Goal: Task Accomplishment & Management: Complete application form

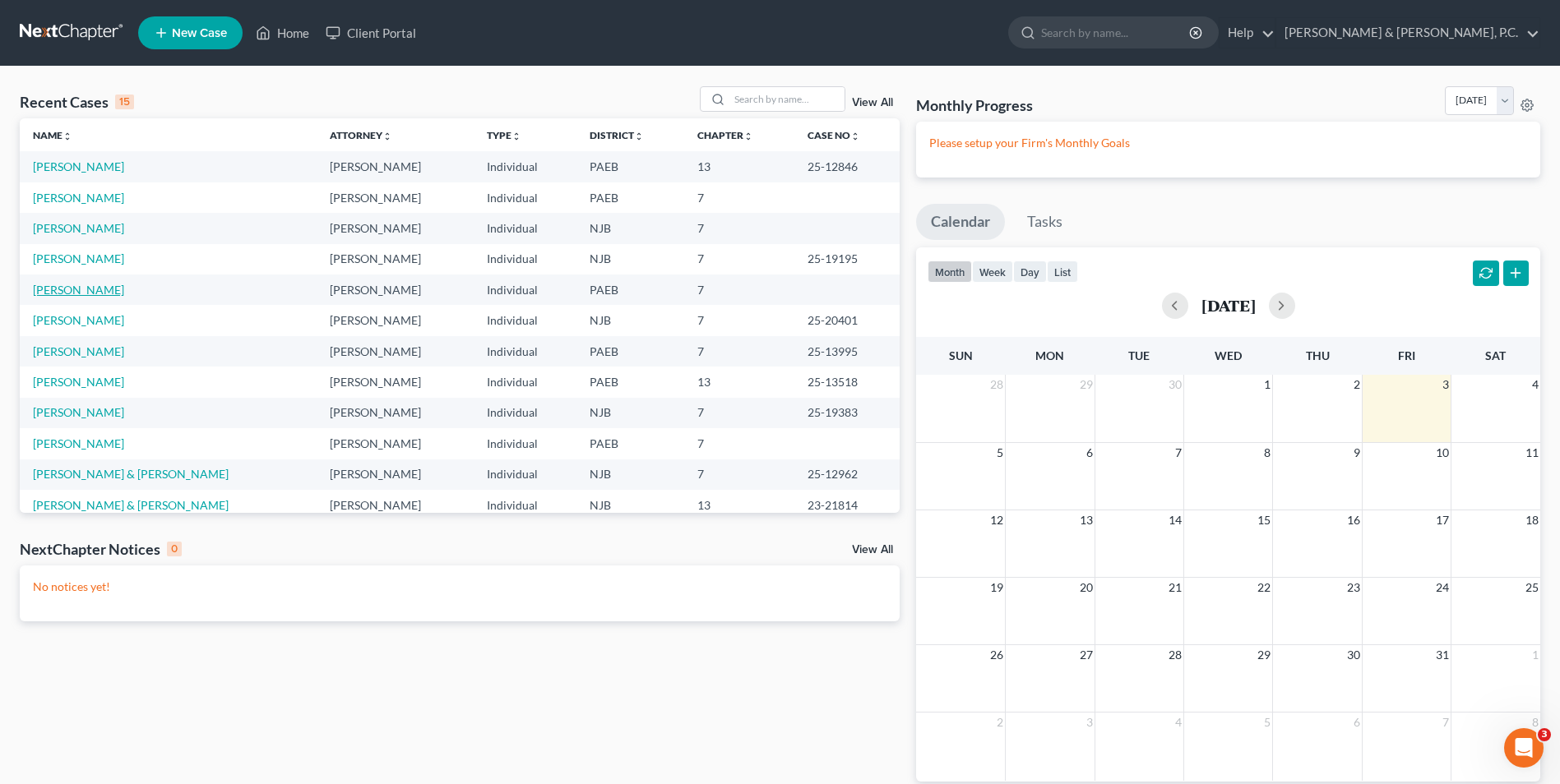
click at [92, 290] on link "[PERSON_NAME]" at bounding box center [78, 289] width 91 height 14
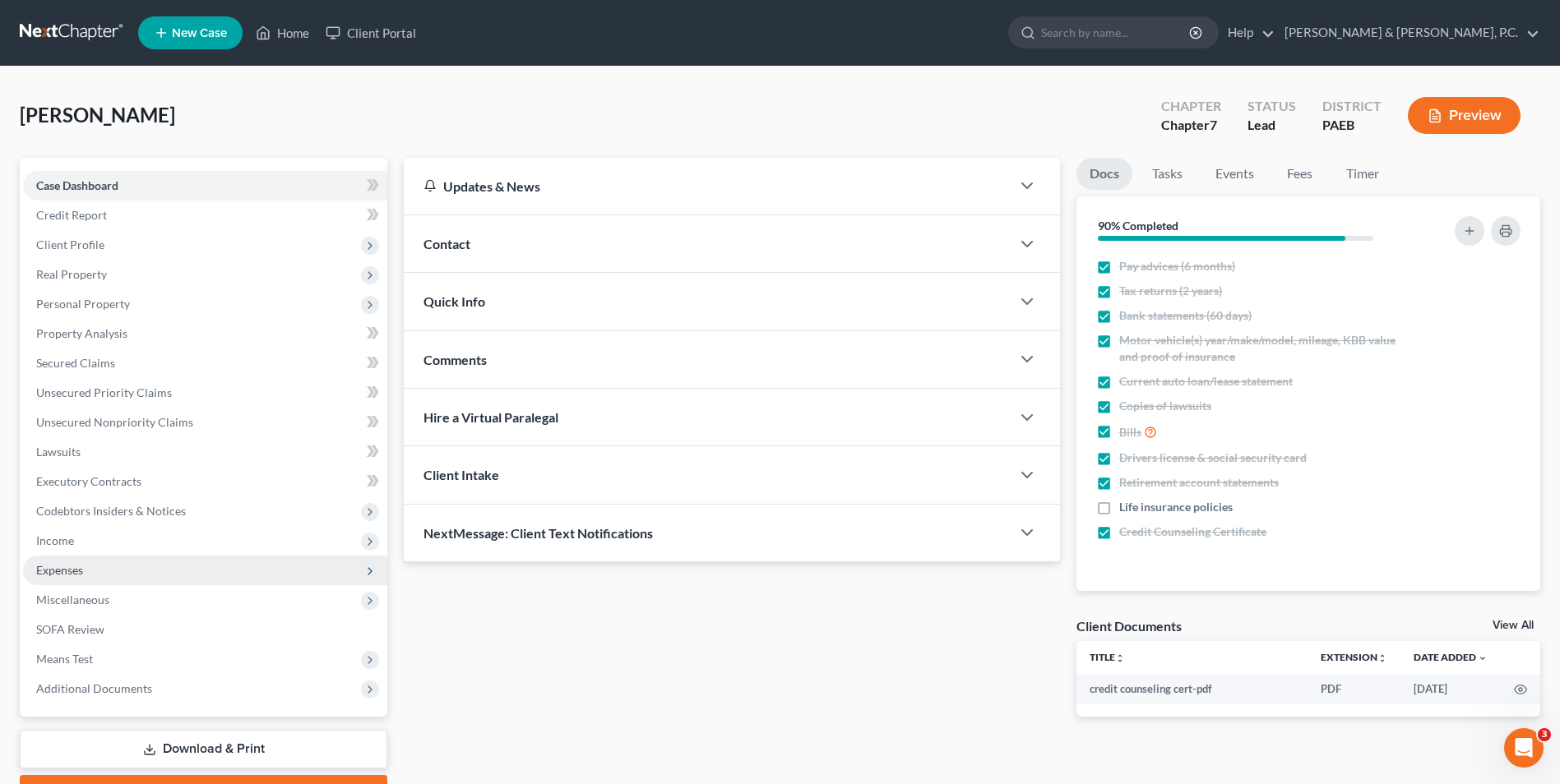
click at [91, 577] on span "Expenses" at bounding box center [205, 570] width 364 height 29
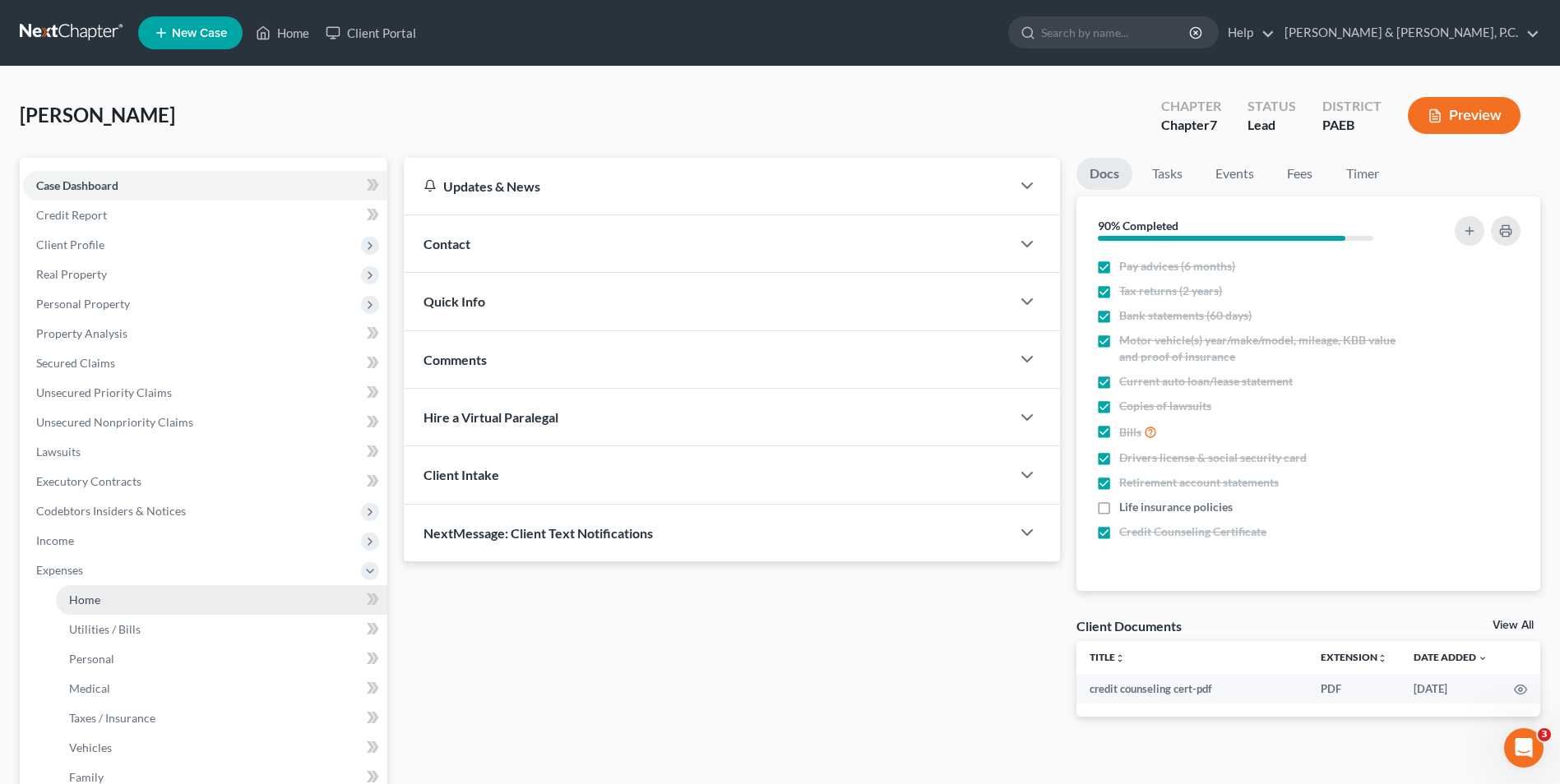
click at [127, 604] on link "Home" at bounding box center [221, 599] width 332 height 29
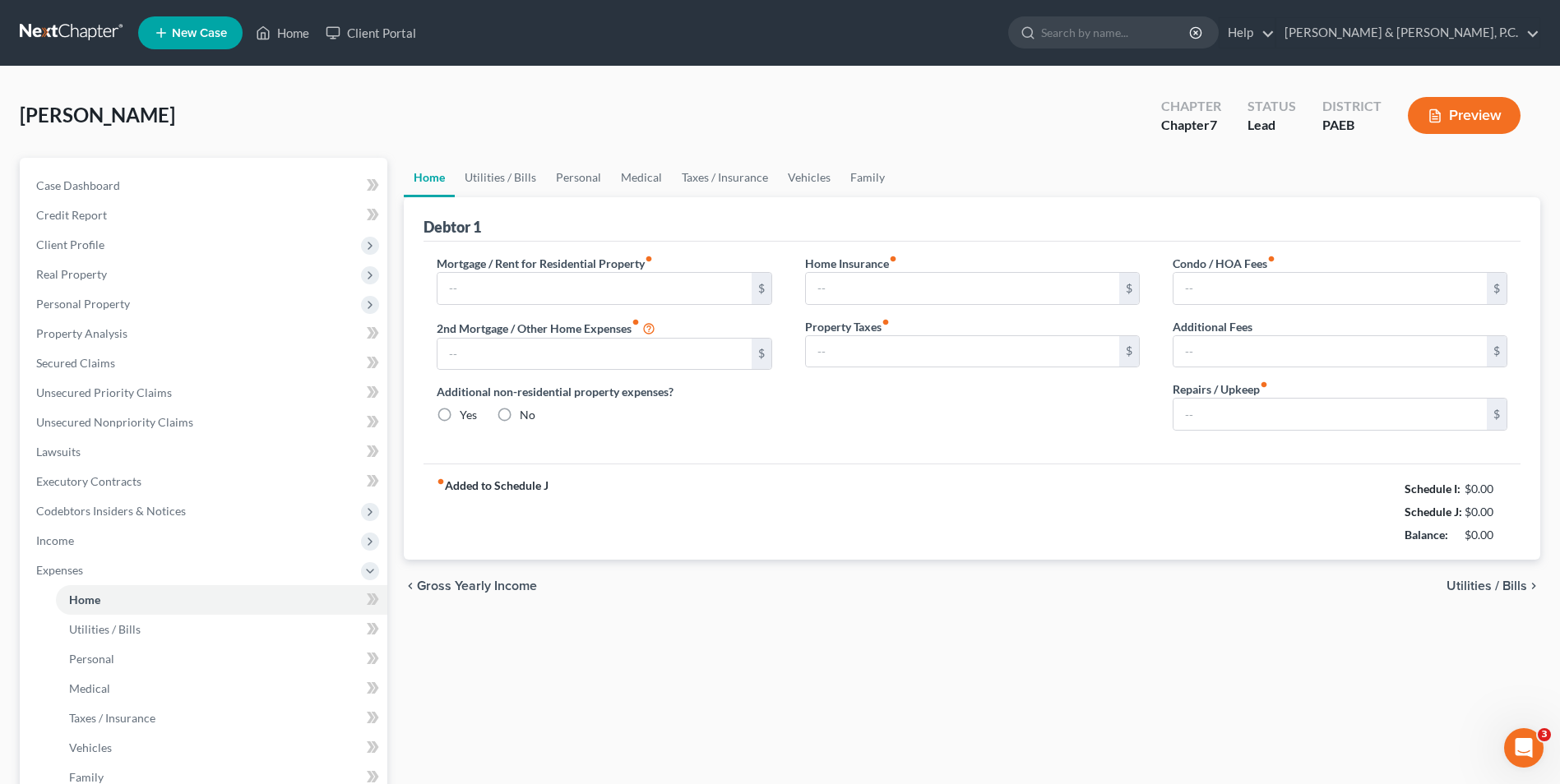
type input "0.00"
radio input "true"
type input "0.00"
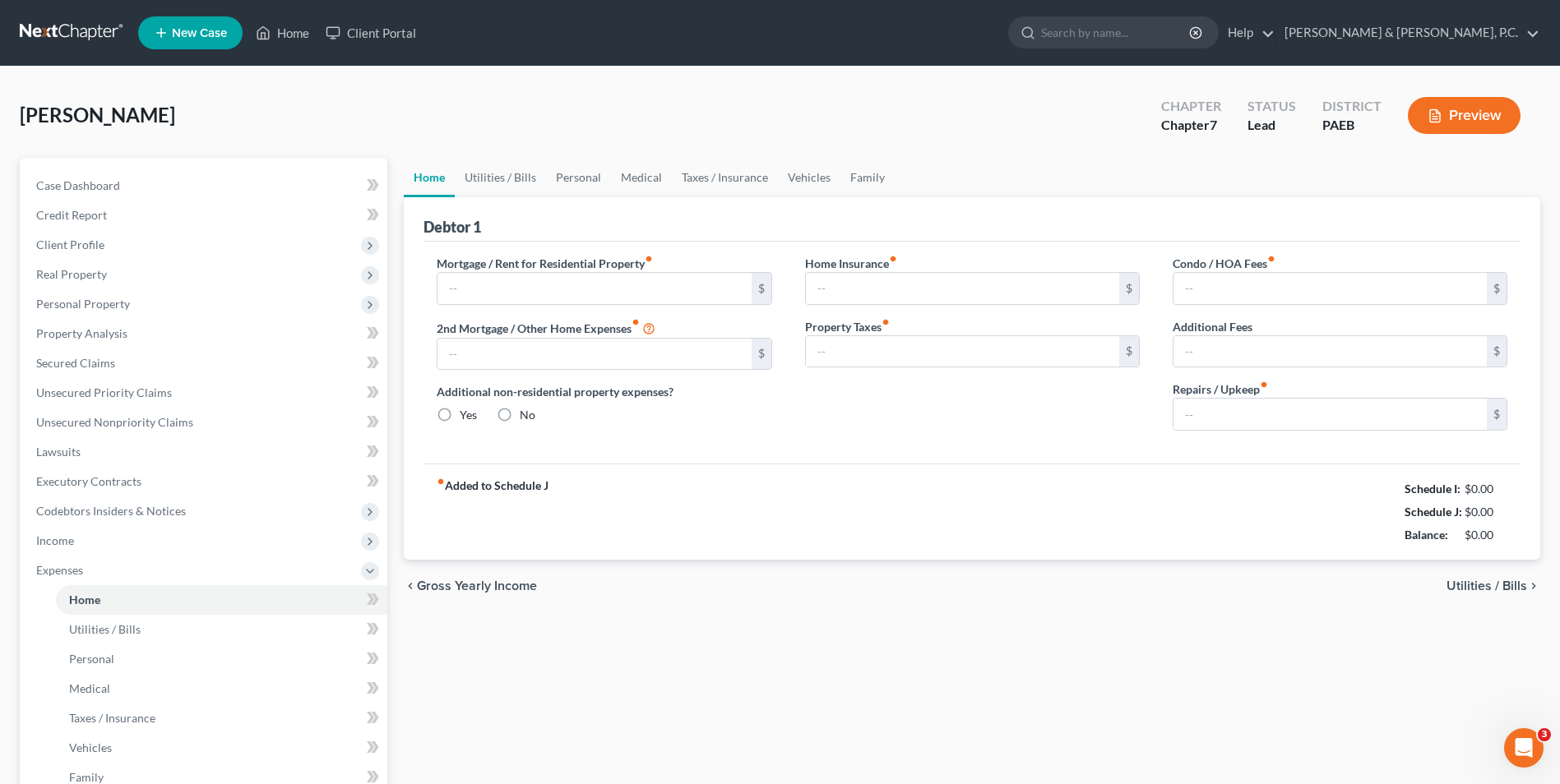
type input "0.00"
type input "100.00"
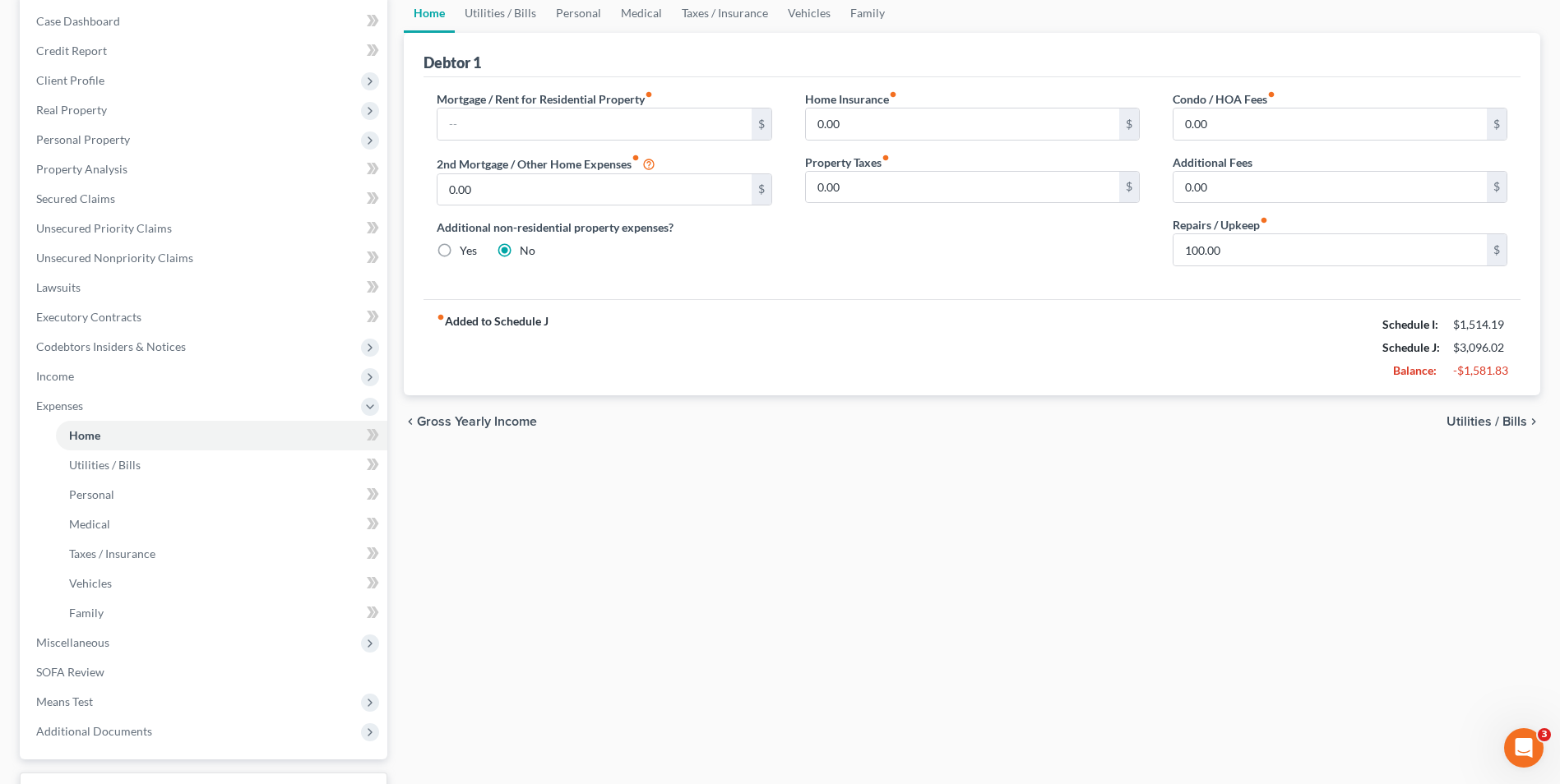
click at [1477, 421] on span "Utilities / Bills" at bounding box center [1487, 420] width 80 height 13
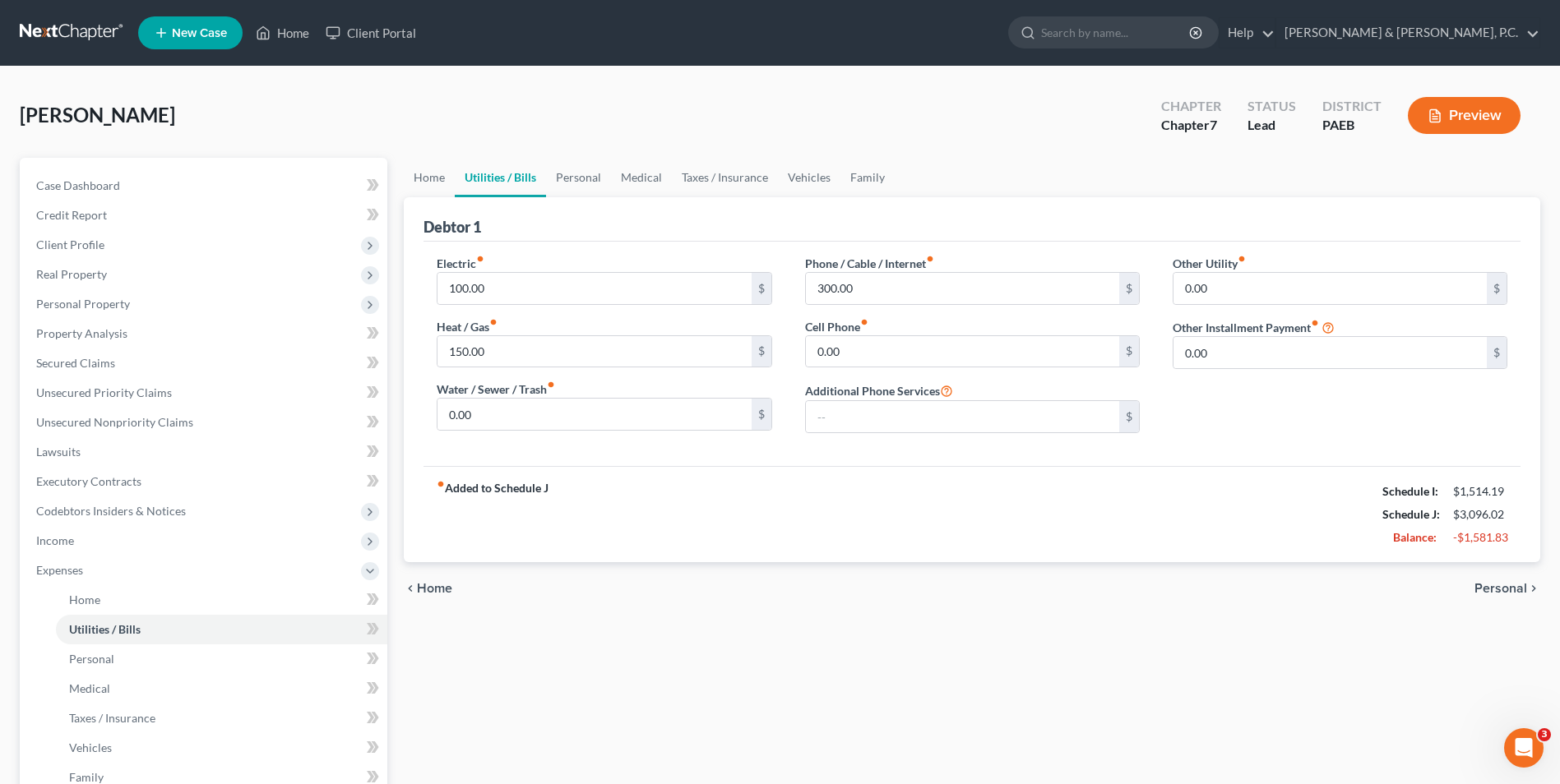
click at [1484, 588] on span "Personal" at bounding box center [1500, 588] width 53 height 13
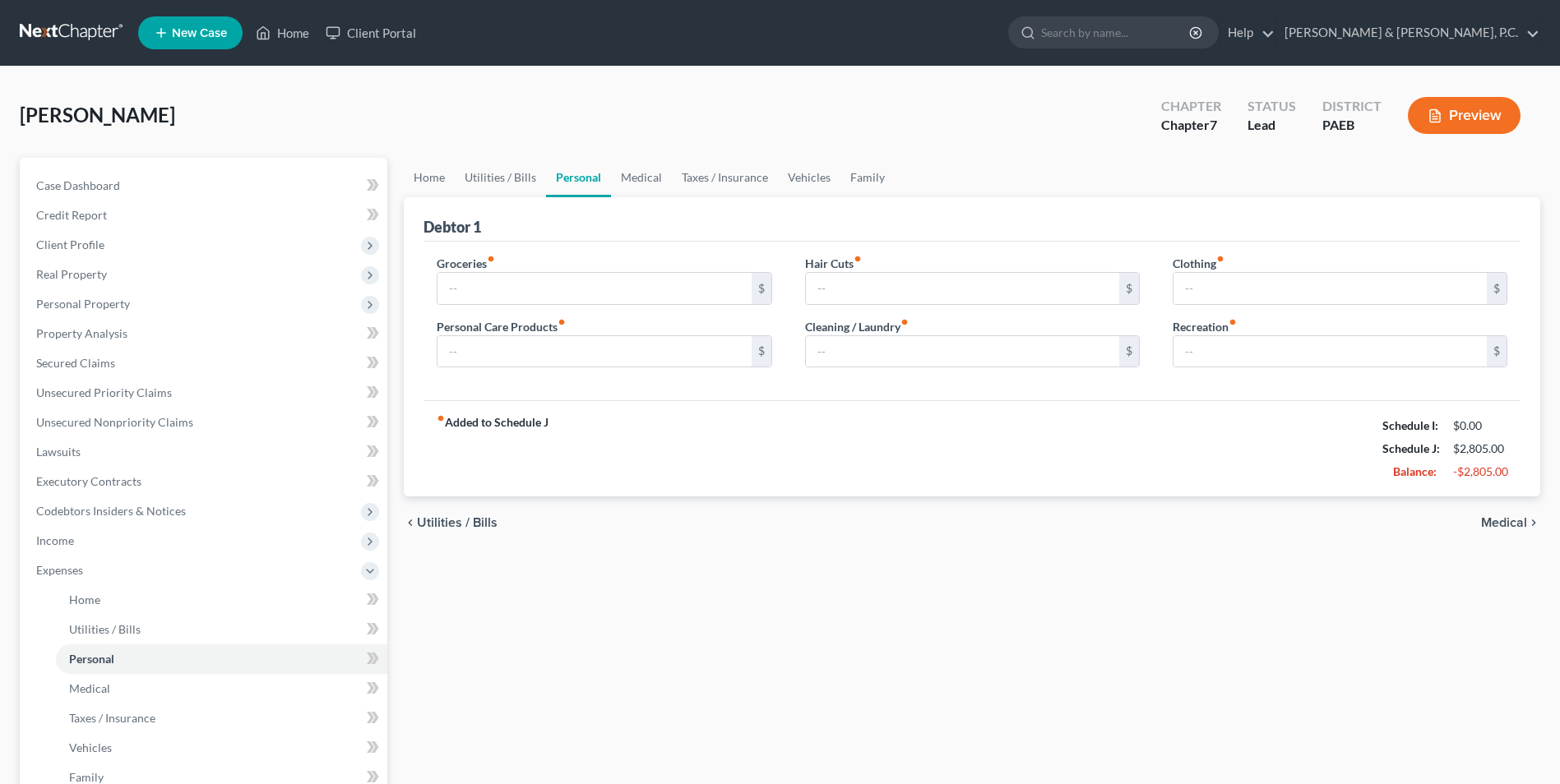
type input "450.00"
type input "100.00"
type input "25.00"
type input "80.00"
type input "50.00"
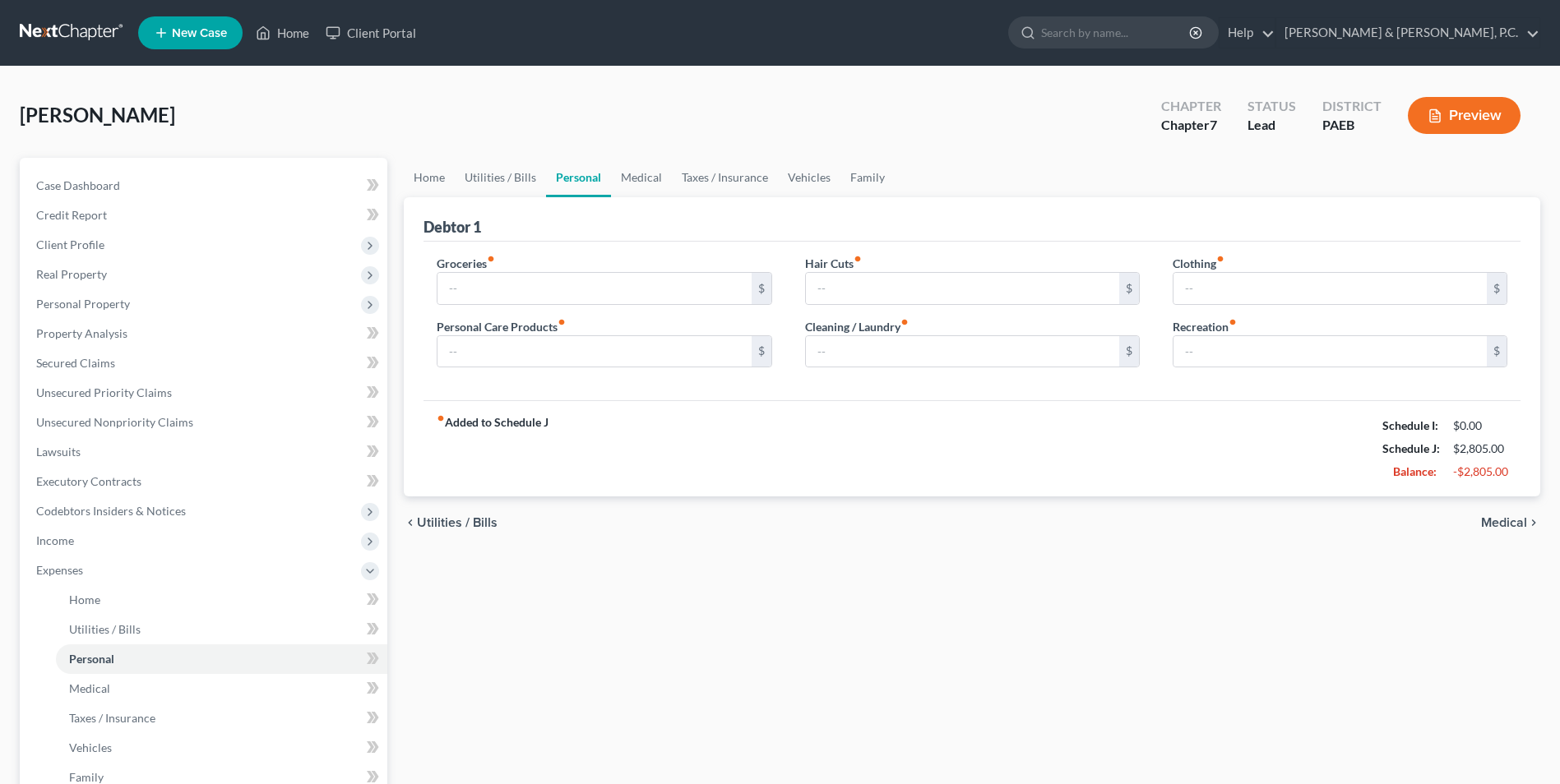
type input "100.00"
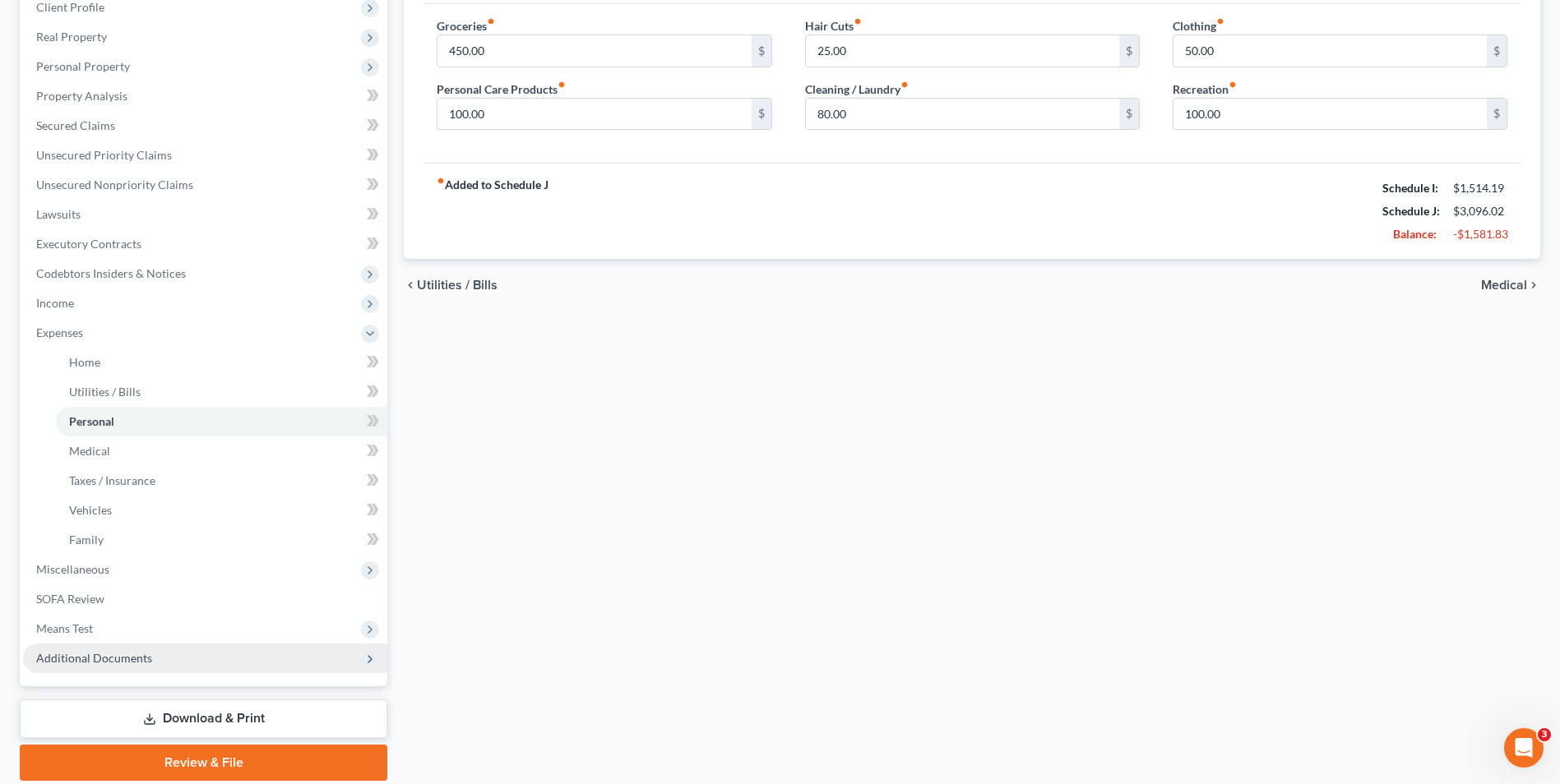
scroll to position [246, 0]
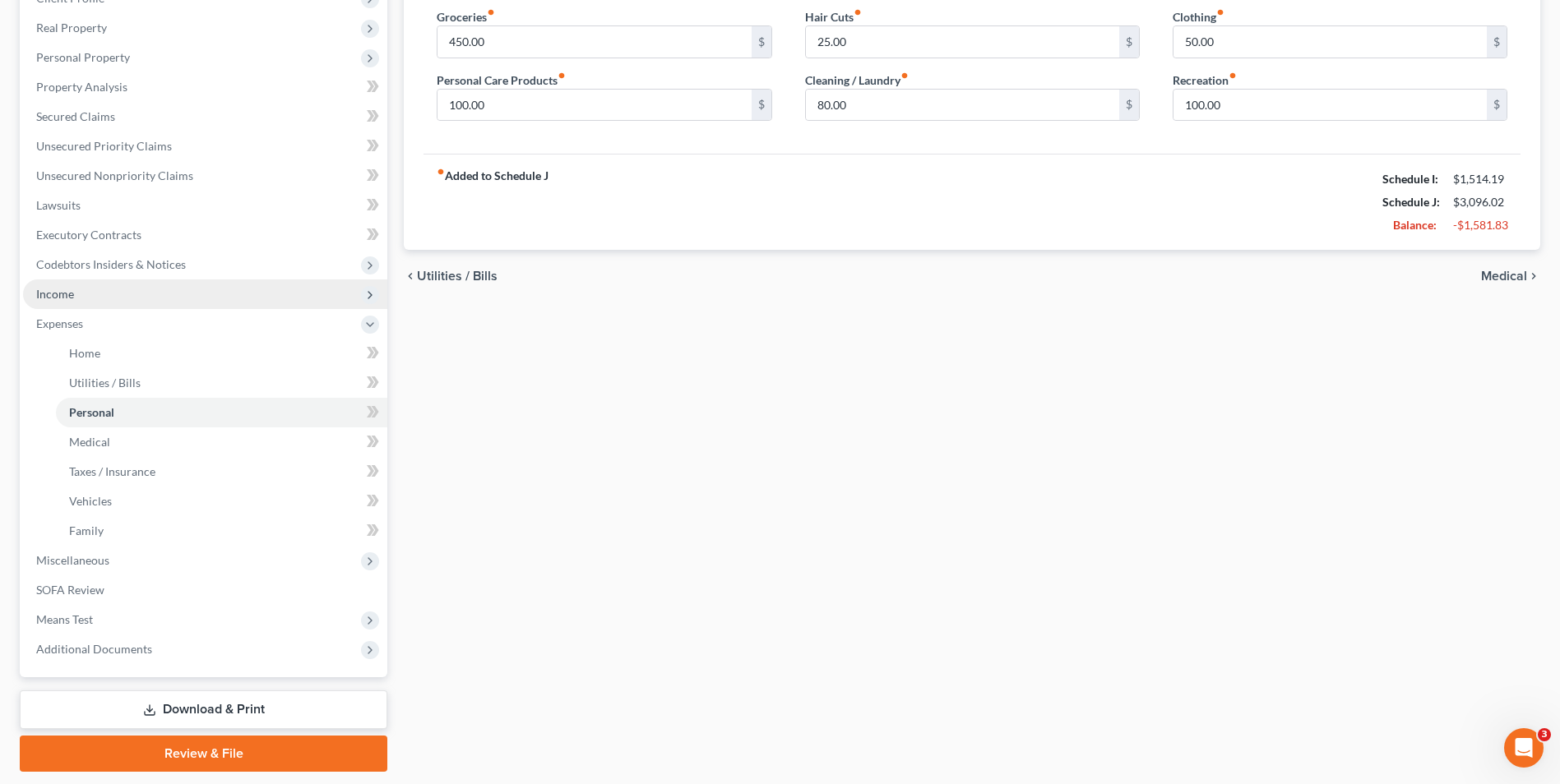
drag, startPoint x: 54, startPoint y: 298, endPoint x: 65, endPoint y: 298, distance: 11.0
click at [54, 298] on span "Income" at bounding box center [55, 293] width 38 height 14
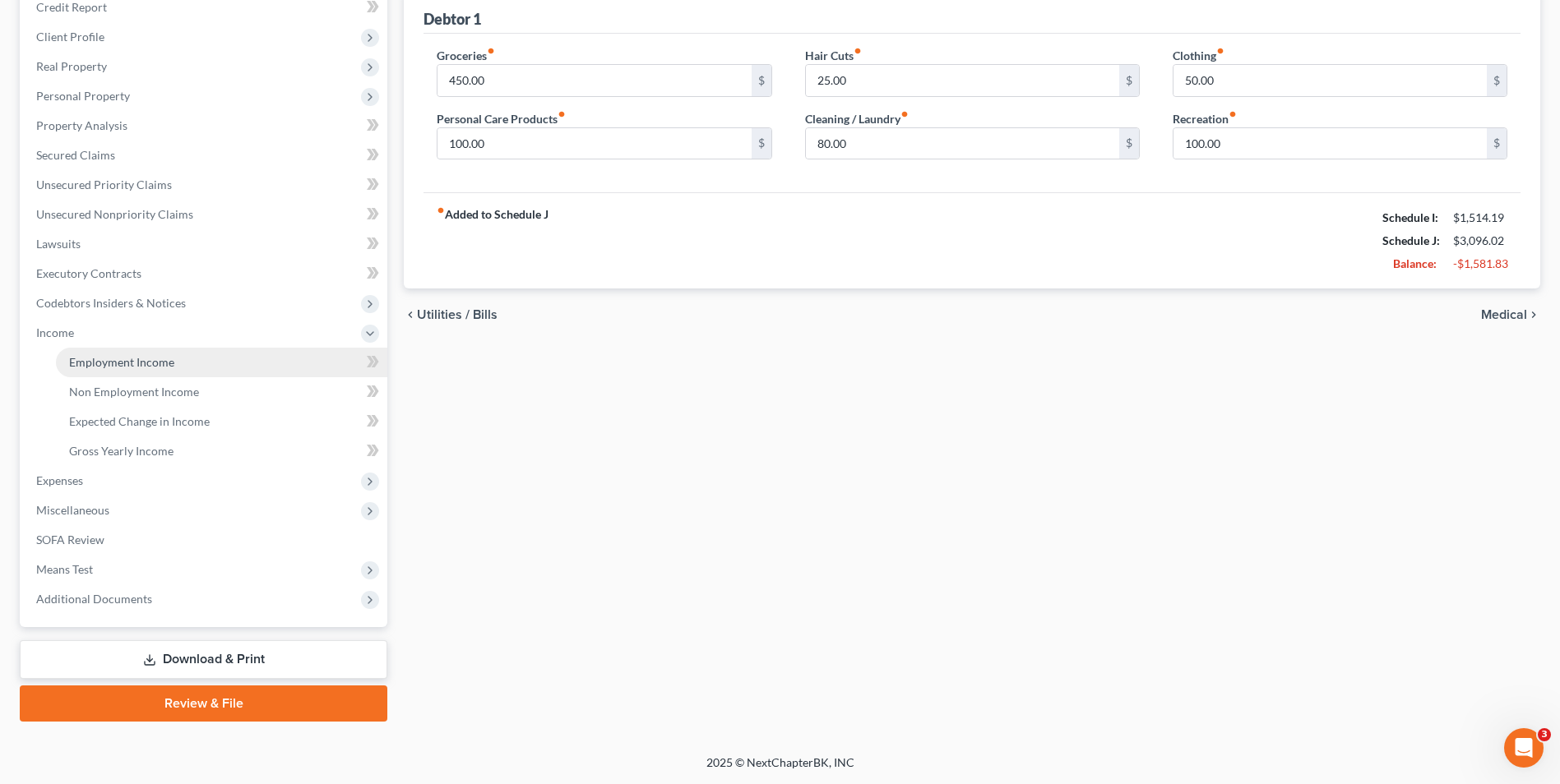
click at [192, 361] on link "Employment Income" at bounding box center [221, 363] width 332 height 29
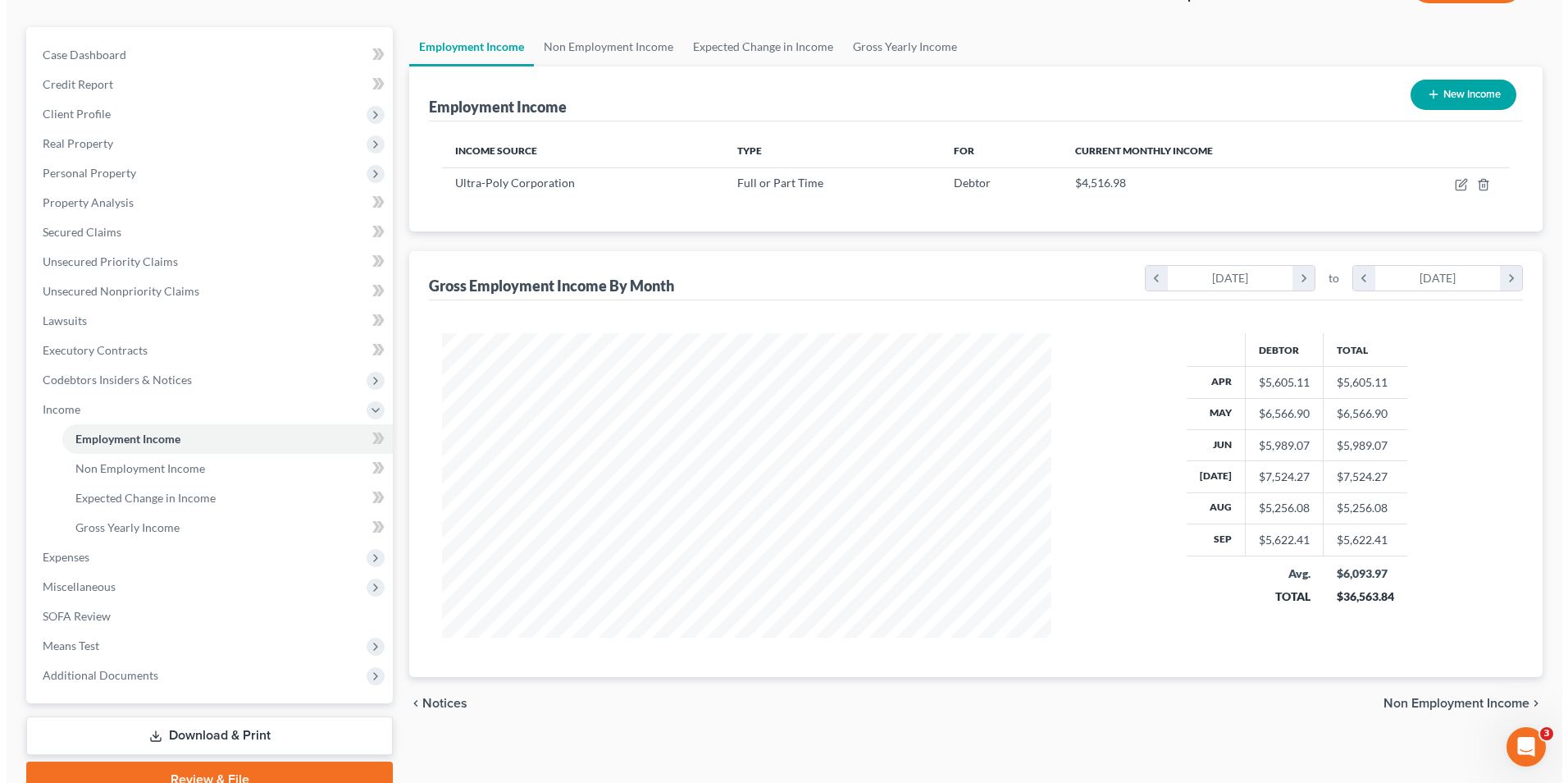
scroll to position [164, 0]
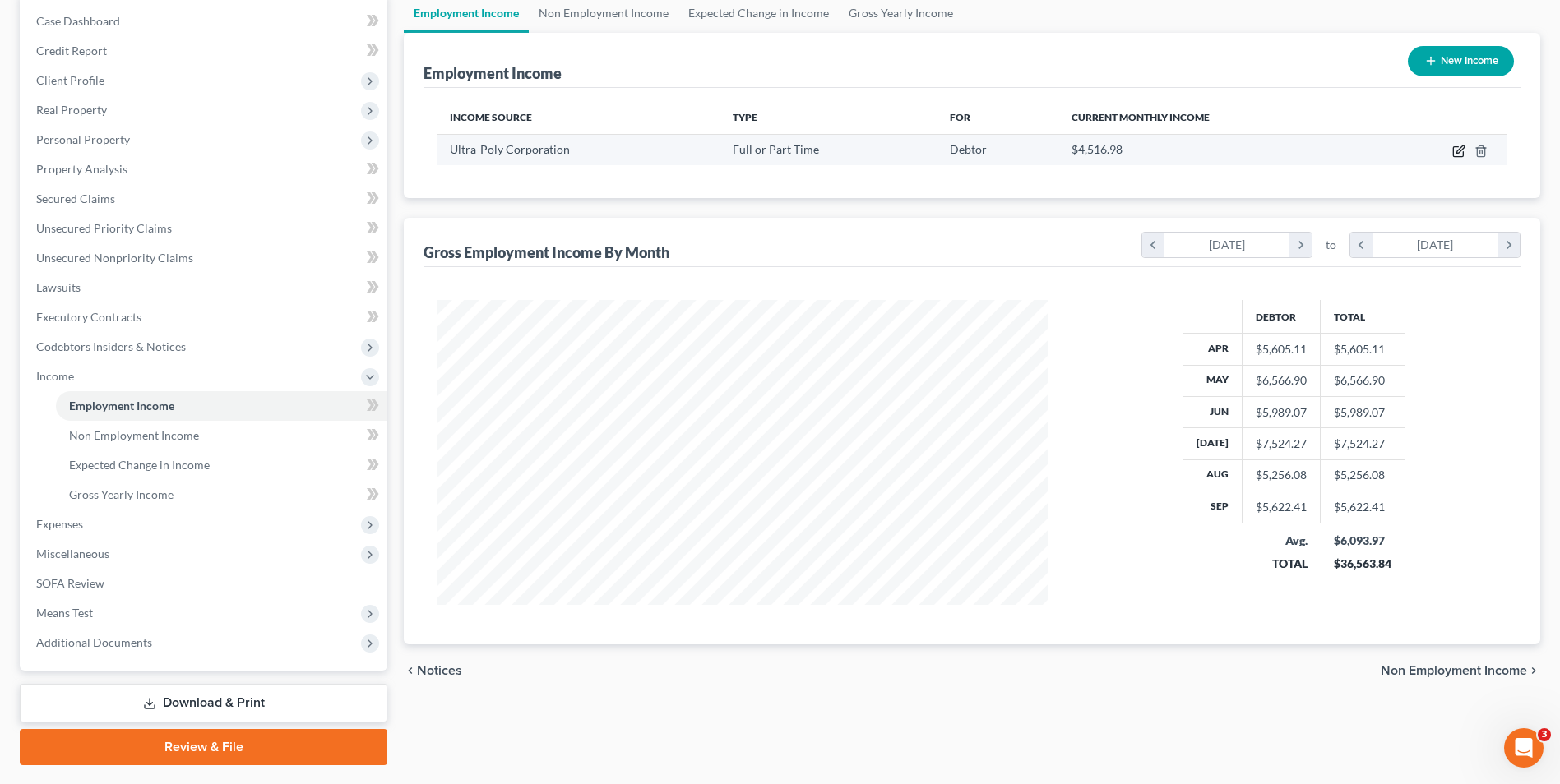
click at [1458, 152] on icon "button" at bounding box center [1457, 151] width 13 height 13
select select "0"
select select "39"
select select "3"
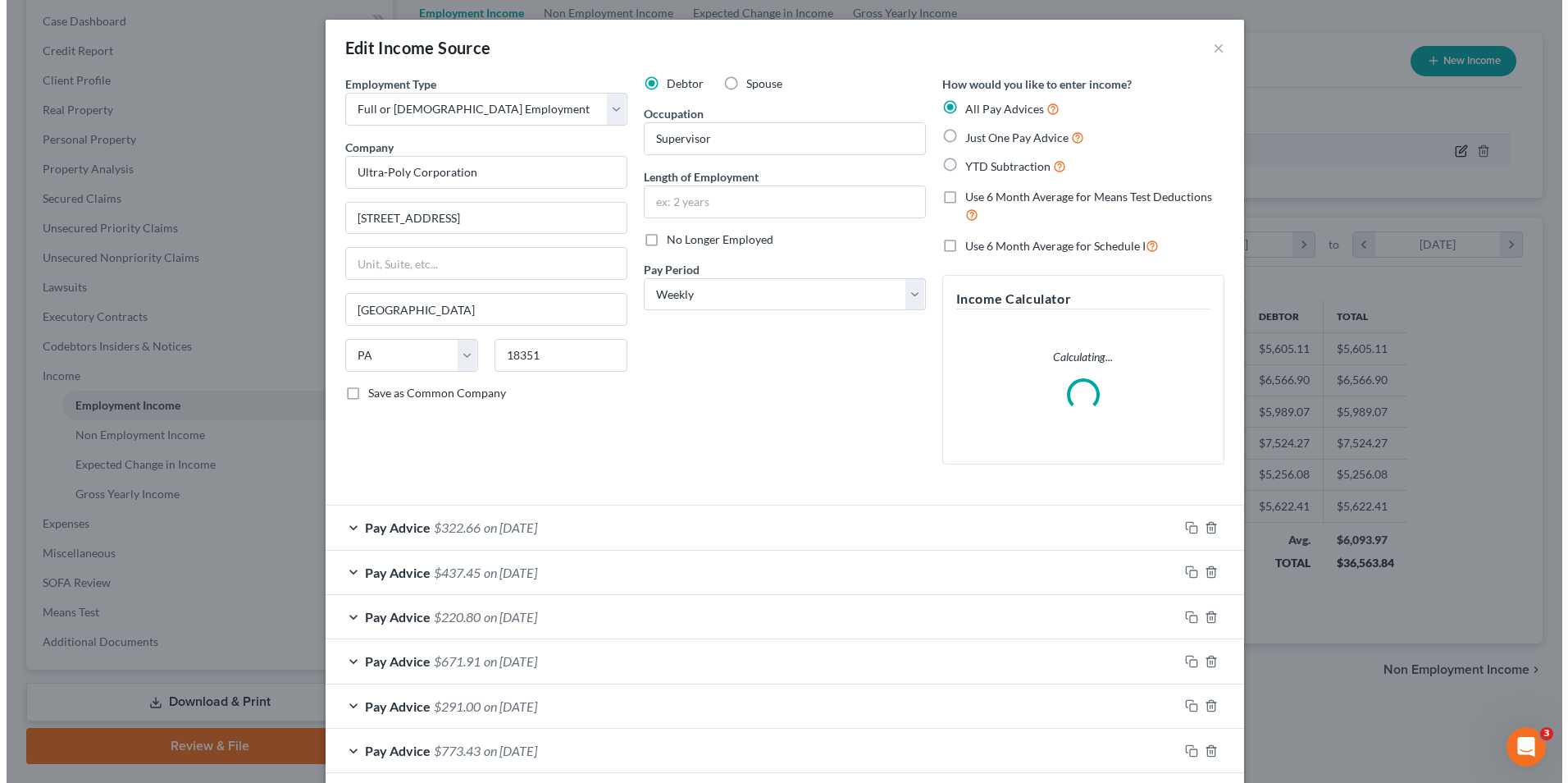
scroll to position [307, 648]
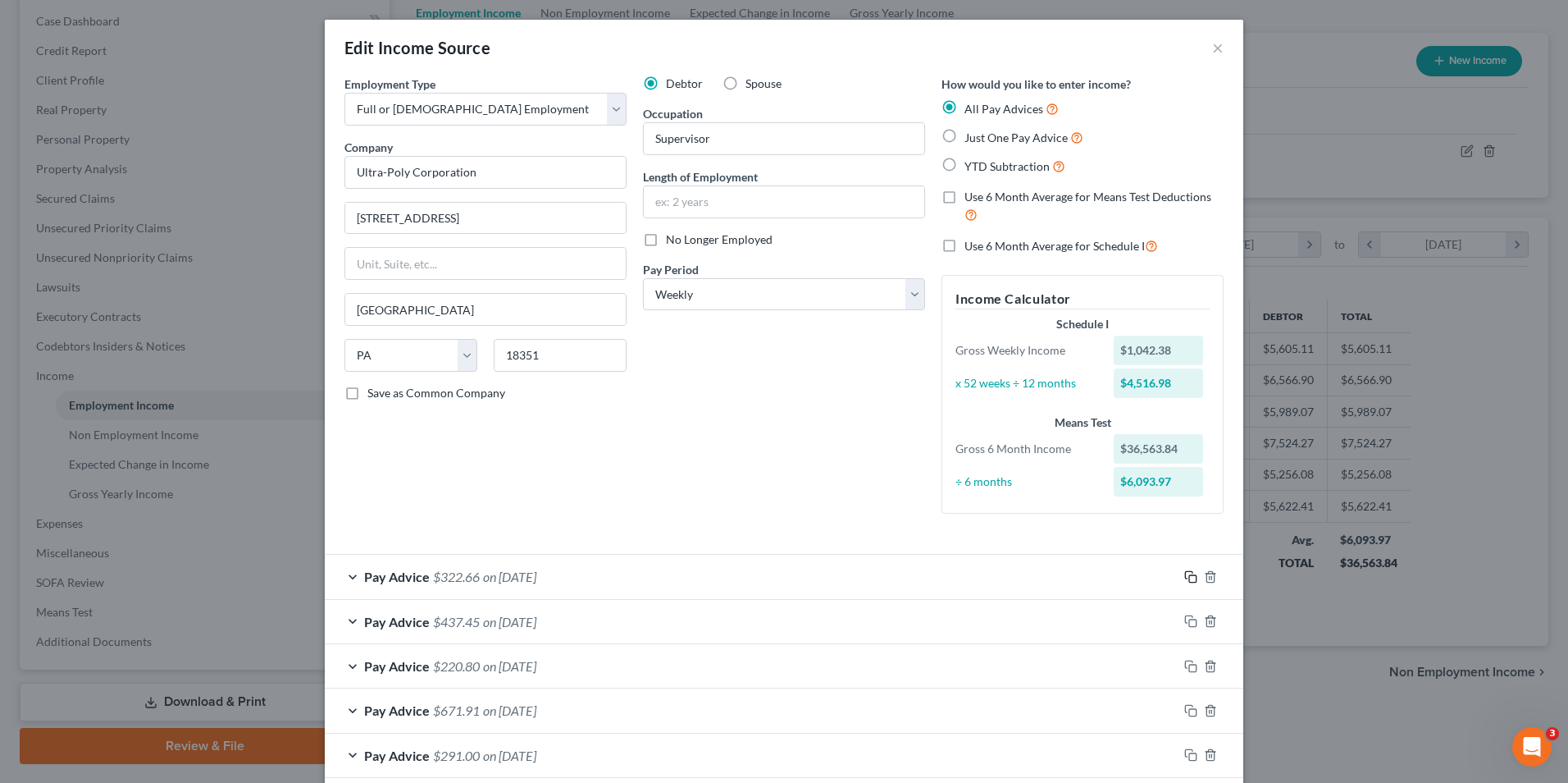
click at [1186, 581] on icon "button" at bounding box center [1190, 576] width 13 height 13
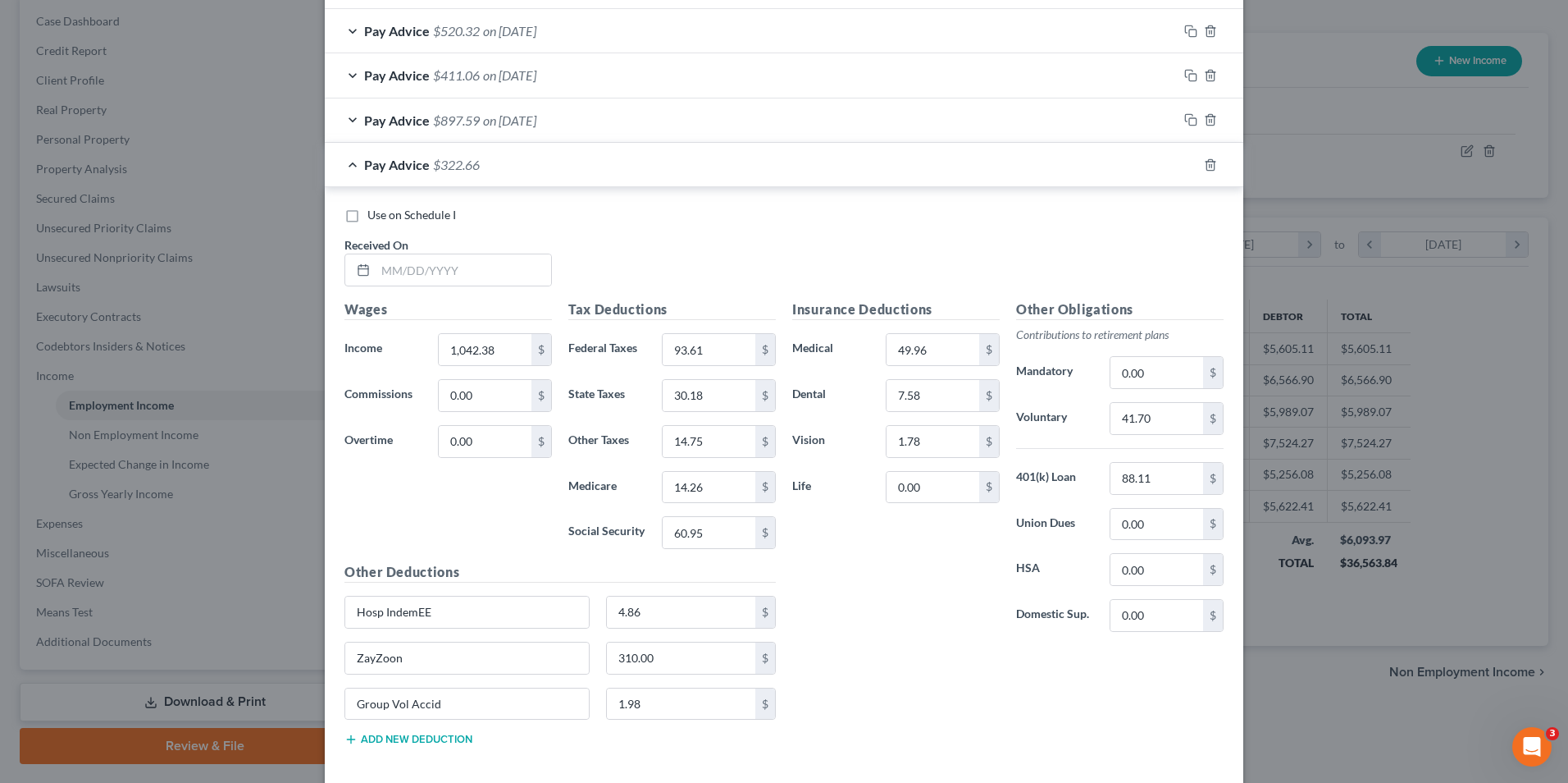
scroll to position [1583, 0]
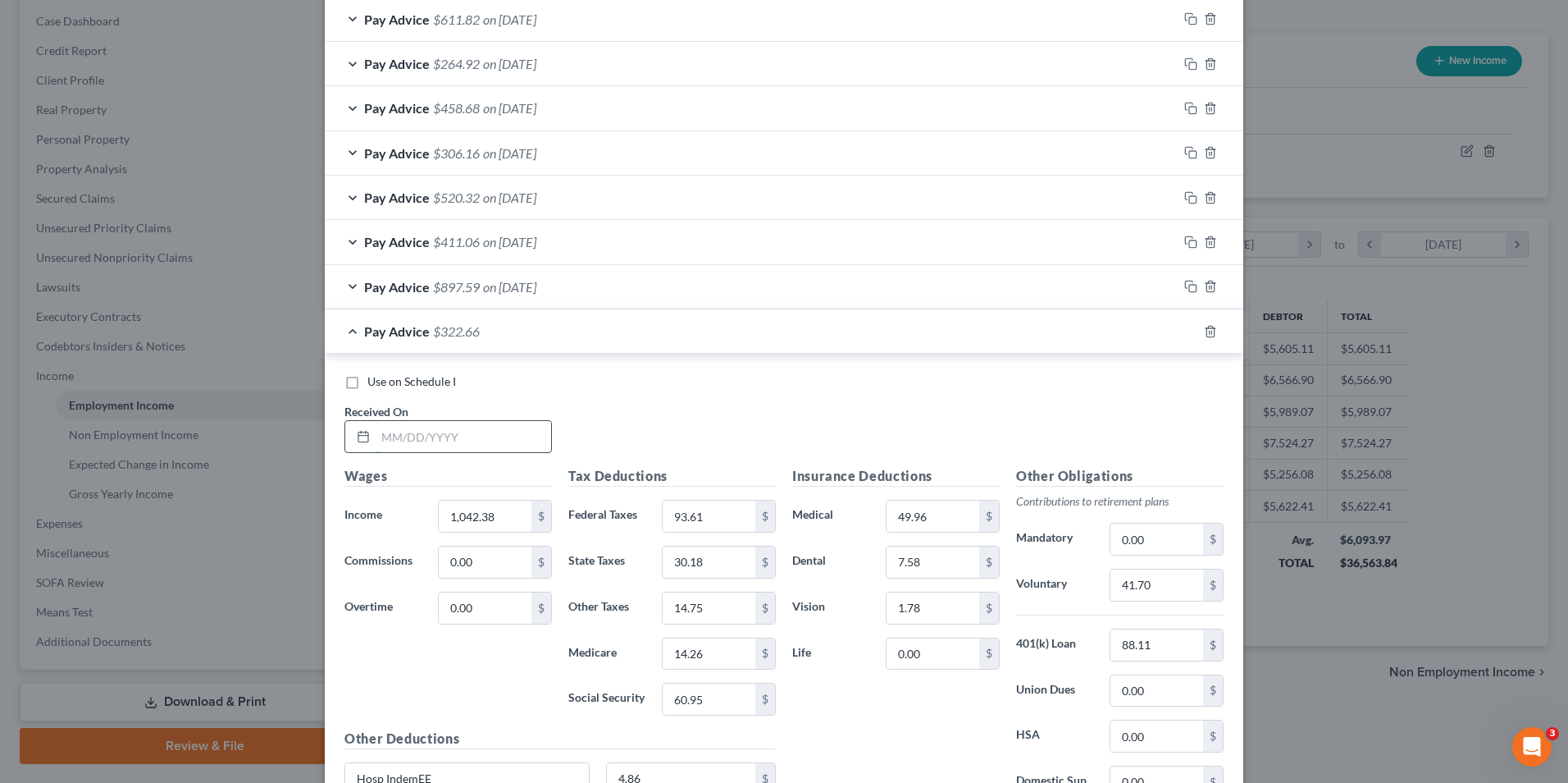
click at [489, 442] on input "text" at bounding box center [463, 436] width 176 height 31
type input "9"
type input "10/2/25"
click at [506, 523] on input "1,042.38" at bounding box center [485, 516] width 93 height 31
type input "1,464.76"
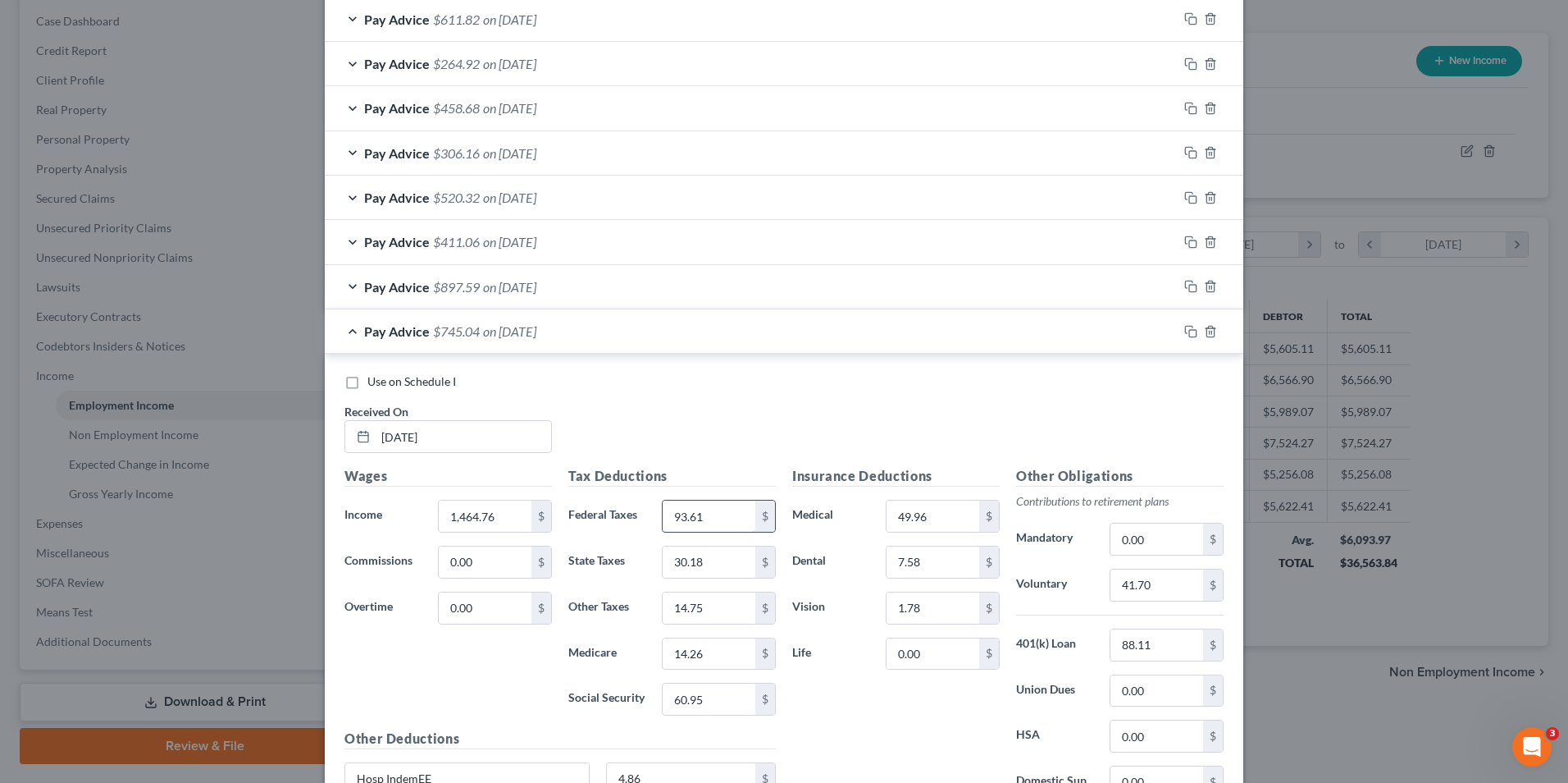
click at [703, 512] on input "93.61" at bounding box center [708, 516] width 93 height 31
type input "87.13"
click at [1160, 581] on input "41.70" at bounding box center [1156, 585] width 93 height 31
type input "58.59"
click at [707, 656] on input "14.26" at bounding box center [708, 654] width 93 height 31
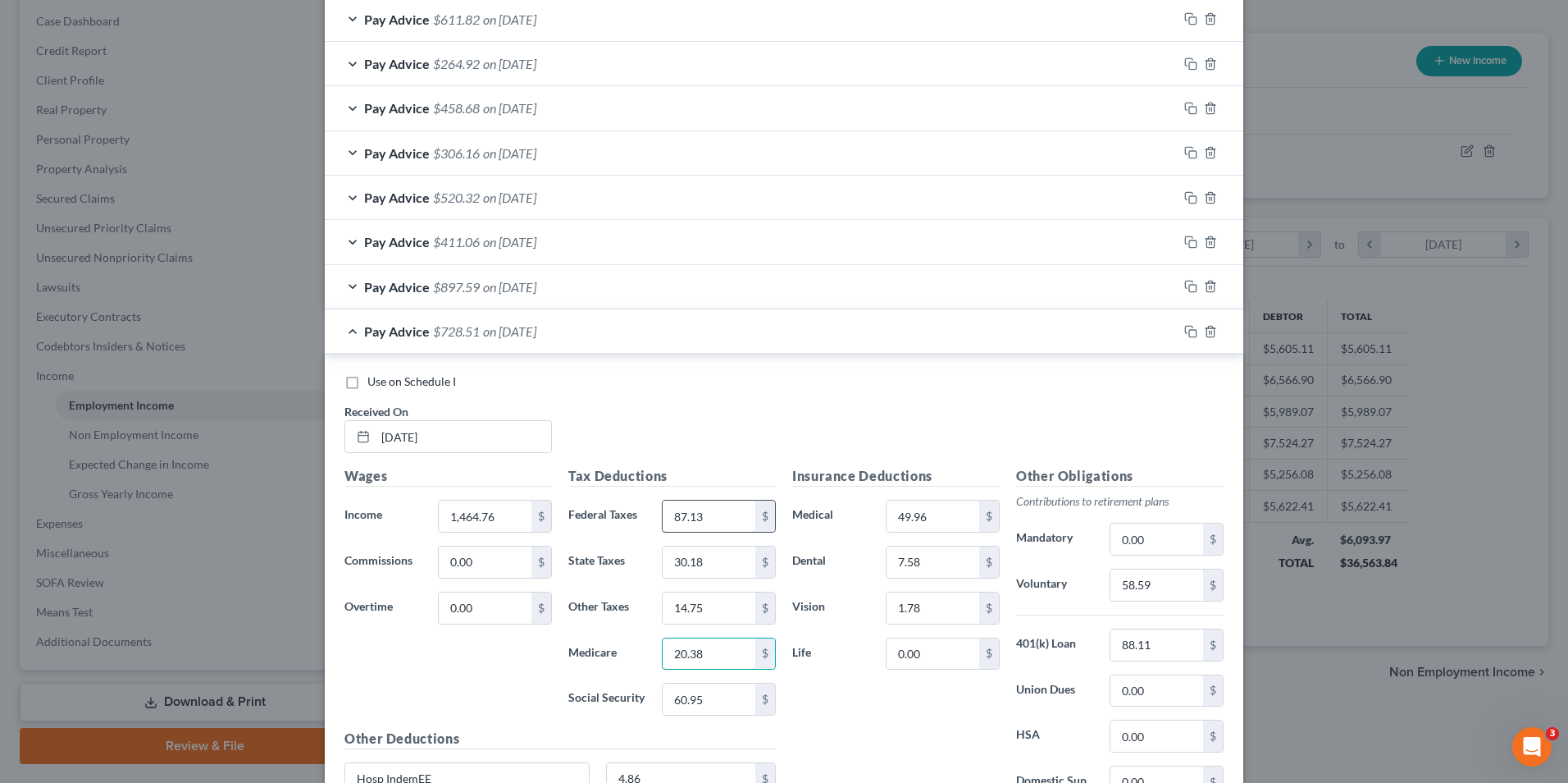
type input "20.38"
click at [723, 519] on input "87.13" at bounding box center [708, 516] width 93 height 31
type input "171.43"
click at [703, 700] on input "60.95" at bounding box center [708, 699] width 93 height 31
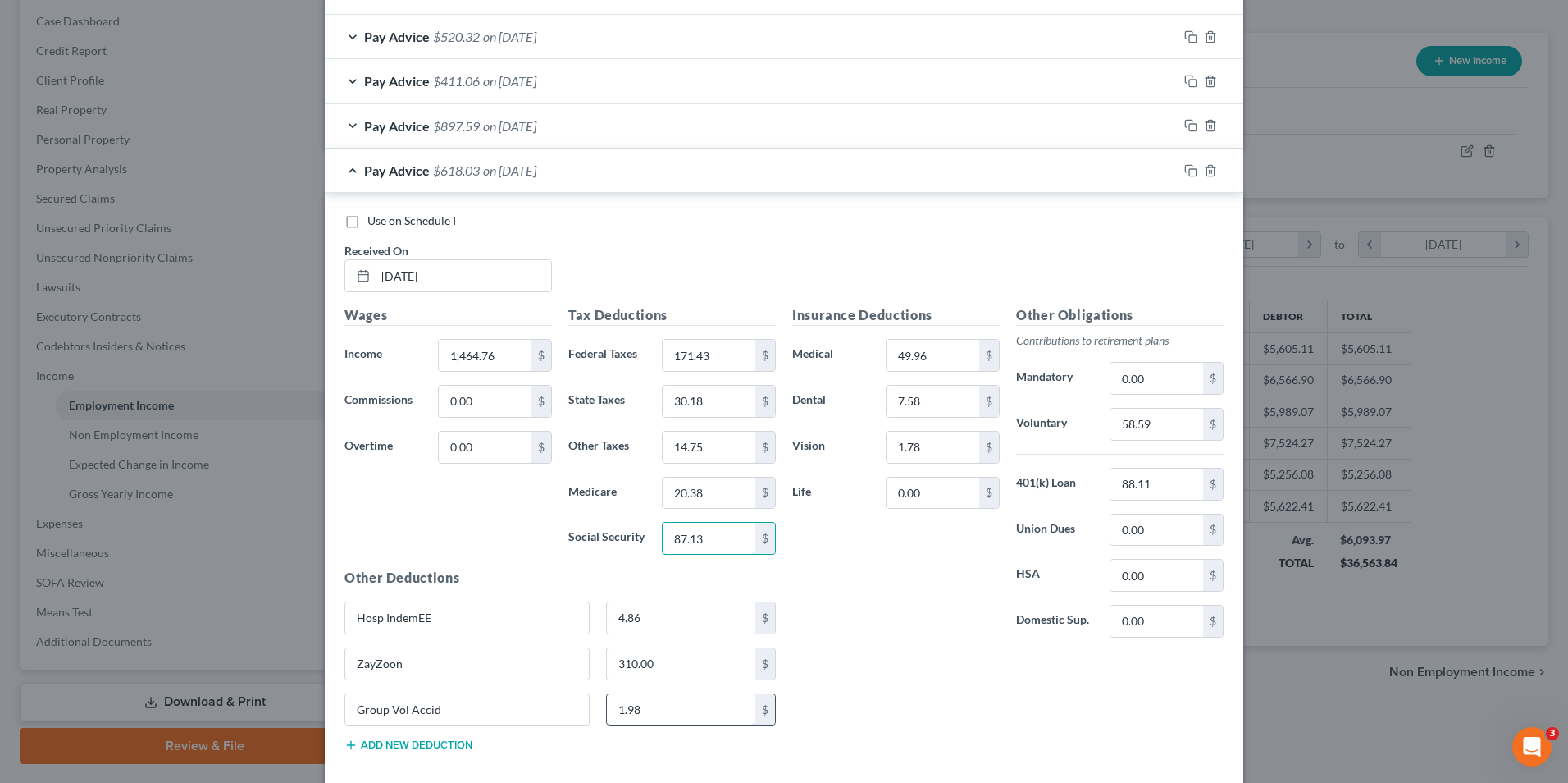
scroll to position [1748, 0]
type input "87.13"
click at [651, 656] on input "310.00" at bounding box center [681, 661] width 149 height 31
type input "520"
click at [704, 444] on input "14.75" at bounding box center [708, 444] width 93 height 31
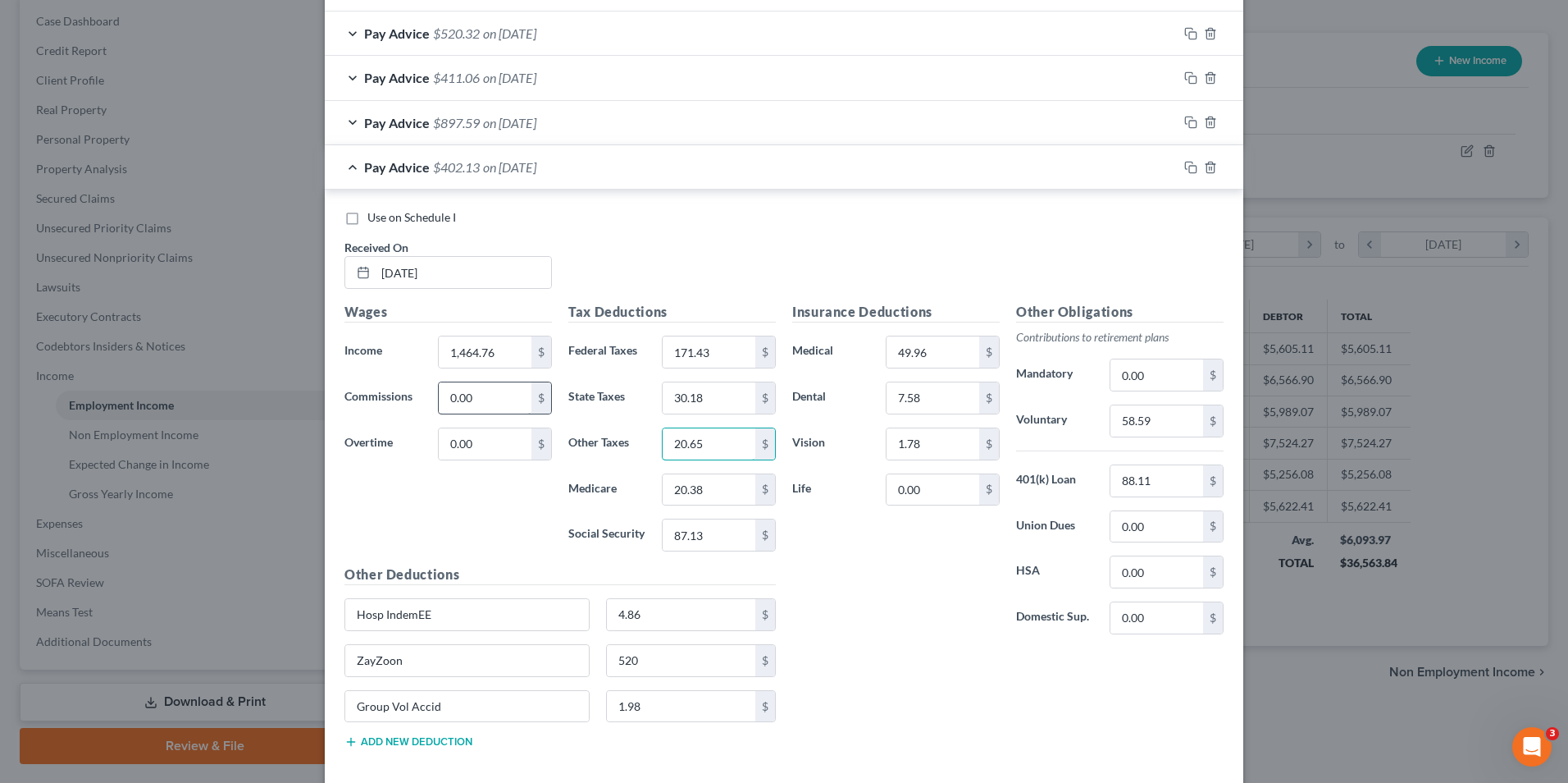
type input "20.65"
click at [456, 393] on input "0.00" at bounding box center [485, 398] width 93 height 31
type input "40"
click at [724, 352] on input "171.43" at bounding box center [708, 352] width 93 height 31
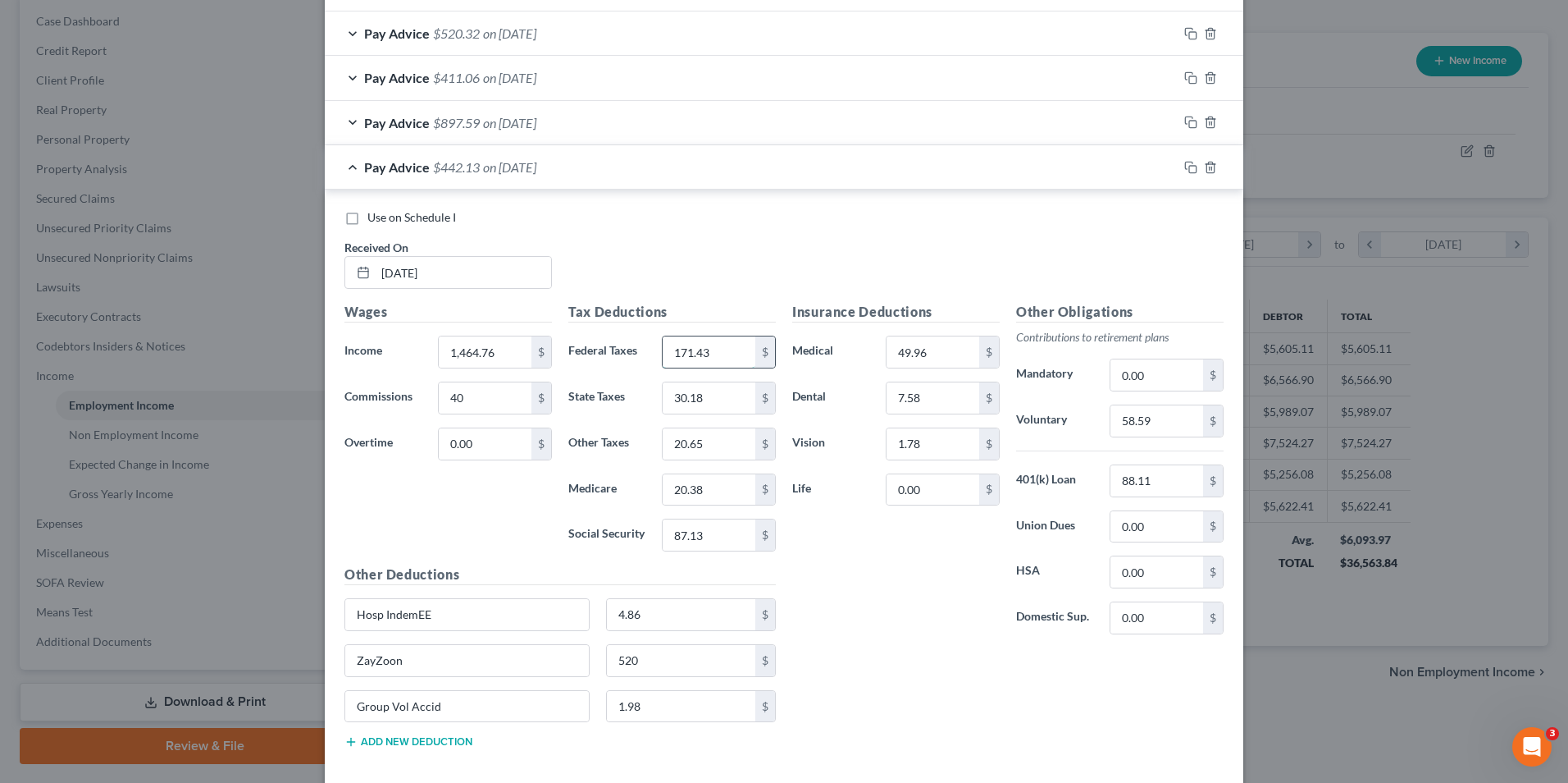
click at [724, 352] on input "171.43" at bounding box center [708, 352] width 93 height 31
type input "171.42"
click at [718, 401] on input "30.18" at bounding box center [708, 398] width 93 height 31
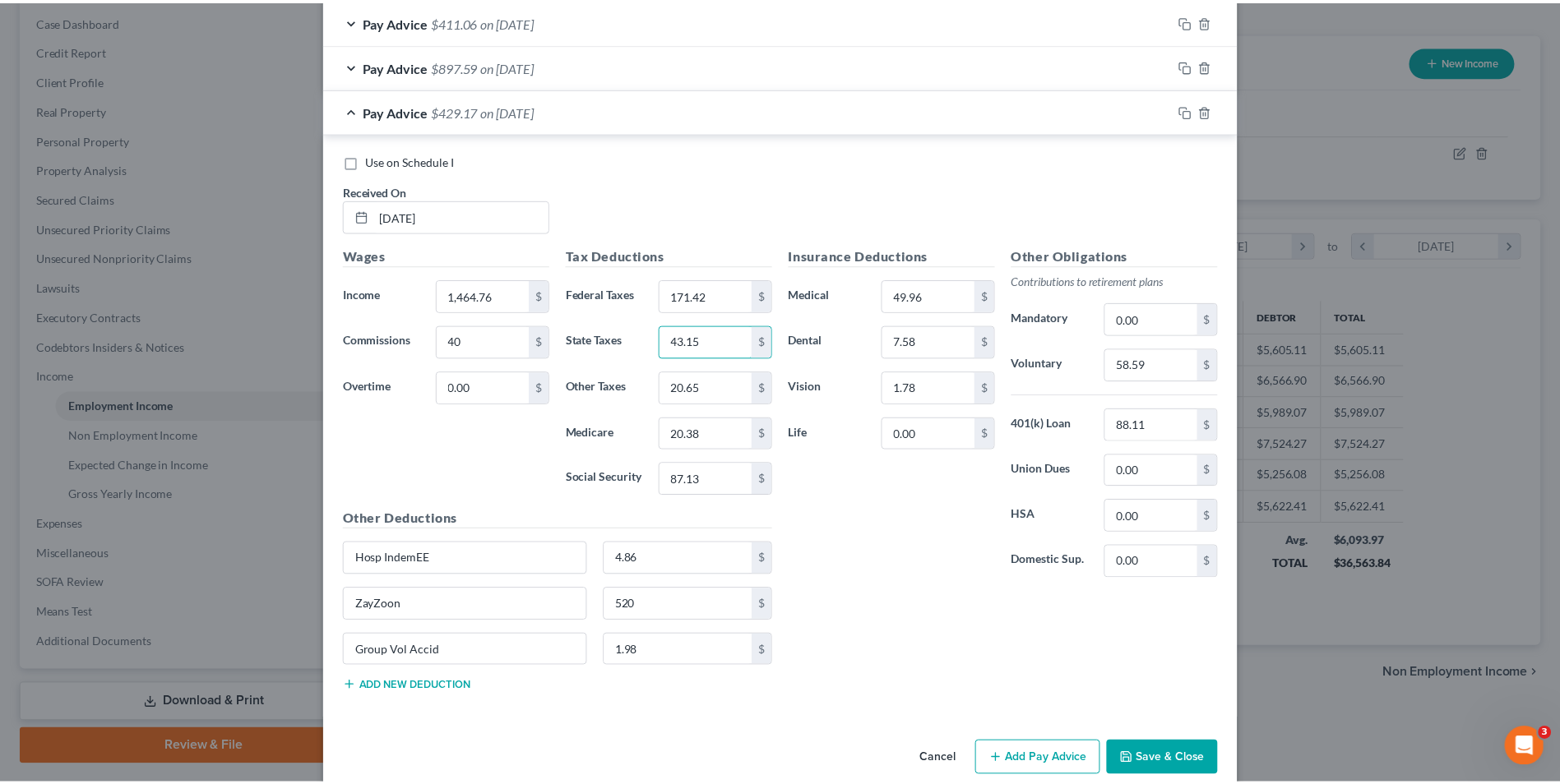
scroll to position [1832, 0]
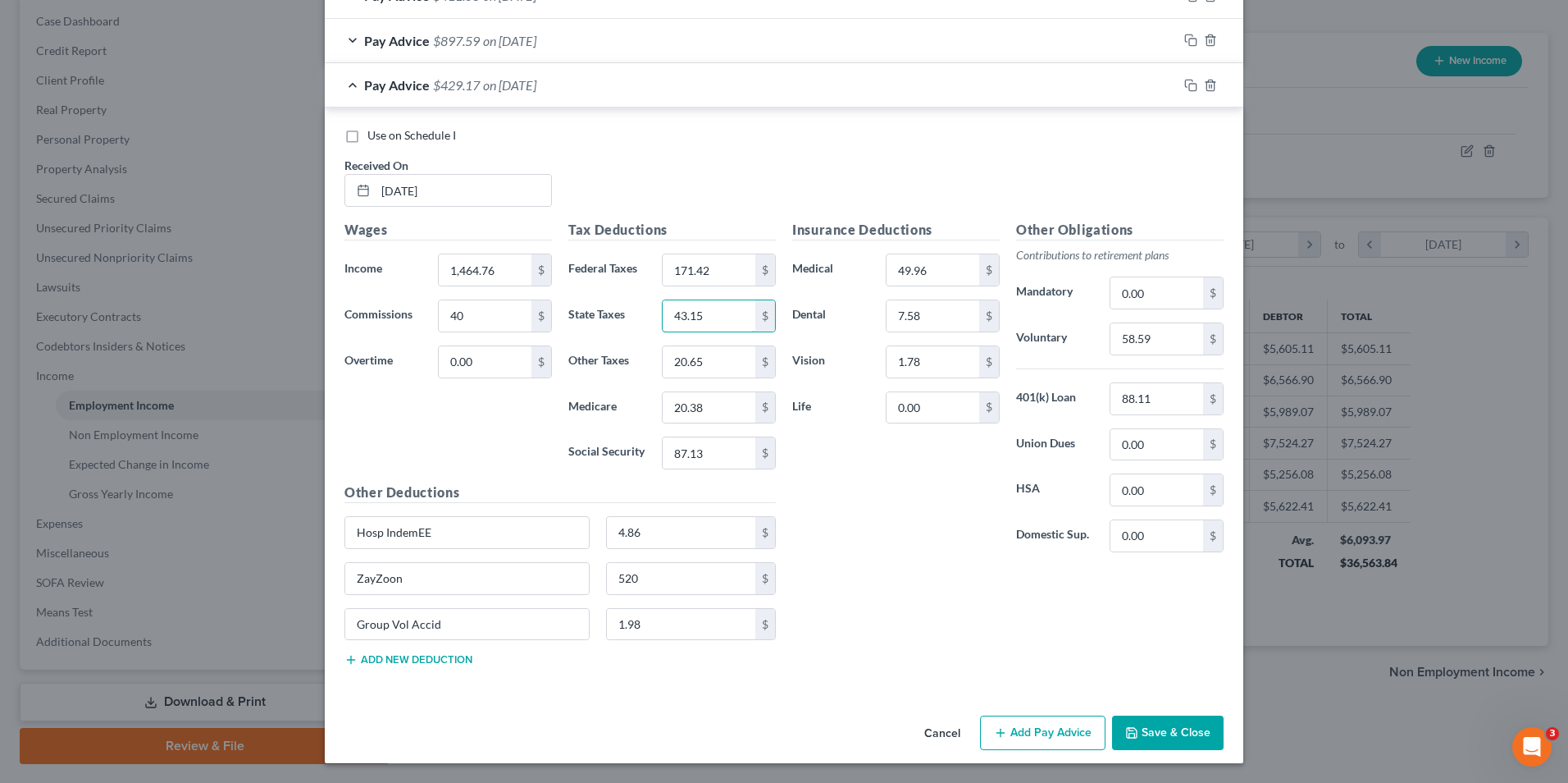
type input "43.15"
click at [1155, 727] on button "Save & Close" at bounding box center [1168, 732] width 111 height 34
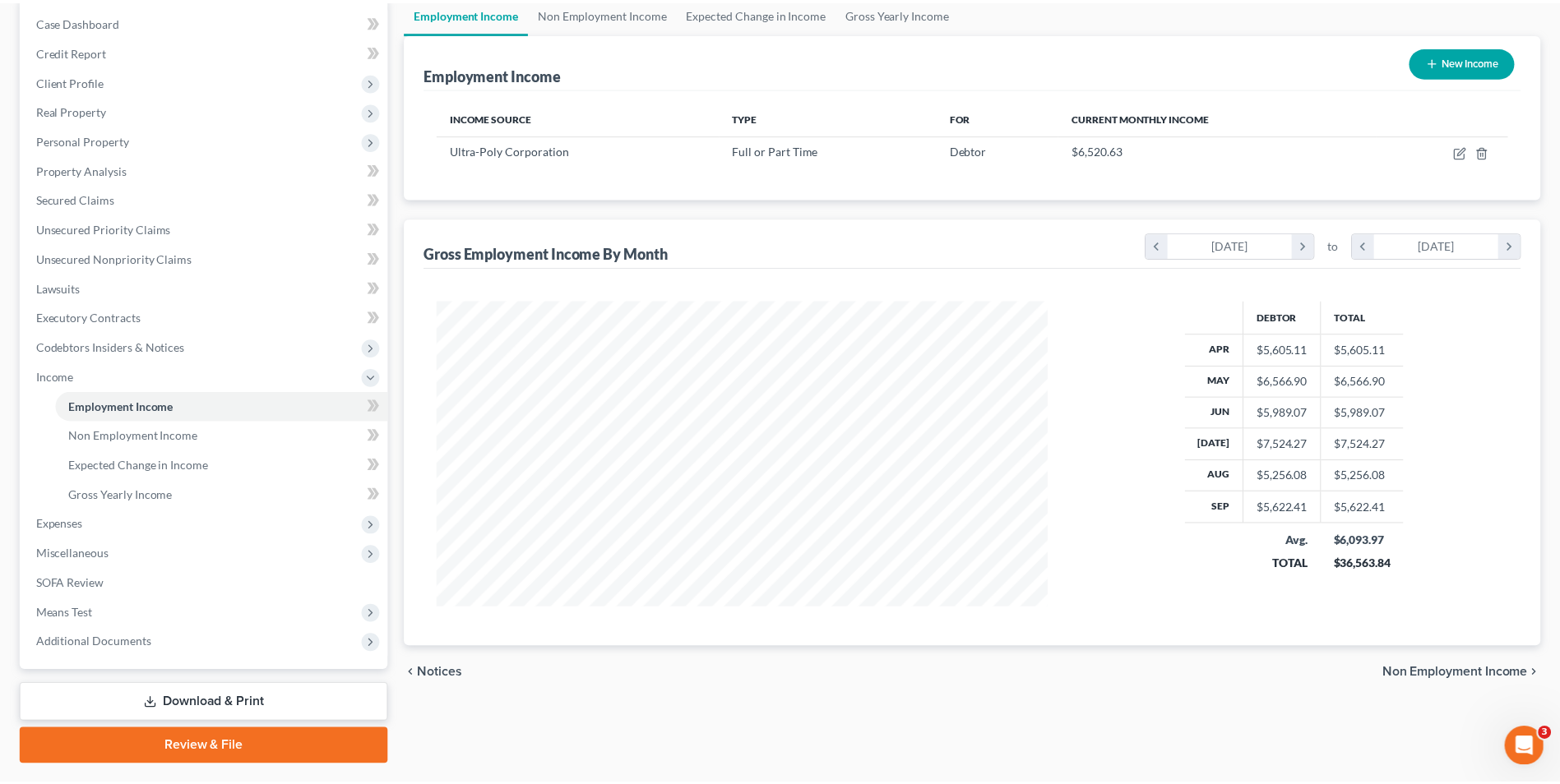
scroll to position [821394, 821476]
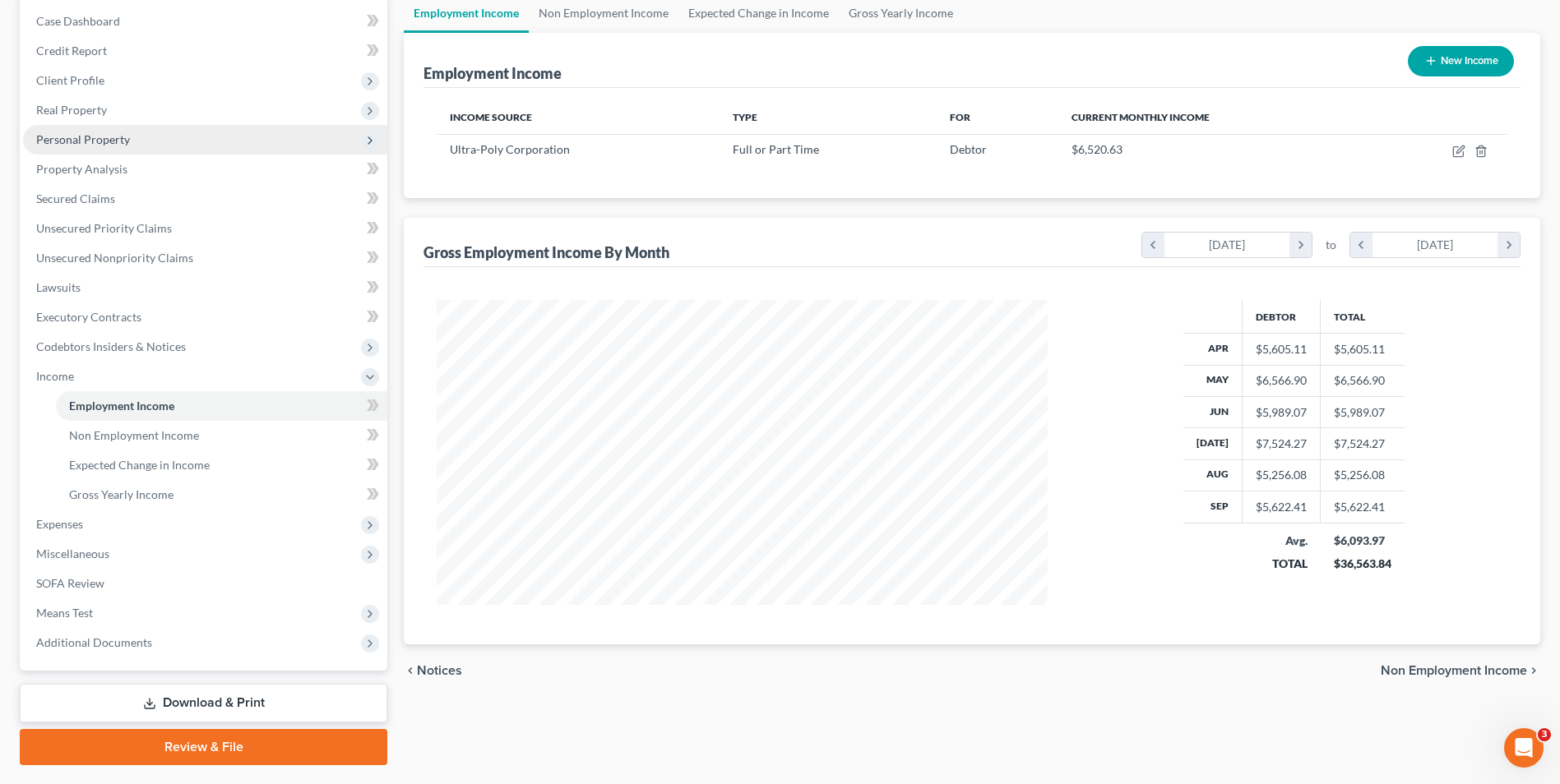
click at [96, 139] on span "Personal Property" at bounding box center [83, 139] width 94 height 14
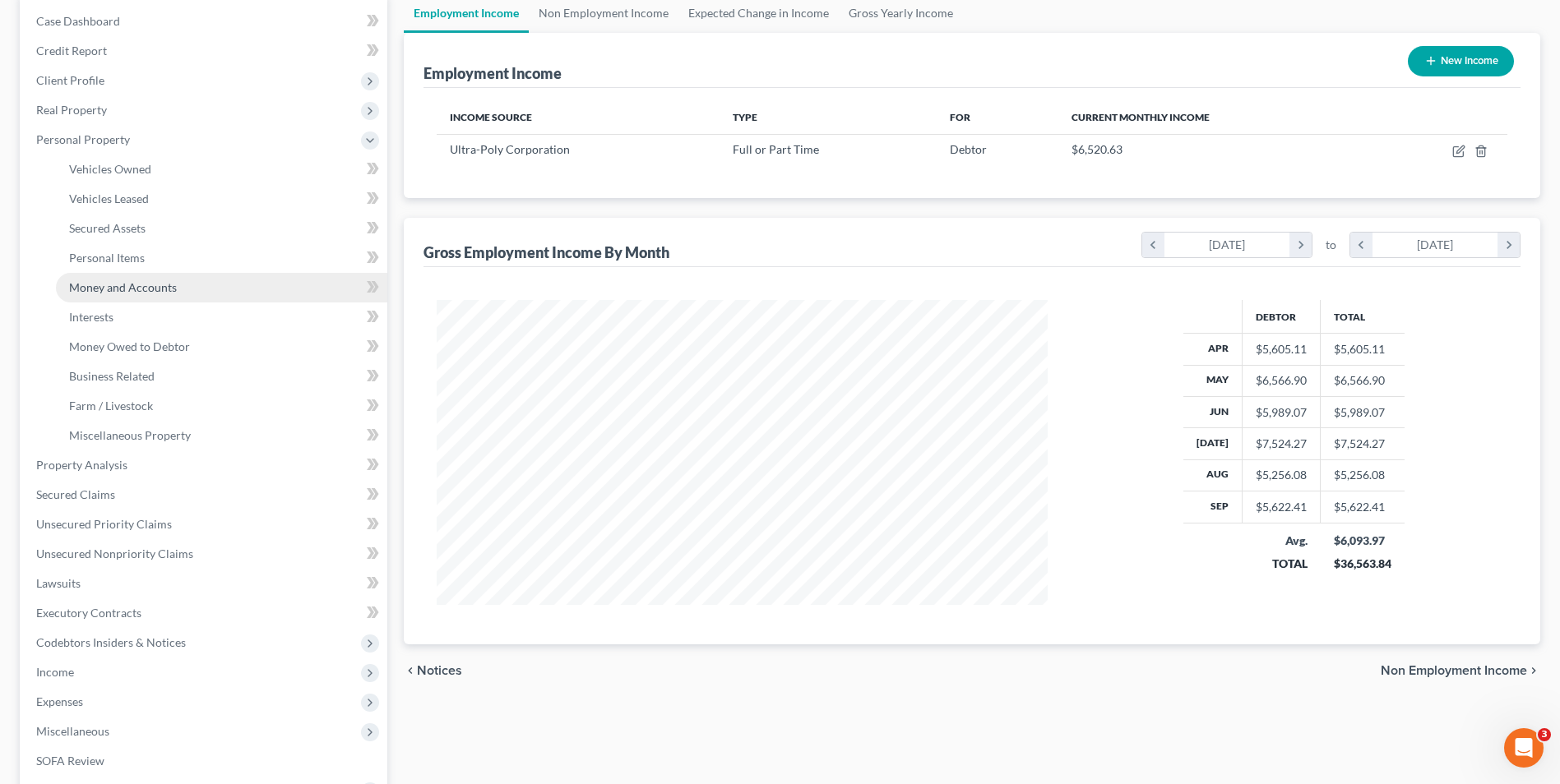
click at [127, 289] on span "Money and Accounts" at bounding box center [123, 287] width 108 height 14
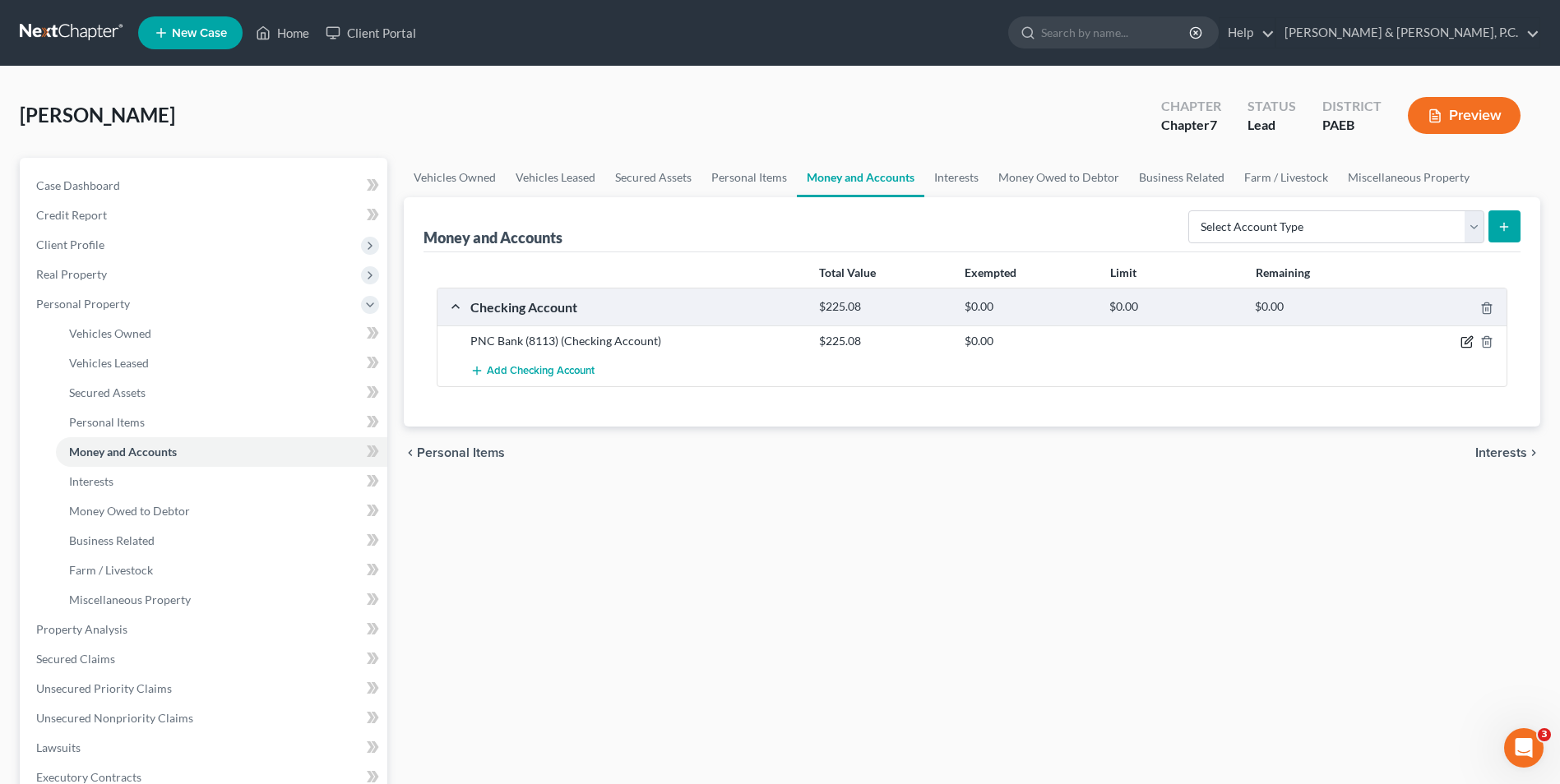
click at [1463, 338] on icon "button" at bounding box center [1466, 341] width 13 height 13
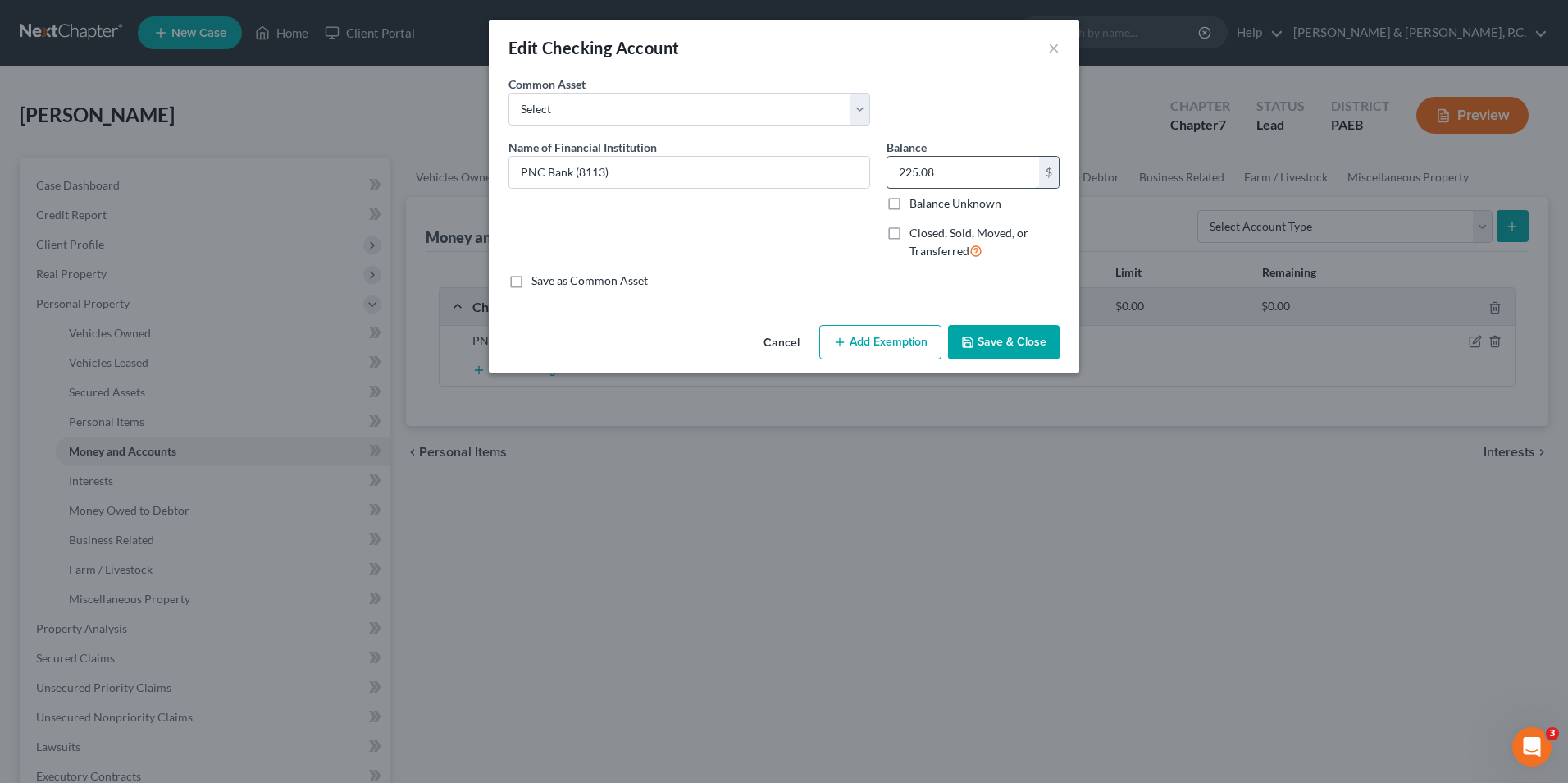
click at [965, 167] on input "225.08" at bounding box center [963, 173] width 152 height 31
type input "0"
click at [1025, 350] on button "Save & Close" at bounding box center [1004, 342] width 111 height 34
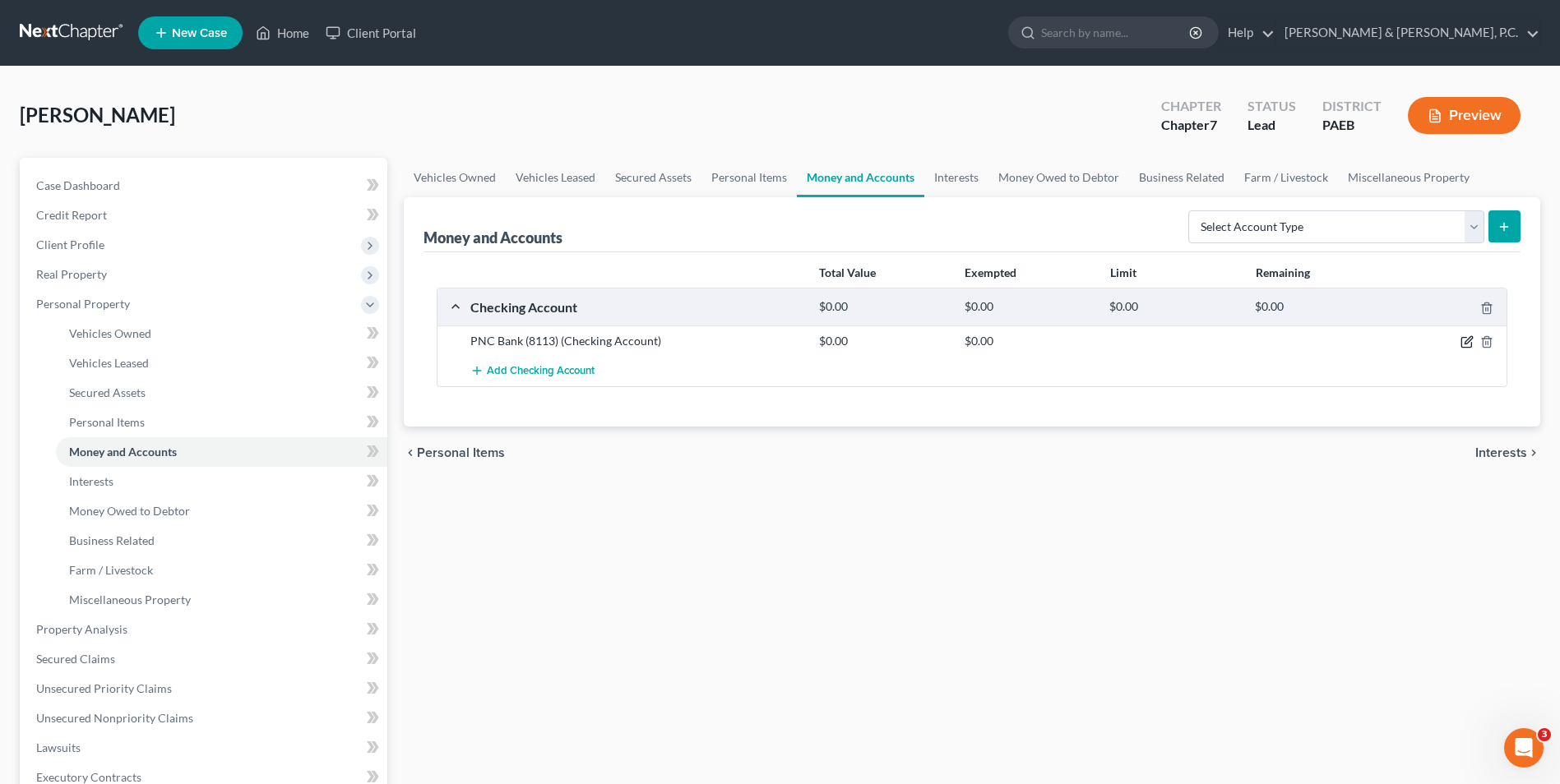
click at [1466, 345] on icon "button" at bounding box center [1466, 341] width 13 height 13
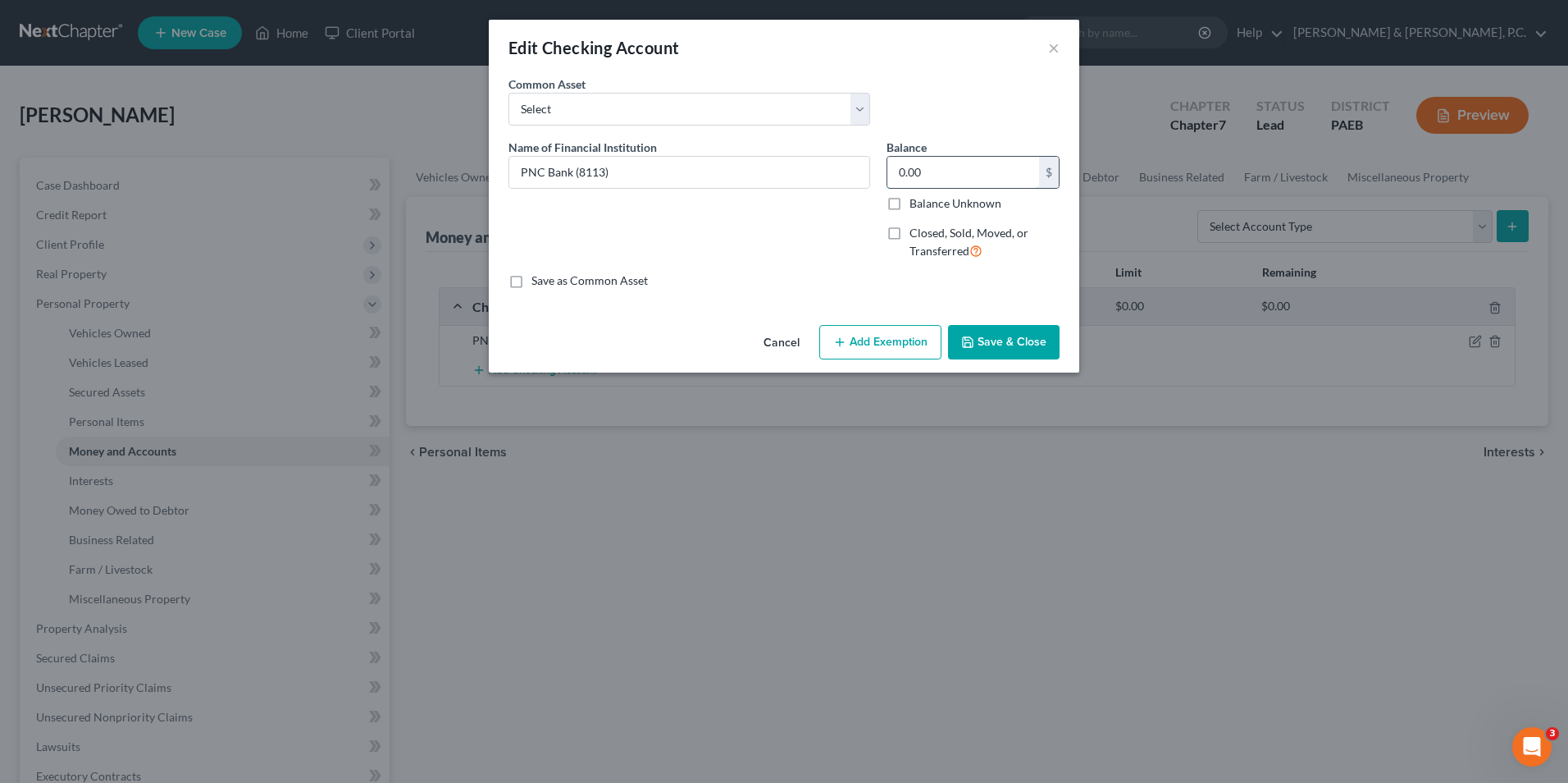
click at [990, 183] on input "0.00" at bounding box center [963, 173] width 152 height 31
type input "35.08"
click at [870, 339] on button "Add Exemption" at bounding box center [880, 342] width 122 height 34
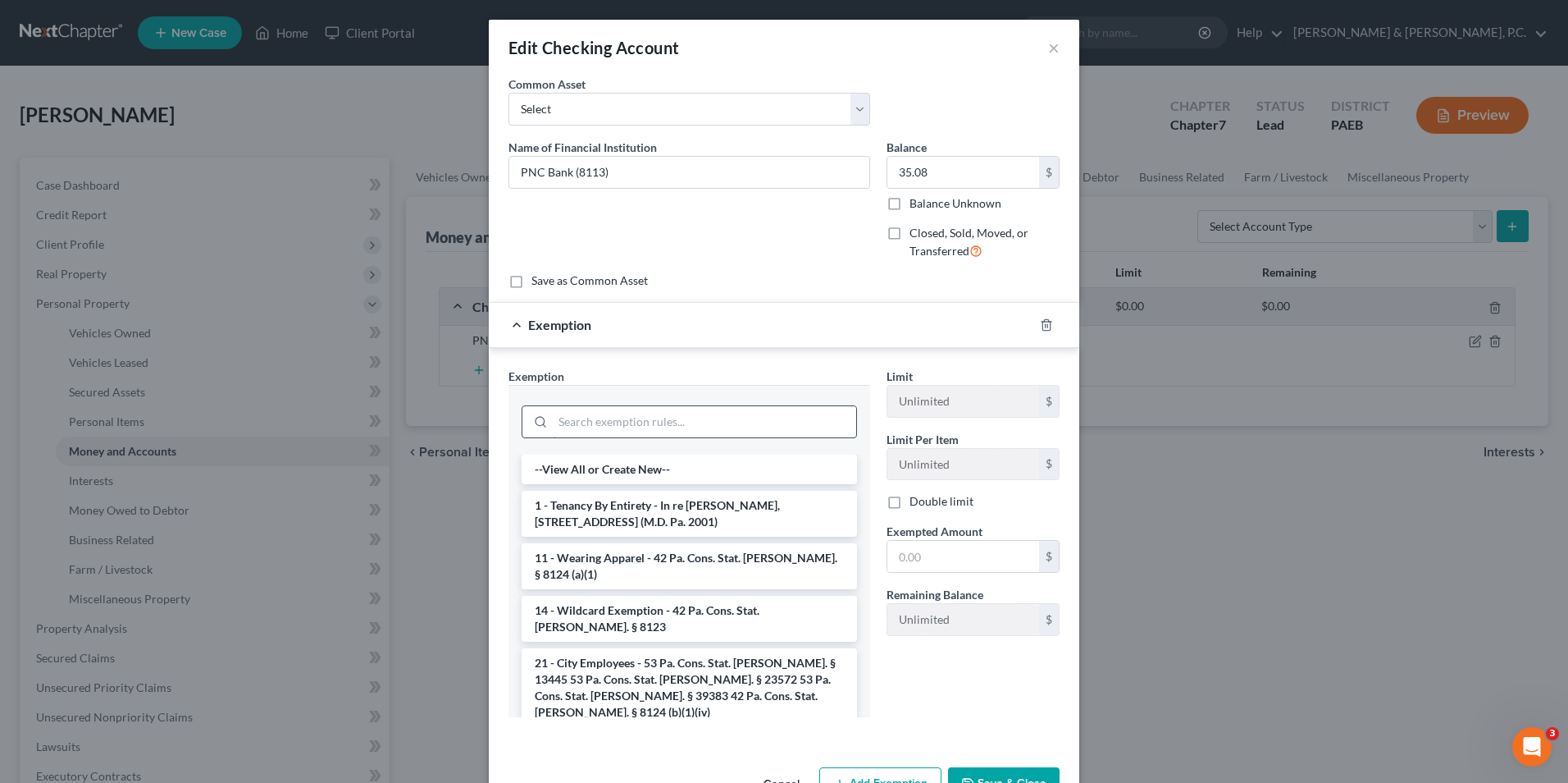
click at [682, 426] on input "search" at bounding box center [704, 422] width 303 height 31
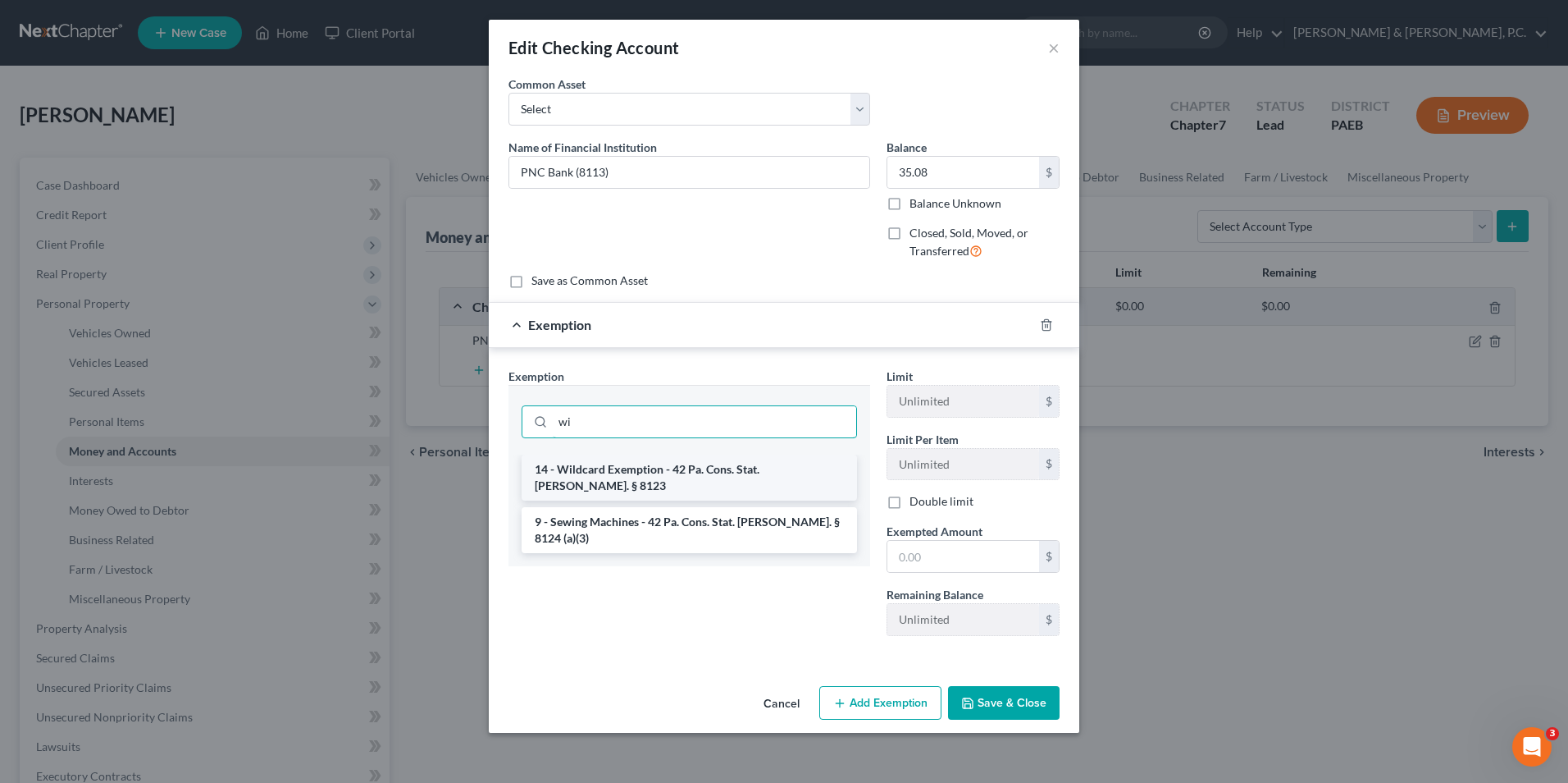
type input "wi"
click at [677, 471] on li "14 - Wildcard Exemption - 42 Pa. Cons. Stat. Ann. § 8123" at bounding box center [690, 477] width 336 height 46
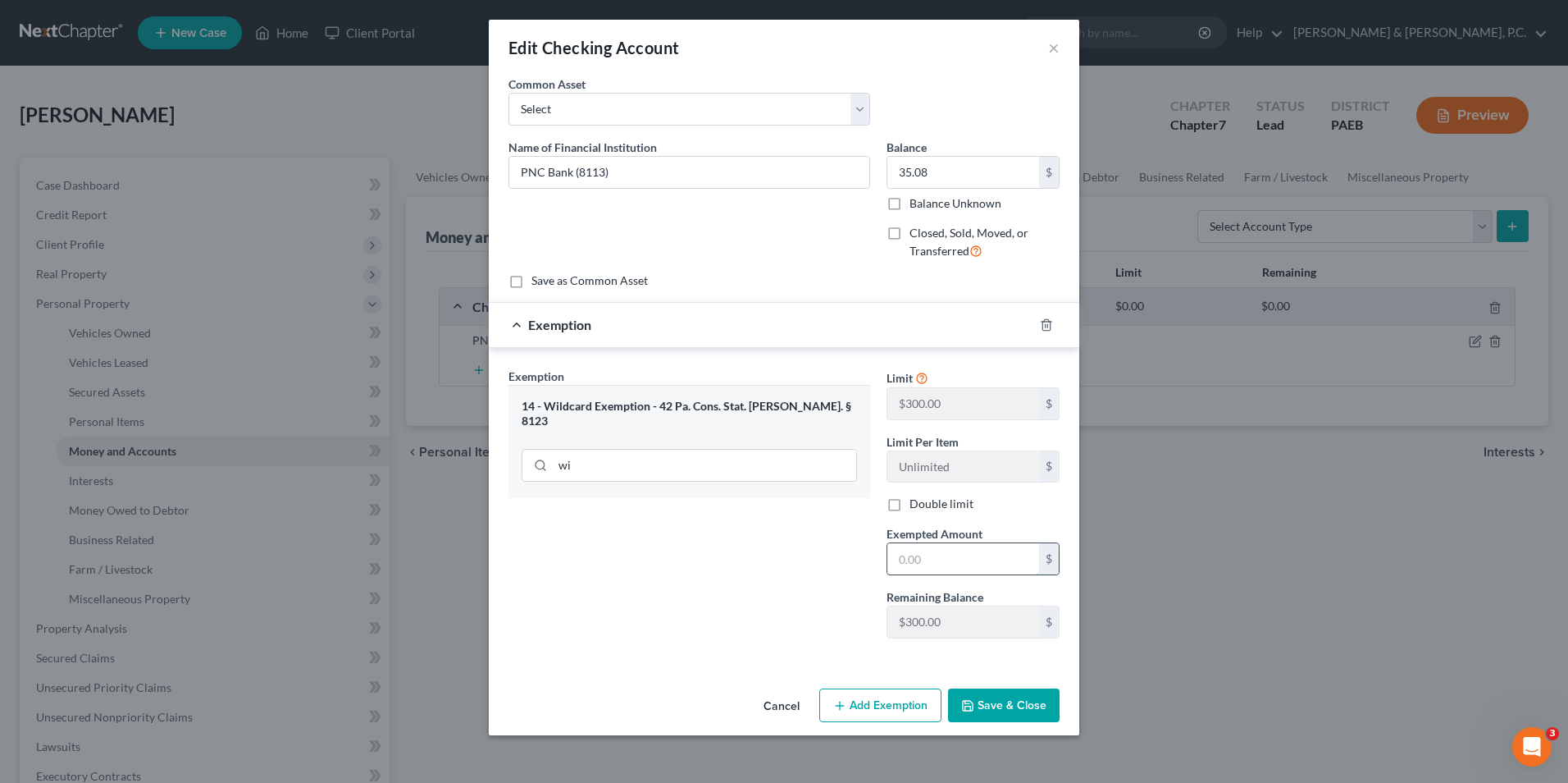
click at [1007, 562] on input "text" at bounding box center [963, 558] width 152 height 31
type input "35.08"
click at [1000, 704] on button "Save & Close" at bounding box center [1004, 705] width 111 height 34
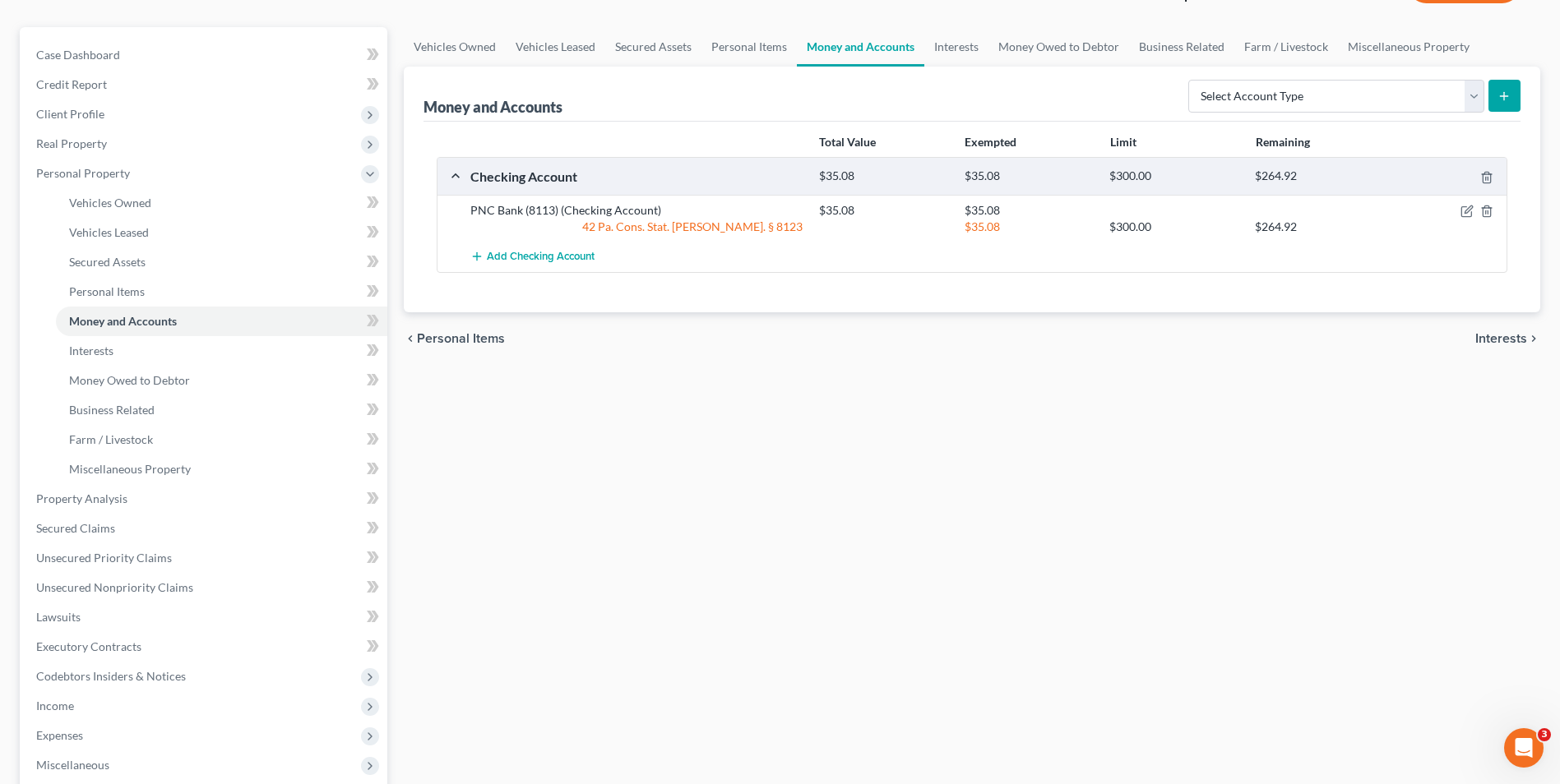
scroll to position [328, 0]
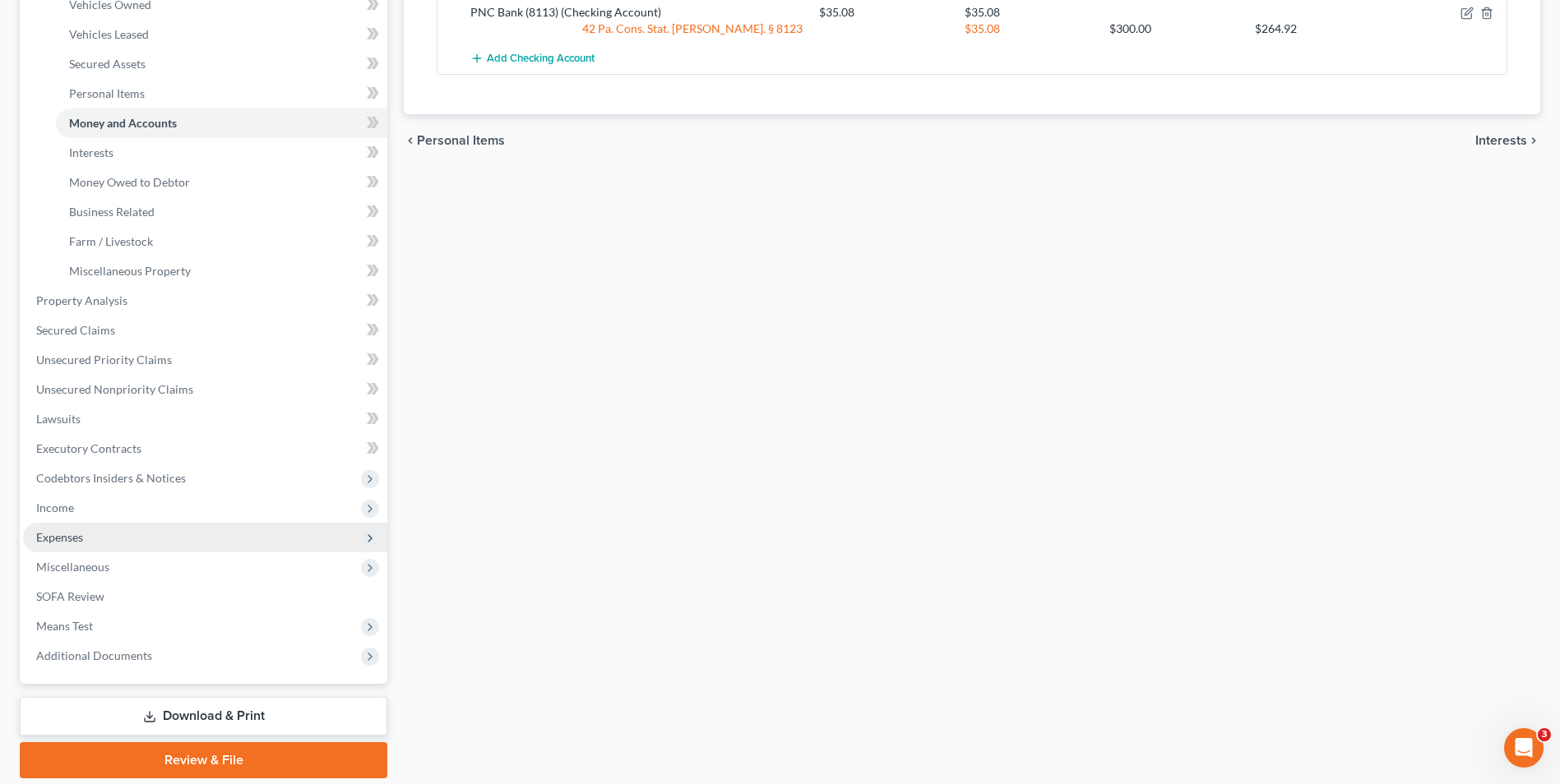
click at [82, 539] on span "Expenses" at bounding box center [60, 537] width 47 height 14
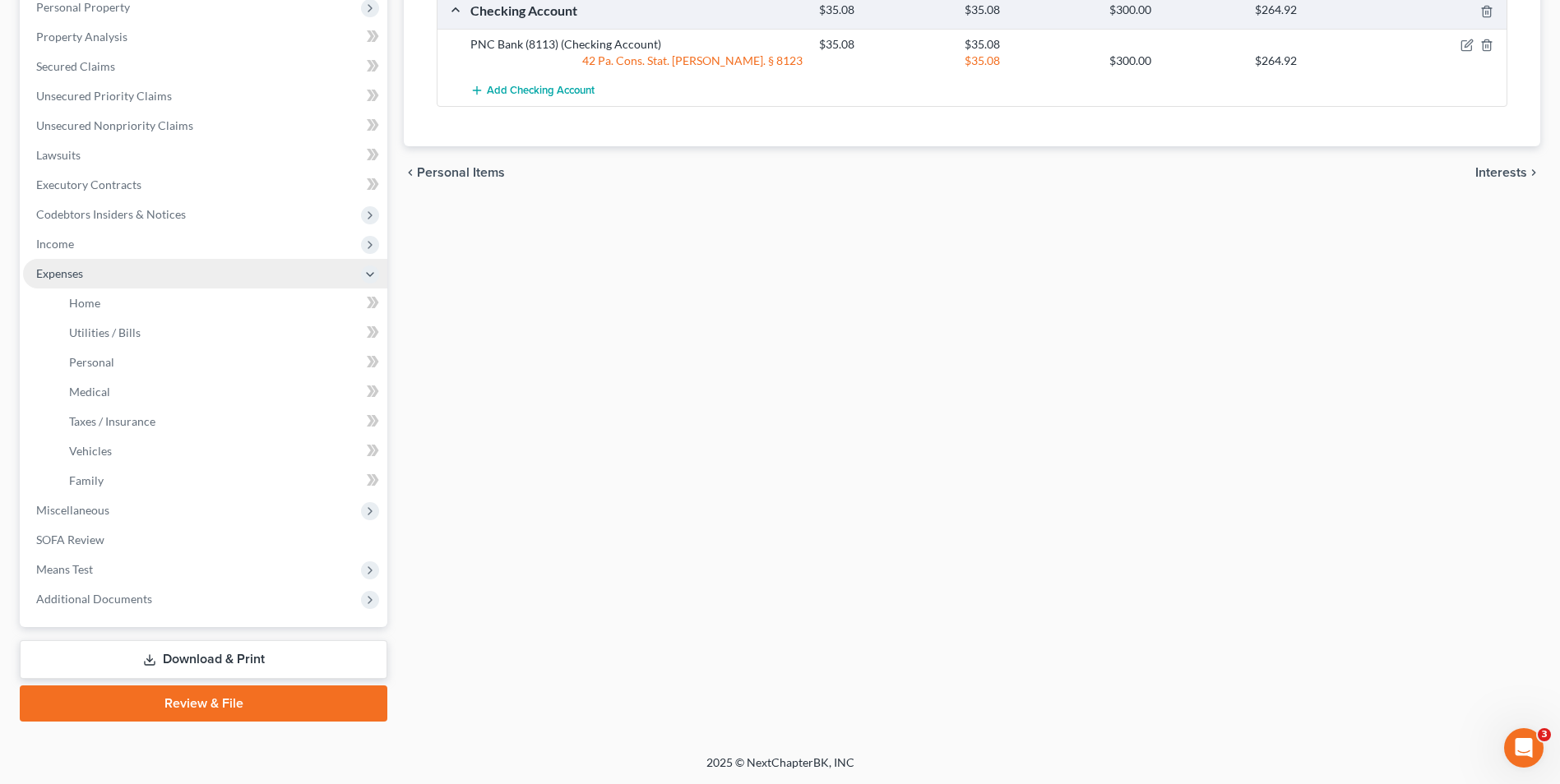
scroll to position [296, 0]
click at [95, 307] on span "Home" at bounding box center [85, 303] width 31 height 14
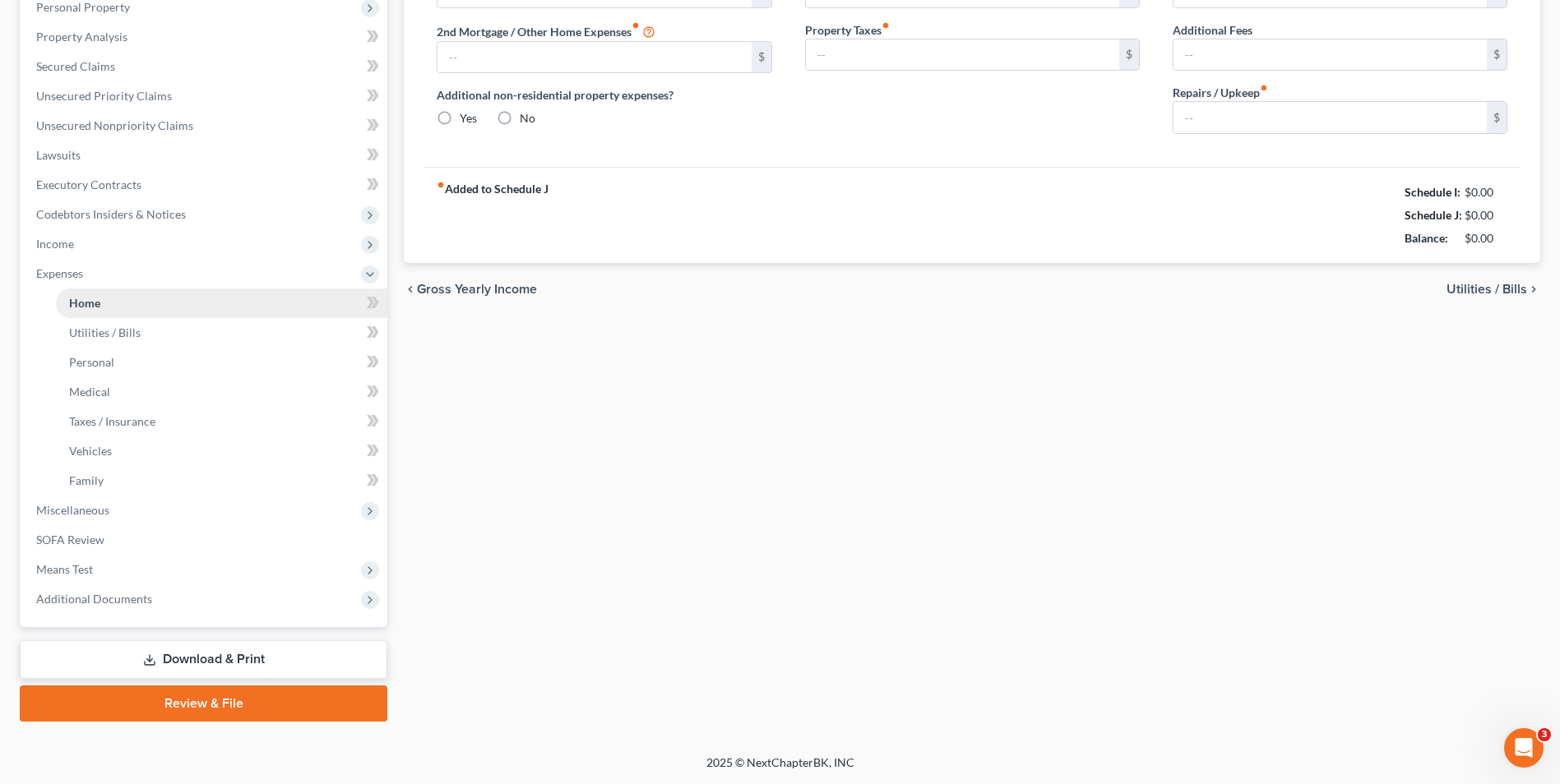
scroll to position [213, 0]
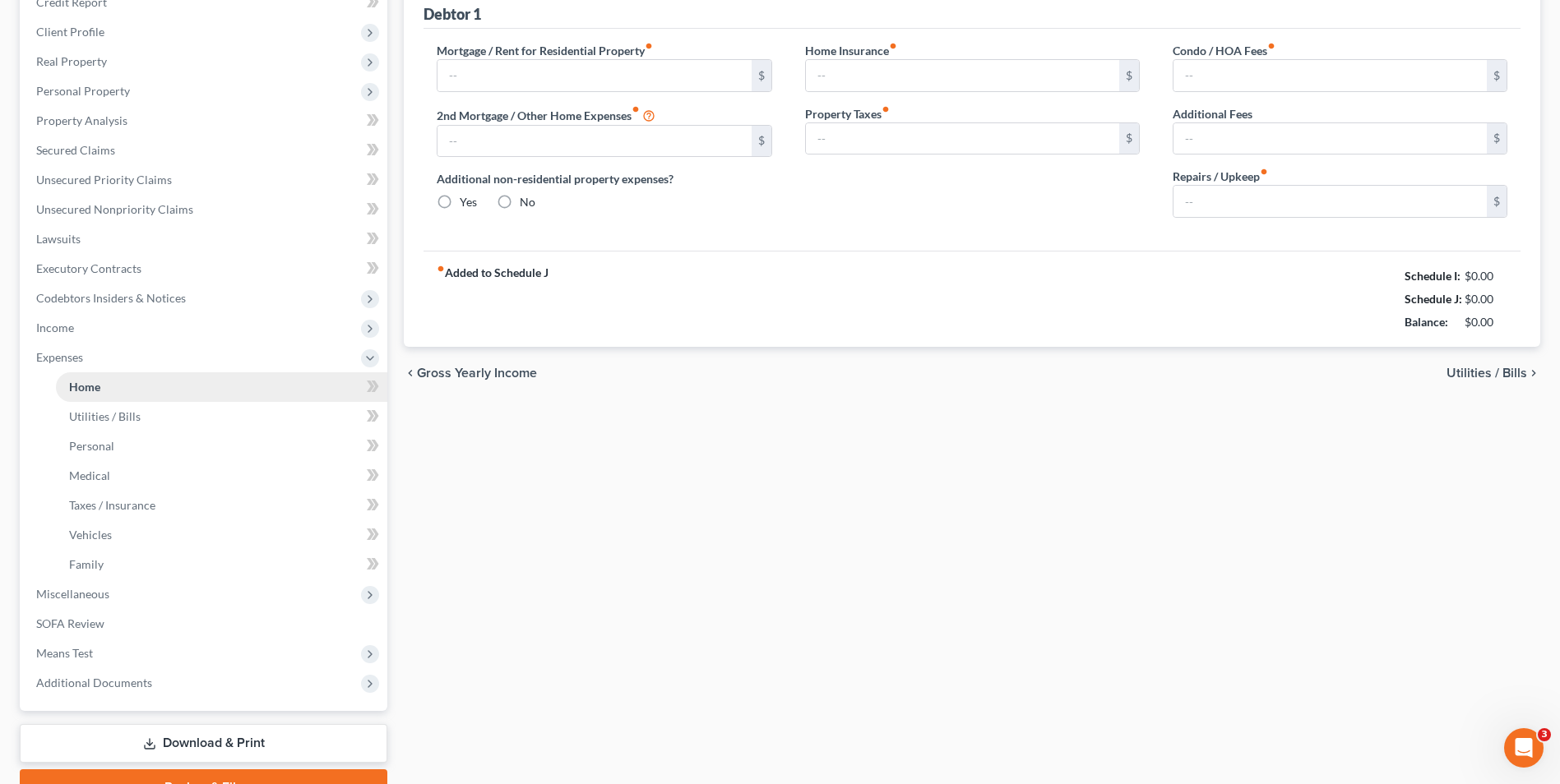
type input "0.00"
radio input "true"
type input "0.00"
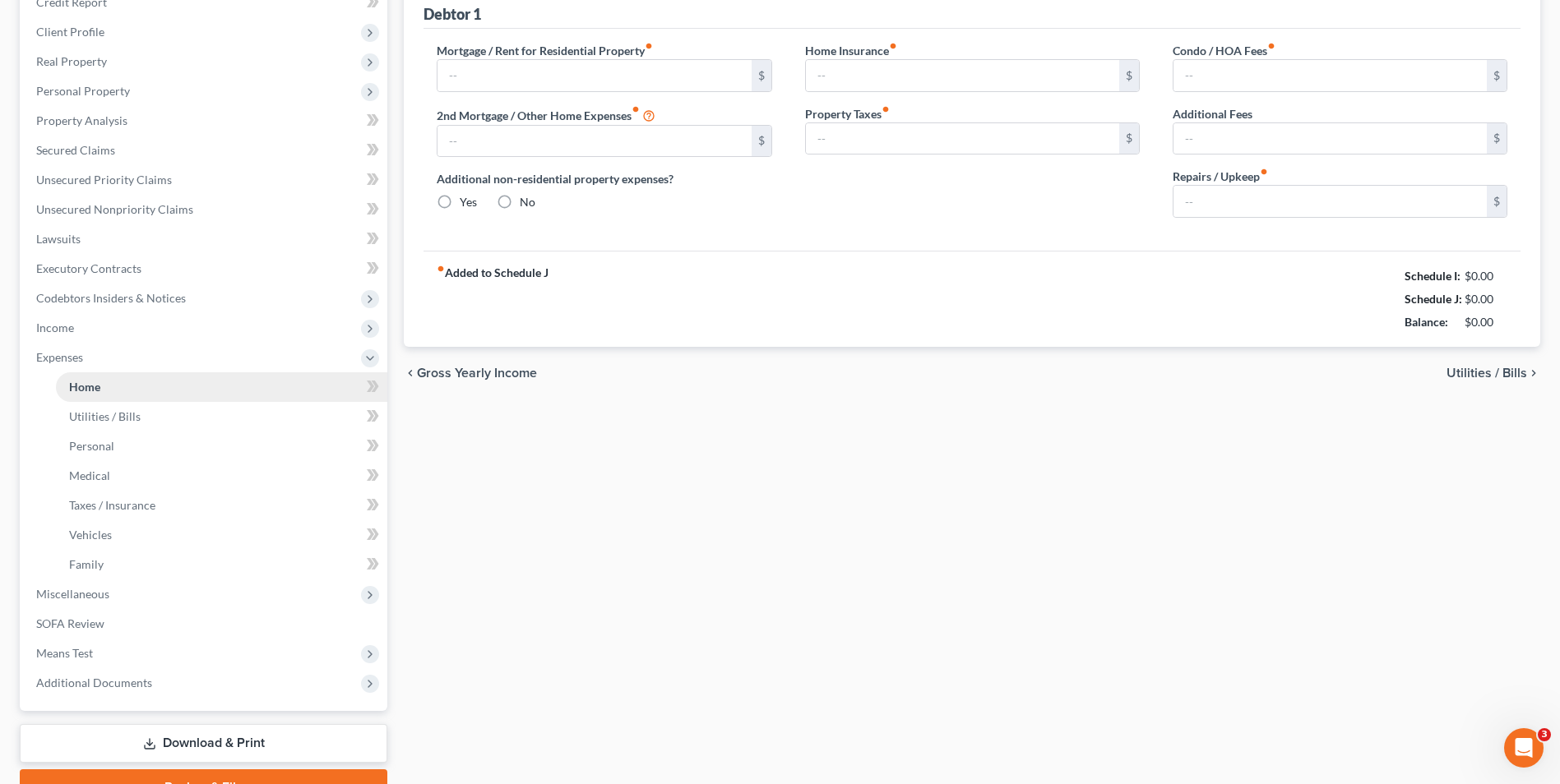
type input "0.00"
type input "100.00"
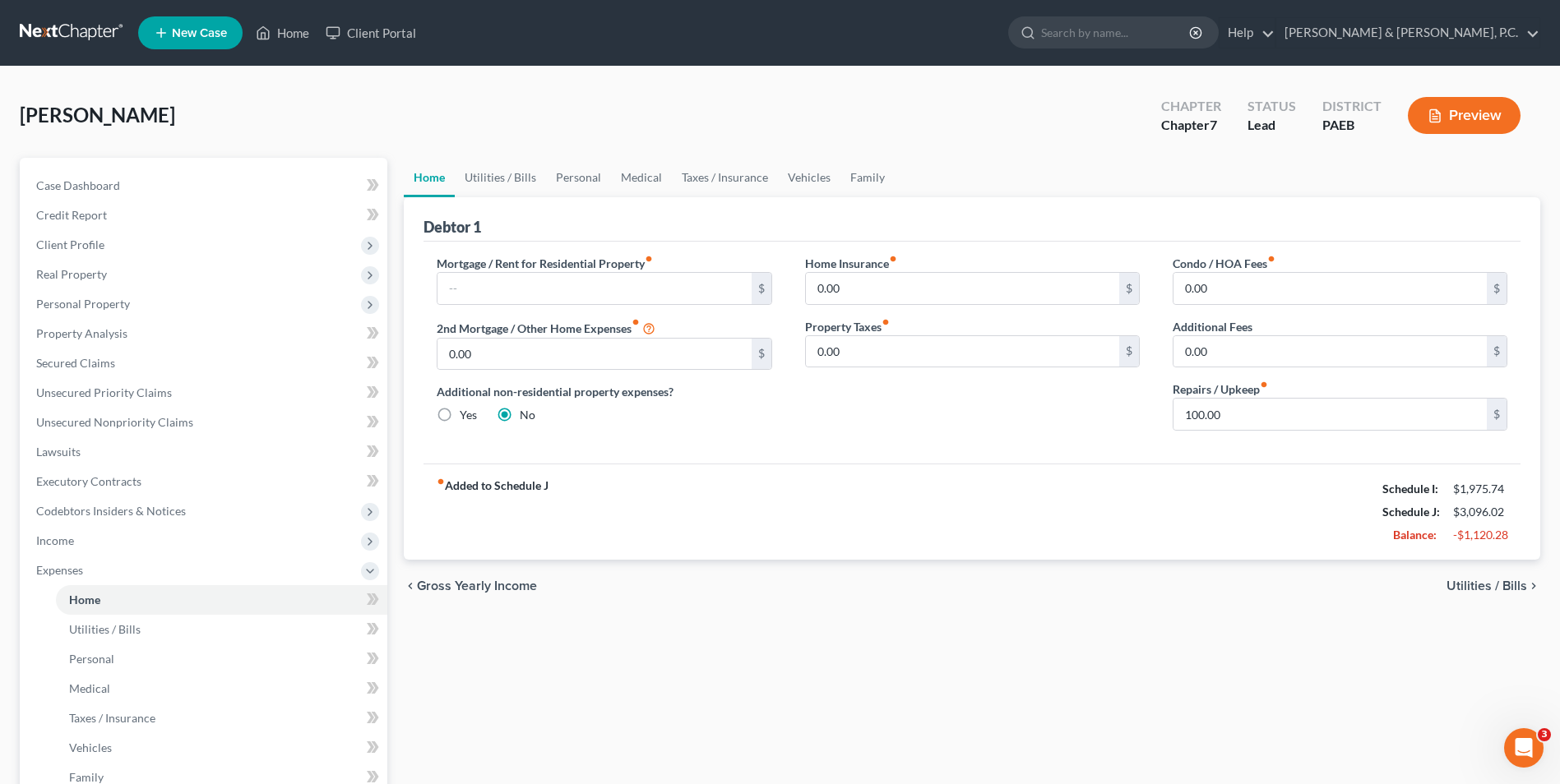
click at [1493, 587] on span "Utilities / Bills" at bounding box center [1487, 586] width 80 height 13
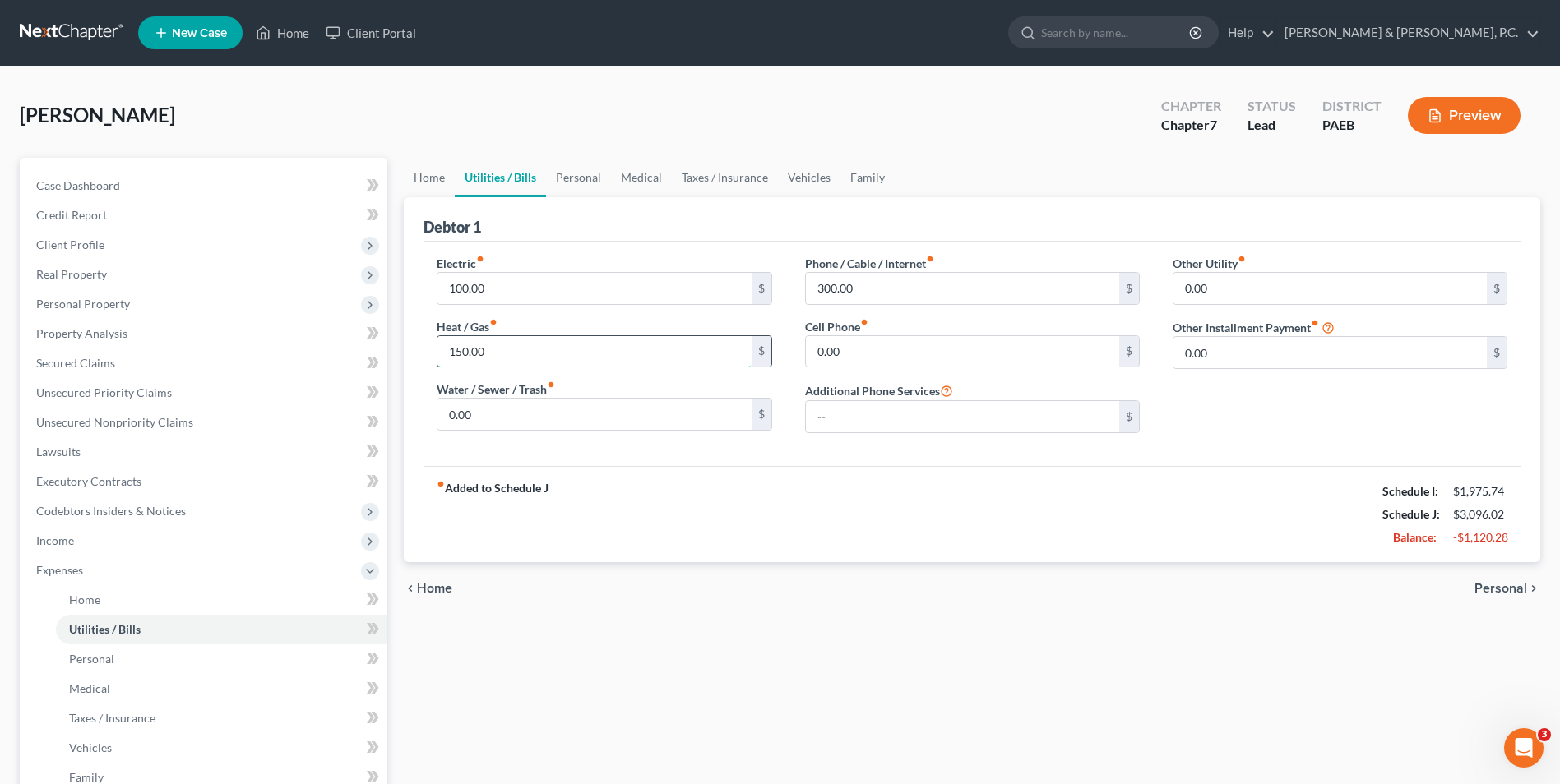
click at [506, 357] on input "150.00" at bounding box center [594, 352] width 313 height 31
type input "100"
click at [813, 353] on input "0.00" at bounding box center [962, 352] width 313 height 31
type input "100"
click at [1209, 568] on div "chevron_left Home Personal chevron_right" at bounding box center [972, 588] width 1137 height 53
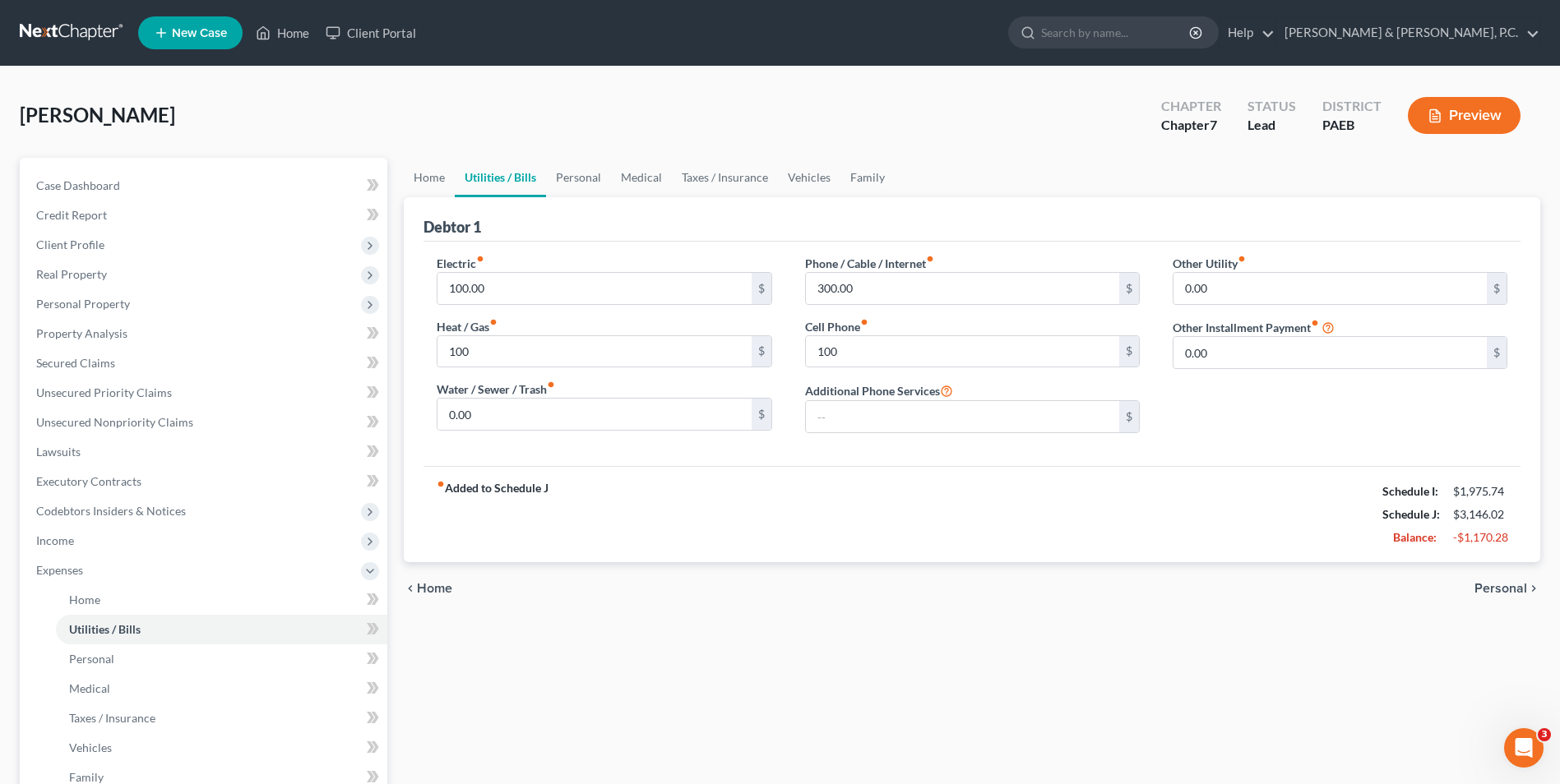
click at [1517, 590] on span "Personal" at bounding box center [1500, 588] width 53 height 13
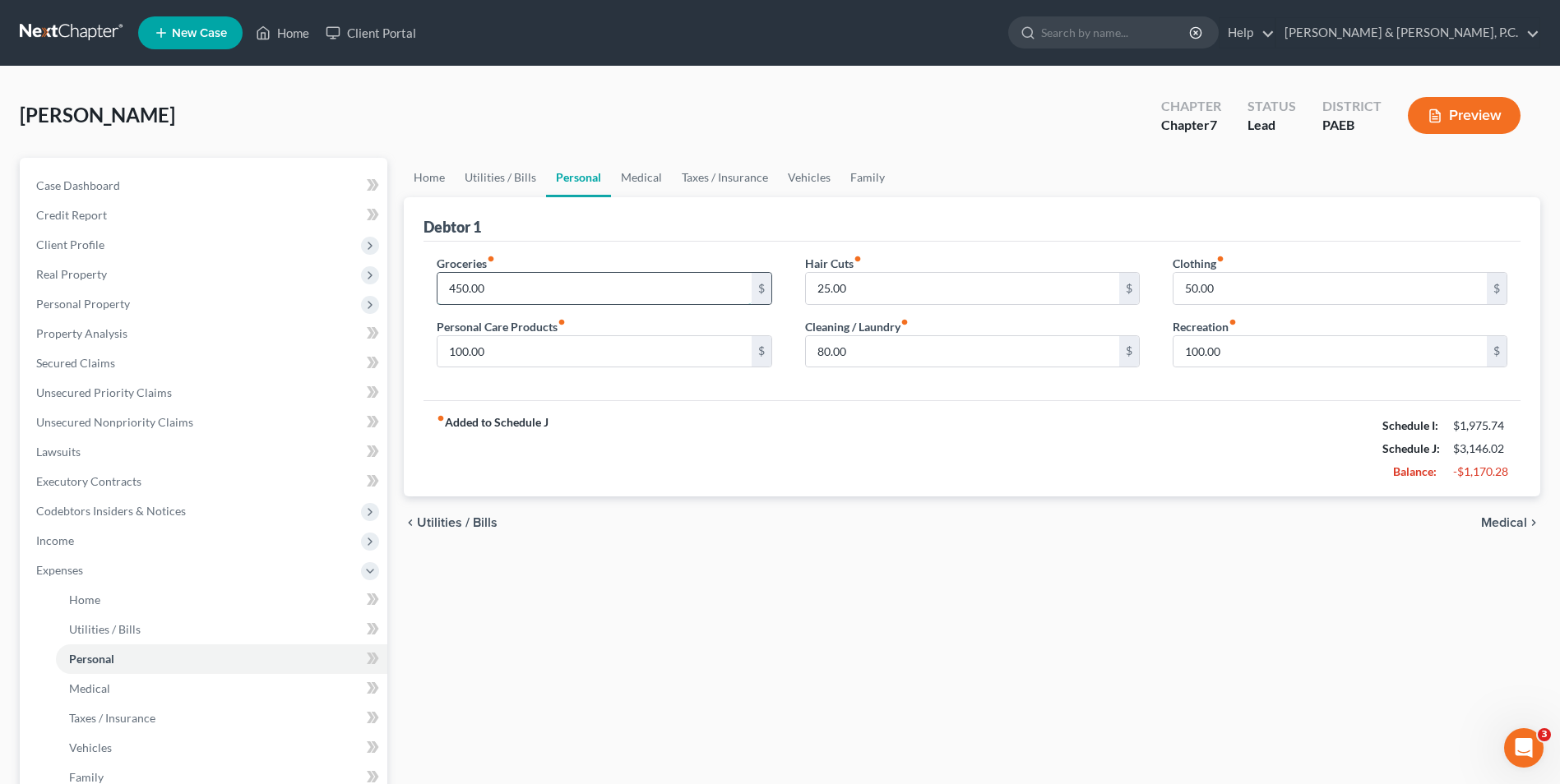
click at [499, 295] on input "450.00" at bounding box center [594, 288] width 313 height 31
type input "490"
click at [500, 337] on input "100.00" at bounding box center [594, 352] width 313 height 31
type input "15"
click at [797, 390] on div "Groceries fiber_manual_record 490 $ Personal Care Products fiber_manual_record …" at bounding box center [971, 321] width 1096 height 159
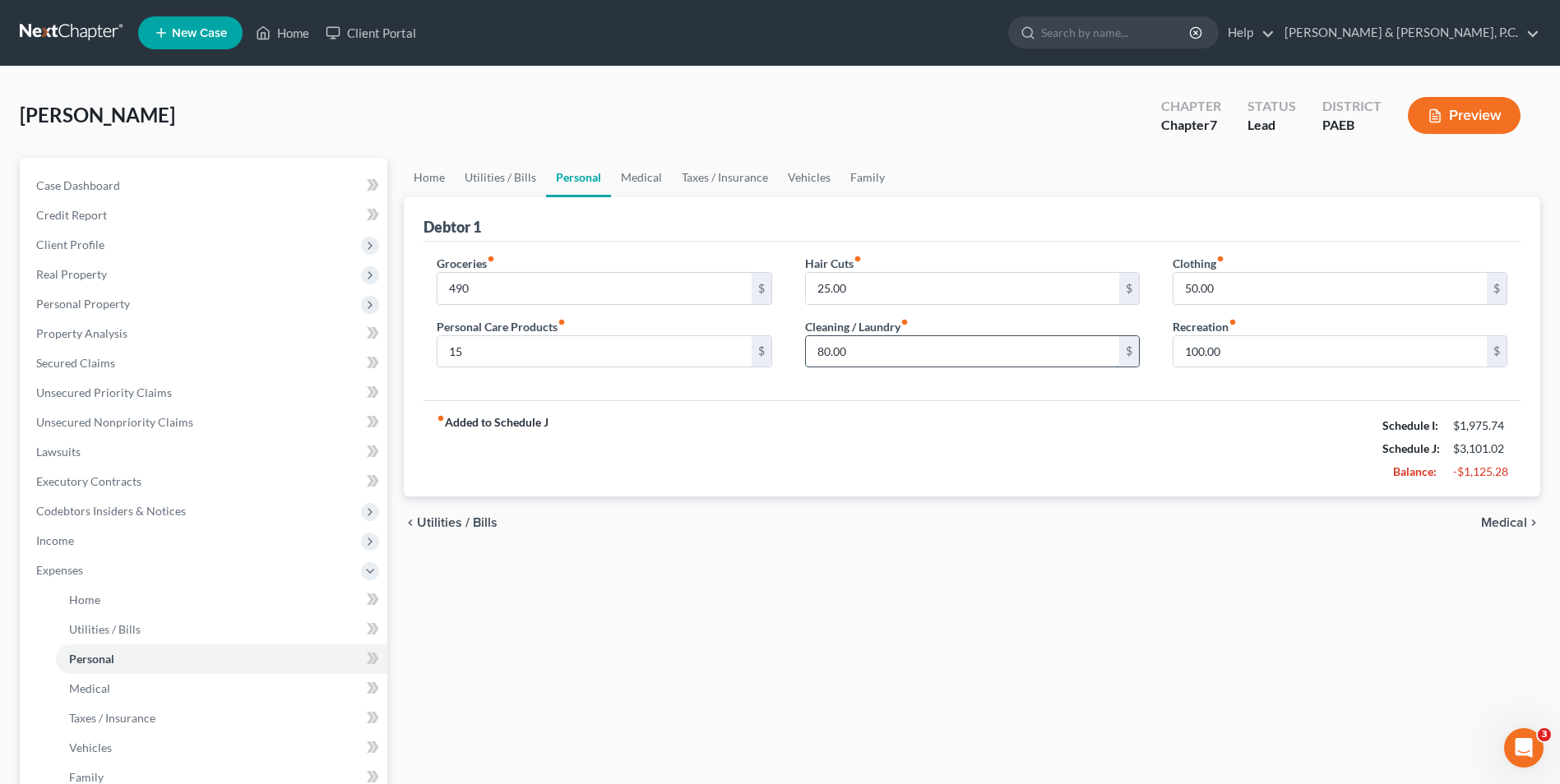
click at [857, 349] on input "80.00" at bounding box center [962, 352] width 313 height 31
type input "100"
click at [864, 290] on input "25.00" at bounding box center [962, 288] width 313 height 31
click at [1237, 294] on input "50.00" at bounding box center [1329, 288] width 313 height 31
type input "20"
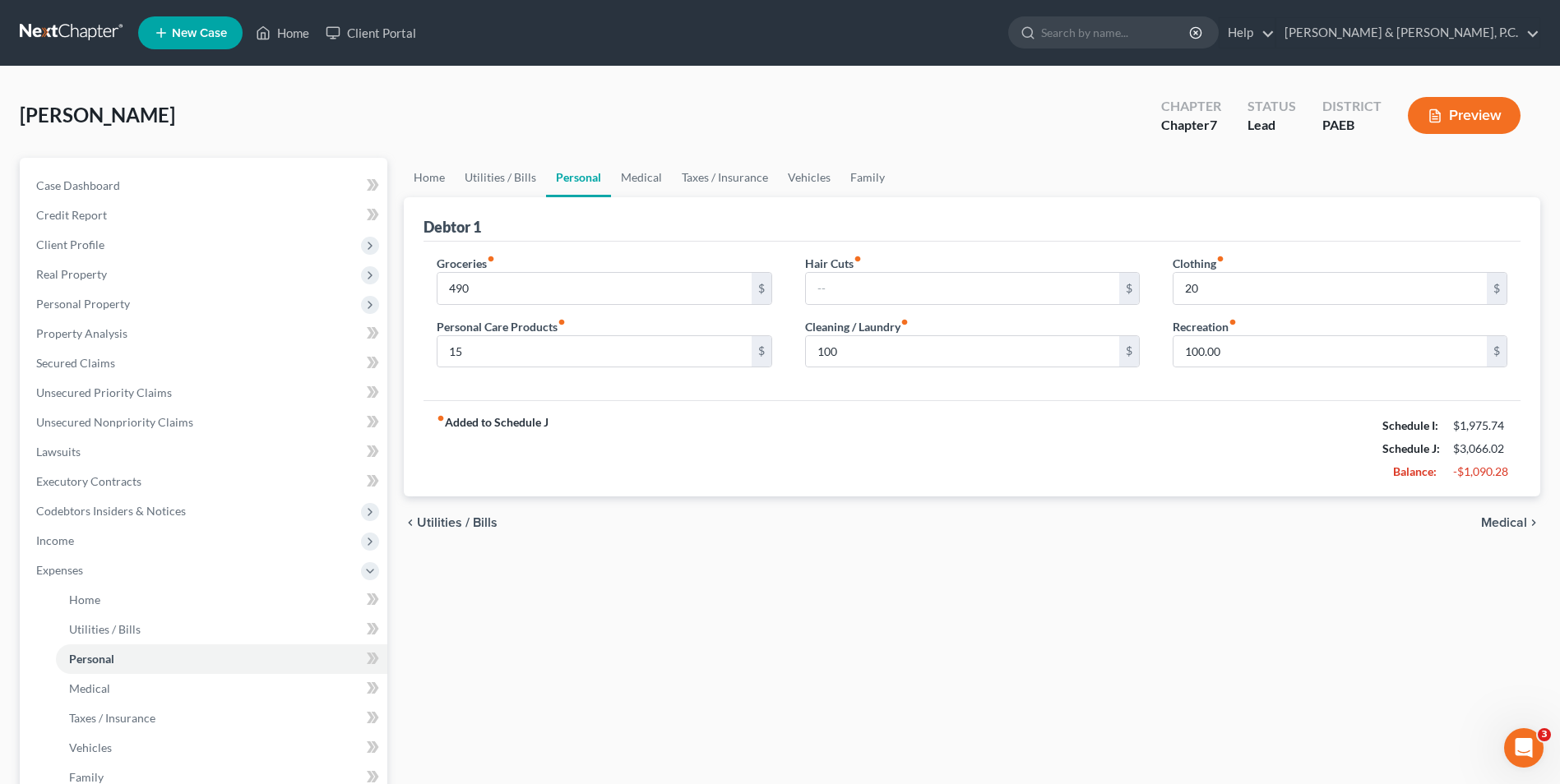
click at [1250, 461] on div "fiber_manual_record Added to Schedule J Schedule I: $1,975.74 Schedule J: $3,06…" at bounding box center [971, 448] width 1096 height 96
click at [1252, 354] on input "100.00" at bounding box center [1329, 352] width 313 height 31
click at [1490, 520] on span "Medical" at bounding box center [1503, 522] width 46 height 13
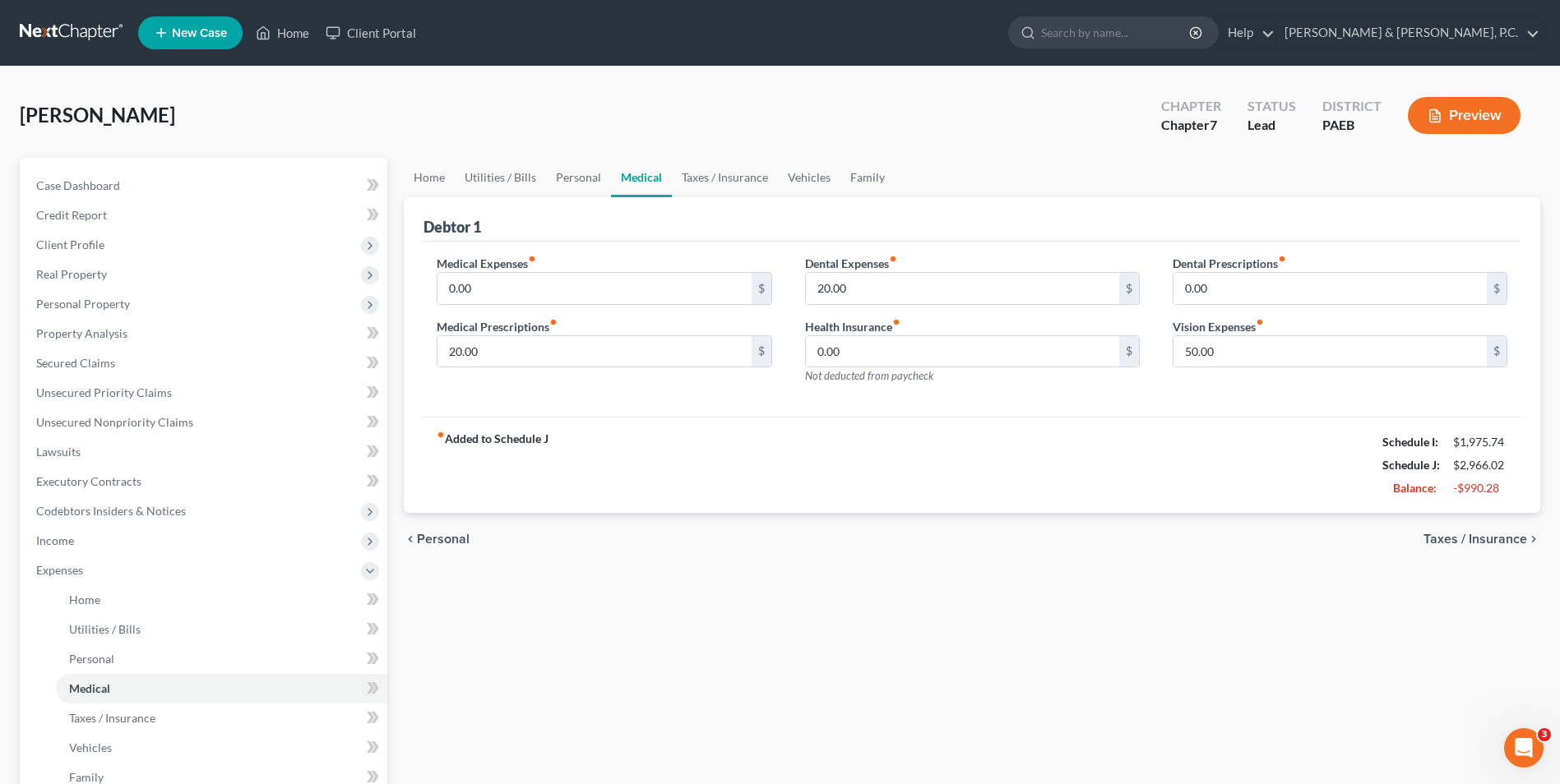
click at [439, 540] on span "Personal" at bounding box center [443, 539] width 53 height 13
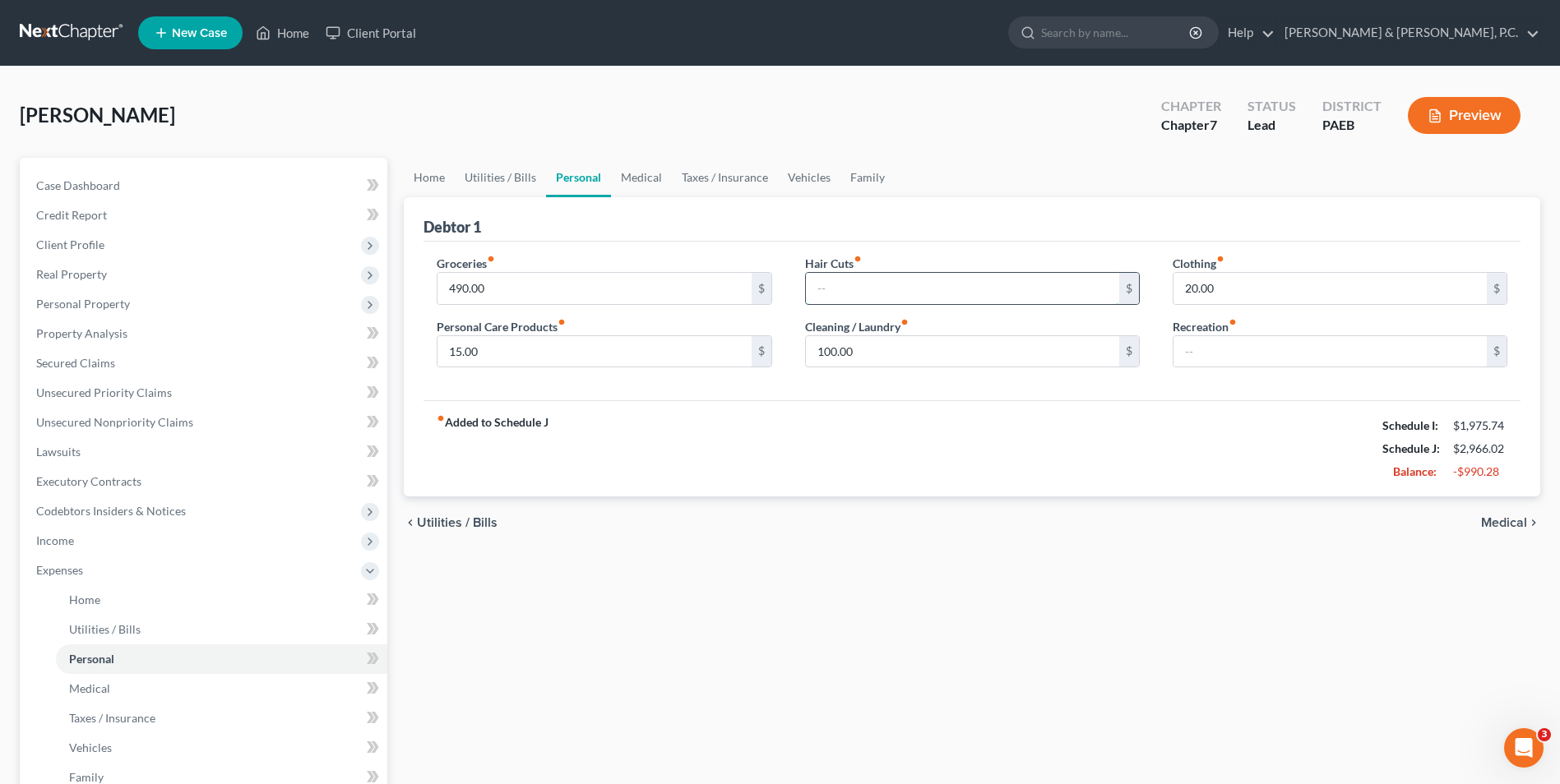
click at [851, 295] on input "text" at bounding box center [962, 288] width 313 height 31
type input "25.00"
click at [859, 351] on input "100.00" at bounding box center [962, 352] width 313 height 31
type input "80"
click at [1305, 353] on input "text" at bounding box center [1329, 352] width 313 height 31
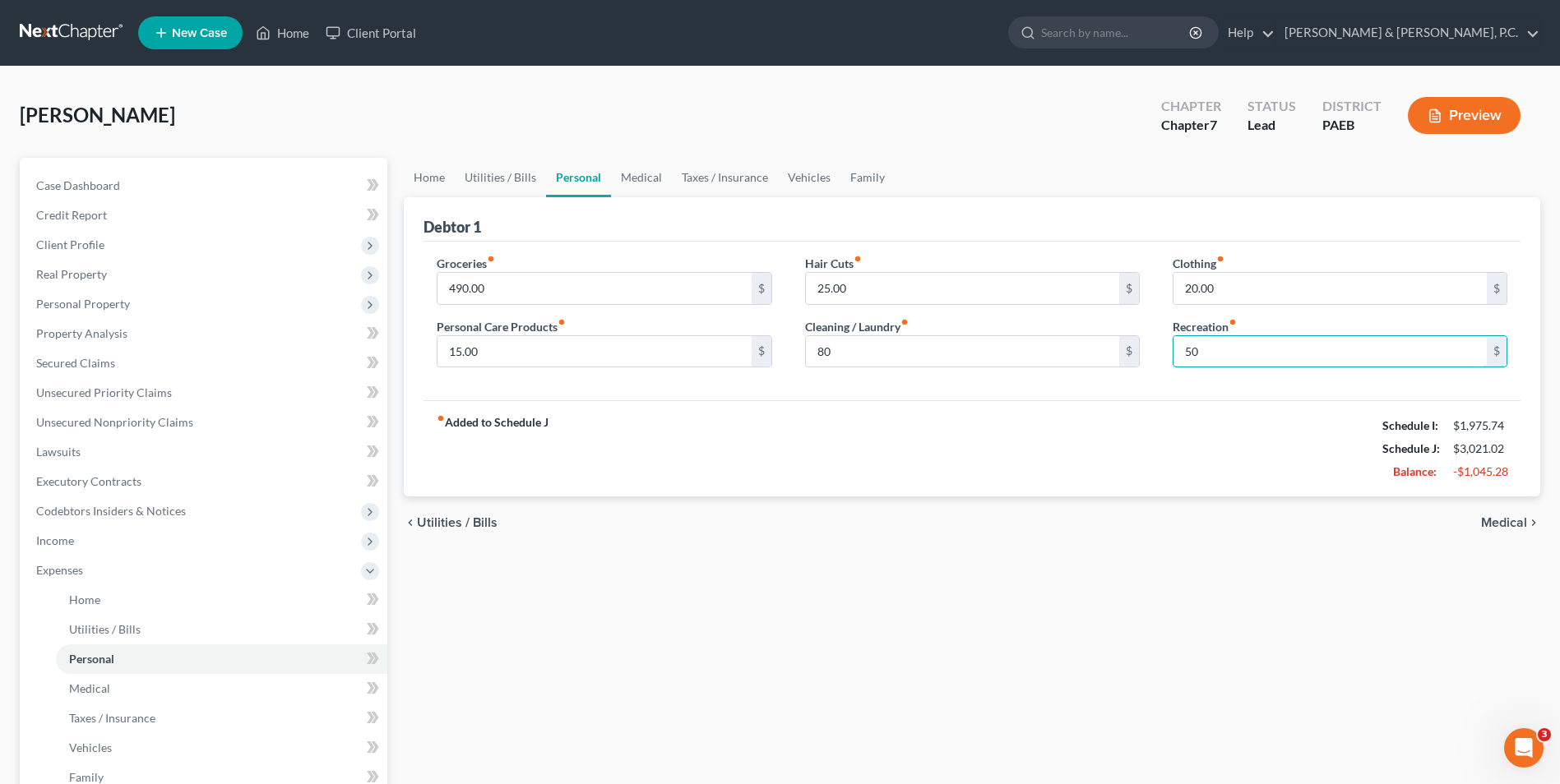
type input "50"
click at [1302, 531] on div "chevron_left Utilities / Bills Medical chevron_right" at bounding box center [972, 523] width 1137 height 53
click at [1522, 522] on span "Medical" at bounding box center [1503, 522] width 46 height 13
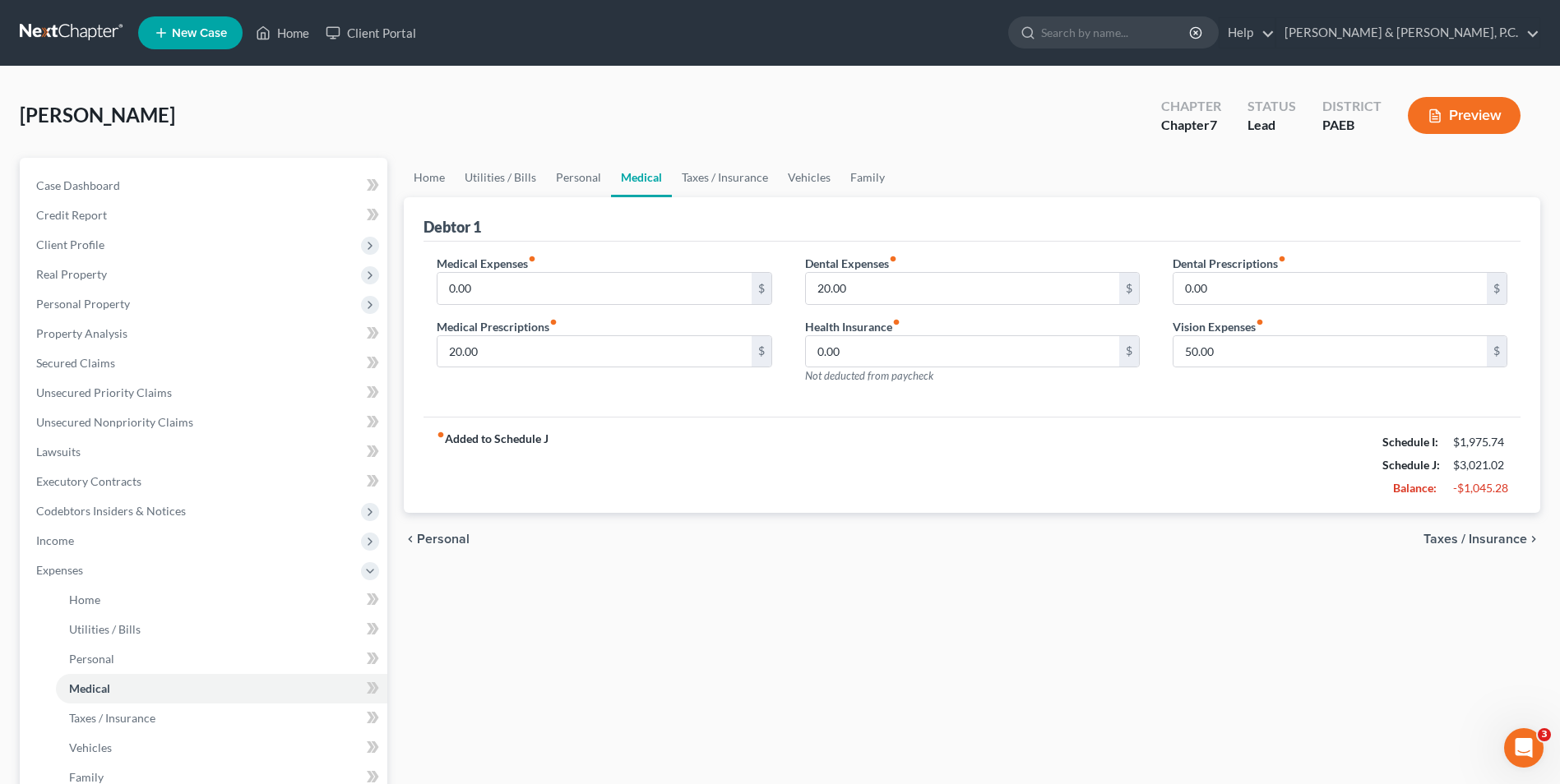
click at [1496, 539] on span "Taxes / Insurance" at bounding box center [1475, 539] width 104 height 13
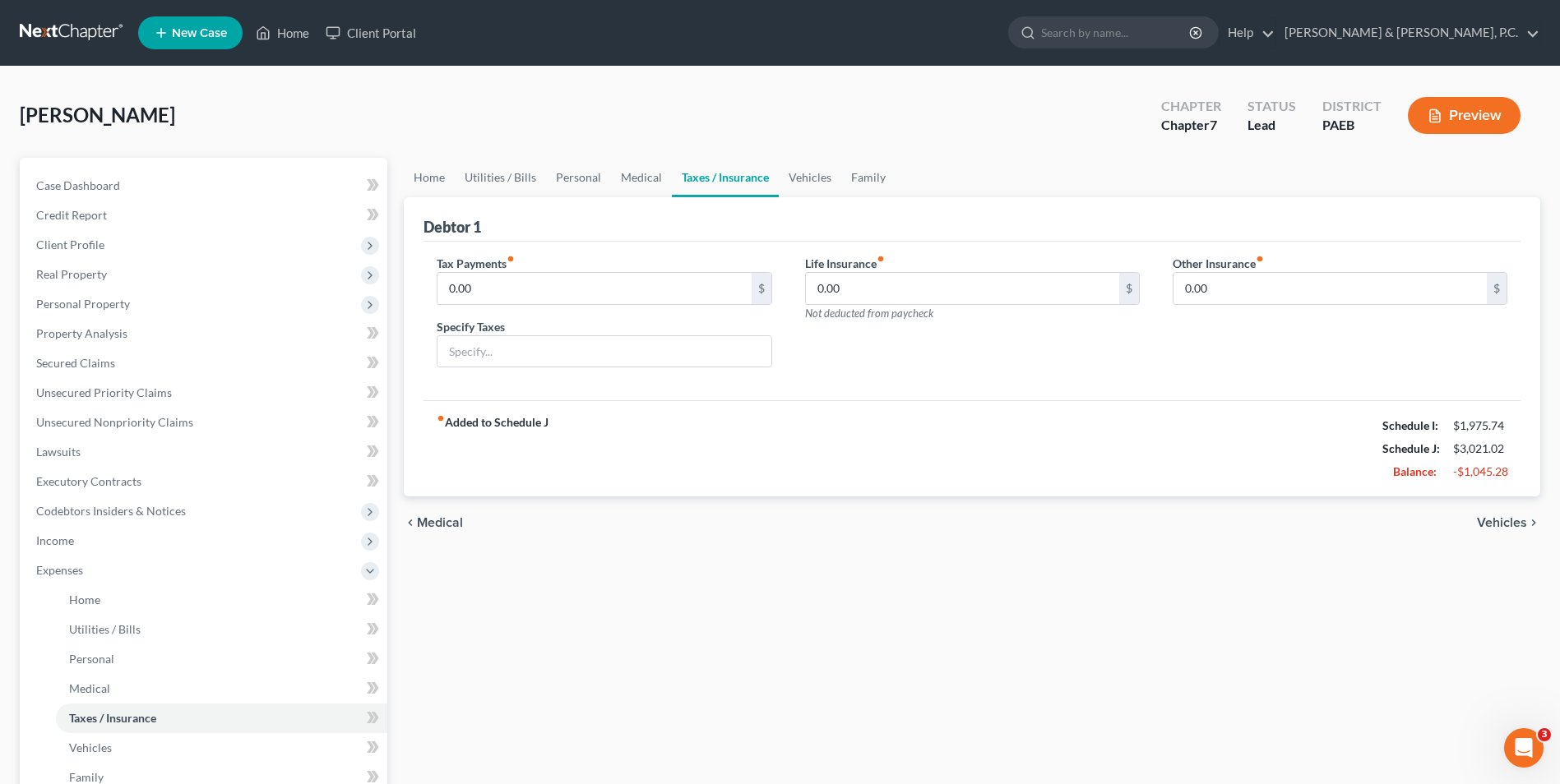
click at [1500, 519] on span "Vehicles" at bounding box center [1501, 522] width 50 height 13
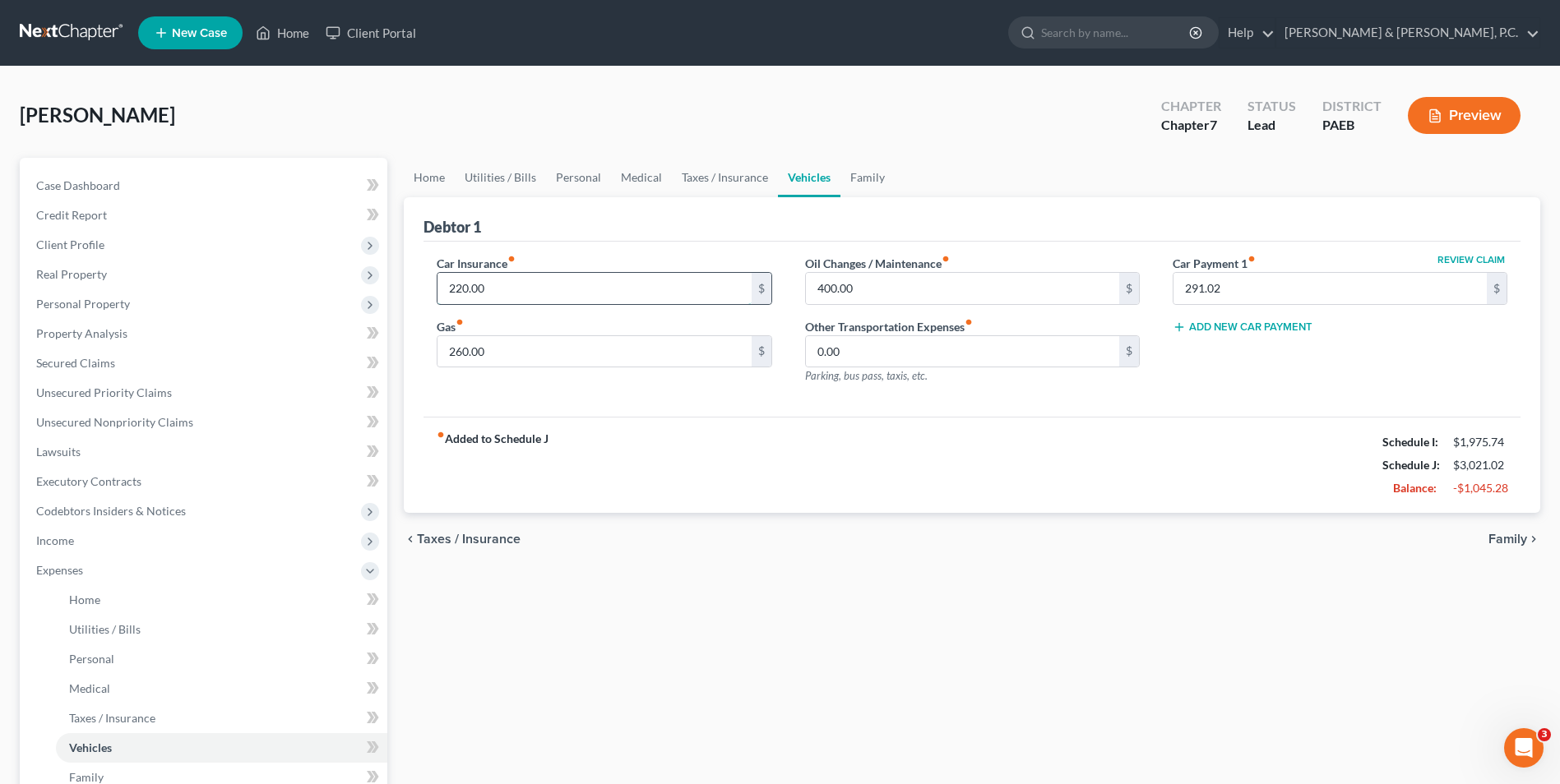
click at [511, 289] on input "220.00" at bounding box center [594, 288] width 313 height 31
type input "325"
click at [884, 285] on input "400.00" at bounding box center [962, 288] width 313 height 31
type input "75.00"
click at [1511, 536] on span "Family" at bounding box center [1507, 539] width 39 height 13
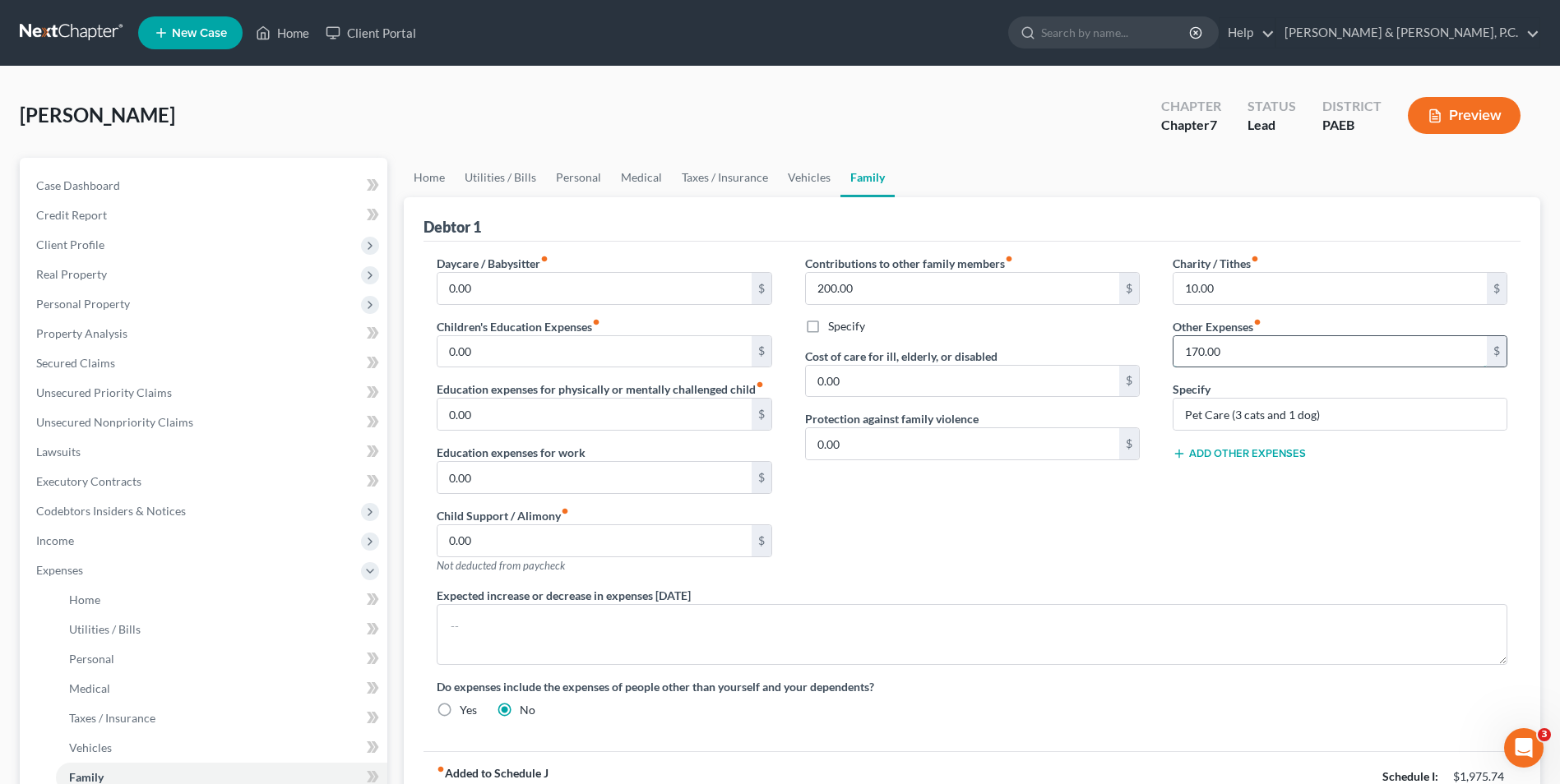
click at [1192, 348] on input "170.00" at bounding box center [1329, 352] width 313 height 31
type input "70.00"
click at [1269, 526] on div "Charity / Tithes fiber_manual_record 10.00 $ Other Expenses fiber_manual_record…" at bounding box center [1340, 421] width 368 height 332
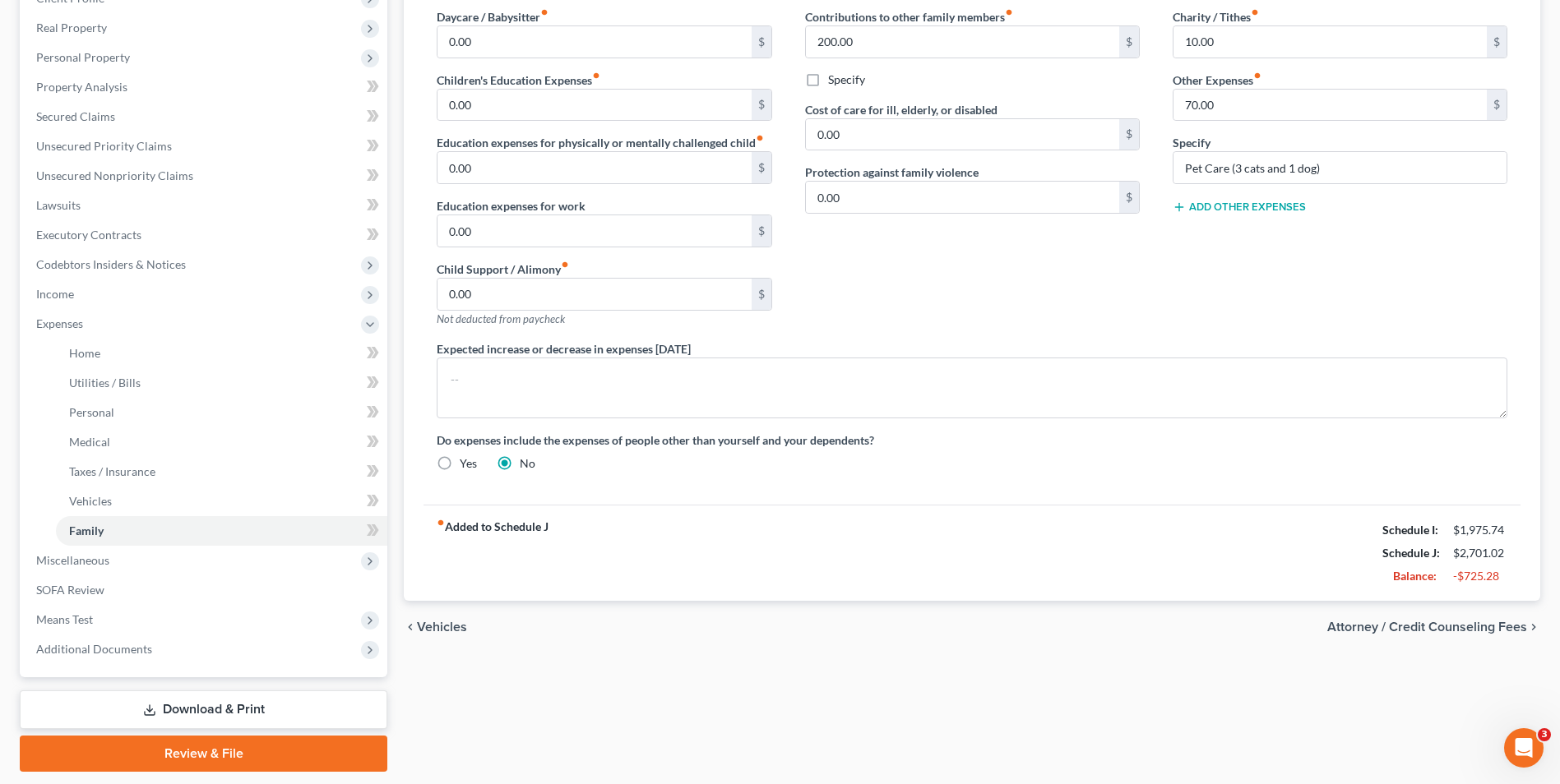
click at [1376, 627] on span "Attorney / Credit Counseling Fees" at bounding box center [1427, 627] width 200 height 13
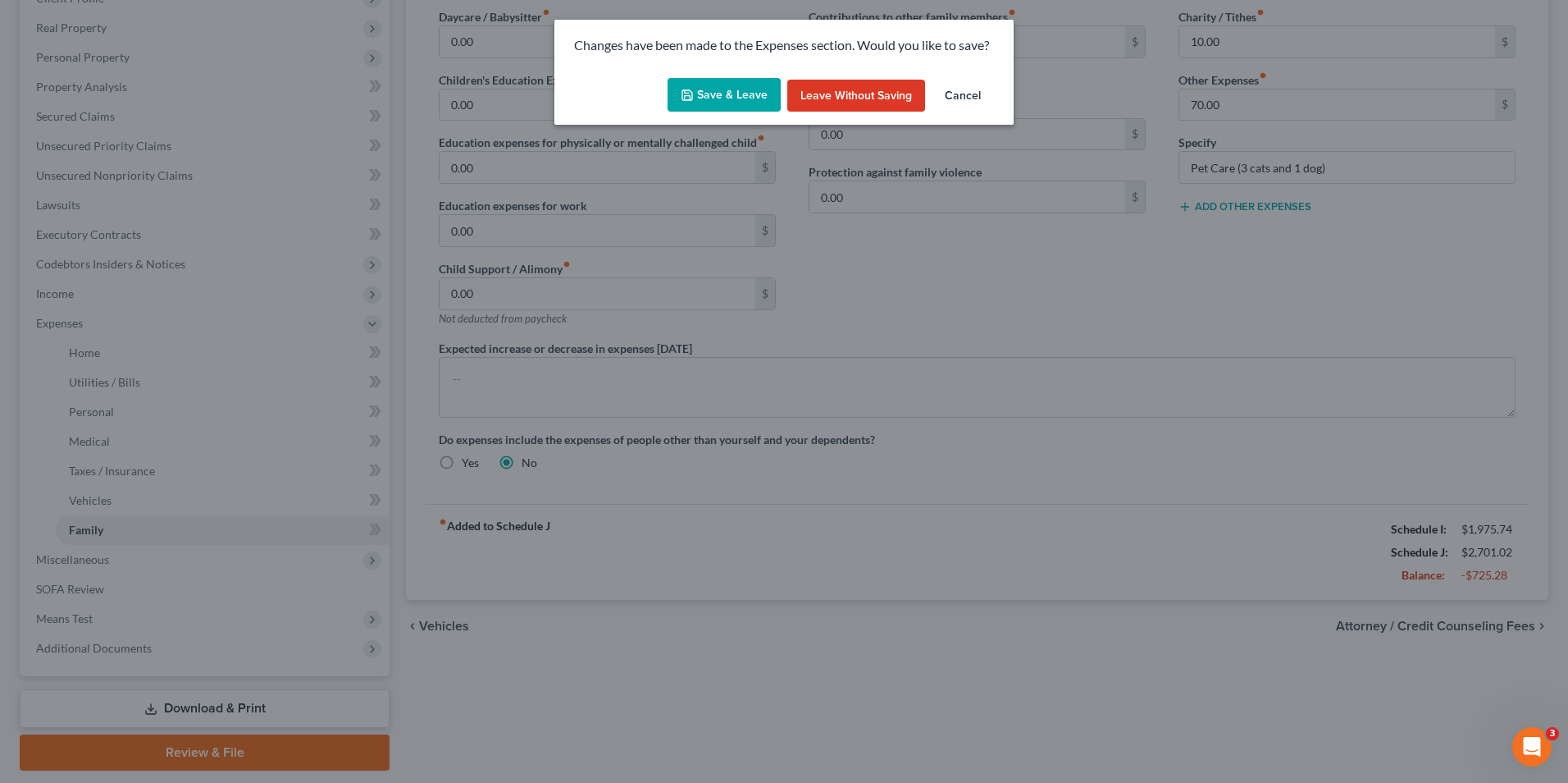
click at [712, 106] on button "Save & Leave" at bounding box center [724, 95] width 113 height 34
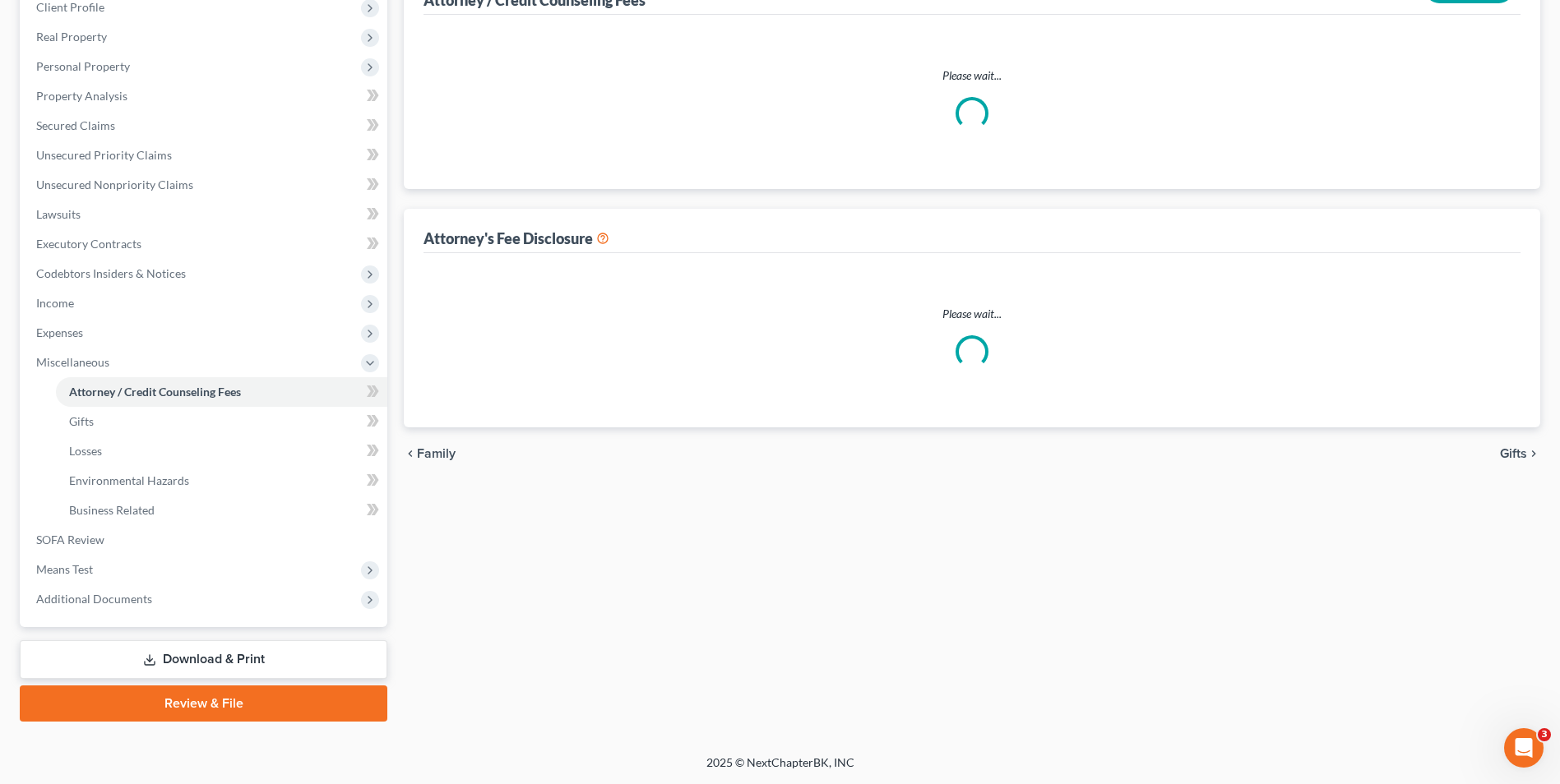
select select "0"
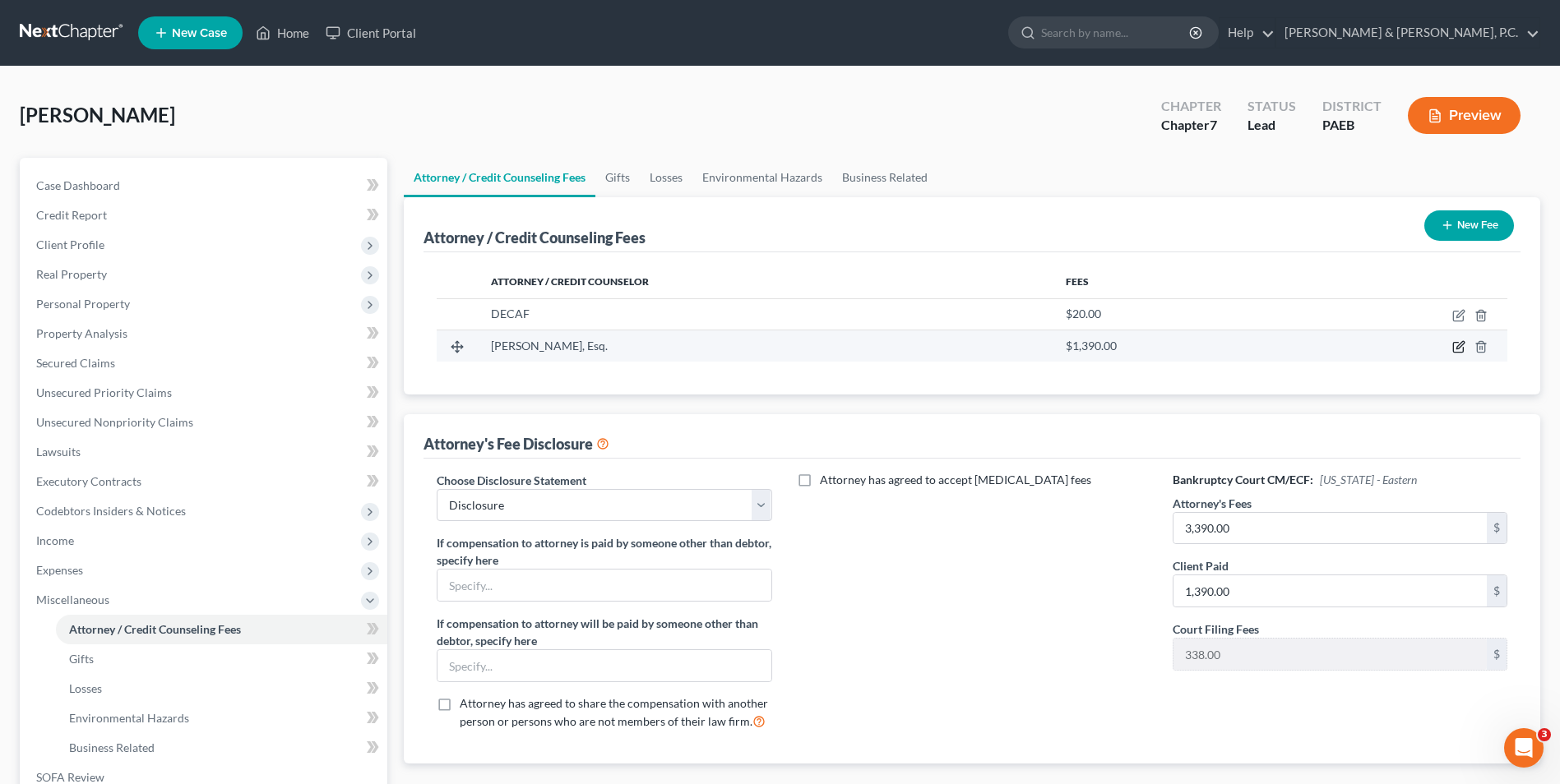
click at [1462, 347] on icon "button" at bounding box center [1457, 346] width 13 height 13
select select "33"
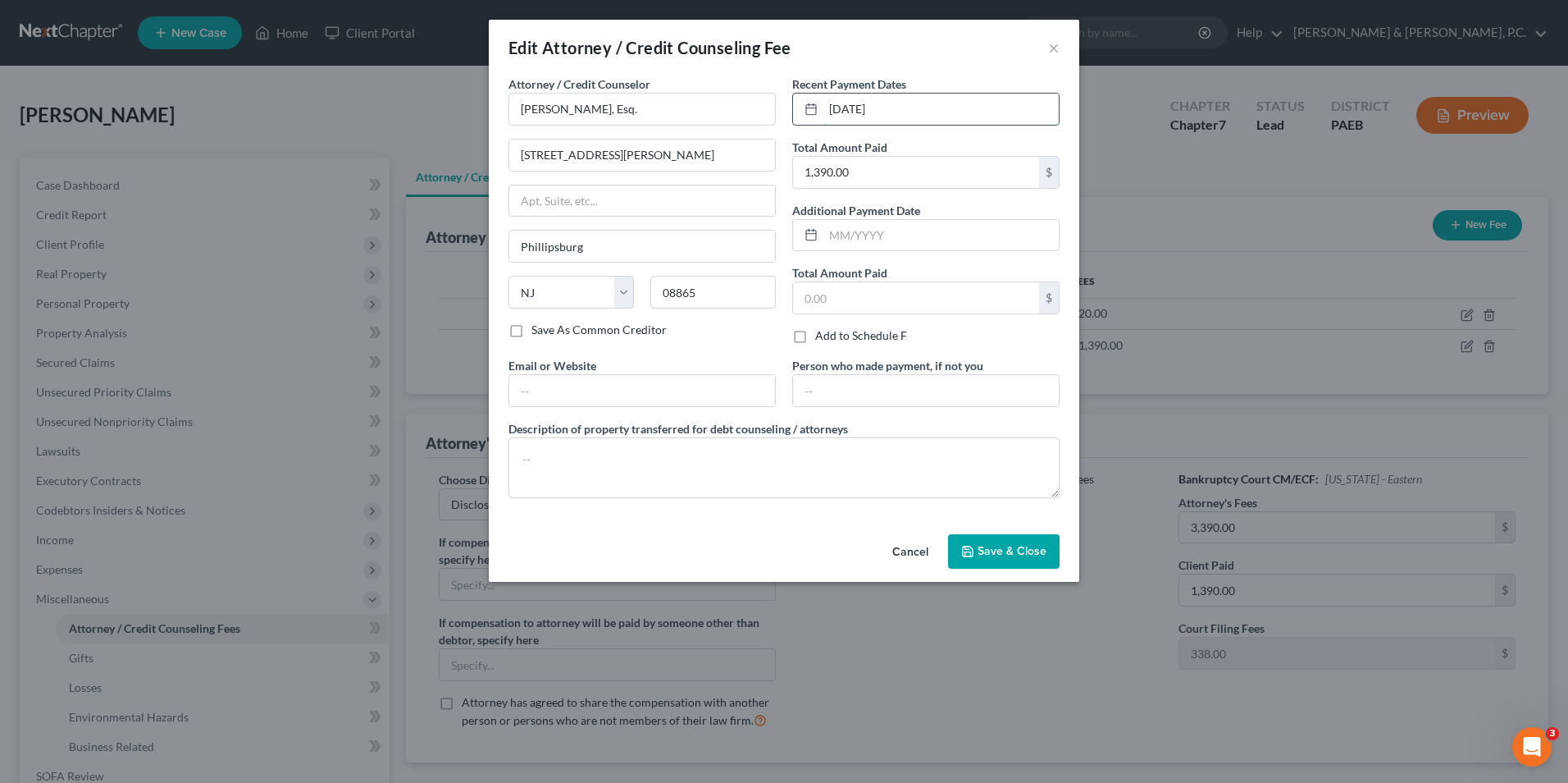
click at [871, 106] on input "4/3/23" at bounding box center [941, 109] width 235 height 31
drag, startPoint x: 871, startPoint y: 106, endPoint x: 830, endPoint y: 109, distance: 41.1
click at [830, 109] on input "4/3/23" at bounding box center [941, 109] width 235 height 31
type input "8/29/25"
click at [864, 168] on input "1,390.00" at bounding box center [916, 173] width 246 height 31
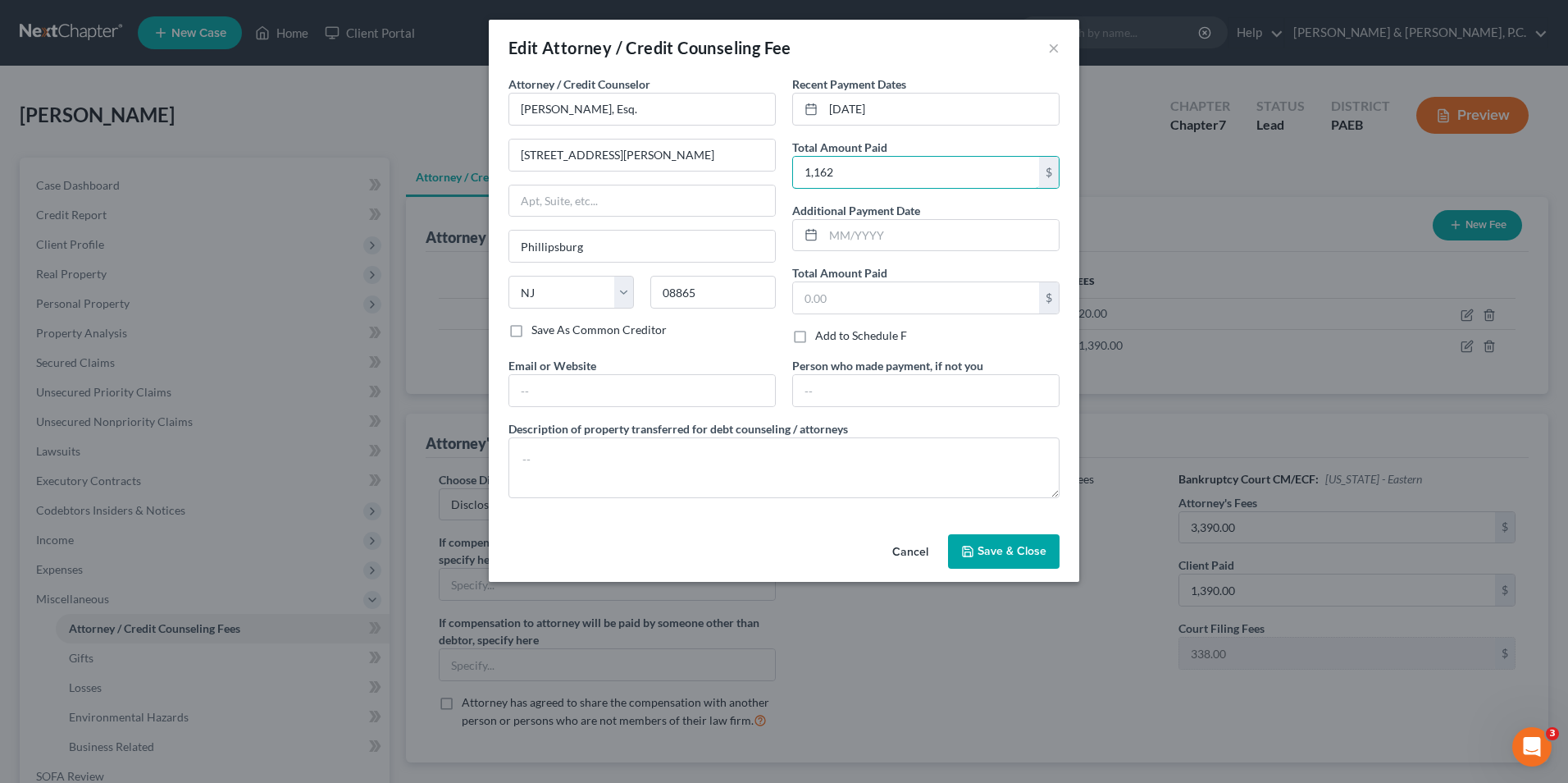
type input "1,162"
click at [1011, 548] on span "Save & Close" at bounding box center [1012, 551] width 69 height 14
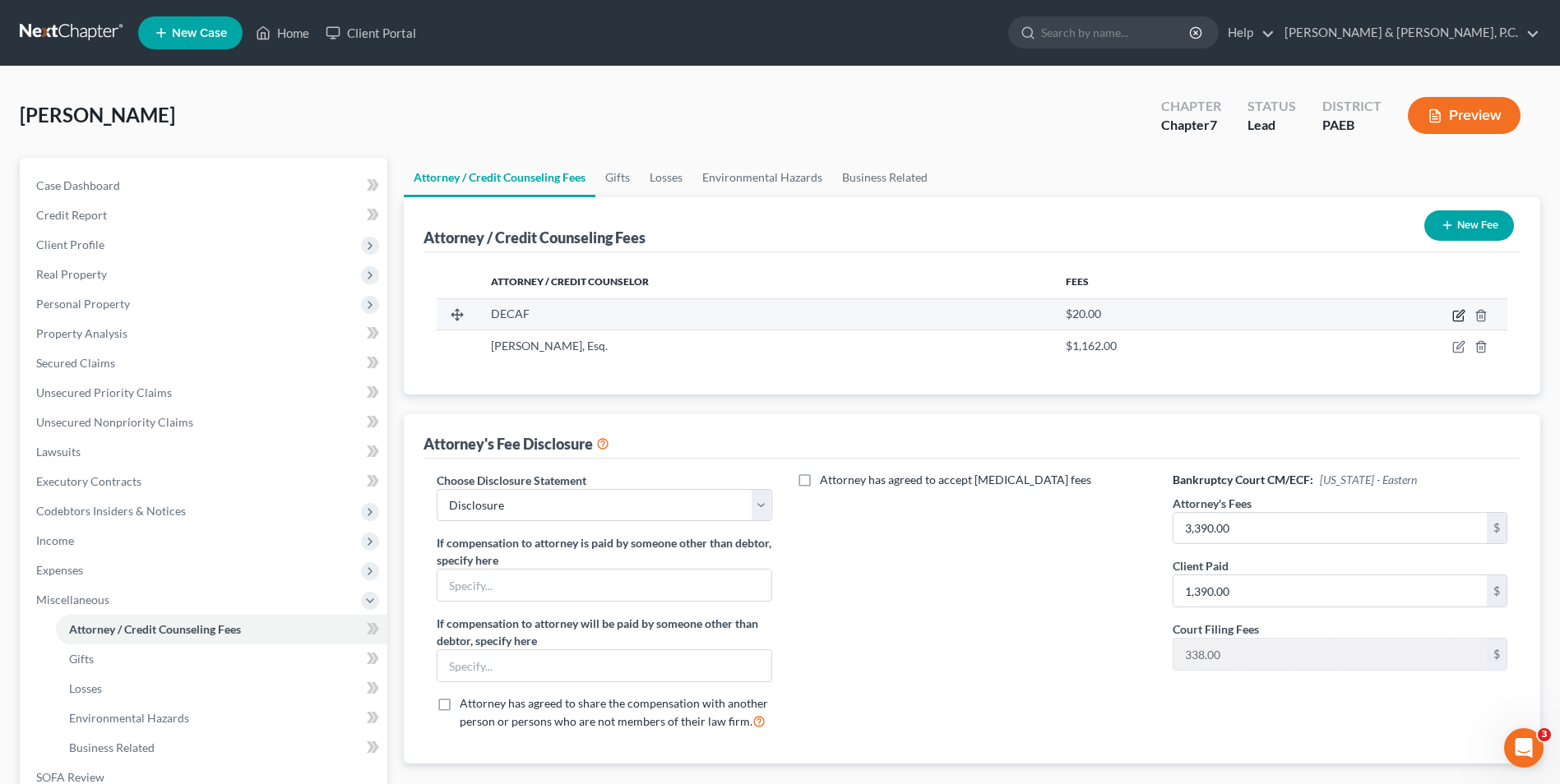
click at [1454, 318] on icon "button" at bounding box center [1457, 315] width 13 height 13
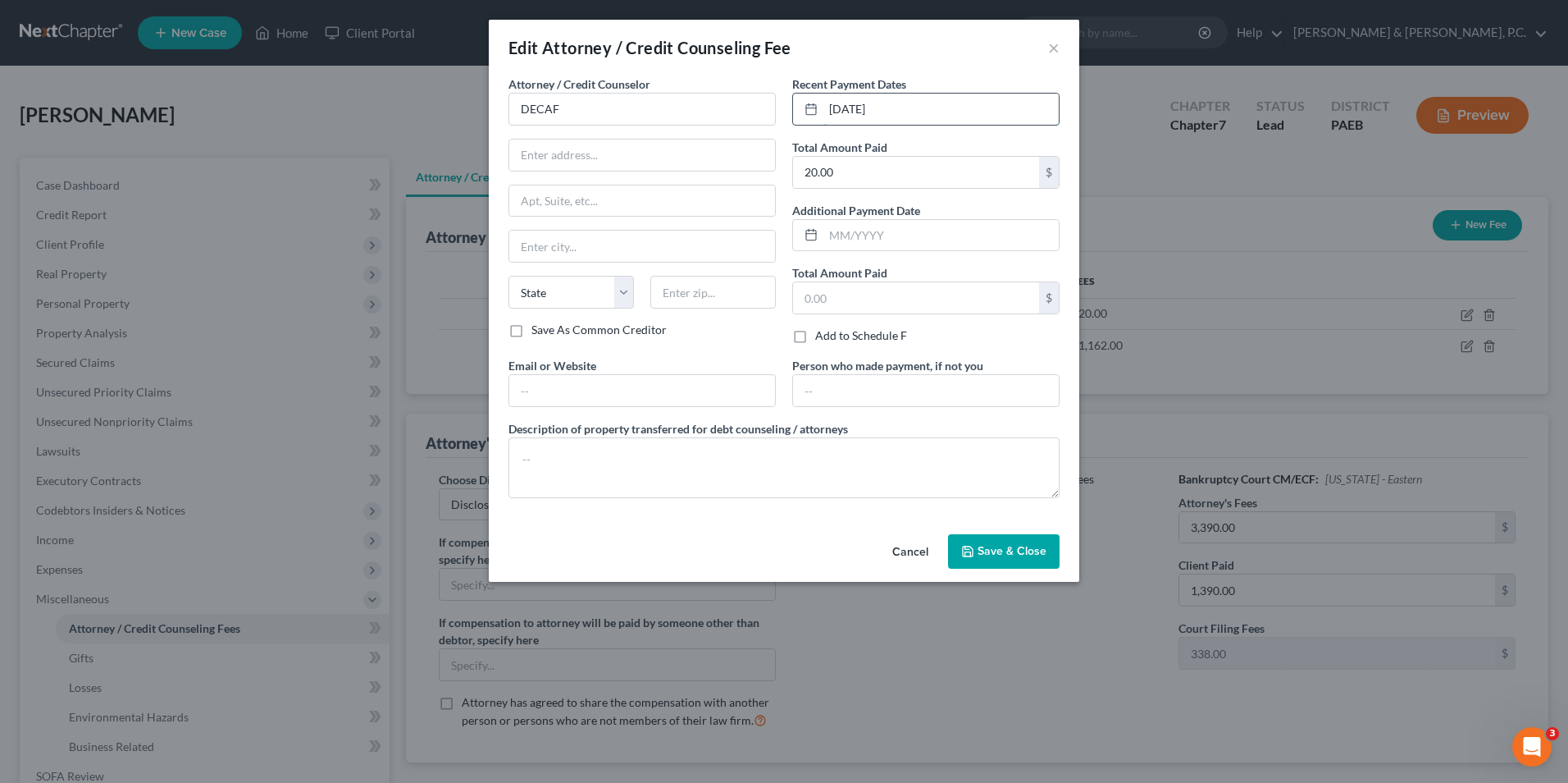
click at [900, 107] on input "6/14/23" at bounding box center [941, 109] width 235 height 31
drag, startPoint x: 900, startPoint y: 107, endPoint x: 793, endPoint y: 97, distance: 107.5
click at [793, 97] on div "6/14/23" at bounding box center [926, 109] width 267 height 33
type input "9/11/25"
click at [1011, 542] on button "Save & Close" at bounding box center [1004, 551] width 111 height 34
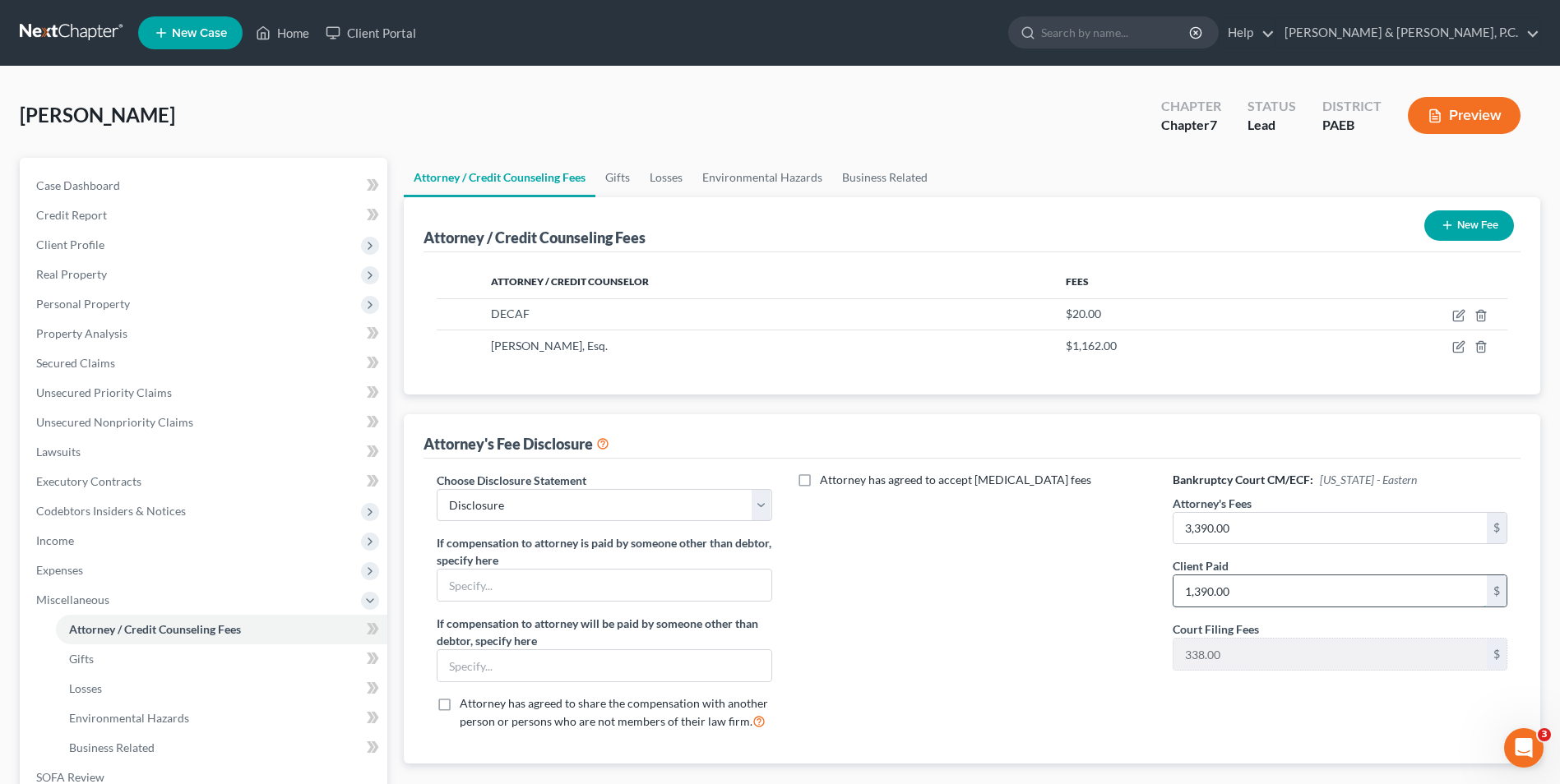
click at [1234, 594] on input "1,390.00" at bounding box center [1329, 590] width 313 height 31
click at [1235, 530] on input "3,390.00" at bounding box center [1329, 529] width 313 height 31
type input "1,162"
click at [1229, 590] on input "1,390.00" at bounding box center [1329, 590] width 313 height 31
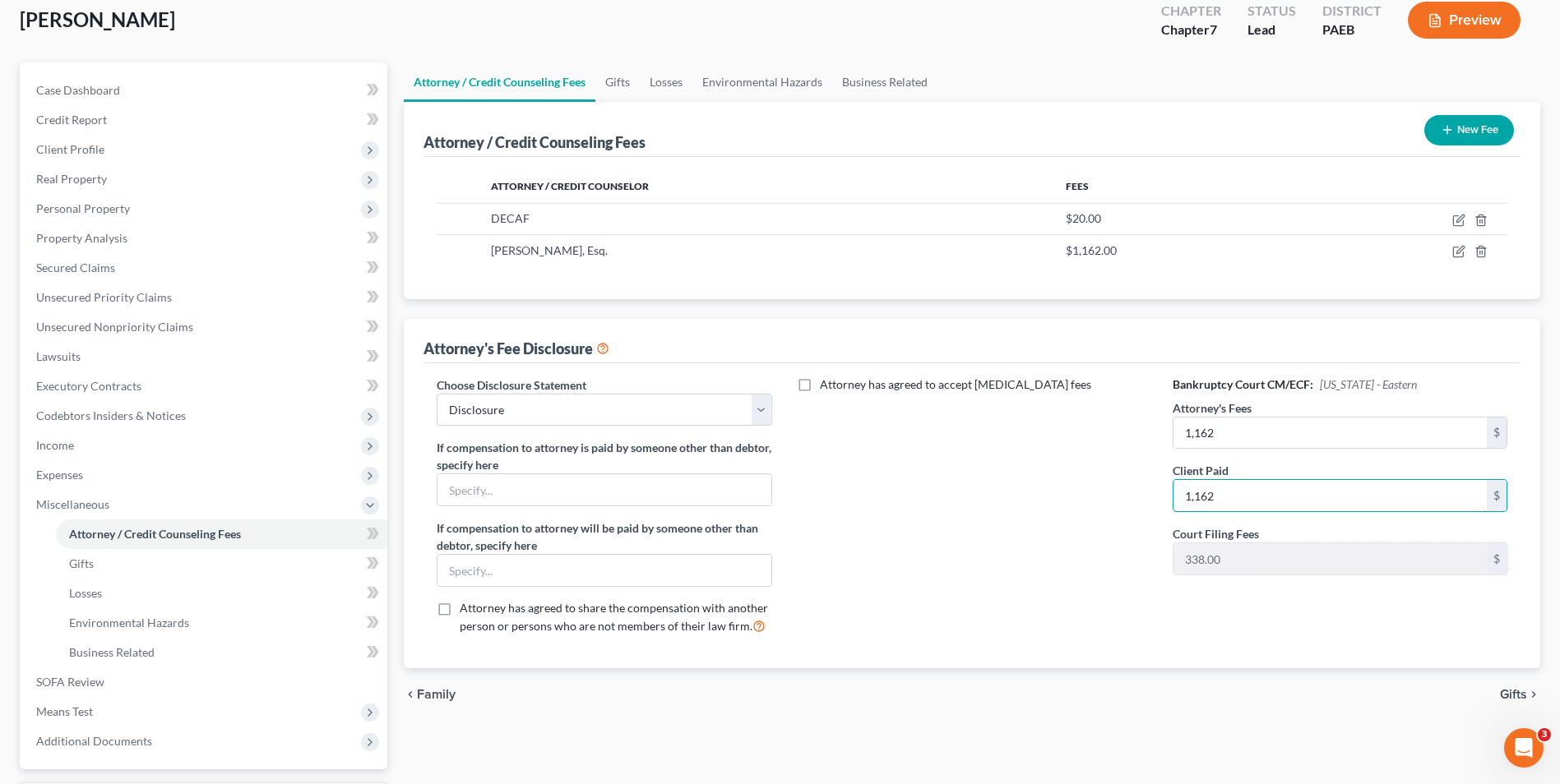
scroll to position [238, 0]
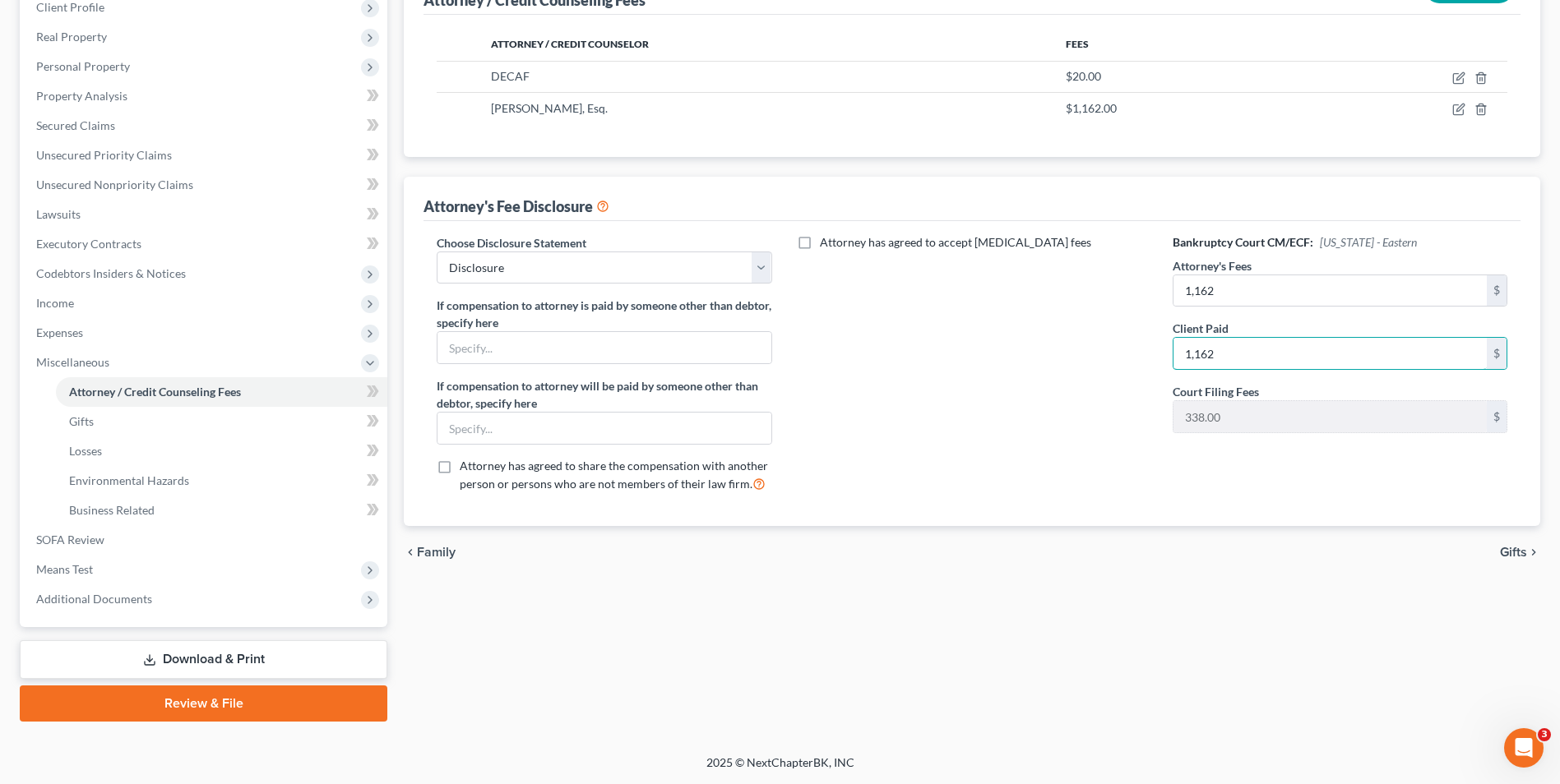
type input "1,162"
click at [1513, 548] on span "Gifts" at bounding box center [1513, 551] width 27 height 13
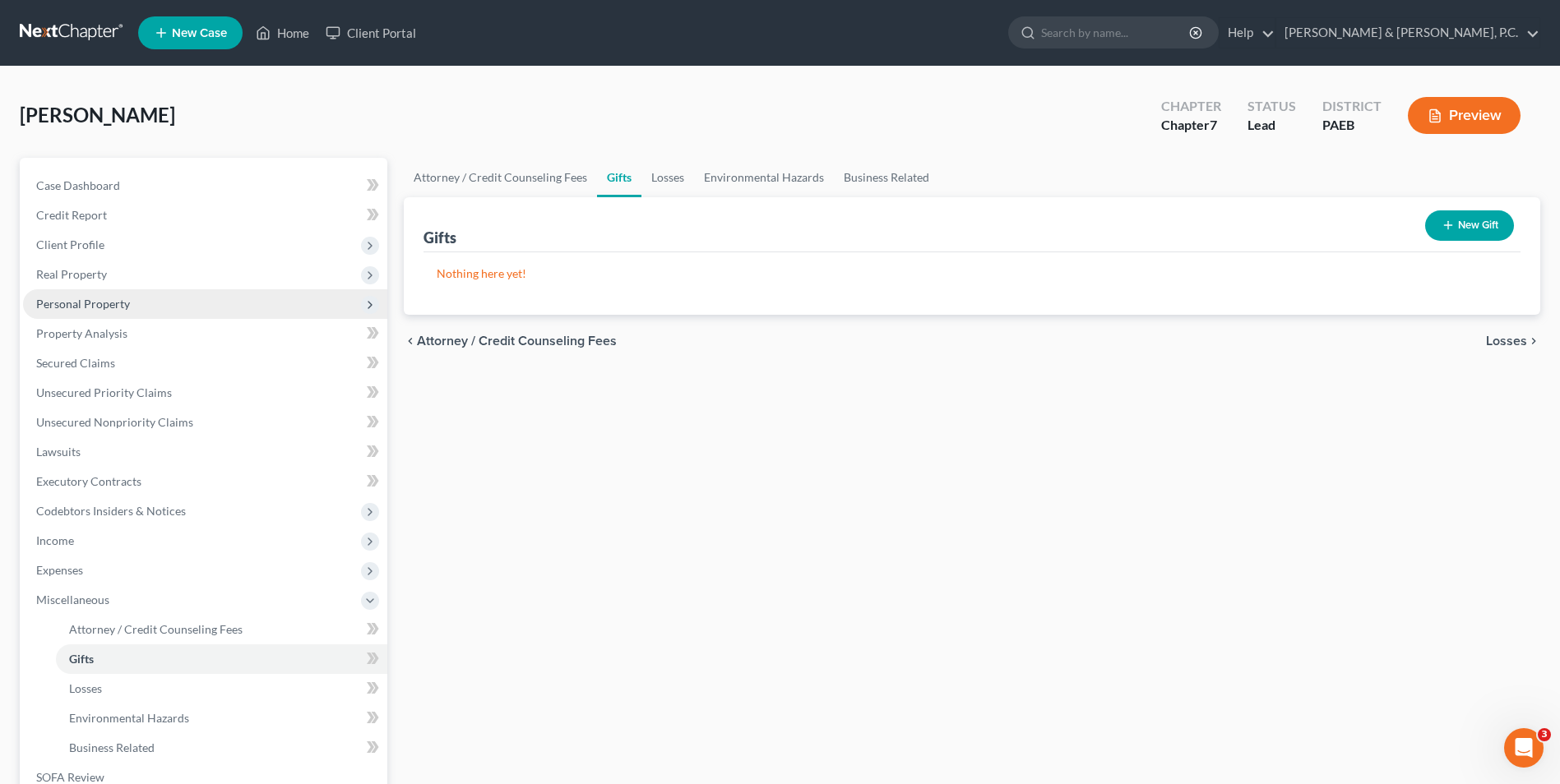
click at [125, 313] on span "Personal Property" at bounding box center [205, 304] width 364 height 29
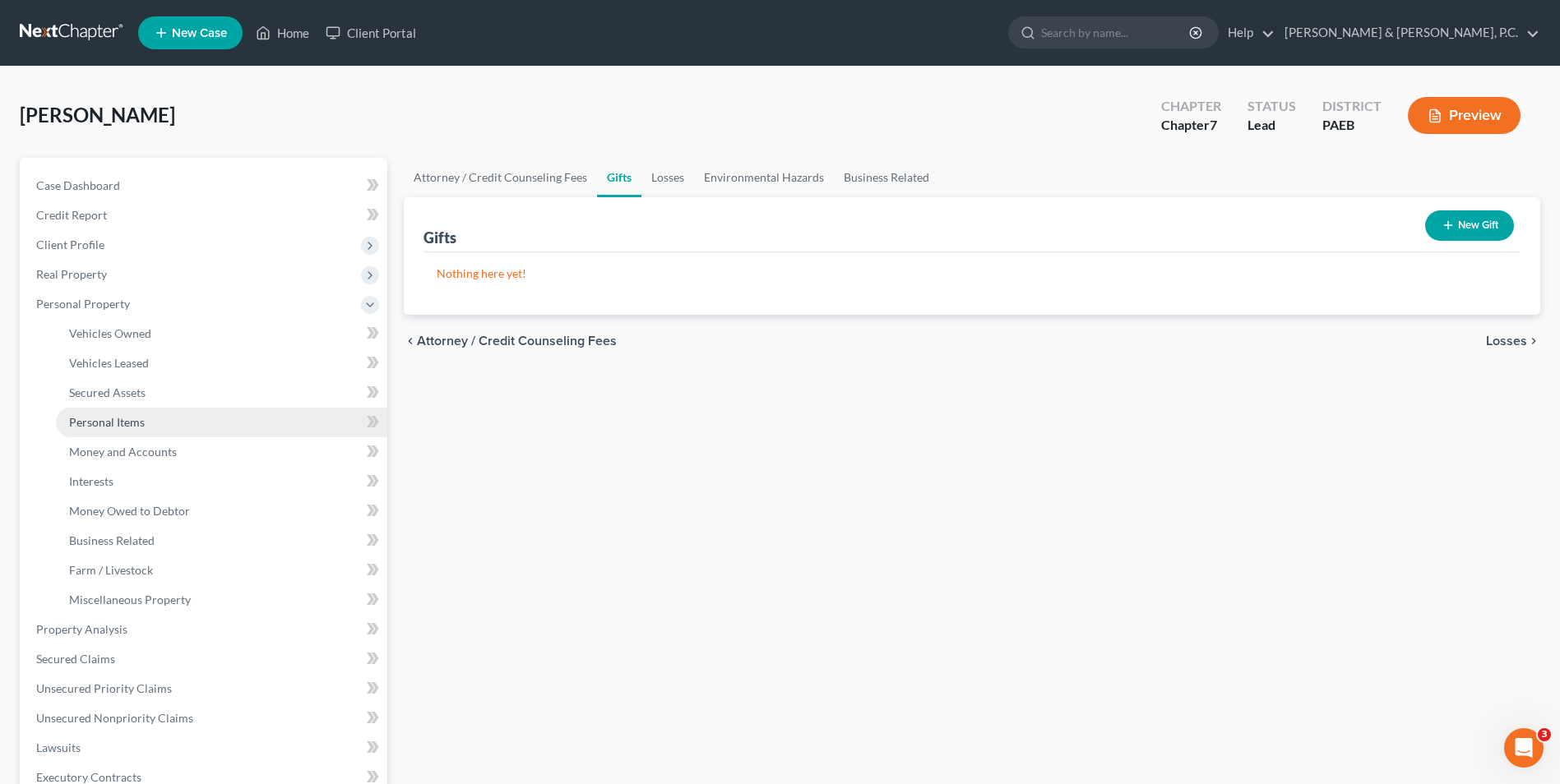
click at [137, 426] on span "Personal Items" at bounding box center [107, 421] width 75 height 14
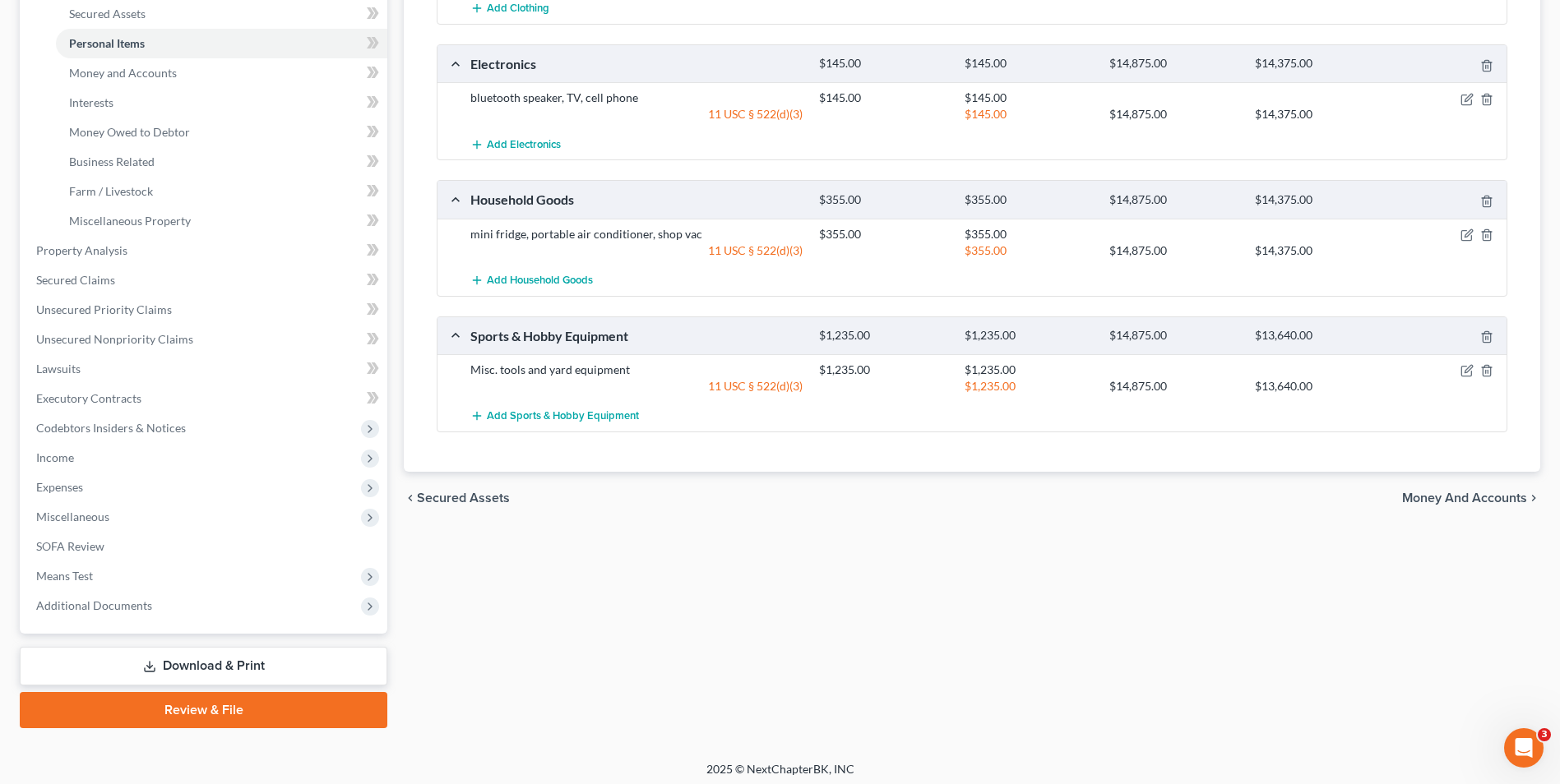
scroll to position [385, 0]
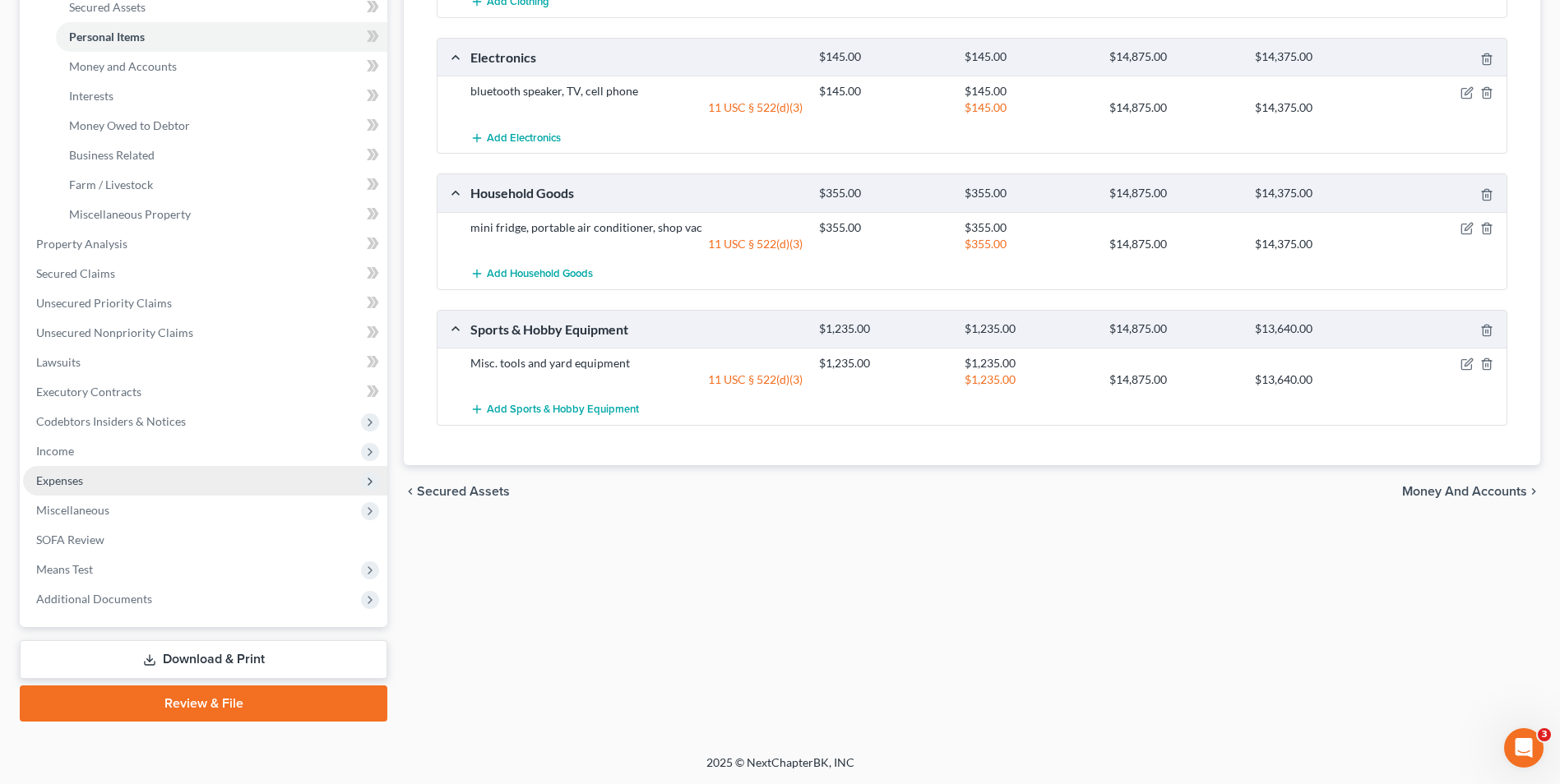
click at [101, 486] on span "Expenses" at bounding box center [205, 481] width 364 height 29
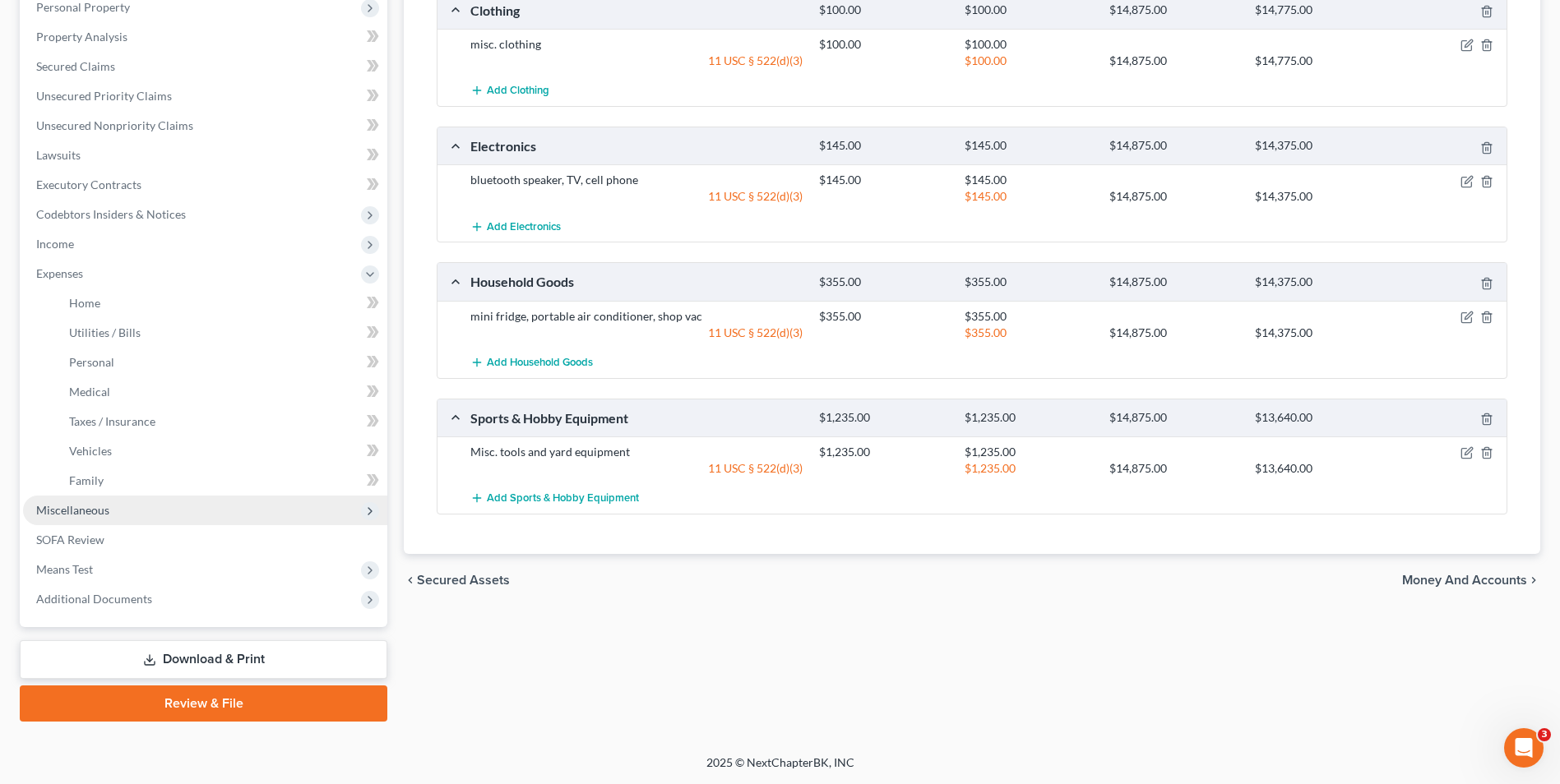
scroll to position [296, 0]
click at [94, 481] on span "Family" at bounding box center [86, 480] width 34 height 14
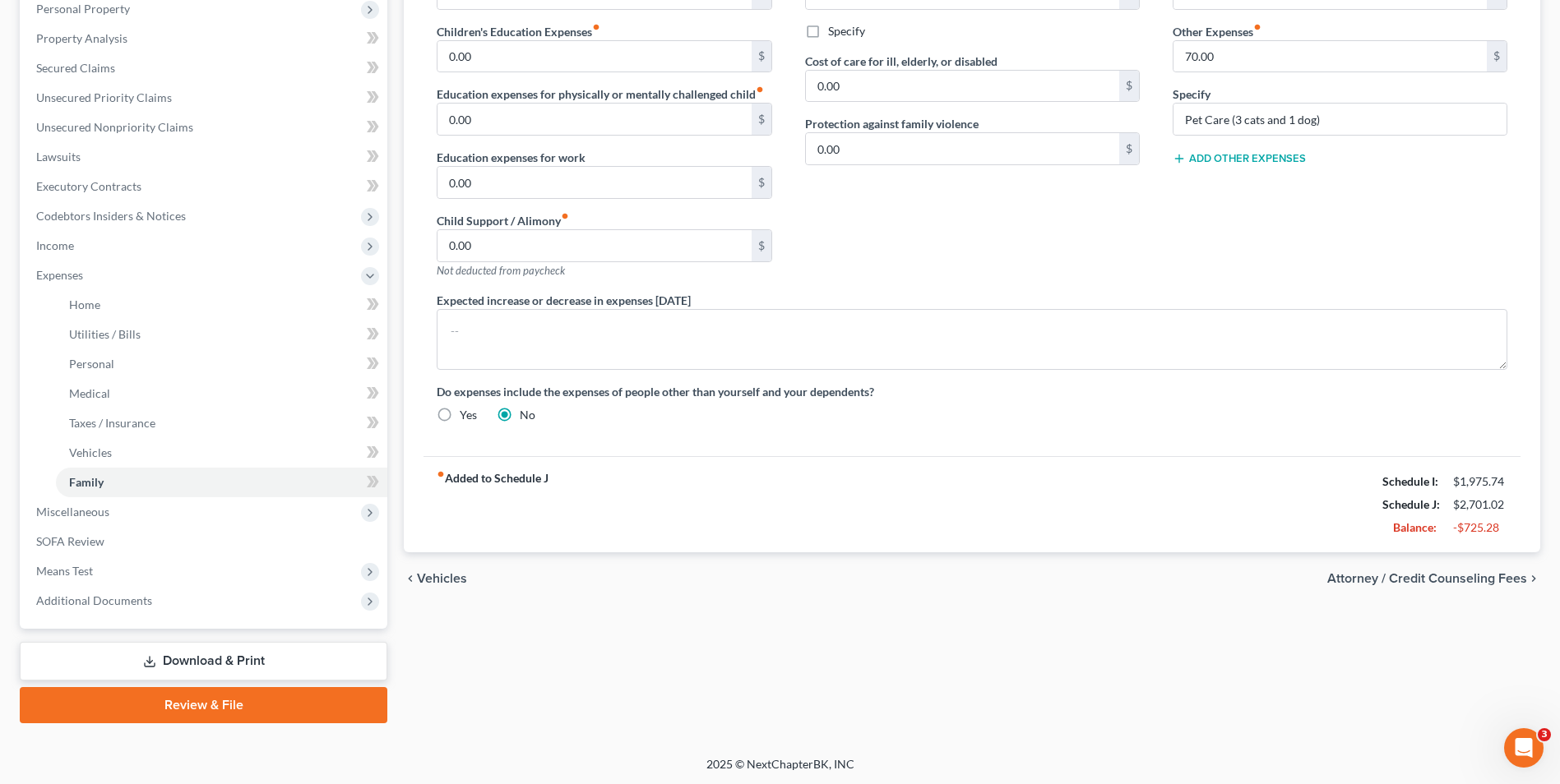
scroll to position [296, 0]
click at [1436, 577] on span "Attorney / Credit Counseling Fees" at bounding box center [1427, 576] width 200 height 13
select select "0"
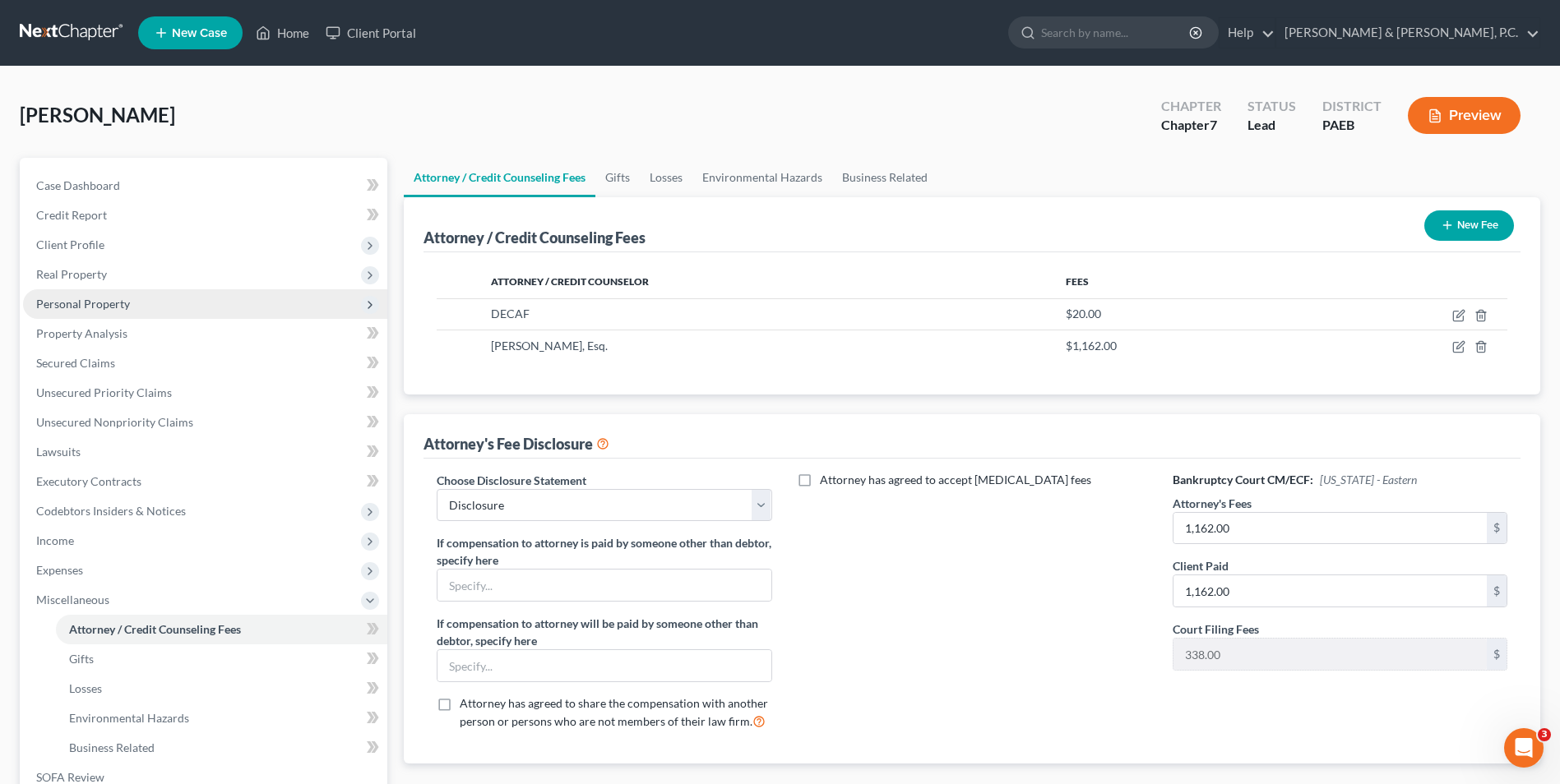
click at [78, 301] on span "Personal Property" at bounding box center [83, 303] width 94 height 14
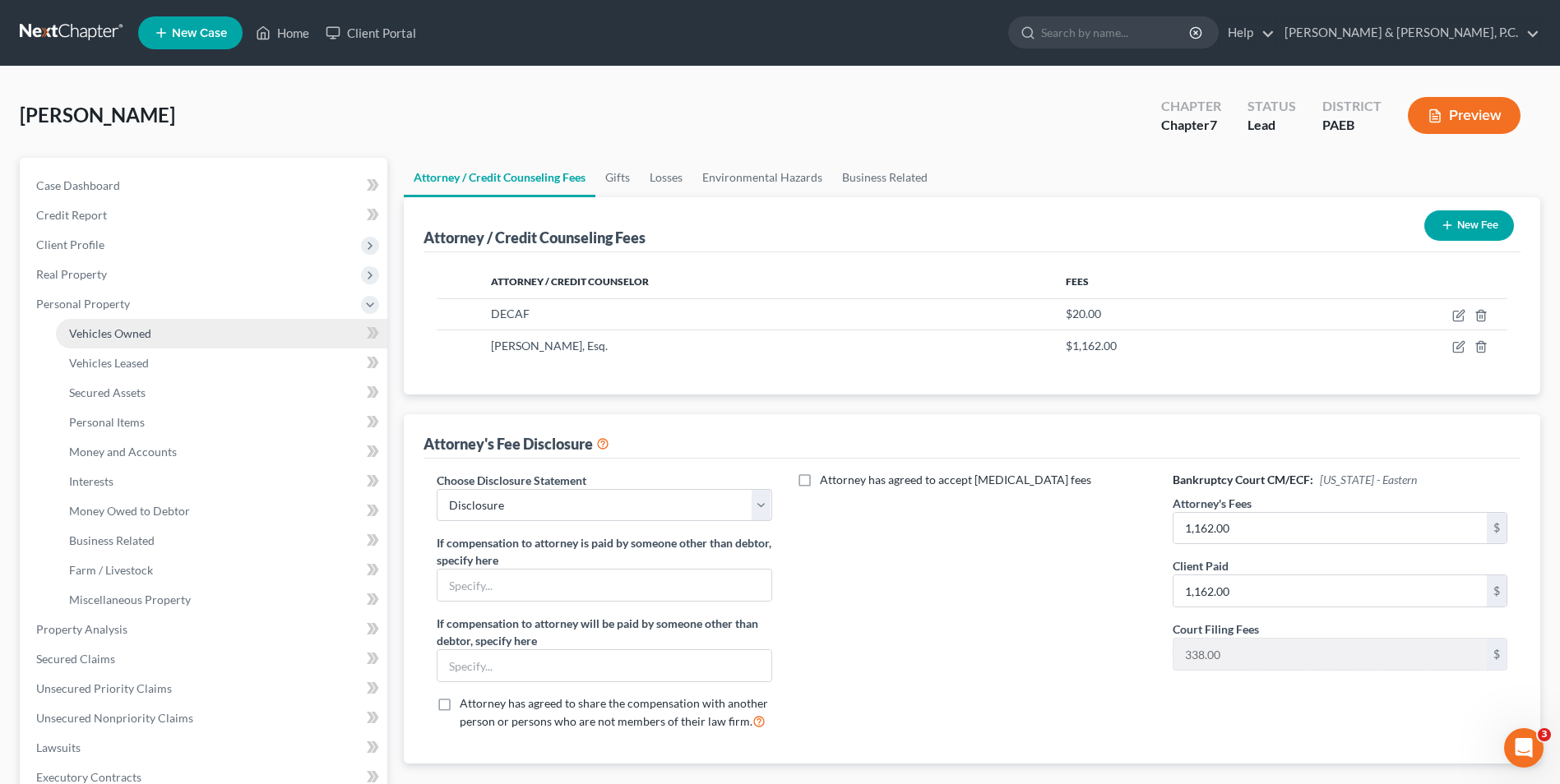
click at [115, 335] on span "Vehicles Owned" at bounding box center [111, 333] width 82 height 14
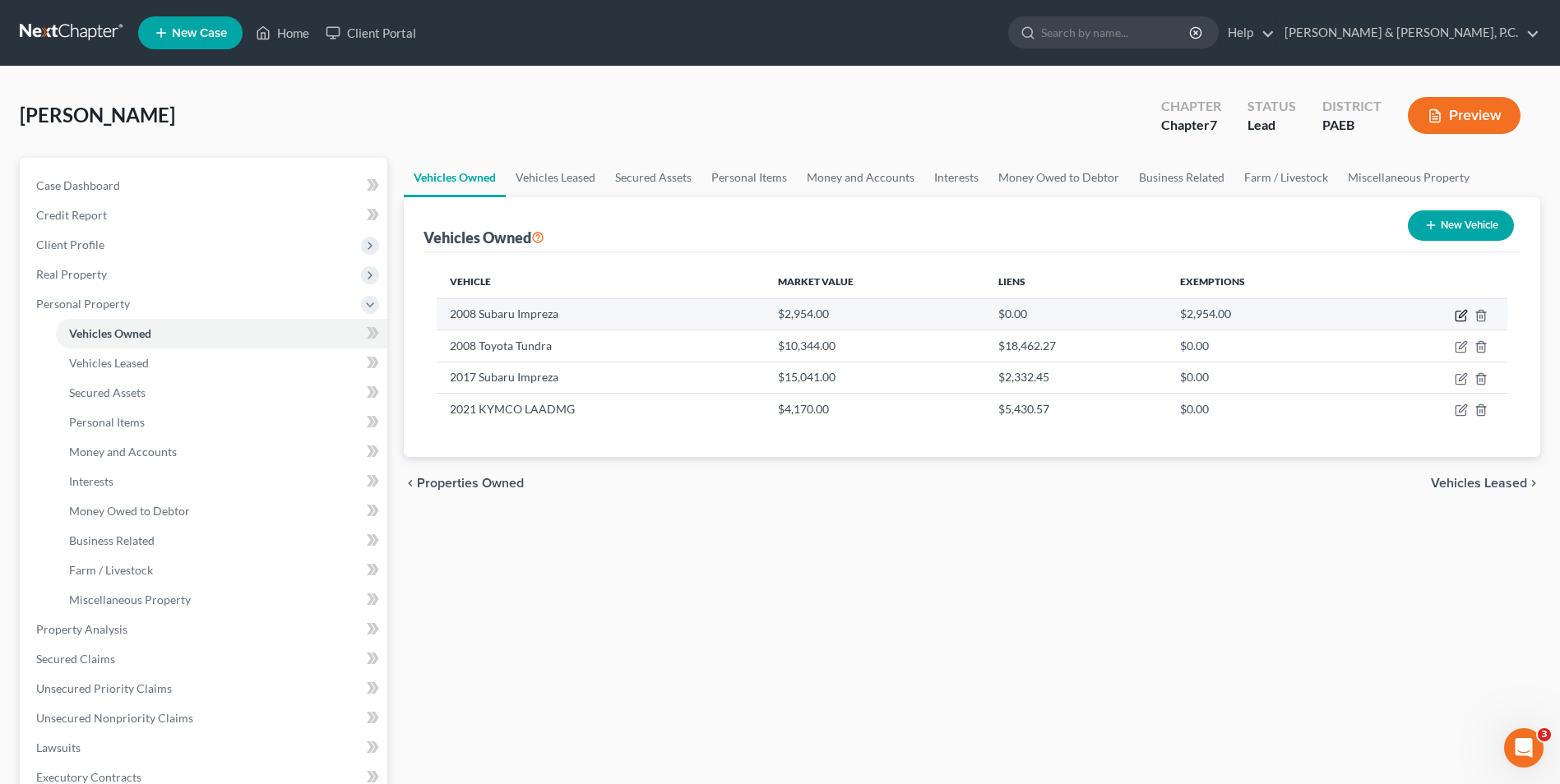
click at [1464, 317] on icon "button" at bounding box center [1460, 315] width 13 height 13
select select "0"
select select "18"
select select "0"
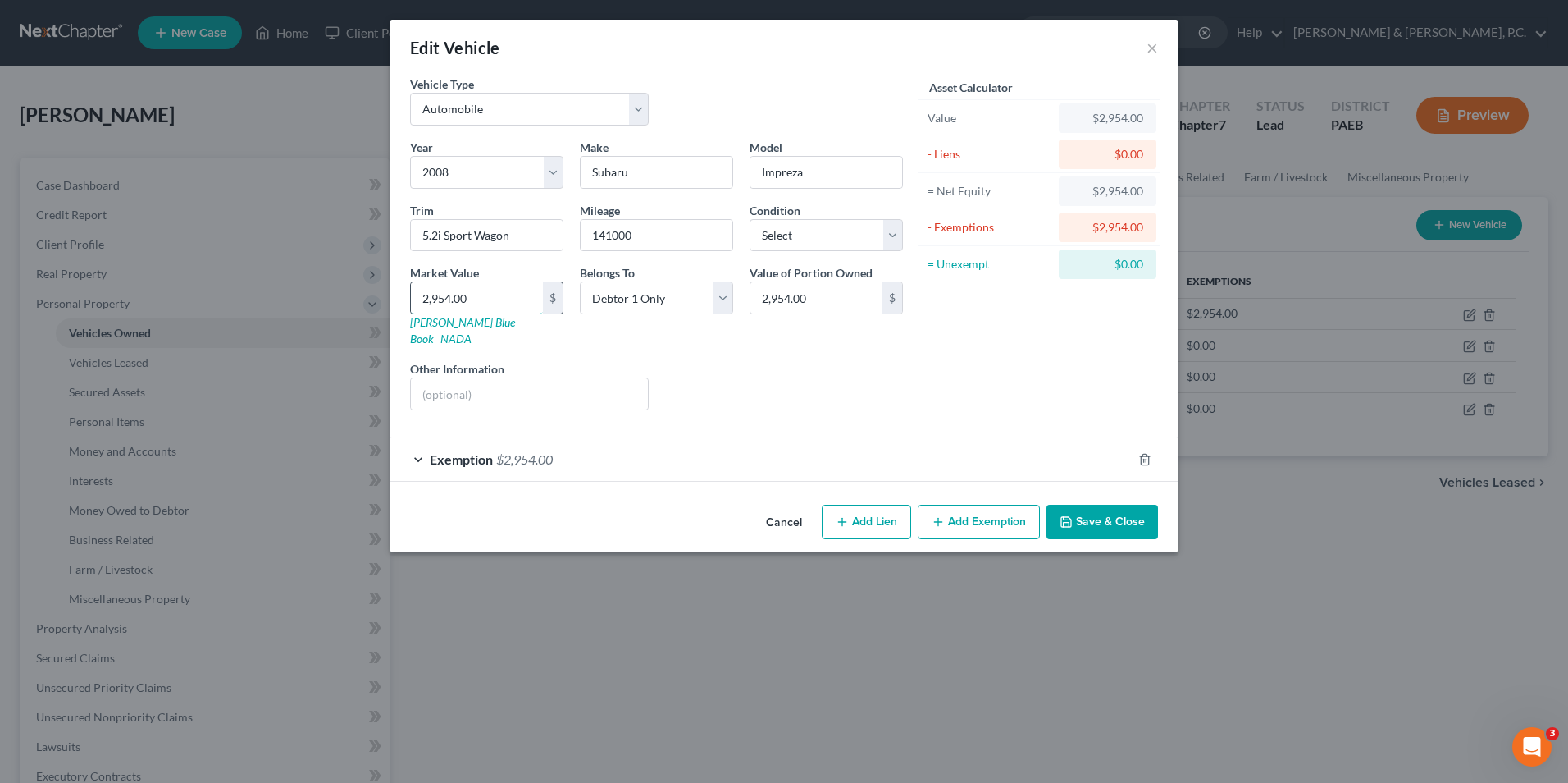
click at [495, 294] on input "2,954.00" at bounding box center [476, 298] width 132 height 31
type input "2"
type input "2.00"
type input "20"
type input "20.00"
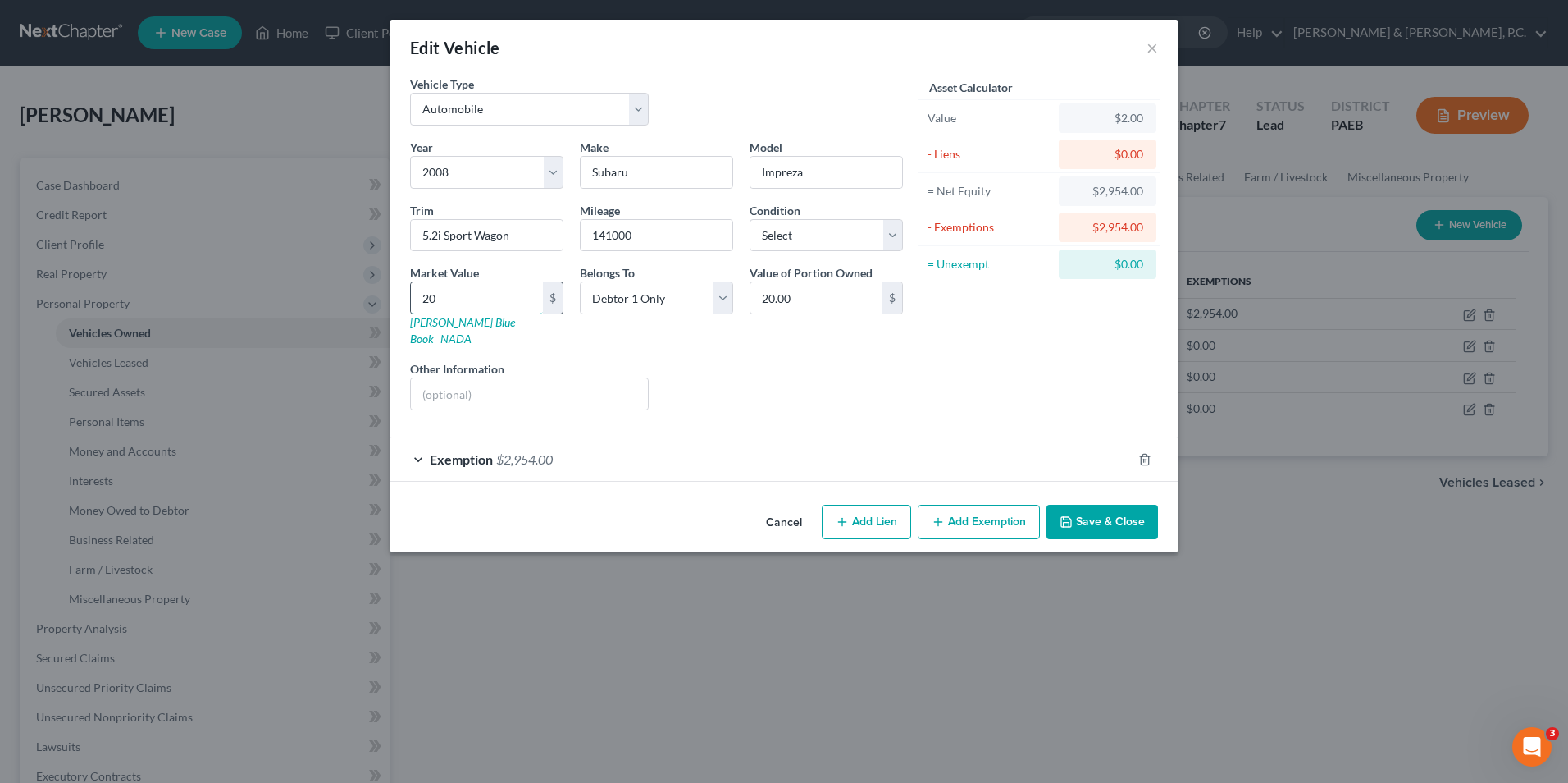
type input "200"
type input "200.00"
click at [420, 441] on div "Exemption $2,954.00" at bounding box center [761, 459] width 742 height 44
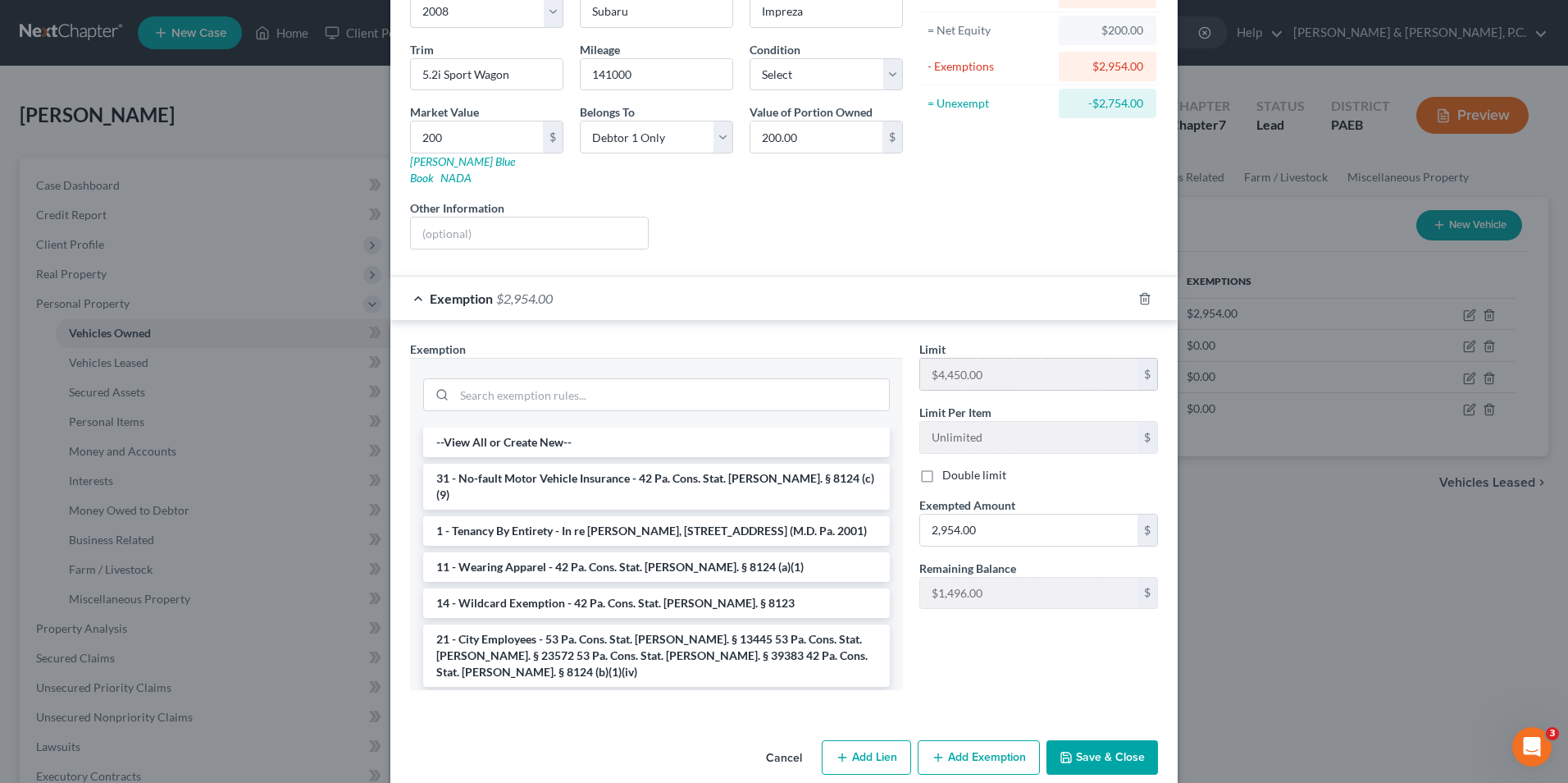
scroll to position [169, 0]
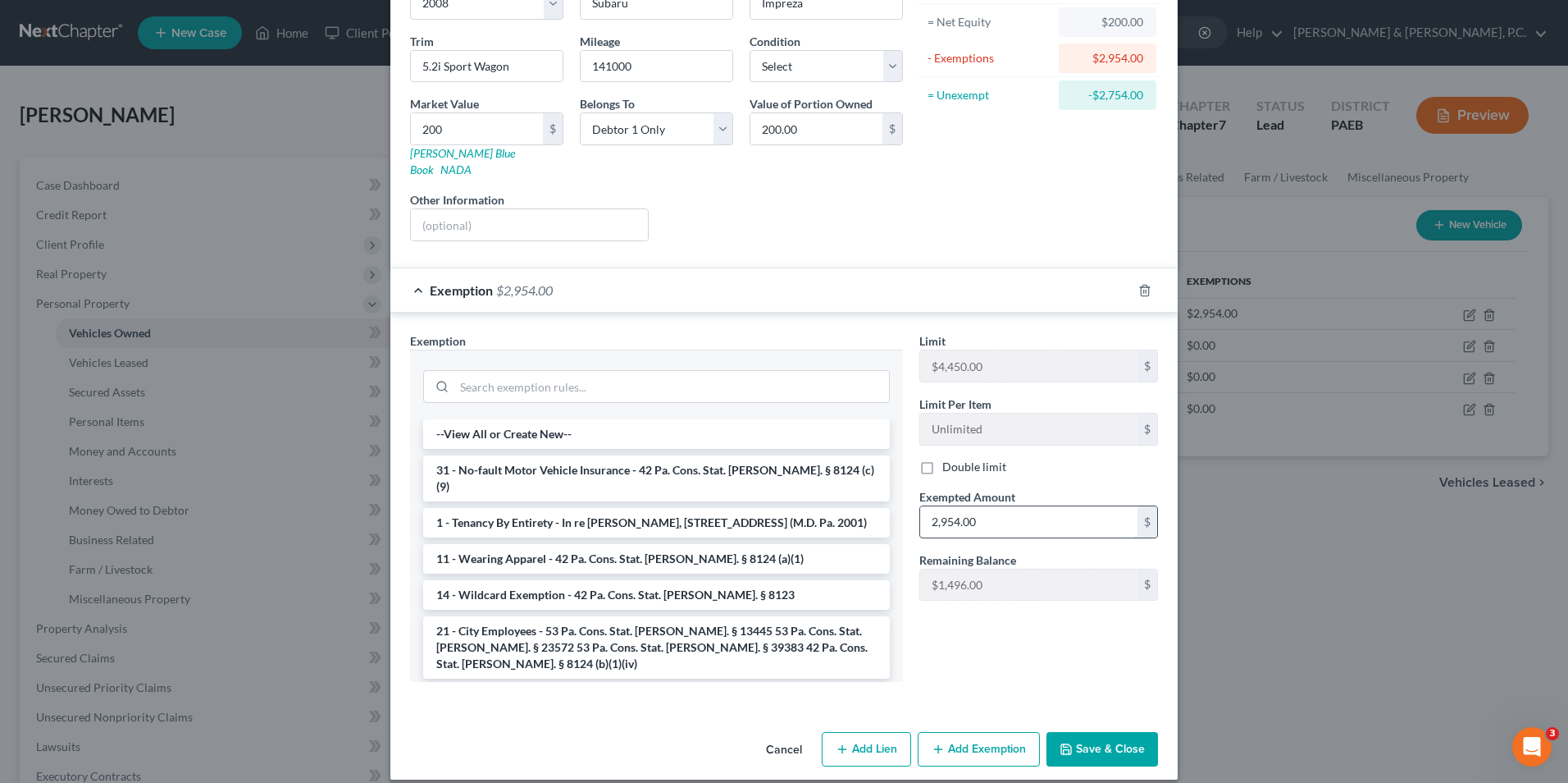
click at [985, 511] on input "2,954.00" at bounding box center [1028, 522] width 218 height 31
click at [448, 126] on input "200" at bounding box center [476, 129] width 132 height 31
paste input ",954."
type input "2,954.00"
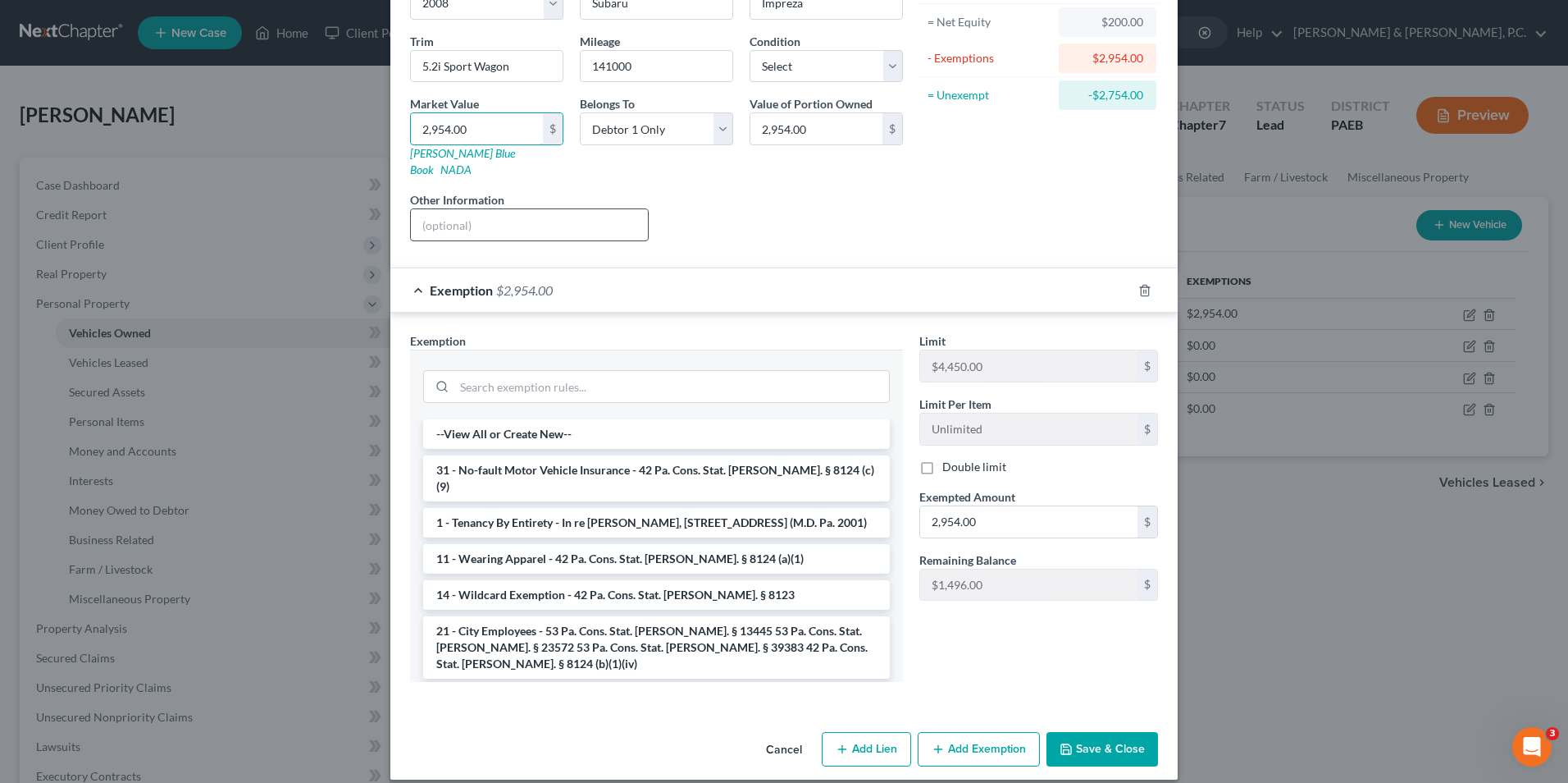
type input "2,954.00"
click at [520, 215] on input "text" at bounding box center [529, 225] width 237 height 31
click at [524, 209] on input "transmission is blown and the car is inoperable" at bounding box center [529, 225] width 237 height 31
drag, startPoint x: 631, startPoint y: 209, endPoint x: 577, endPoint y: 212, distance: 54.1
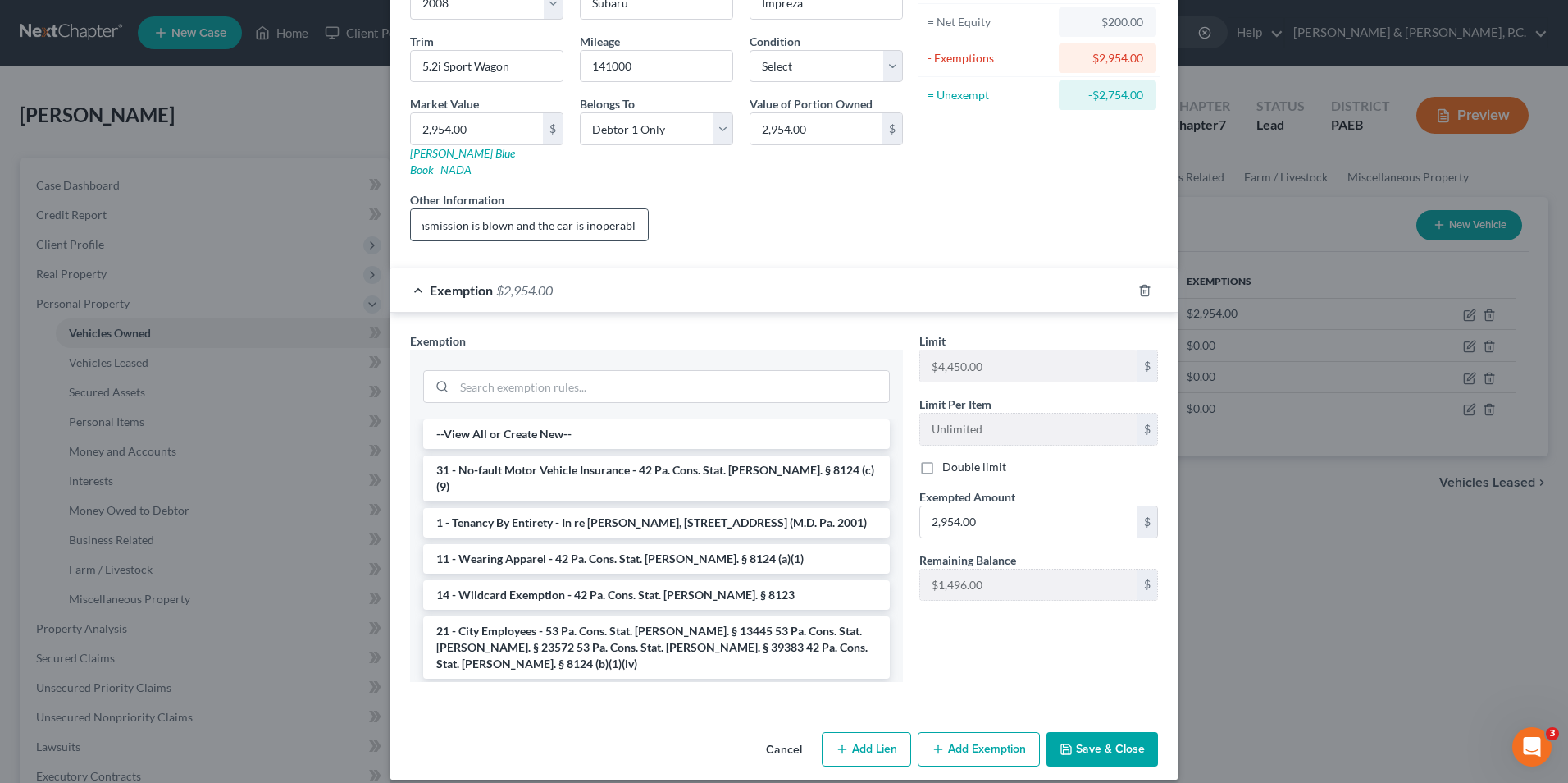
click at [577, 212] on input "transmission is blown and the car is inoperable" at bounding box center [529, 225] width 237 height 31
drag, startPoint x: 571, startPoint y: 209, endPoint x: 631, endPoint y: 209, distance: 60.0
click at [631, 209] on input "transmission is blown and the car is inoperable" at bounding box center [529, 225] width 237 height 31
type input "transmission is blown and the car is inoperable"
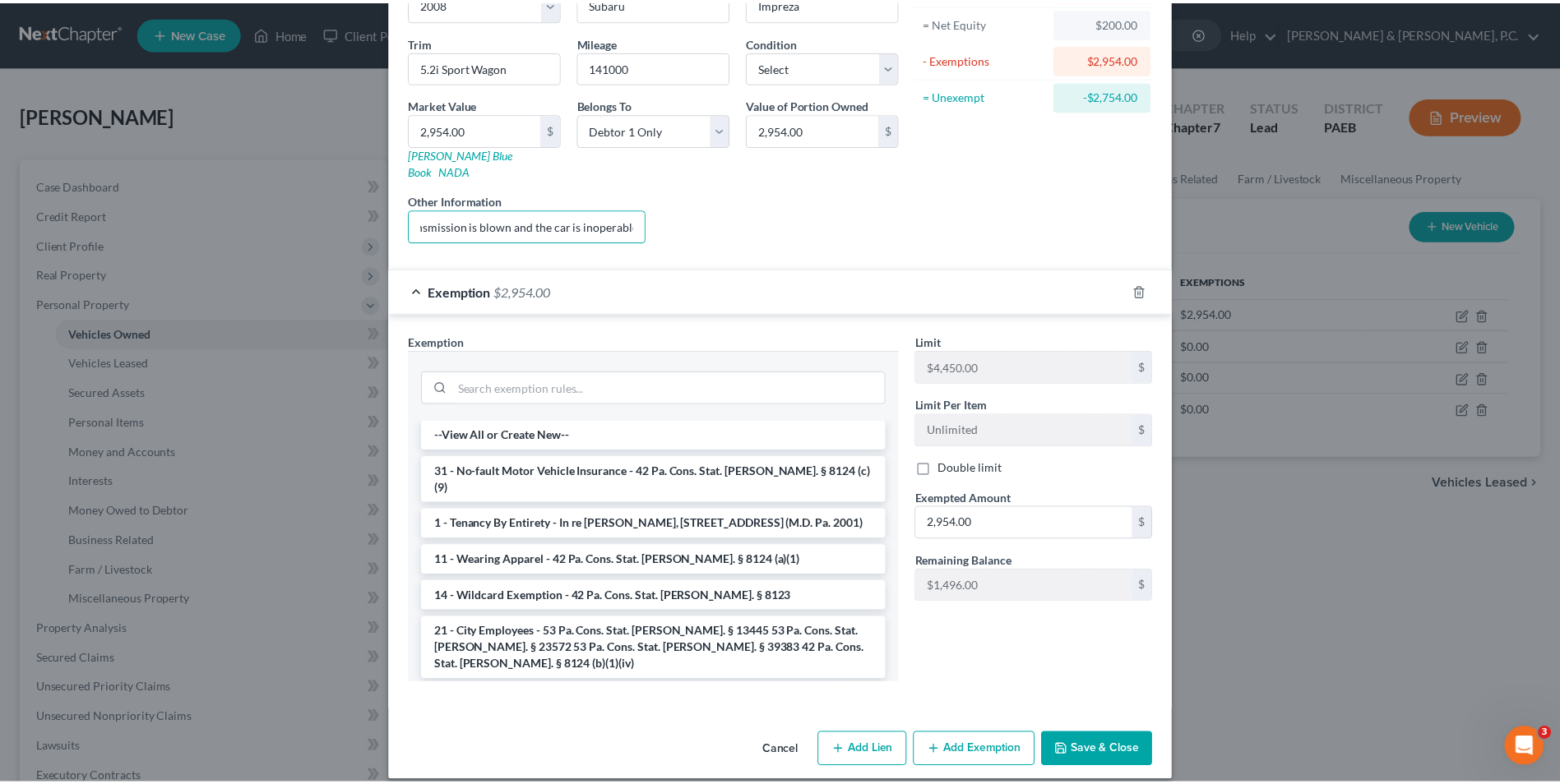
scroll to position [0, 0]
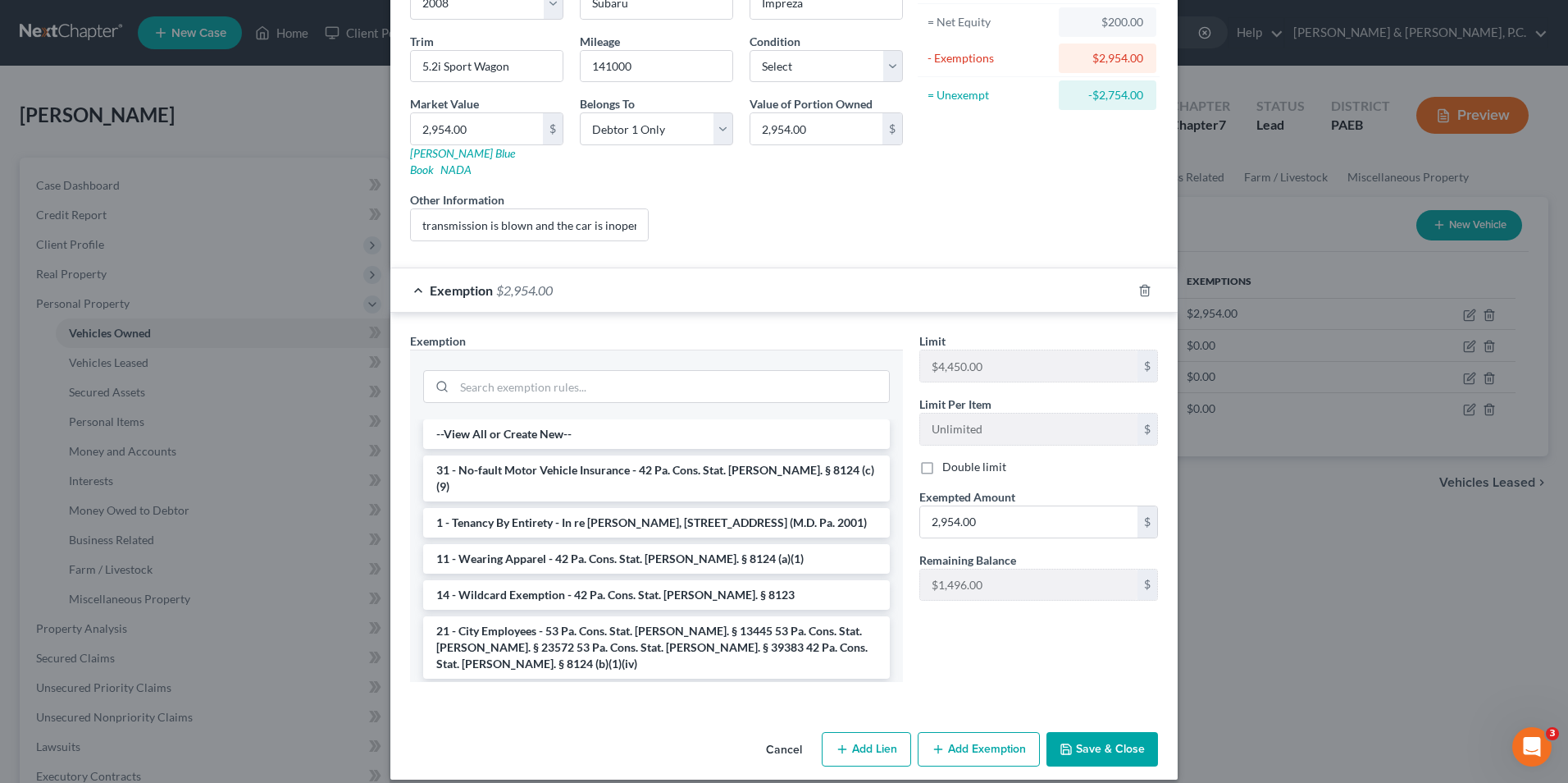
click at [1099, 734] on button "Save & Close" at bounding box center [1103, 749] width 111 height 34
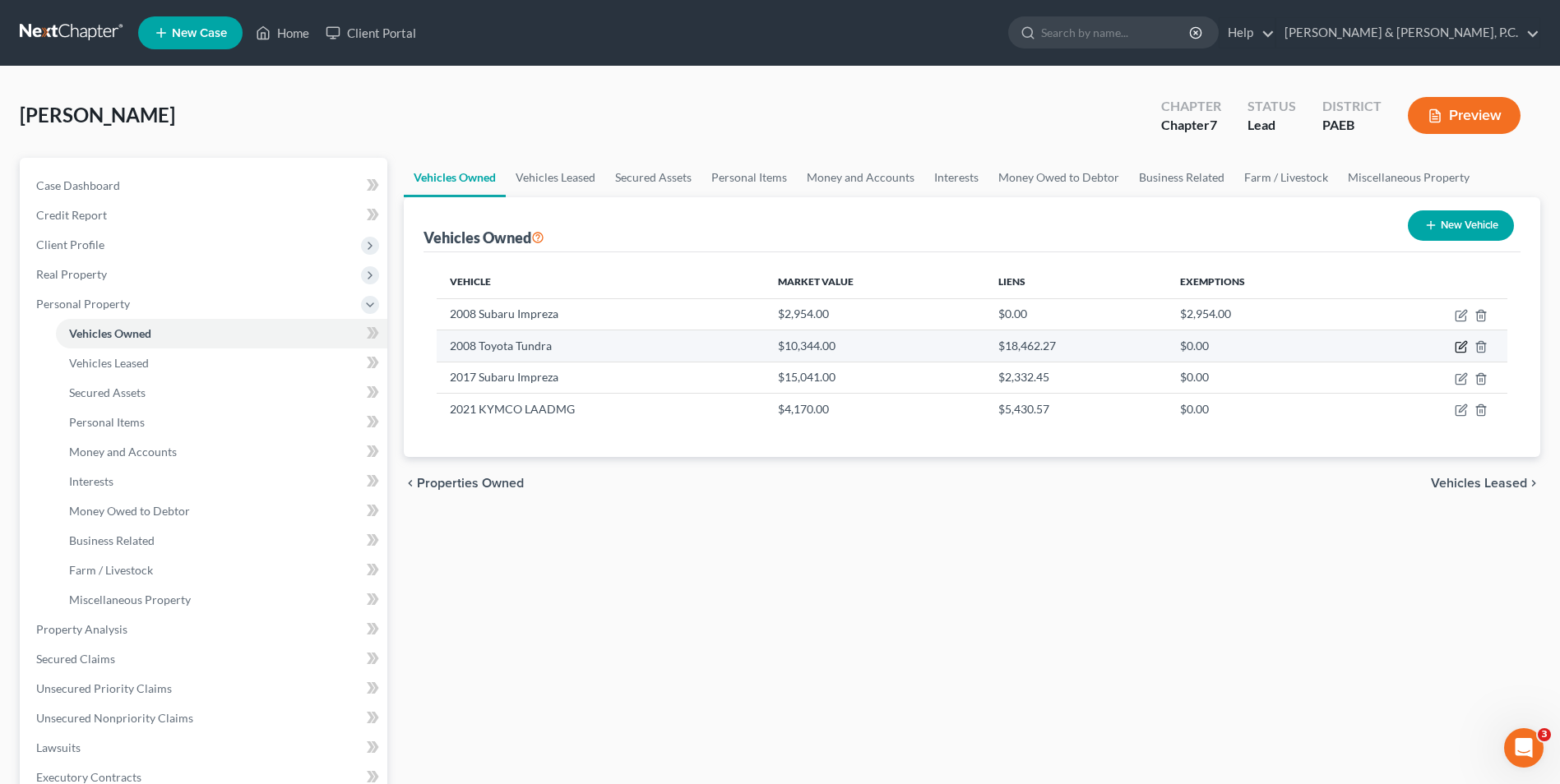
click at [1462, 344] on icon "button" at bounding box center [1462, 346] width 8 height 8
select select "0"
select select "18"
select select "0"
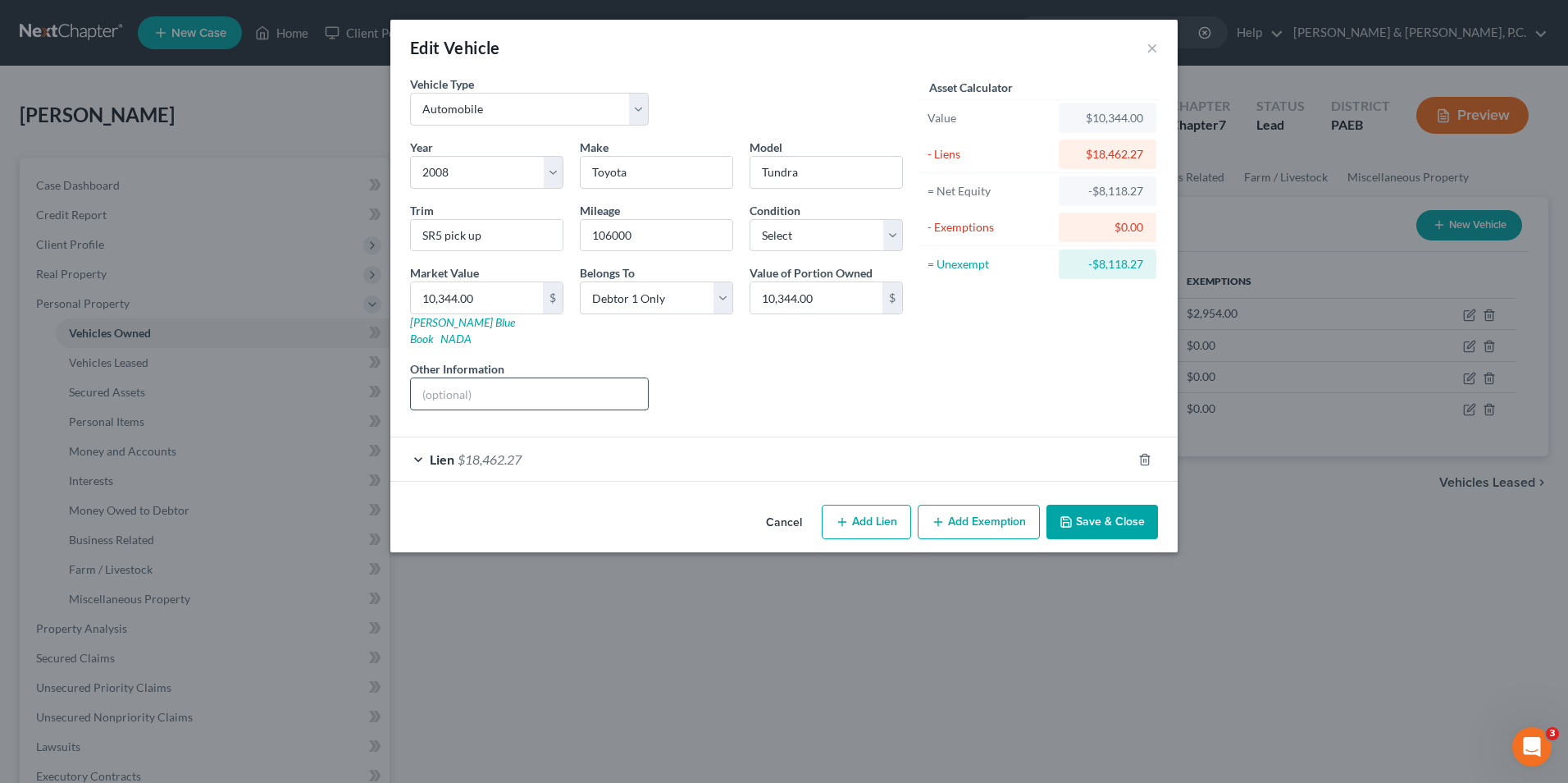
click at [534, 383] on input "text" at bounding box center [529, 394] width 237 height 31
drag, startPoint x: 434, startPoint y: 379, endPoint x: 570, endPoint y: 377, distance: 136.0
click at [595, 379] on input "reopossed" at bounding box center [529, 394] width 237 height 31
drag, startPoint x: 516, startPoint y: 377, endPoint x: 434, endPoint y: 381, distance: 82.1
click at [434, 381] on input "reopossed" at bounding box center [529, 394] width 237 height 31
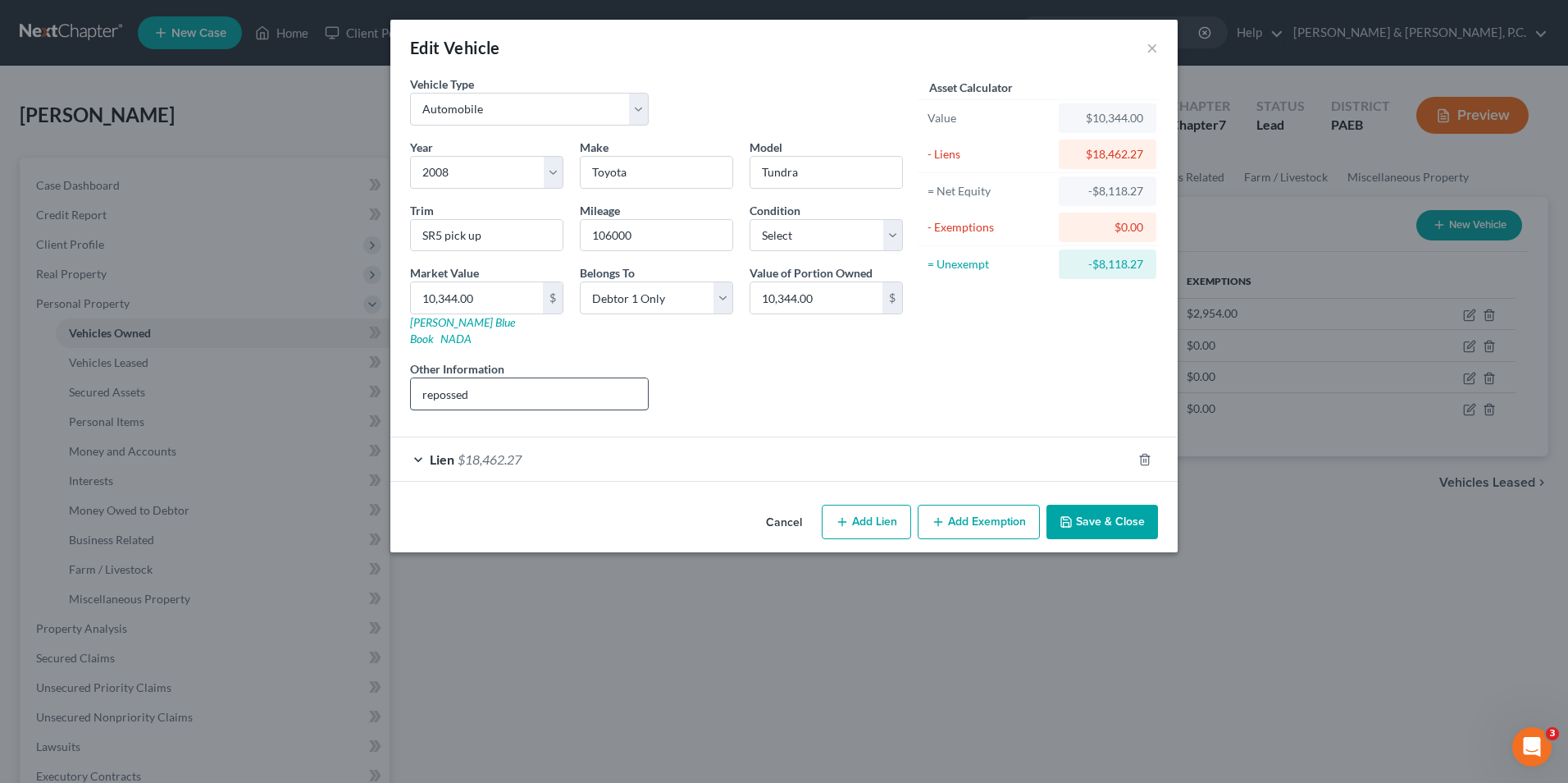
type input "repossed"
drag, startPoint x: 434, startPoint y: 381, endPoint x: 595, endPoint y: 372, distance: 161.3
click at [595, 379] on input "repossed" at bounding box center [529, 394] width 237 height 31
drag, startPoint x: 546, startPoint y: 379, endPoint x: 414, endPoint y: 385, distance: 132.1
click at [414, 385] on input "repossed" at bounding box center [529, 394] width 237 height 31
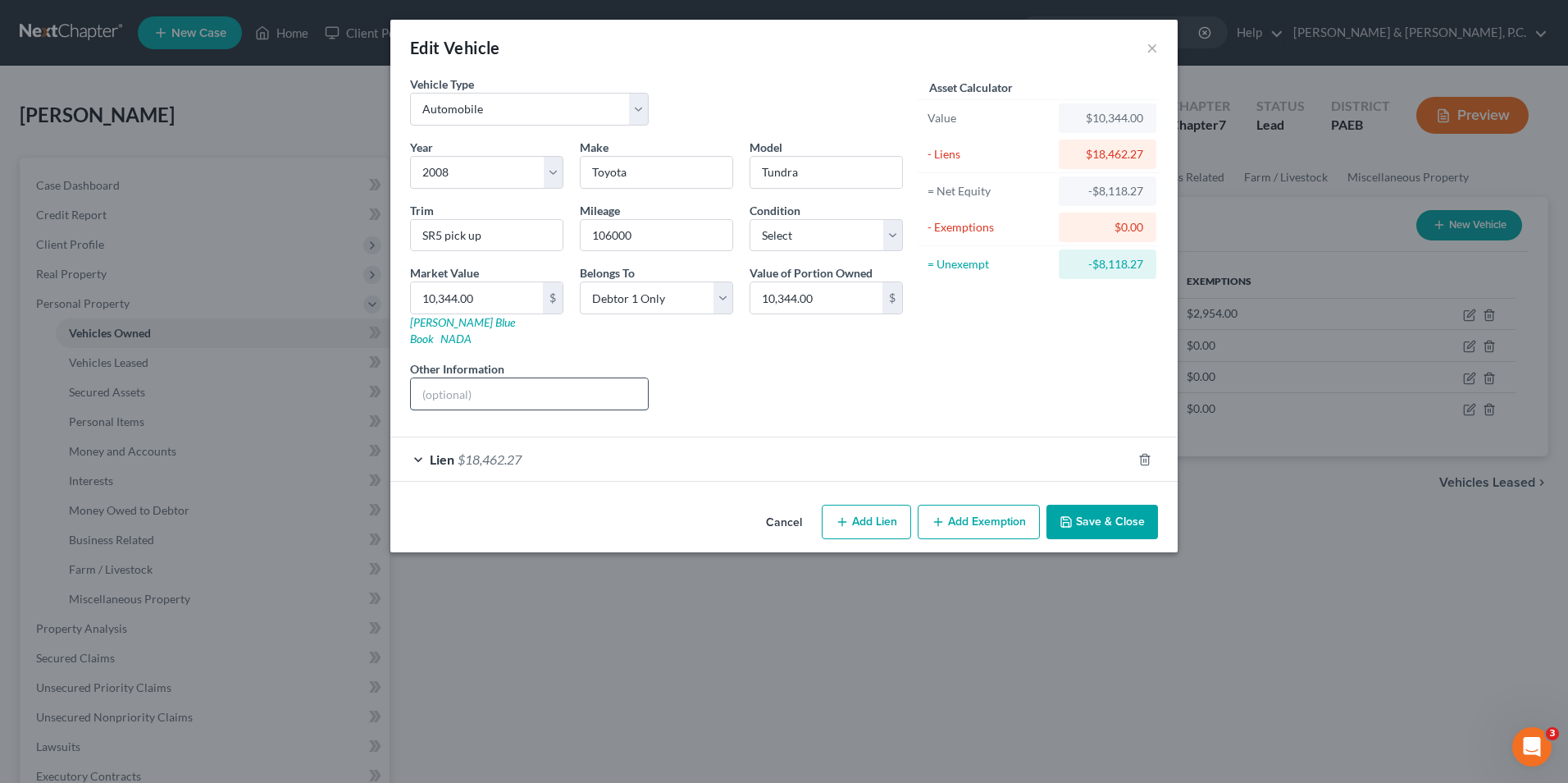
paste input "repossessed"
type input "repossessed 8/22/25"
click at [1147, 47] on button "×" at bounding box center [1152, 48] width 12 height 20
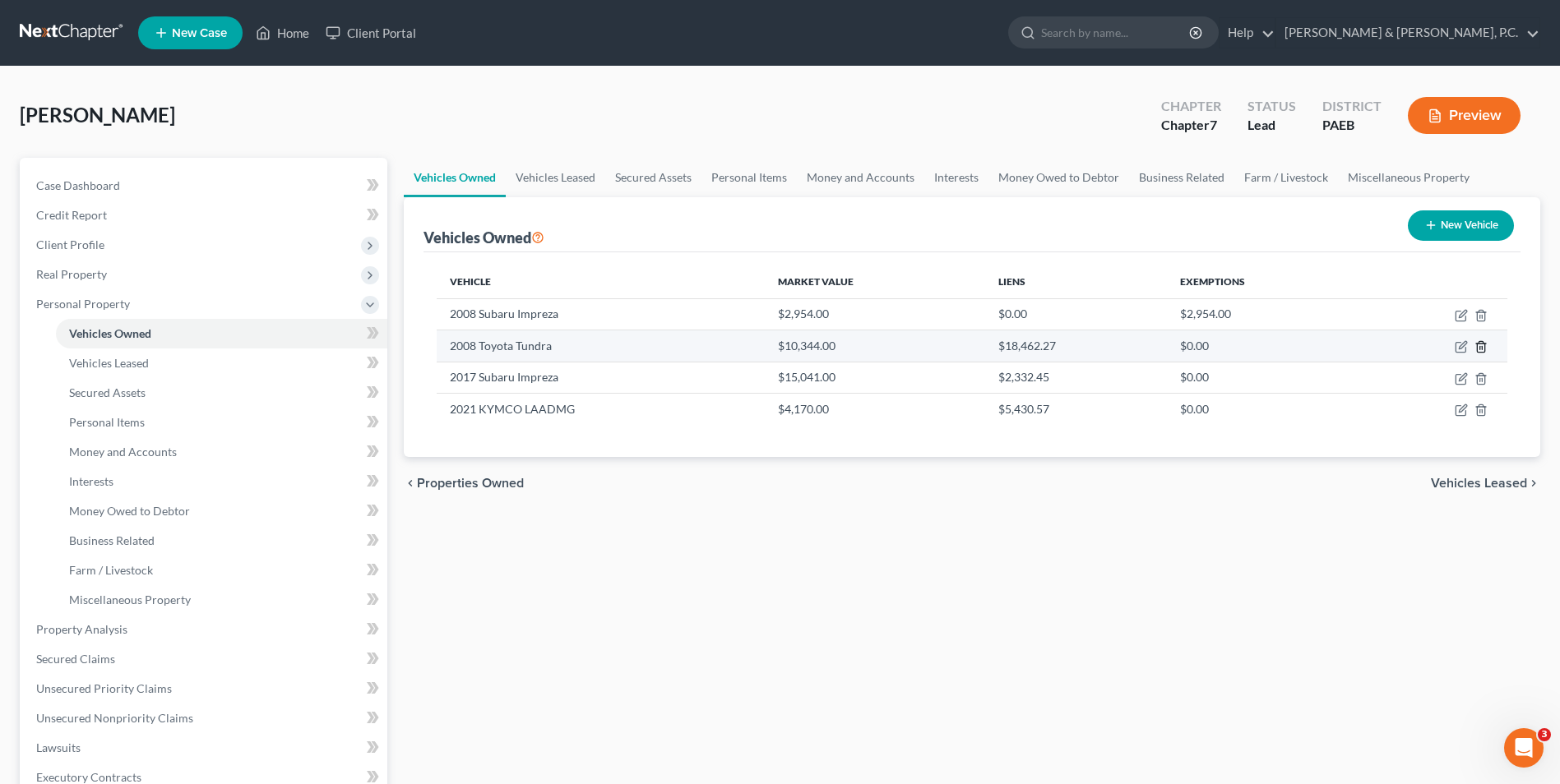
click at [1480, 349] on line "button" at bounding box center [1480, 348] width 0 height 3
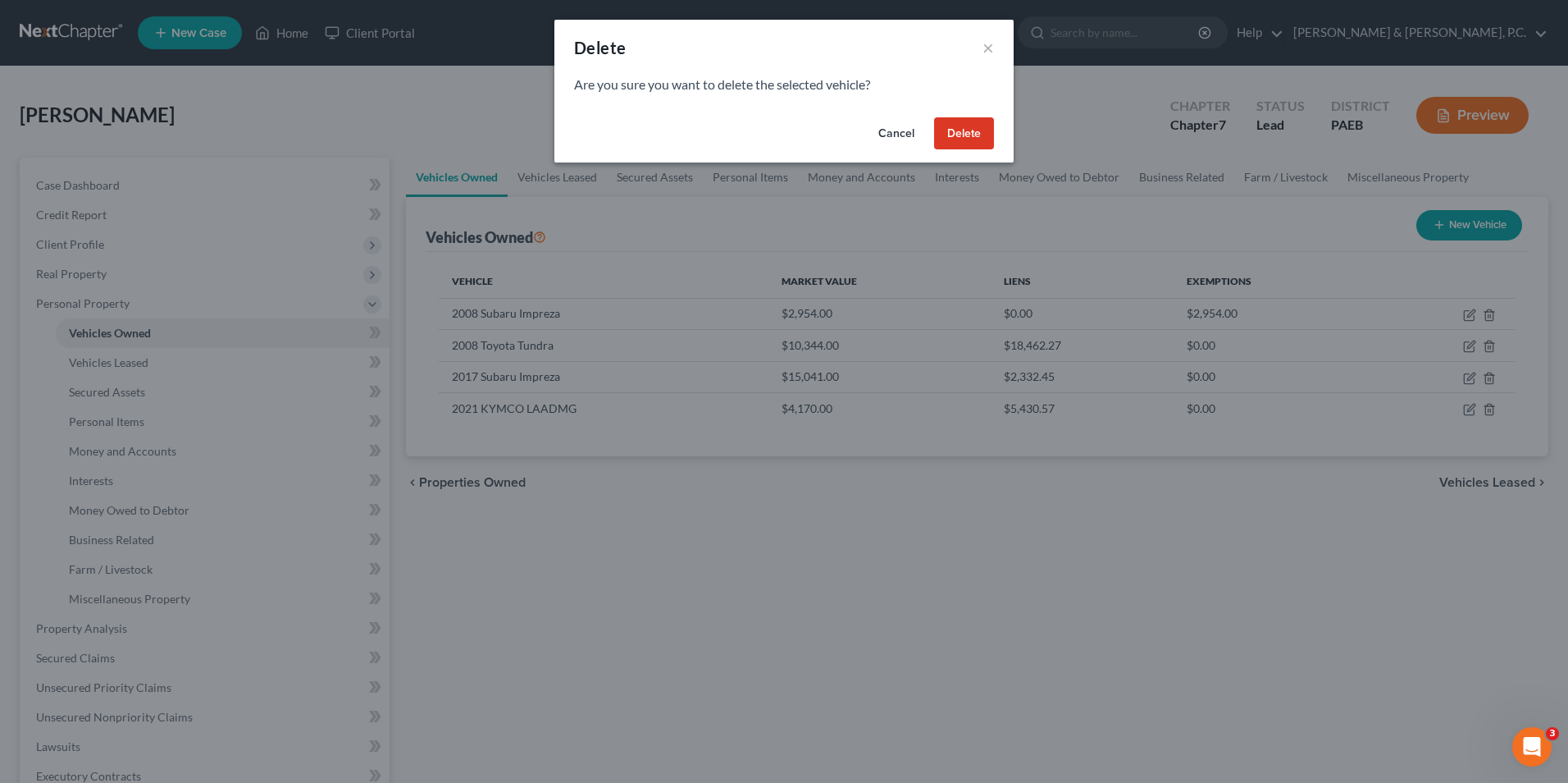
click at [982, 134] on button "Delete" at bounding box center [963, 134] width 60 height 33
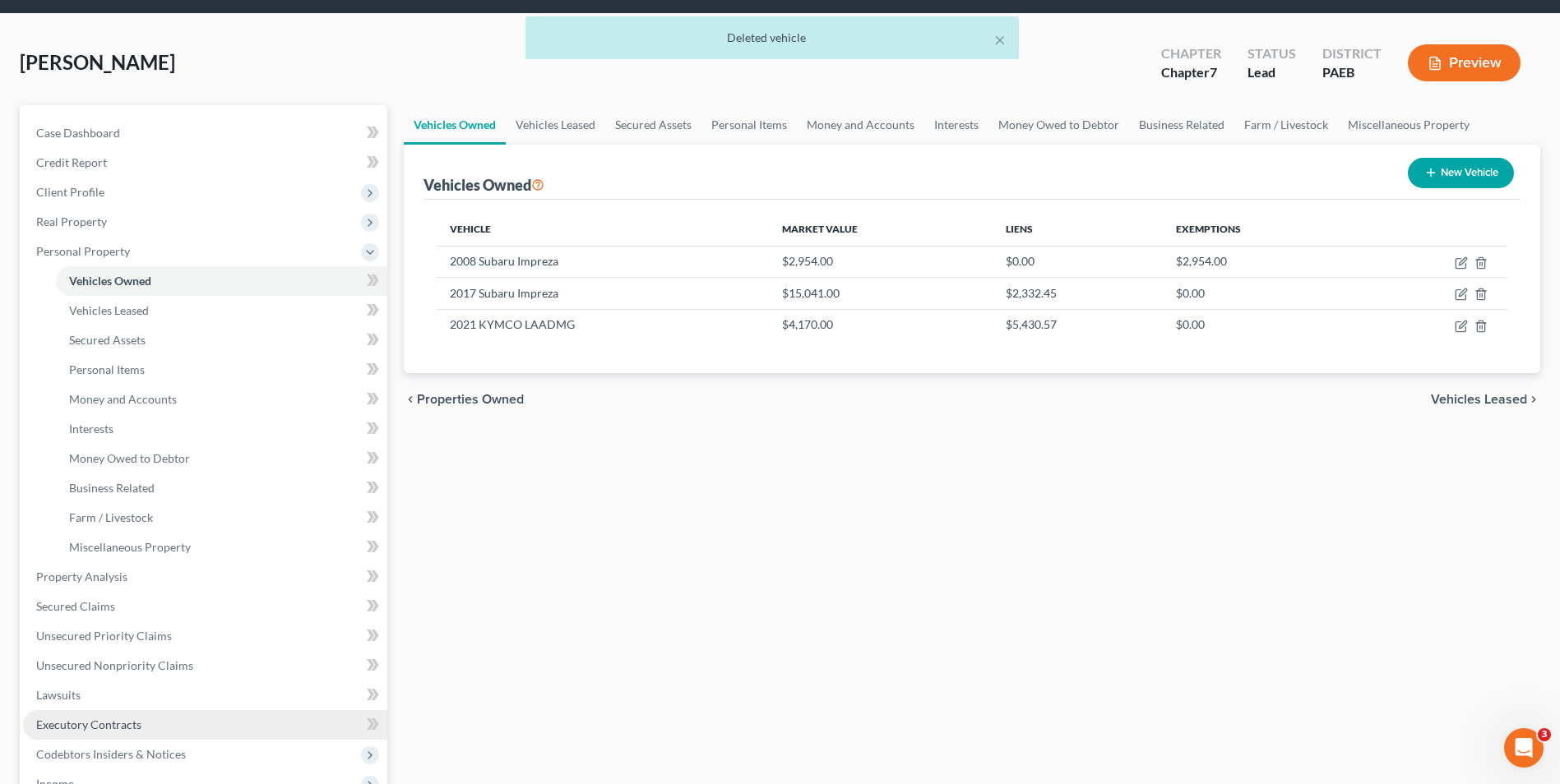
scroll to position [164, 0]
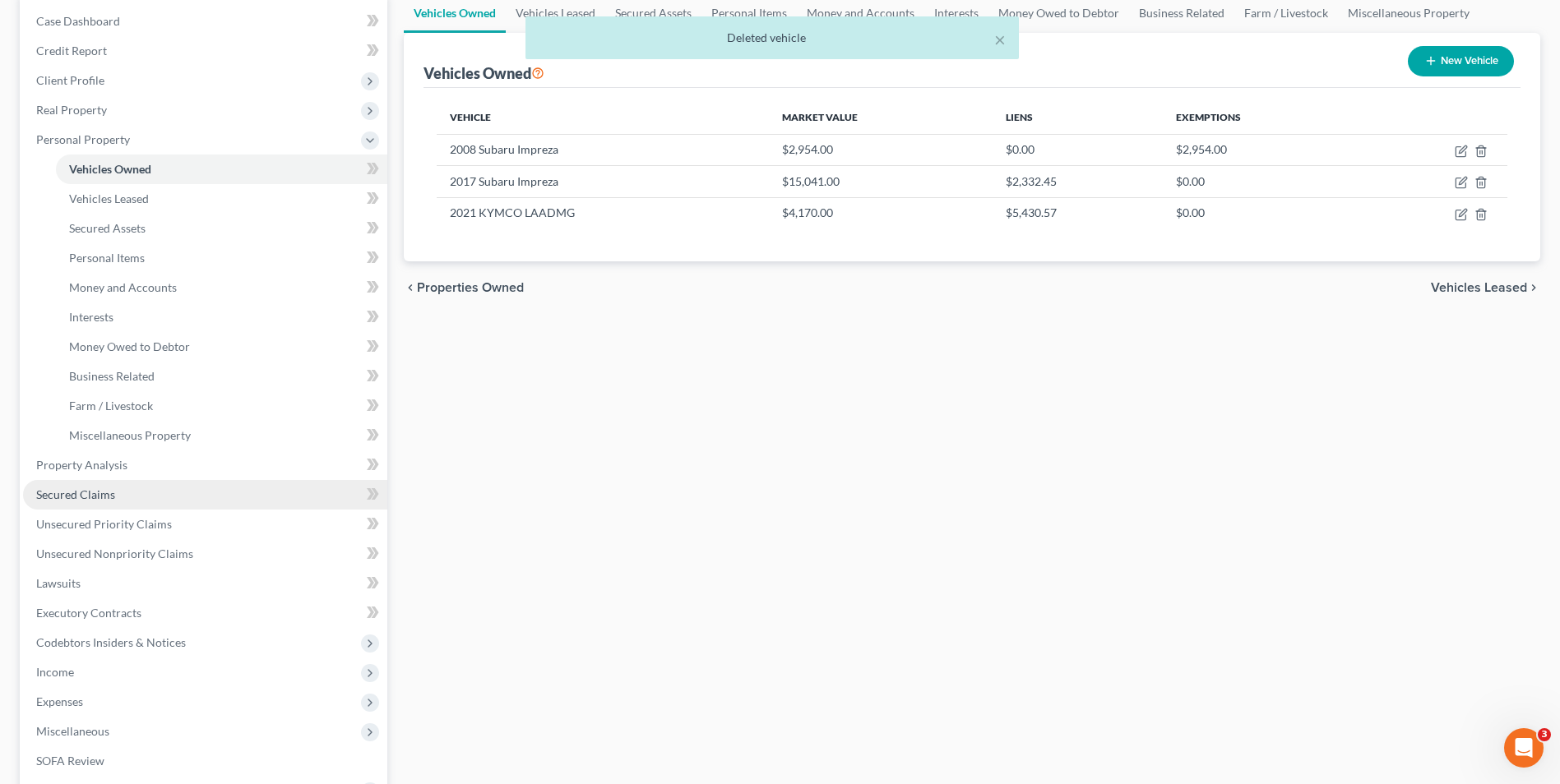
click at [102, 493] on span "Secured Claims" at bounding box center [75, 494] width 79 height 14
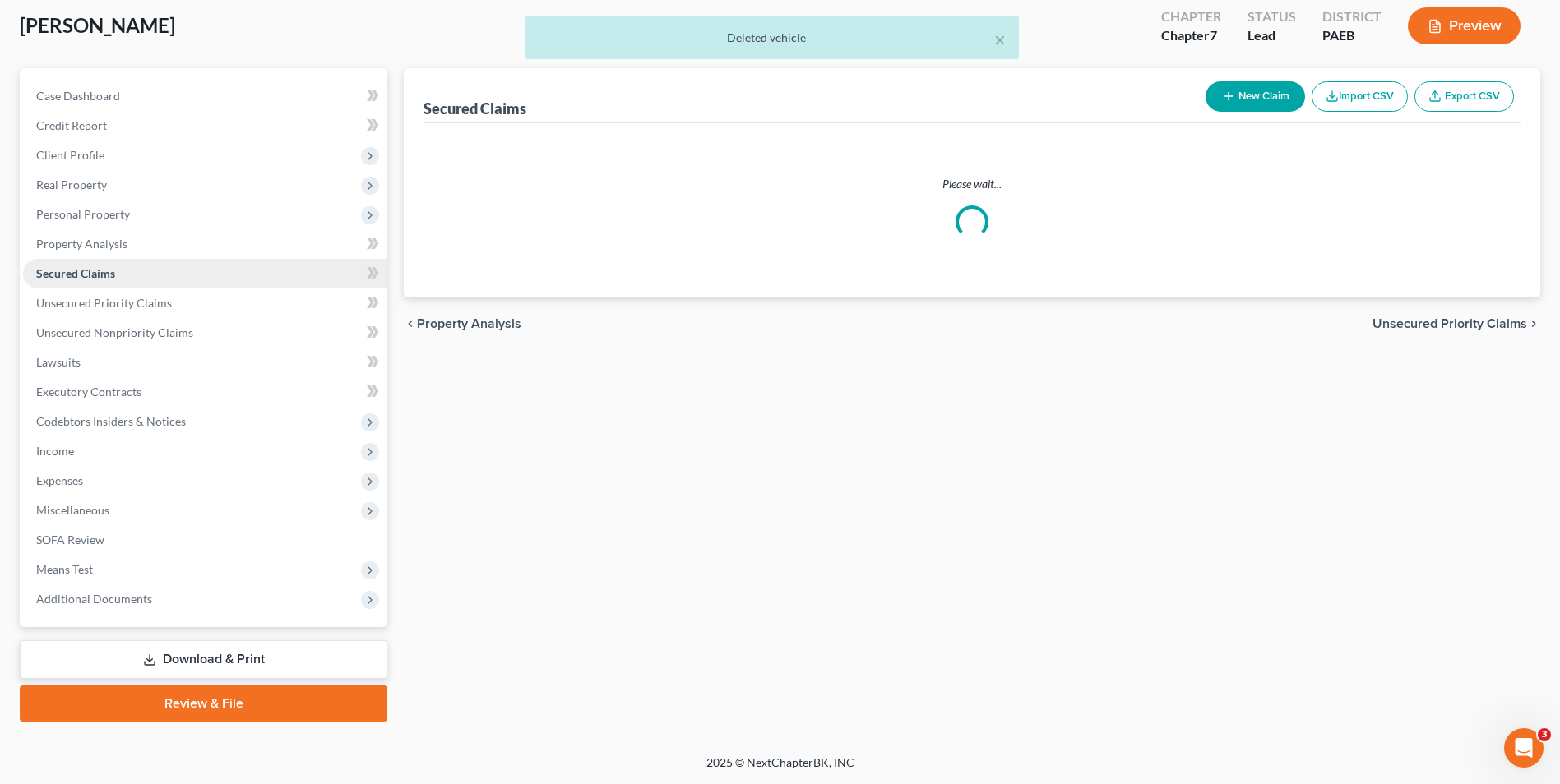
scroll to position [65, 0]
click at [102, 493] on ul "Case Dashboard Payments Invoices Payments Payments Credit Report Client Profile" at bounding box center [205, 347] width 364 height 533
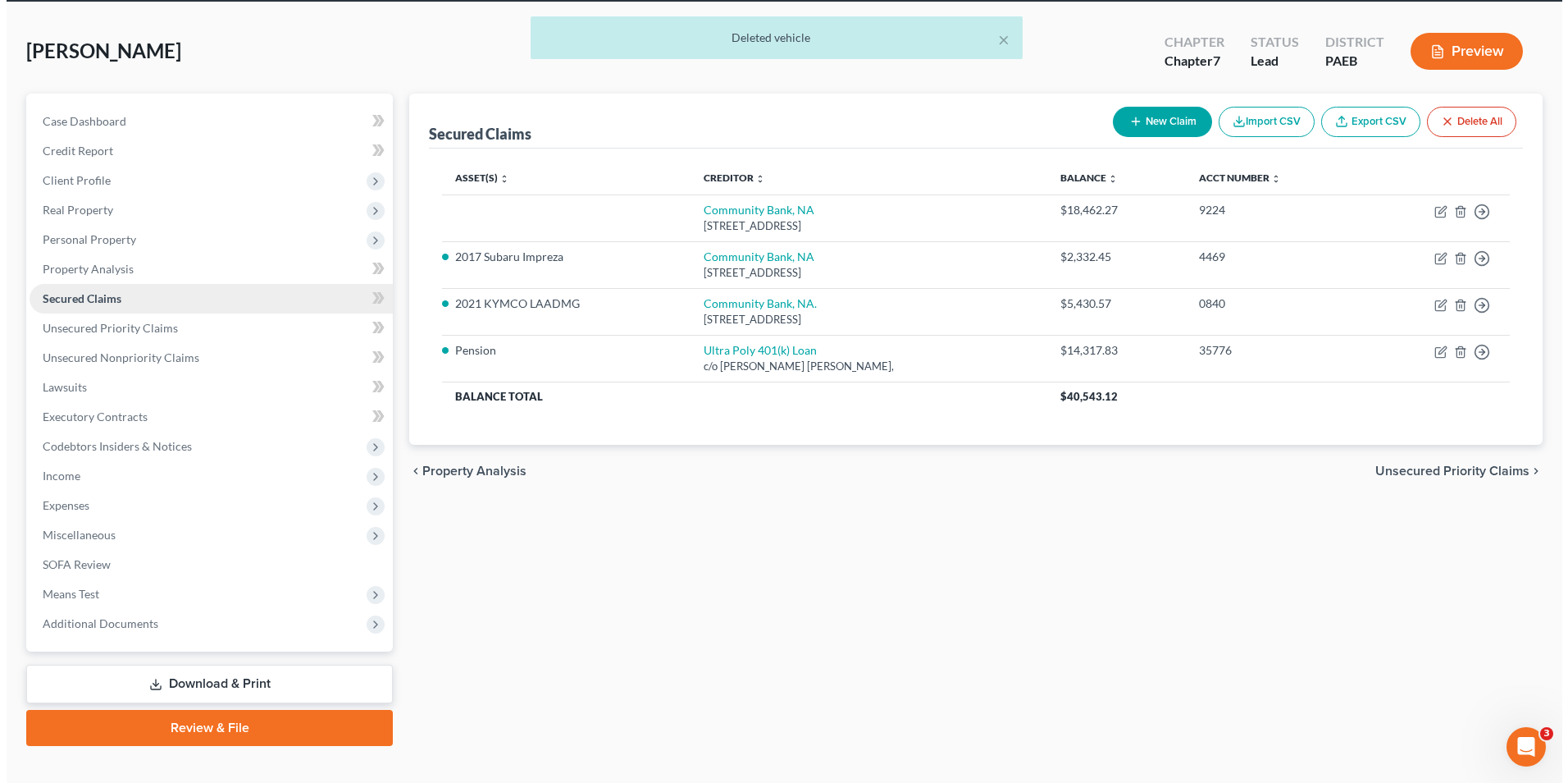
scroll to position [0, 0]
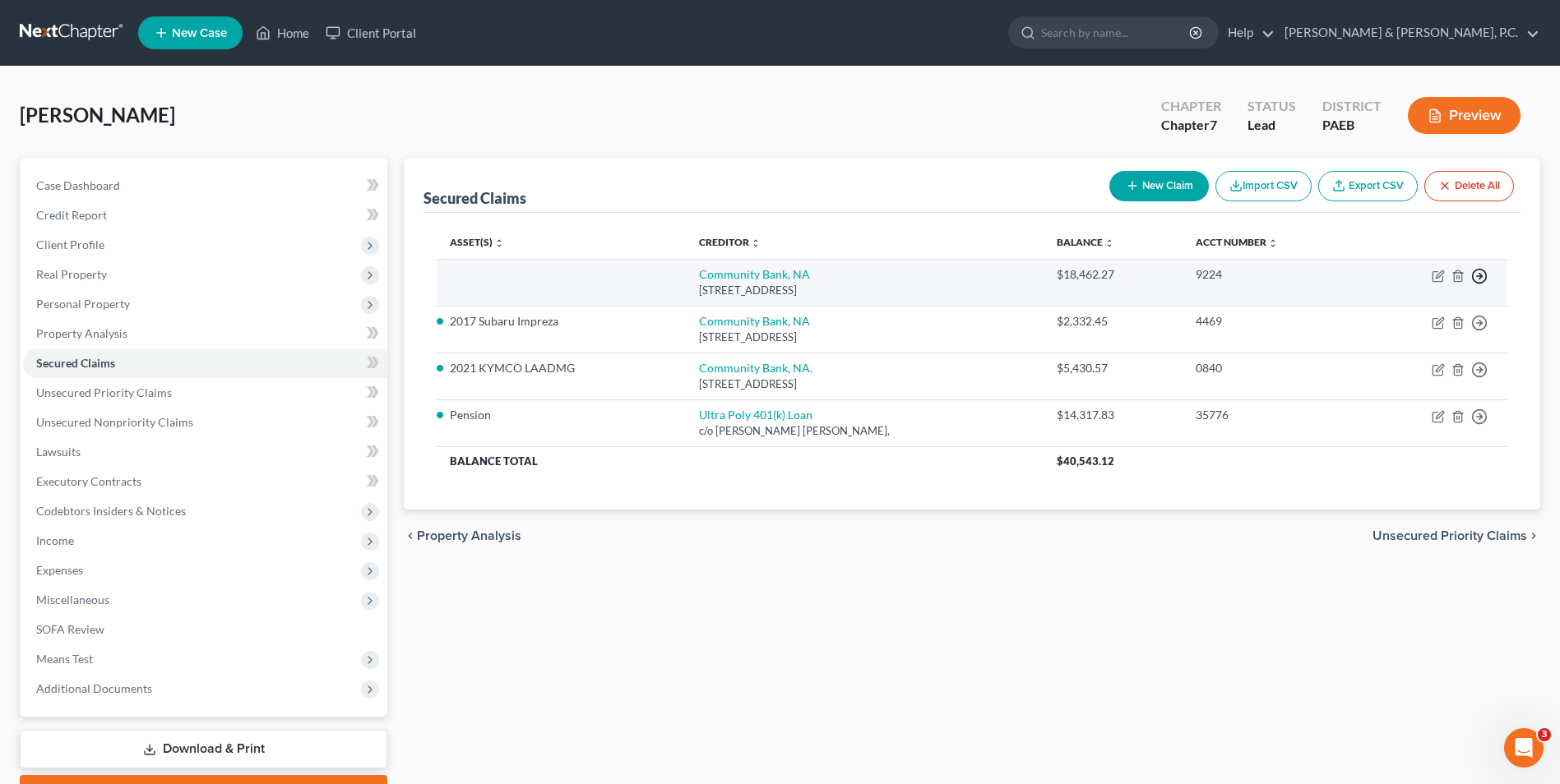
click at [1478, 275] on icon "button" at bounding box center [1479, 276] width 17 height 17
click at [1389, 315] on link "Move to F" at bounding box center [1404, 315] width 137 height 28
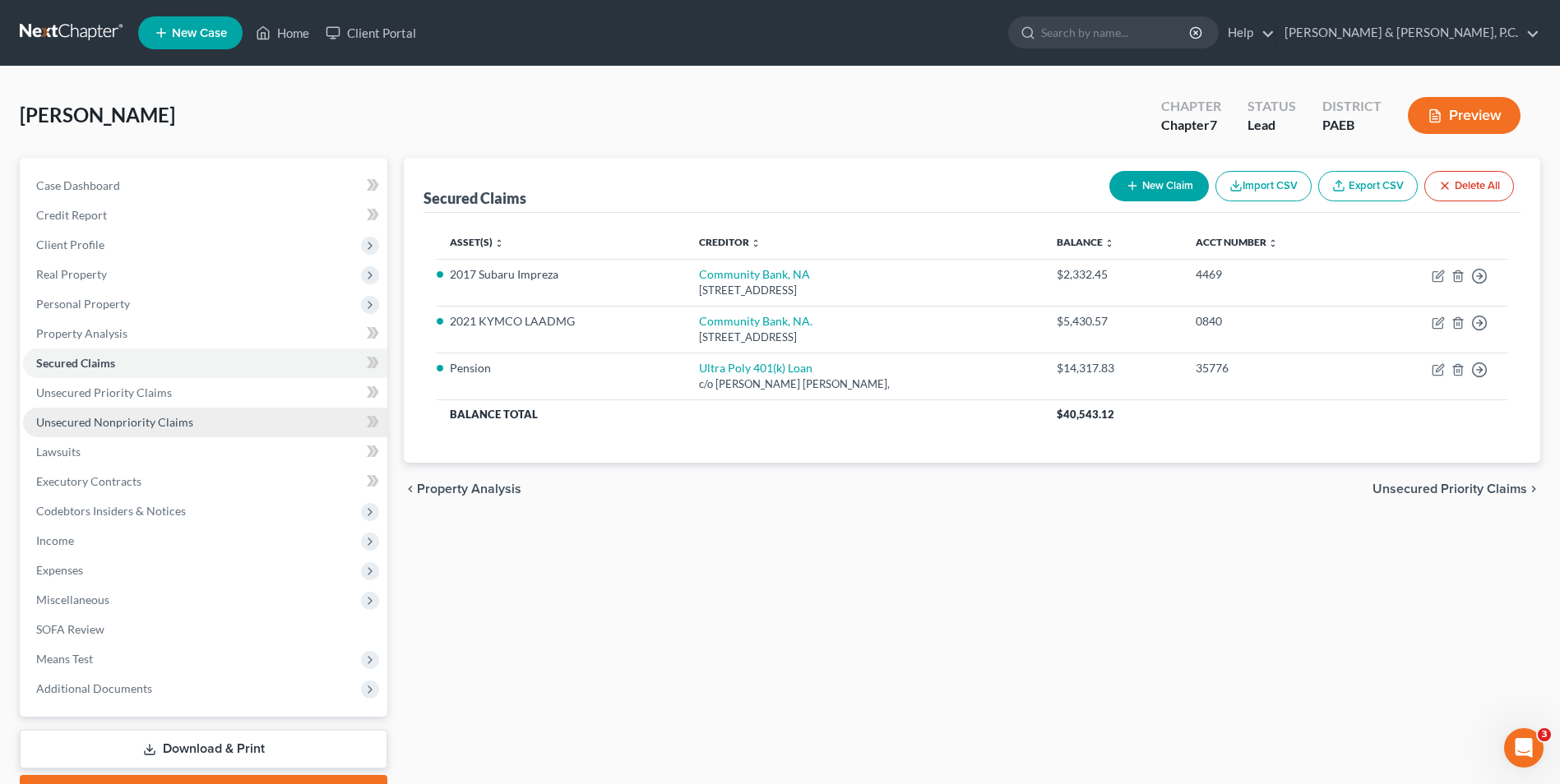
click at [117, 420] on span "Unsecured Nonpriority Claims" at bounding box center [114, 421] width 157 height 14
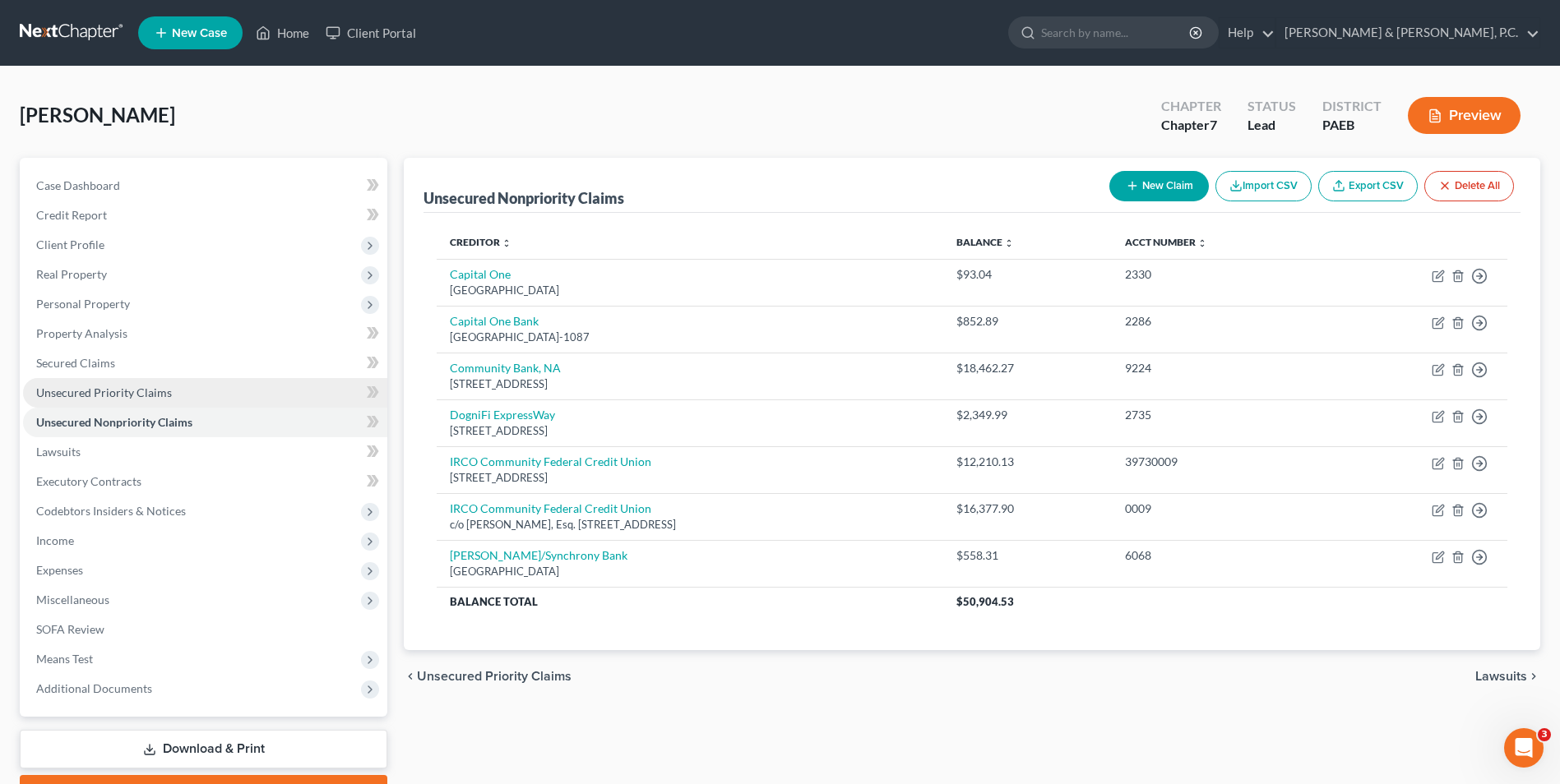
click at [175, 394] on link "Unsecured Priority Claims" at bounding box center [205, 393] width 364 height 29
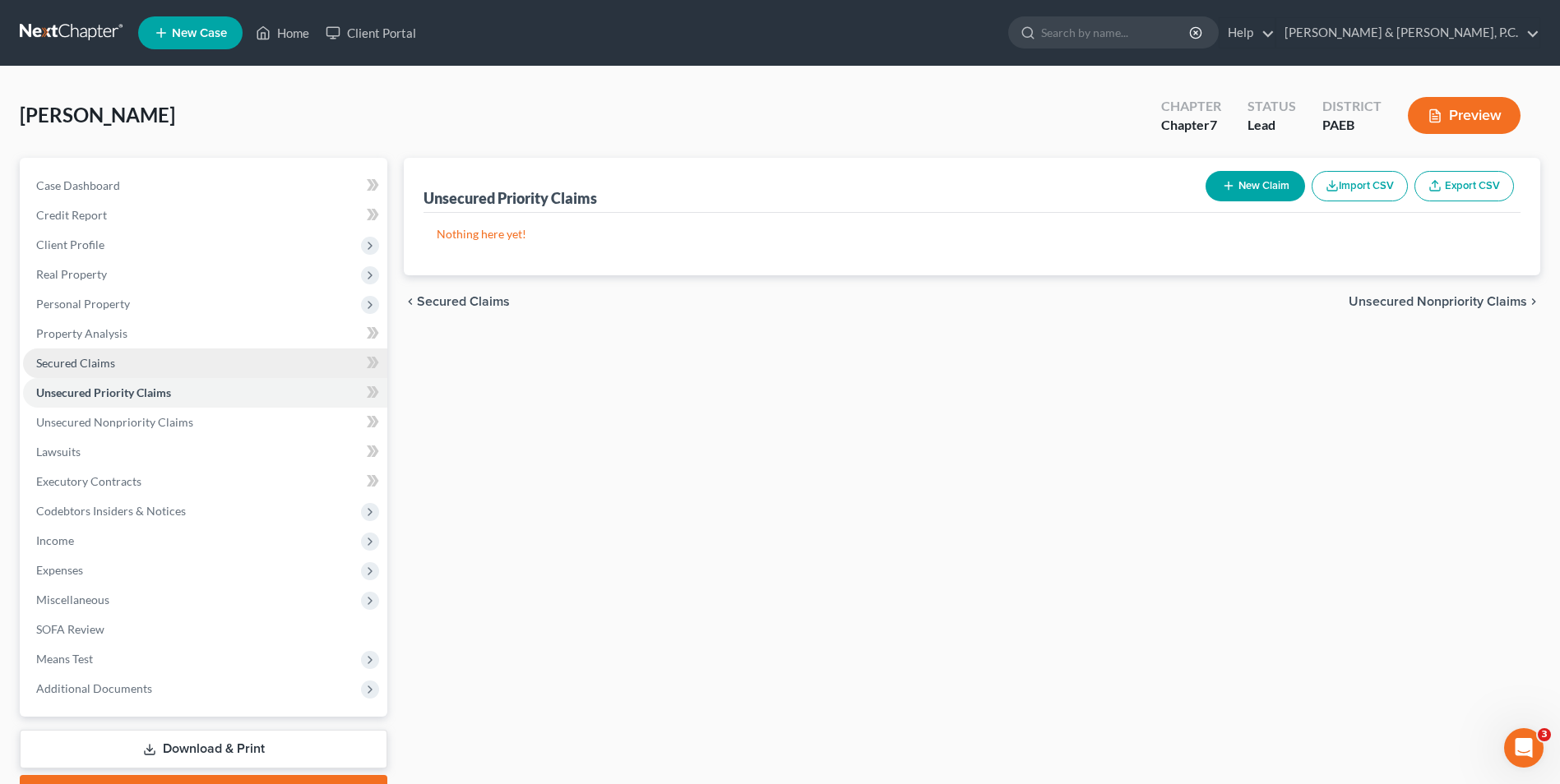
click at [131, 365] on link "Secured Claims" at bounding box center [205, 363] width 364 height 29
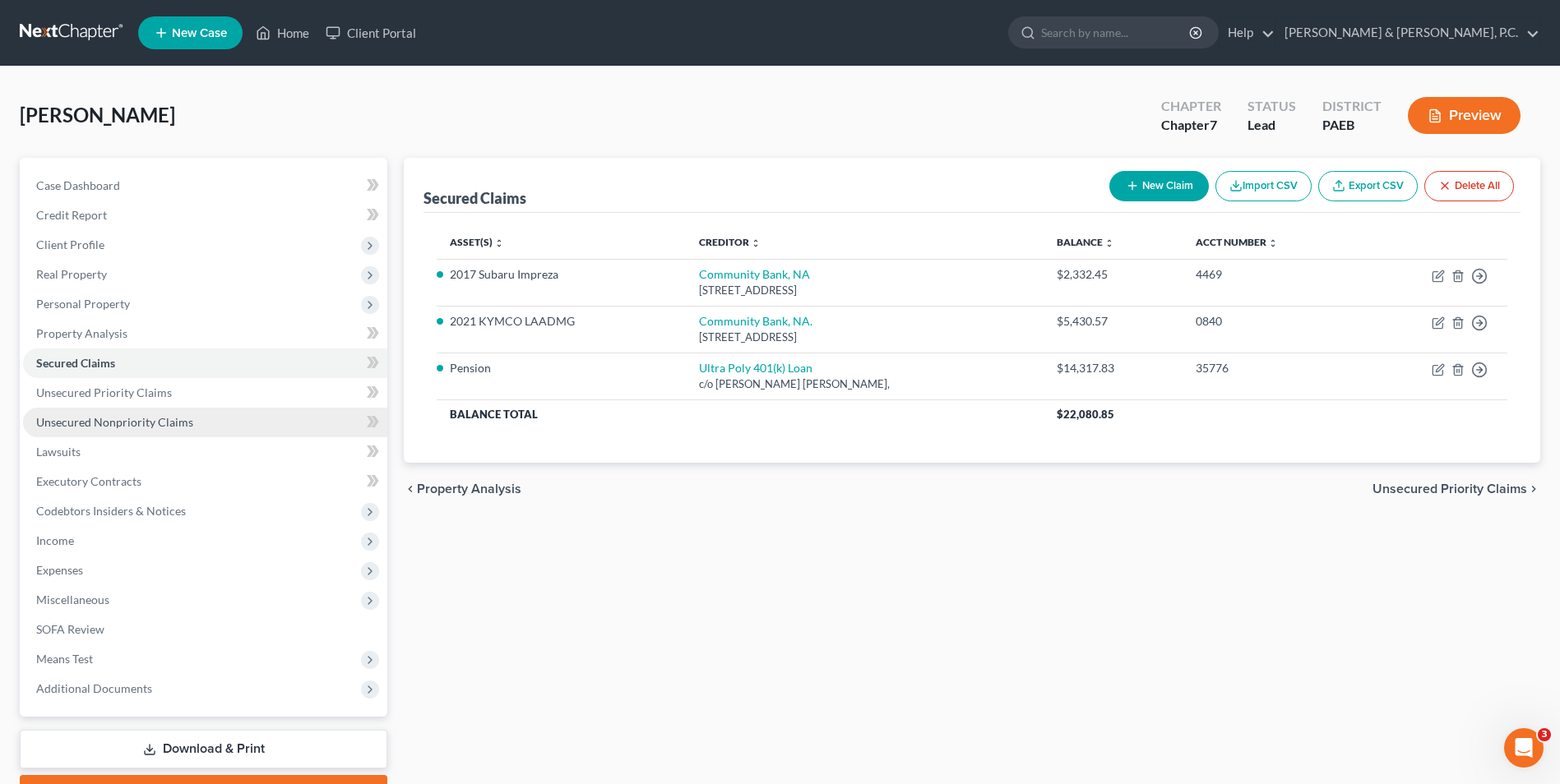
click at [178, 425] on span "Unsecured Nonpriority Claims" at bounding box center [114, 421] width 157 height 14
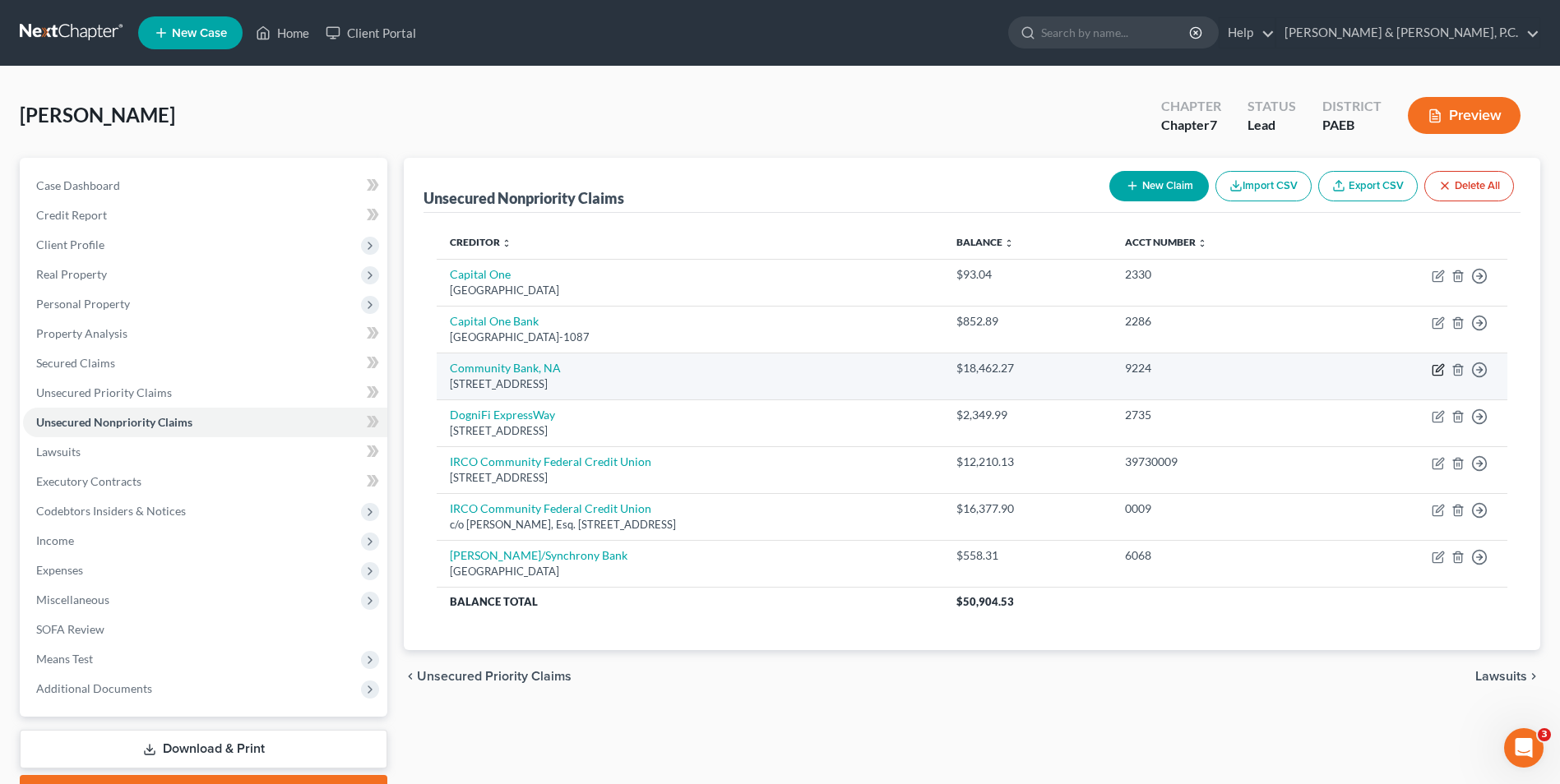
click at [1436, 371] on icon "button" at bounding box center [1440, 368] width 8 height 8
select select "35"
select select "0"
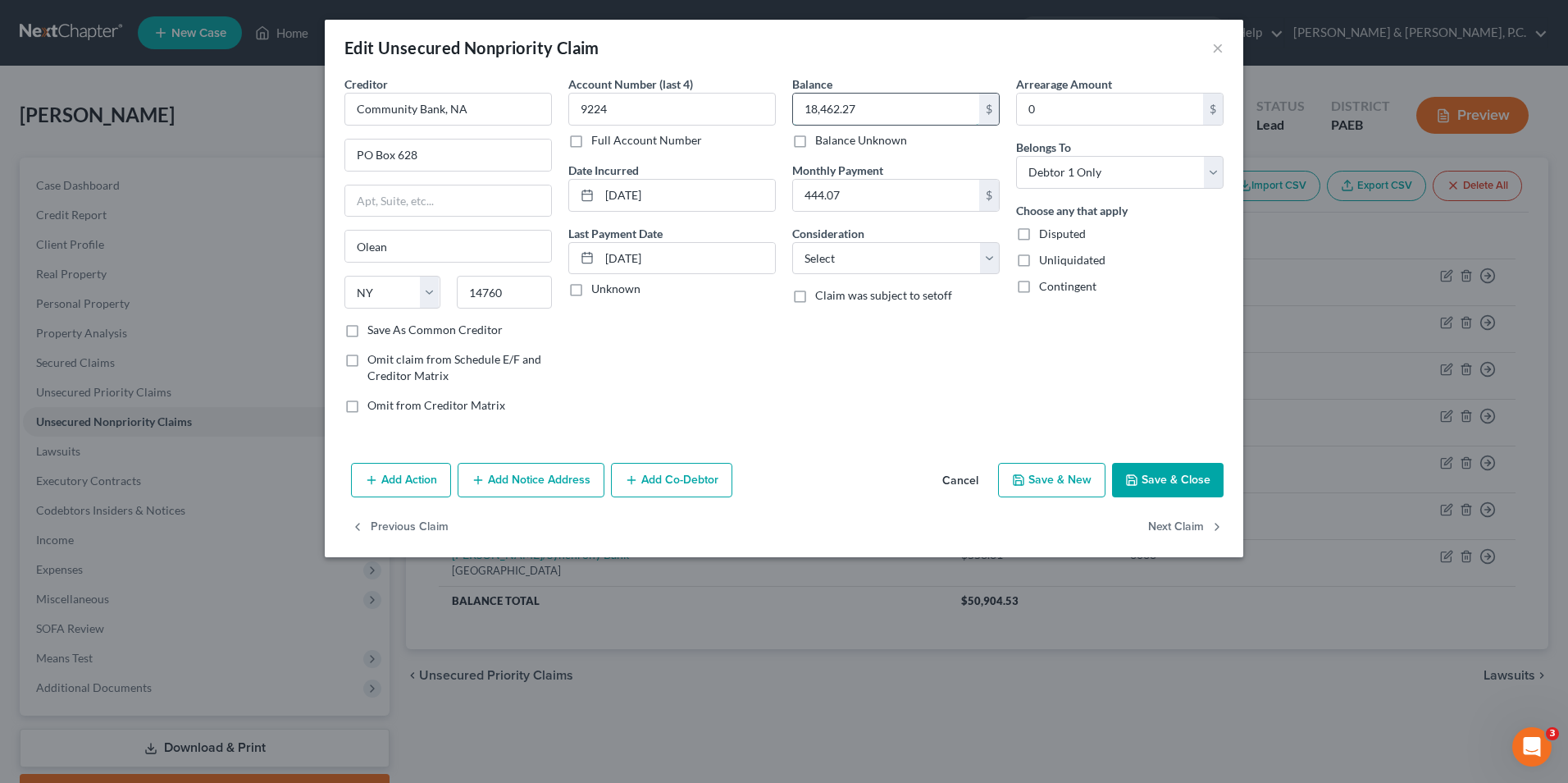
click at [875, 110] on input "18,462.27" at bounding box center [886, 109] width 186 height 31
type input "11,556.74"
click at [874, 266] on select "Select Cable / Satellite Services Collection Agency Credit Card Debt Debt Couns…" at bounding box center [896, 259] width 208 height 33
select select "14"
click at [792, 242] on select "Select Cable / Satellite Services Collection Agency Credit Card Debt Debt Couns…" at bounding box center [896, 259] width 208 height 33
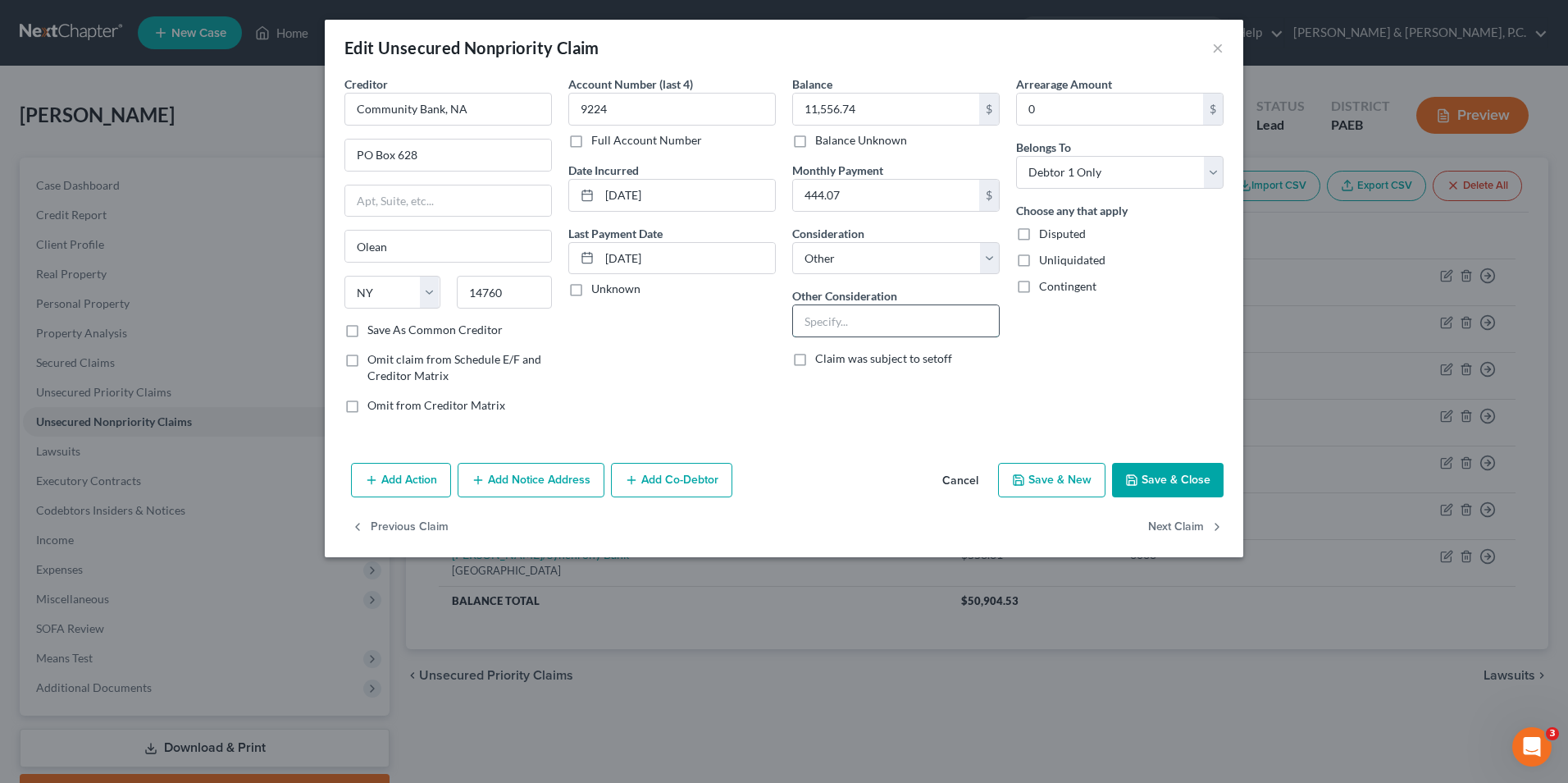
click at [841, 330] on input "text" at bounding box center [896, 321] width 206 height 31
drag, startPoint x: 917, startPoint y: 725, endPoint x: 1047, endPoint y: 782, distance: 141.9
click at [918, 725] on div "Edit Unsecured Nonpriority Claim × Creditor * Community Bank, NA PO Box 628 Ole…" at bounding box center [784, 392] width 1568 height 783
click at [688, 256] on input "06/05/2023" at bounding box center [687, 259] width 176 height 31
drag, startPoint x: 688, startPoint y: 256, endPoint x: 602, endPoint y: 266, distance: 86.6
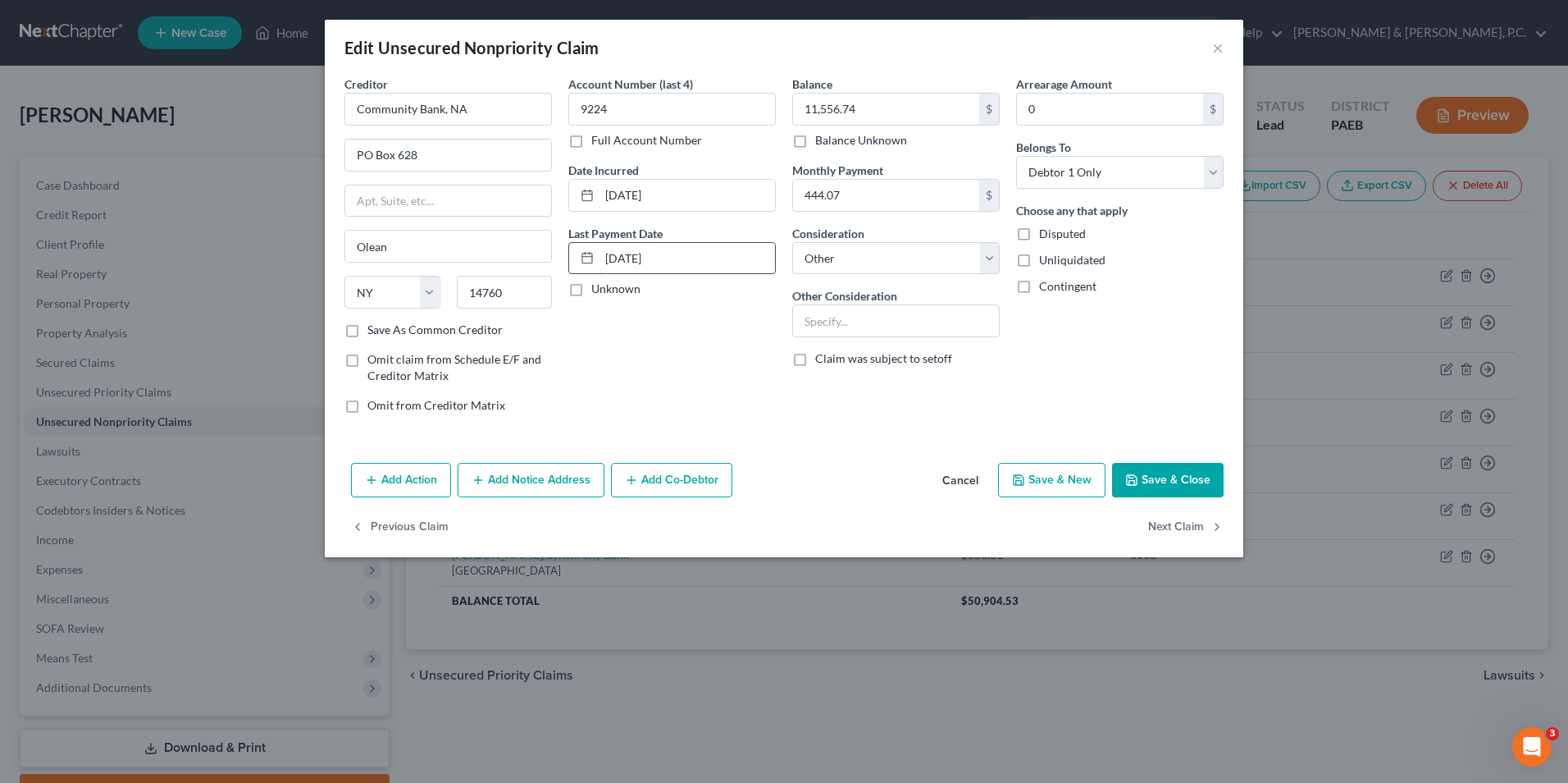
click at [602, 266] on input "06/05/2023" at bounding box center [687, 259] width 176 height 31
click at [915, 257] on select "Select Cable / Satellite Services Collection Agency Credit Card Debt Debt Couns…" at bounding box center [896, 259] width 208 height 33
click at [792, 242] on select "Select Cable / Satellite Services Collection Agency Credit Card Debt Debt Couns…" at bounding box center [896, 259] width 208 height 33
click at [872, 326] on input "text" at bounding box center [896, 321] width 206 height 31
type input "a"
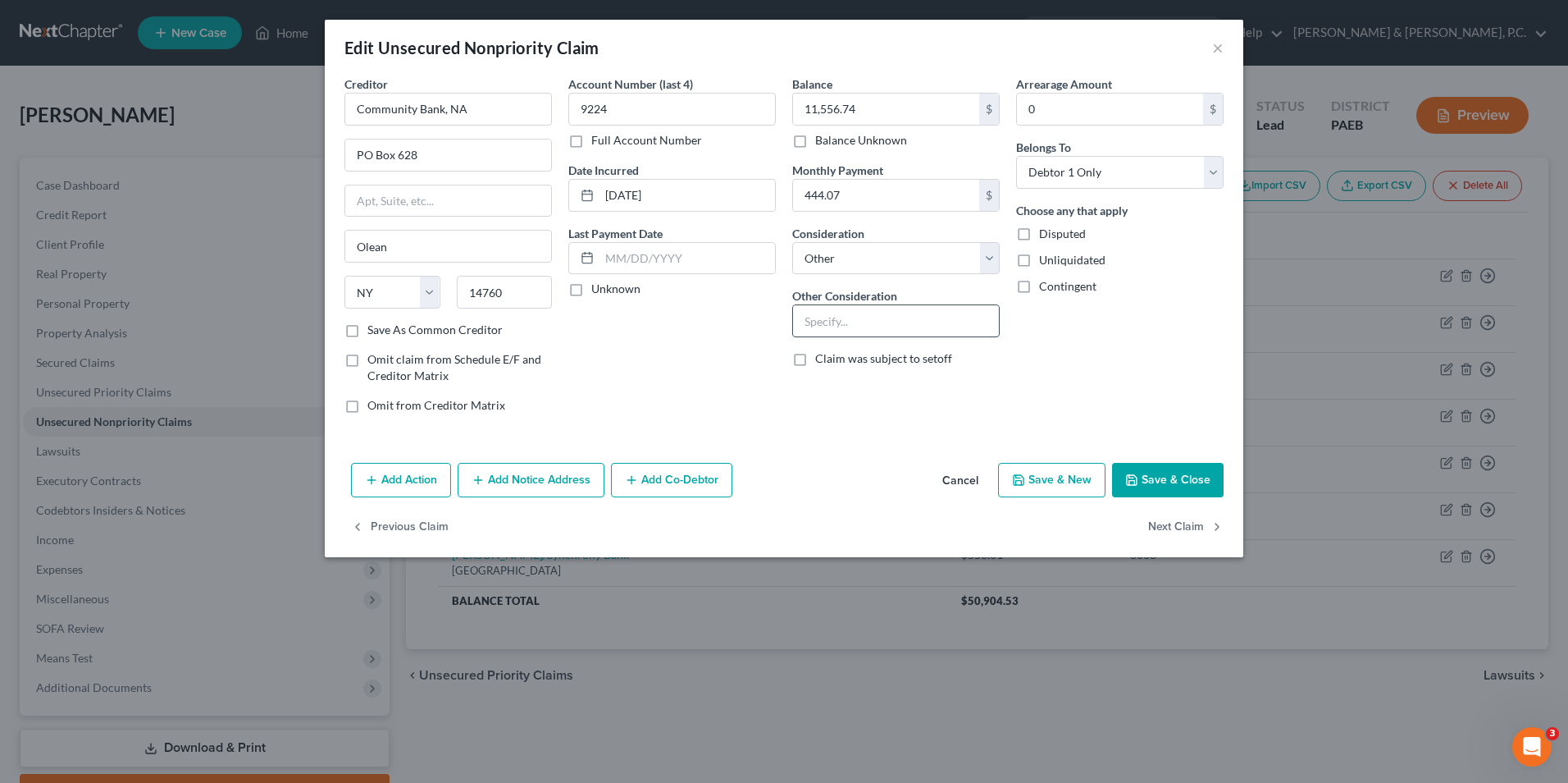
paste input "repossessed"
type input "repossessed car"
click at [1156, 483] on button "Save & Close" at bounding box center [1168, 479] width 111 height 34
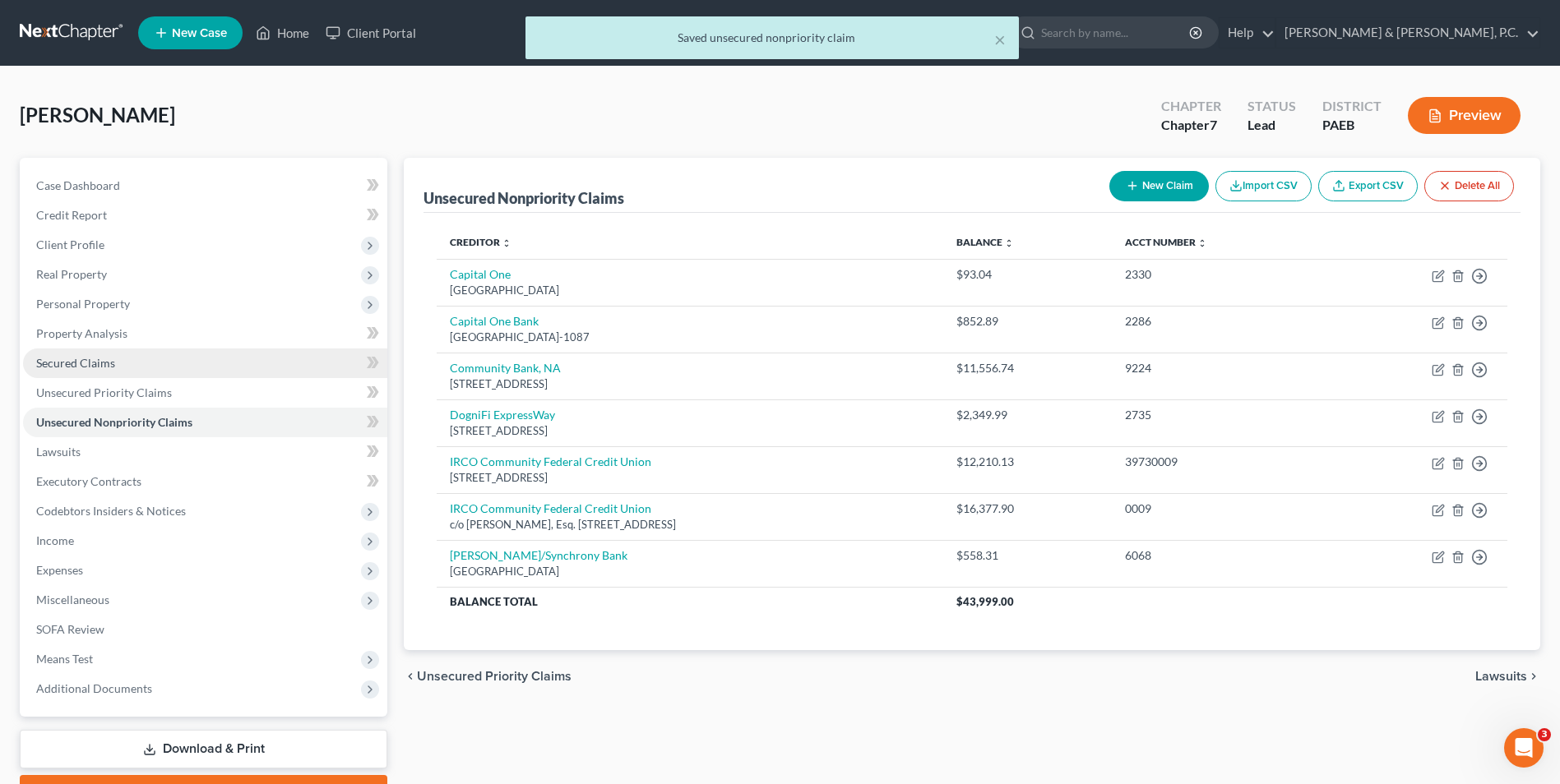
click at [97, 361] on span "Secured Claims" at bounding box center [75, 363] width 79 height 14
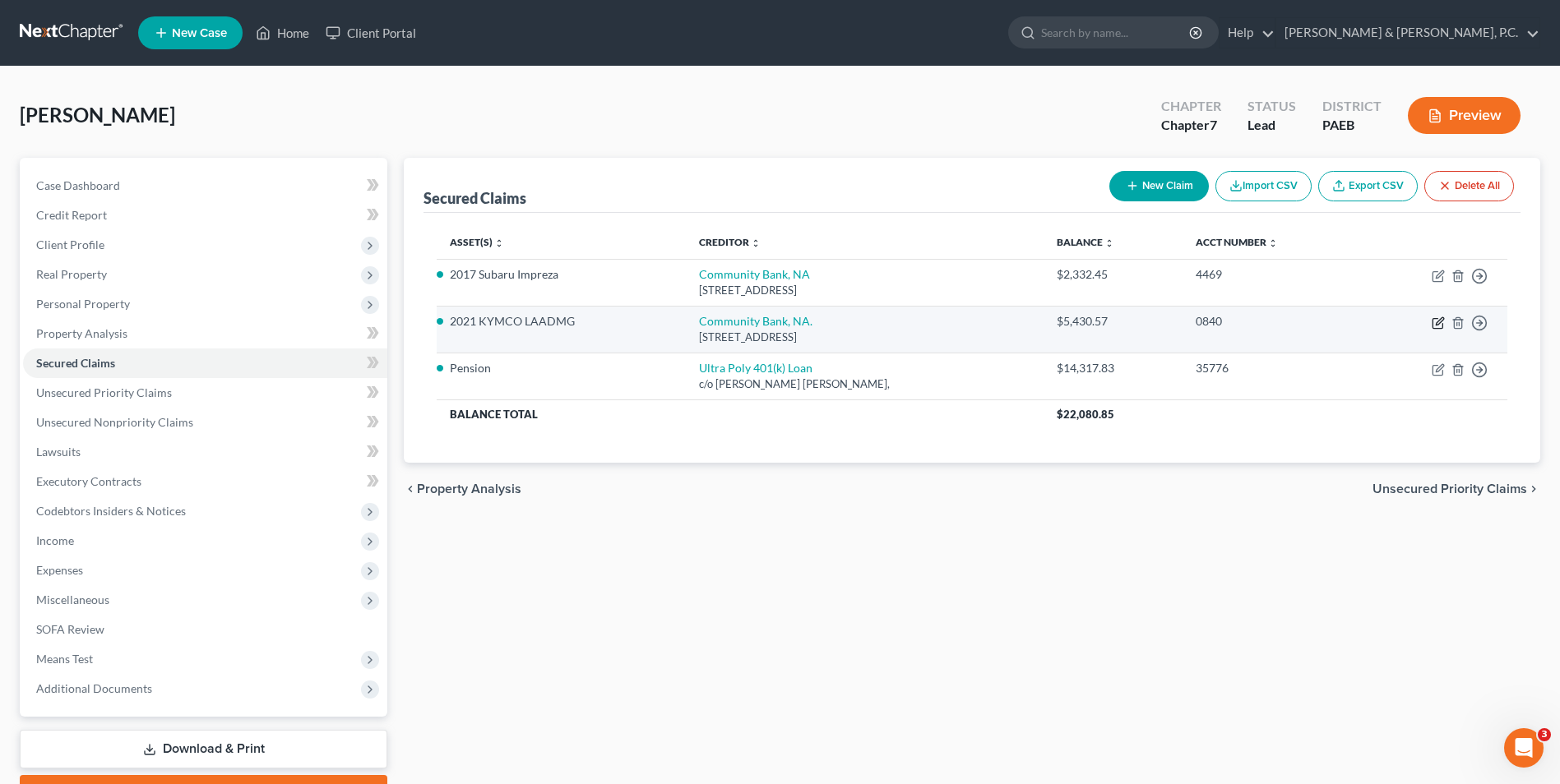
click at [1438, 326] on icon "button" at bounding box center [1437, 323] width 13 height 13
select select "35"
select select "0"
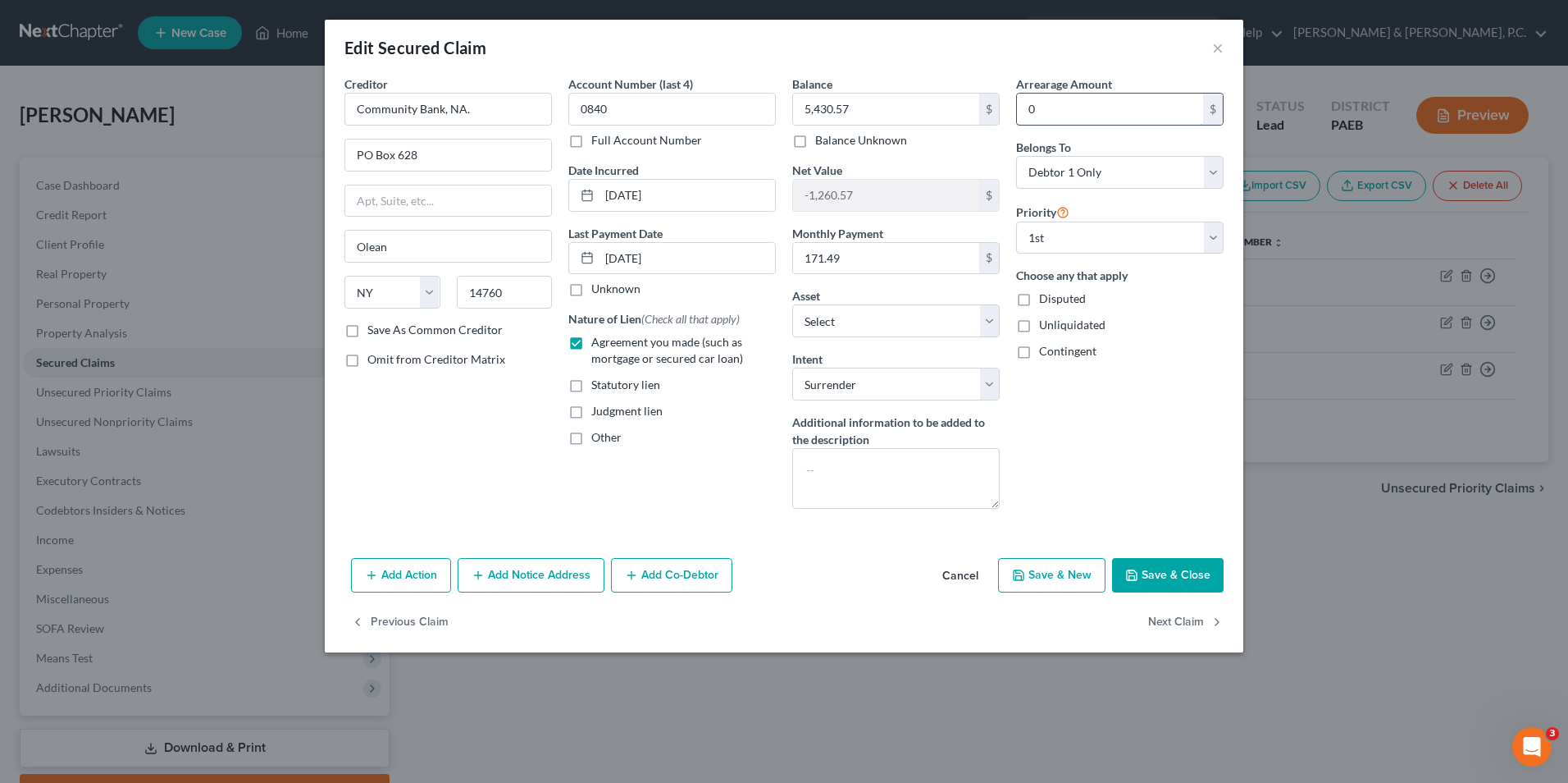
click at [1058, 111] on input "0" at bounding box center [1109, 109] width 186 height 31
type input "2,198.07"
click at [1181, 581] on button "Save & Close" at bounding box center [1168, 575] width 111 height 34
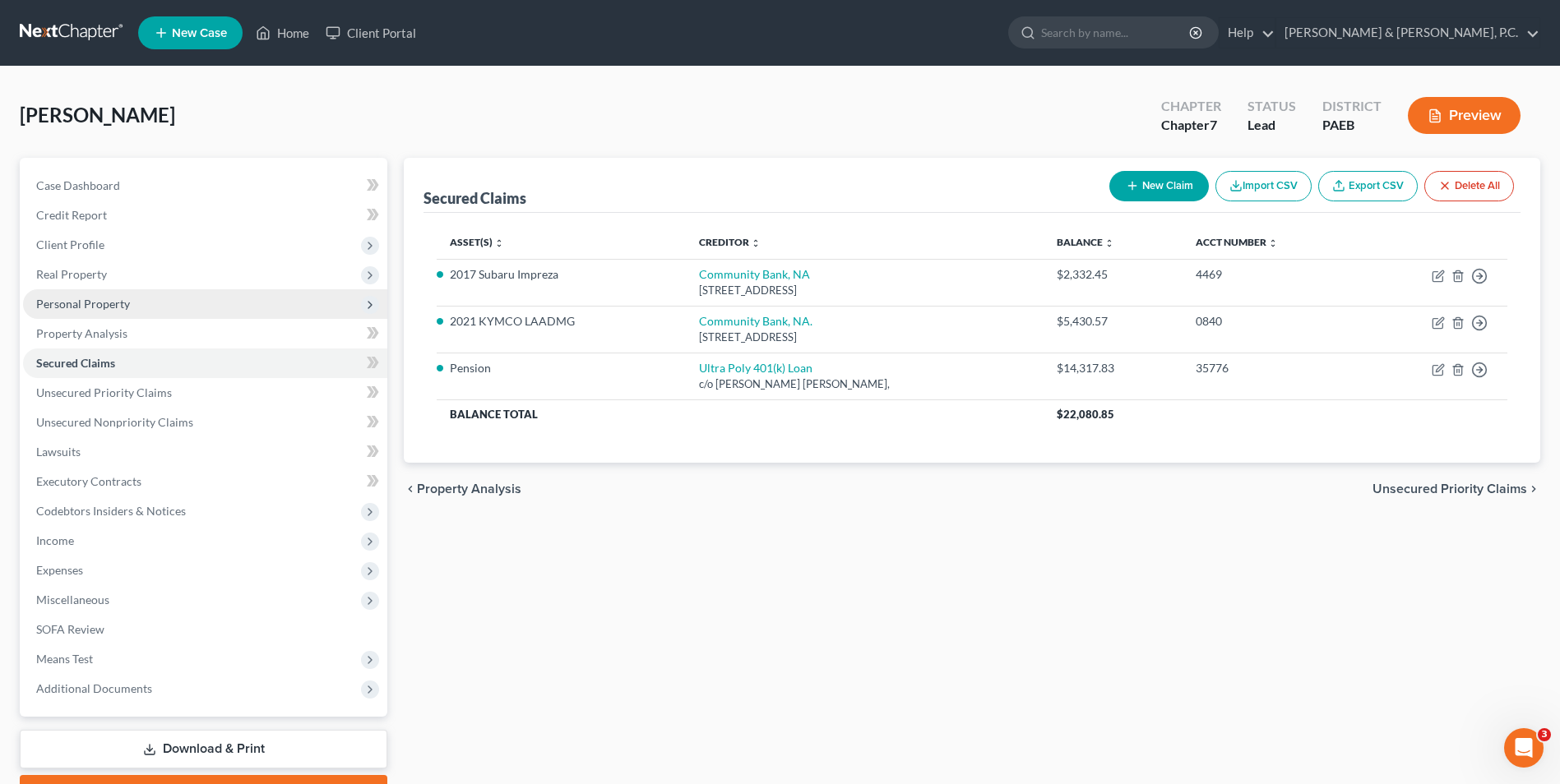
click at [101, 310] on span "Personal Property" at bounding box center [83, 303] width 94 height 14
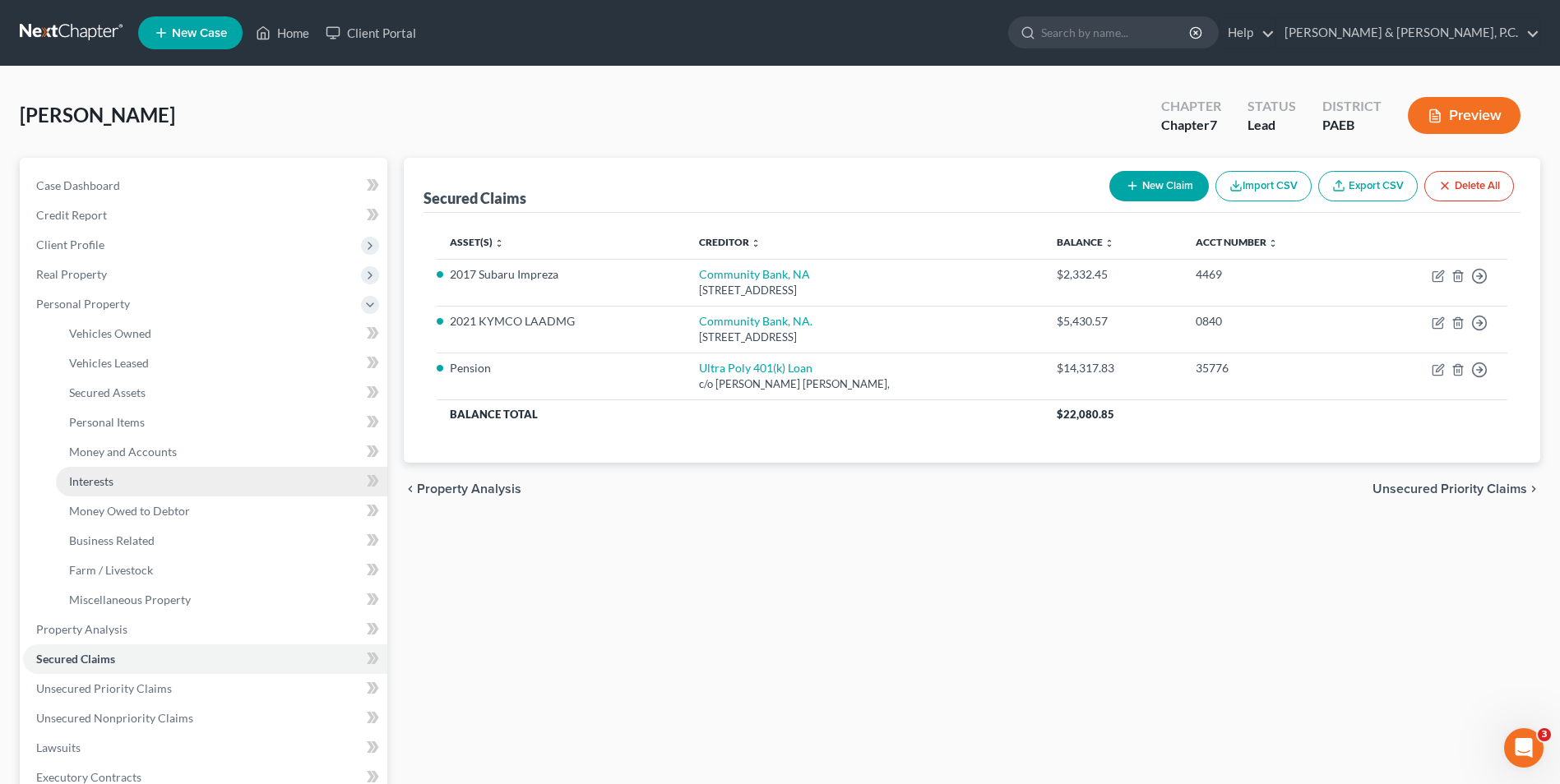
click at [102, 488] on link "Interests" at bounding box center [221, 481] width 332 height 29
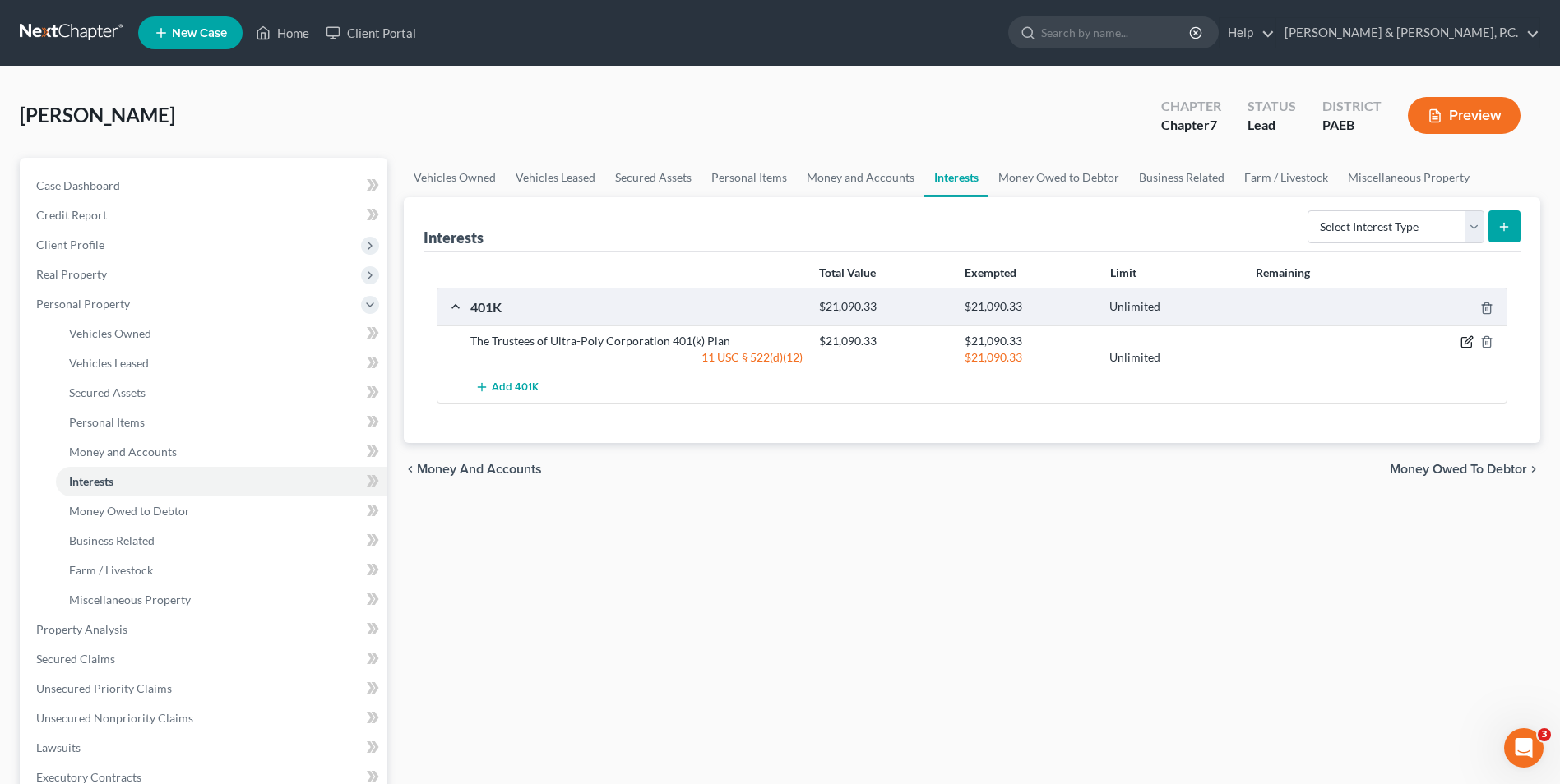
click at [1462, 342] on icon "button" at bounding box center [1466, 341] width 13 height 13
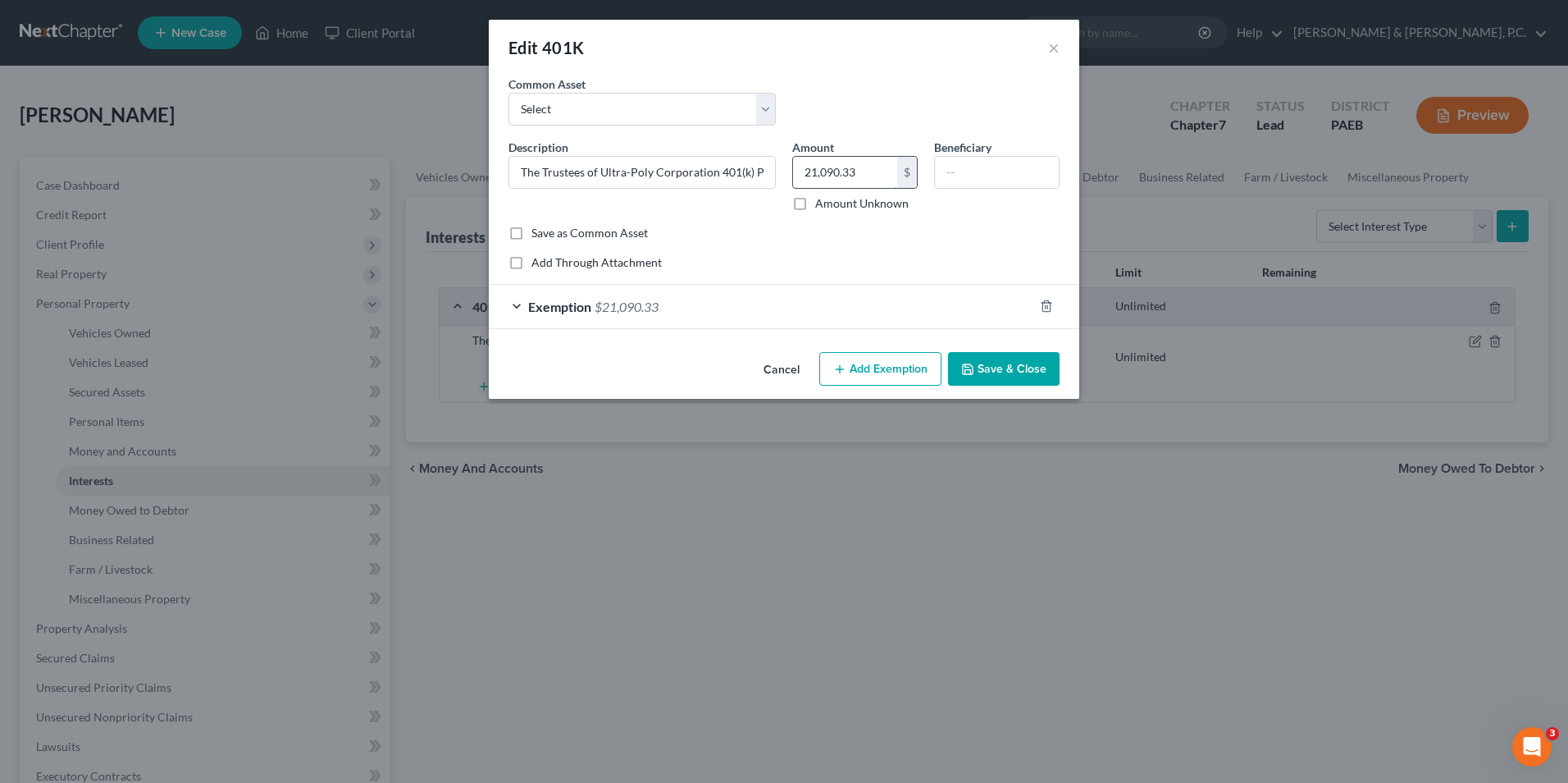
click at [876, 177] on input "21,090.33" at bounding box center [845, 173] width 104 height 31
drag, startPoint x: 869, startPoint y: 167, endPoint x: 798, endPoint y: 175, distance: 71.4
click at [798, 175] on input "33,720.03" at bounding box center [845, 173] width 104 height 31
type input "33,720.03"
click at [514, 302] on div "Exemption $21,090.33" at bounding box center [761, 307] width 544 height 44
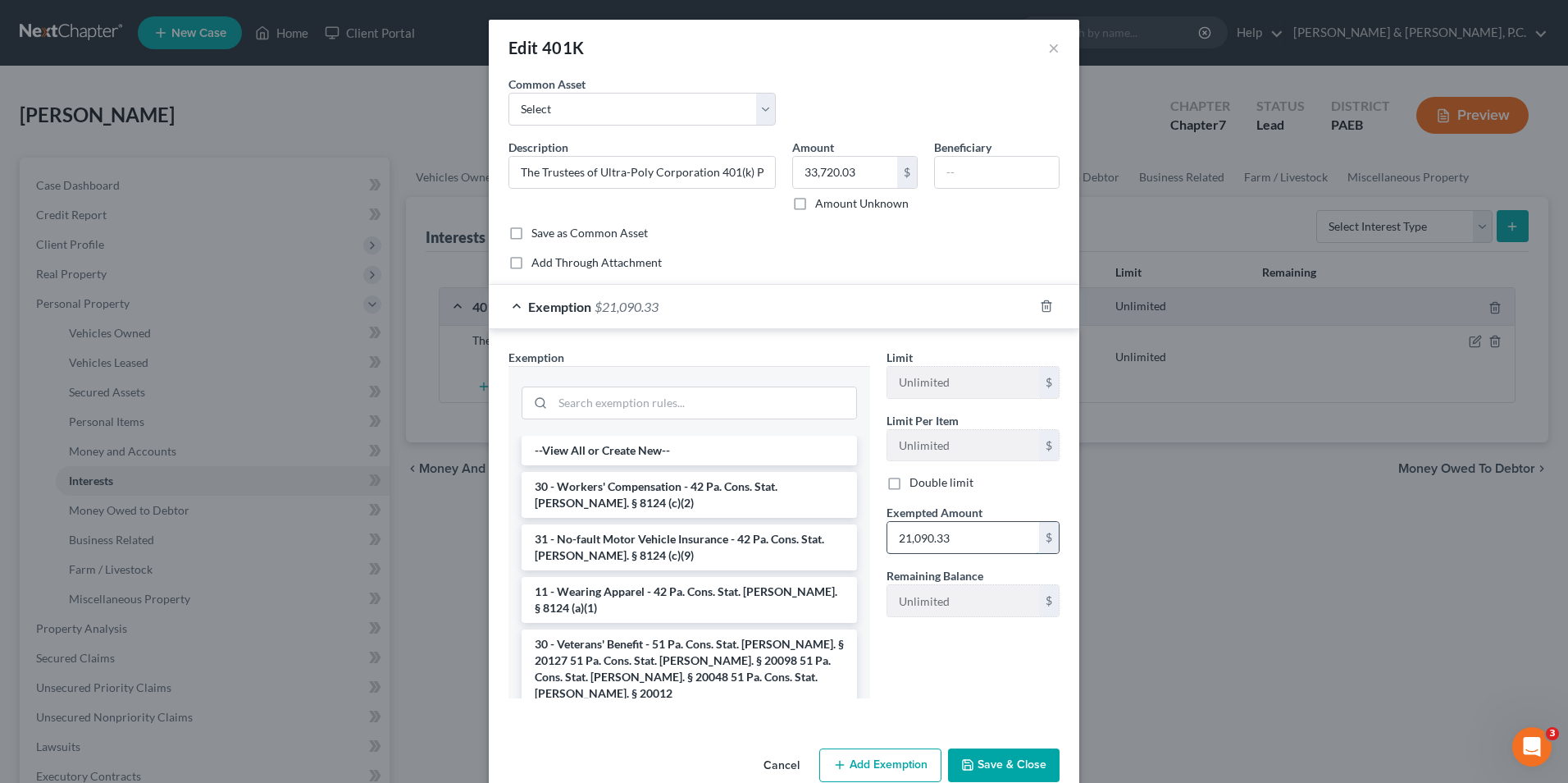
click at [956, 545] on input "21,090.33" at bounding box center [963, 538] width 152 height 31
paste input "33,720.0"
type input "33,720.03"
click at [1016, 768] on button "Save & Close" at bounding box center [1004, 765] width 111 height 34
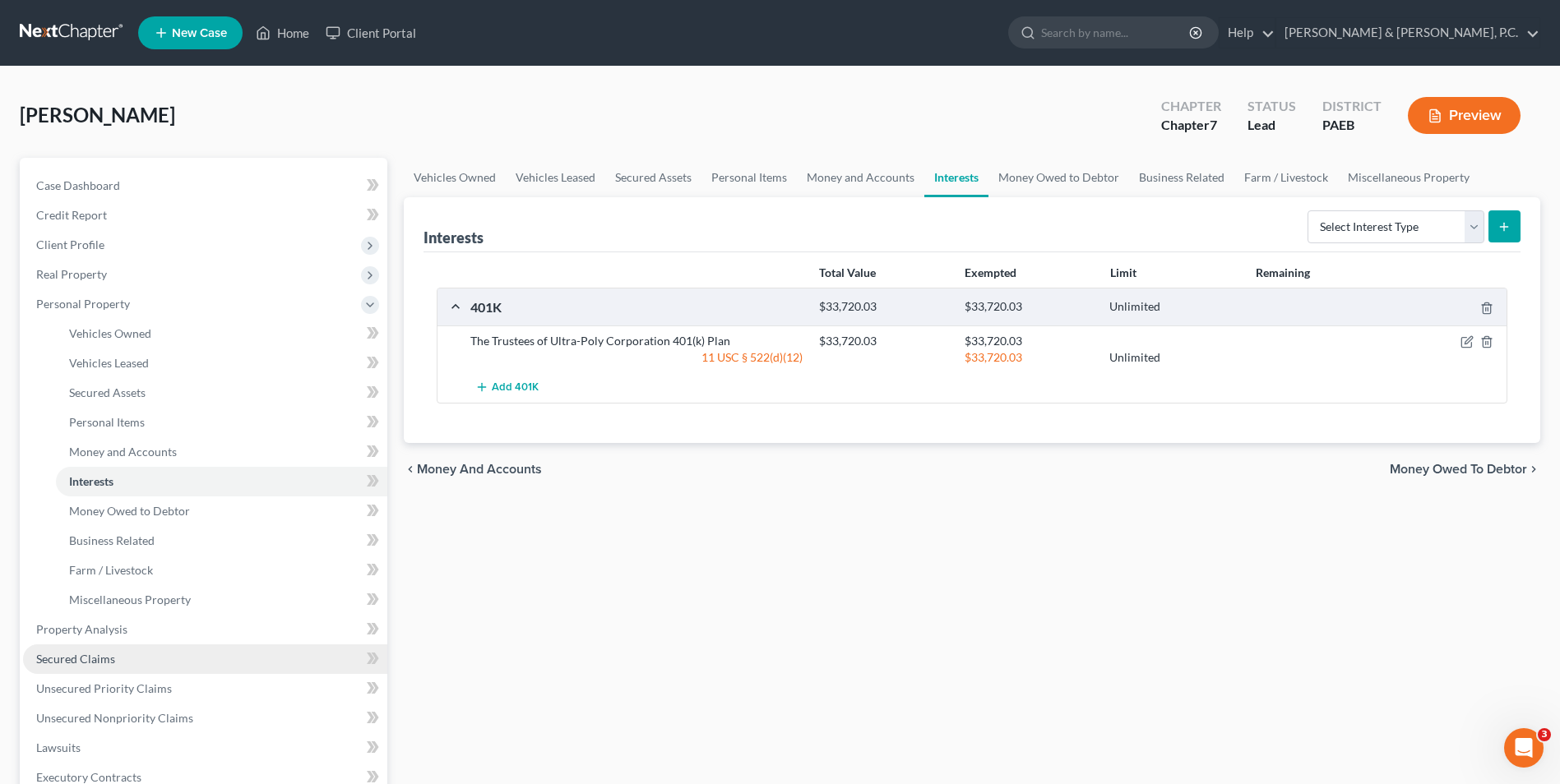
click at [116, 662] on link "Secured Claims" at bounding box center [205, 659] width 364 height 29
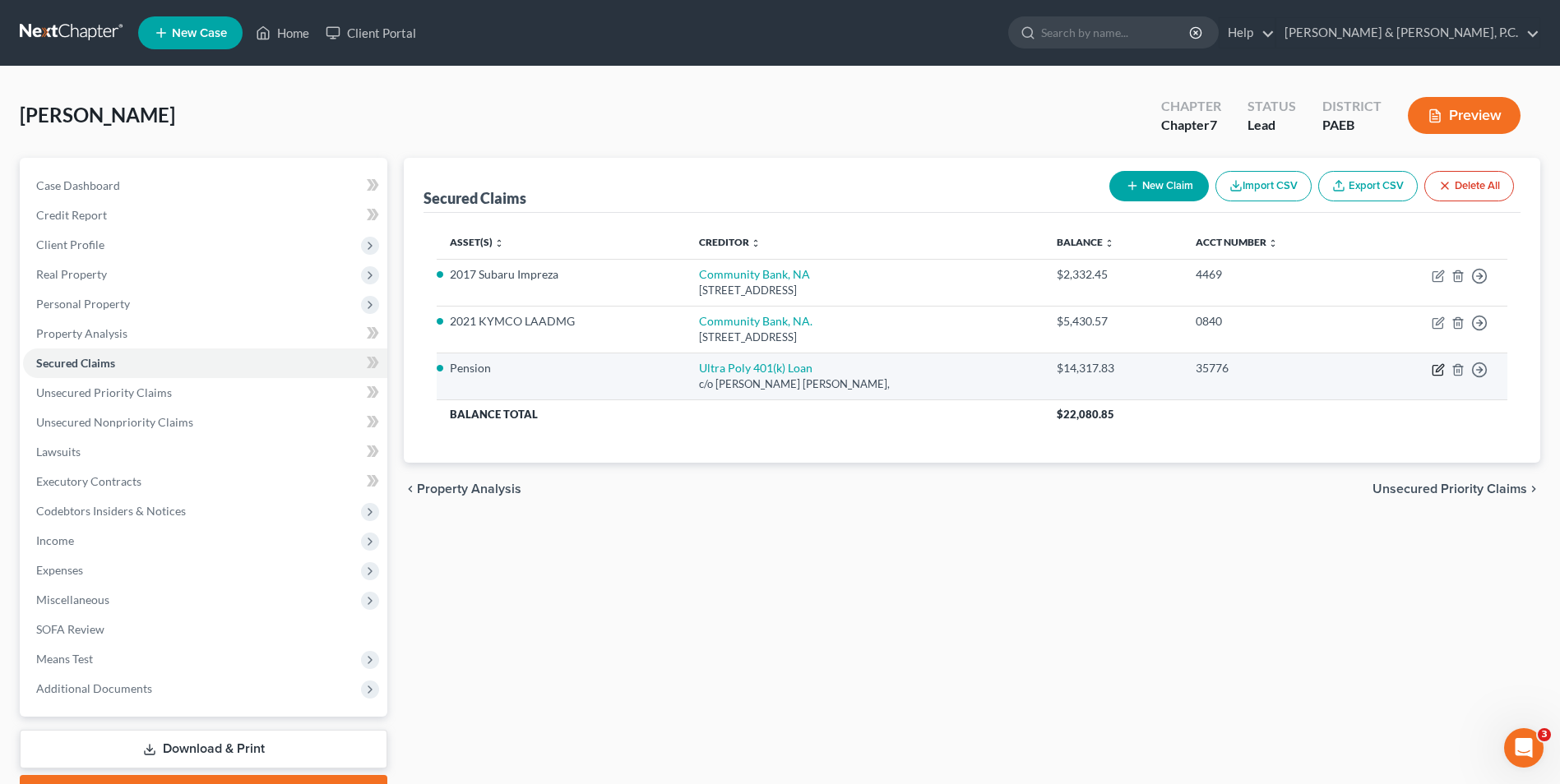
click at [1435, 366] on icon "button" at bounding box center [1437, 370] width 10 height 10
select select "2"
select select "0"
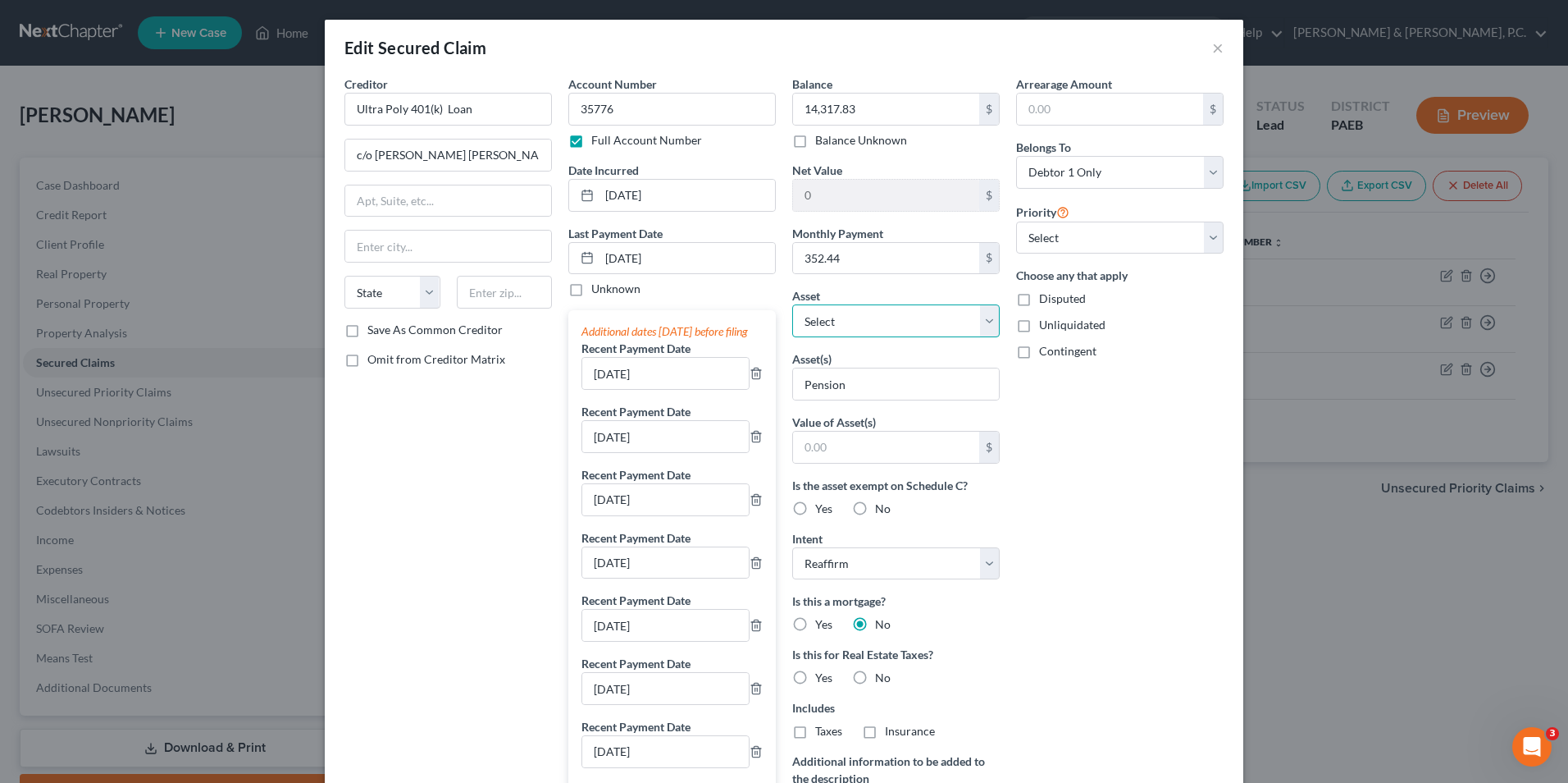
click at [973, 314] on select "Select Other Multiple Assets Clothing - misc. clothing - $100.0 Household Goods…" at bounding box center [896, 321] width 208 height 33
select select "6"
click at [792, 305] on select "Select Other Multiple Assets Clothing - misc. clothing - $100.0 Household Goods…" at bounding box center [896, 321] width 208 height 33
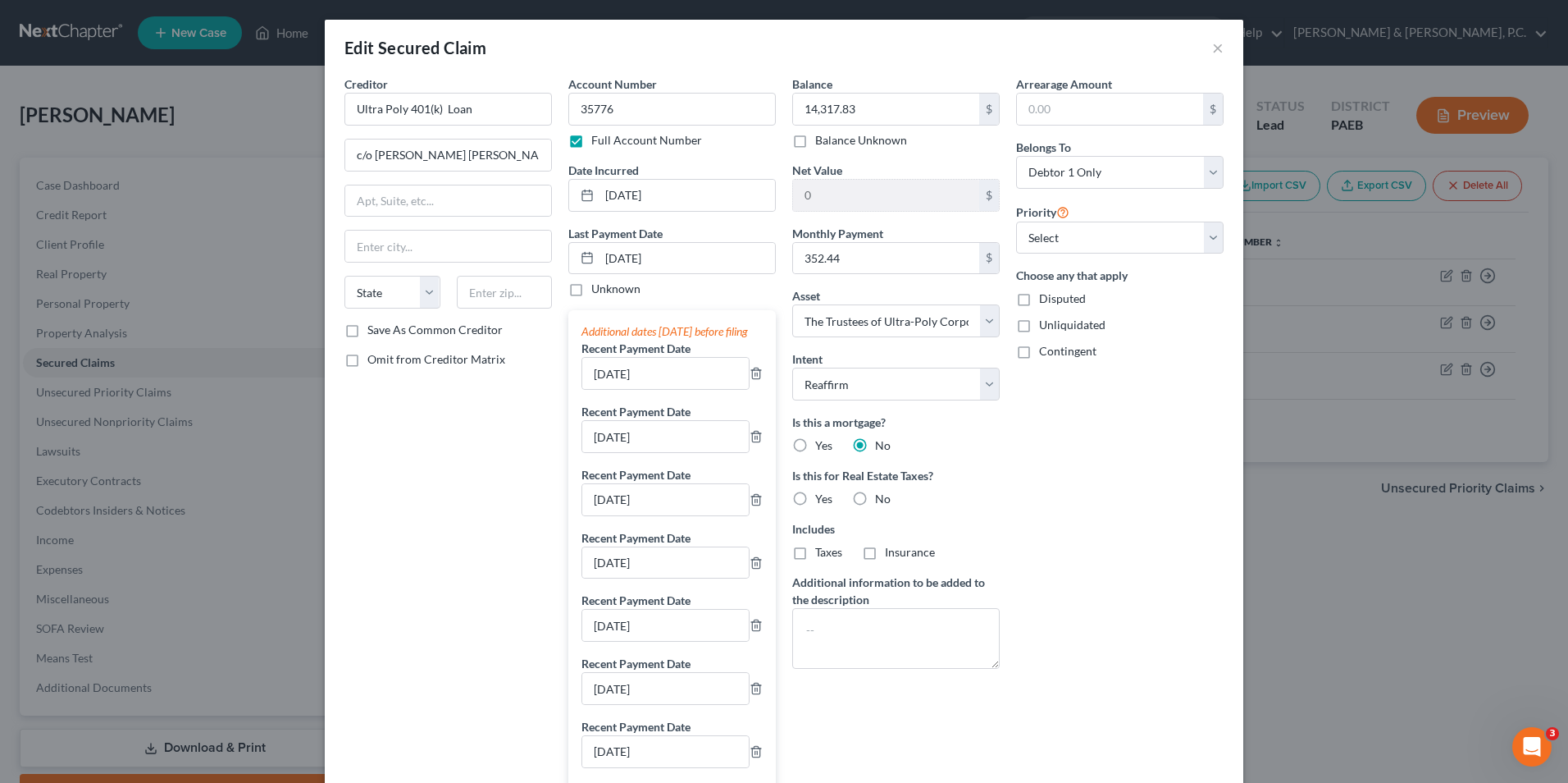
click at [875, 500] on label "No" at bounding box center [883, 499] width 16 height 17
click at [882, 500] on input "No" at bounding box center [887, 496] width 11 height 11
radio input "true"
click at [985, 327] on select "Select Other Multiple Assets Clothing - misc. clothing - $100.0 Household Goods…" at bounding box center [896, 321] width 208 height 33
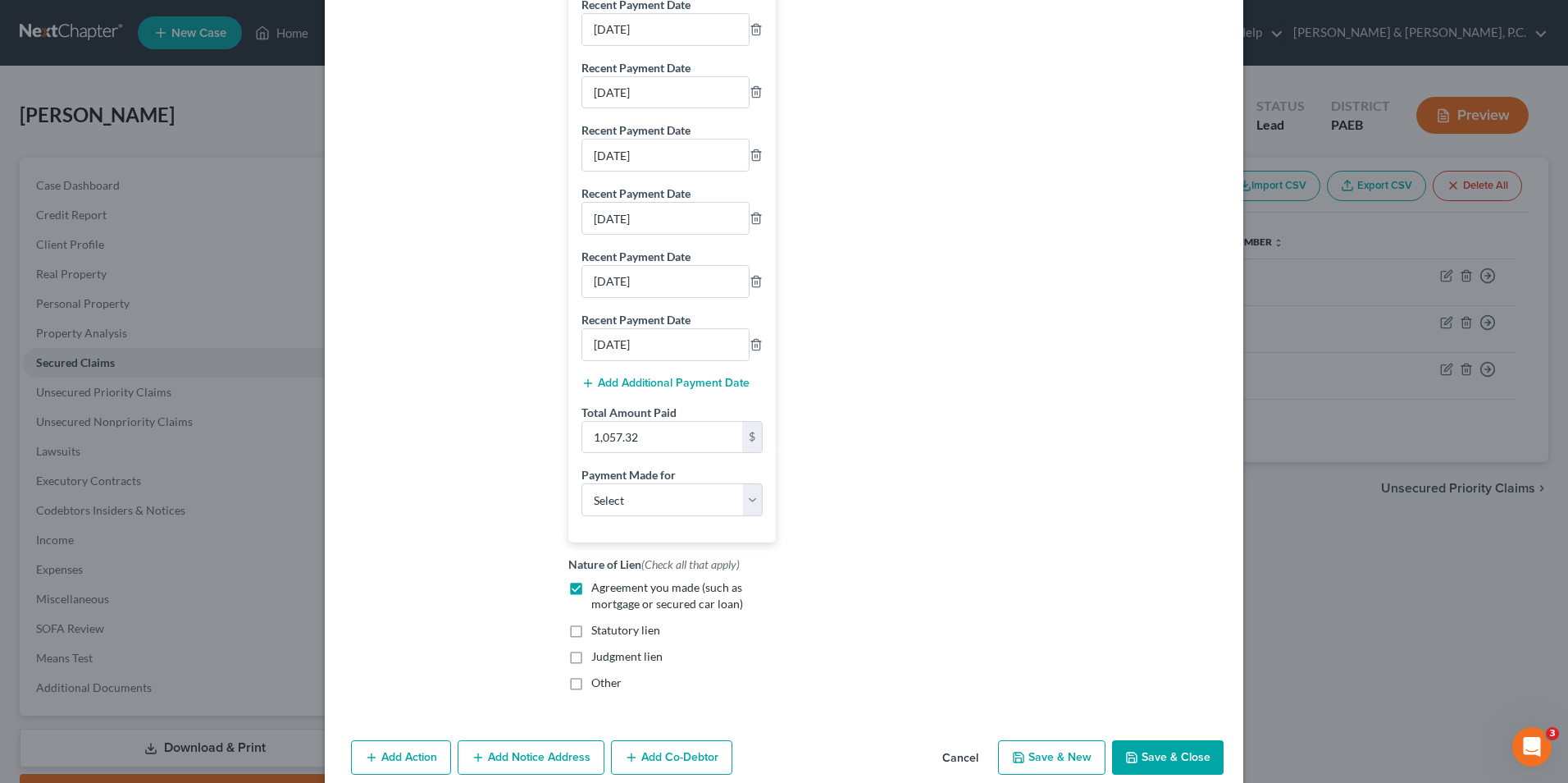
scroll to position [873, 0]
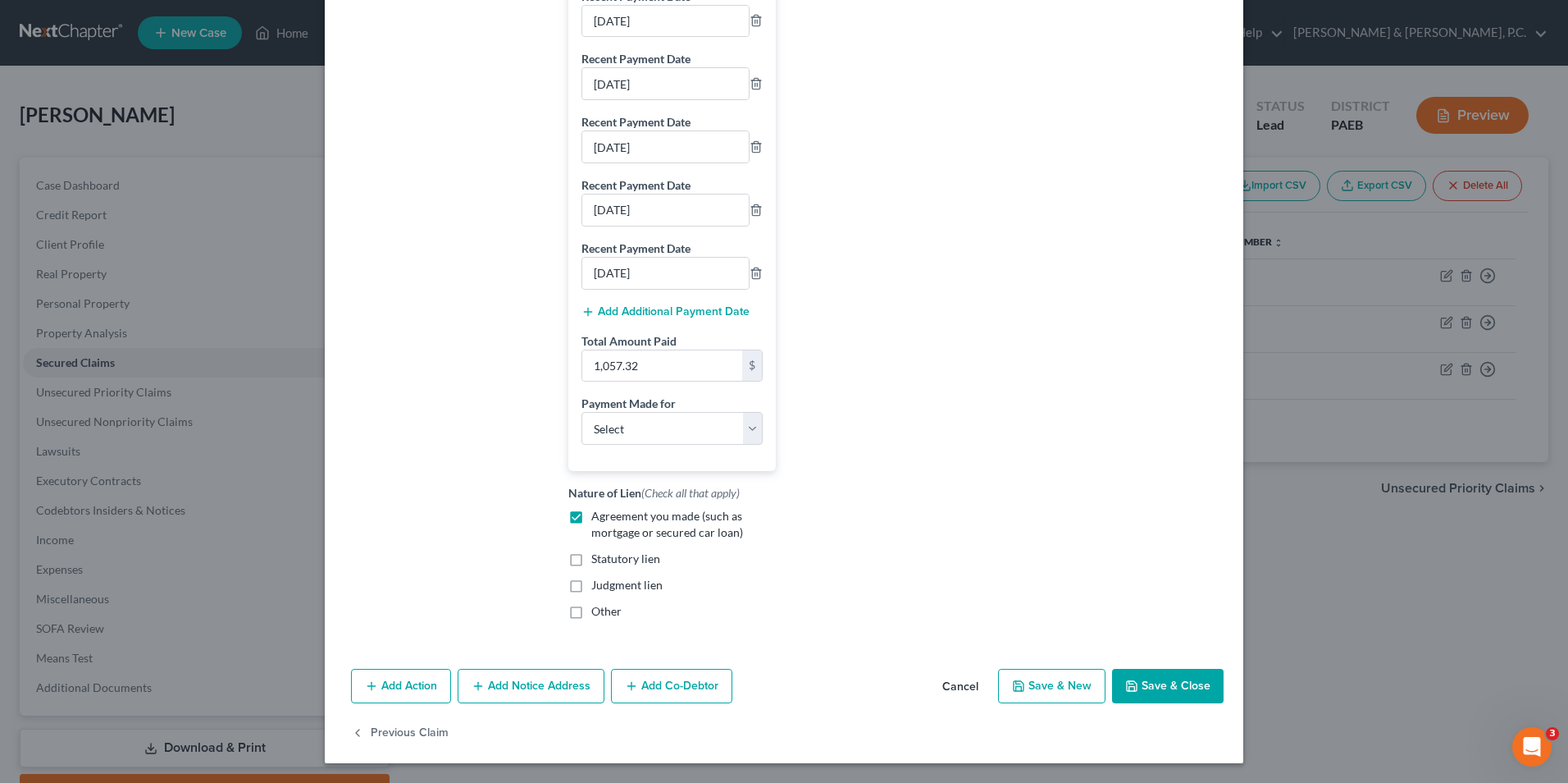
click at [1159, 687] on button "Save & Close" at bounding box center [1168, 685] width 111 height 34
select select
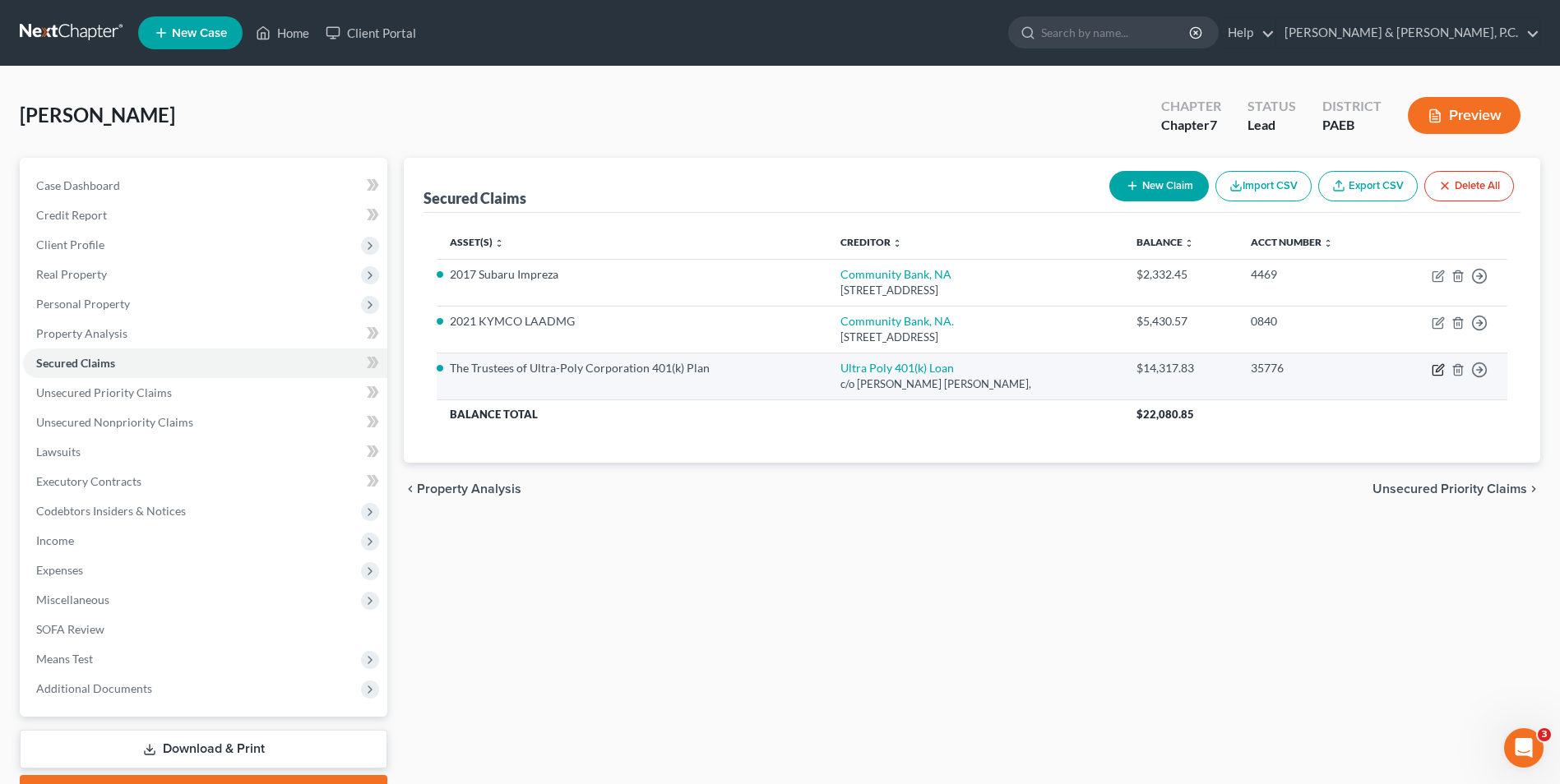
click at [1435, 369] on icon "button" at bounding box center [1437, 370] width 13 height 13
select select "2"
select select "0"
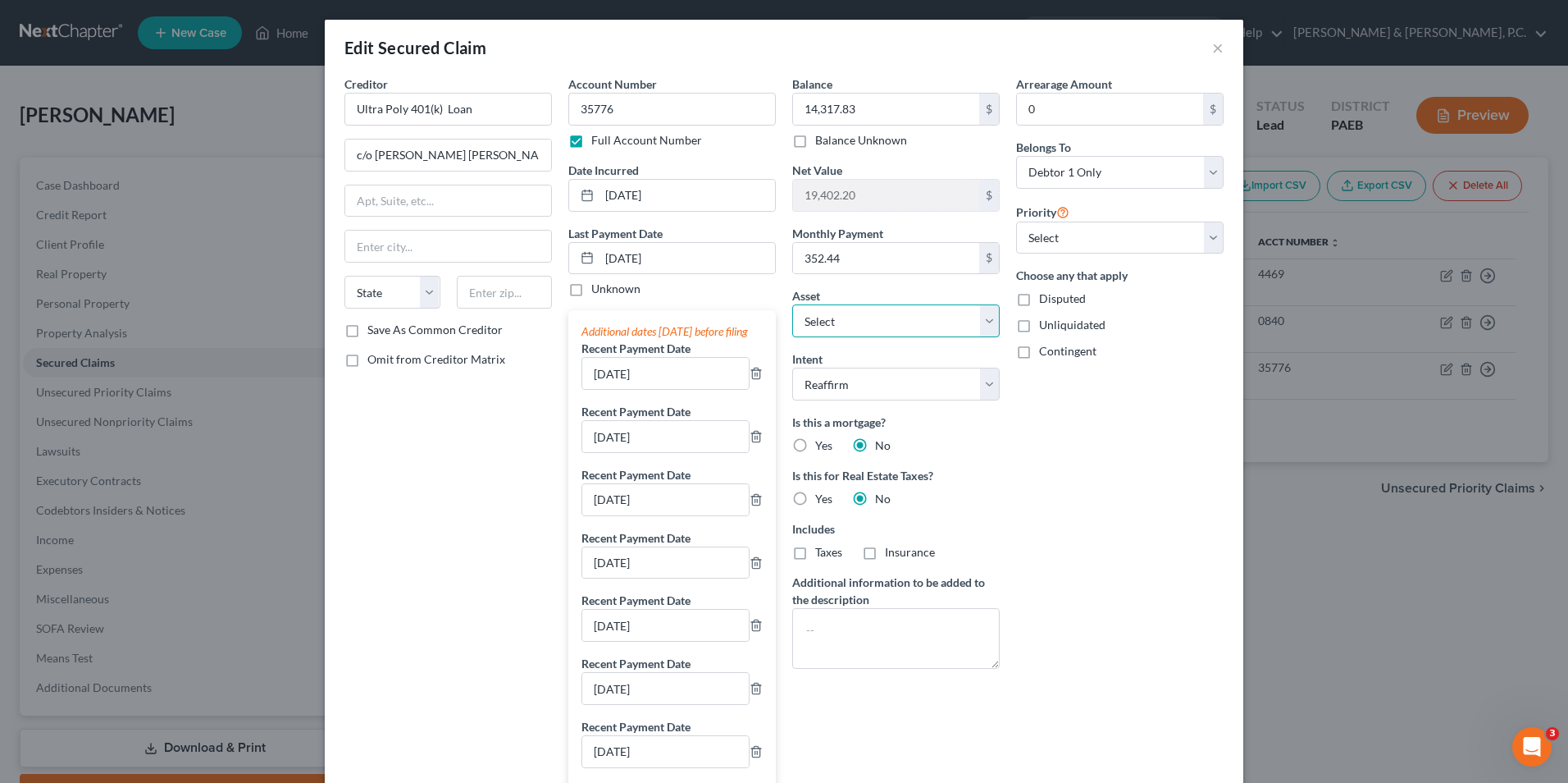
click at [838, 310] on select "Select Other Multiple Assets Clothing - misc. clothing - $100.0 Household Goods…" at bounding box center [896, 321] width 208 height 33
click at [924, 320] on select "Select Other Multiple Assets Clothing - misc. clothing - $100.0 Household Goods…" at bounding box center [896, 321] width 208 height 33
drag, startPoint x: 924, startPoint y: 320, endPoint x: 481, endPoint y: 107, distance: 491.5
click at [481, 107] on input "Ultra Poly 401(k) Loan" at bounding box center [448, 109] width 208 height 33
click at [352, 111] on input "Ultra Poly 401(k) Loan" at bounding box center [448, 109] width 208 height 33
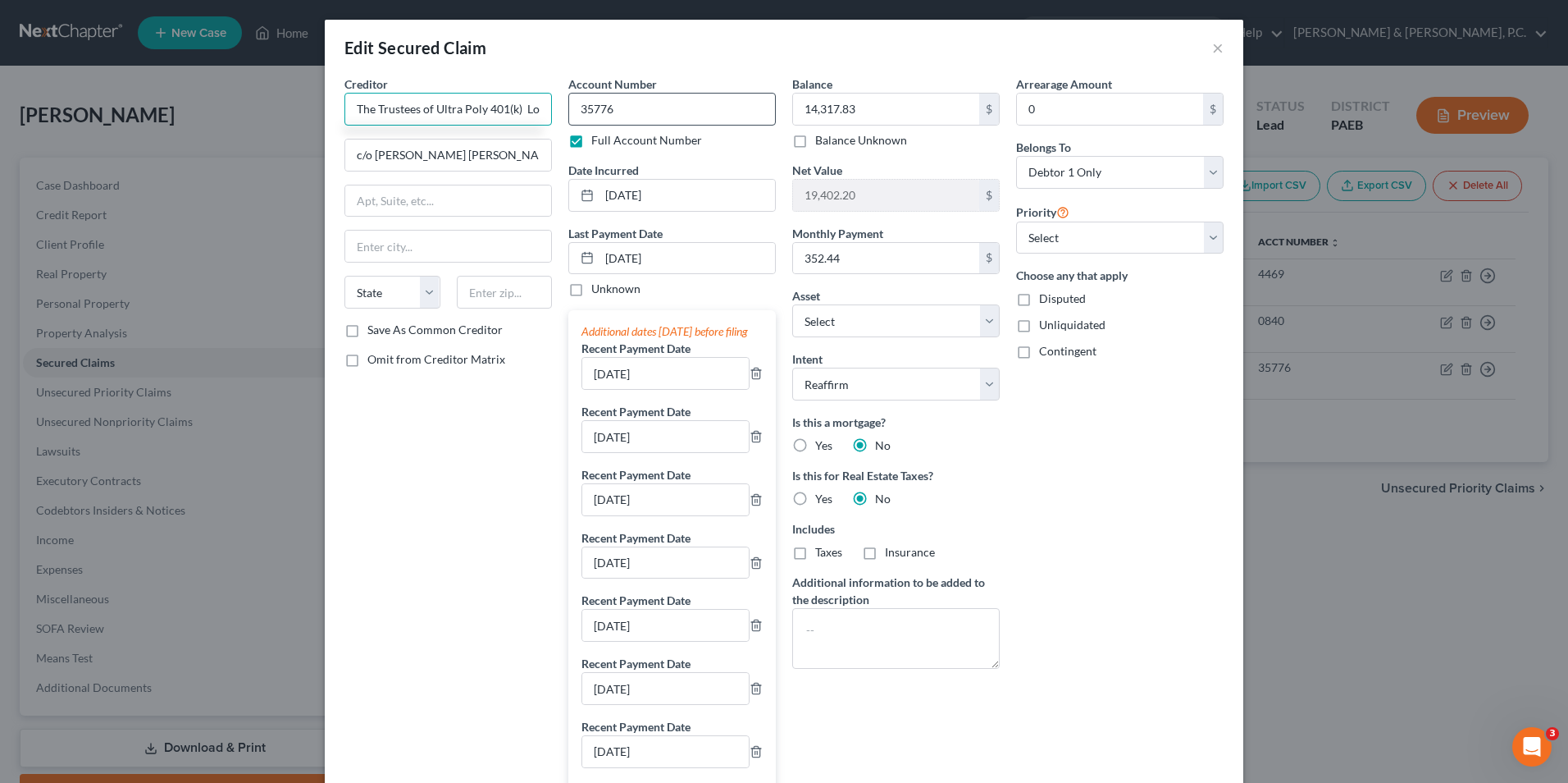
scroll to position [0, 11]
drag, startPoint x: 522, startPoint y: 107, endPoint x: 584, endPoint y: 106, distance: 62.0
click at [584, 106] on div "Creditor * The Trustees of Ultra Poly 401(k) Loan c/o John Hancock State AL AK …" at bounding box center [784, 782] width 896 height 1414
type input "The Trustees of Ultra Poly 401(k)"
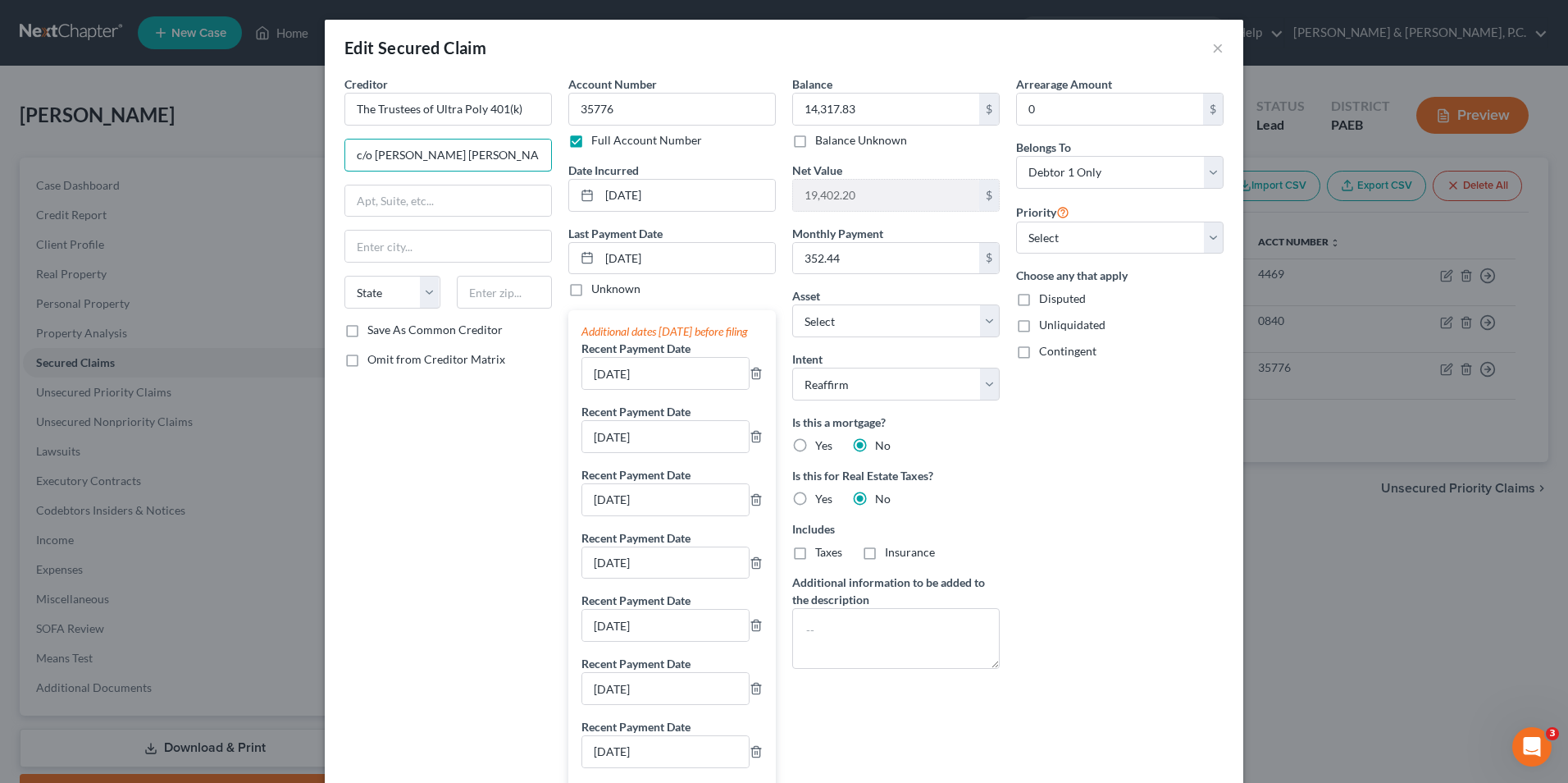
drag, startPoint x: 446, startPoint y: 158, endPoint x: 322, endPoint y: 158, distance: 124.0
click at [325, 158] on div "Creditor * The Trustees of Ultra Poly 401(k) c/o John Hancock State AL AK AR AZ…" at bounding box center [784, 797] width 918 height 1444
type input "ATTN: Plan Administrator"
click at [476, 193] on input "text" at bounding box center [448, 201] width 206 height 31
type input "102 Demi Road, PO Box 330"
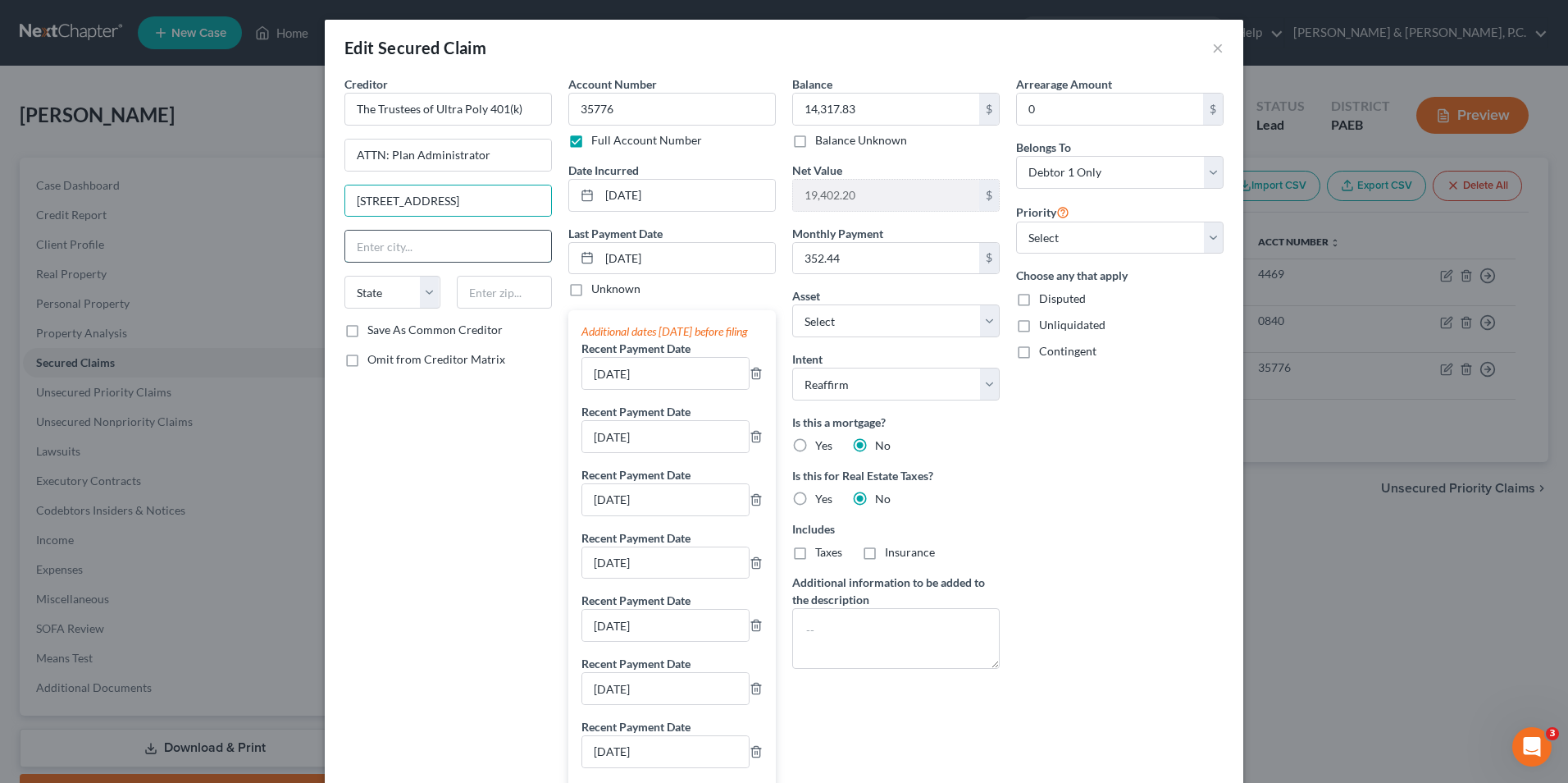
click at [445, 250] on input "text" at bounding box center [448, 246] width 206 height 31
type input "[GEOGRAPHIC_DATA]"
select select "39"
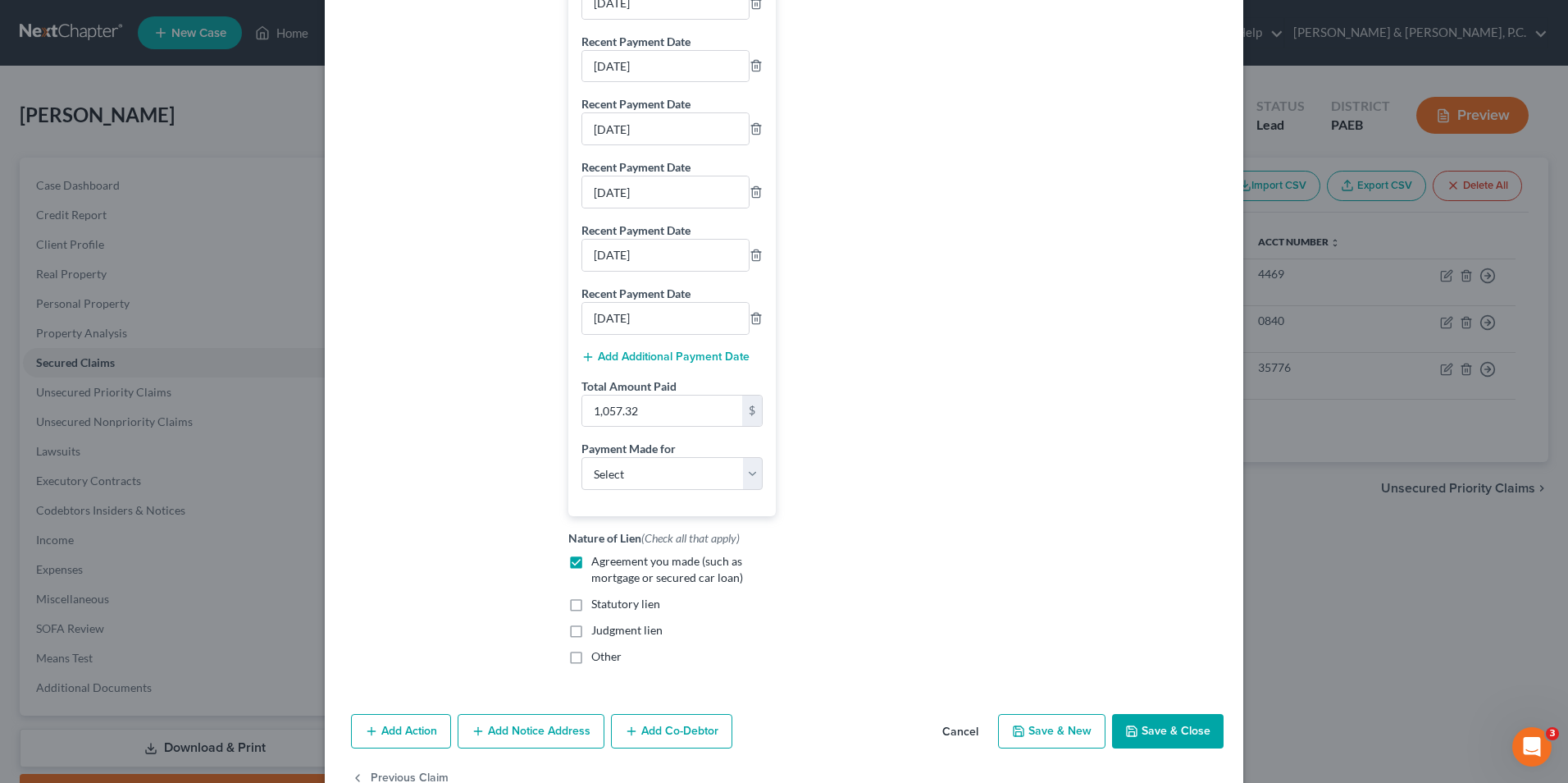
scroll to position [873, 0]
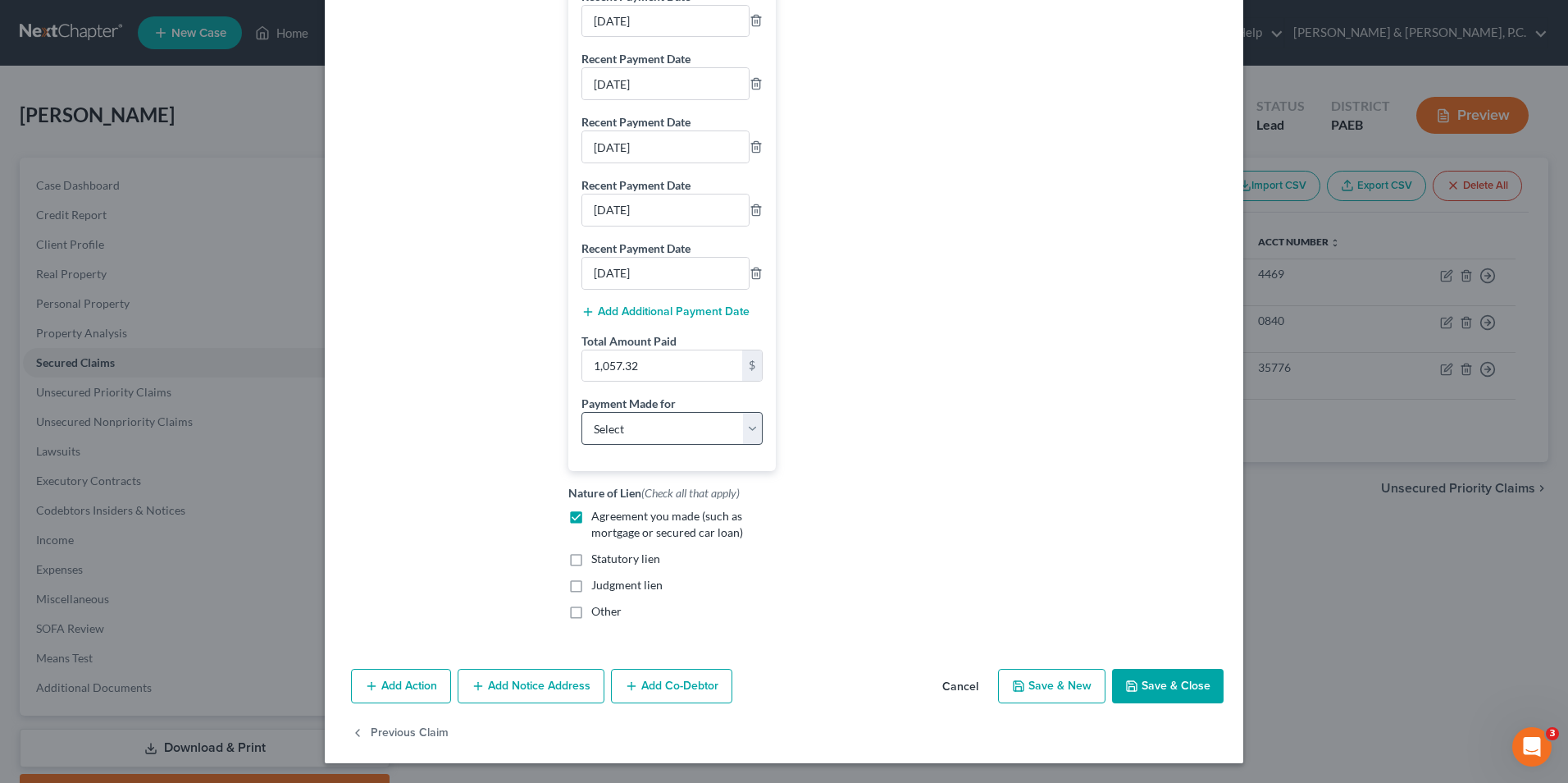
type input "18351"
click at [739, 428] on select "Select Car Credit Card Loan Repayment Mortgage Other Suppliers Or Vendors" at bounding box center [672, 429] width 181 height 33
select select "2"
click at [582, 412] on select "Select Car Credit Card Loan Repayment Mortgage Other Suppliers Or Vendors" at bounding box center [672, 429] width 181 height 33
click at [1175, 687] on button "Save & Close" at bounding box center [1168, 685] width 111 height 34
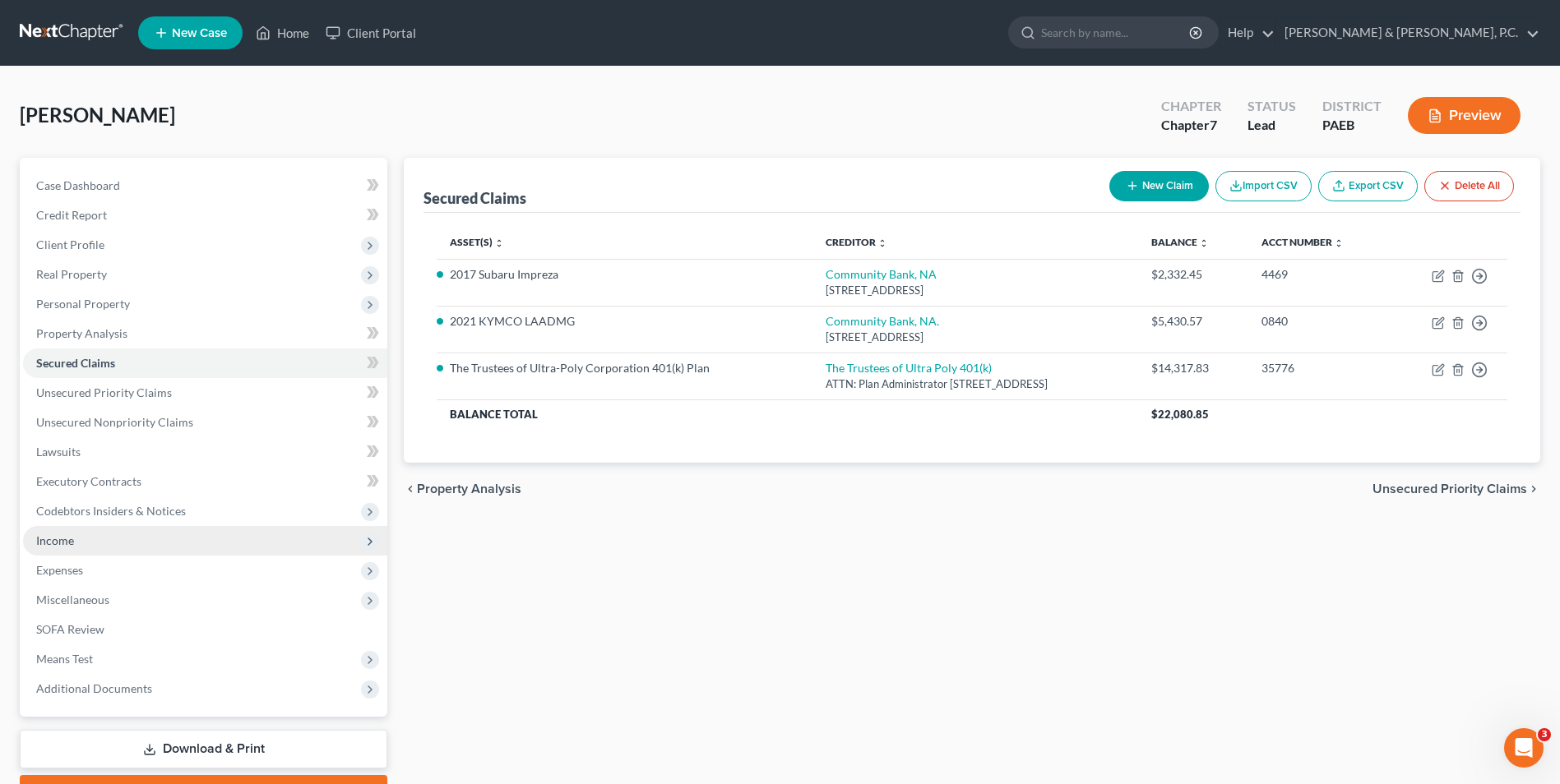
click at [75, 549] on span "Income" at bounding box center [205, 541] width 364 height 29
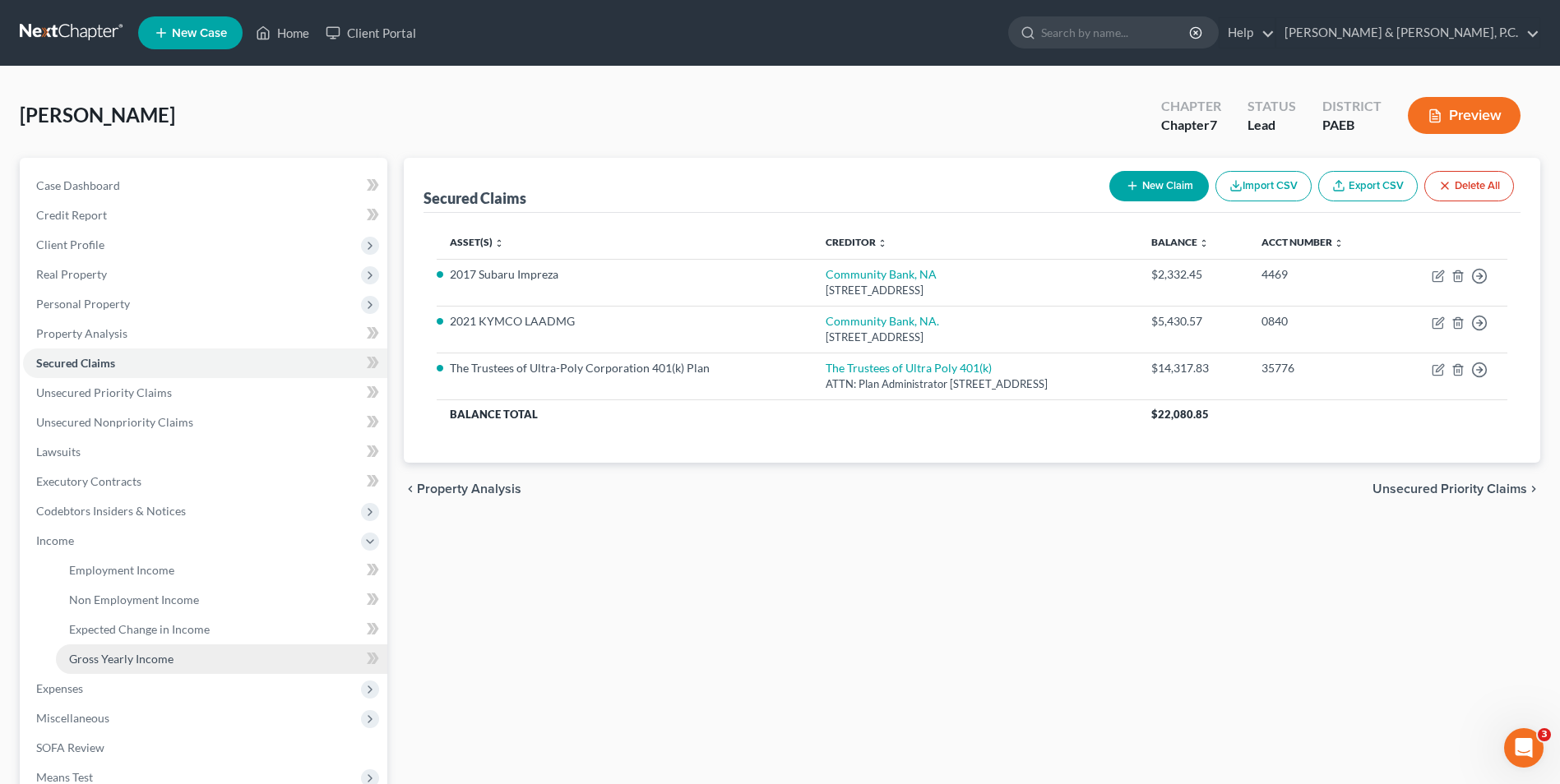
click at [119, 657] on span "Gross Yearly Income" at bounding box center [121, 659] width 105 height 14
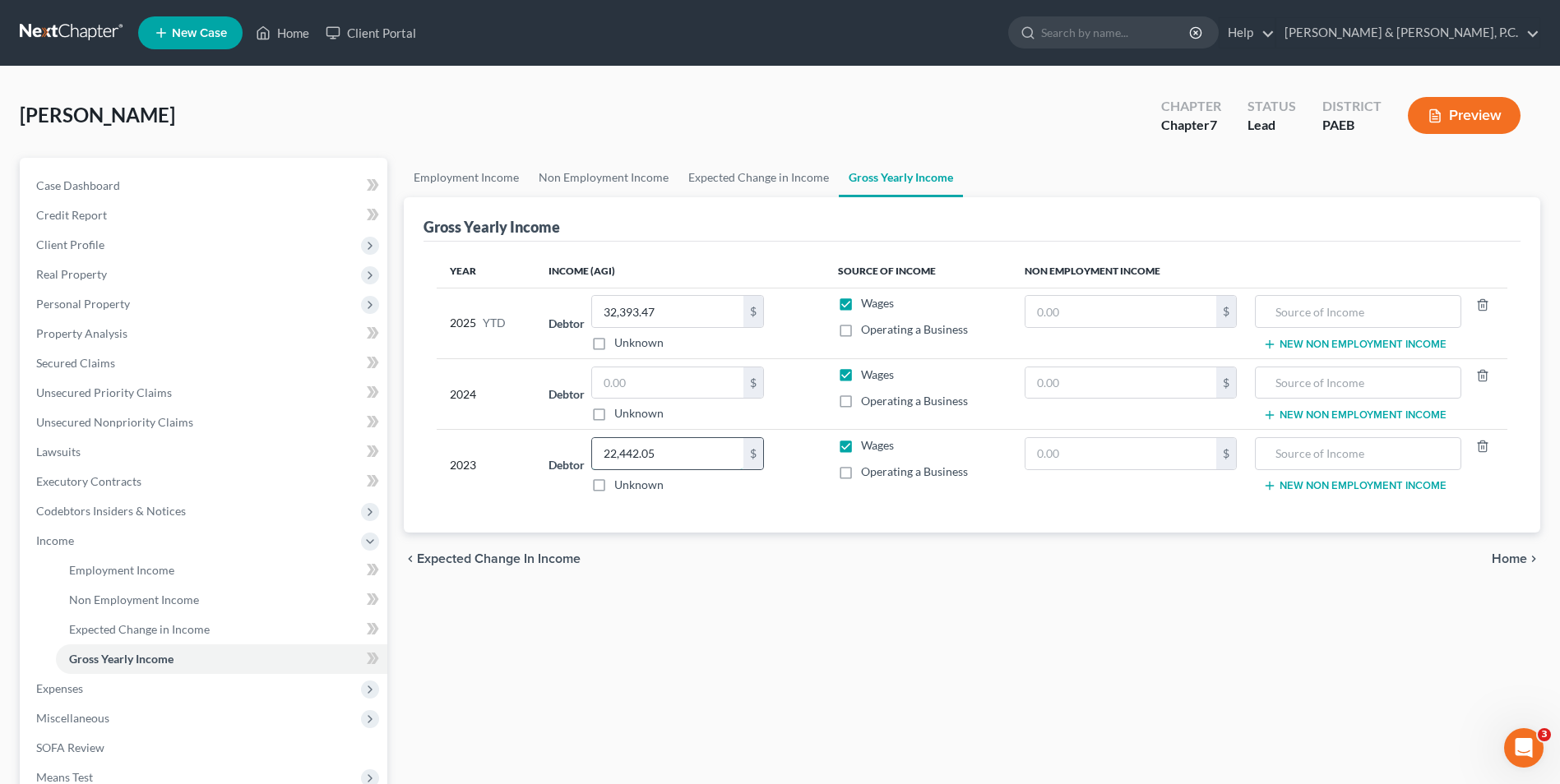
click at [681, 454] on input "22,442.05" at bounding box center [667, 454] width 152 height 31
type input "63,778.97"
click at [646, 391] on input "text" at bounding box center [667, 383] width 152 height 31
type input "64,791"
click at [660, 461] on input "63,778.97" at bounding box center [667, 454] width 152 height 31
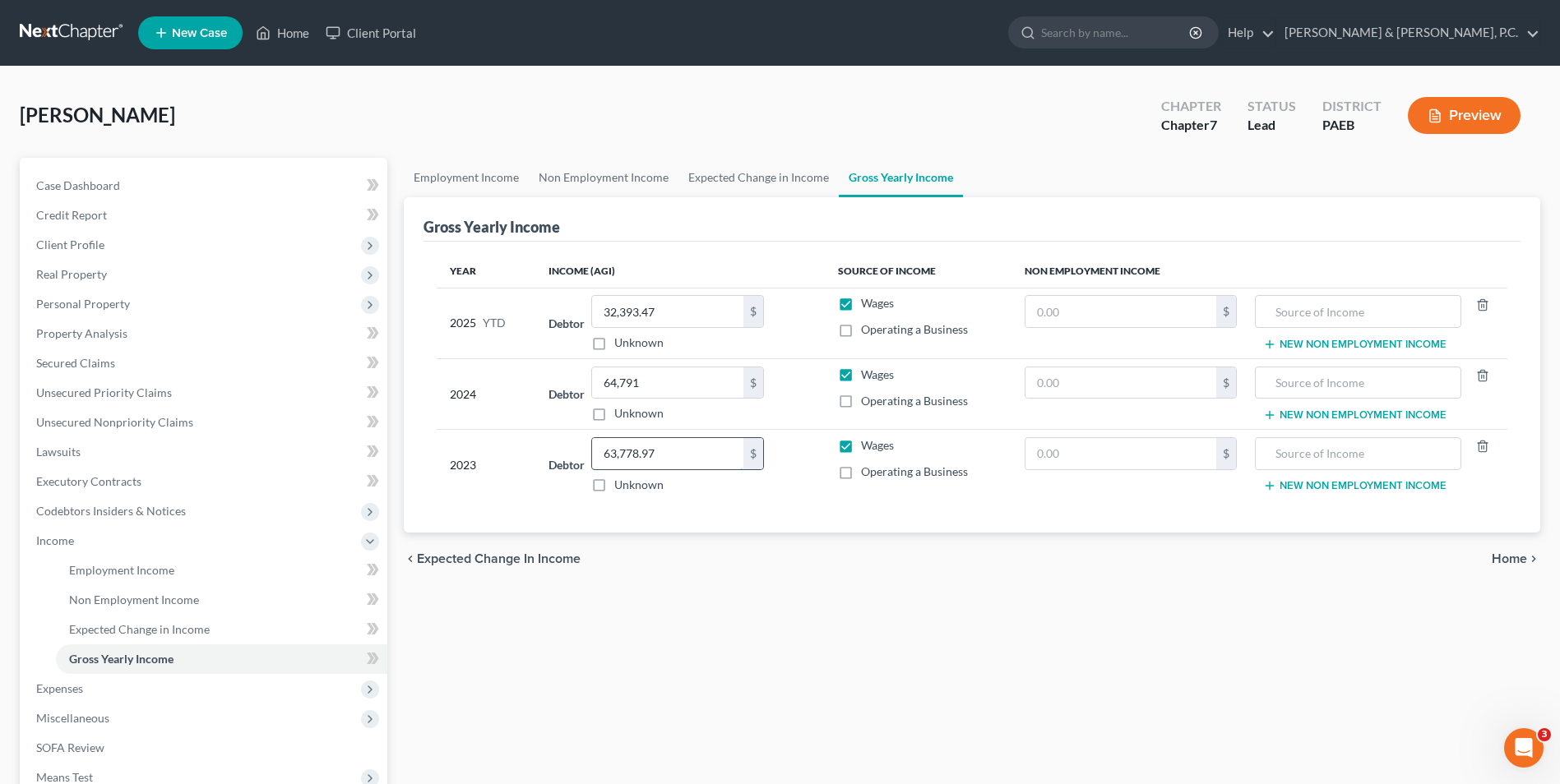
click at [663, 456] on input "63,778.97" at bounding box center [667, 454] width 152 height 31
type input "63,779"
click at [686, 312] on input "32,393.47" at bounding box center [667, 312] width 152 height 31
type input "35,515.60"
click at [890, 590] on div "Employment Income Non Employment Income Expected Change in Income Gross Yearly …" at bounding box center [971, 543] width 1152 height 771
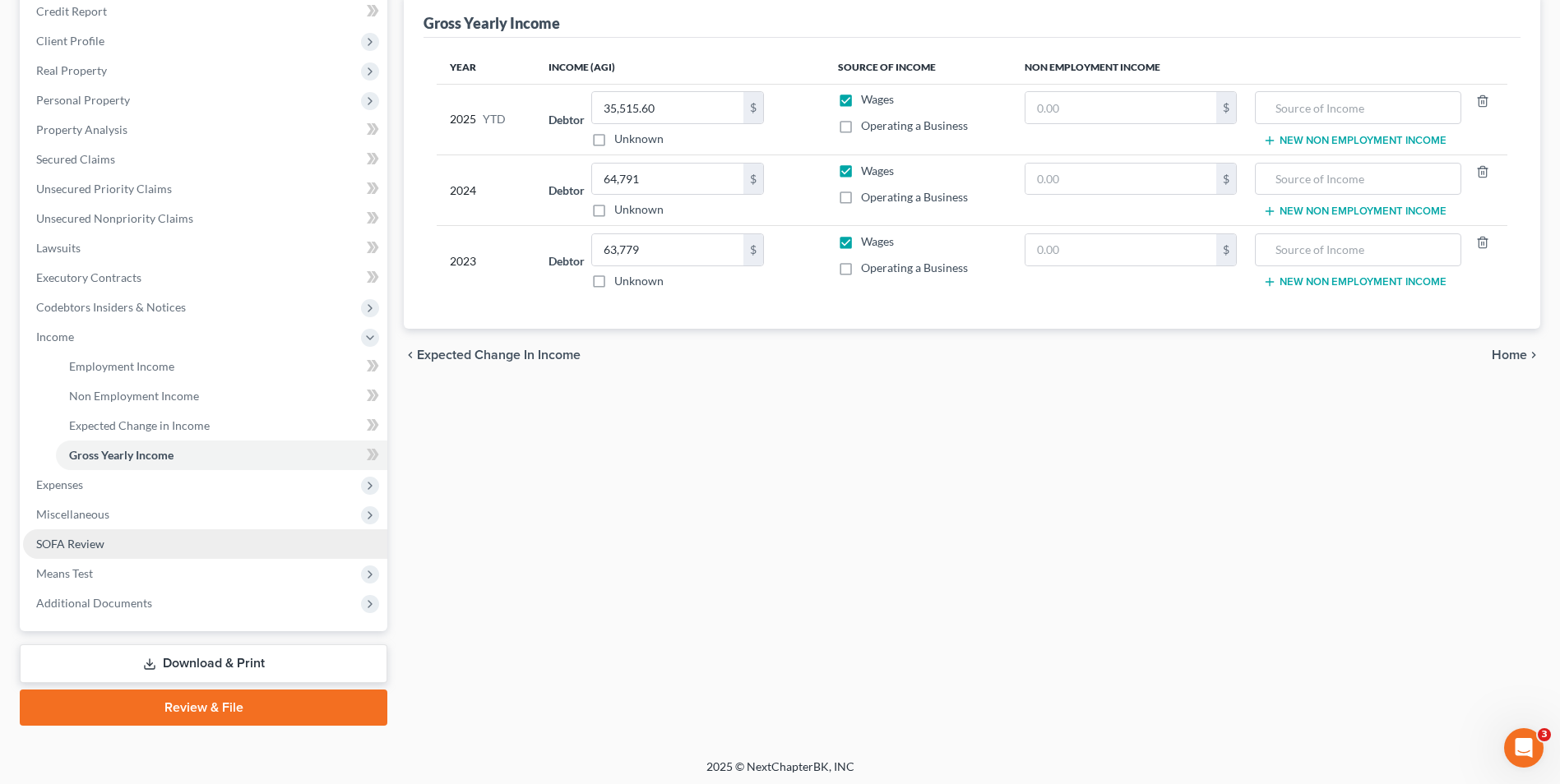
scroll to position [208, 0]
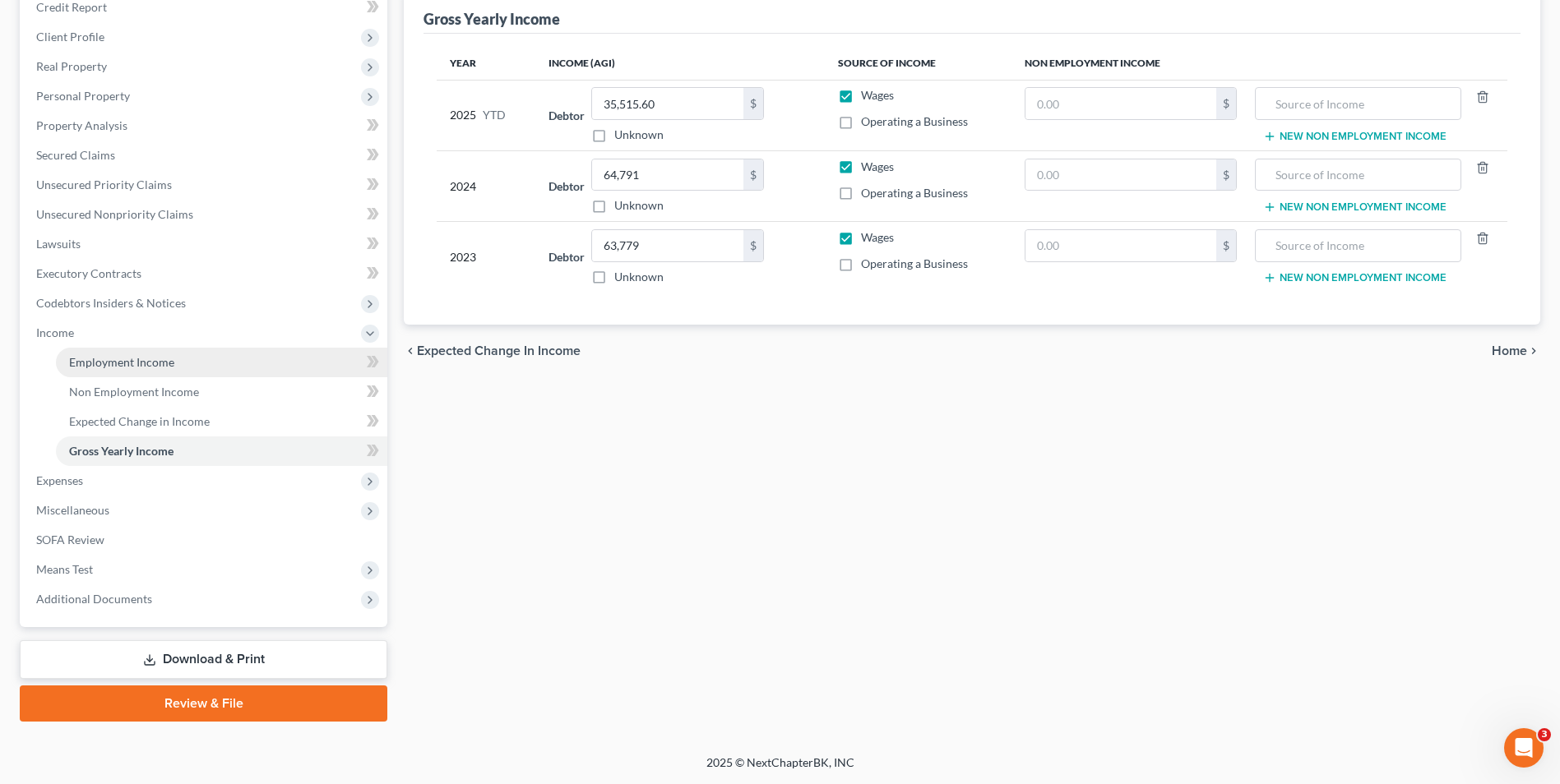
click at [99, 367] on span "Employment Income" at bounding box center [122, 362] width 106 height 14
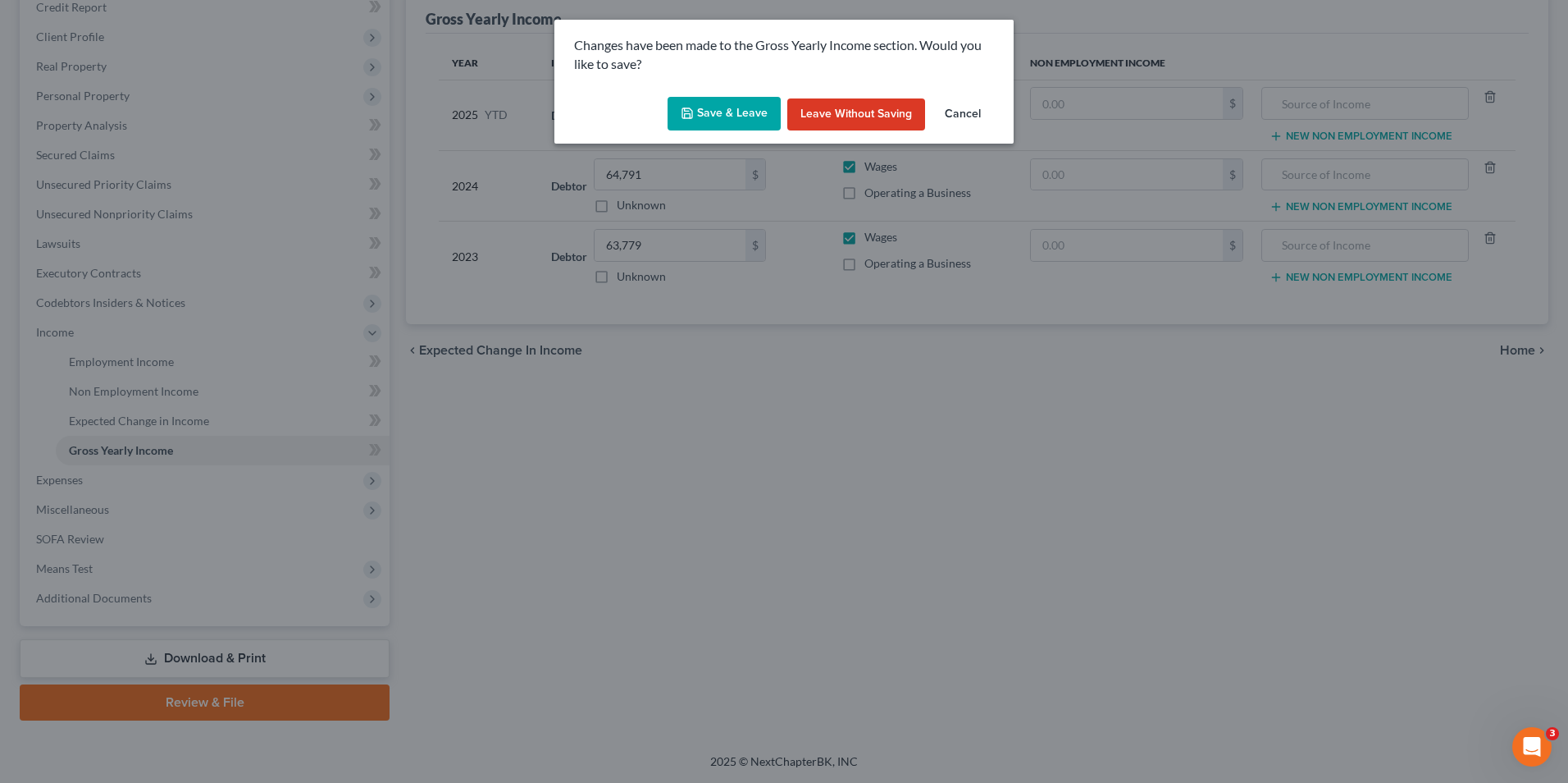
click at [728, 115] on button "Save & Leave" at bounding box center [724, 113] width 113 height 34
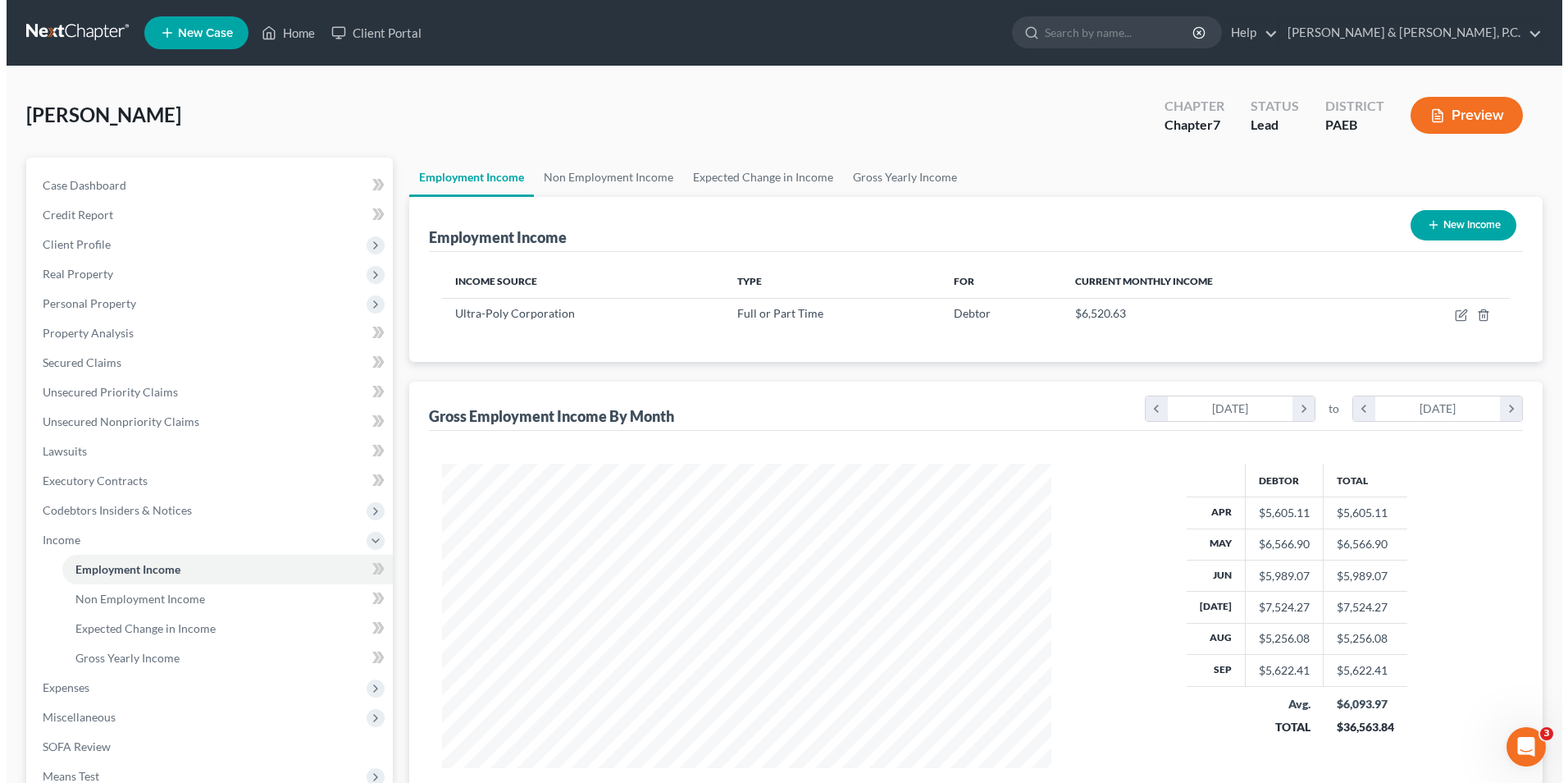
scroll to position [305, 641]
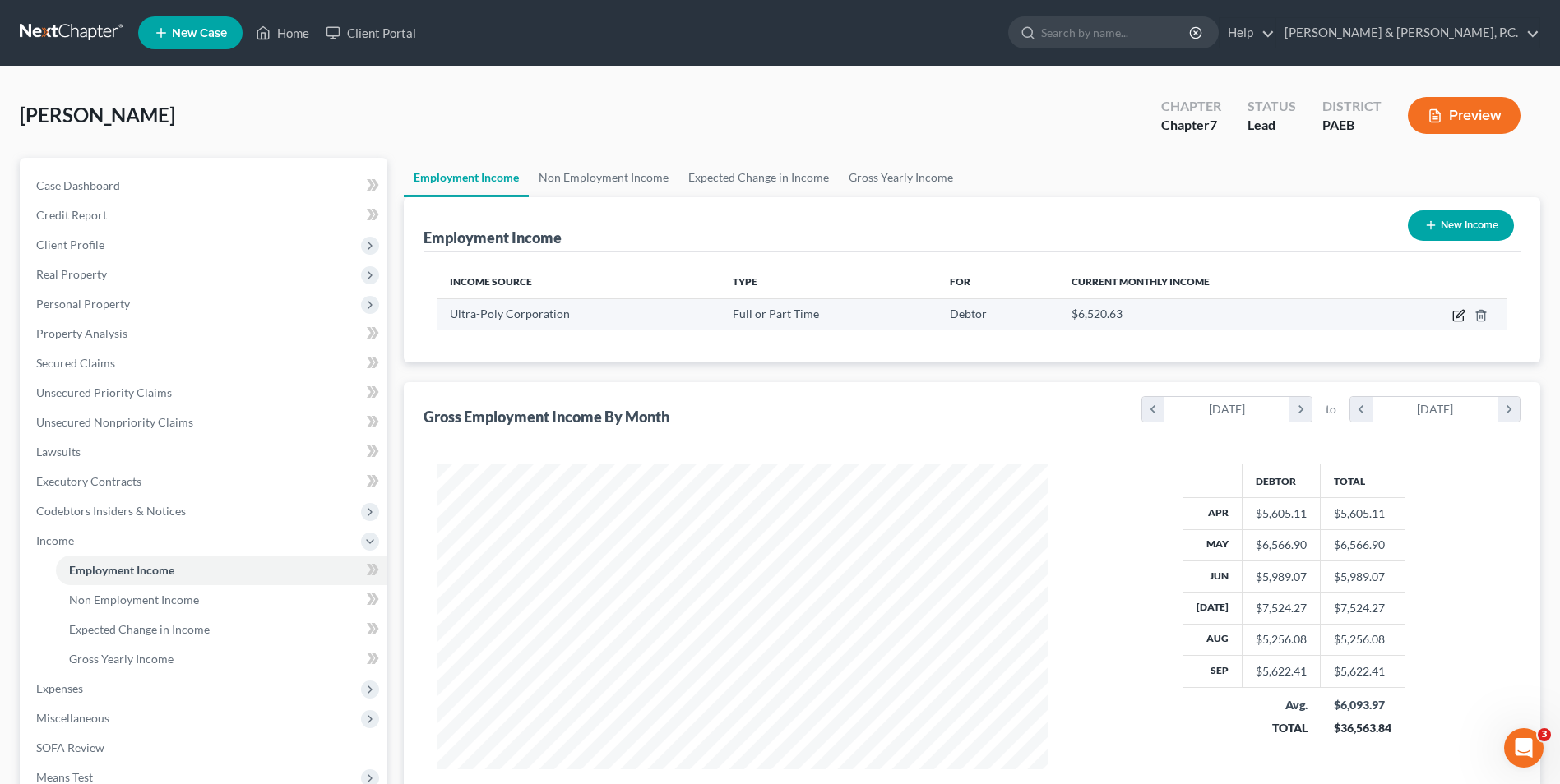
click at [1462, 317] on icon "button" at bounding box center [1457, 315] width 13 height 13
select select "0"
select select "39"
select select "3"
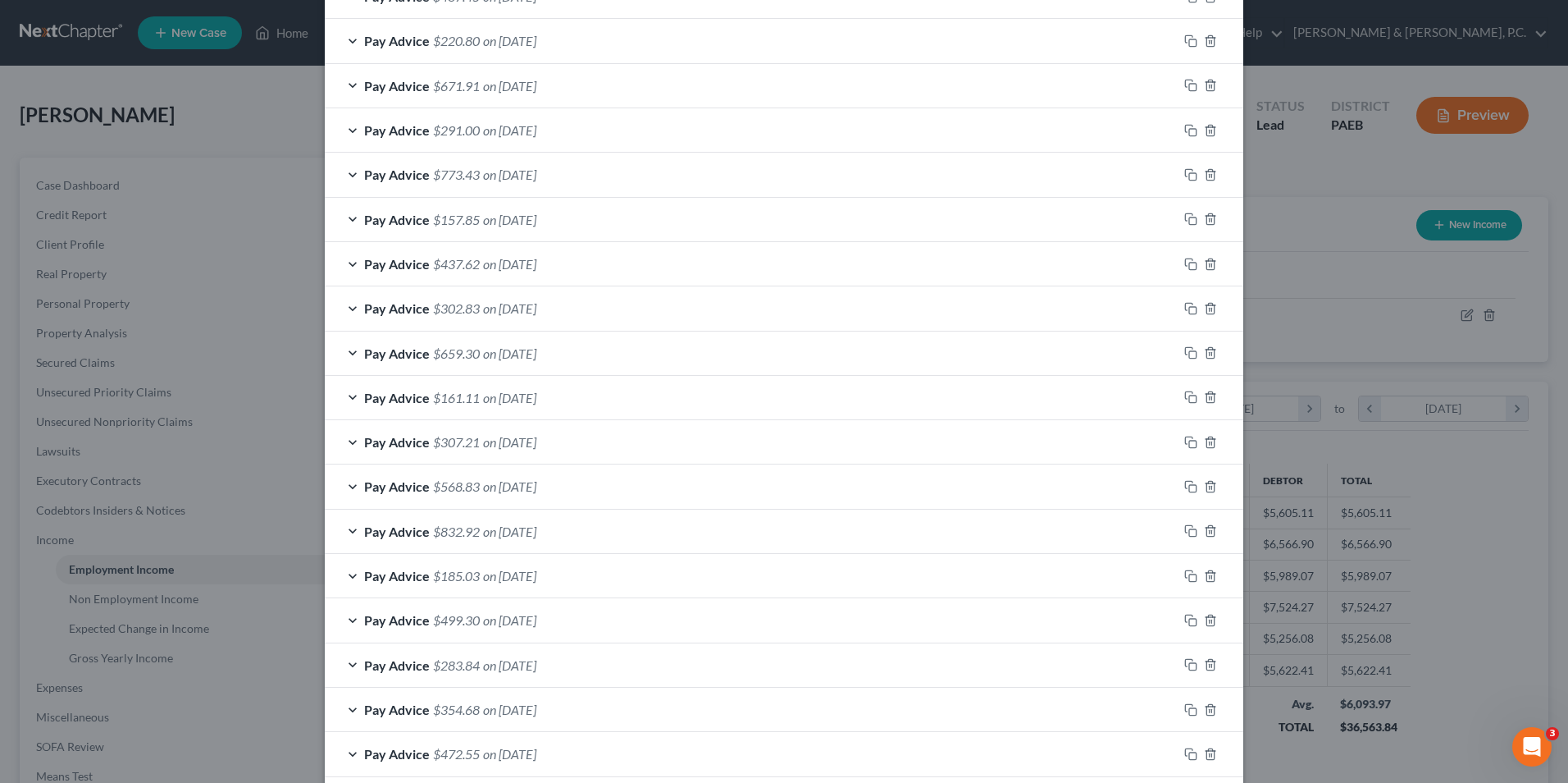
scroll to position [260, 0]
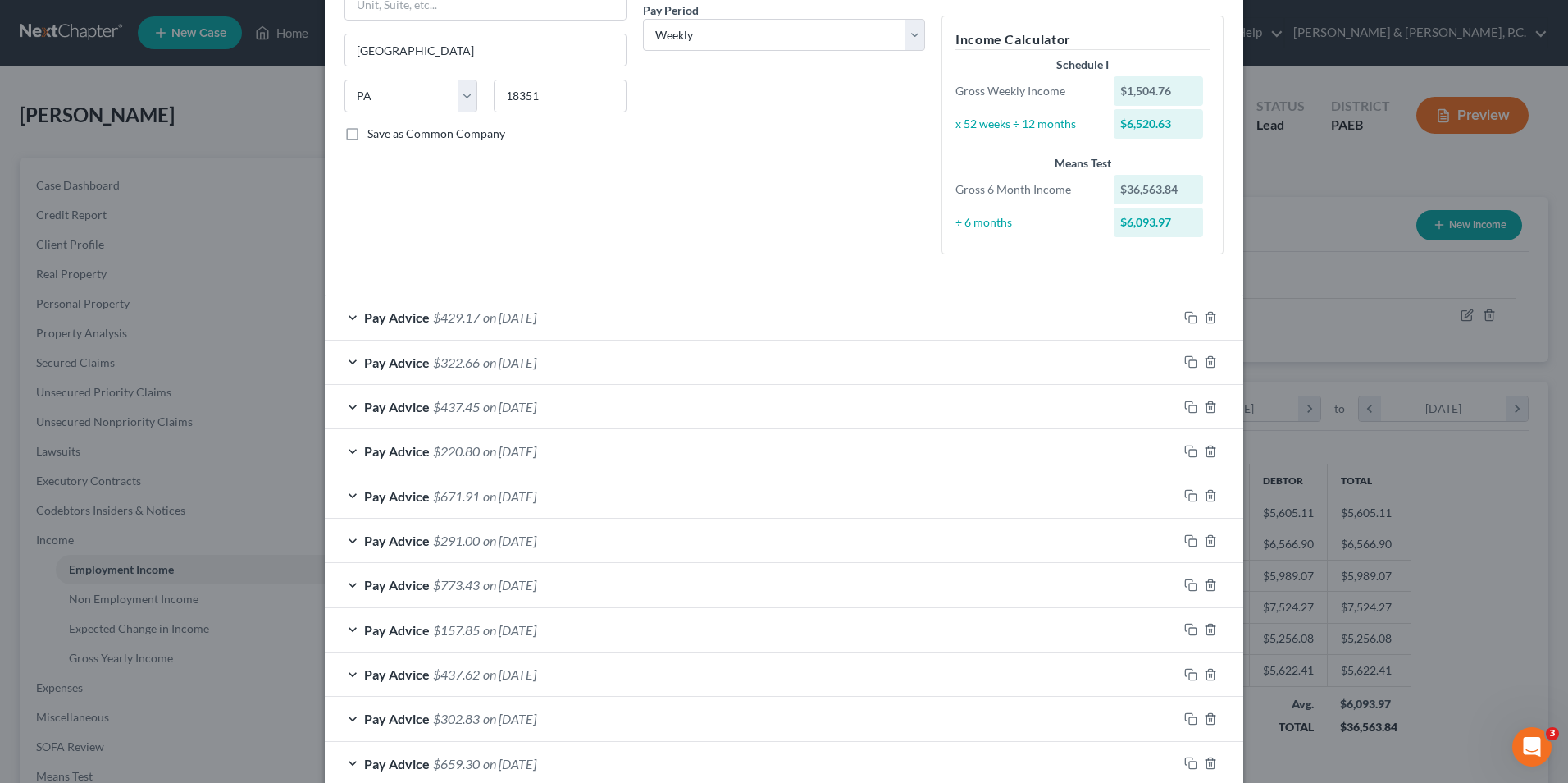
click at [344, 316] on div "Pay Advice $429.17 on 10/02/2025" at bounding box center [751, 317] width 853 height 44
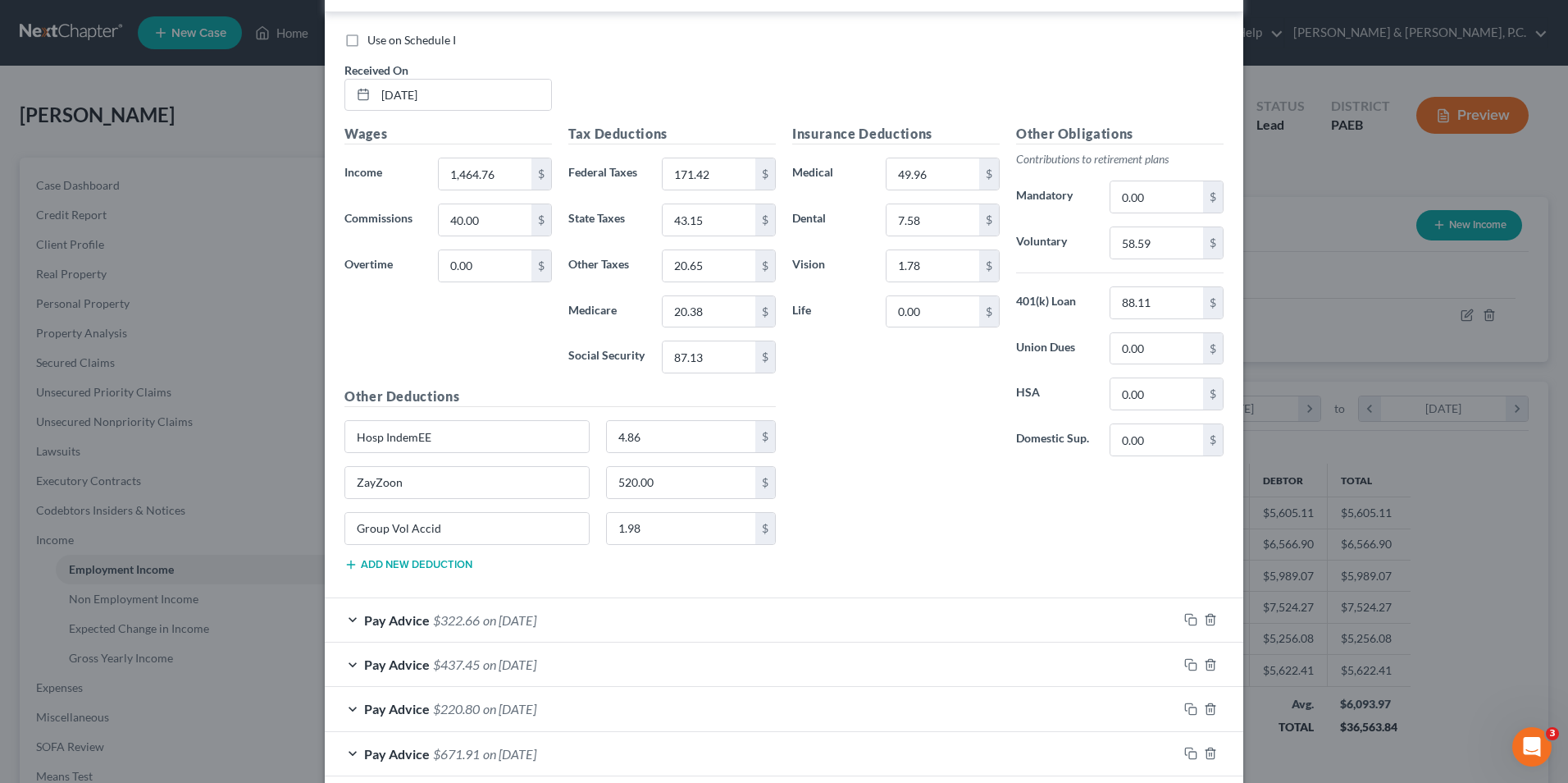
scroll to position [834, 0]
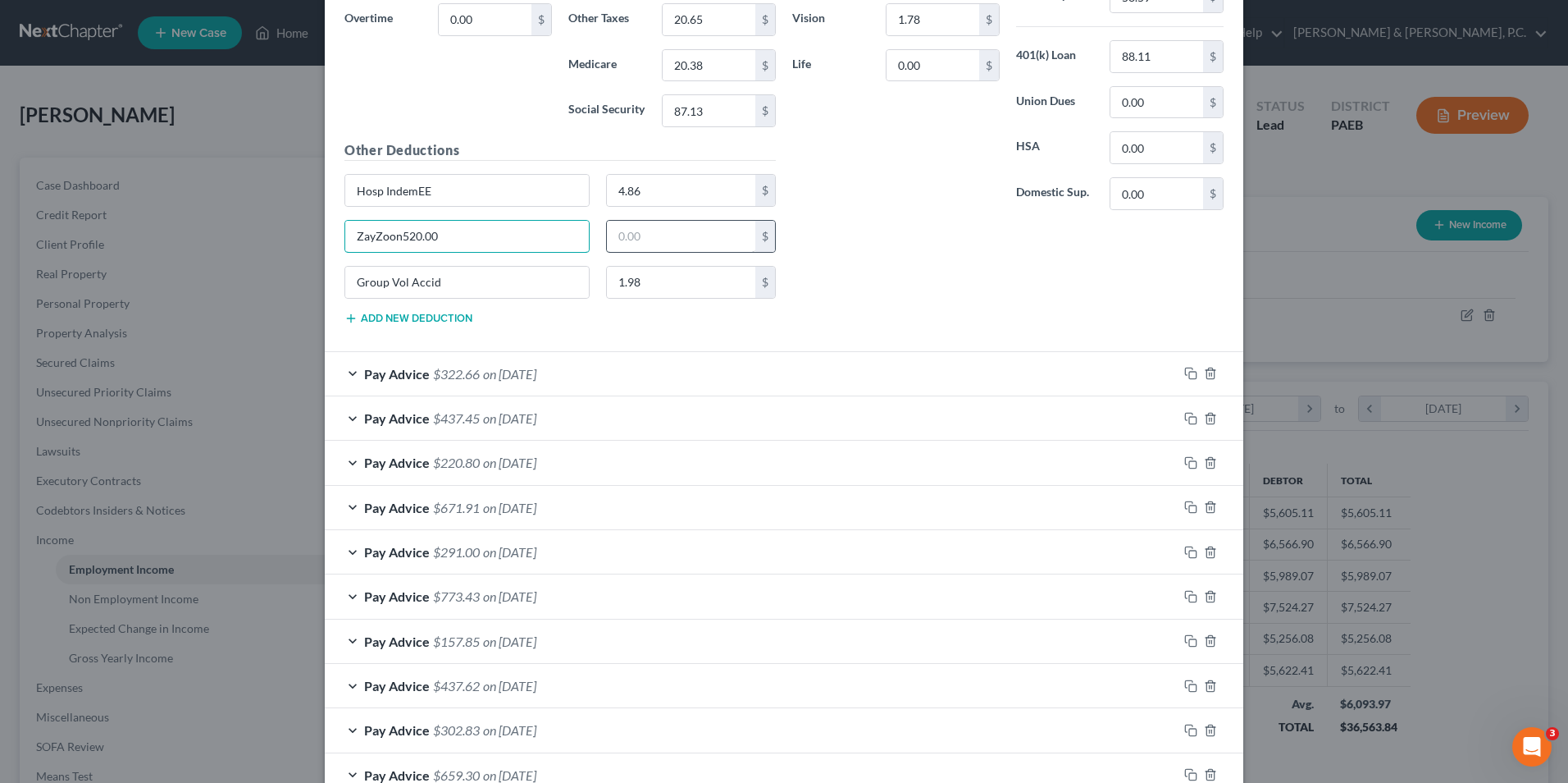
type input "ZayZoon"
click at [348, 374] on div "Pay Advice $322.66 on 09/20/2025" at bounding box center [751, 374] width 853 height 44
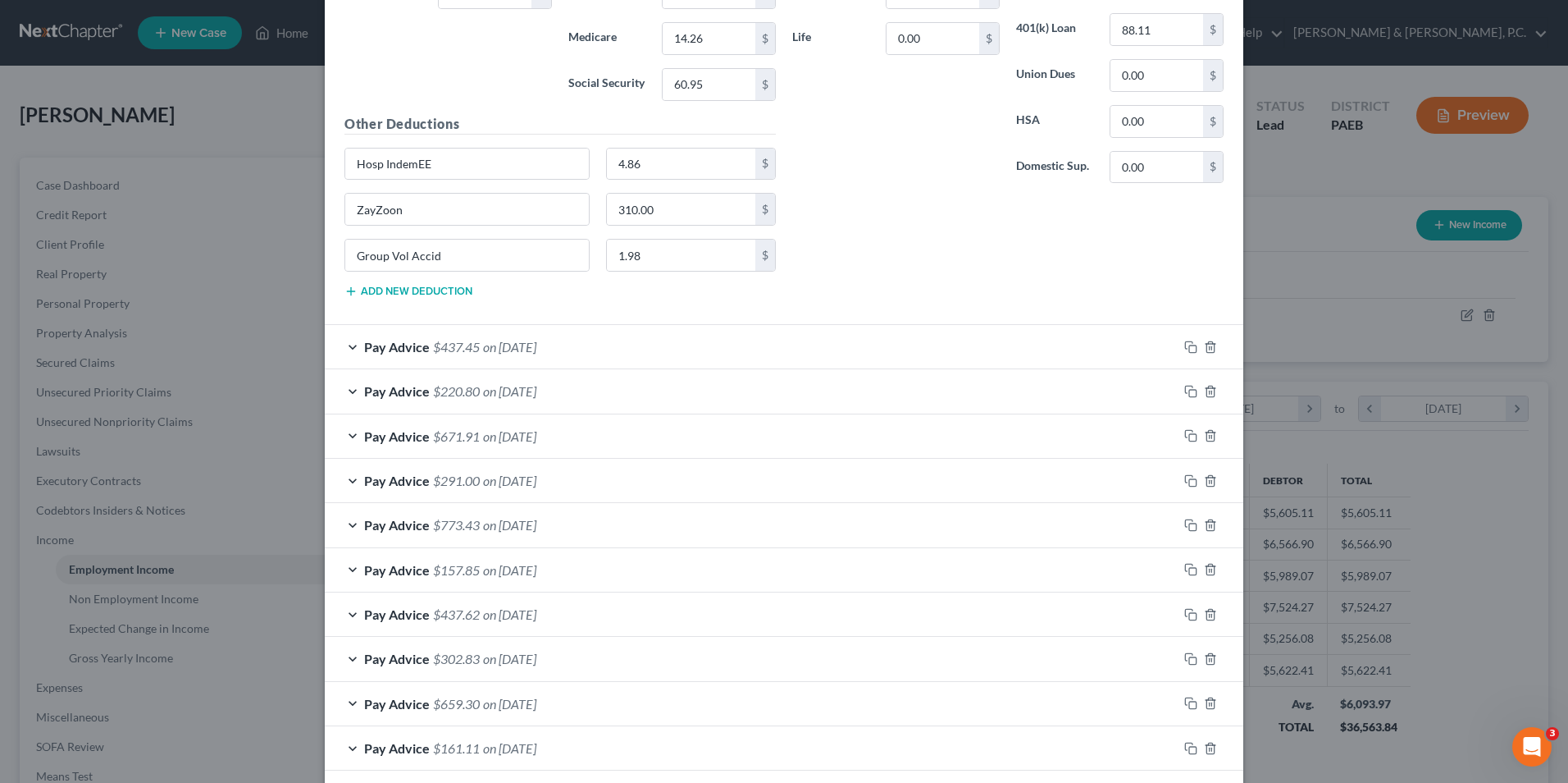
scroll to position [1490, 0]
click at [351, 352] on div "Pay Advice $437.45 on 09/18/2025" at bounding box center [751, 348] width 853 height 44
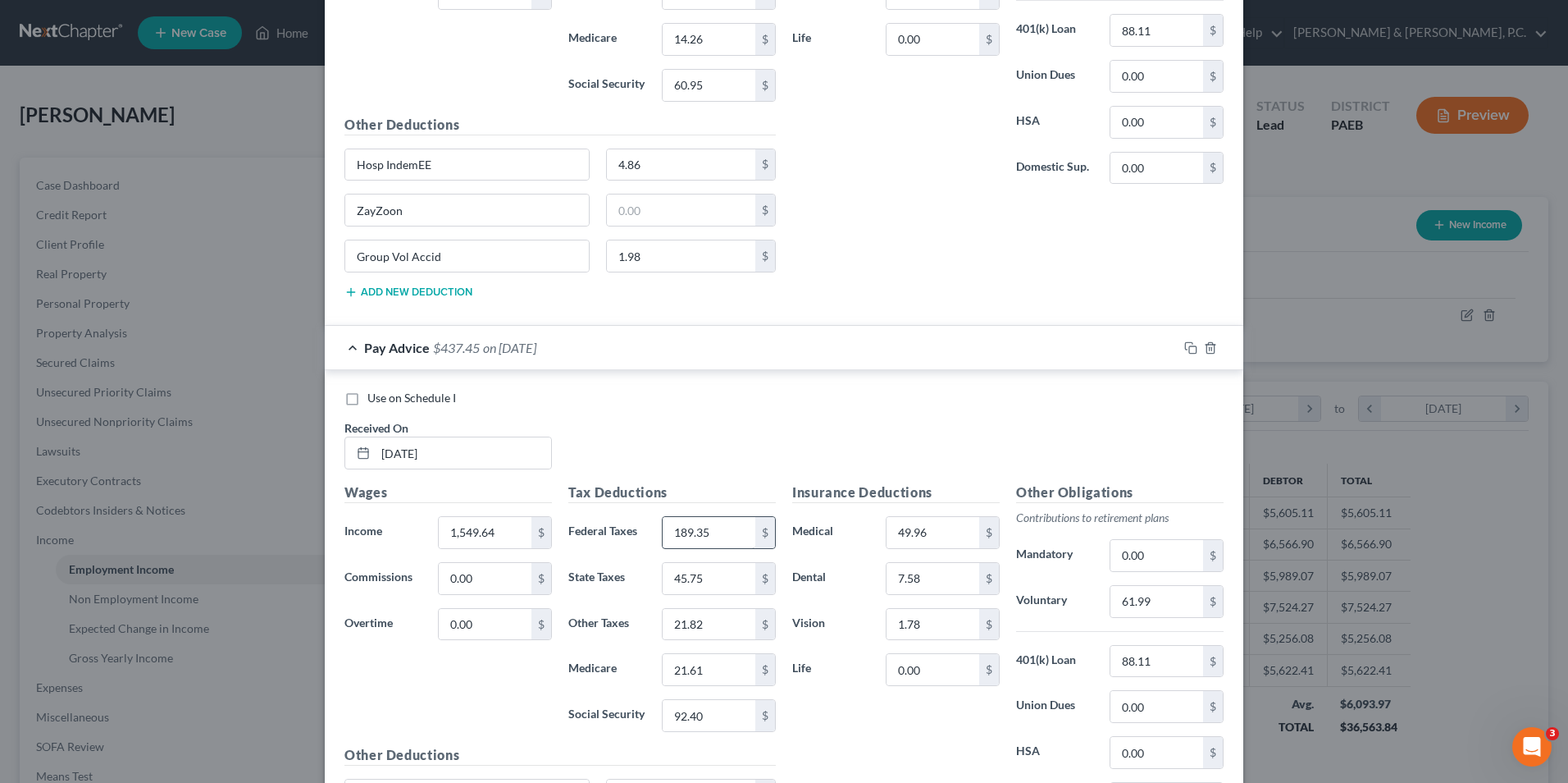
scroll to position [1819, 0]
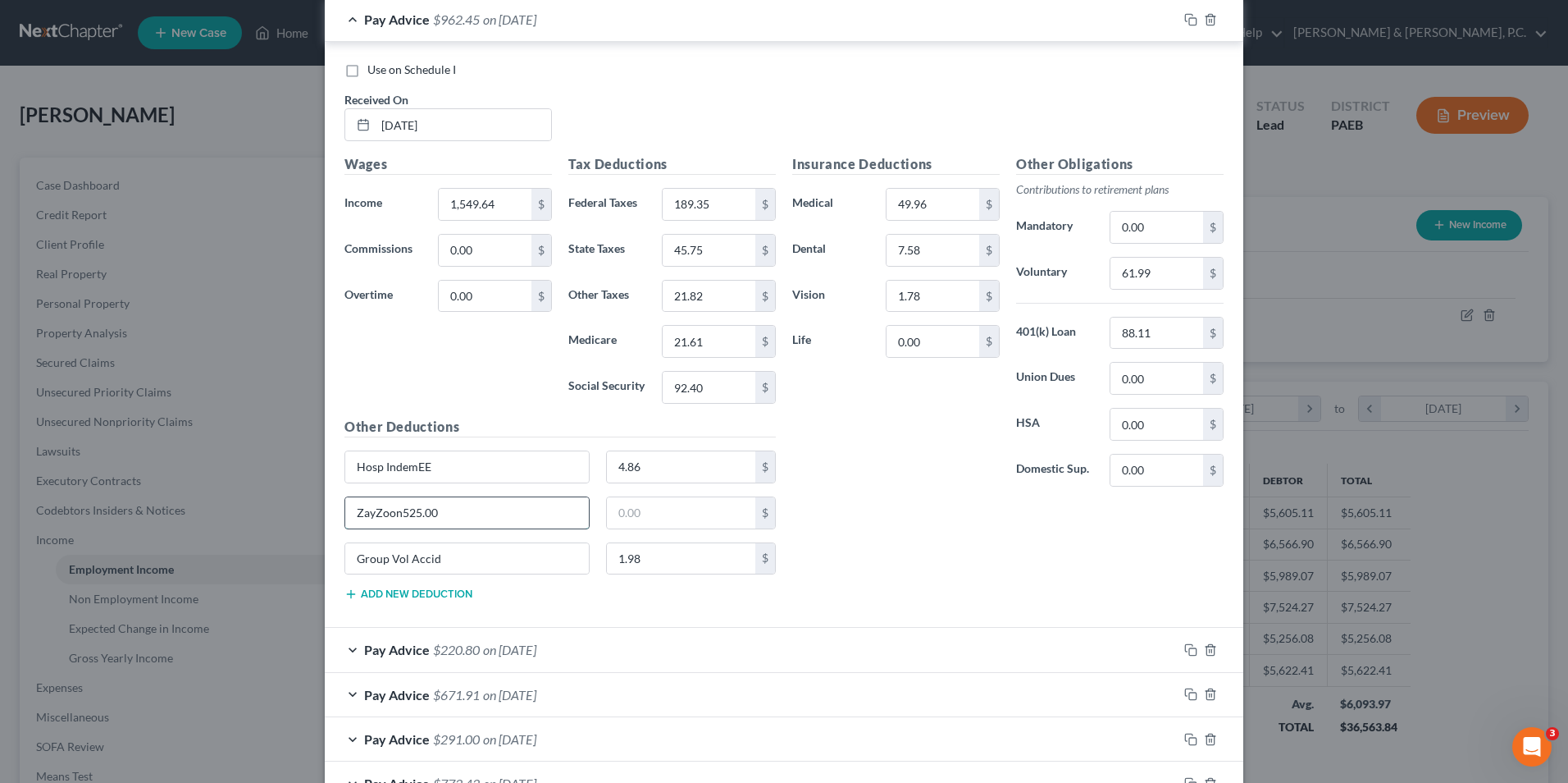
type input "ZayZoon"
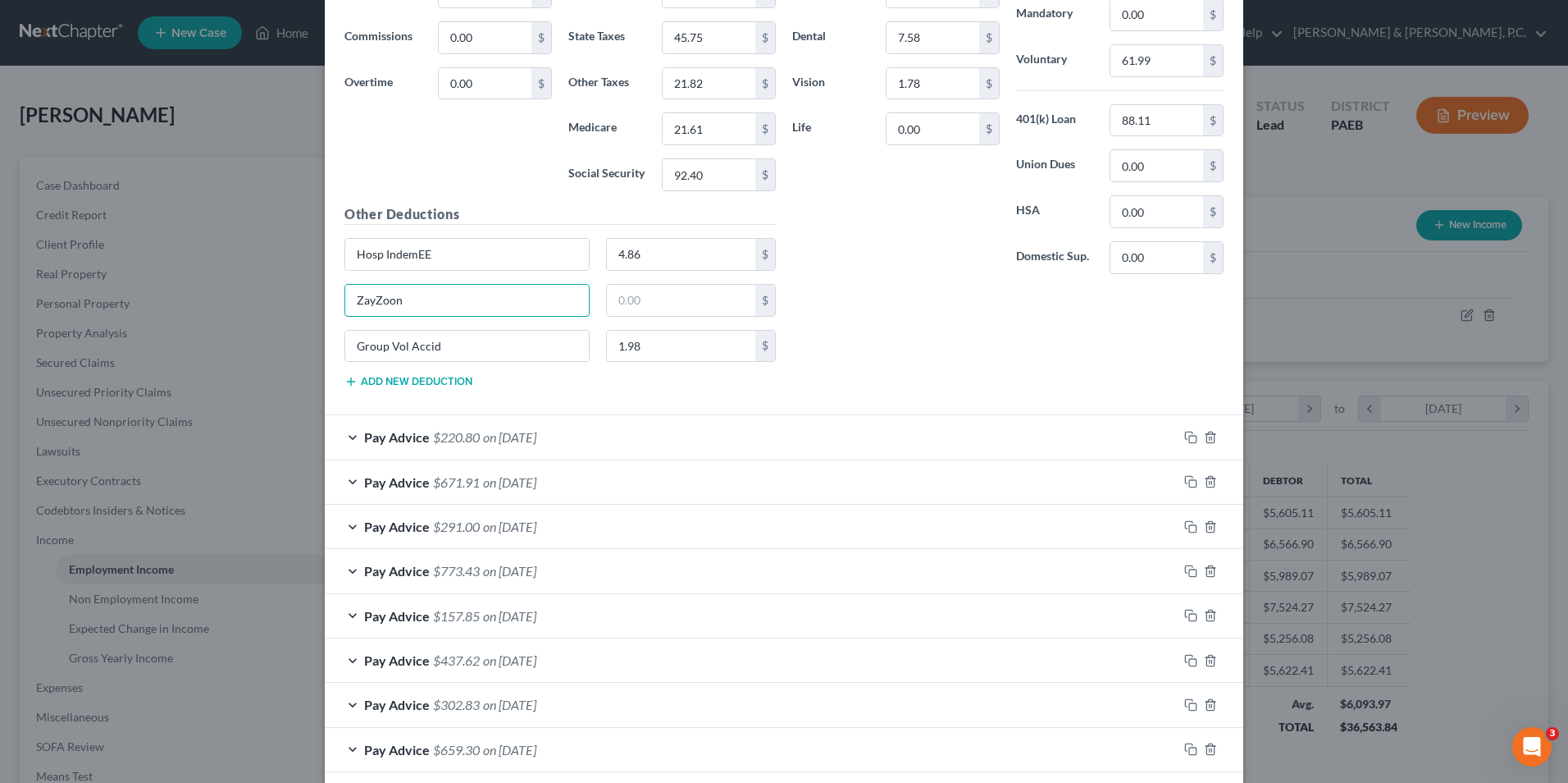
scroll to position [2065, 0]
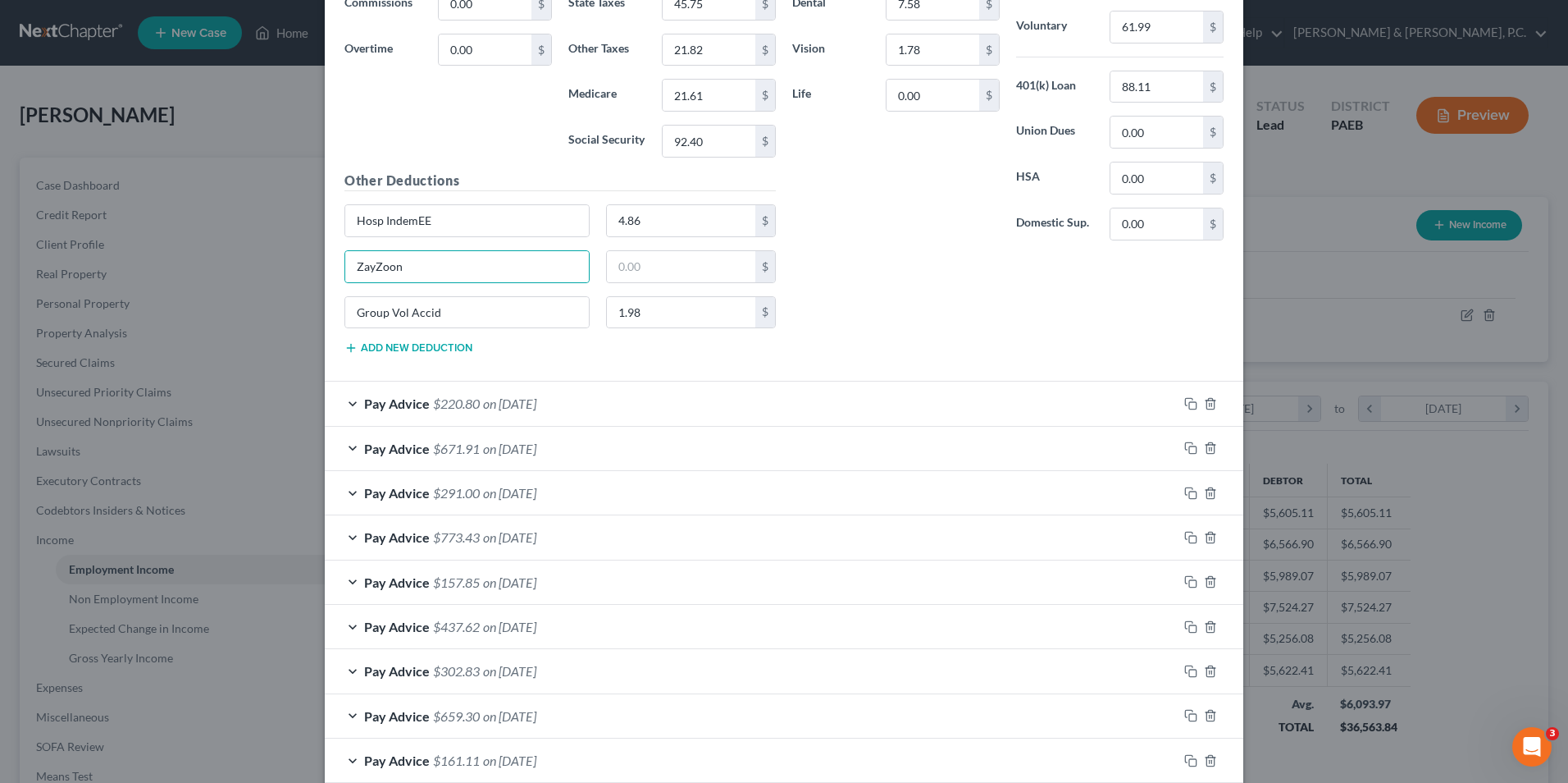
click at [346, 405] on div "Pay Advice $220.80 on 09/11/2025" at bounding box center [751, 403] width 853 height 44
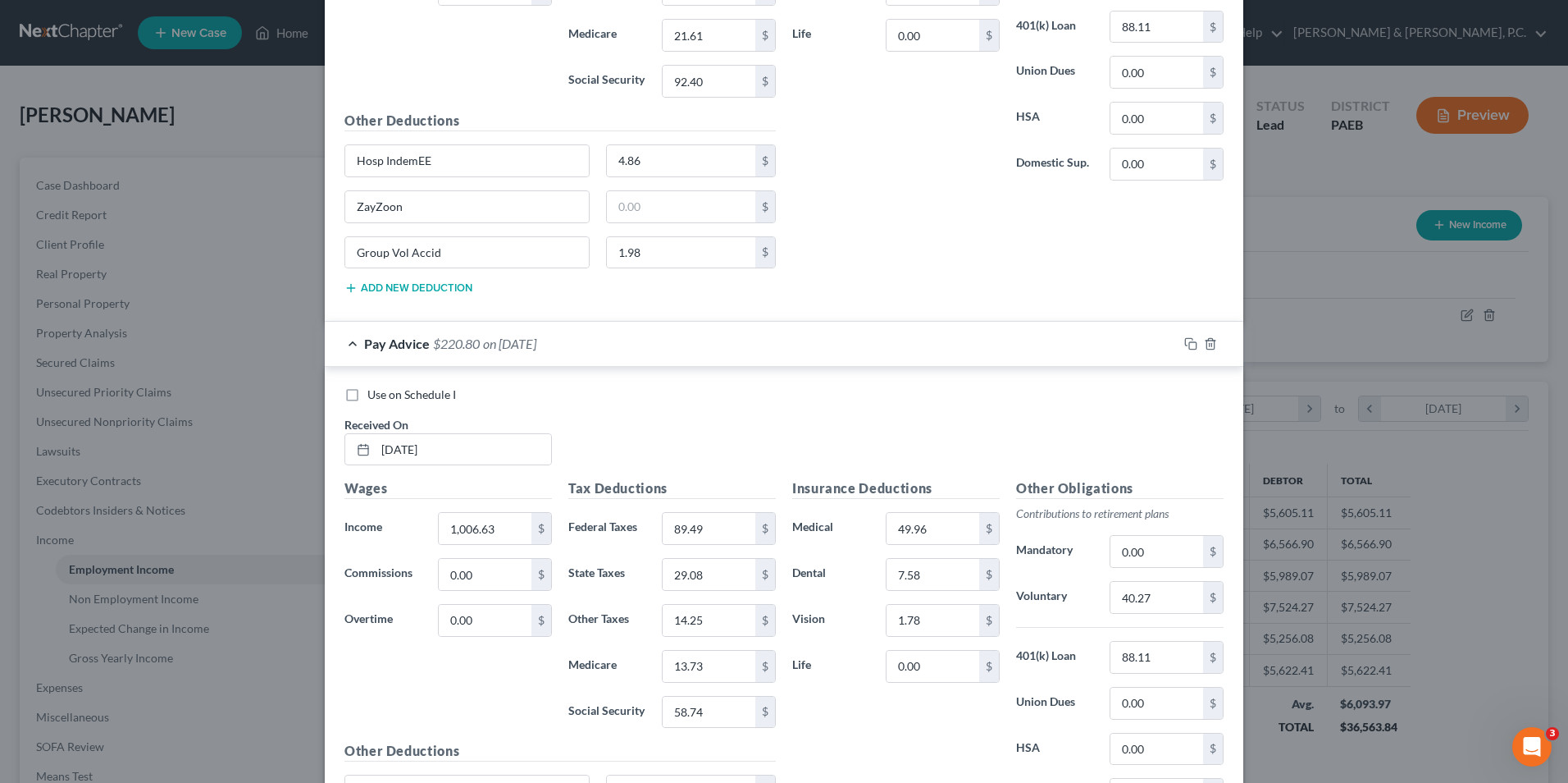
scroll to position [2393, 0]
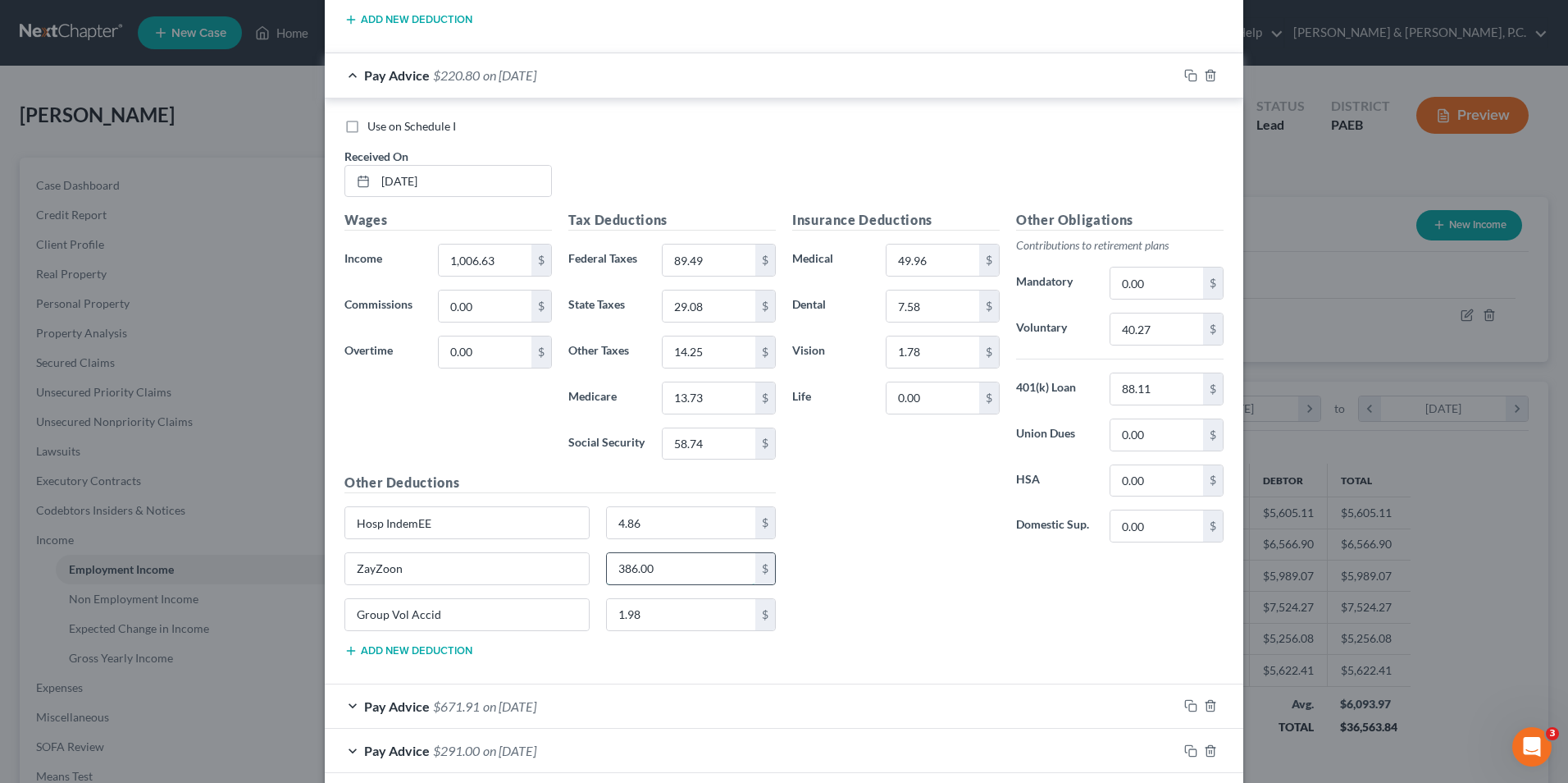
click at [647, 572] on input "386.00" at bounding box center [681, 569] width 149 height 31
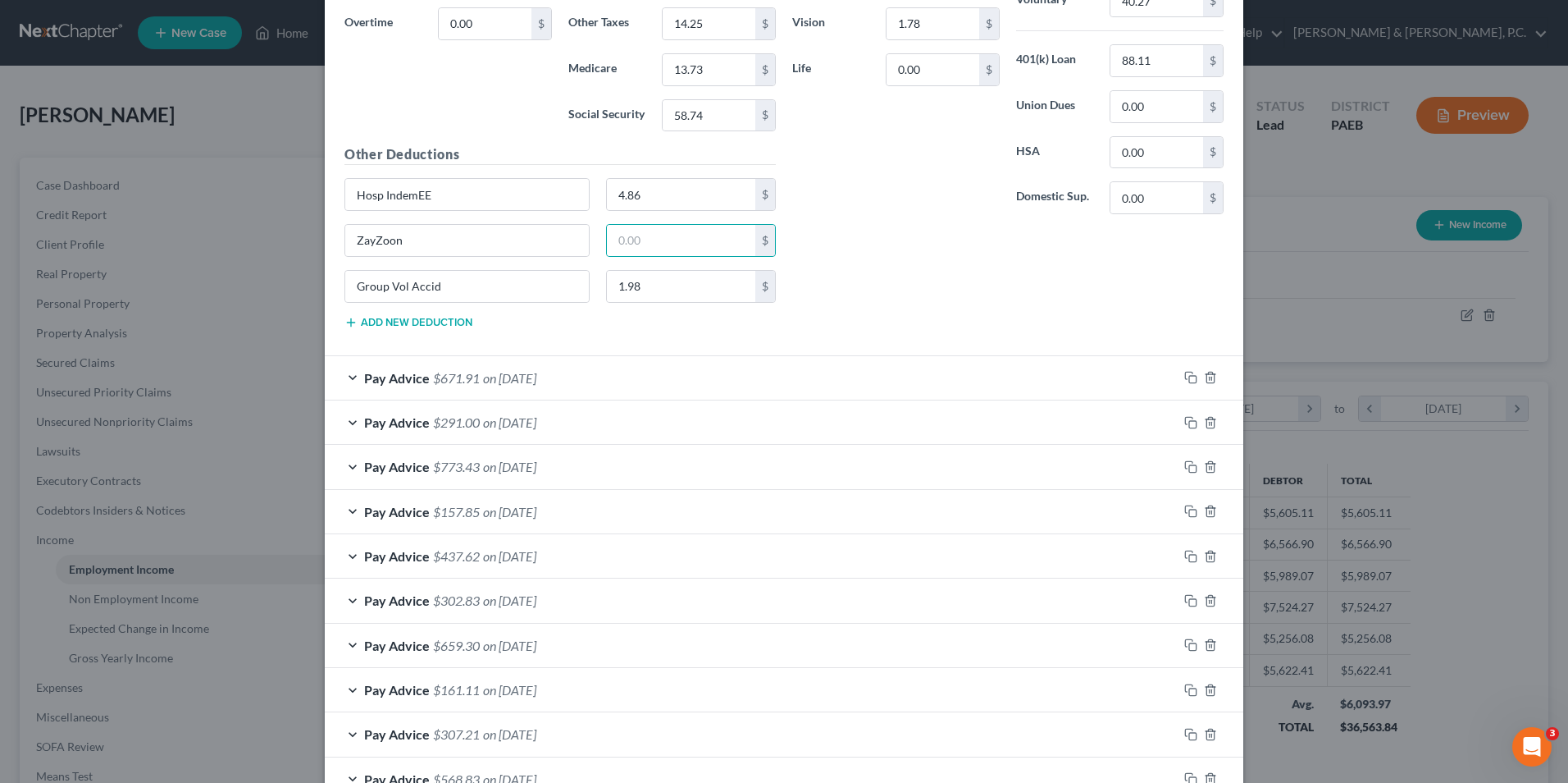
click at [351, 376] on div "Pay Advice $671.91 on 09/04/2025" at bounding box center [751, 378] width 853 height 44
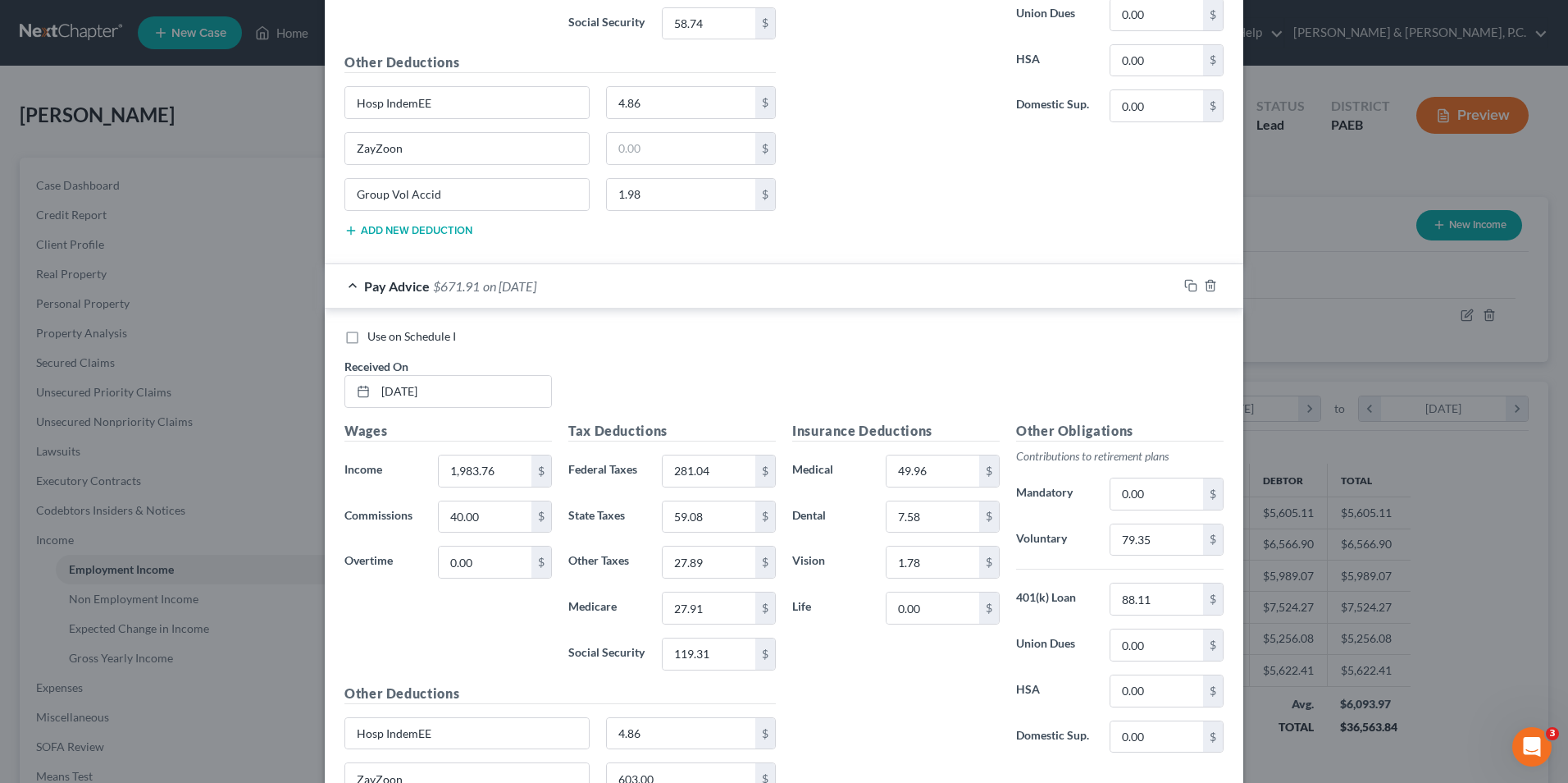
scroll to position [3050, 0]
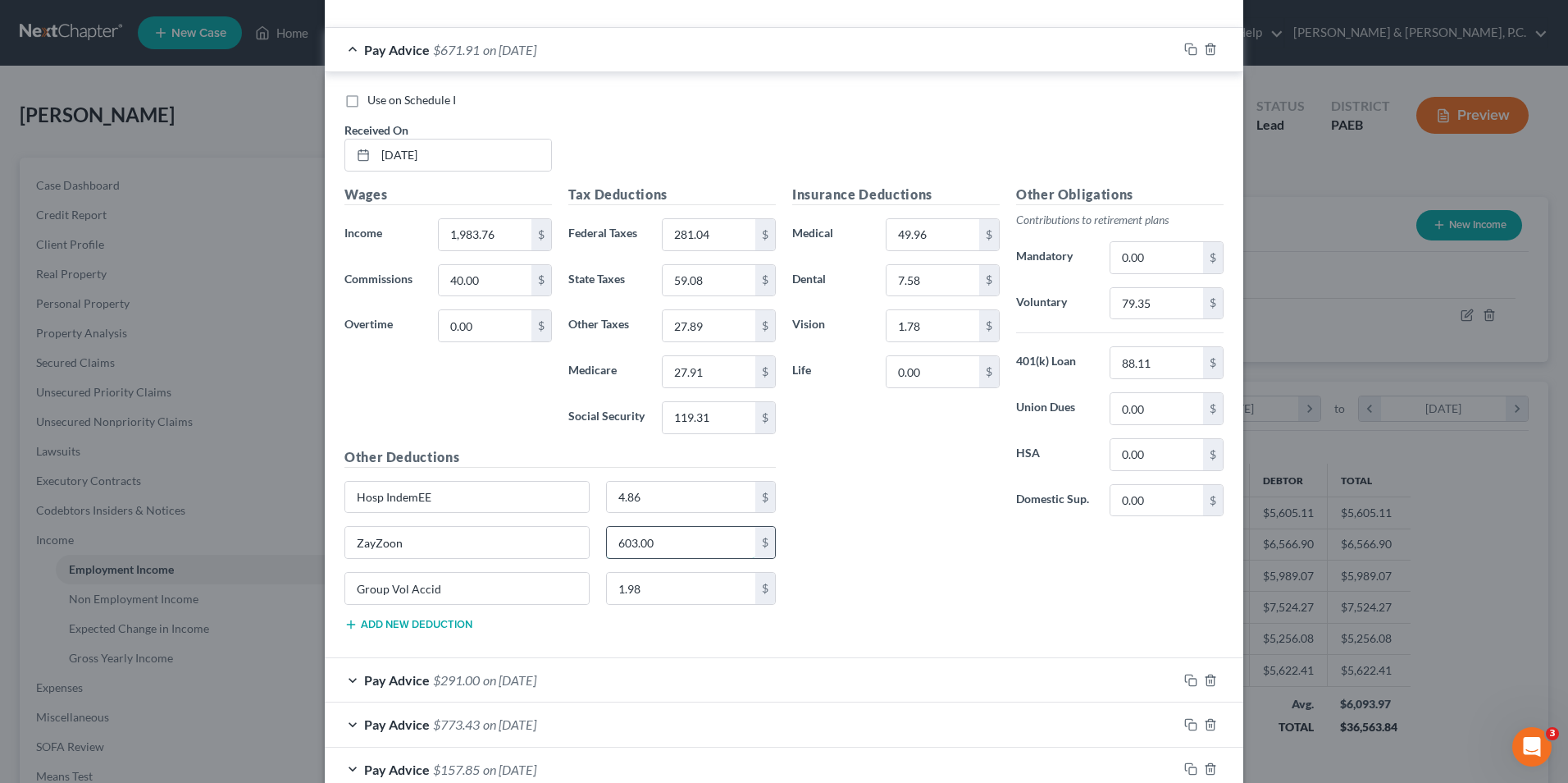
click at [654, 542] on input "603.00" at bounding box center [681, 543] width 149 height 31
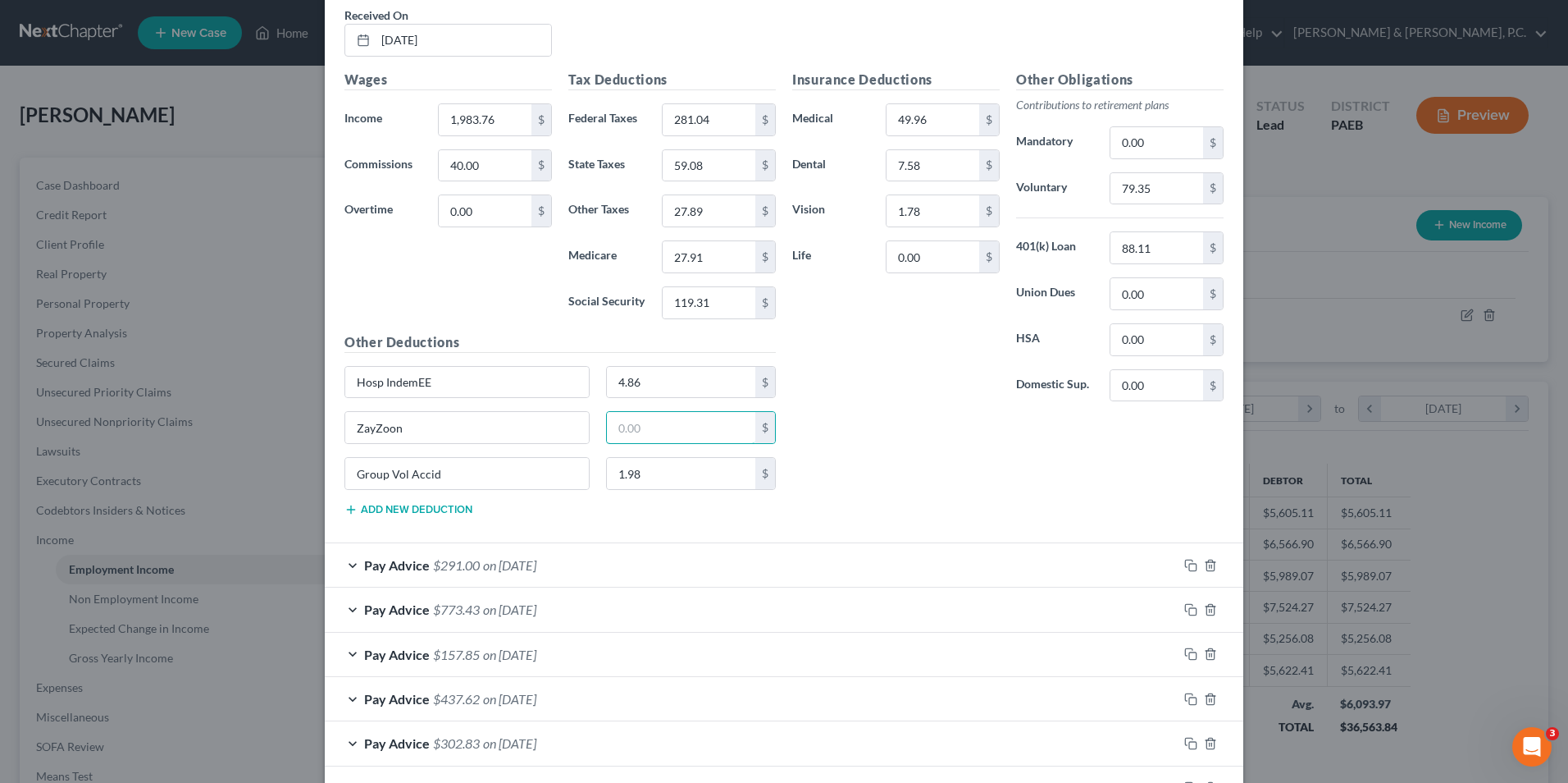
scroll to position [3378, 0]
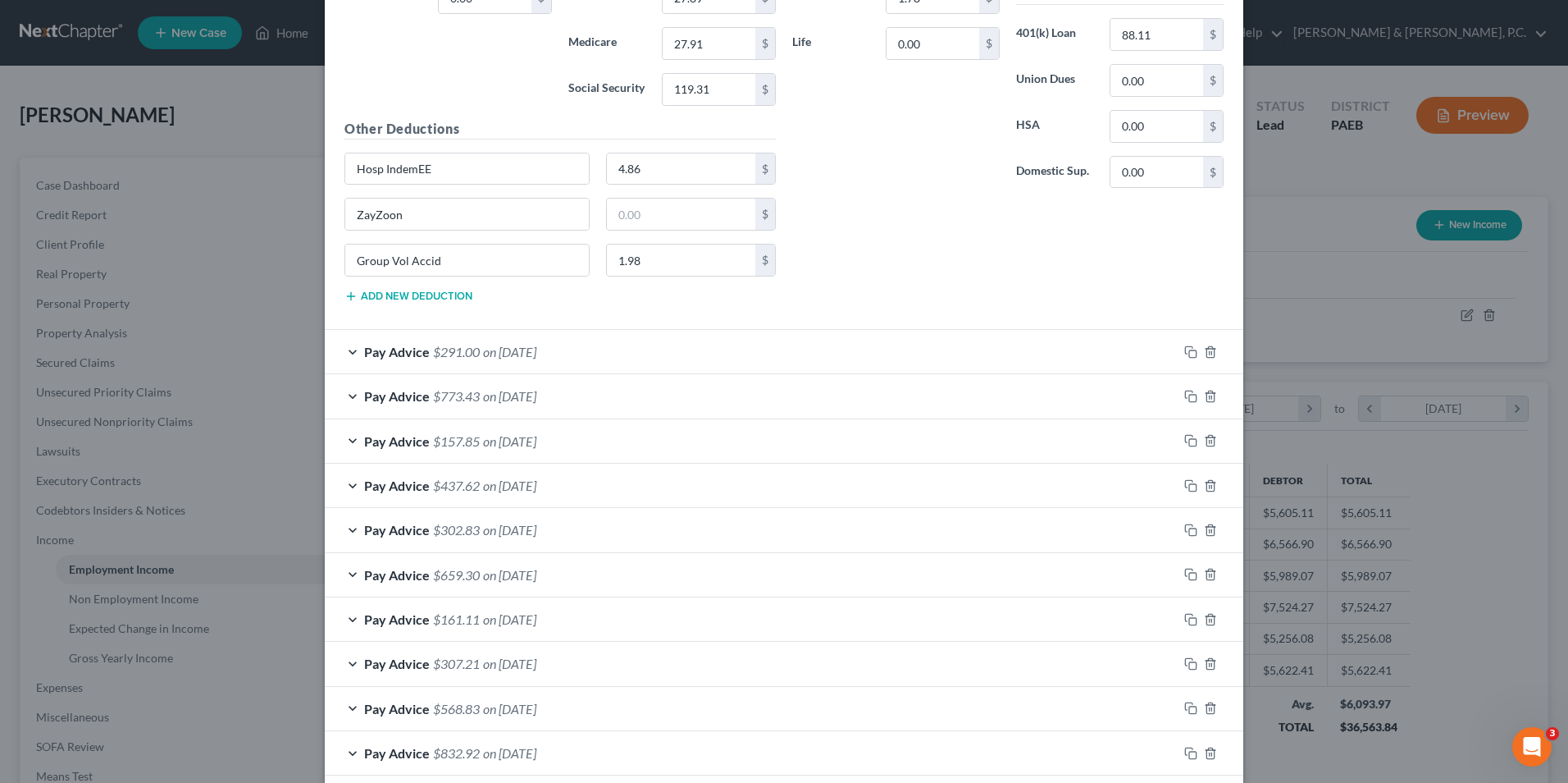
click at [347, 352] on div "Pay Advice $291.00 on 08/28/2025" at bounding box center [751, 351] width 853 height 44
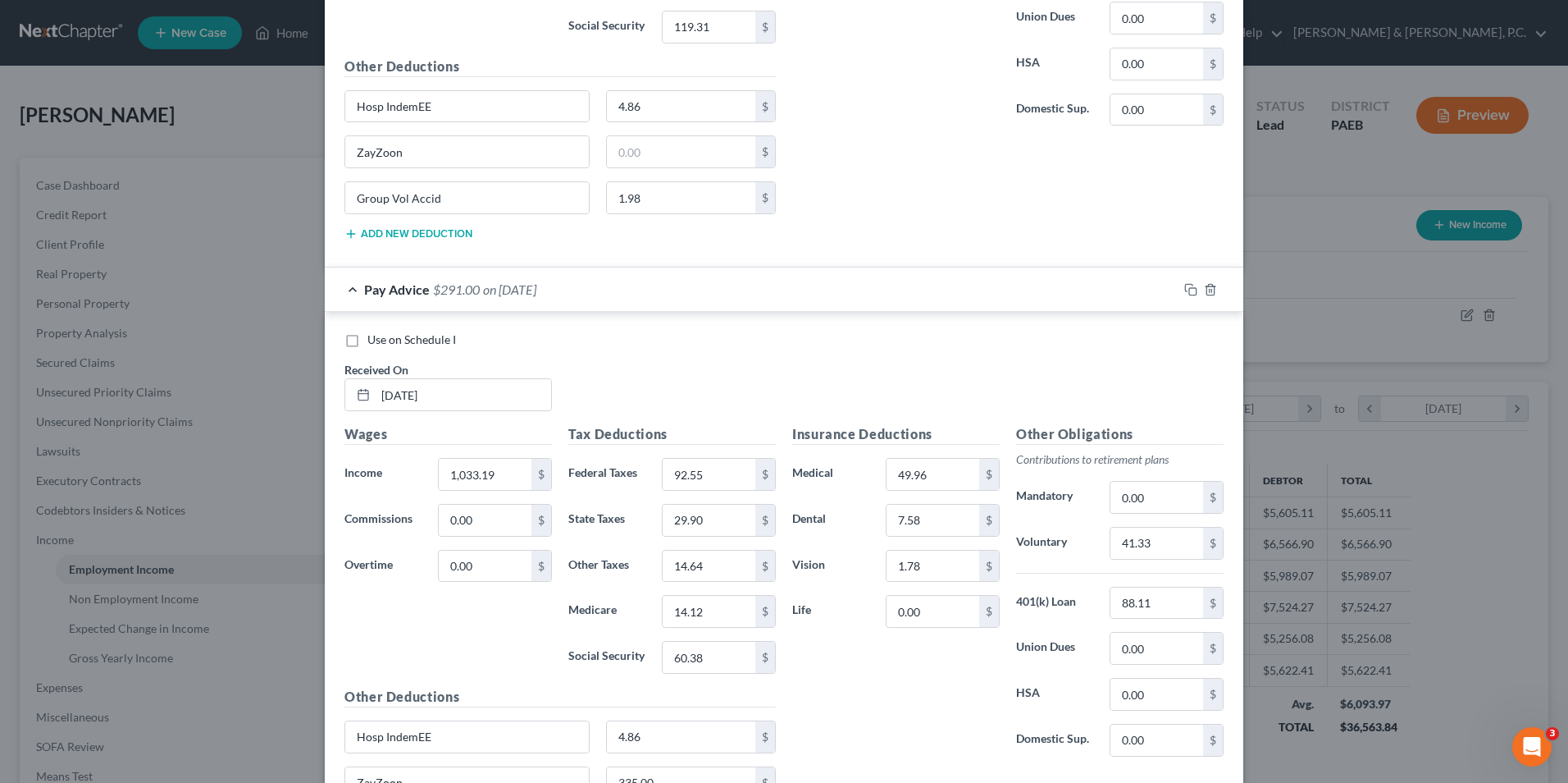
scroll to position [3706, 0]
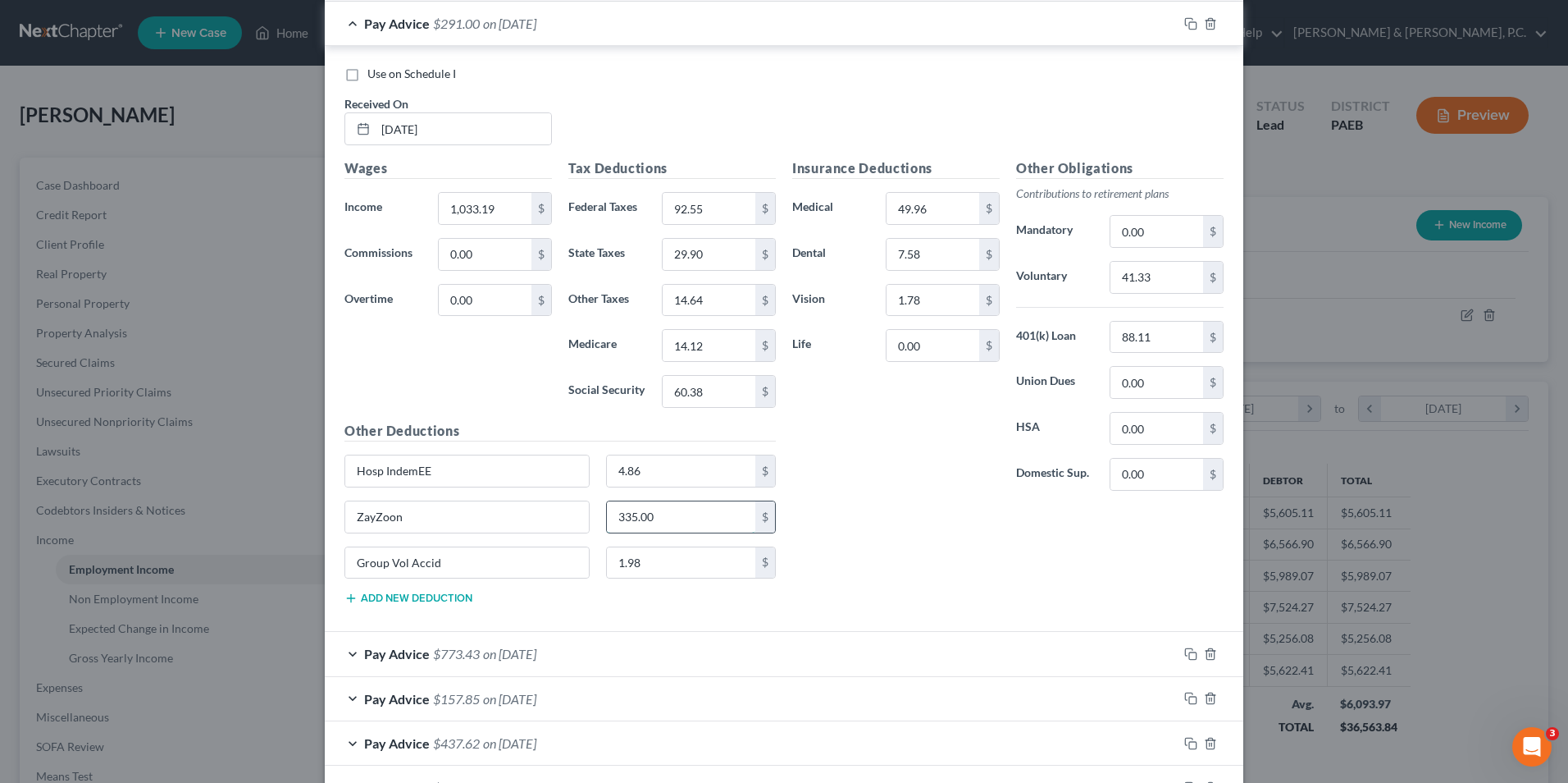
click at [658, 517] on input "335.00" at bounding box center [681, 517] width 149 height 31
click at [342, 654] on div "Pay Advice $773.43 on 08/21/2025" at bounding box center [751, 653] width 853 height 44
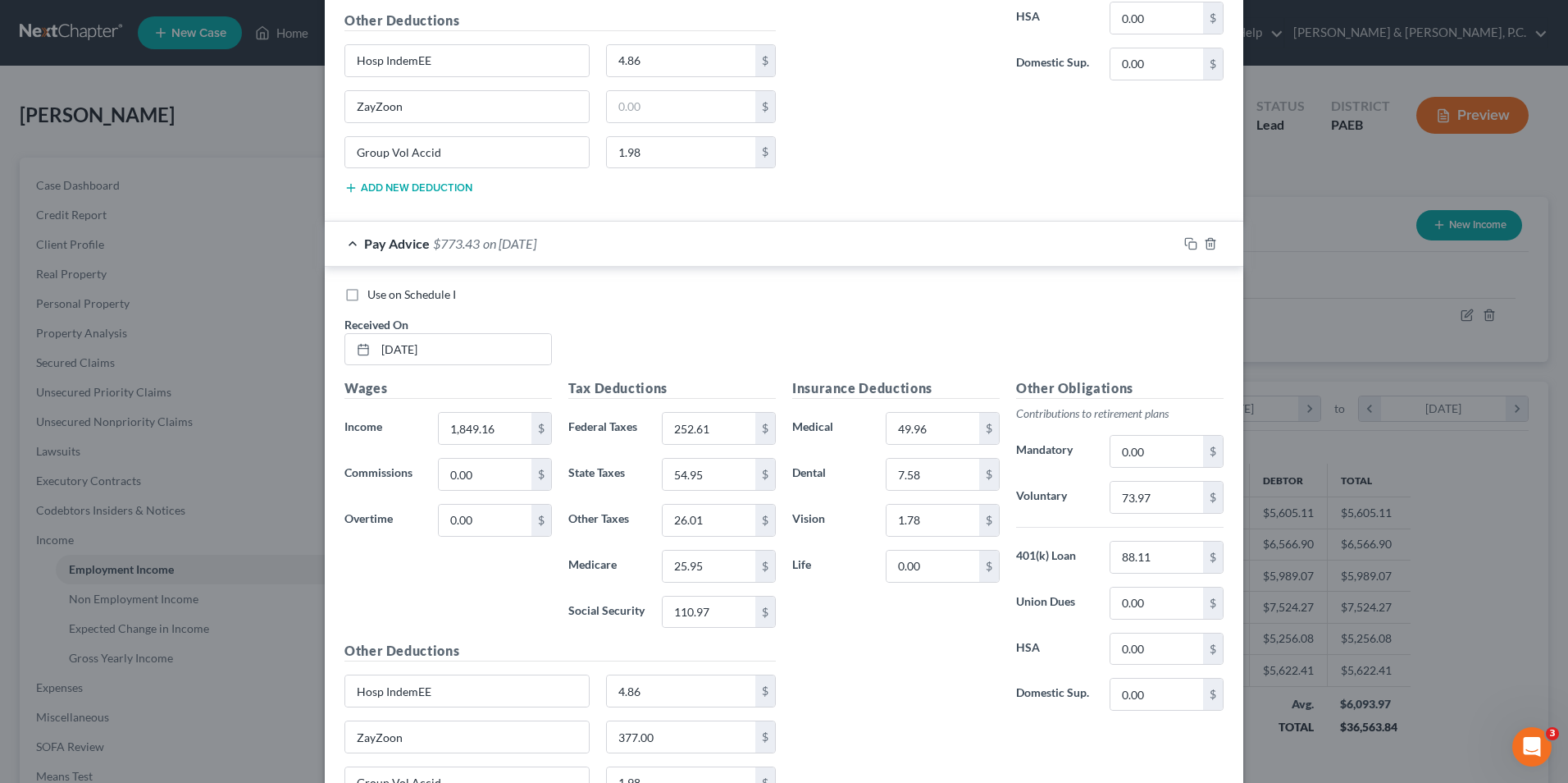
scroll to position [4444, 0]
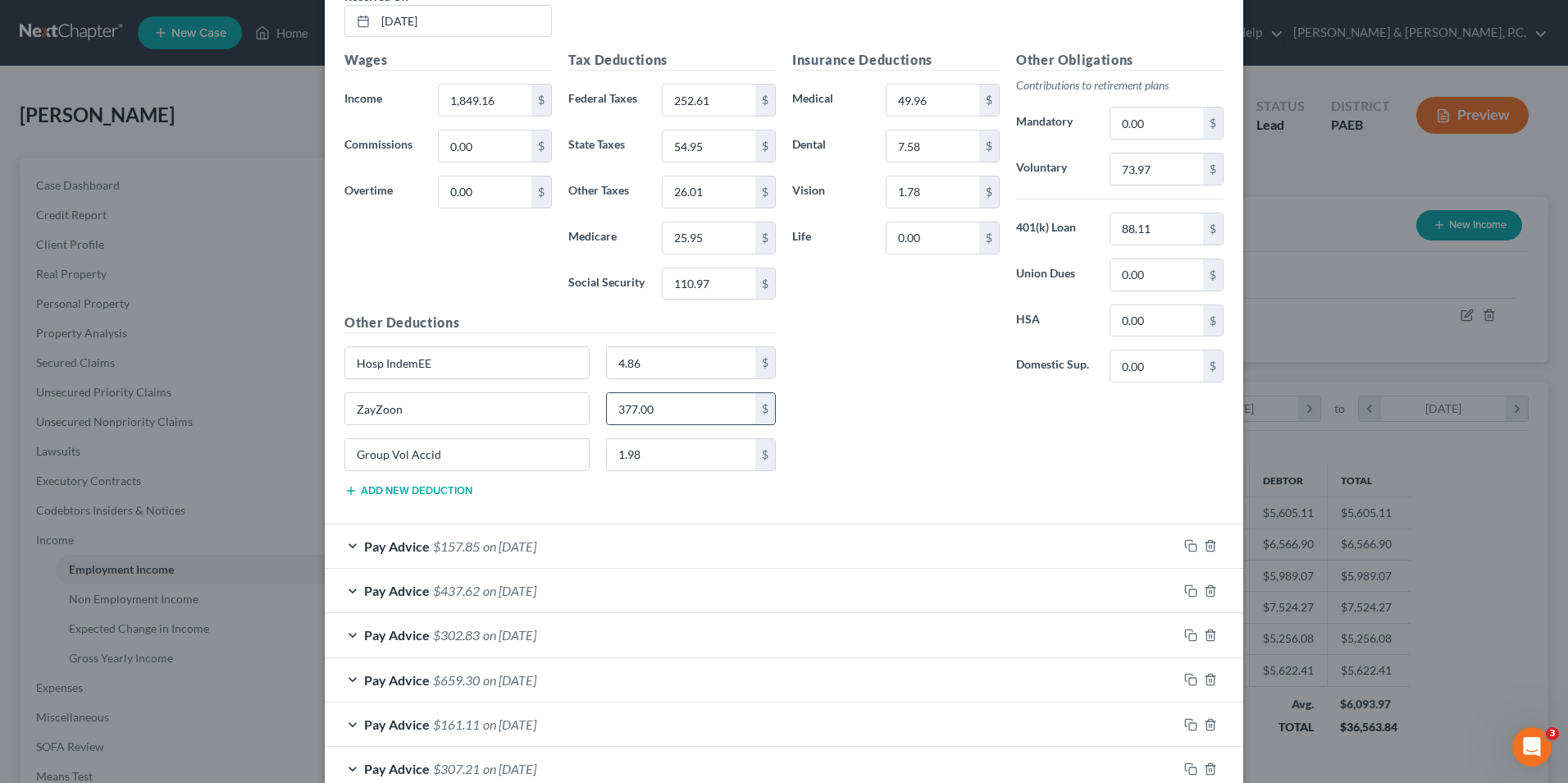
click at [664, 414] on input "377.00" at bounding box center [681, 409] width 149 height 31
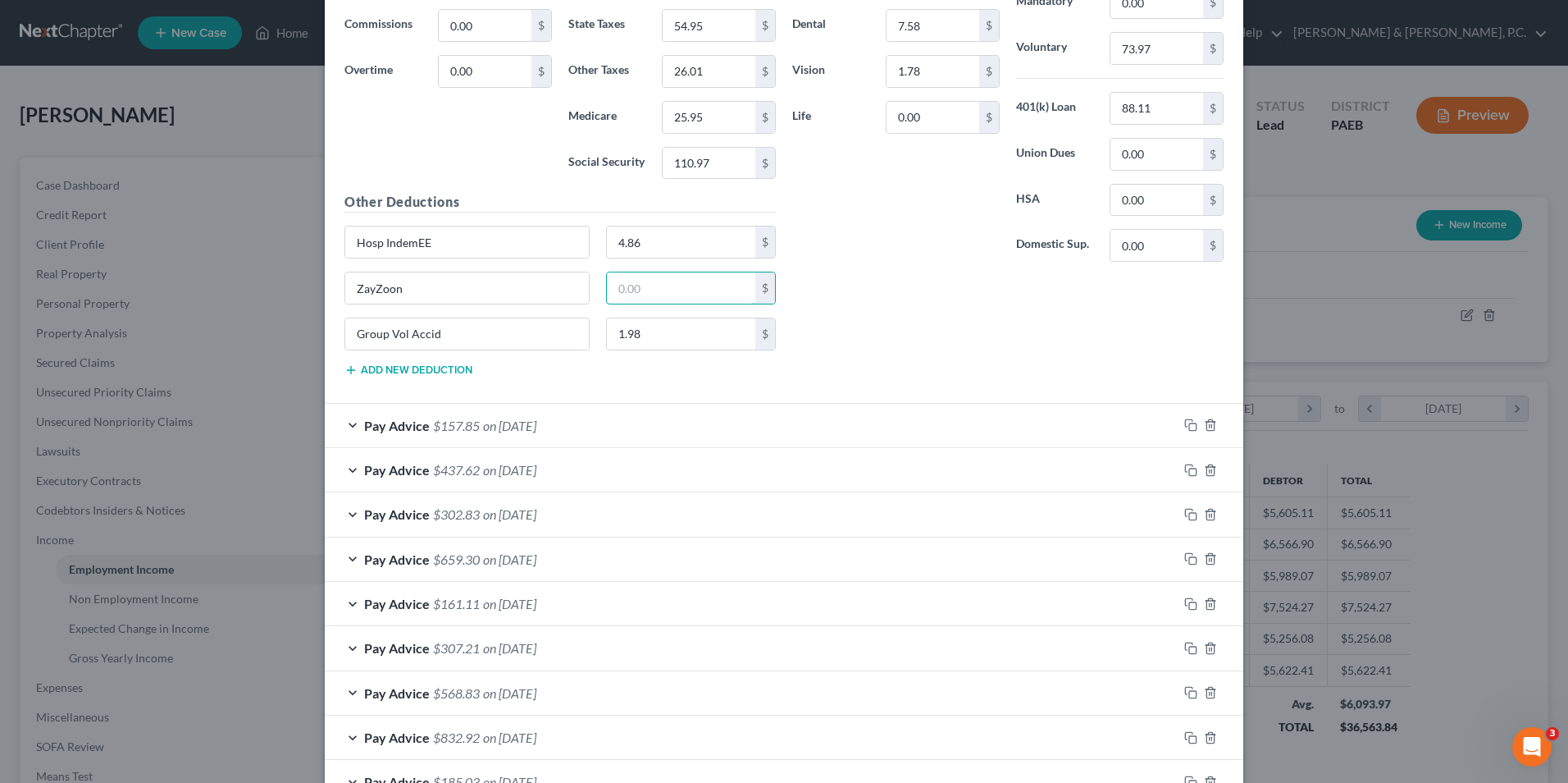
scroll to position [4691, 0]
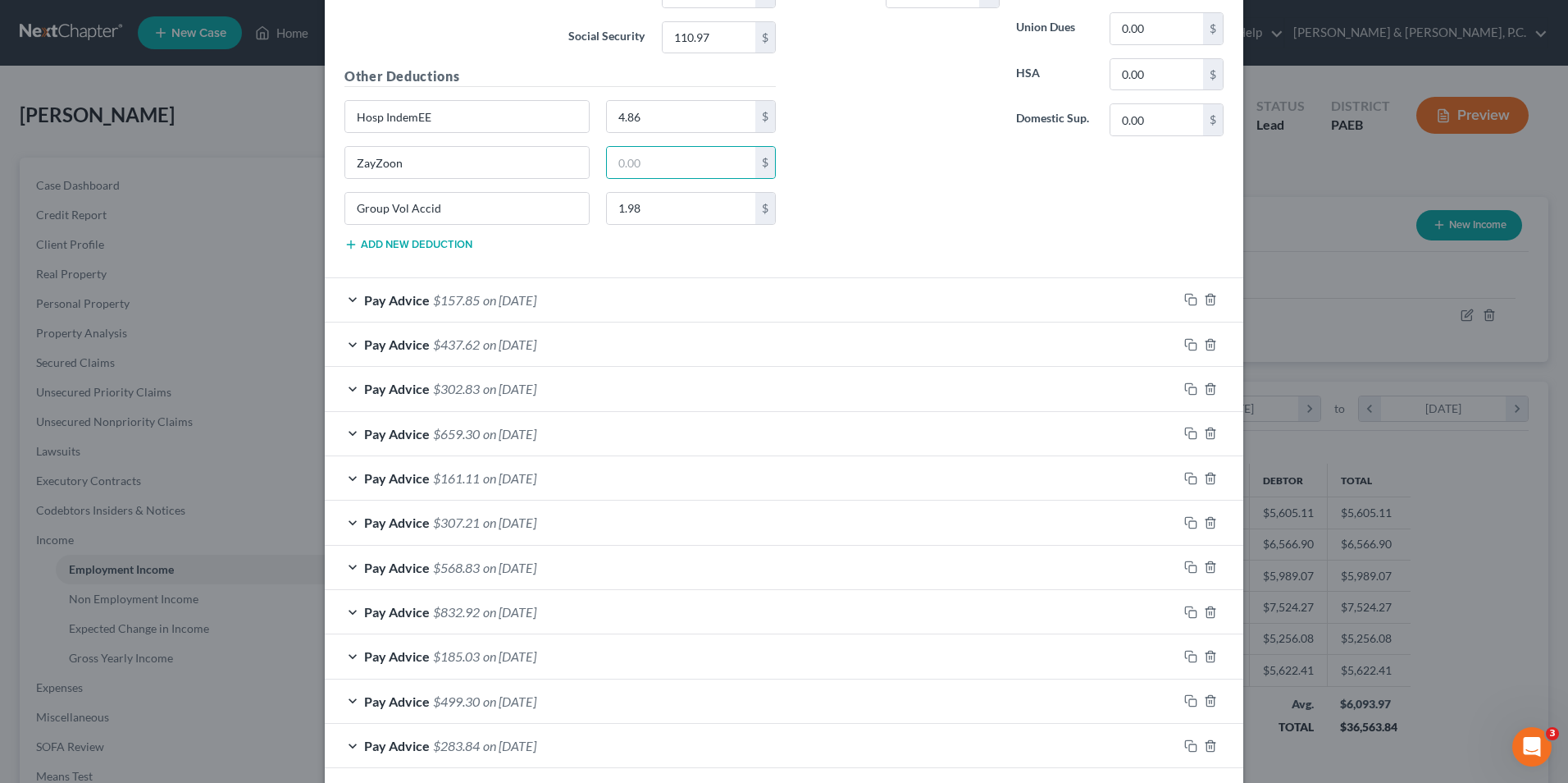
click at [347, 302] on div "Pay Advice $157.85 on 08/14/2025" at bounding box center [751, 300] width 853 height 44
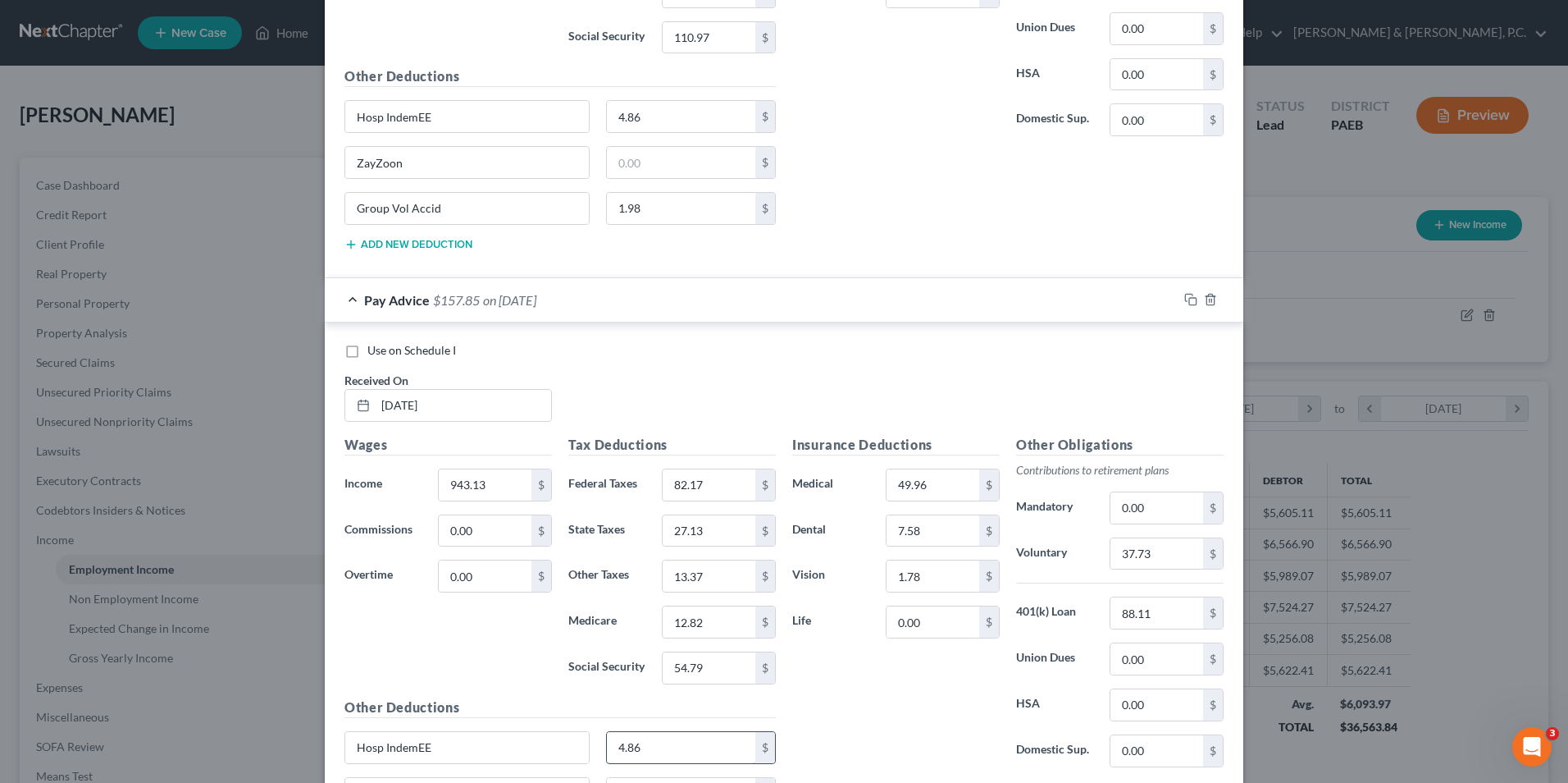
scroll to position [4937, 0]
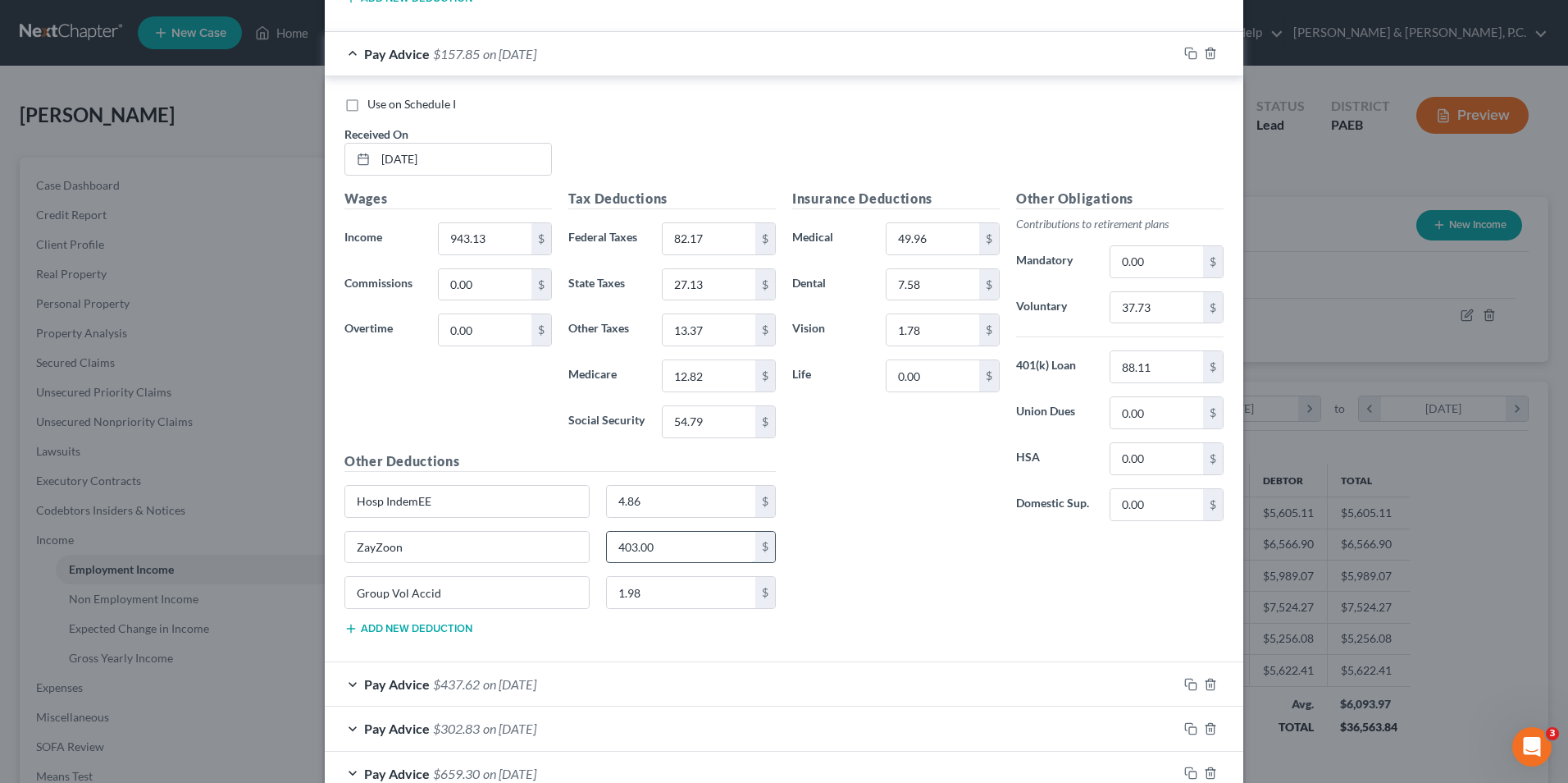
click at [669, 554] on input "403.00" at bounding box center [681, 548] width 149 height 31
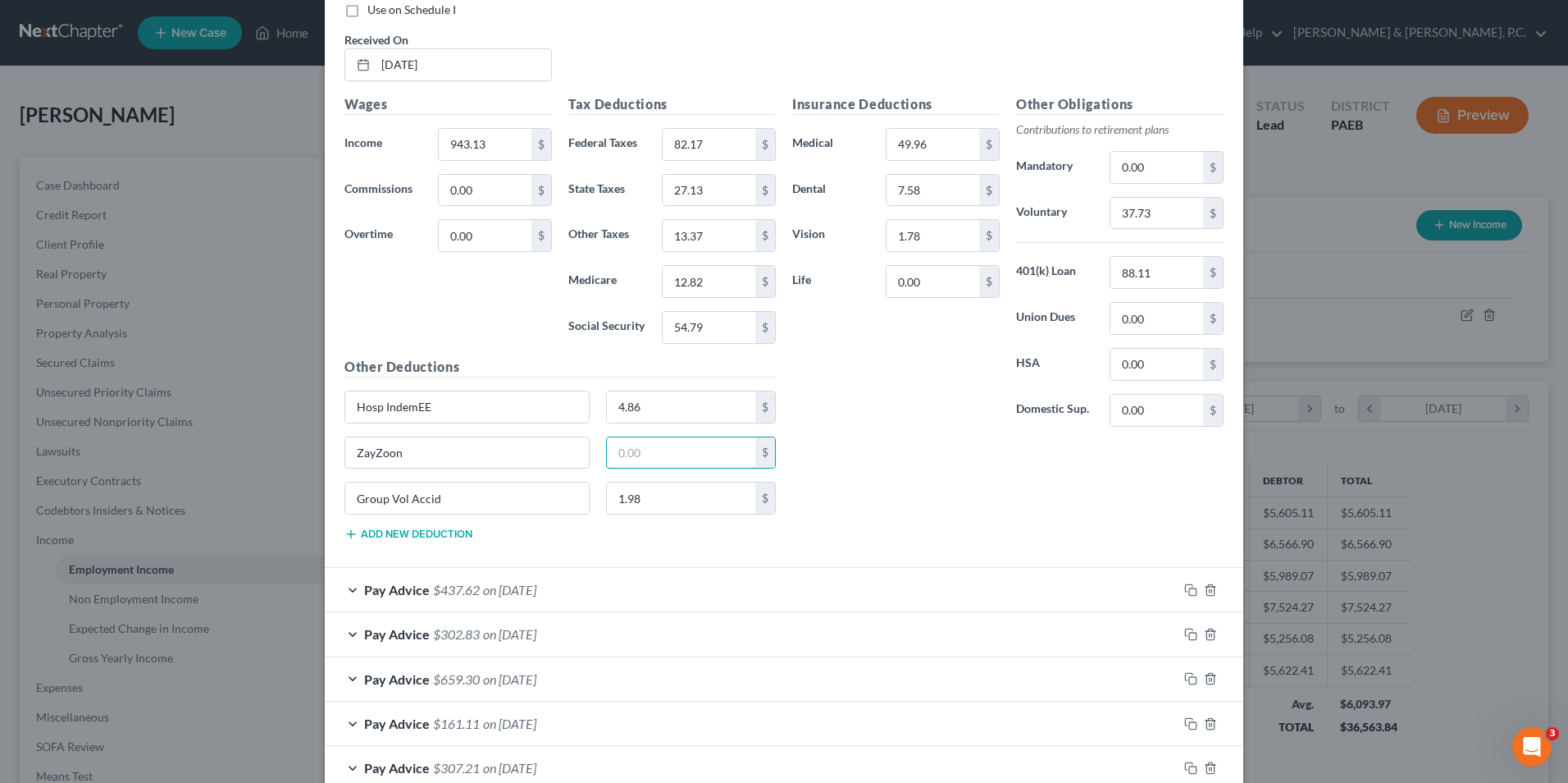
scroll to position [5265, 0]
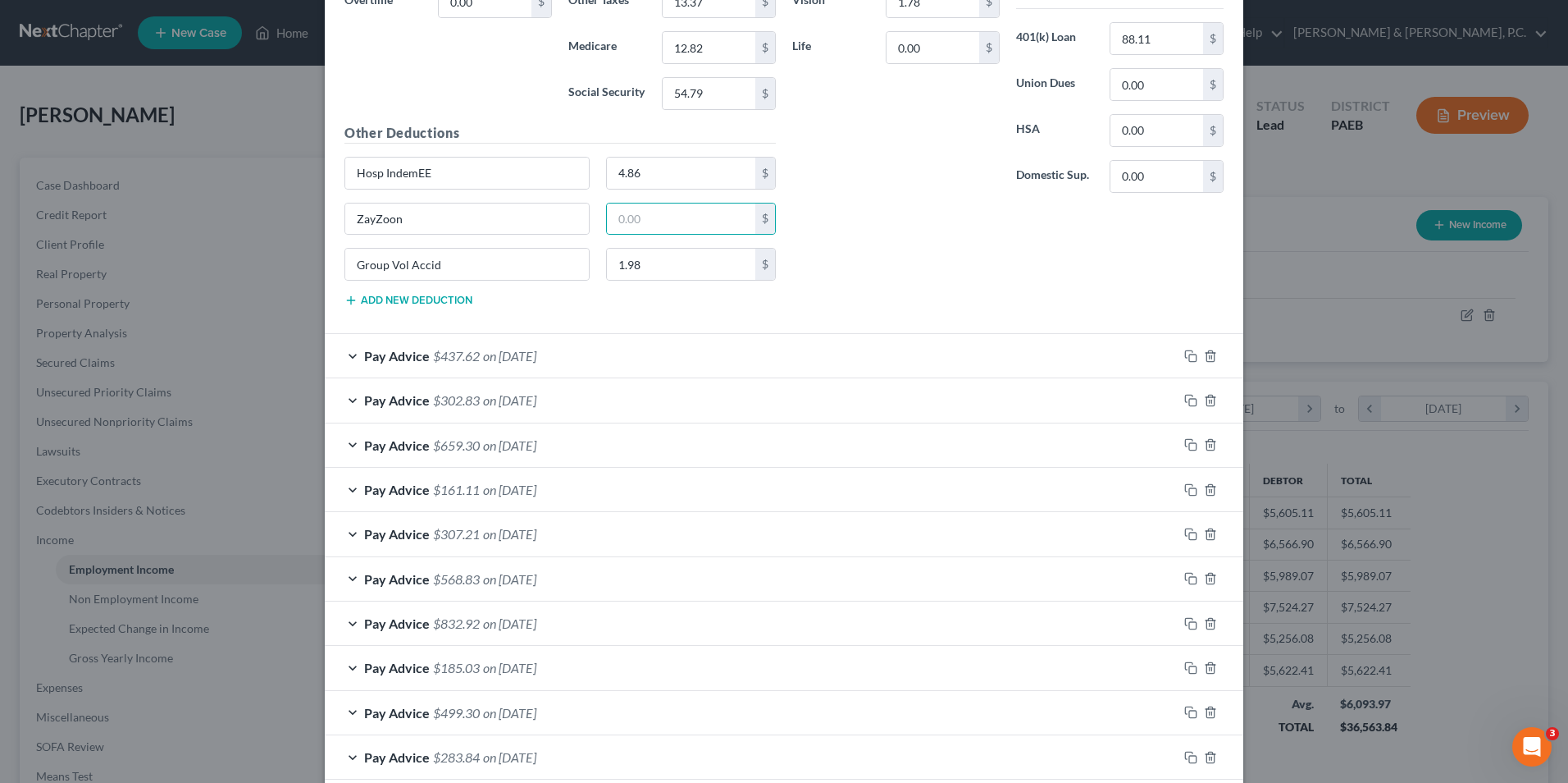
click at [348, 357] on div "Pay Advice $437.62 on 08/07/2025" at bounding box center [751, 355] width 853 height 44
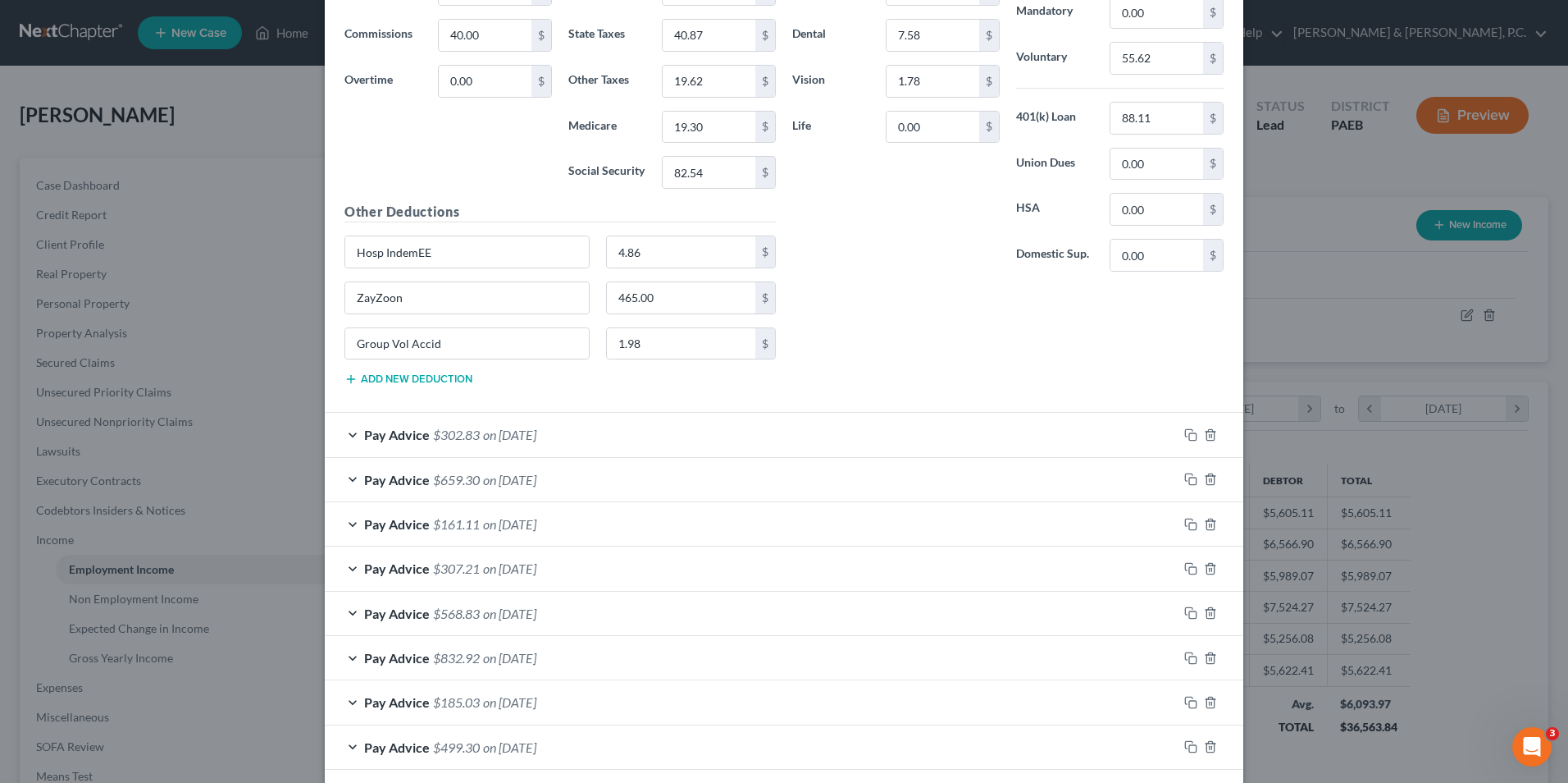
scroll to position [5839, 0]
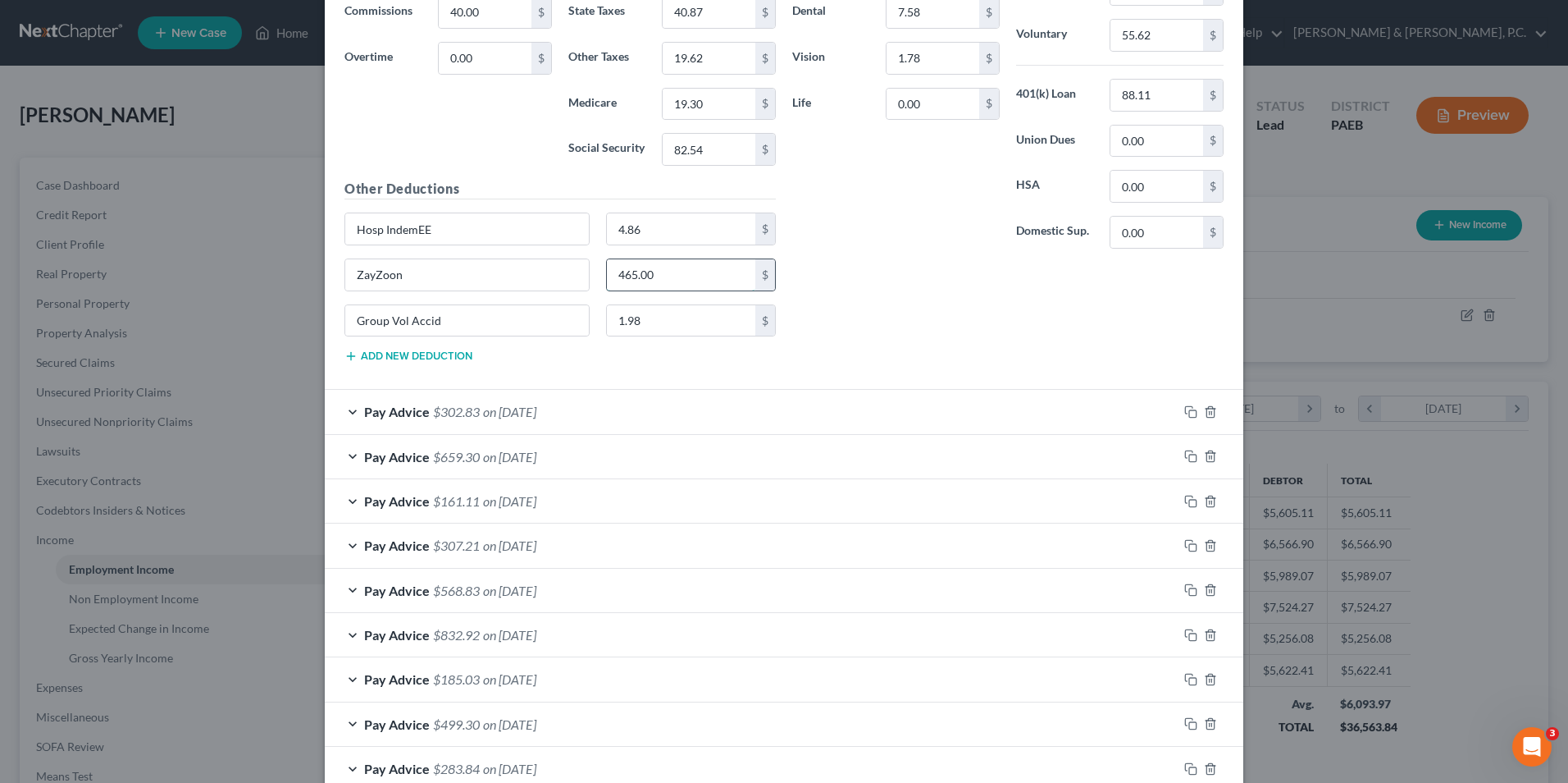
click at [669, 277] on input "465.00" at bounding box center [681, 275] width 149 height 31
click at [343, 412] on div "Pay Advice $302.83 on 07/31/2025" at bounding box center [751, 411] width 853 height 44
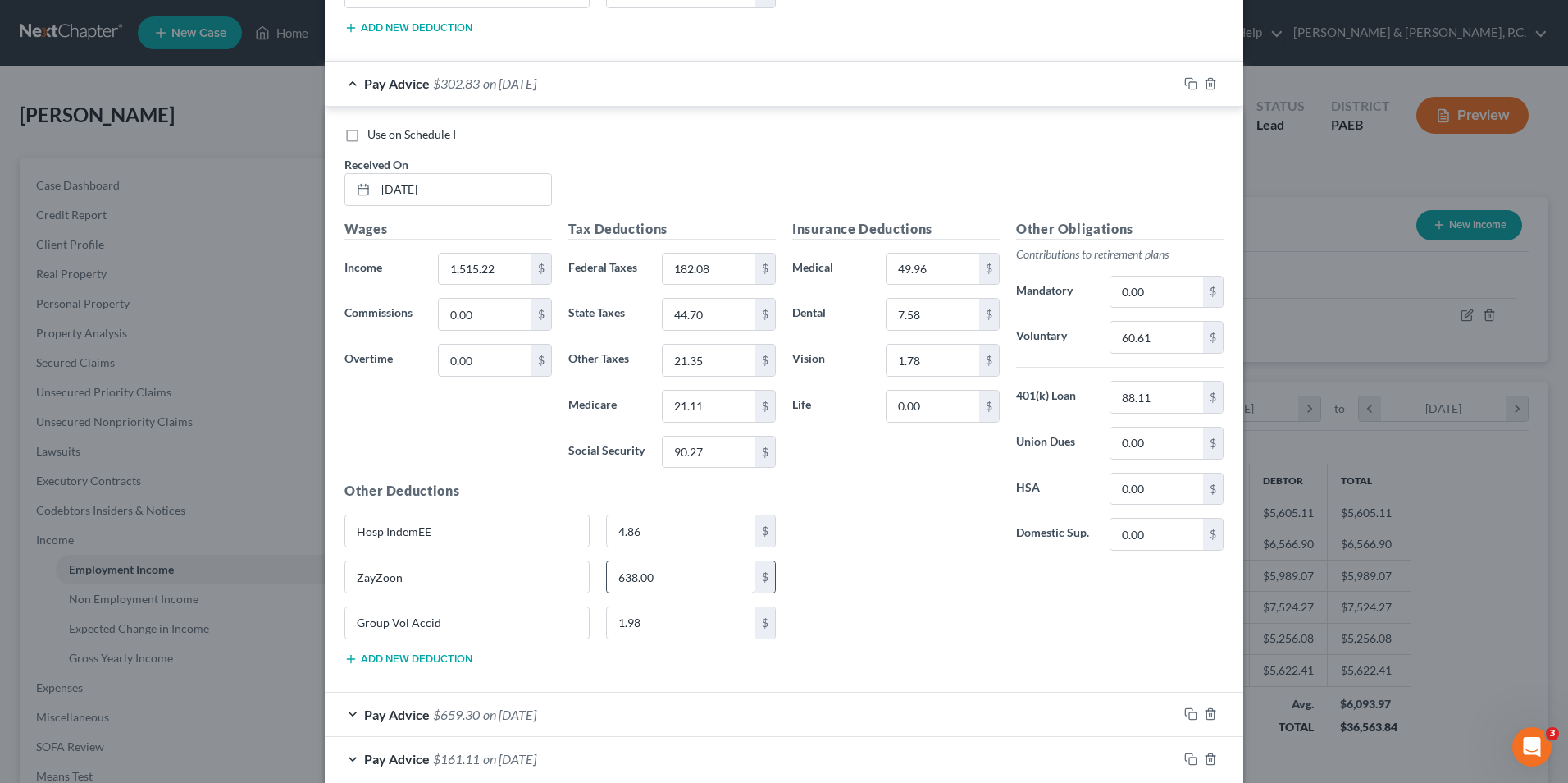
scroll to position [6414, 0]
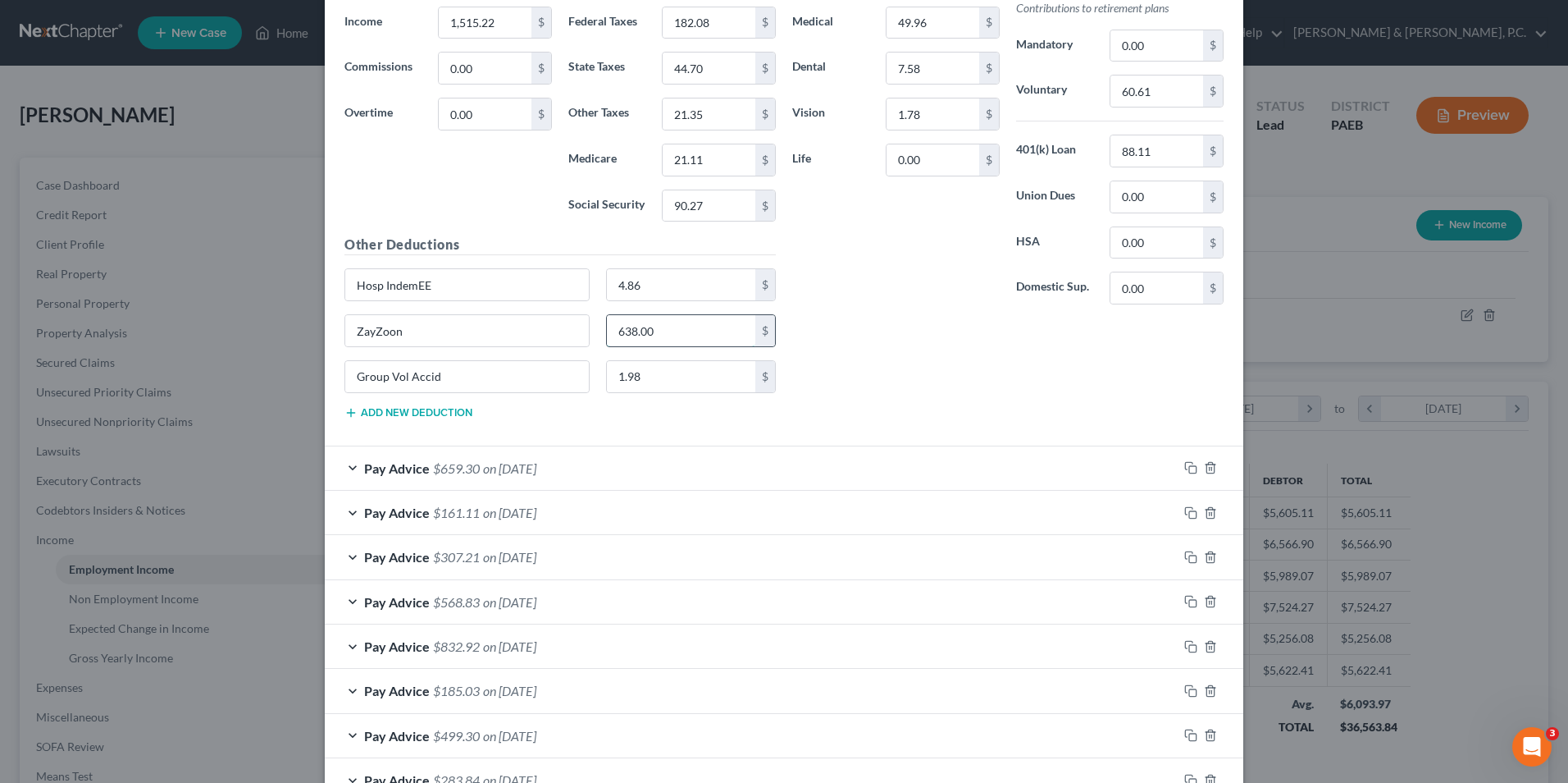
click at [658, 337] on input "638.00" at bounding box center [681, 331] width 149 height 31
click at [347, 473] on div "Pay Advice $659.30 on 07/24/2025" at bounding box center [751, 468] width 853 height 44
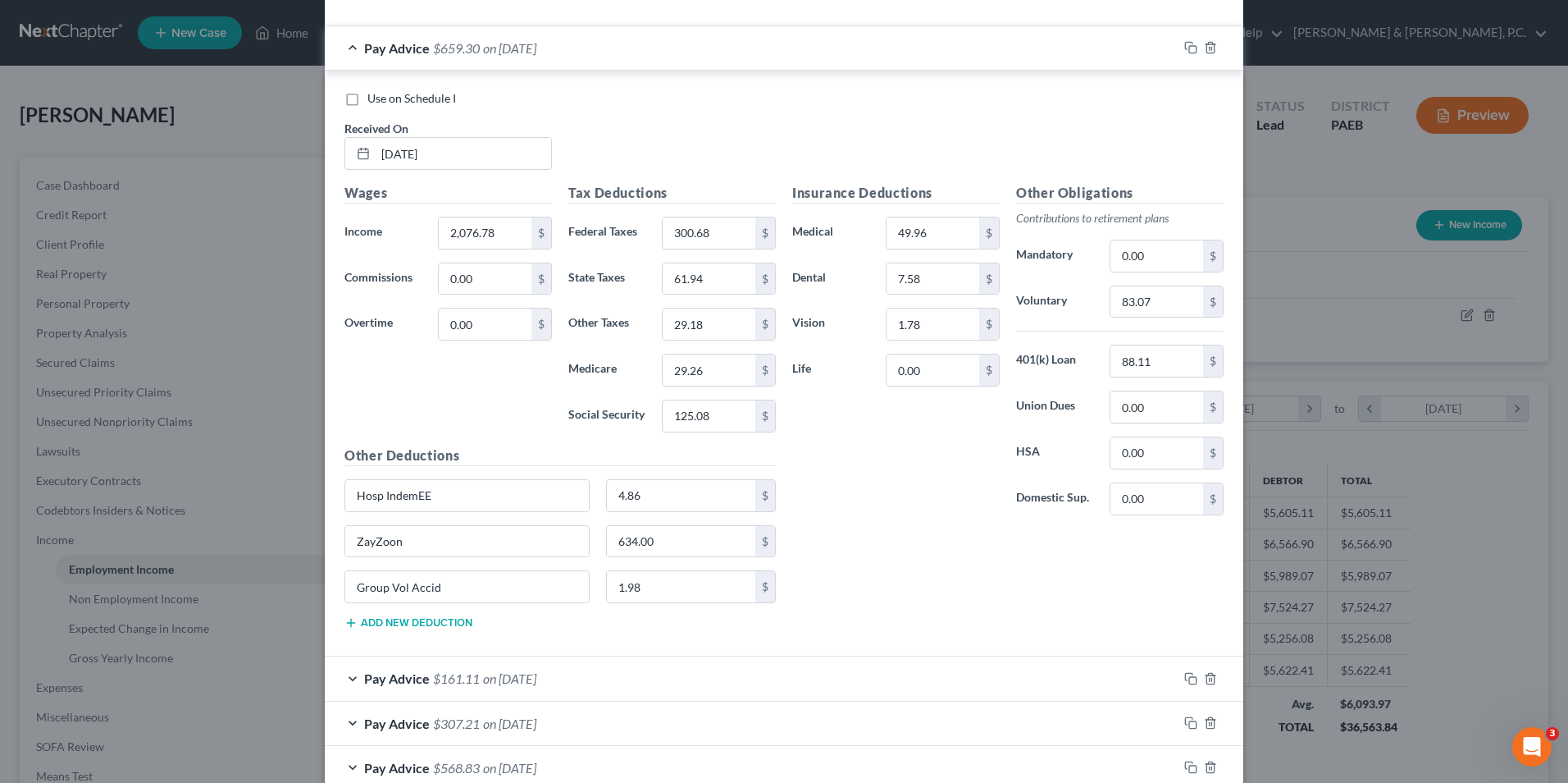
scroll to position [6988, 0]
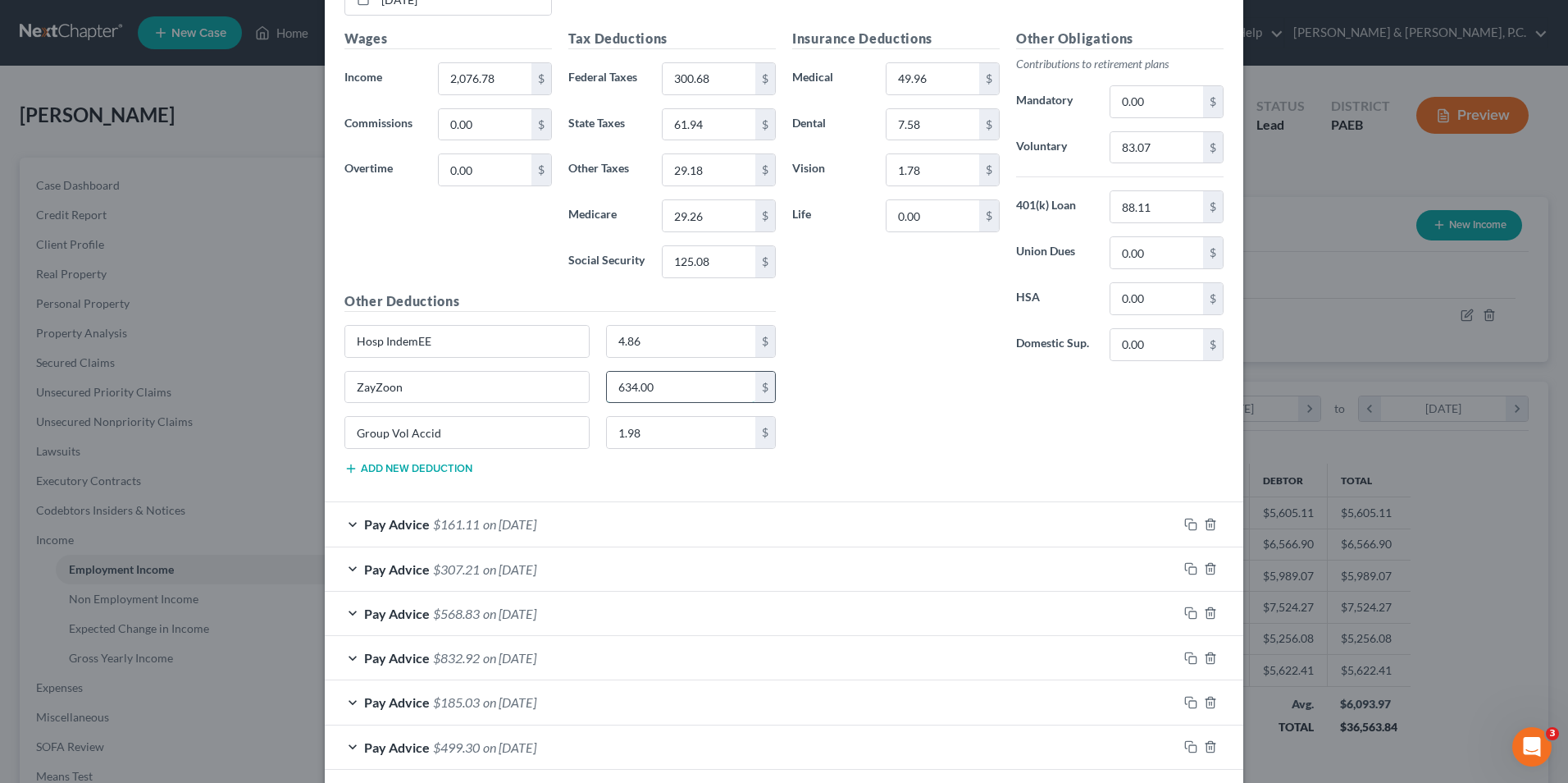
click at [687, 391] on input "634.00" at bounding box center [681, 388] width 149 height 31
click at [343, 527] on div "Pay Advice $161.11 on 07/17/2025" at bounding box center [751, 523] width 853 height 44
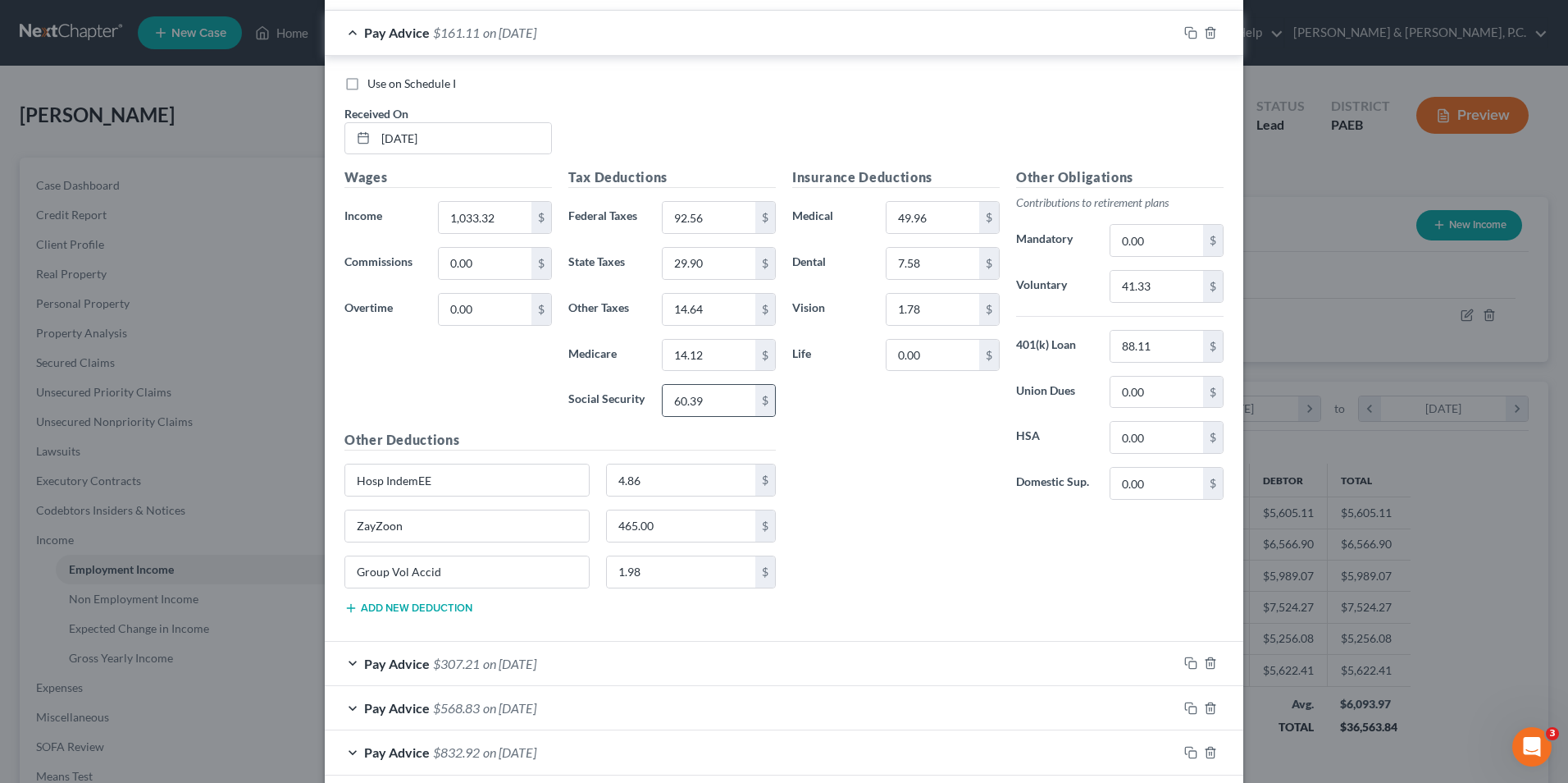
scroll to position [7481, 0]
click at [665, 530] on input "465.00" at bounding box center [681, 525] width 149 height 31
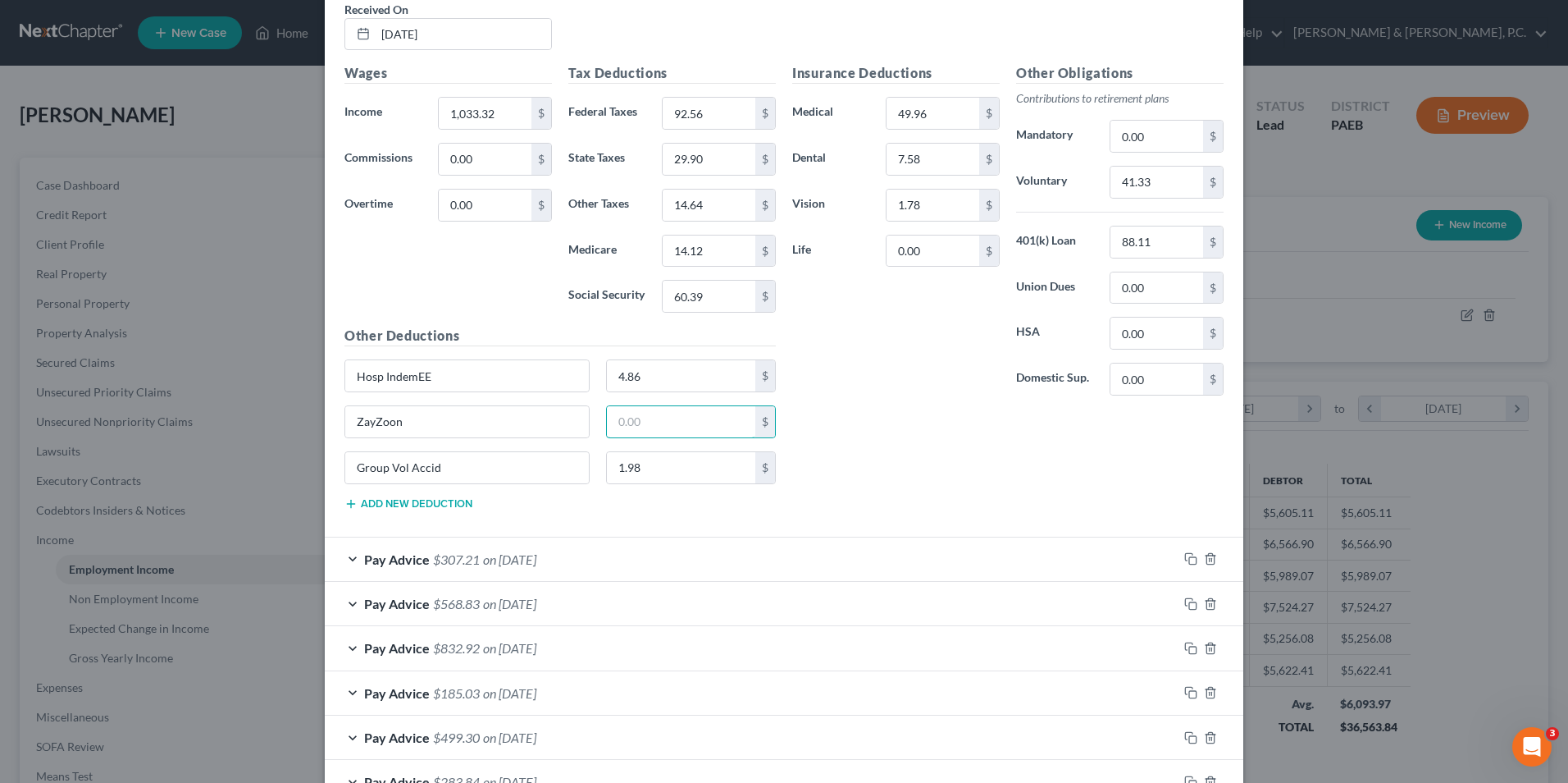
scroll to position [7727, 0]
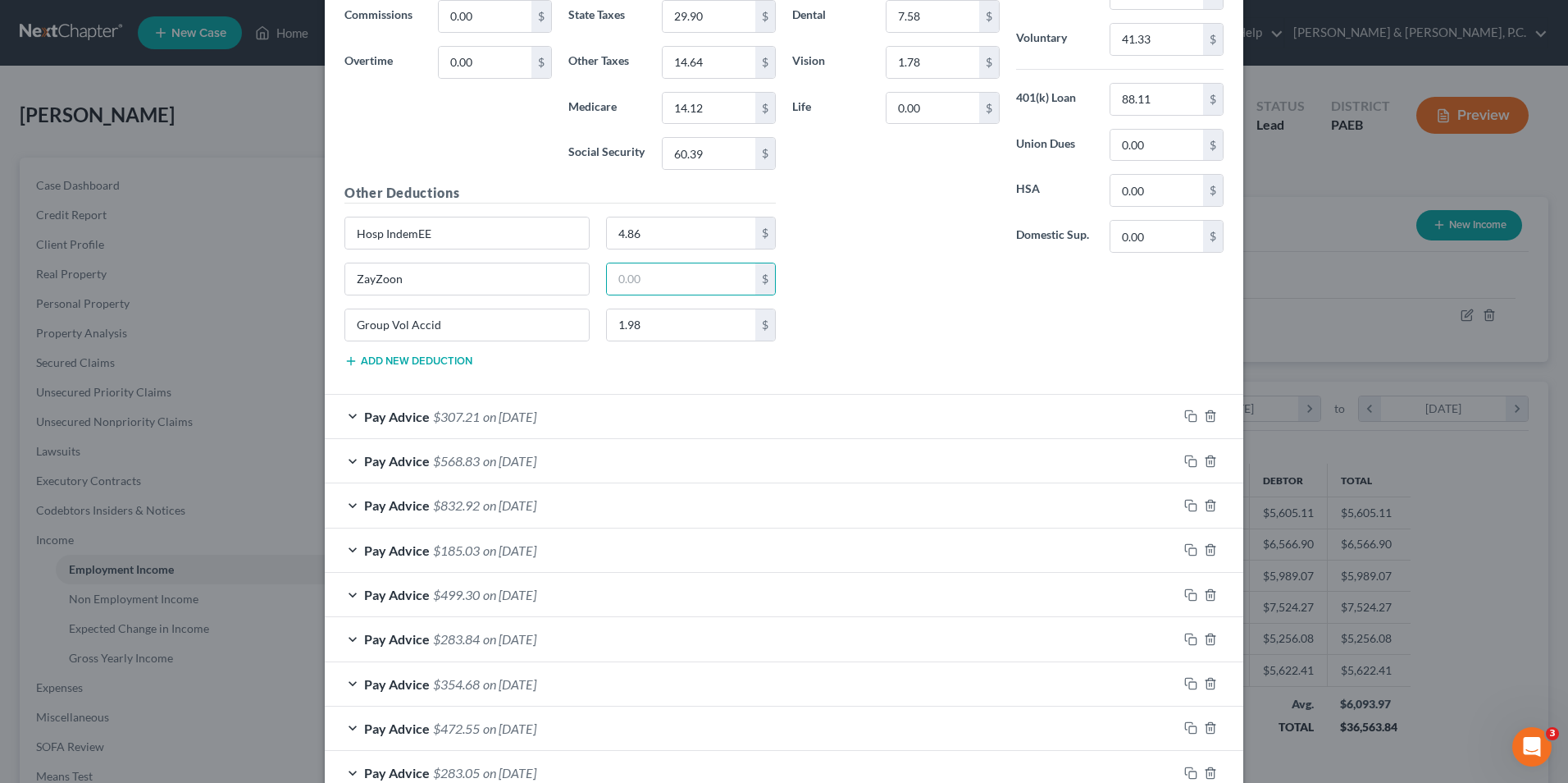
click at [349, 420] on div "Pay Advice $307.21 on 07/10/2025" at bounding box center [751, 416] width 853 height 44
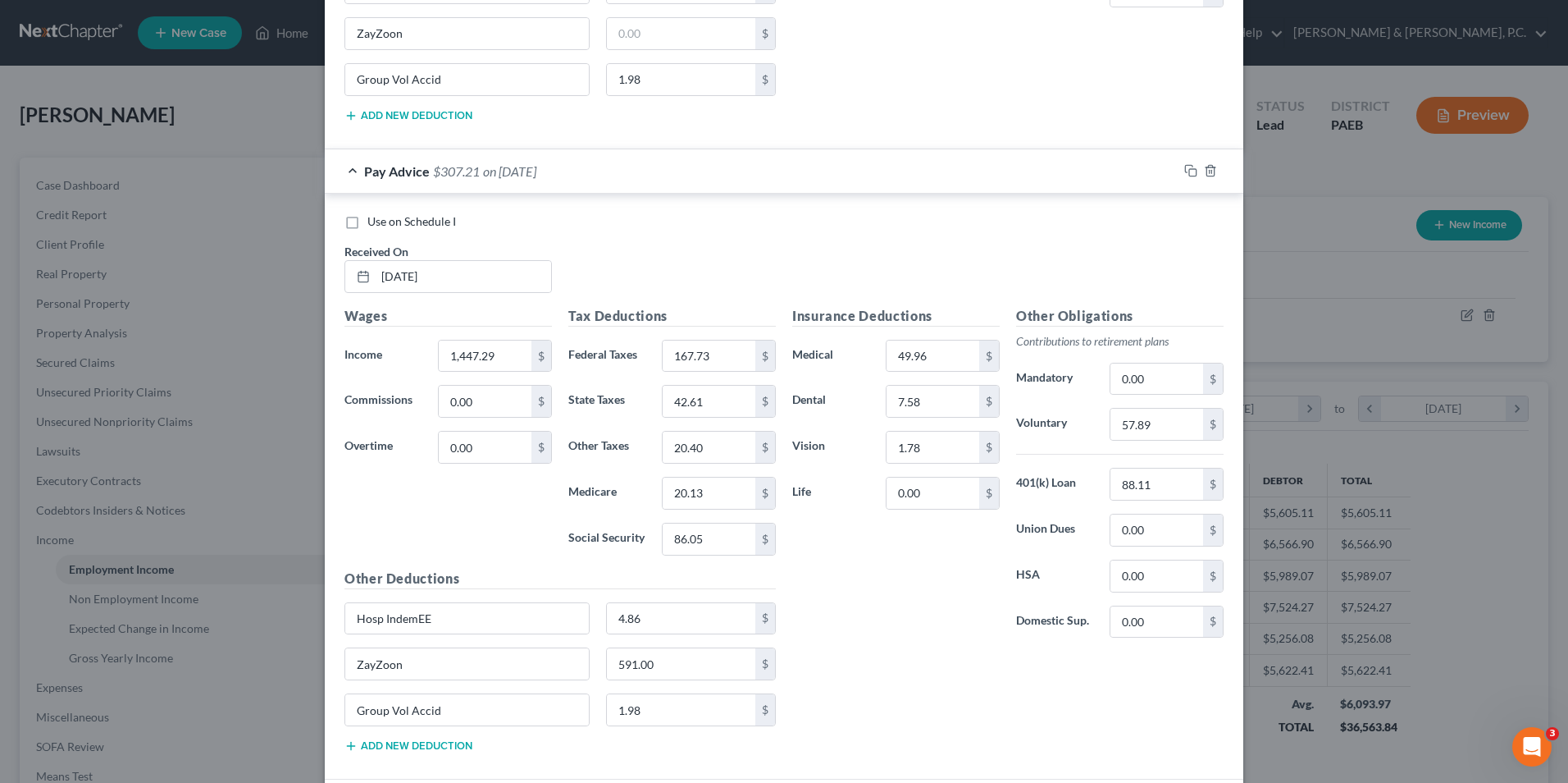
scroll to position [7974, 0]
click at [655, 665] on input "591.00" at bounding box center [681, 663] width 149 height 31
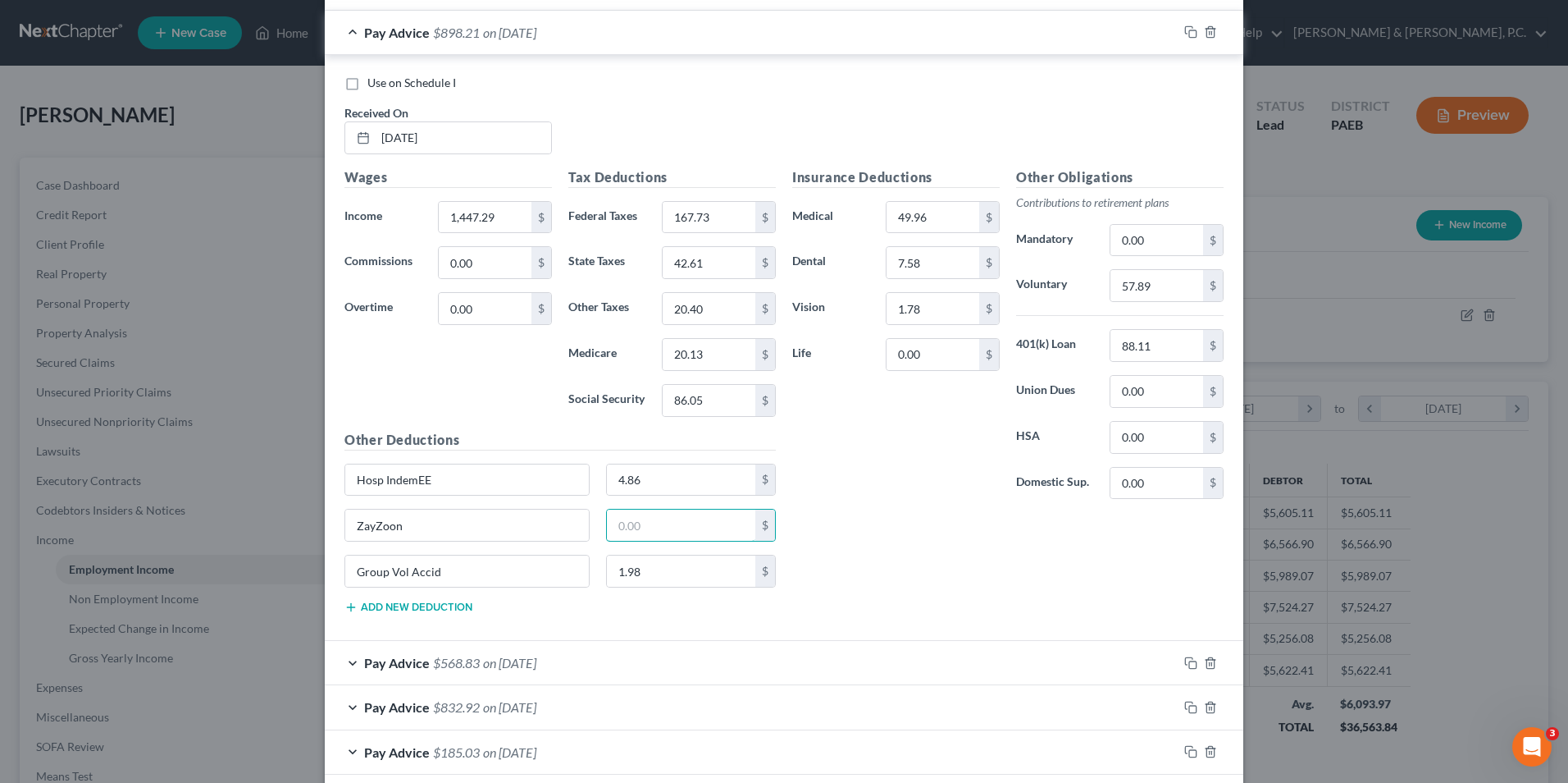
scroll to position [8384, 0]
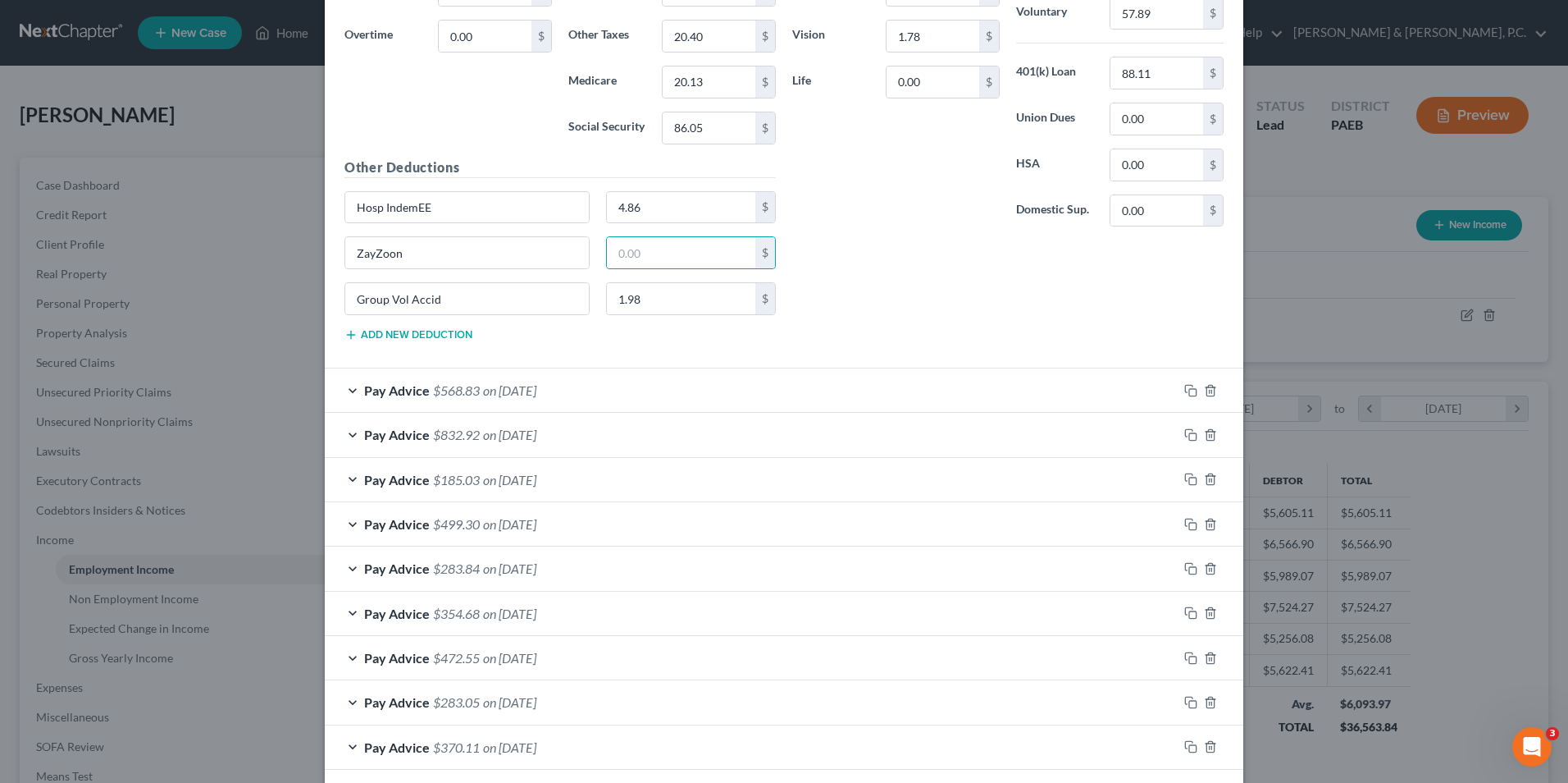
click at [348, 393] on div "Pay Advice $568.83 on 07/03/2025" at bounding box center [751, 390] width 853 height 44
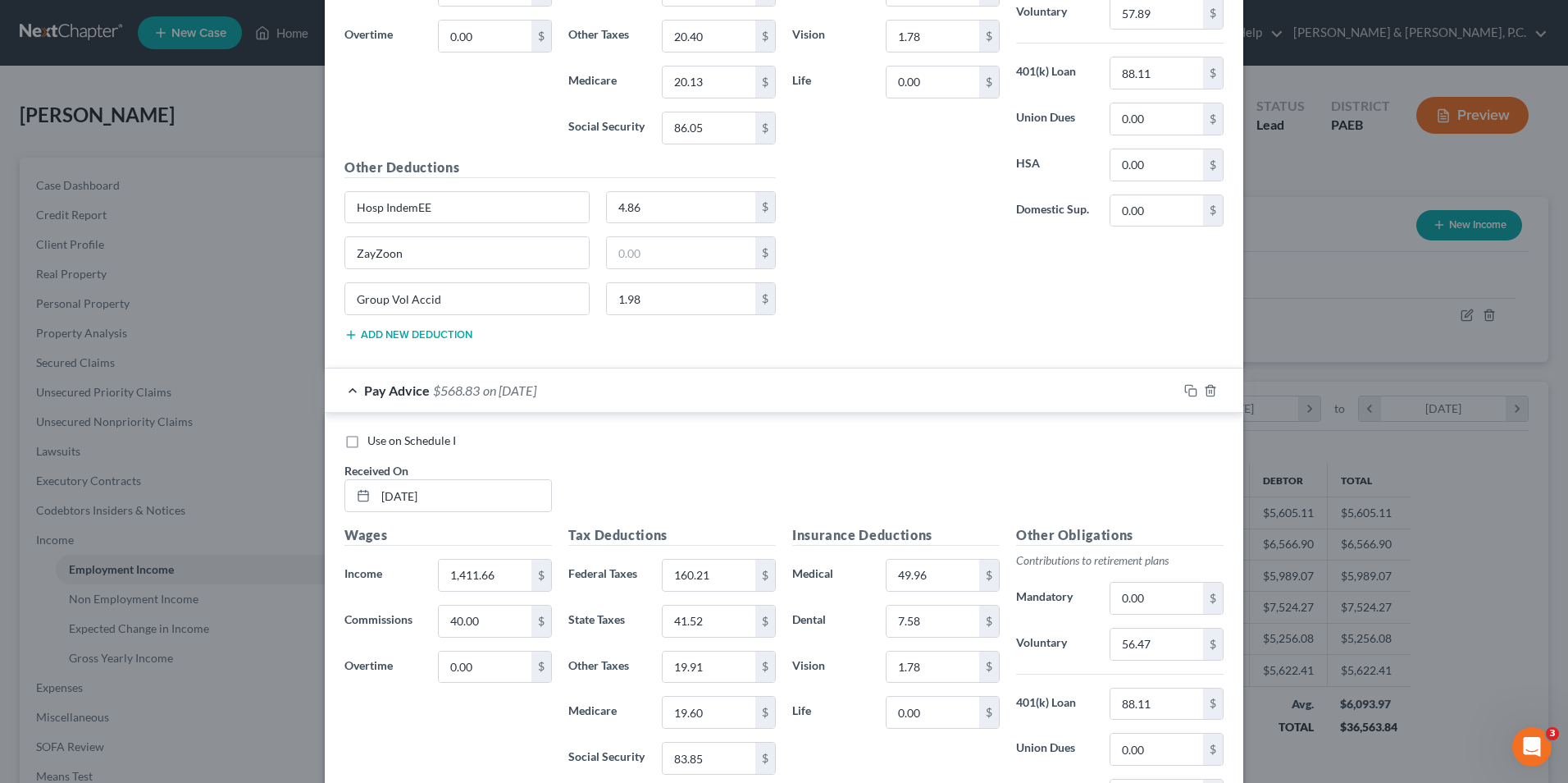
scroll to position [8712, 0]
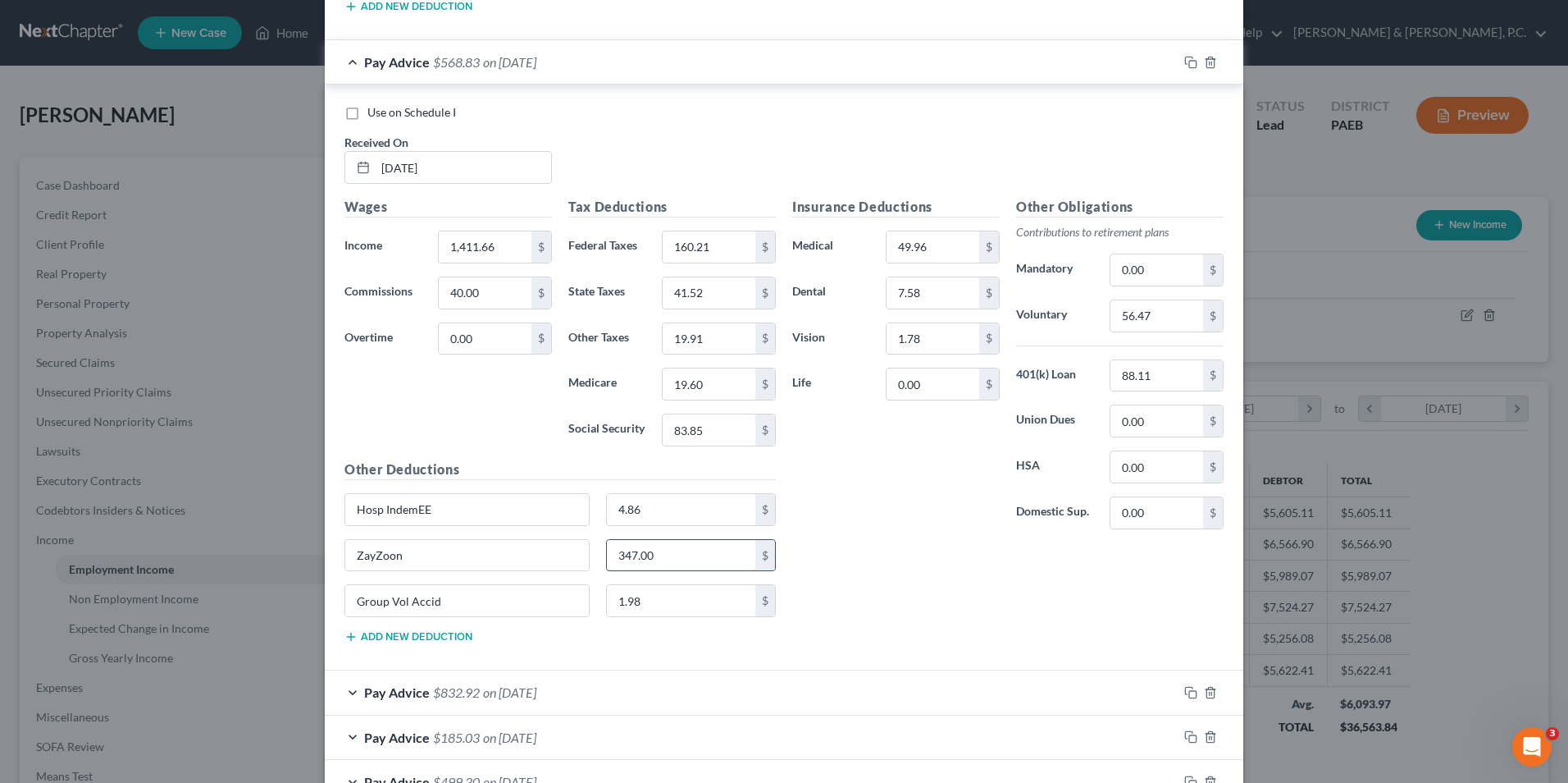
click at [670, 563] on input "347.00" at bounding box center [681, 556] width 149 height 31
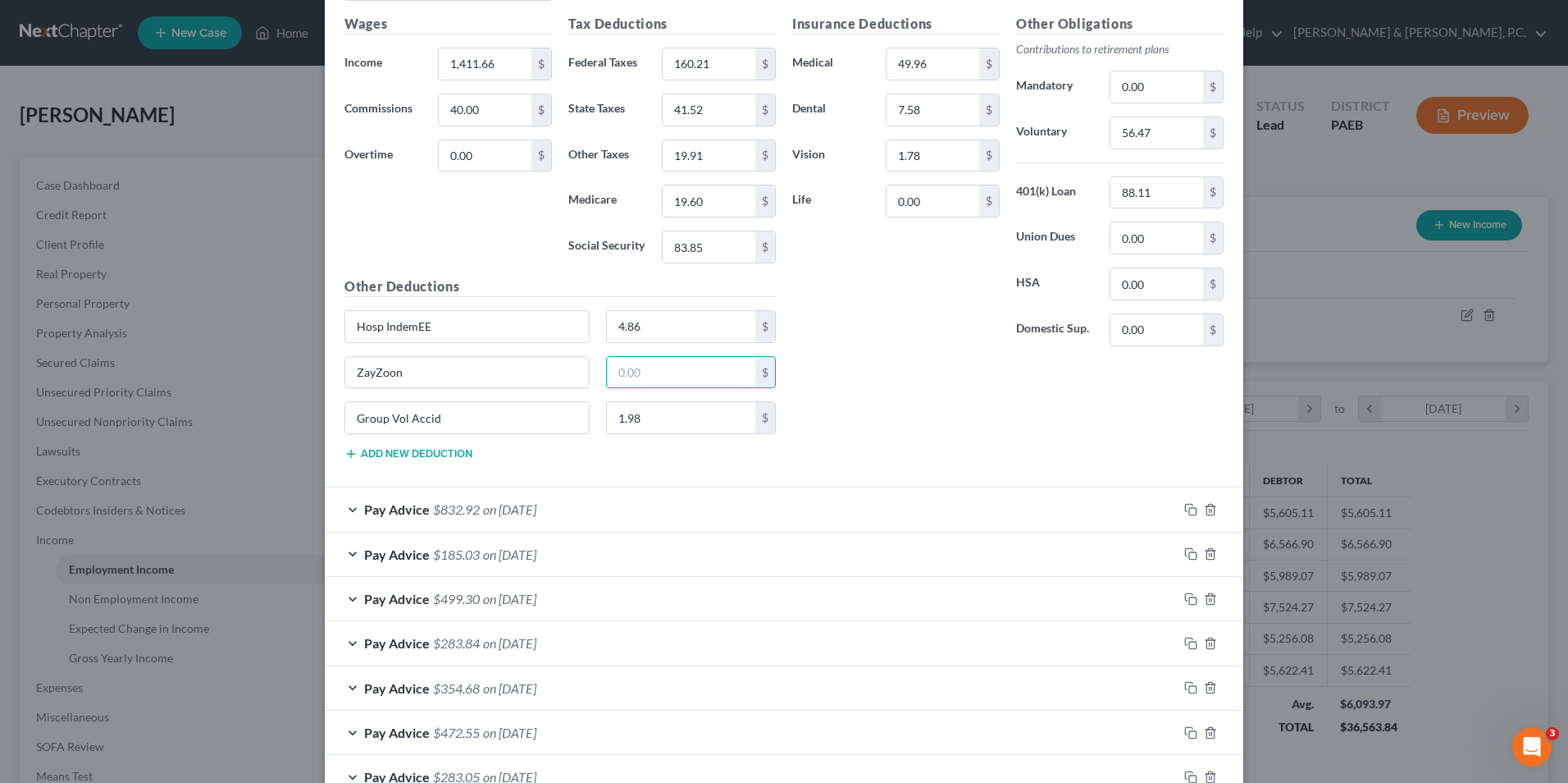
scroll to position [9123, 0]
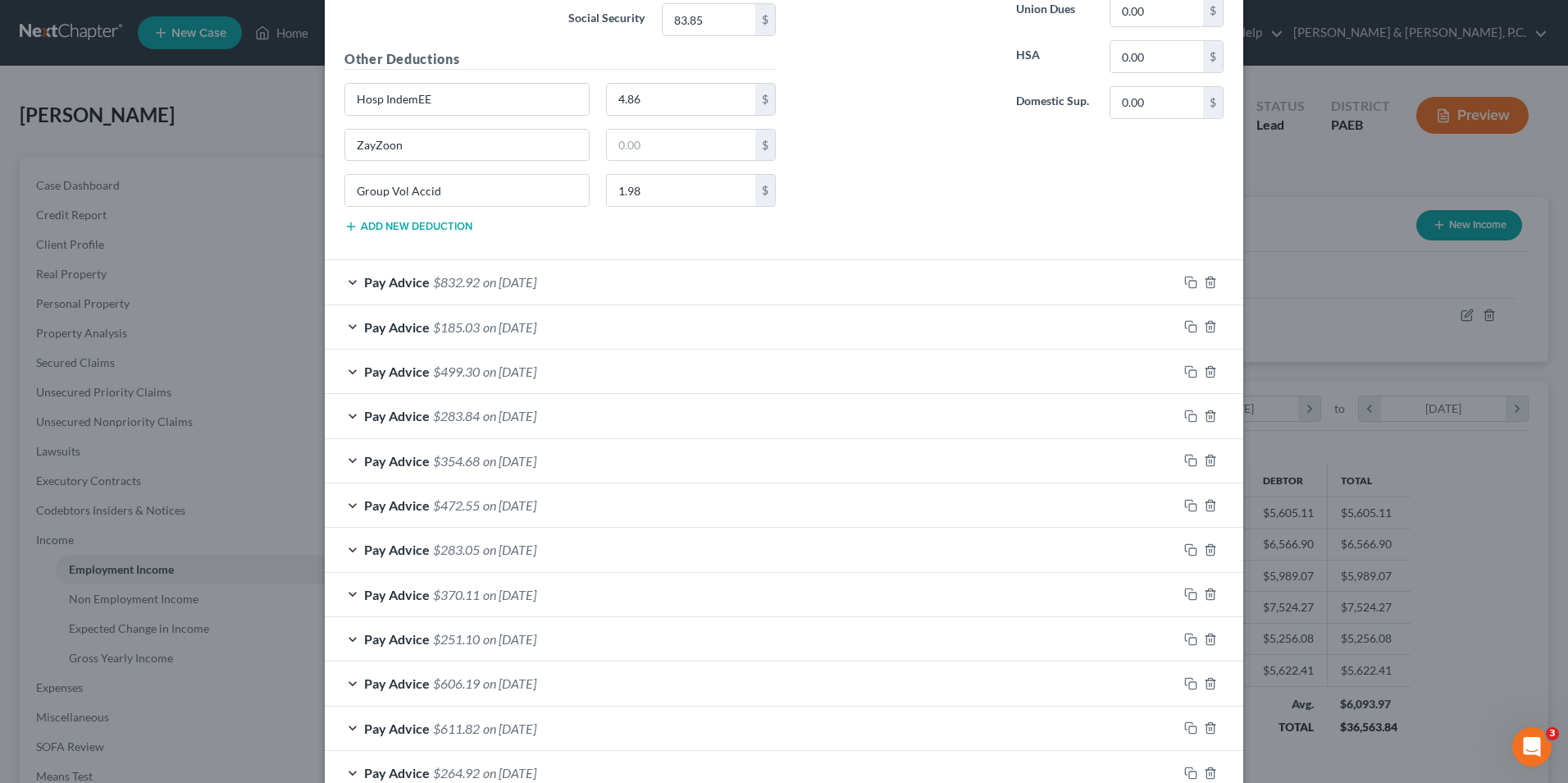
click at [342, 284] on div "Pay Advice $832.92 on 06/26/2025" at bounding box center [751, 281] width 853 height 44
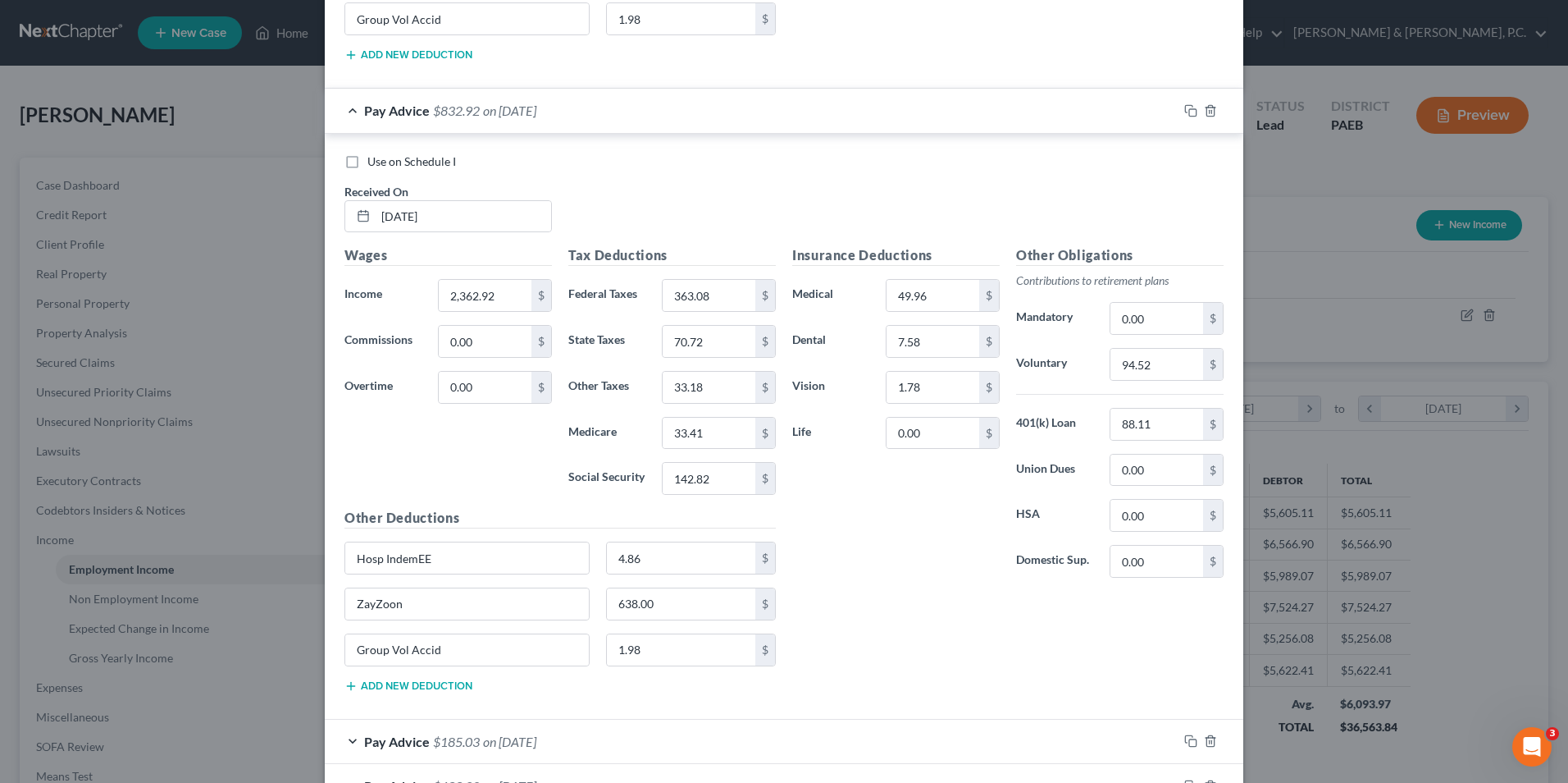
scroll to position [9451, 0]
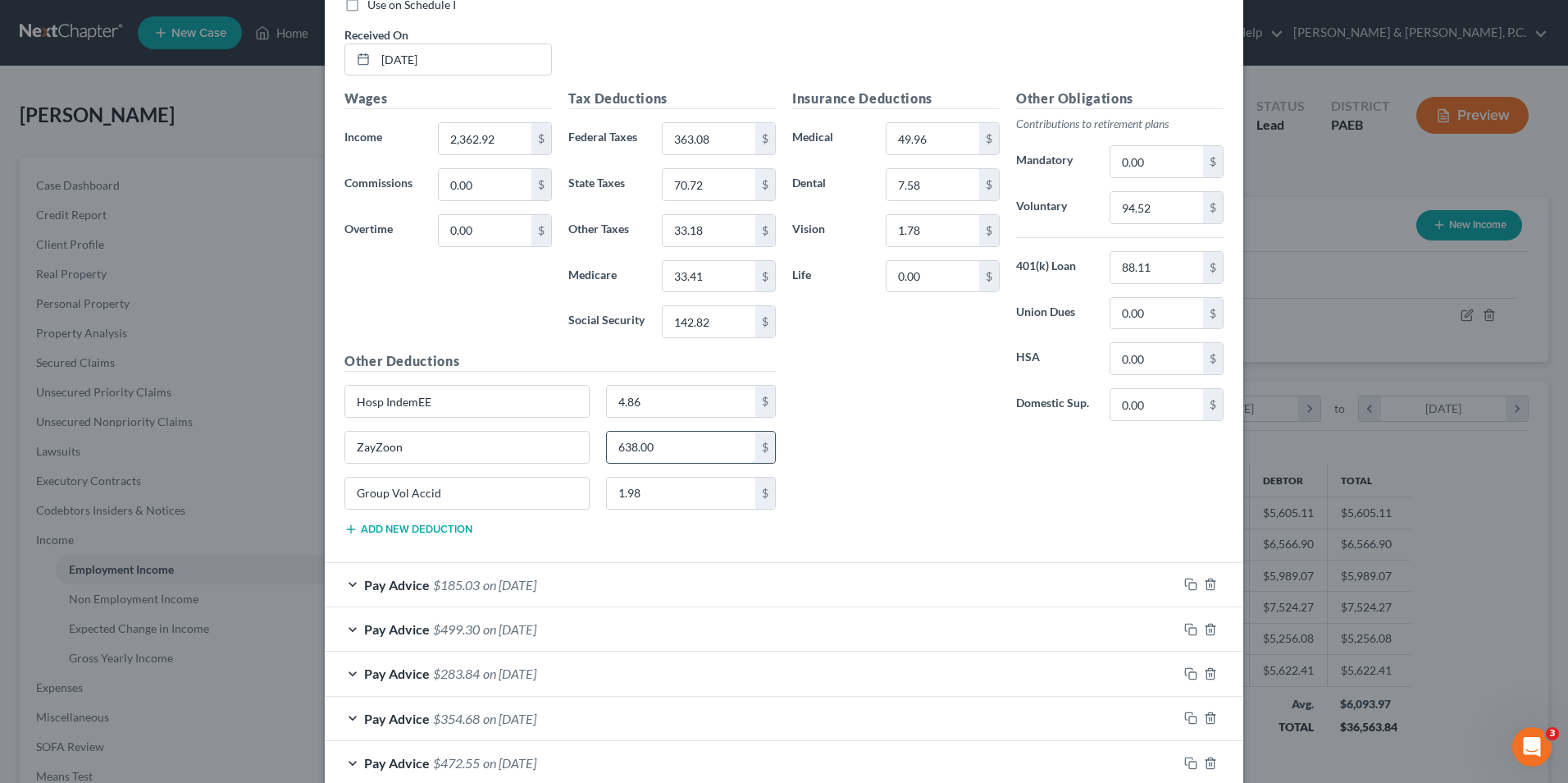
click at [663, 450] on input "638.00" at bounding box center [681, 447] width 149 height 31
drag, startPoint x: 343, startPoint y: 584, endPoint x: 478, endPoint y: 608, distance: 137.1
click at [345, 584] on div "Pay Advice $185.03 on 06/18/2025" at bounding box center [751, 585] width 853 height 44
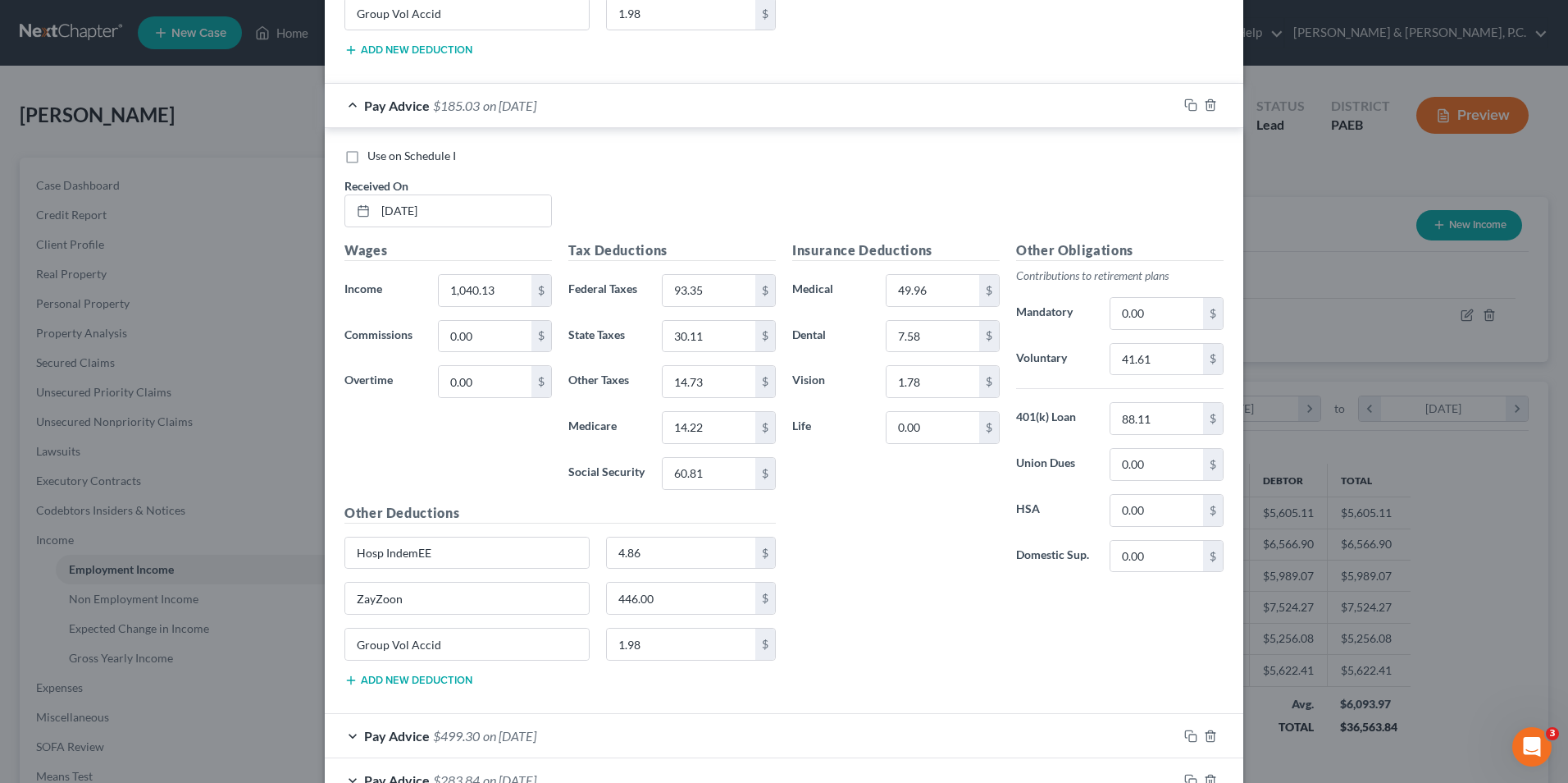
scroll to position [10107, 0]
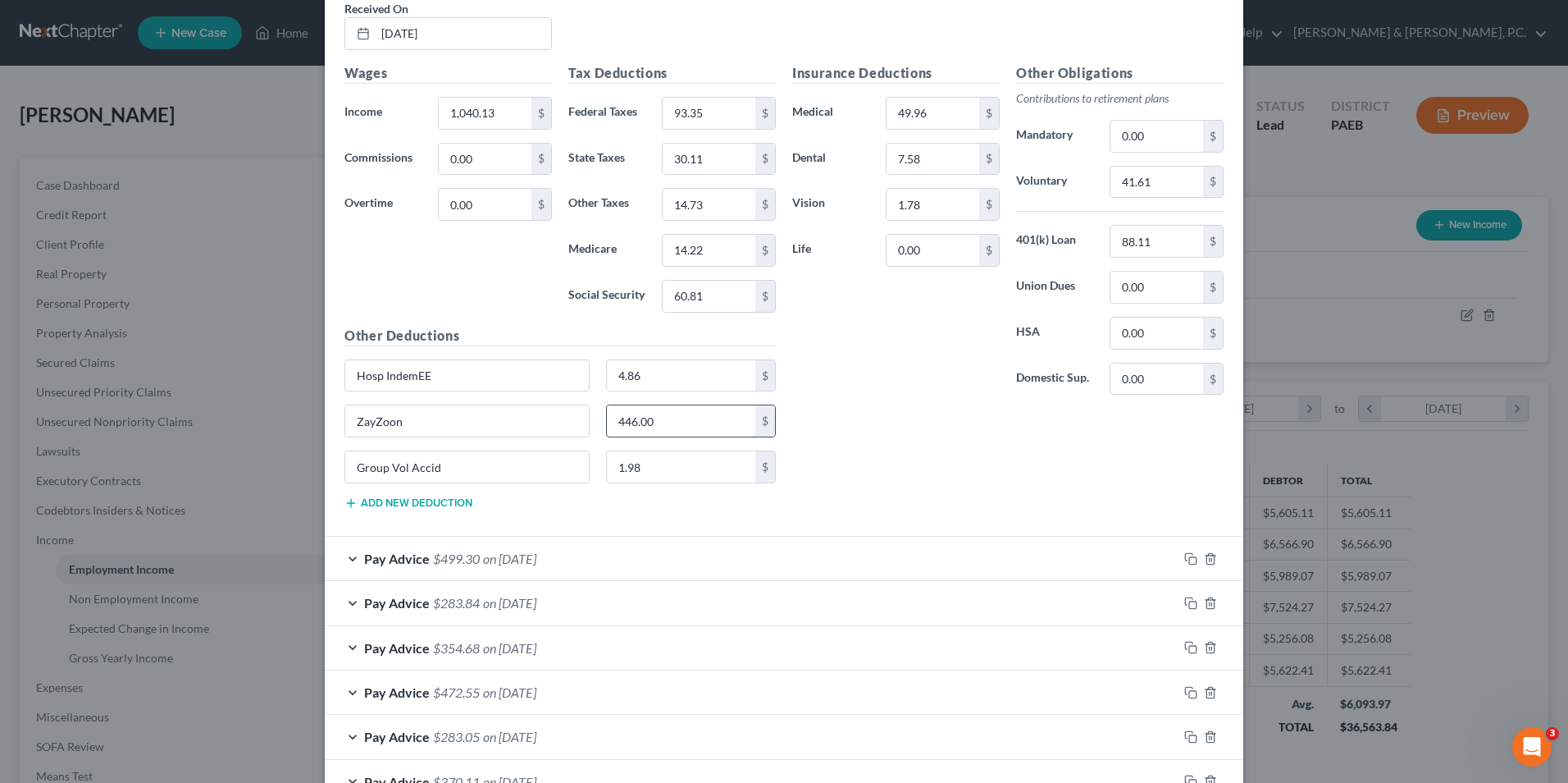
click at [672, 417] on input "446.00" at bounding box center [681, 421] width 149 height 31
click at [347, 559] on div "Pay Advice $499.30 on 06/12/2025" at bounding box center [751, 558] width 853 height 44
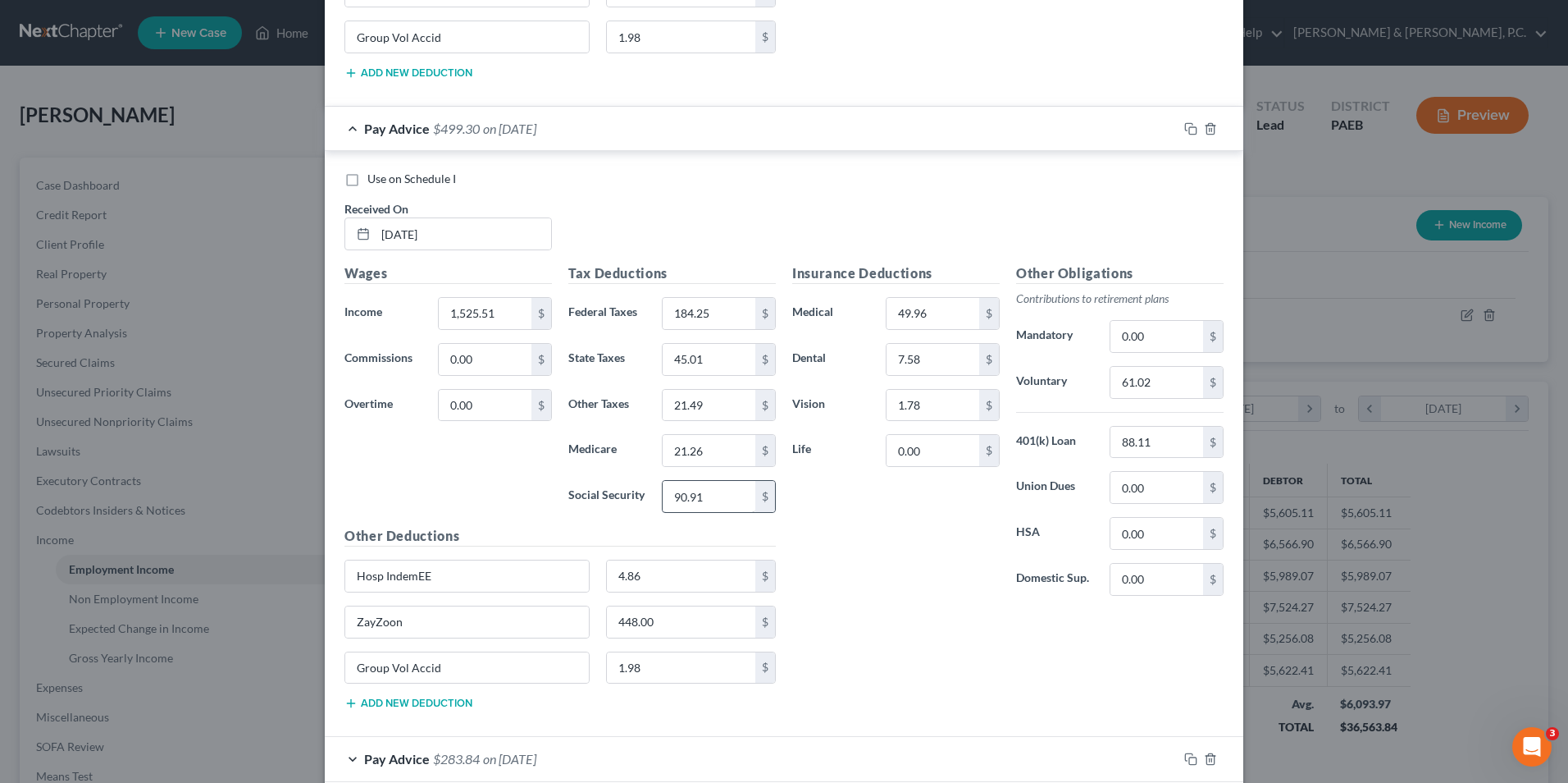
scroll to position [10682, 0]
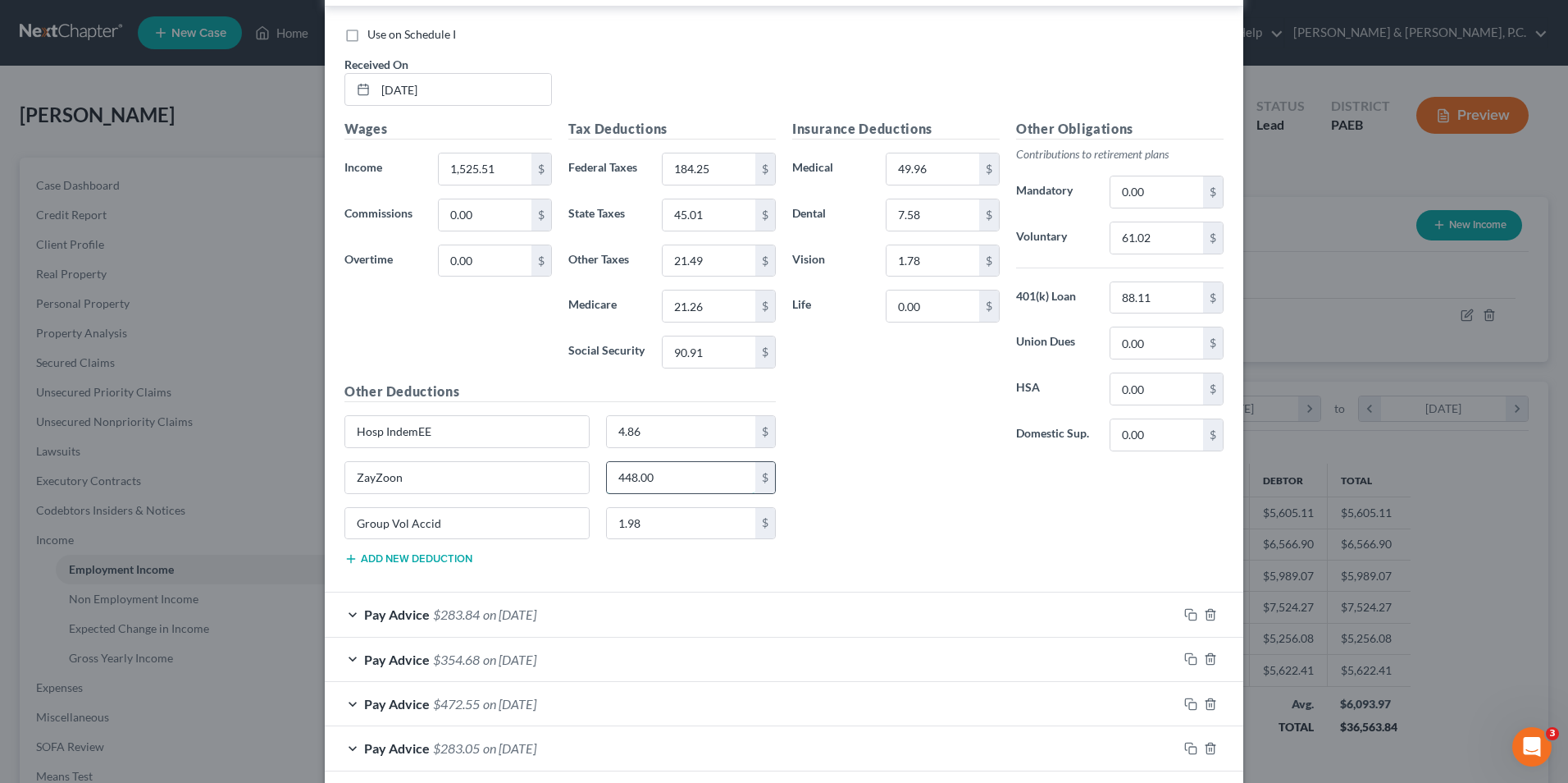
click at [664, 485] on input "448.00" at bounding box center [681, 477] width 149 height 31
click at [344, 613] on div "Pay Advice $283.84 on 06/05/2025" at bounding box center [751, 614] width 853 height 44
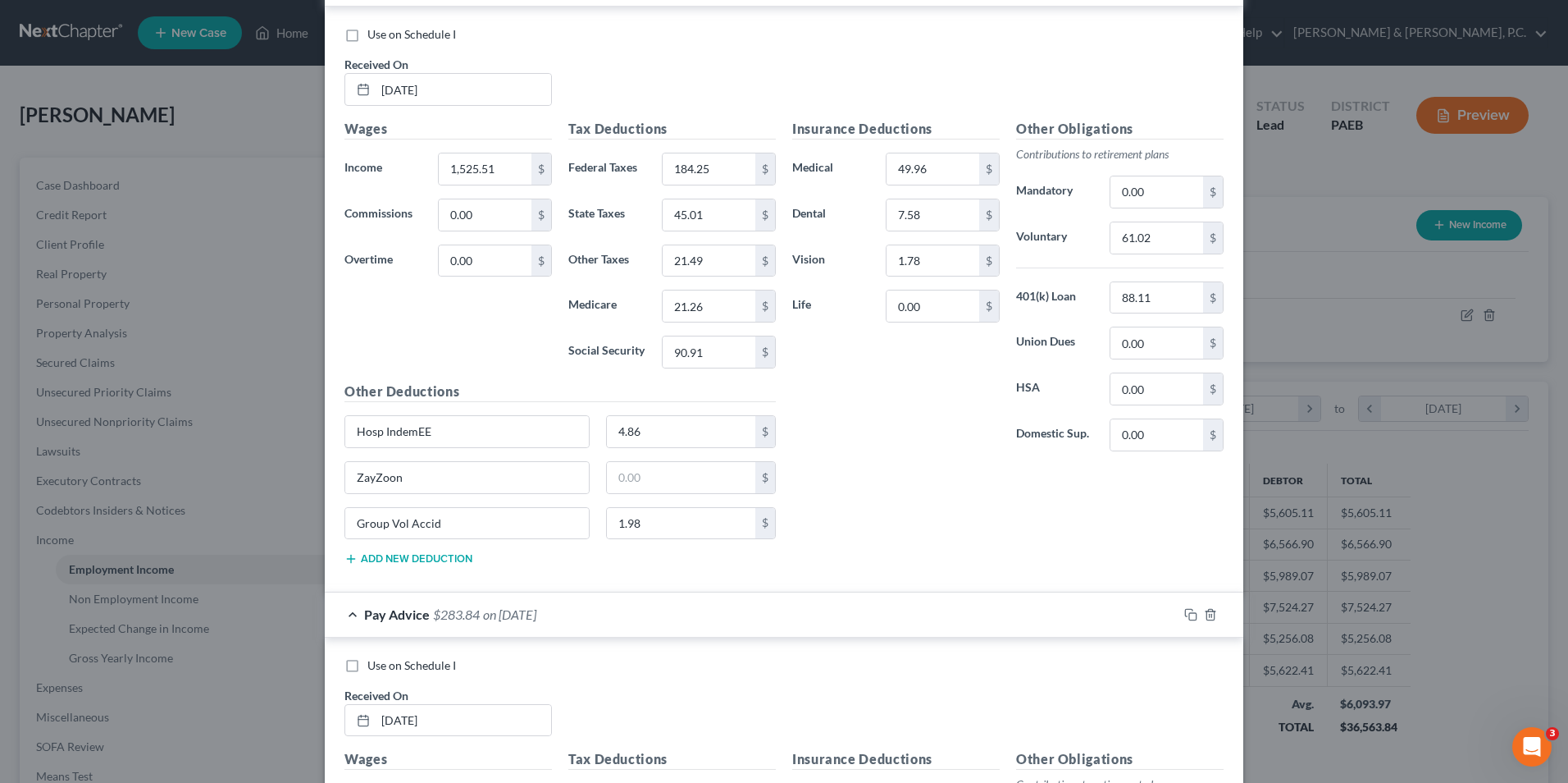
scroll to position [11092, 0]
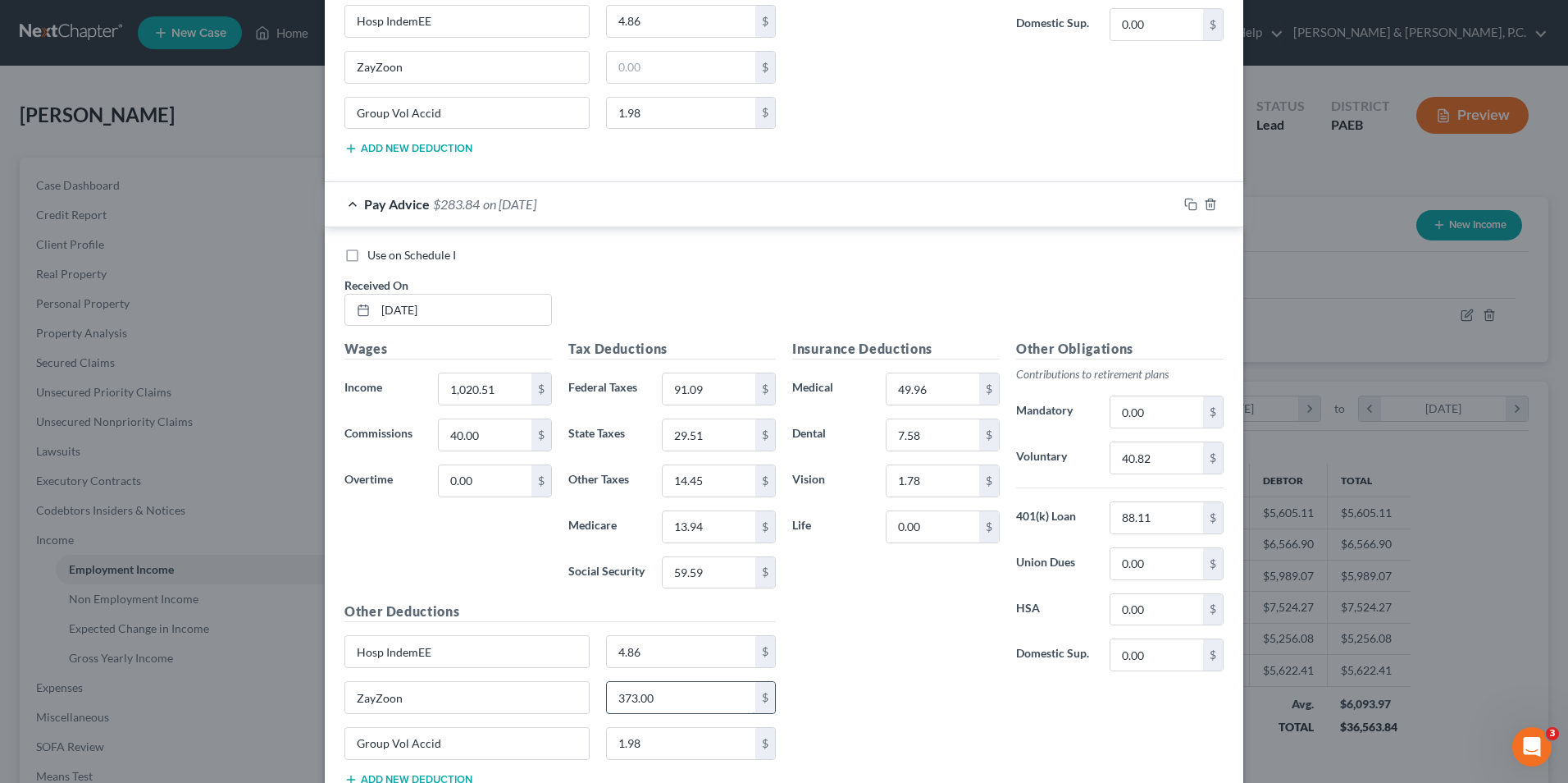
click at [663, 696] on input "373.00" at bounding box center [681, 698] width 149 height 31
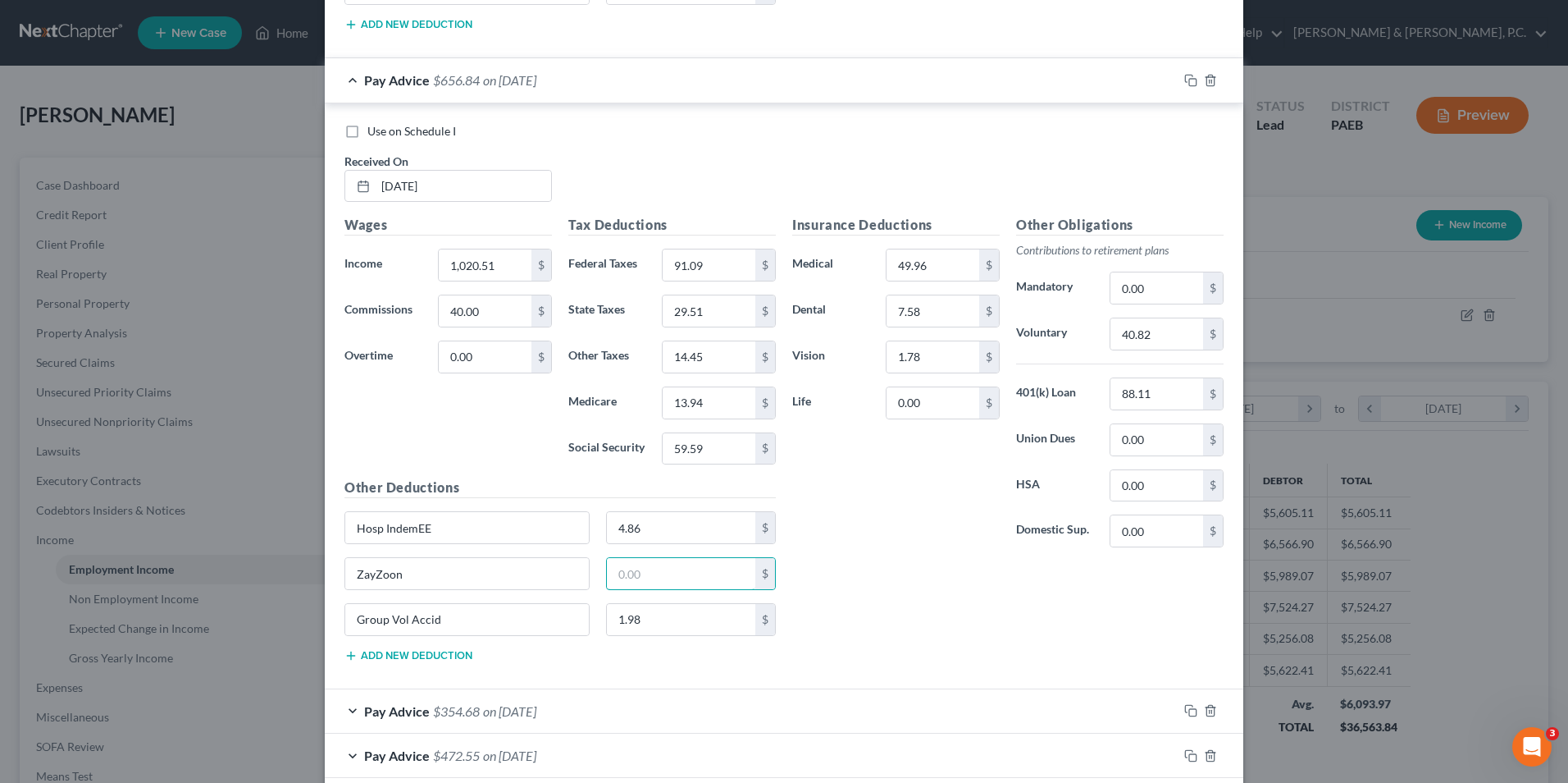
scroll to position [11502, 0]
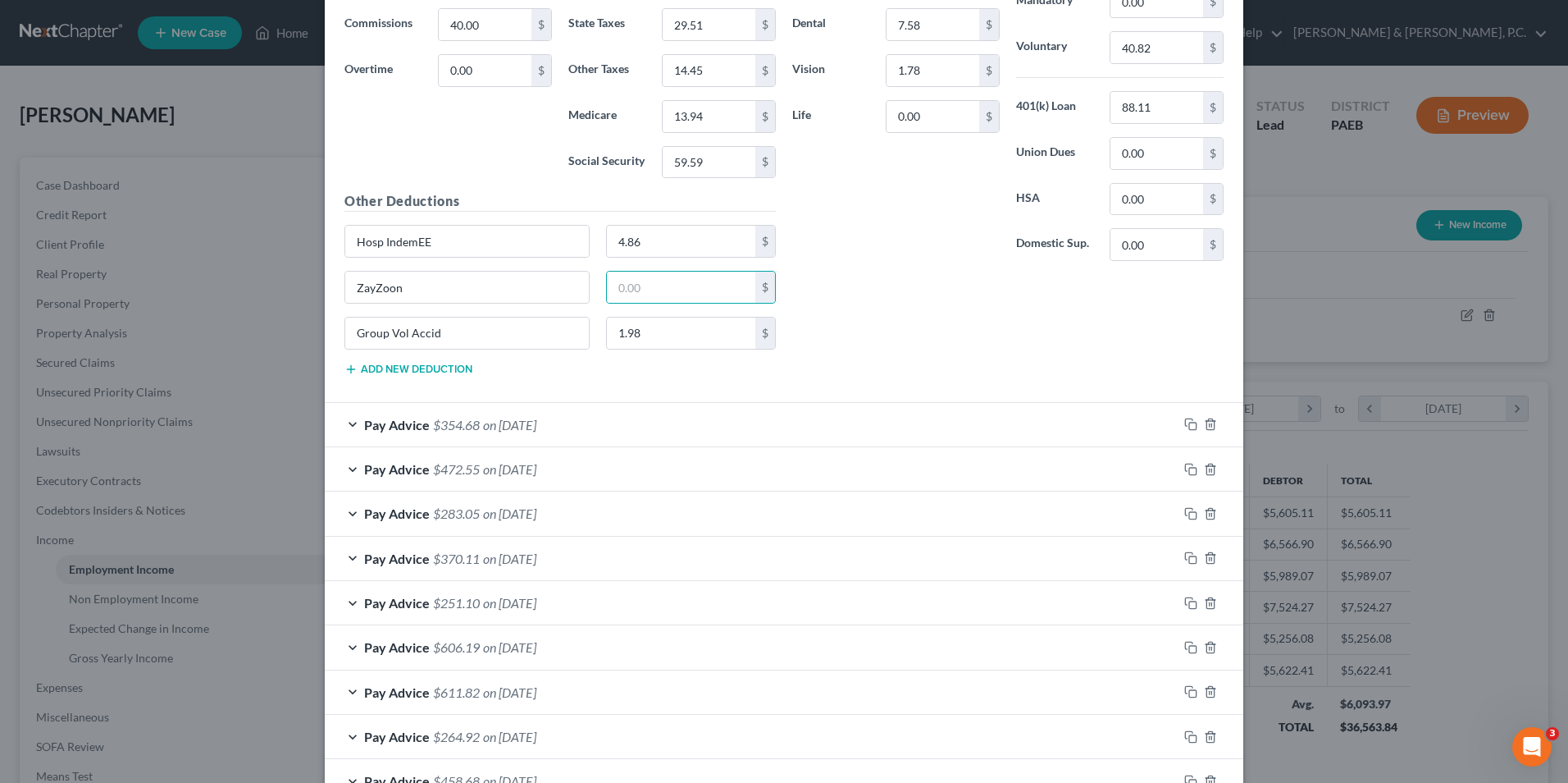
click at [342, 425] on div "Pay Advice $354.68 on 05/29/2025" at bounding box center [751, 425] width 853 height 44
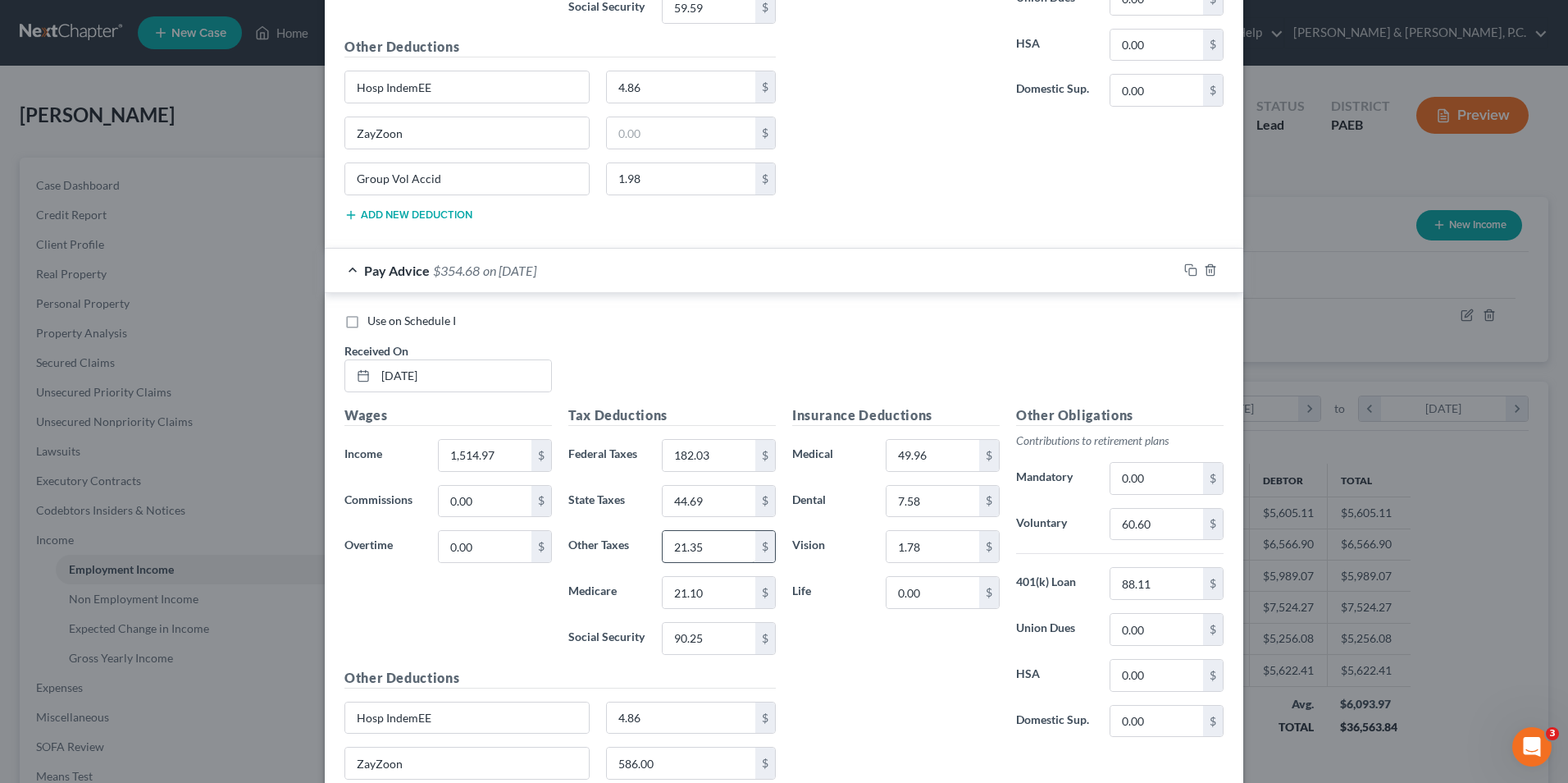
scroll to position [11831, 0]
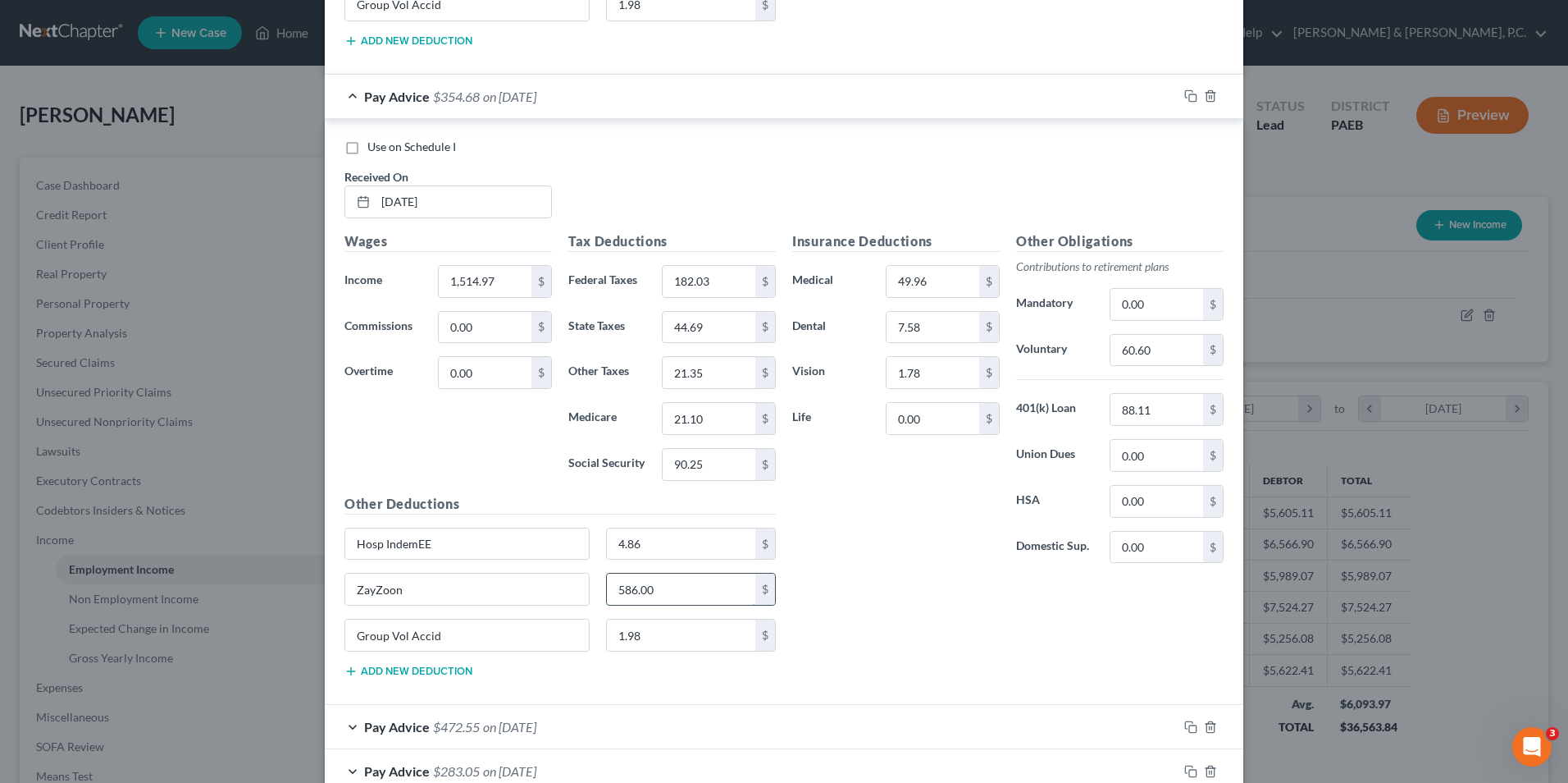
click at [677, 589] on input "586.00" at bounding box center [681, 590] width 149 height 31
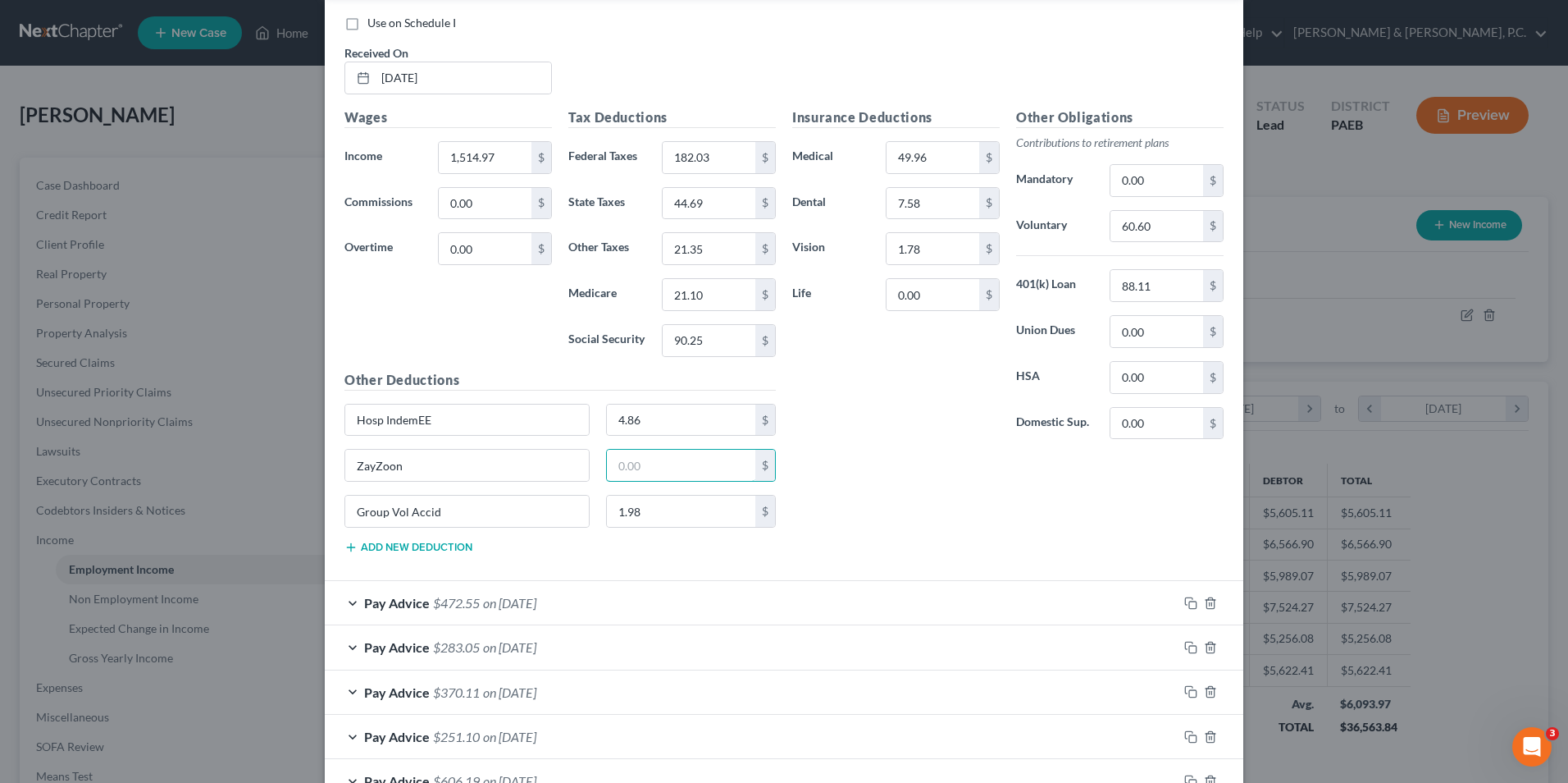
scroll to position [12159, 0]
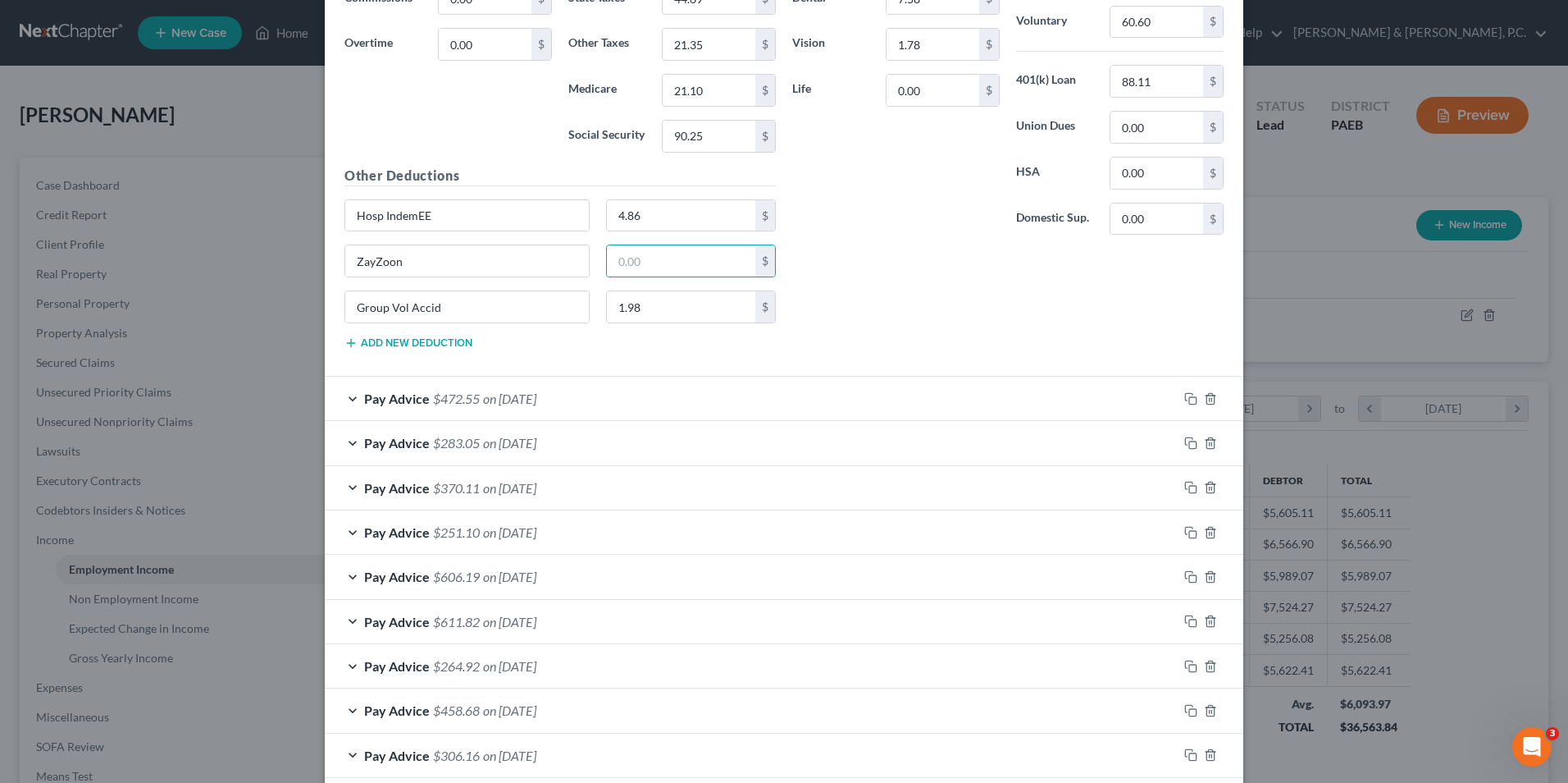
click at [341, 401] on div "Pay Advice $472.55 on 05/22/2025" at bounding box center [751, 398] width 853 height 44
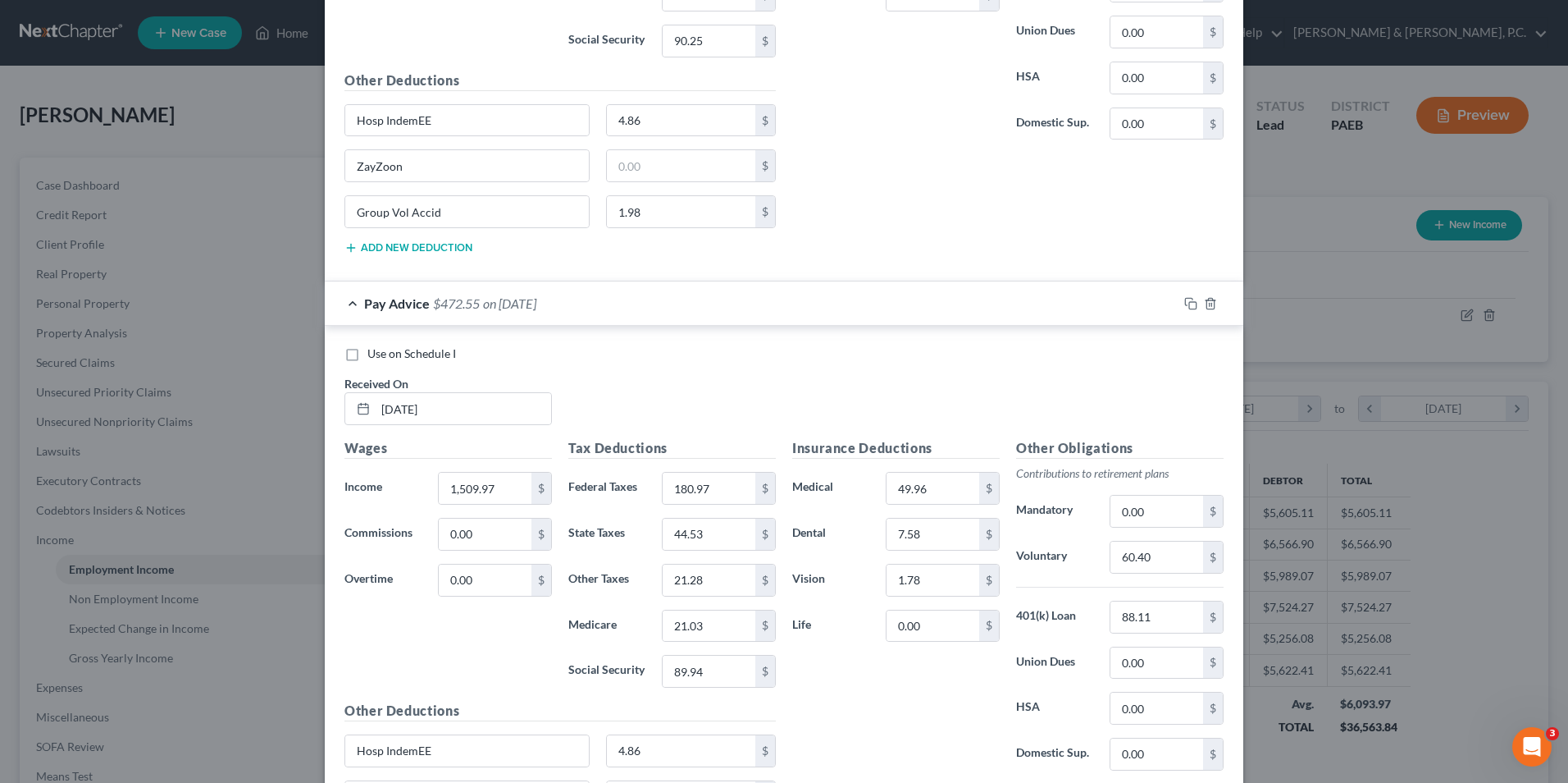
scroll to position [12487, 0]
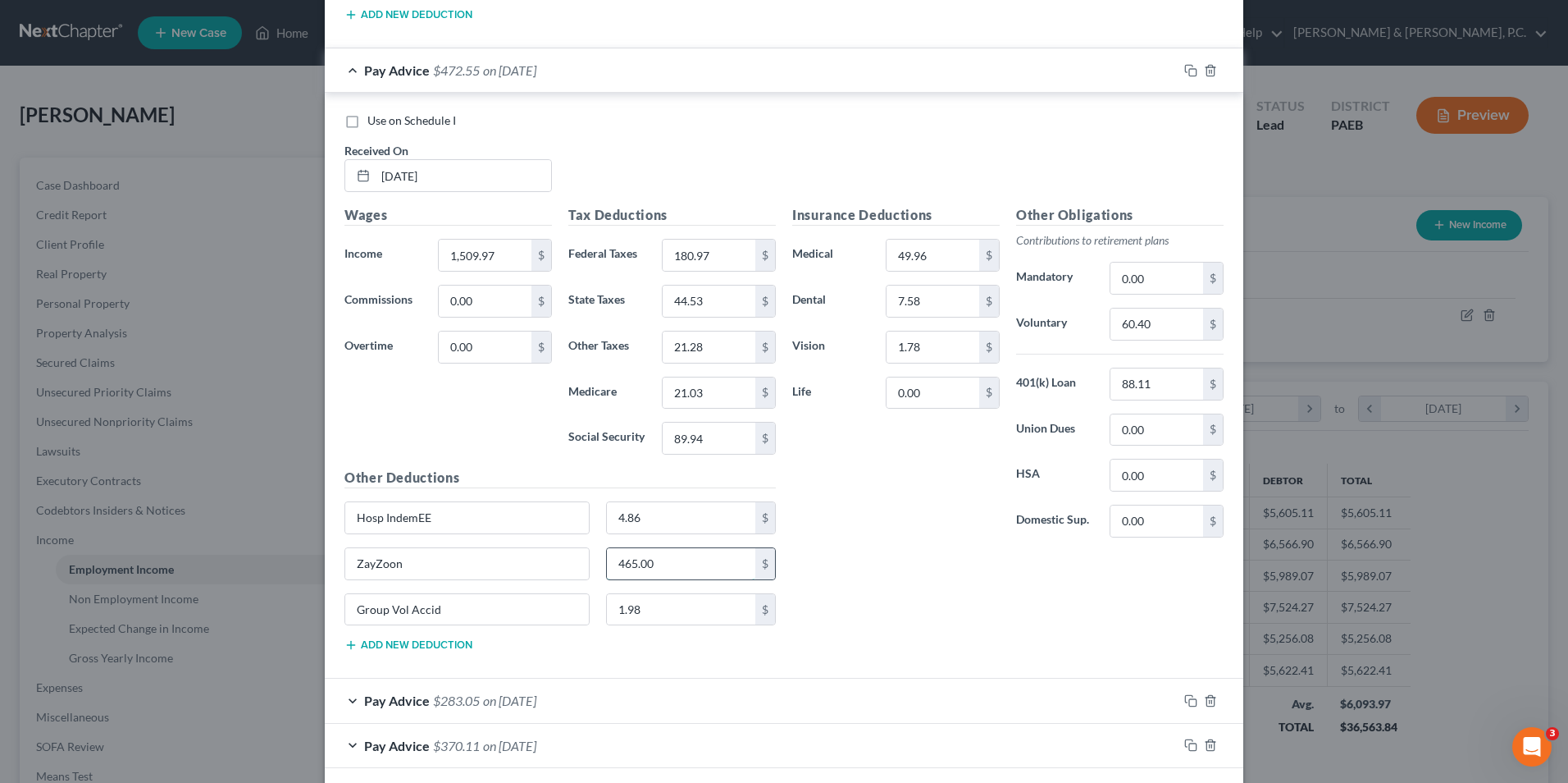
click at [666, 565] on input "465.00" at bounding box center [681, 563] width 149 height 31
click at [344, 697] on div "Pay Advice $283.05 on 05/15/2025" at bounding box center [751, 700] width 853 height 44
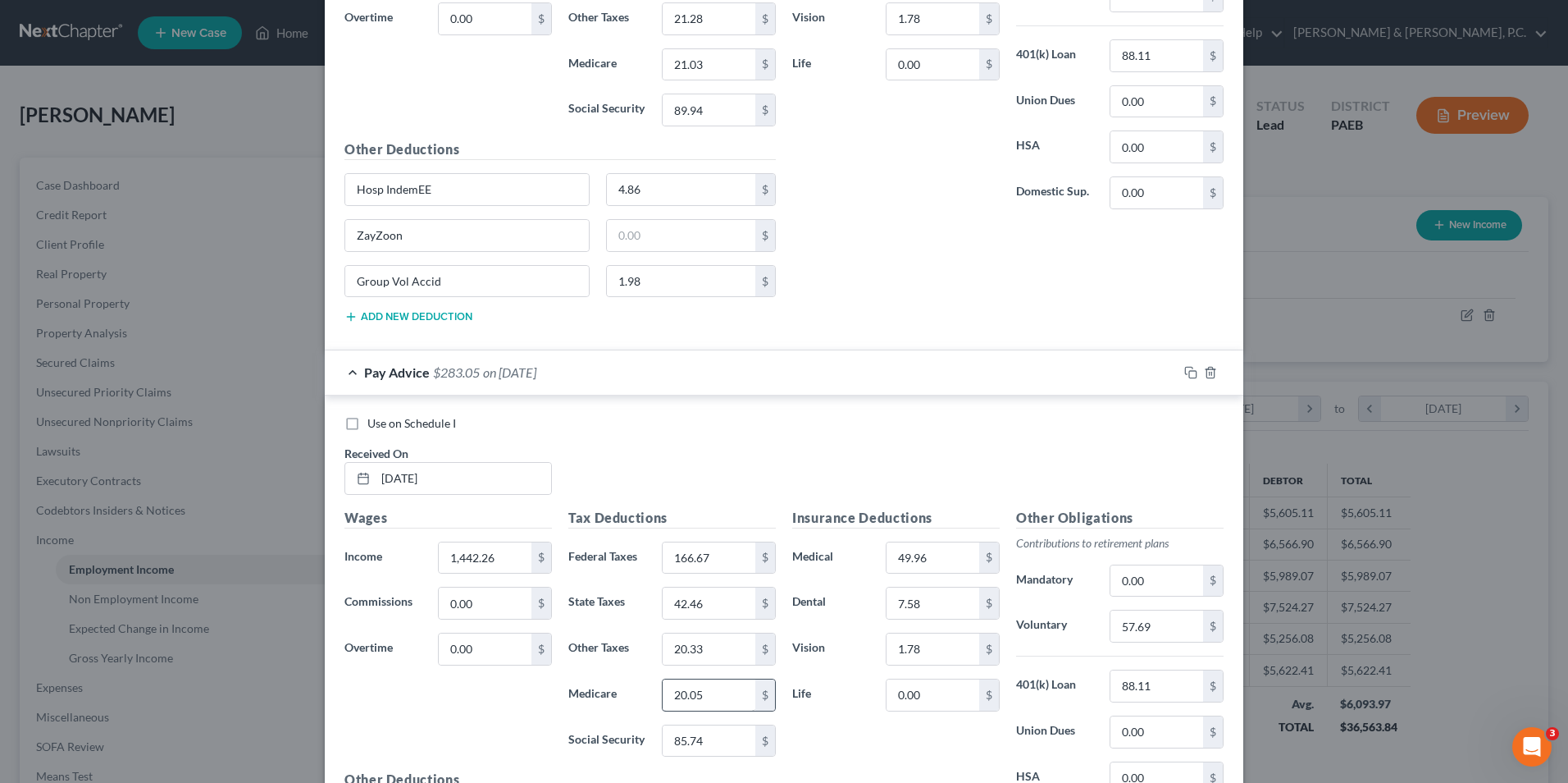
scroll to position [13143, 0]
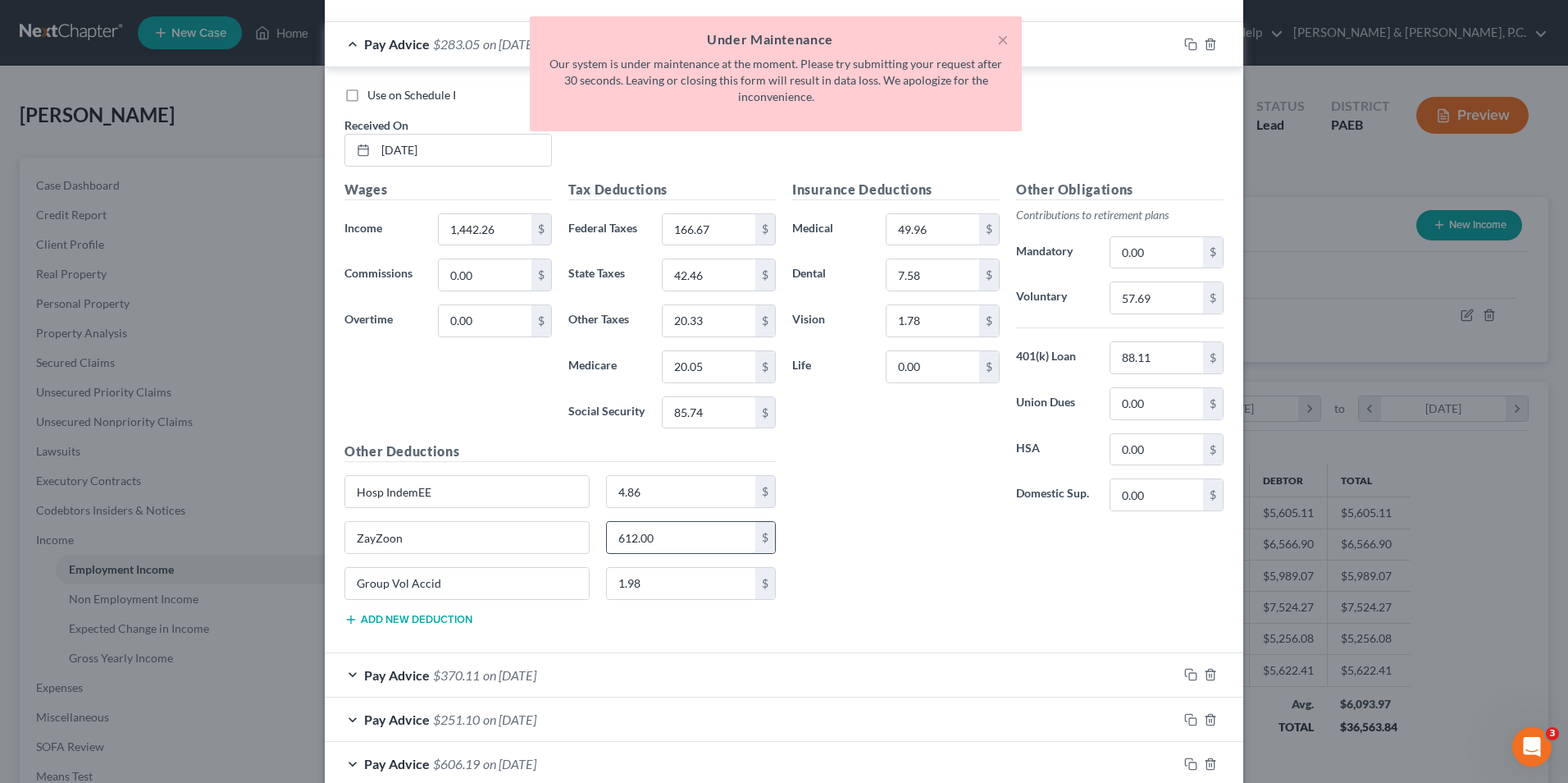
click at [663, 541] on input "612.00" at bounding box center [681, 538] width 149 height 31
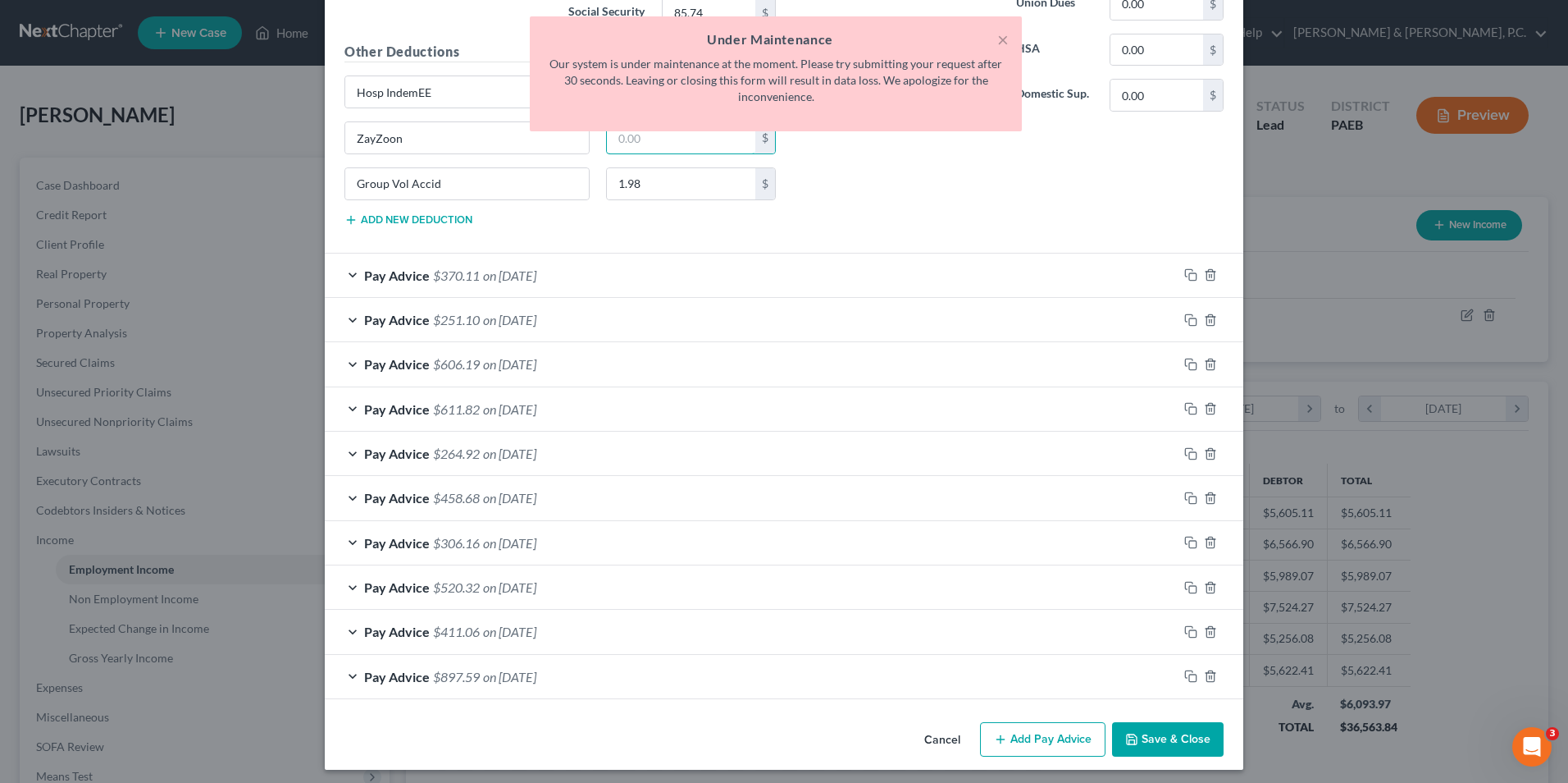
scroll to position [13550, 0]
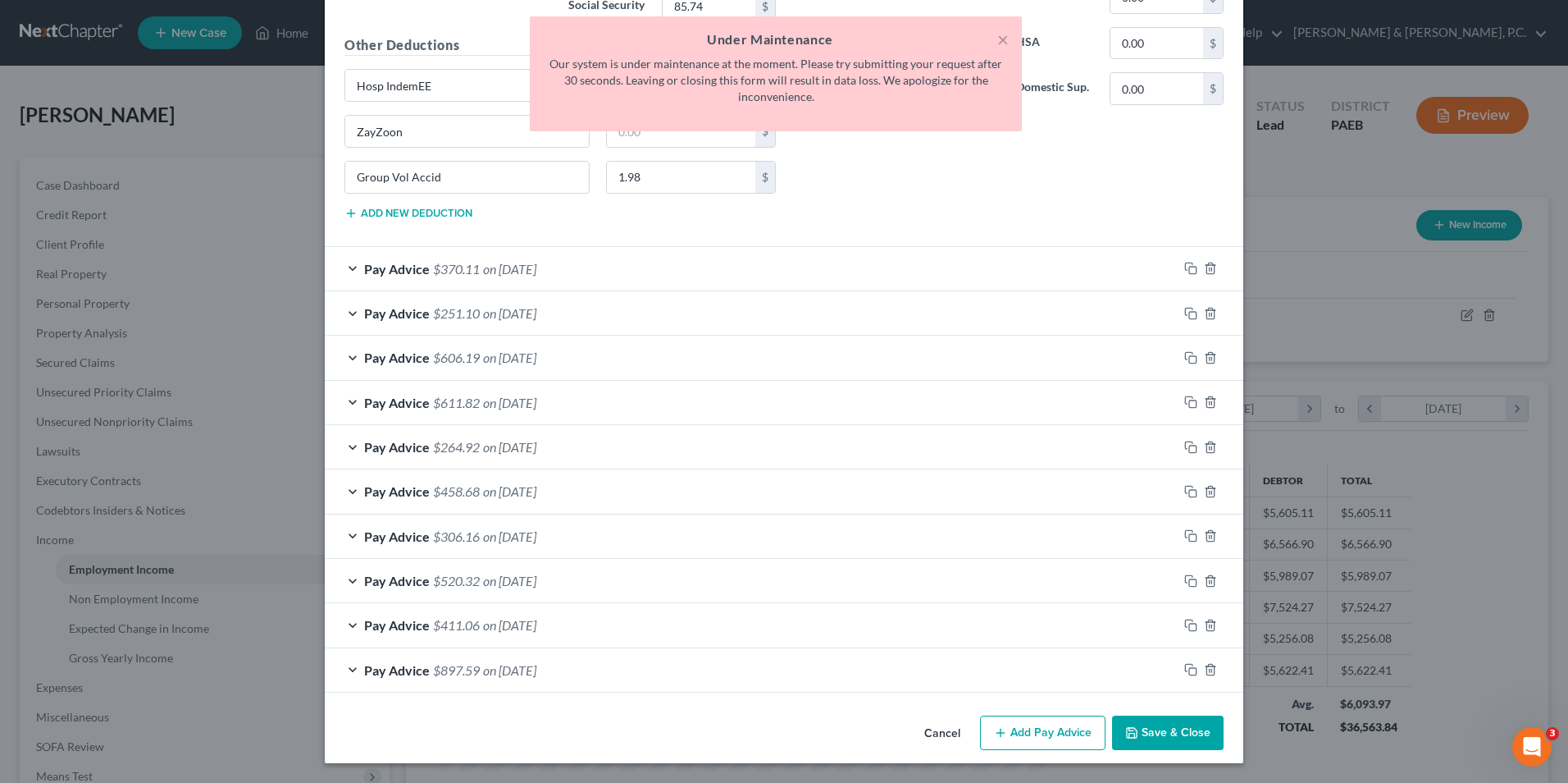
click at [347, 272] on div "Pay Advice $370.11 on 05/08/2025" at bounding box center [751, 268] width 853 height 44
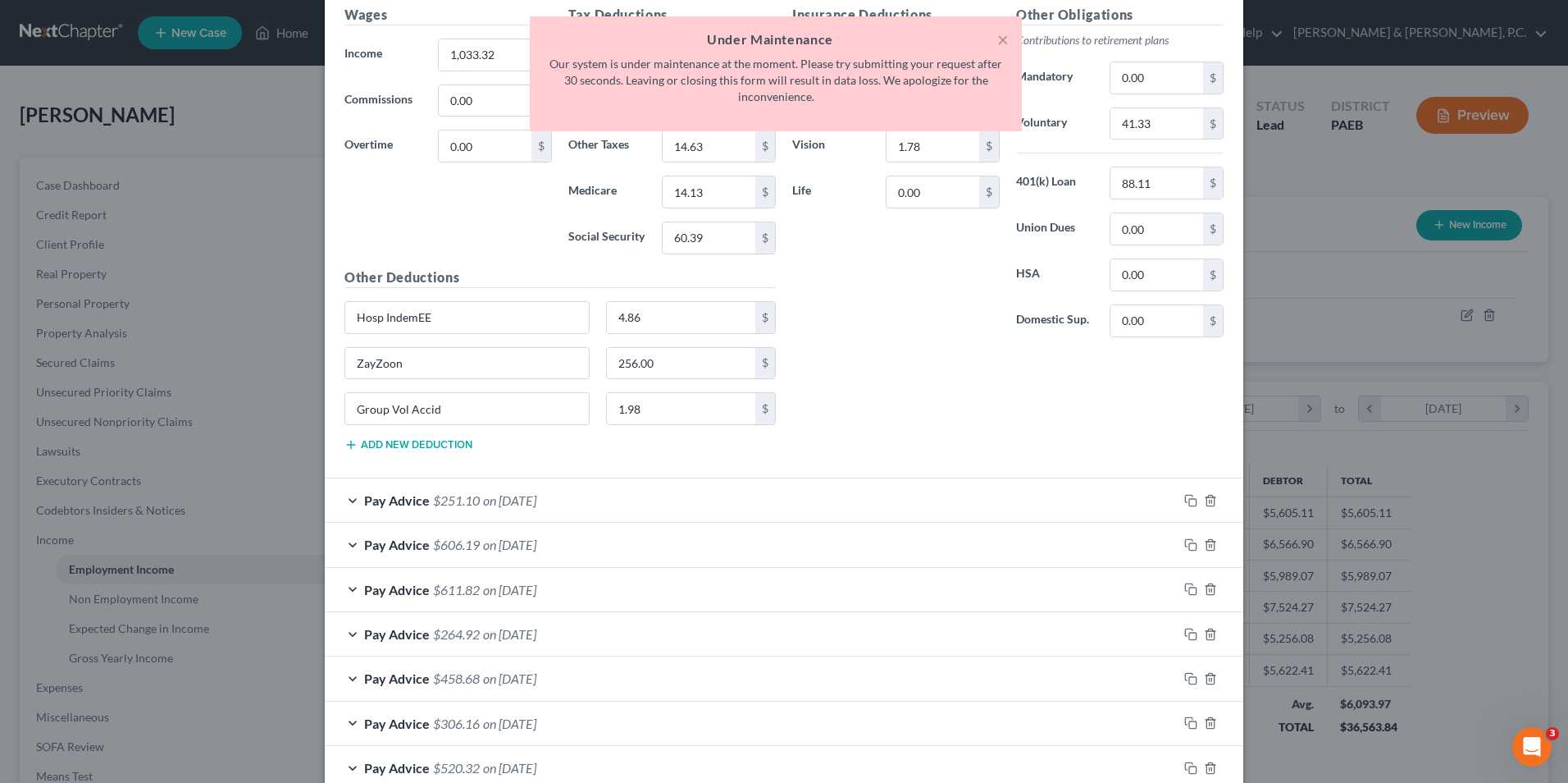
scroll to position [13960, 0]
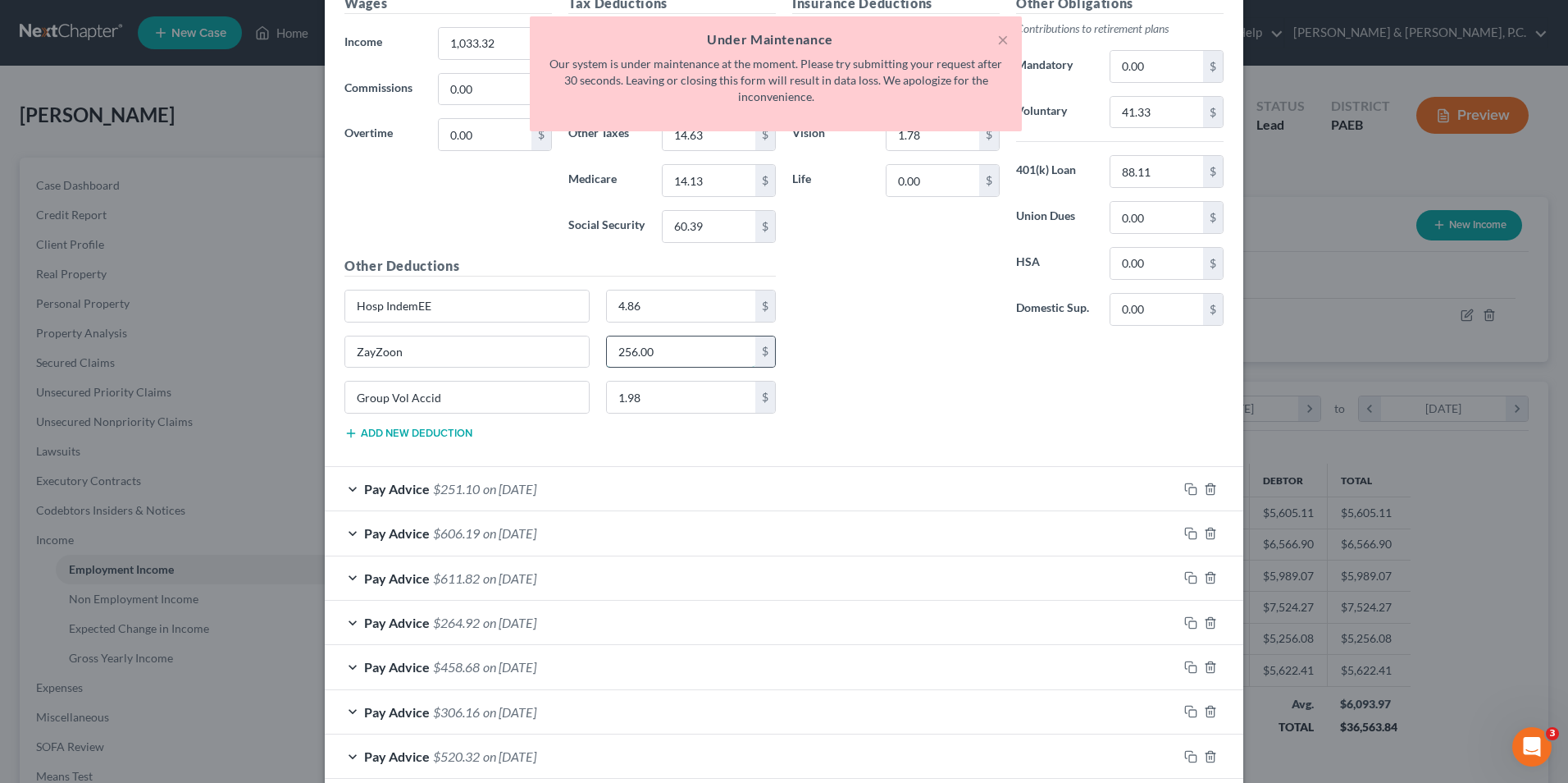
click at [663, 357] on input "256.00" at bounding box center [681, 352] width 149 height 31
click at [342, 491] on div "Pay Advice $251.10 on 05/01/2025" at bounding box center [751, 488] width 853 height 44
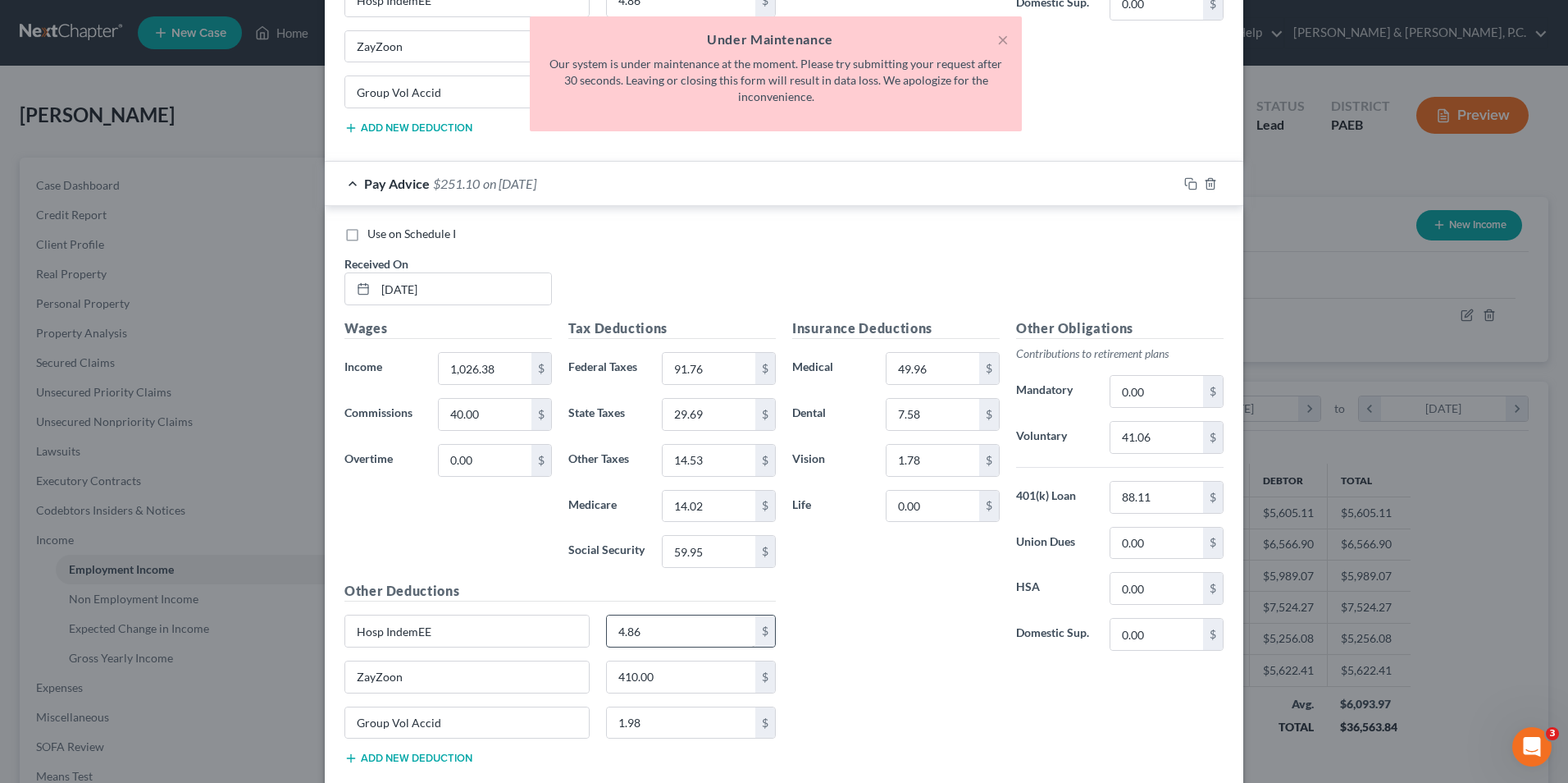
scroll to position [14288, 0]
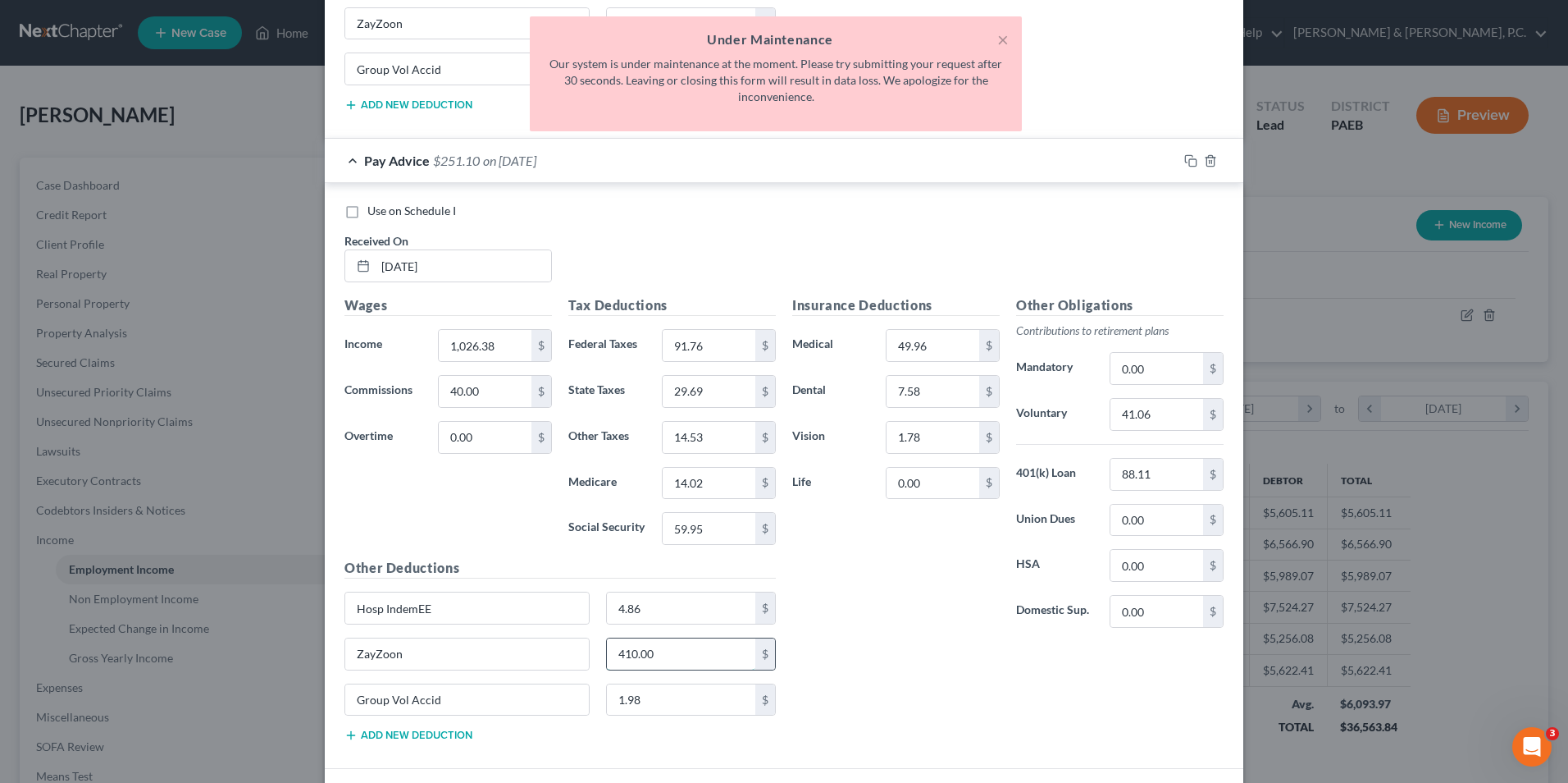
click at [656, 656] on input "410.00" at bounding box center [681, 654] width 149 height 31
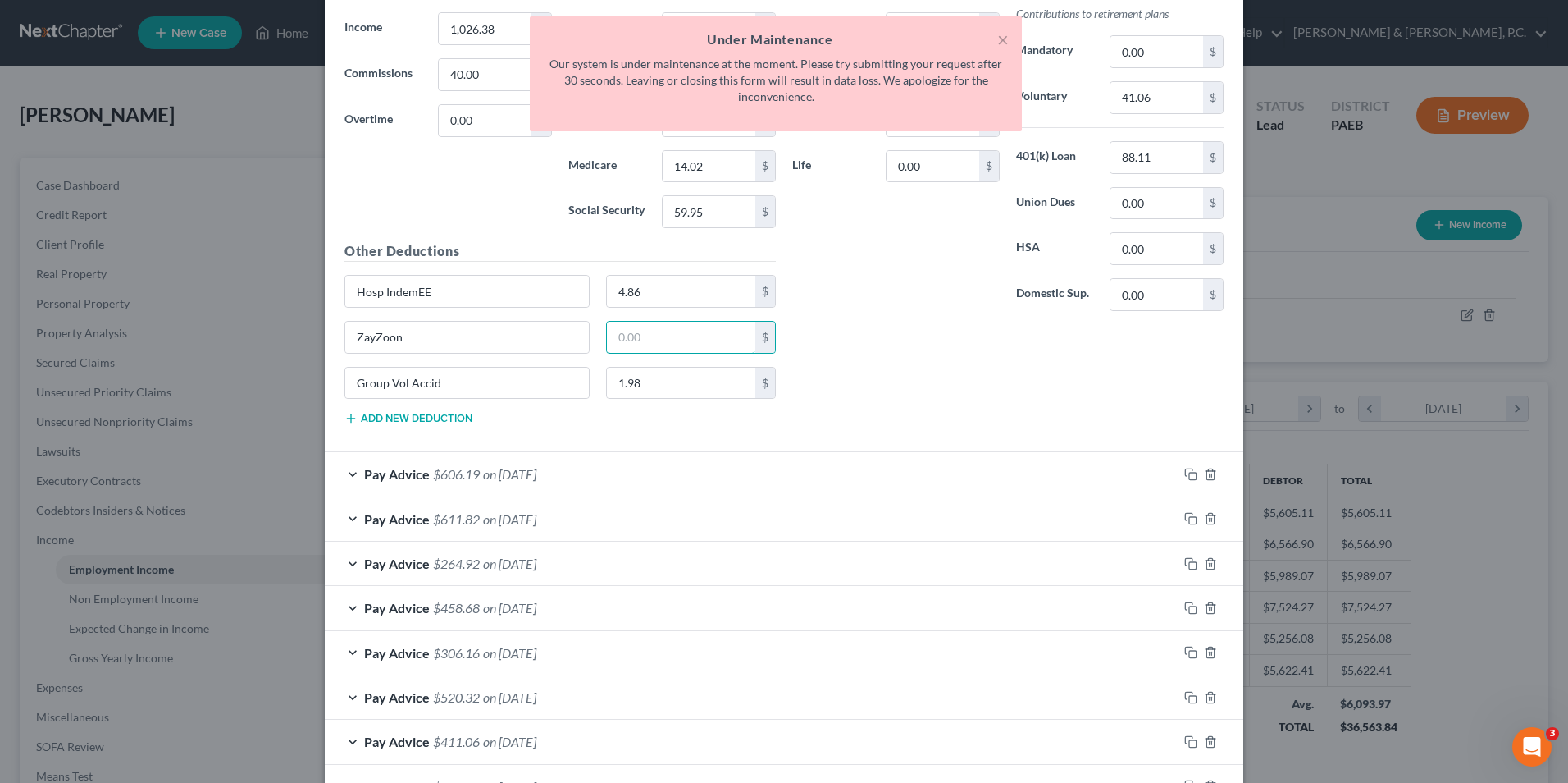
scroll to position [14616, 0]
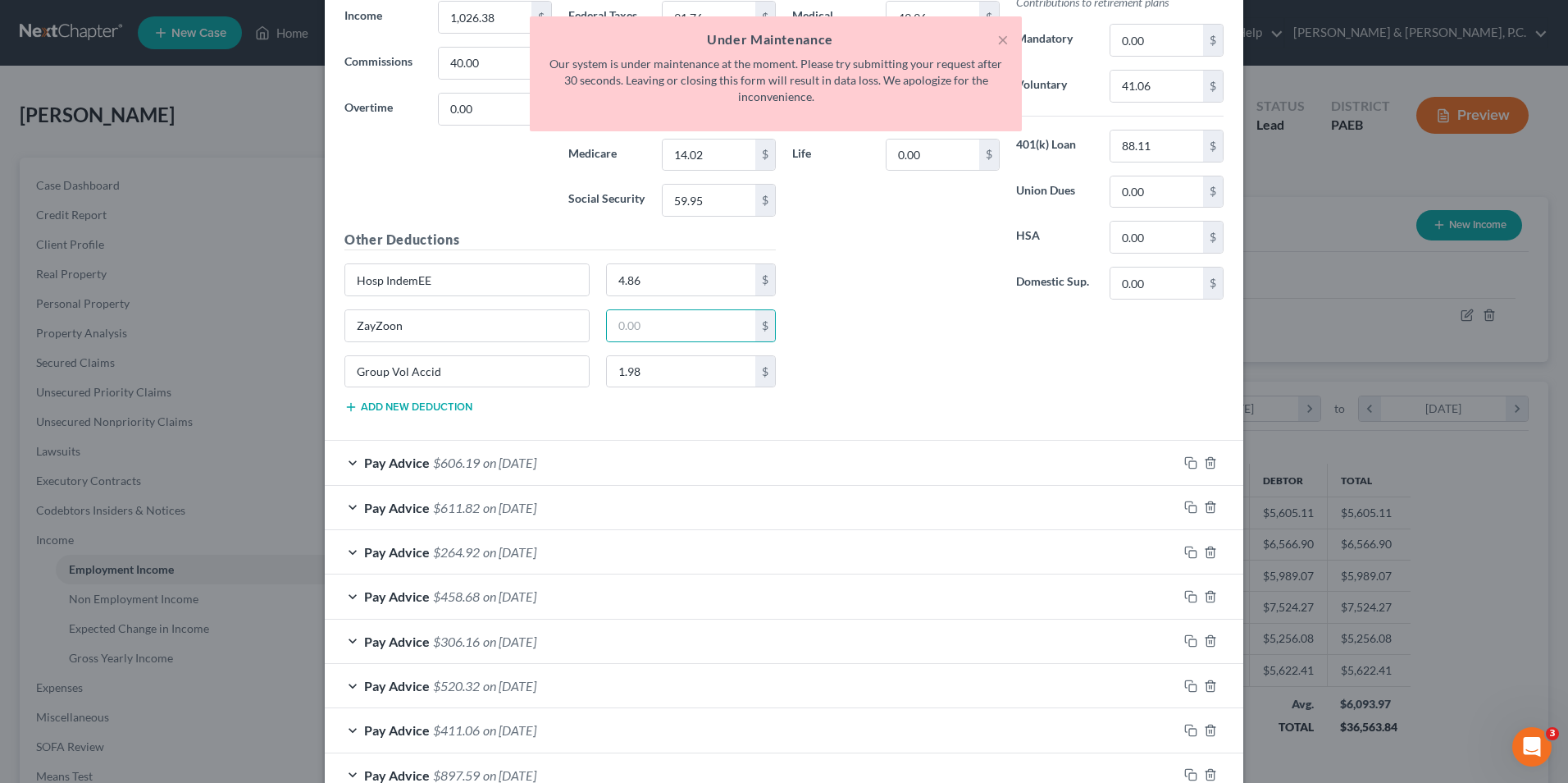
click at [346, 461] on div "Pay Advice $606.19 on 04/24/2025" at bounding box center [751, 462] width 853 height 44
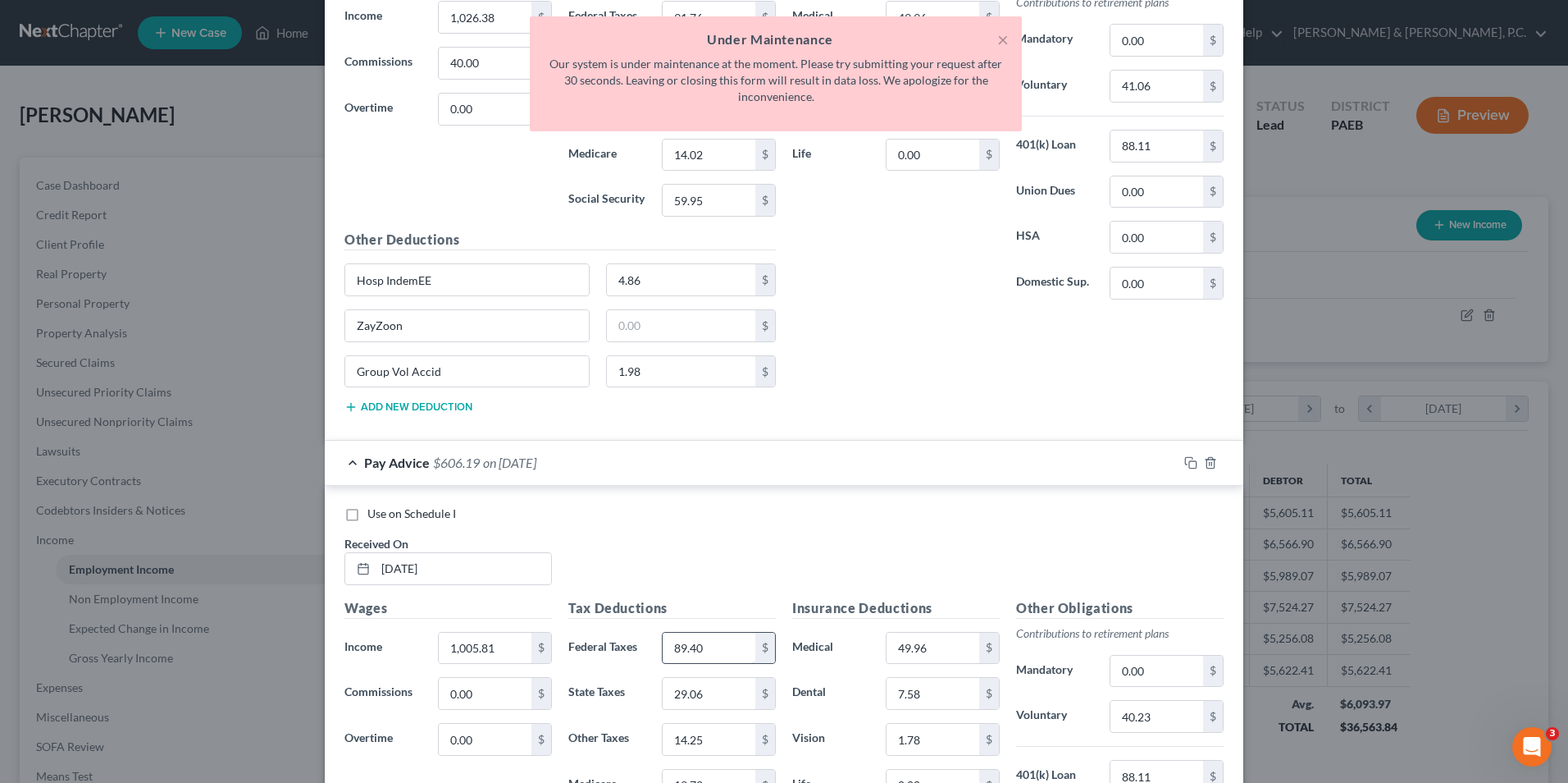
scroll to position [15027, 0]
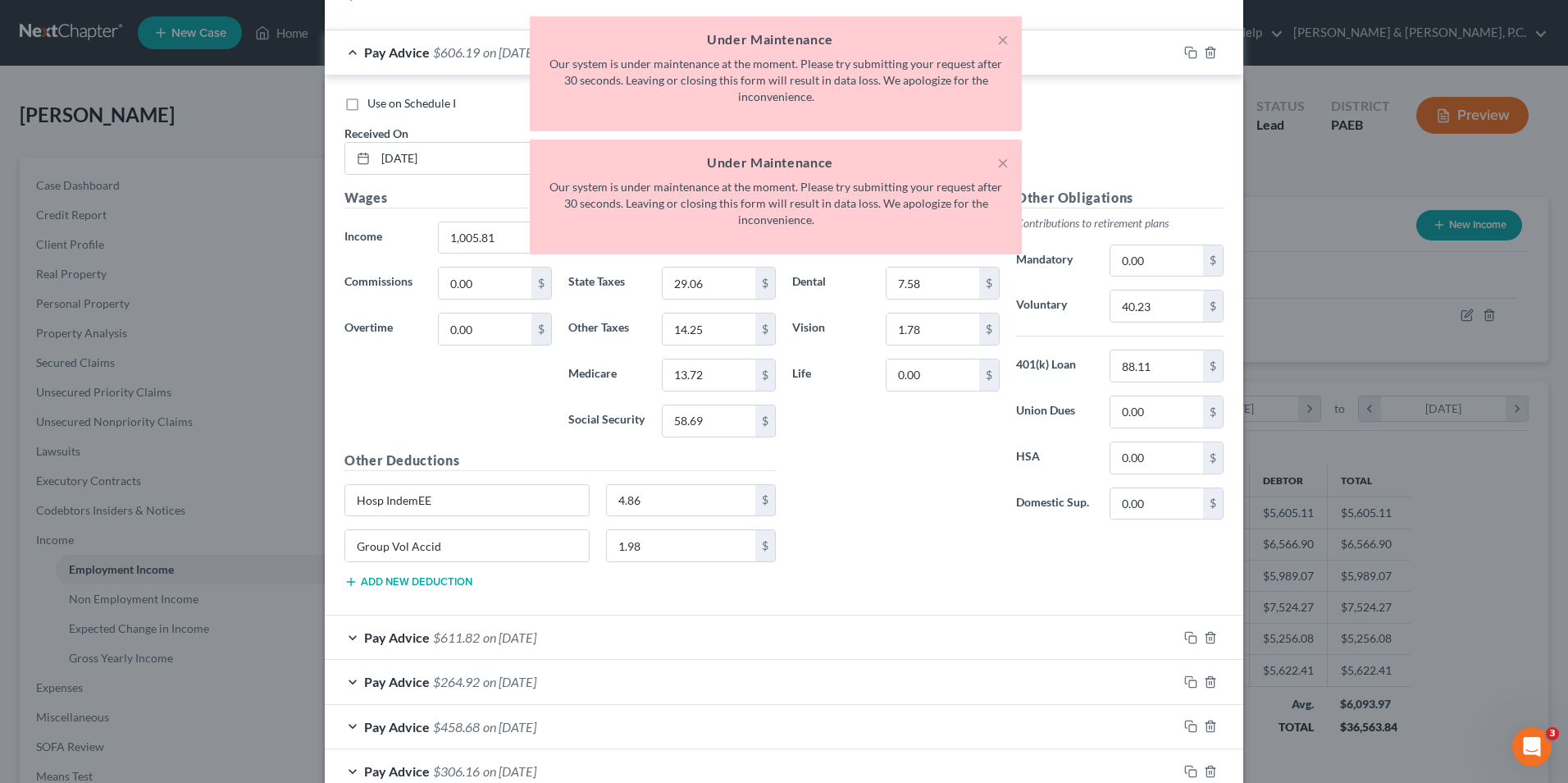
click at [345, 640] on div "Pay Advice $611.82 on 04/17/2025" at bounding box center [751, 637] width 853 height 44
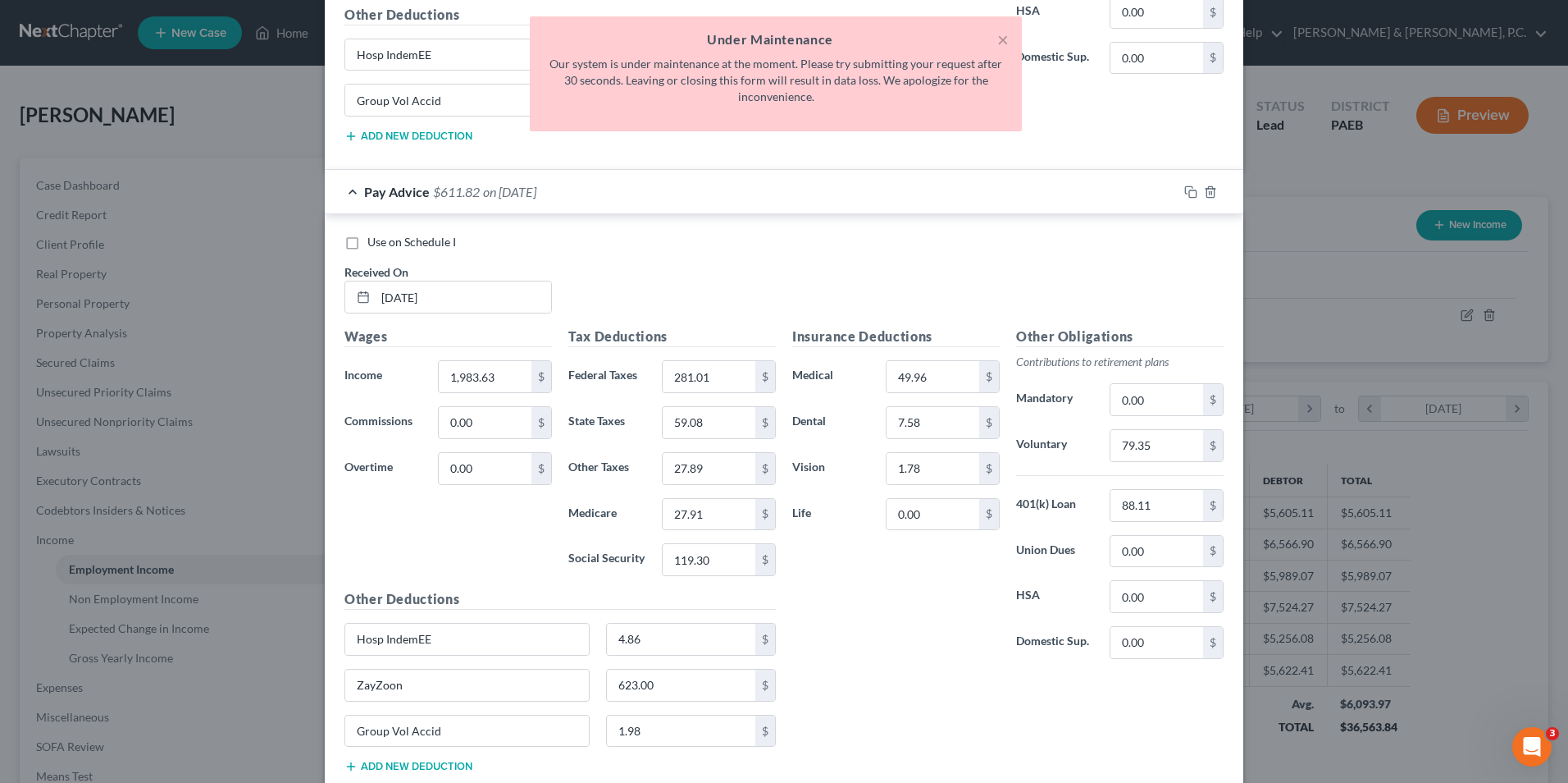
scroll to position [15683, 0]
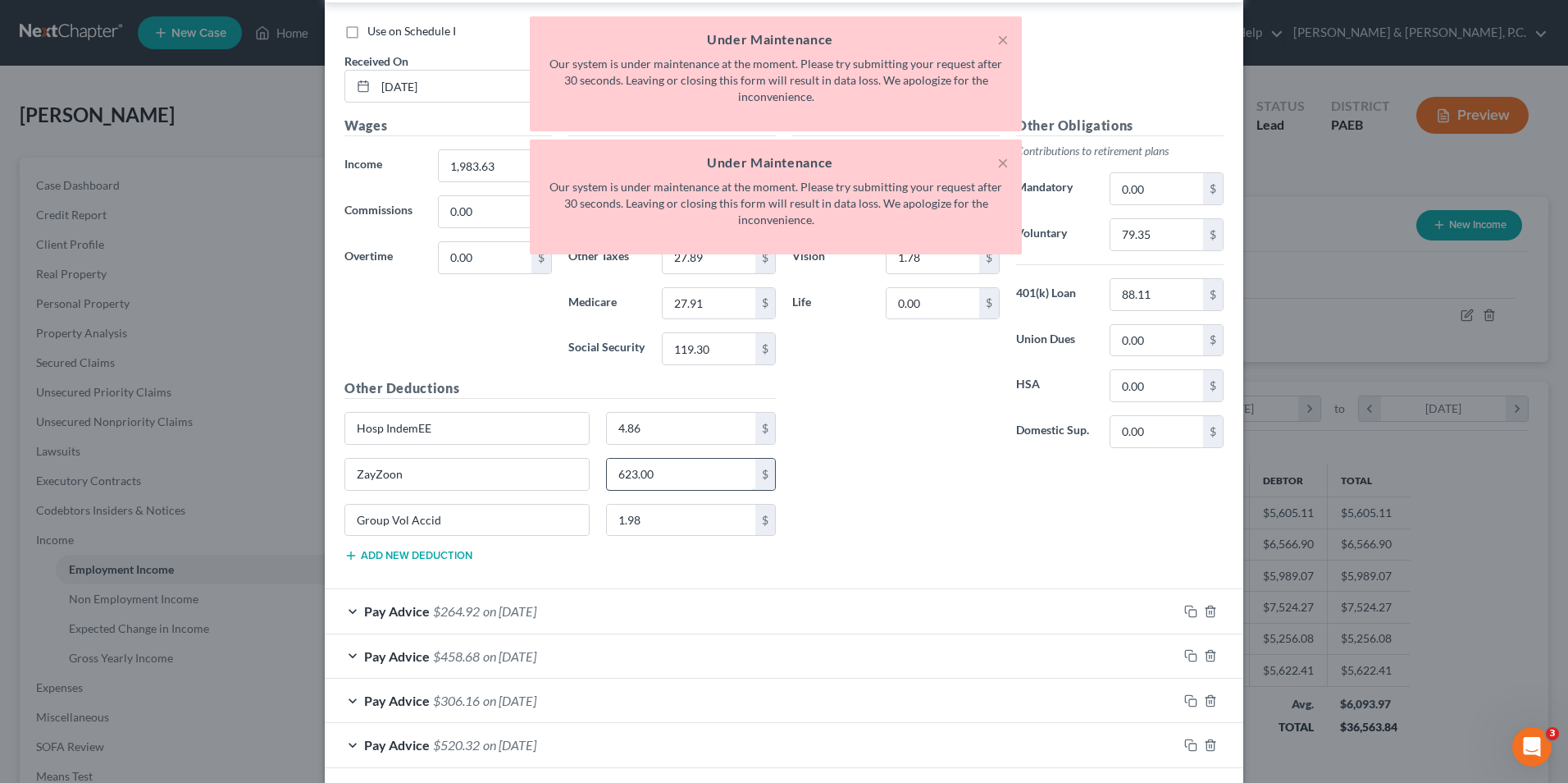
click at [658, 473] on input "623.00" at bounding box center [681, 474] width 149 height 31
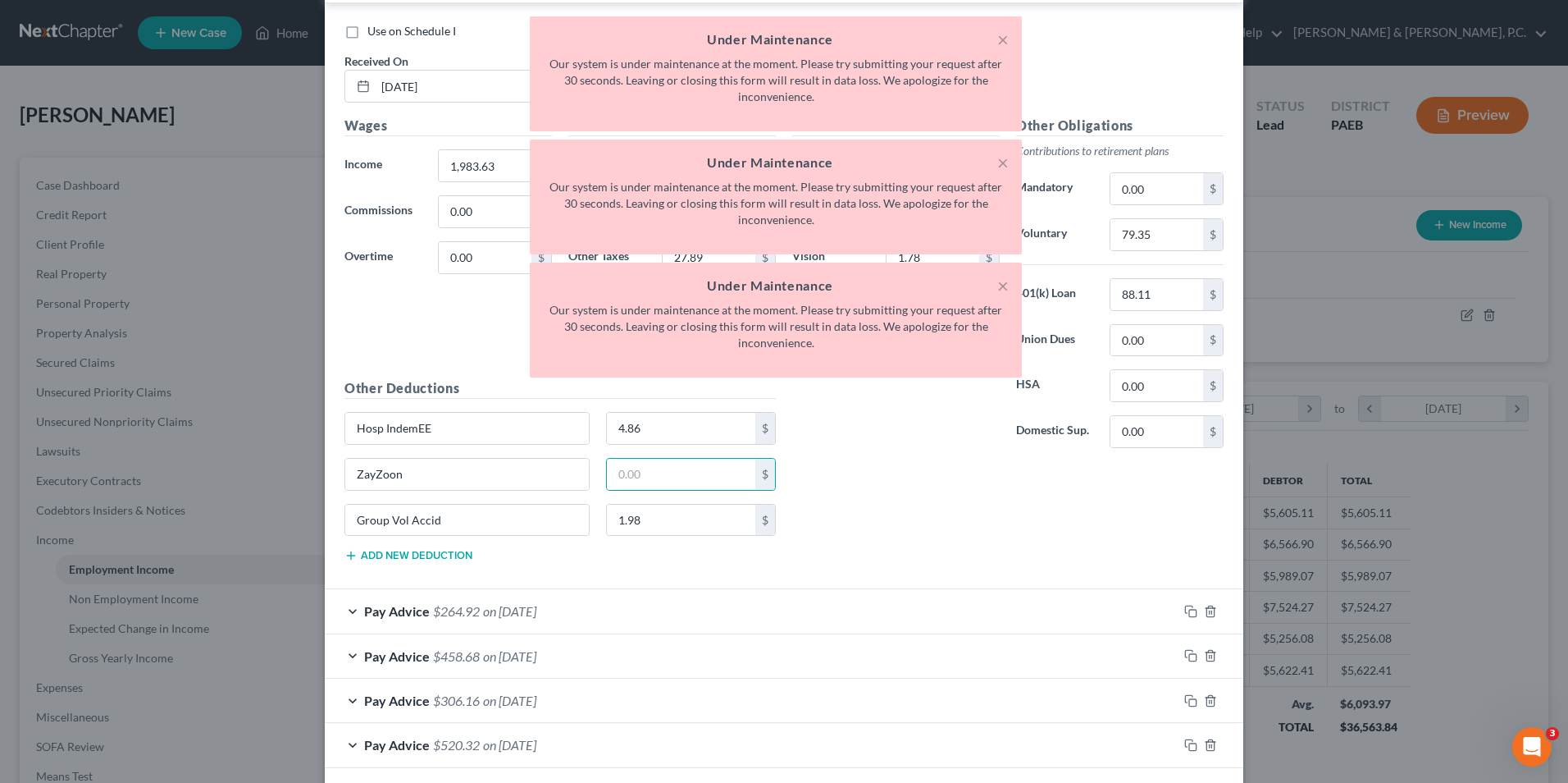
click at [345, 610] on div "Pay Advice $264.92 on 04/10/2025" at bounding box center [751, 611] width 853 height 44
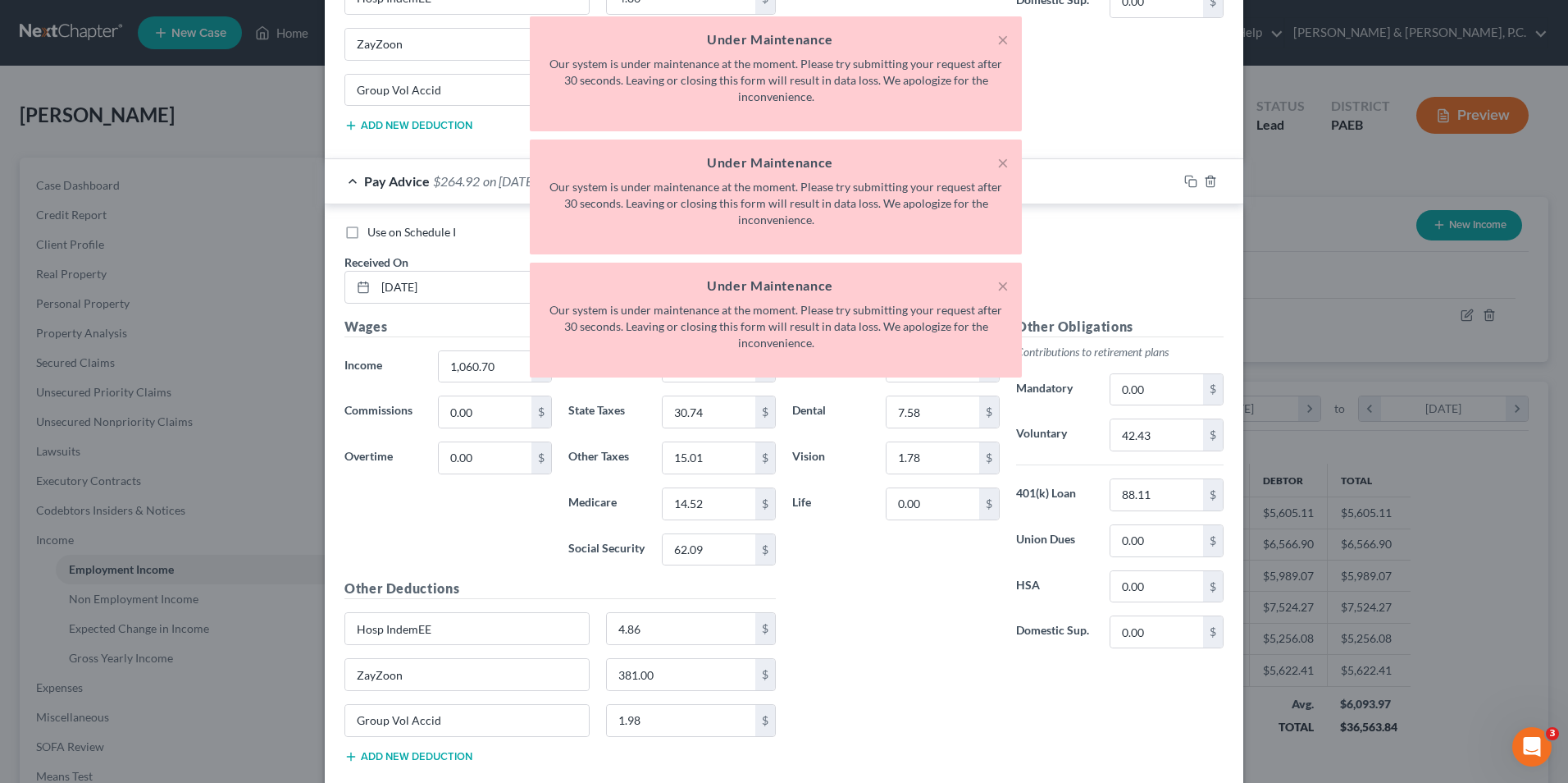
scroll to position [16258, 0]
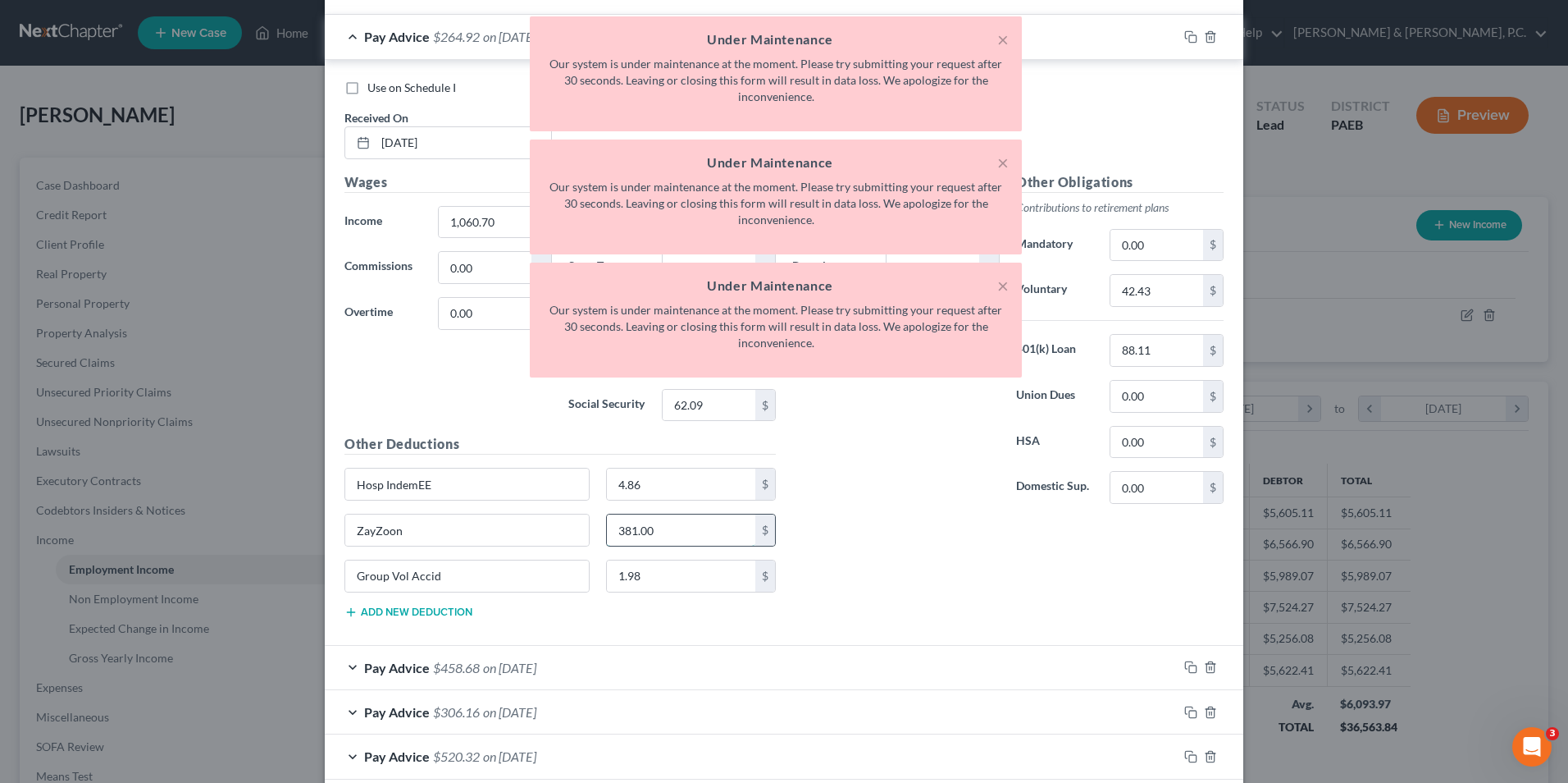
click at [657, 538] on input "381.00" at bounding box center [681, 530] width 149 height 31
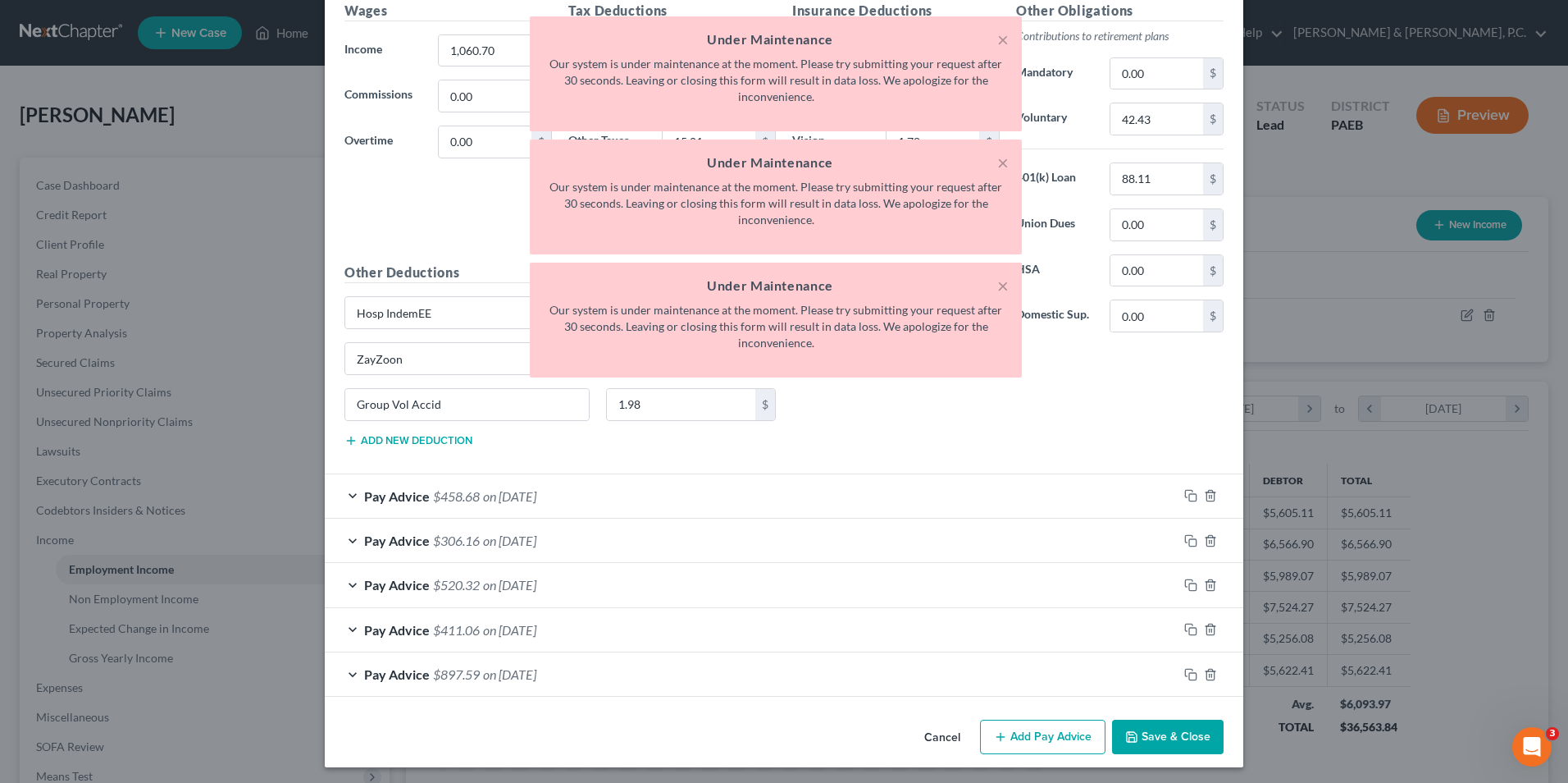
scroll to position [16433, 0]
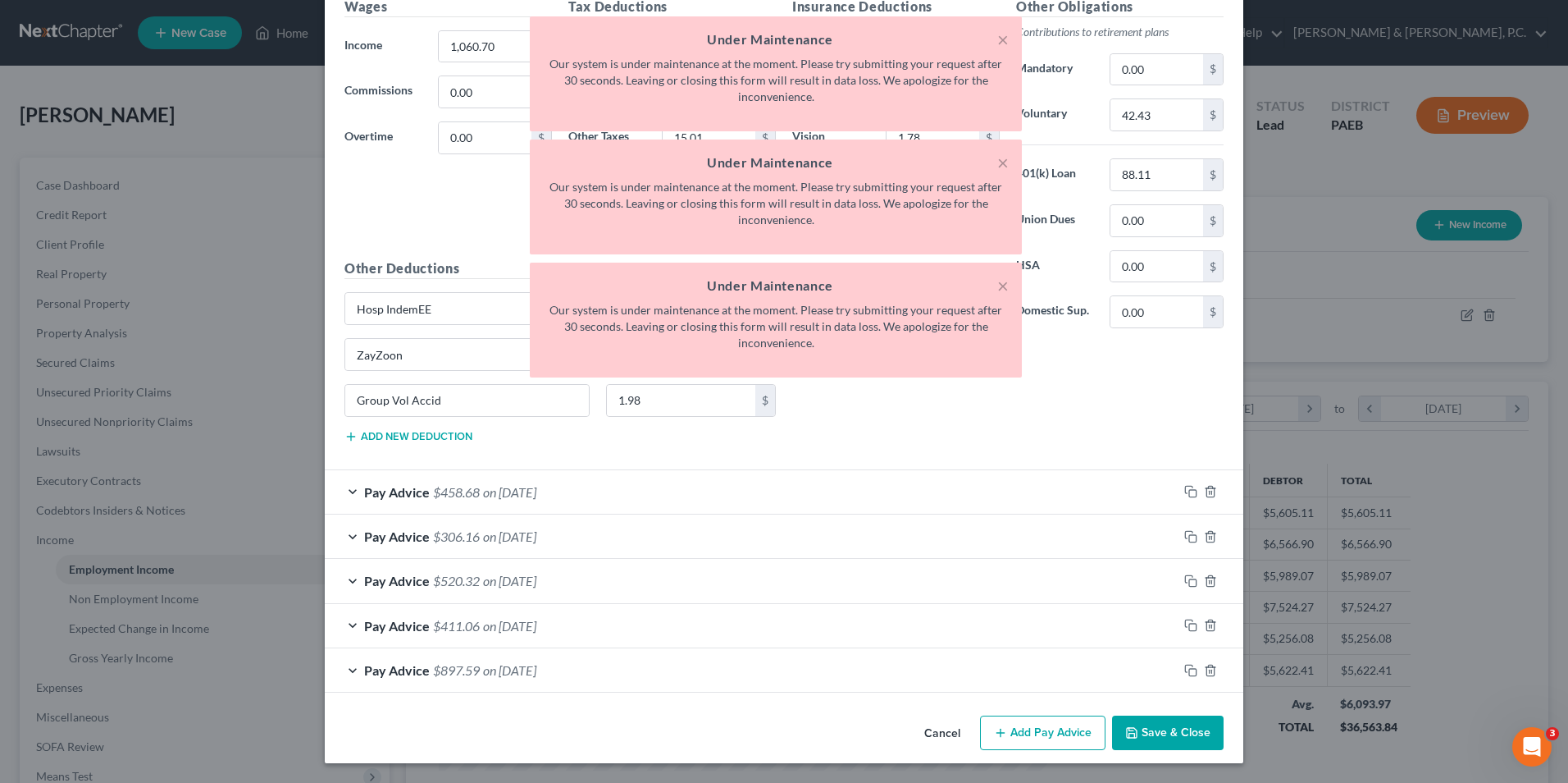
click at [348, 491] on div "Pay Advice $458.68 on 04/03/2025" at bounding box center [751, 492] width 853 height 44
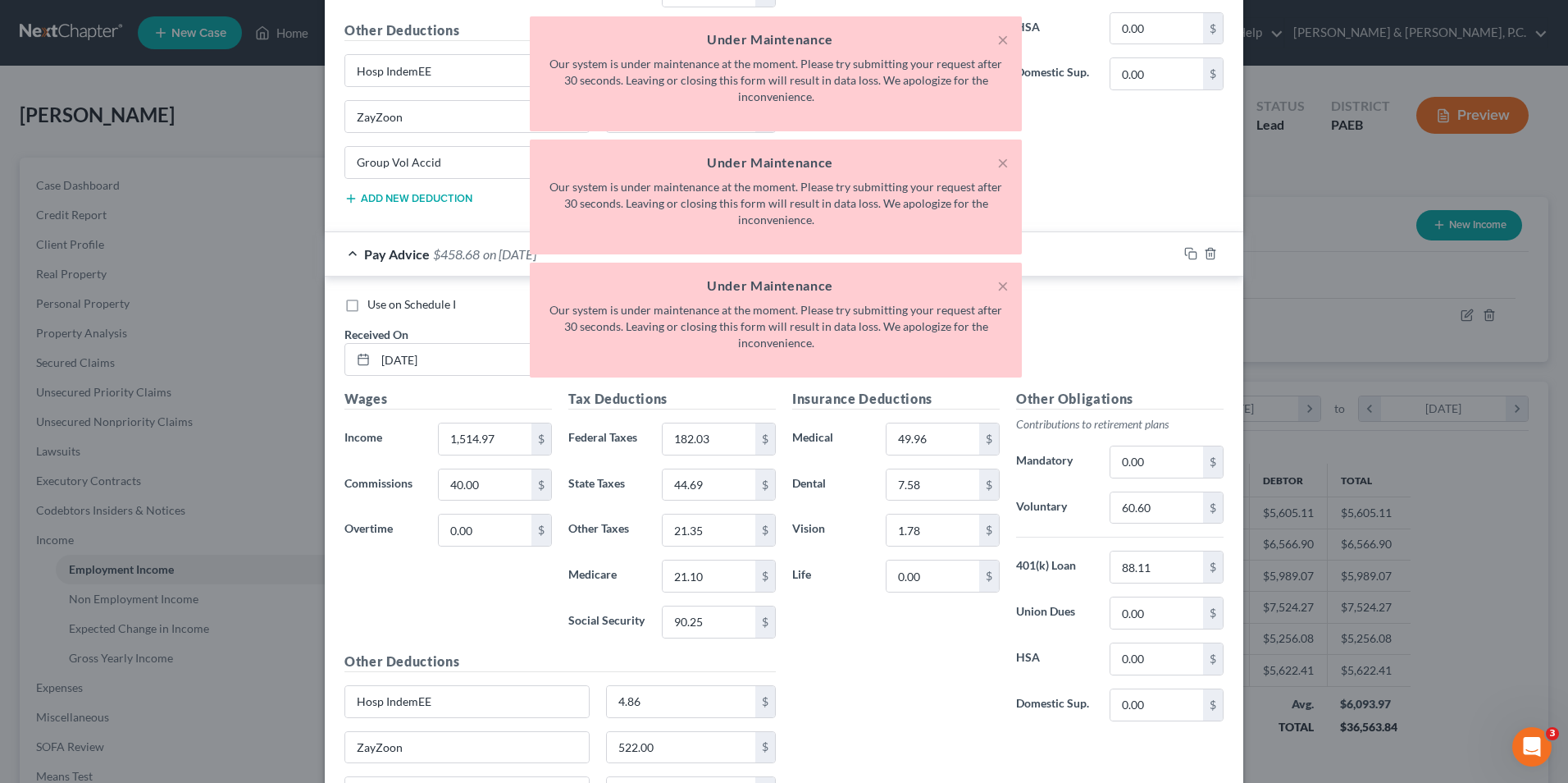
scroll to position [16679, 0]
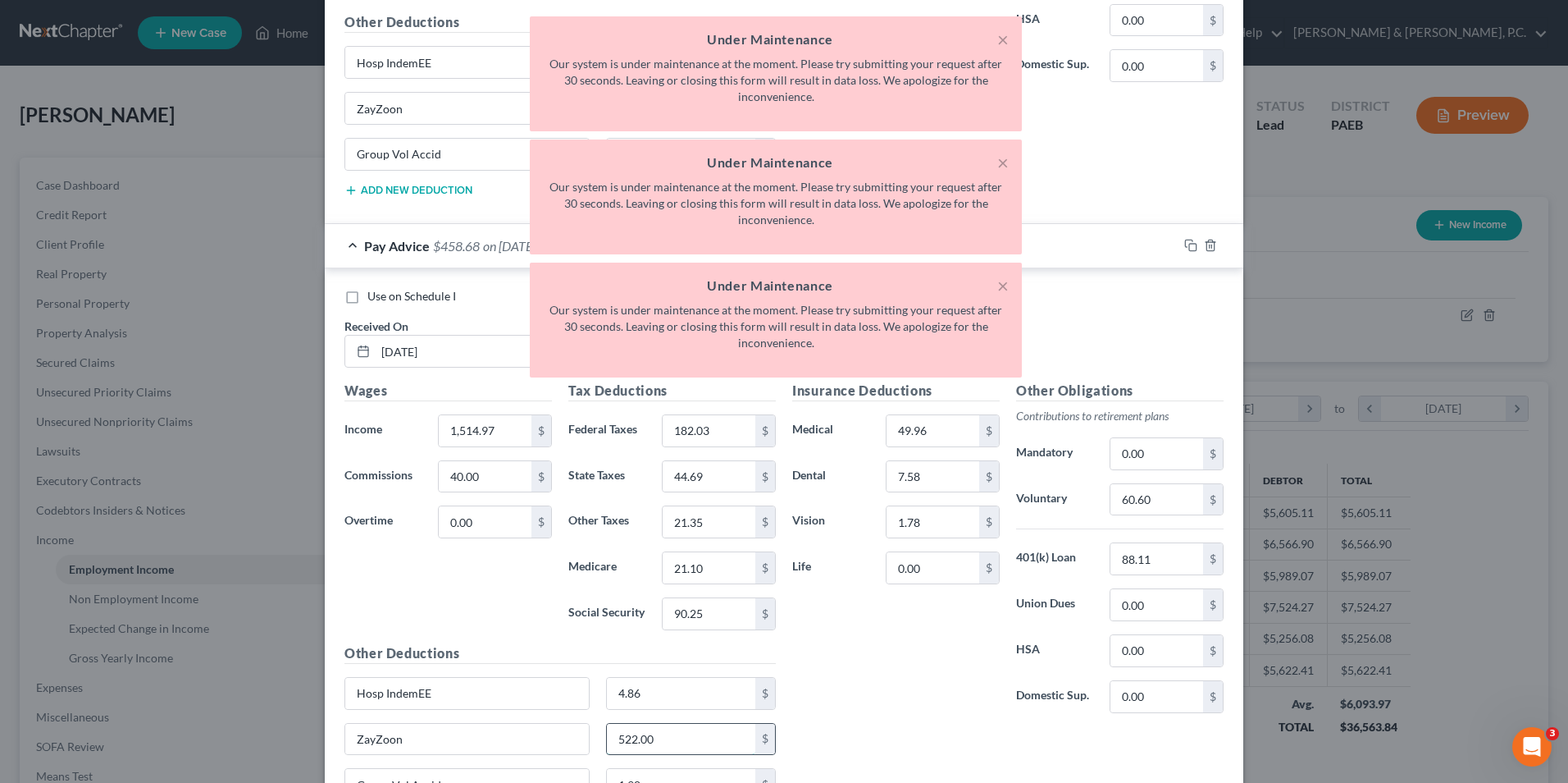
click at [678, 733] on input "522.00" at bounding box center [681, 739] width 149 height 31
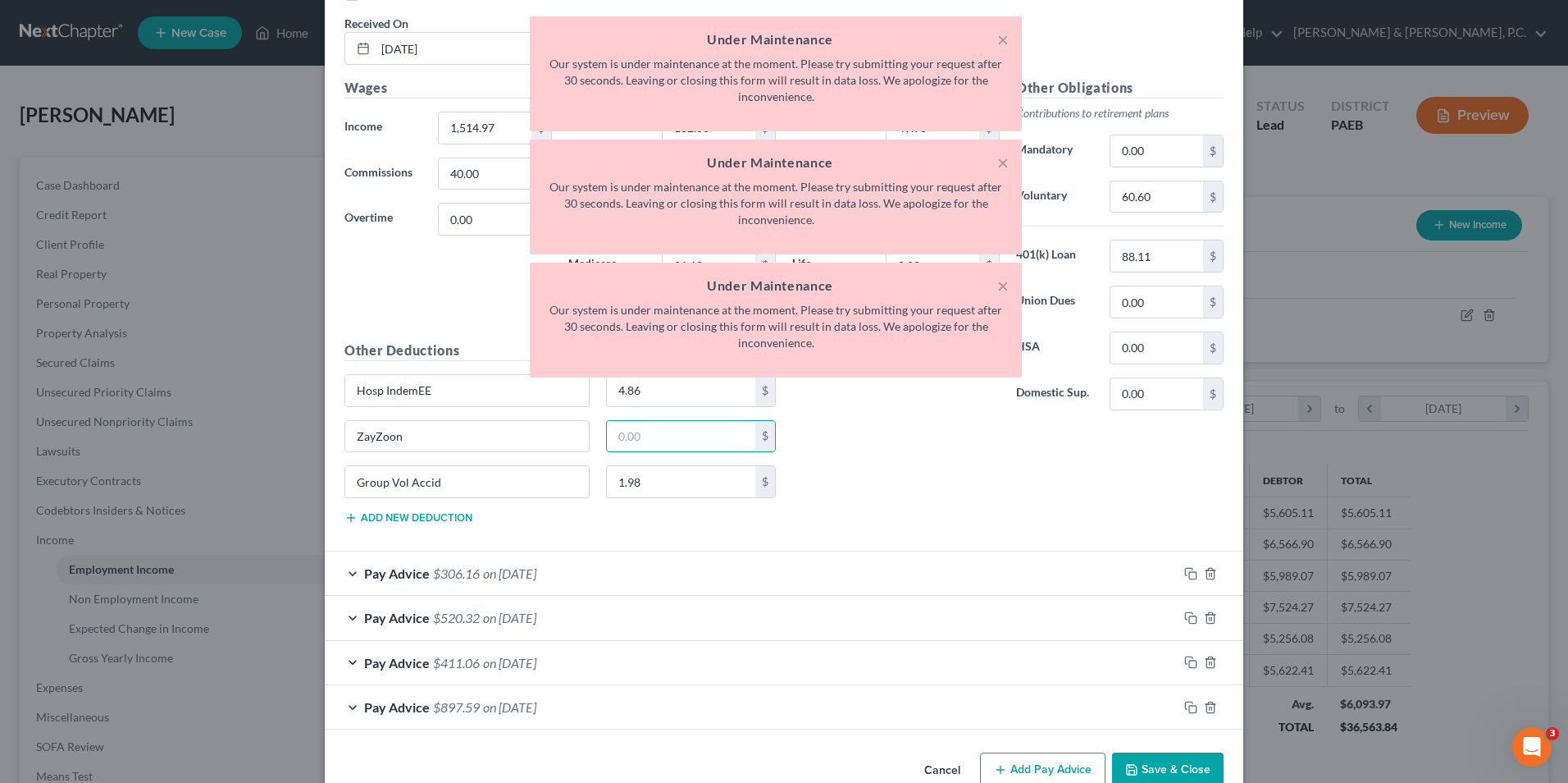
scroll to position [17008, 0]
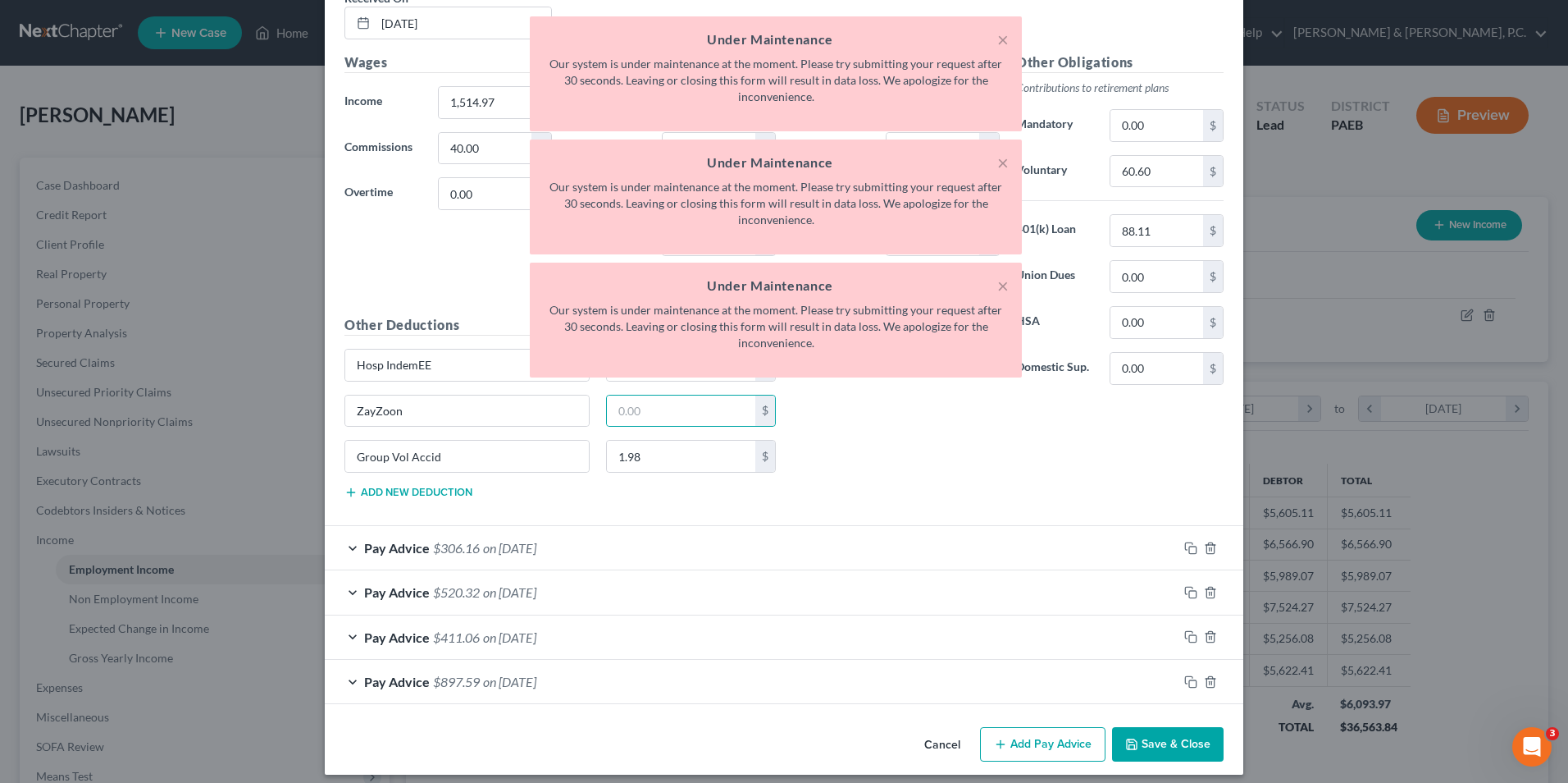
click at [346, 552] on div "Pay Advice $306.16 on 03/27/2025" at bounding box center [751, 548] width 853 height 44
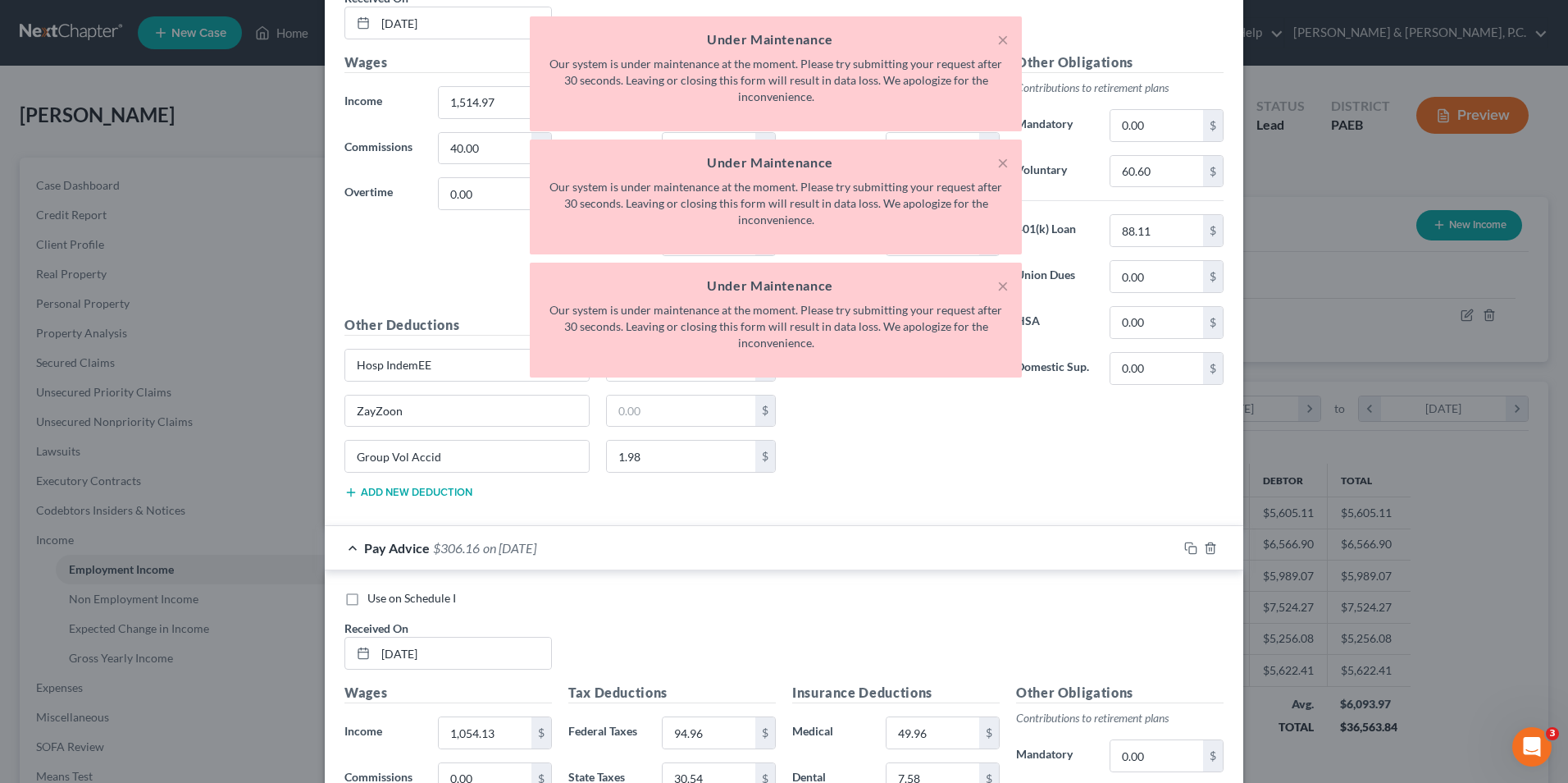
scroll to position [17418, 0]
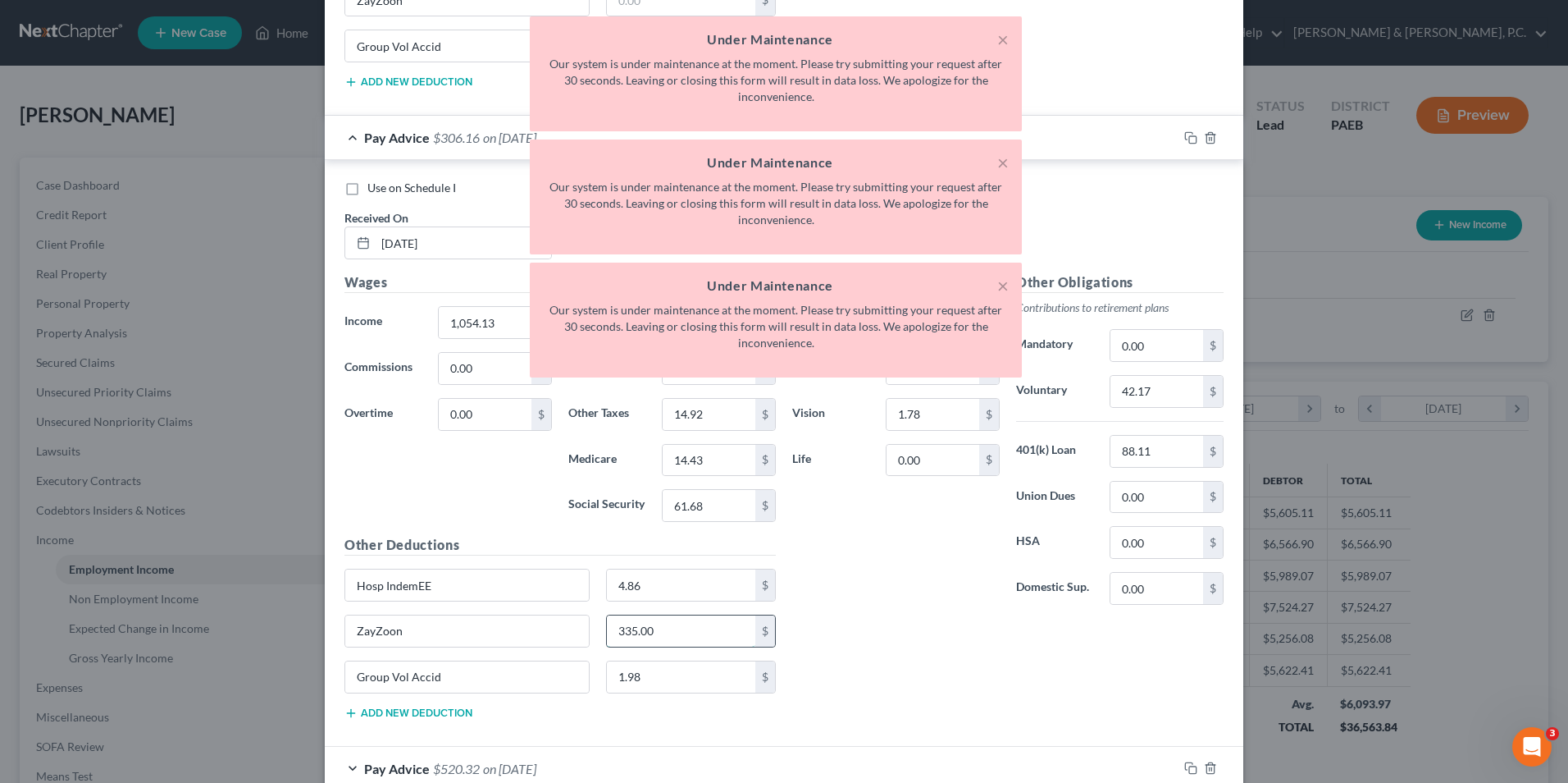
click at [676, 629] on input "335.00" at bounding box center [681, 631] width 149 height 31
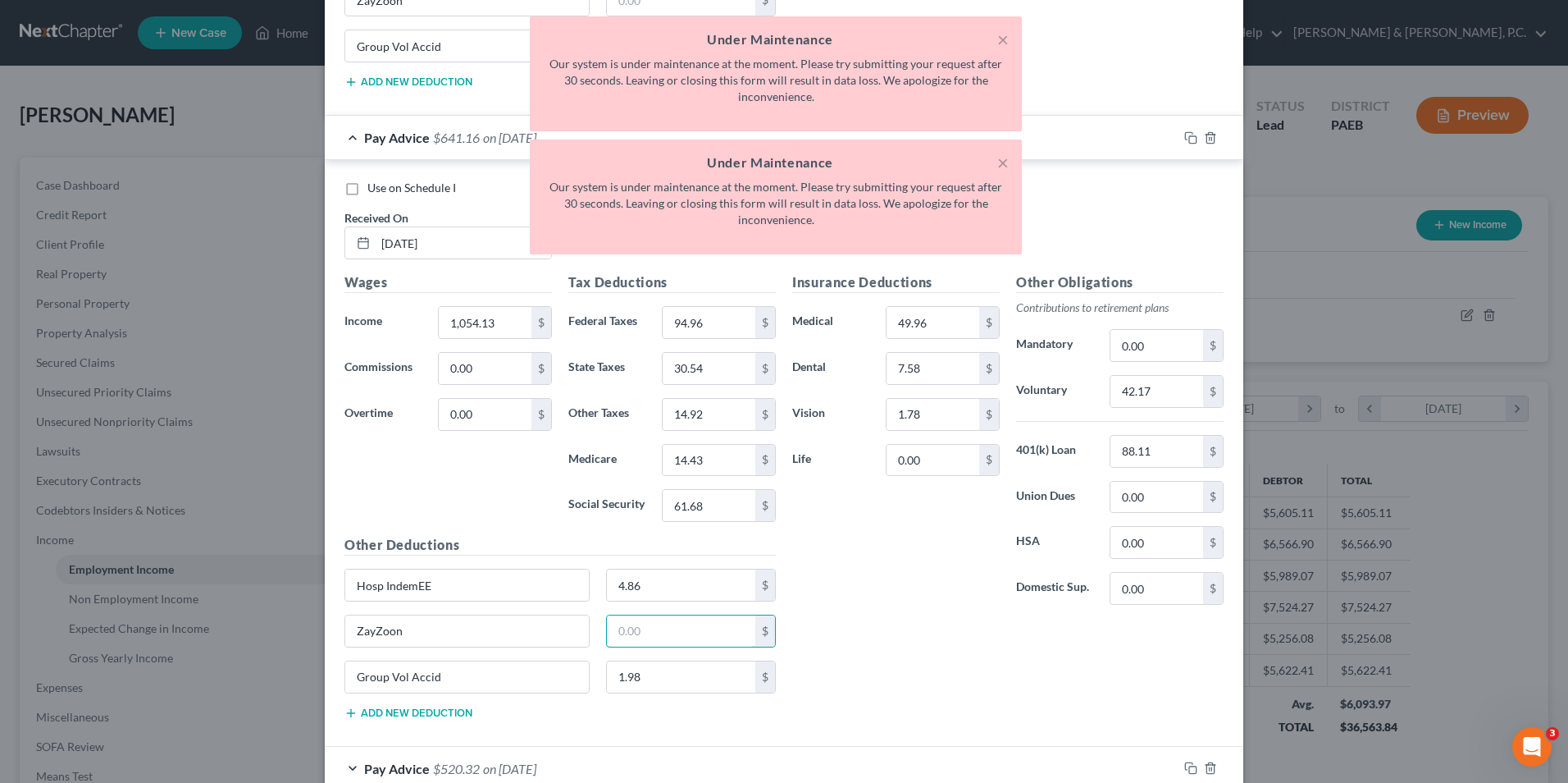
scroll to position [17606, 0]
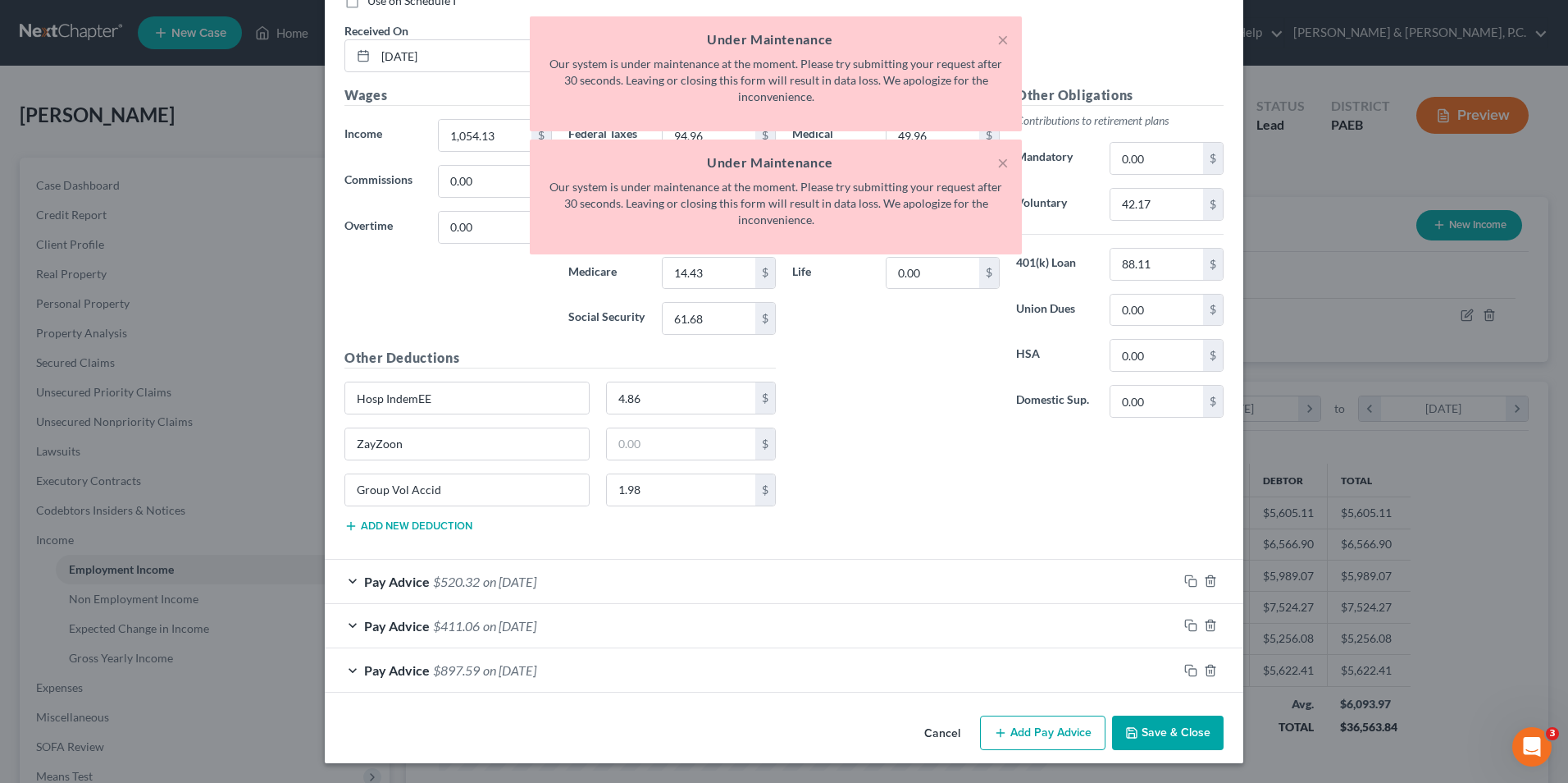
click at [348, 582] on div "Pay Advice $520.32 on 03/20/2025" at bounding box center [751, 581] width 853 height 44
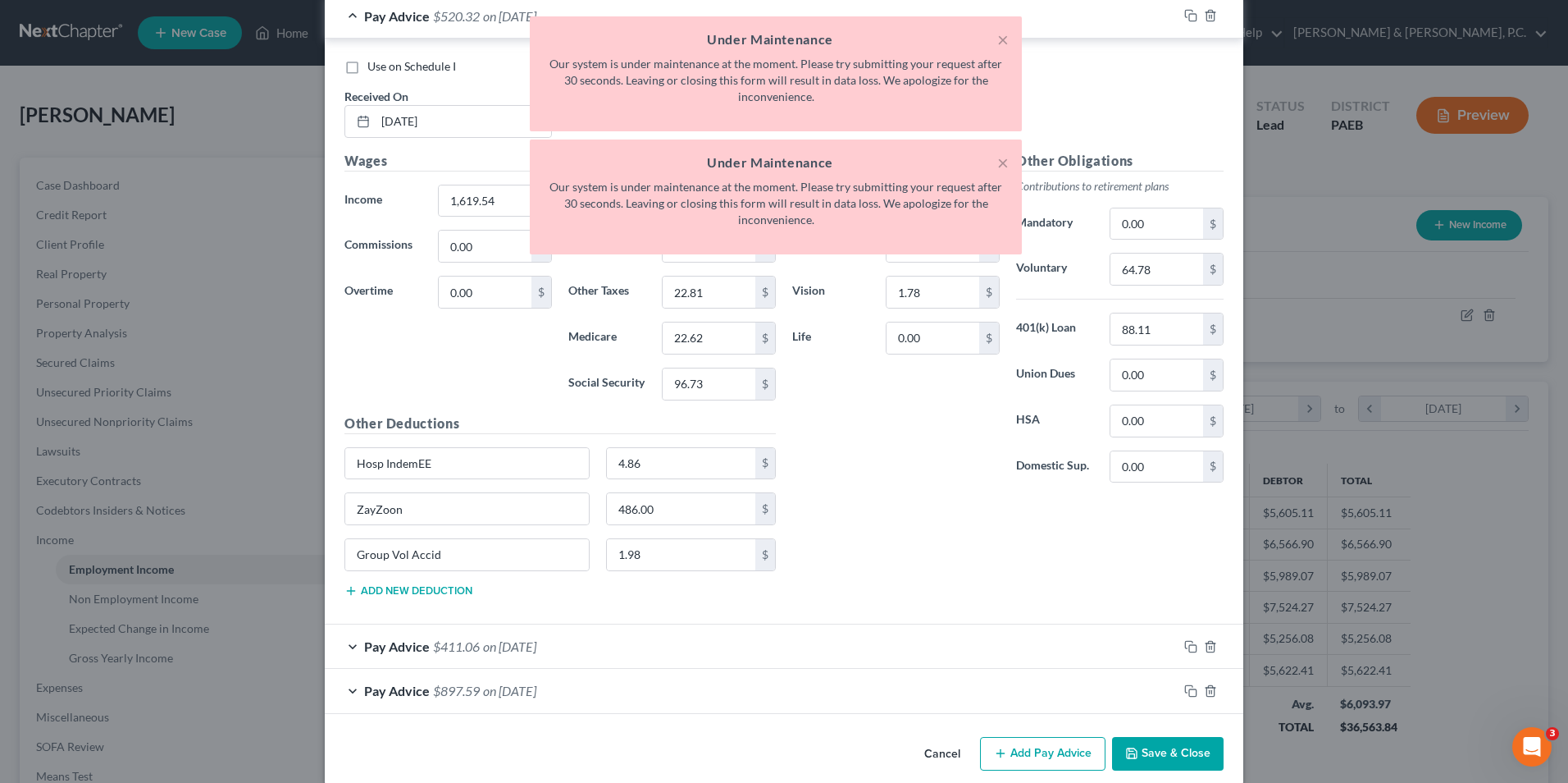
scroll to position [18192, 0]
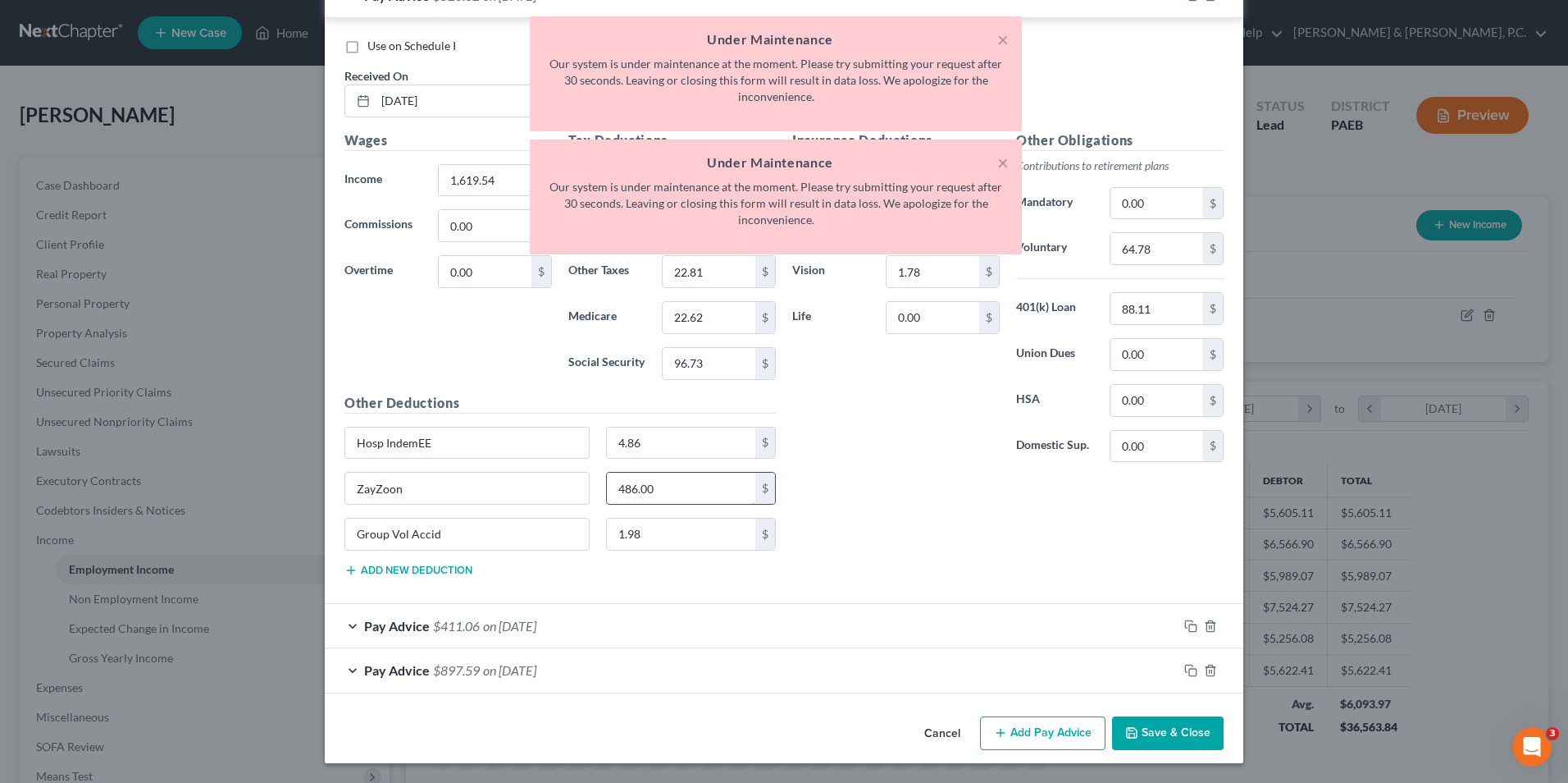
click at [663, 489] on input "486.00" at bounding box center [681, 488] width 149 height 31
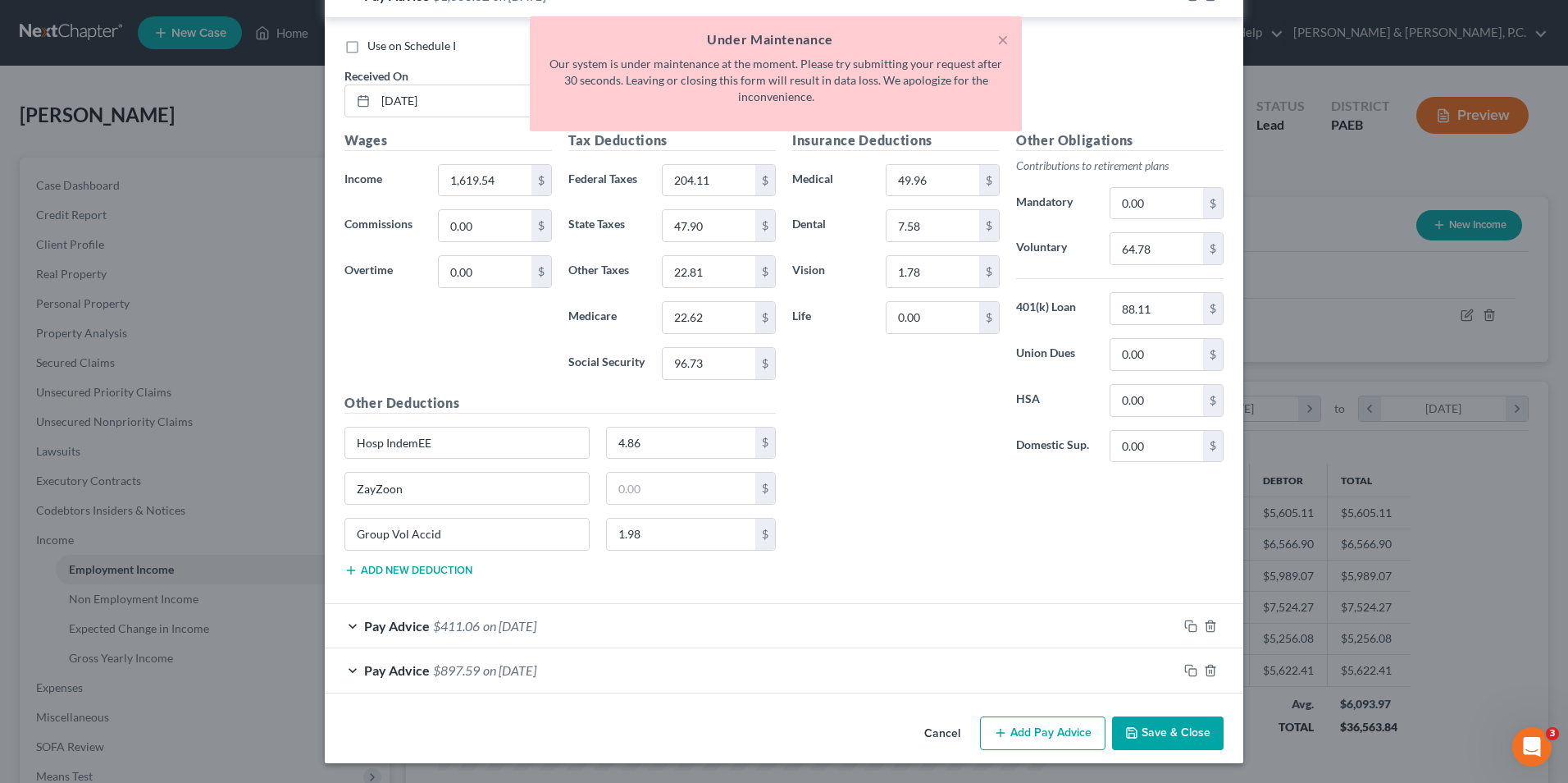
click at [342, 623] on div "Pay Advice $411.06 on 03/13/2025" at bounding box center [751, 626] width 853 height 44
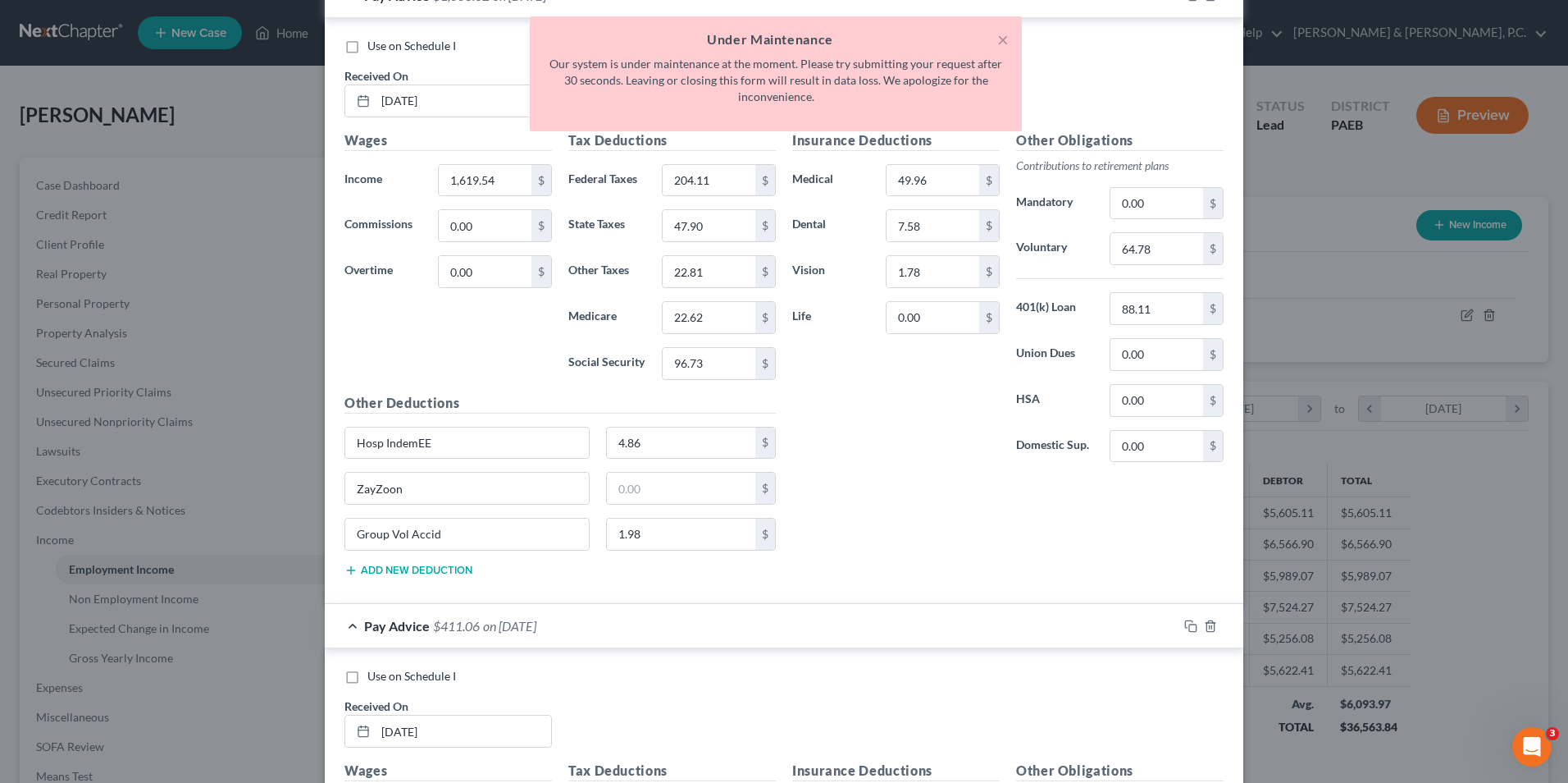
scroll to position [18602, 0]
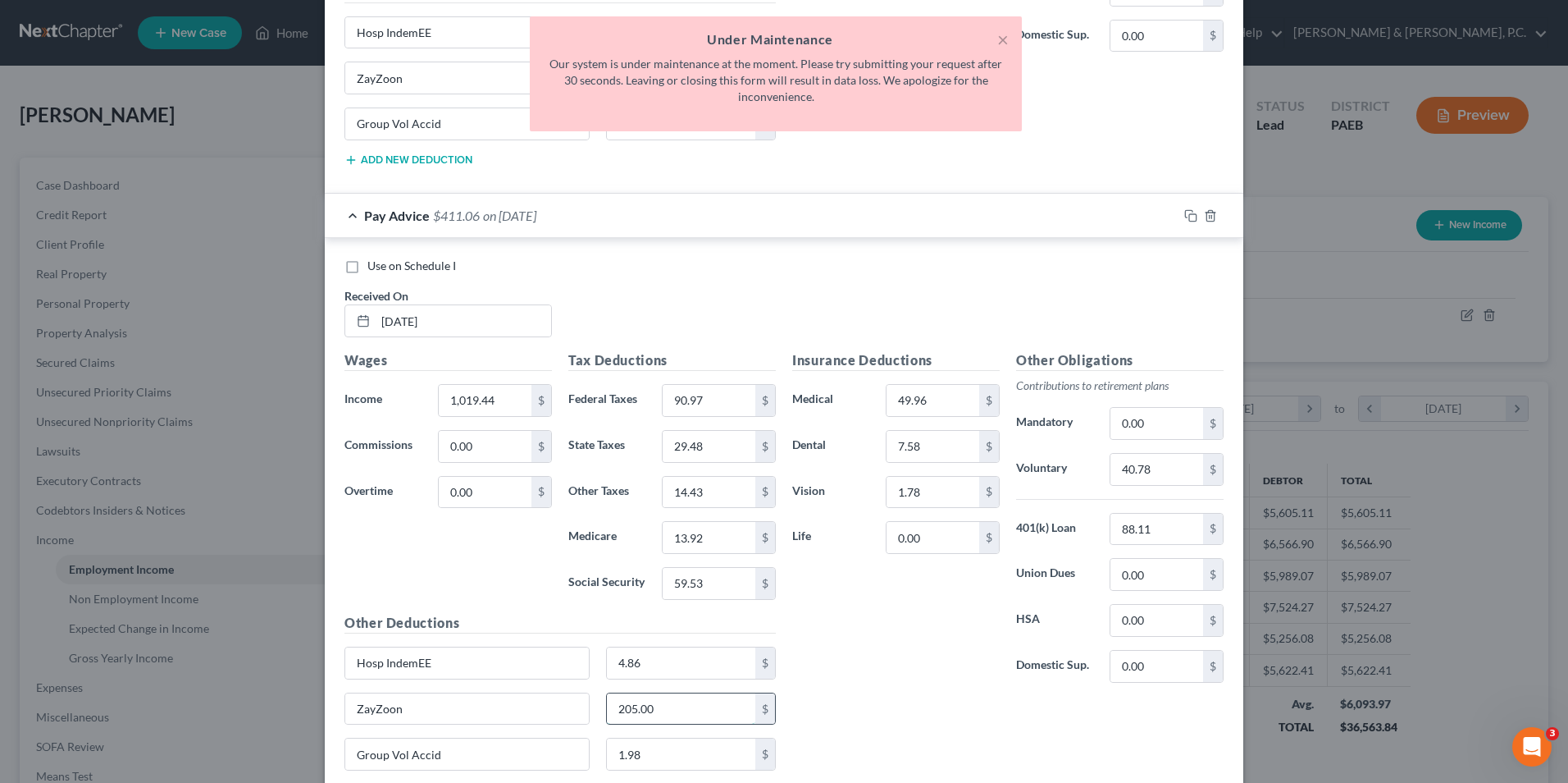
click at [647, 705] on input "205.00" at bounding box center [681, 709] width 149 height 31
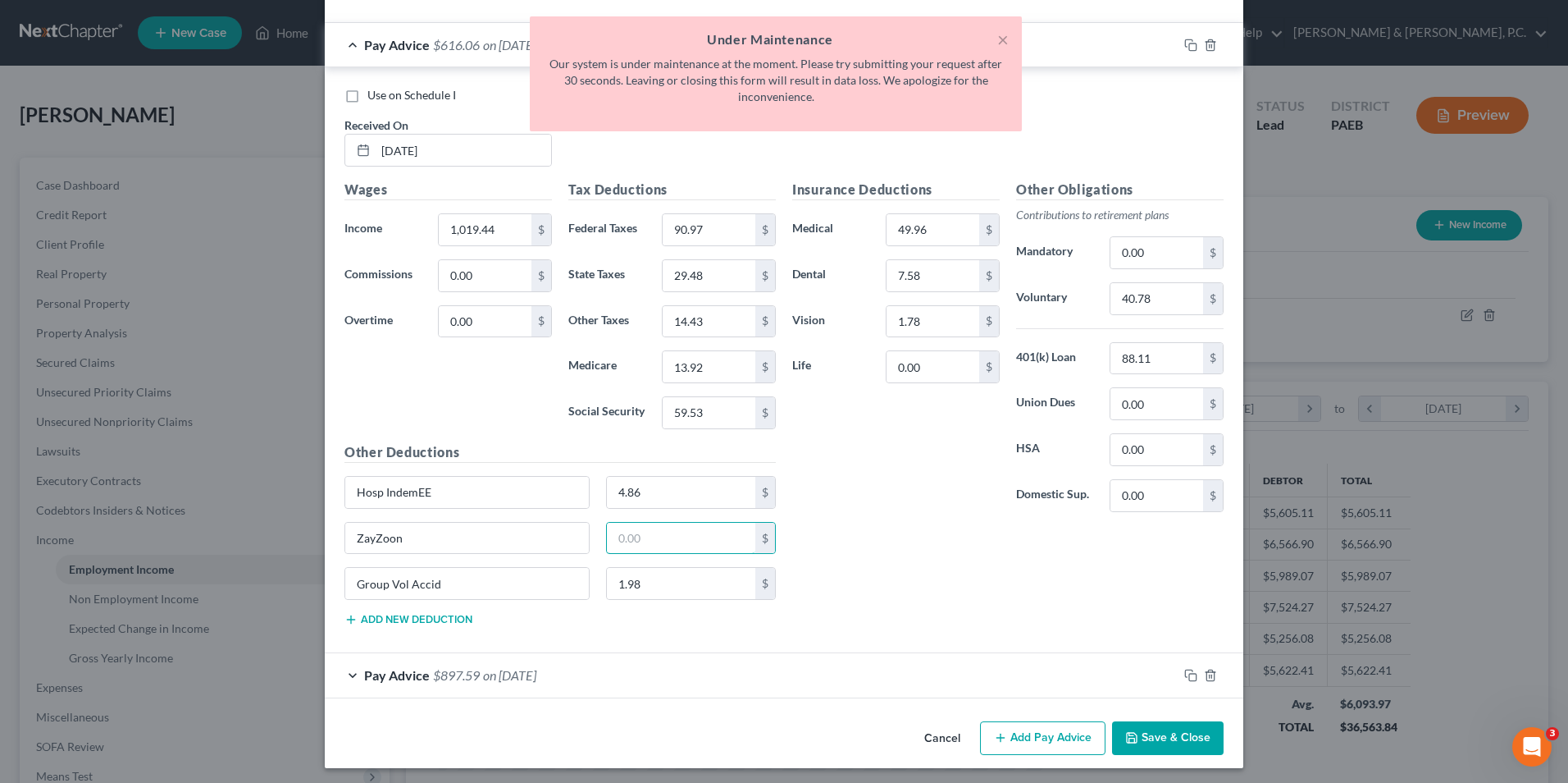
scroll to position [18777, 0]
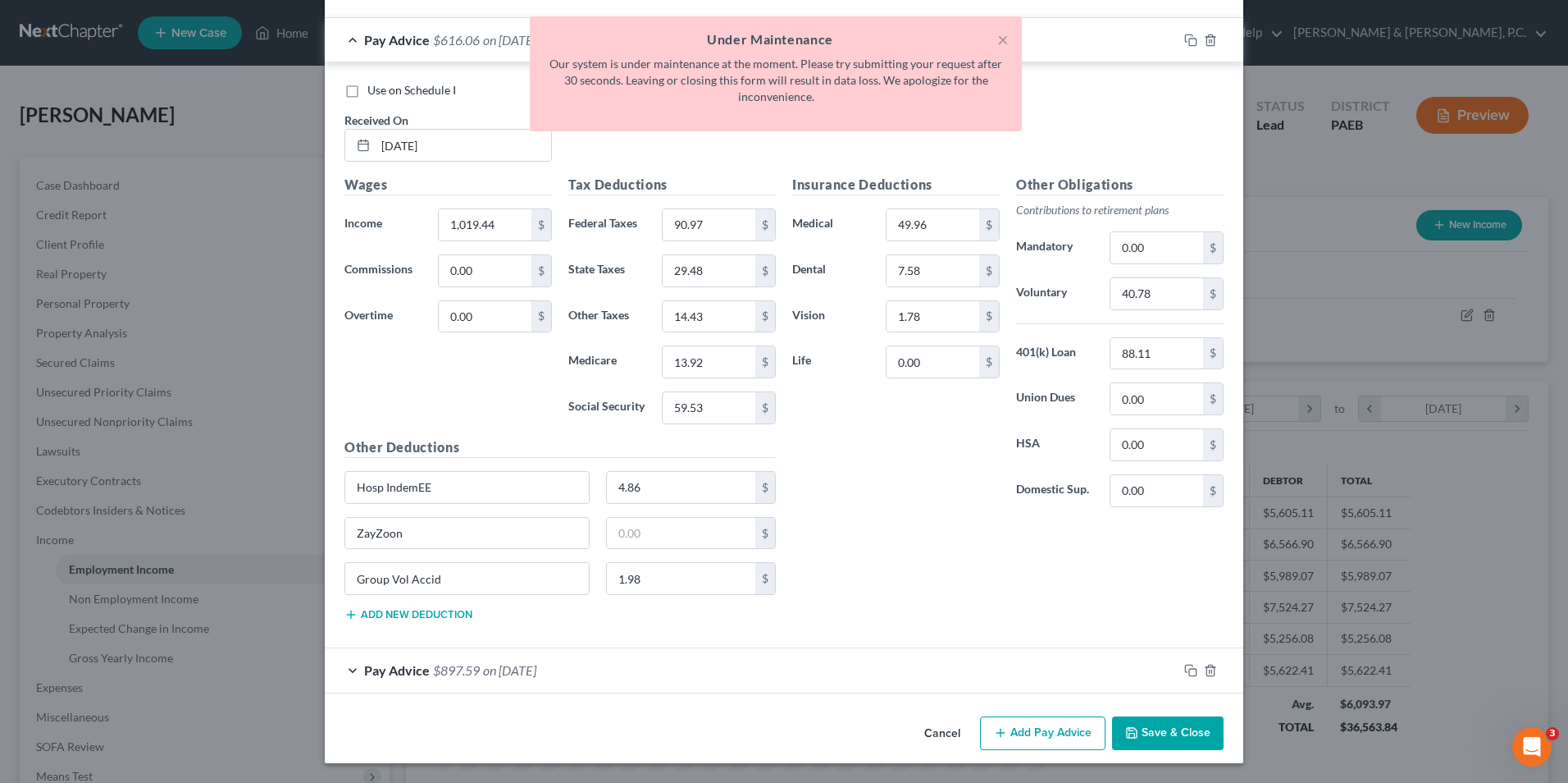
click at [346, 669] on div "Pay Advice $897.59 on 03/06/2025" at bounding box center [751, 670] width 853 height 44
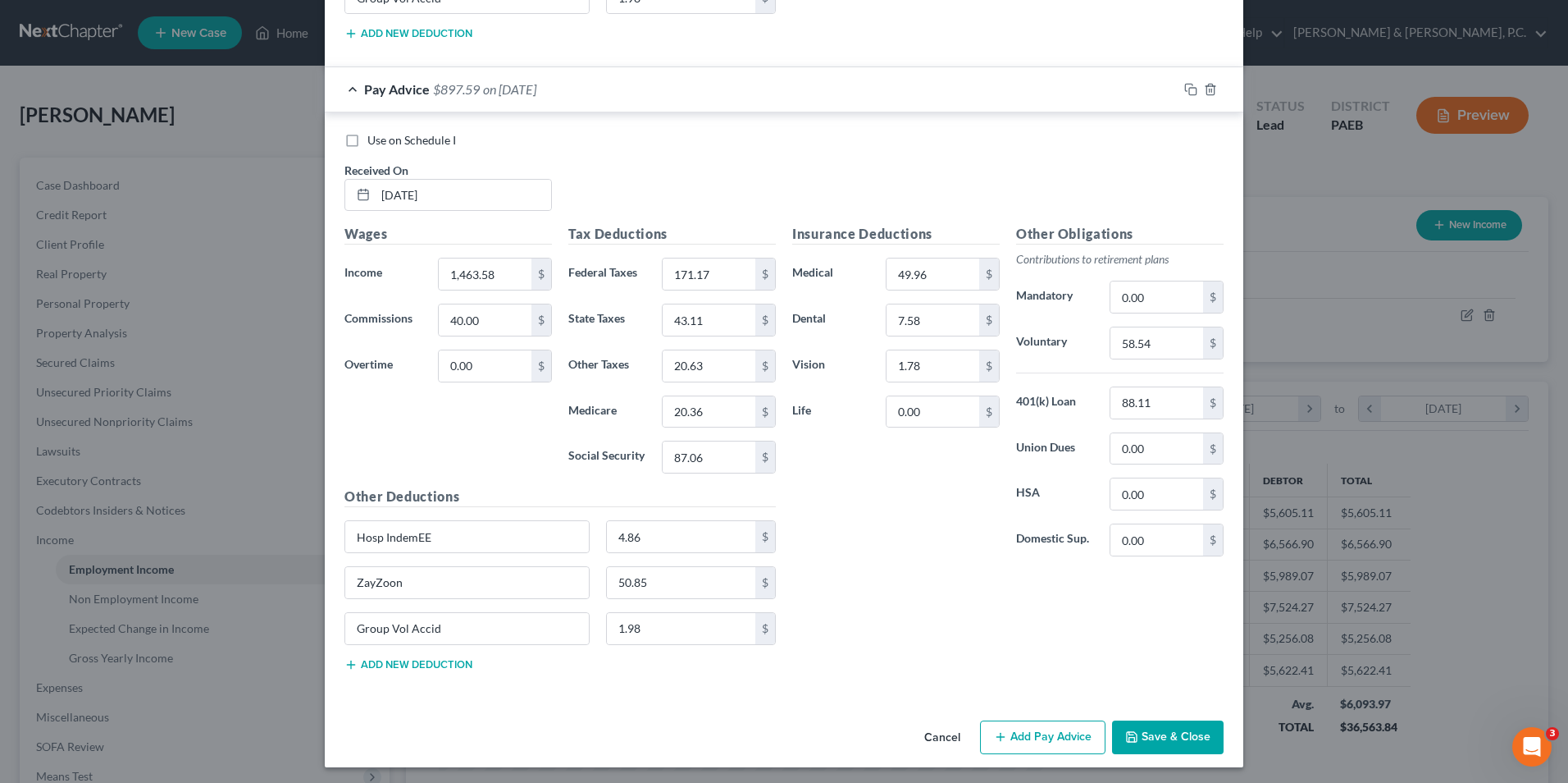
scroll to position [19362, 0]
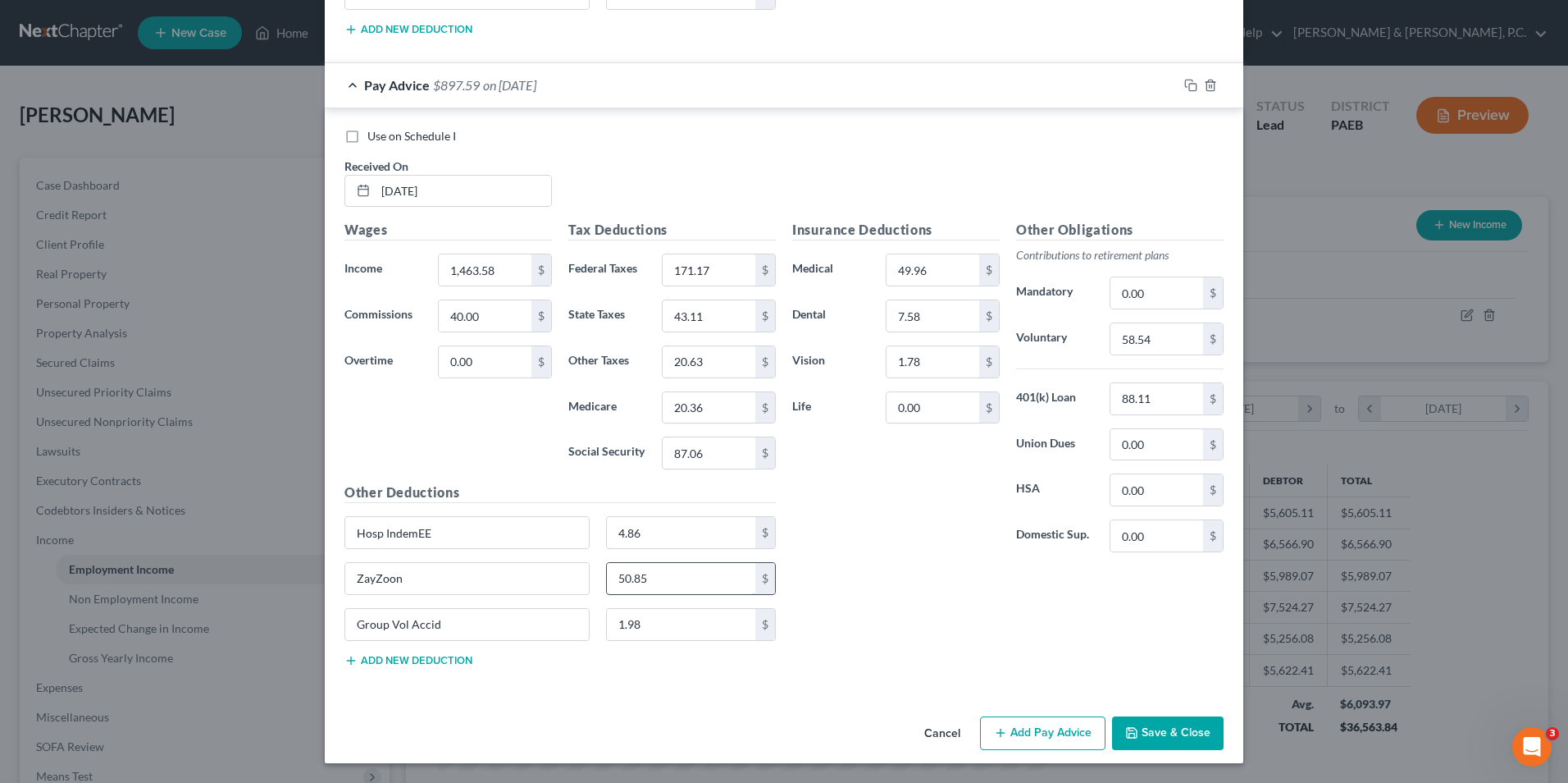
click at [651, 579] on input "50.85" at bounding box center [681, 579] width 149 height 31
click at [1181, 729] on button "Save & Close" at bounding box center [1168, 733] width 111 height 34
click at [1165, 732] on button "Save & Close" at bounding box center [1168, 733] width 111 height 34
click at [1147, 739] on button "Save & Close" at bounding box center [1168, 733] width 111 height 34
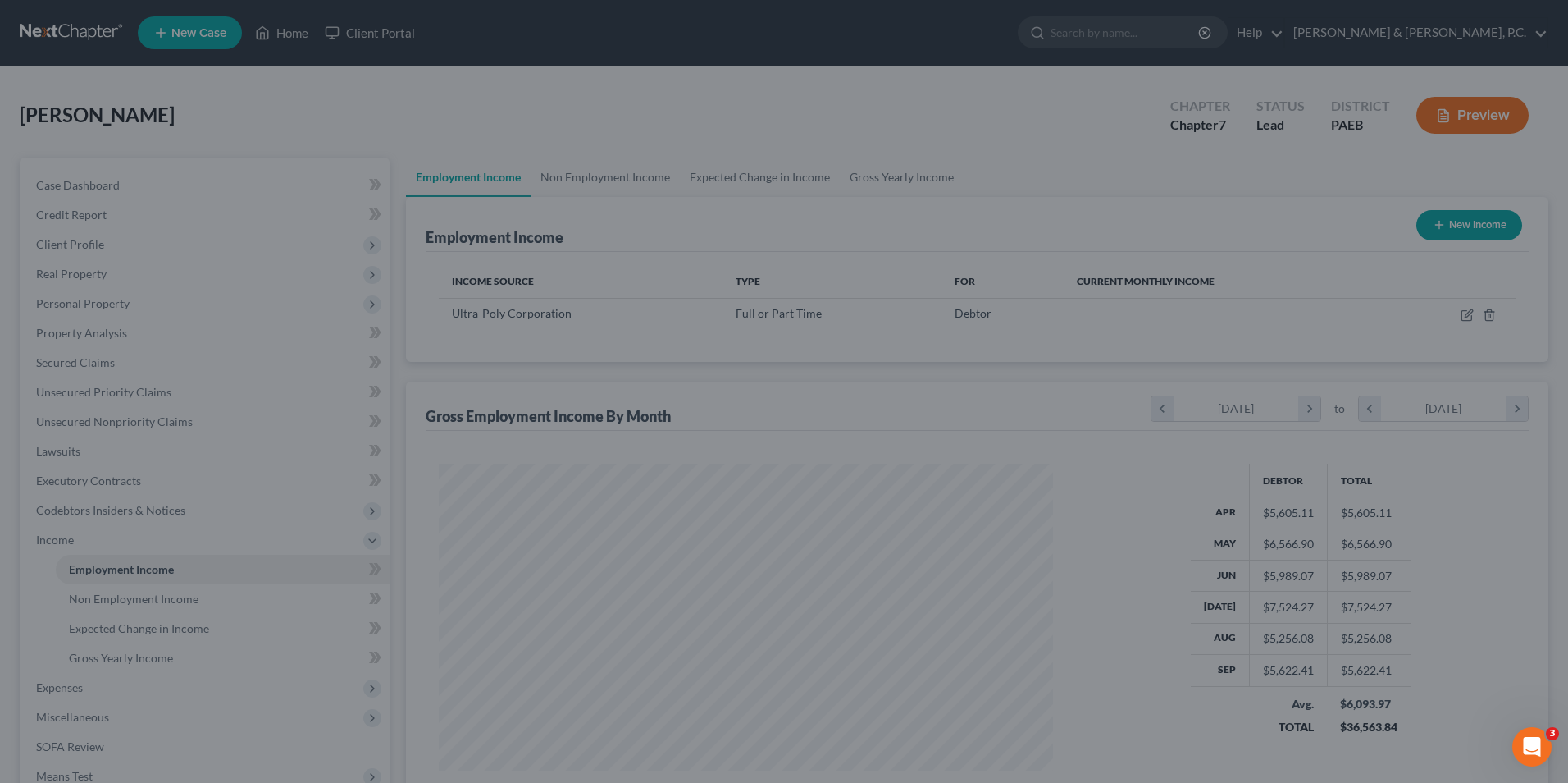
click at [1147, 739] on div "Edit Income Source × Employment Type * Select Full or Part Time Employment Self…" at bounding box center [784, 392] width 1568 height 783
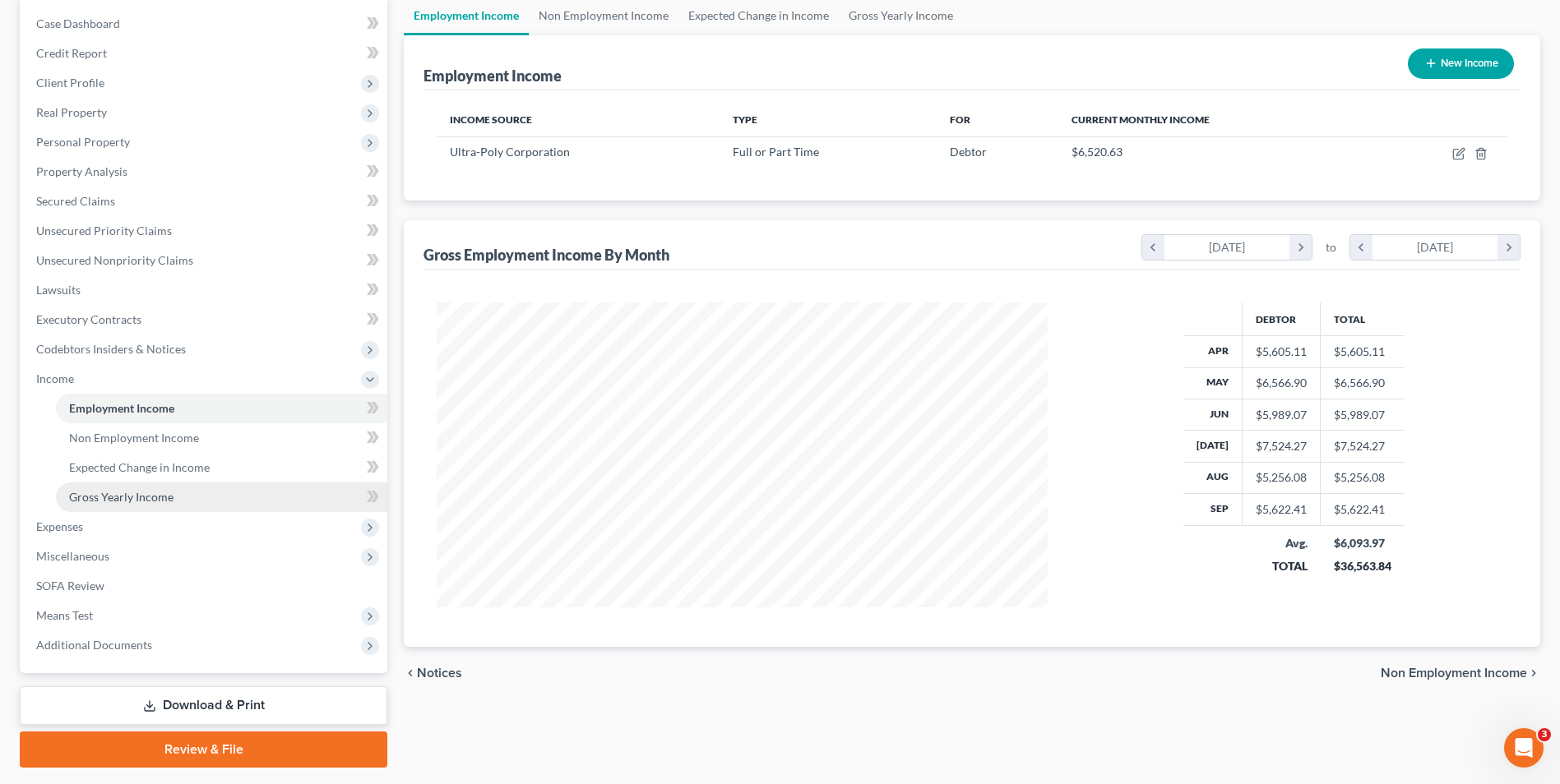
scroll to position [208, 0]
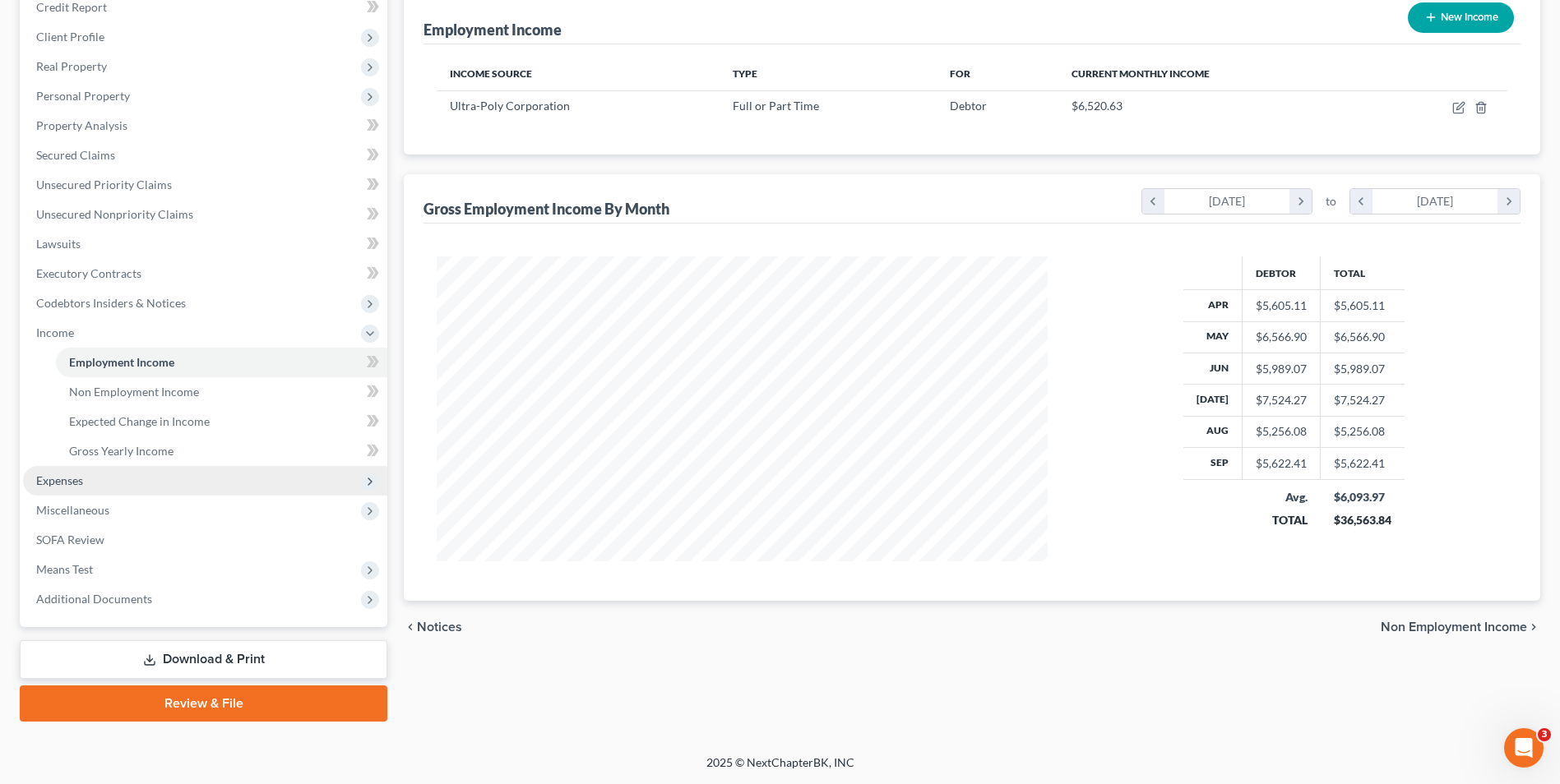
click at [67, 482] on span "Expenses" at bounding box center [60, 480] width 47 height 14
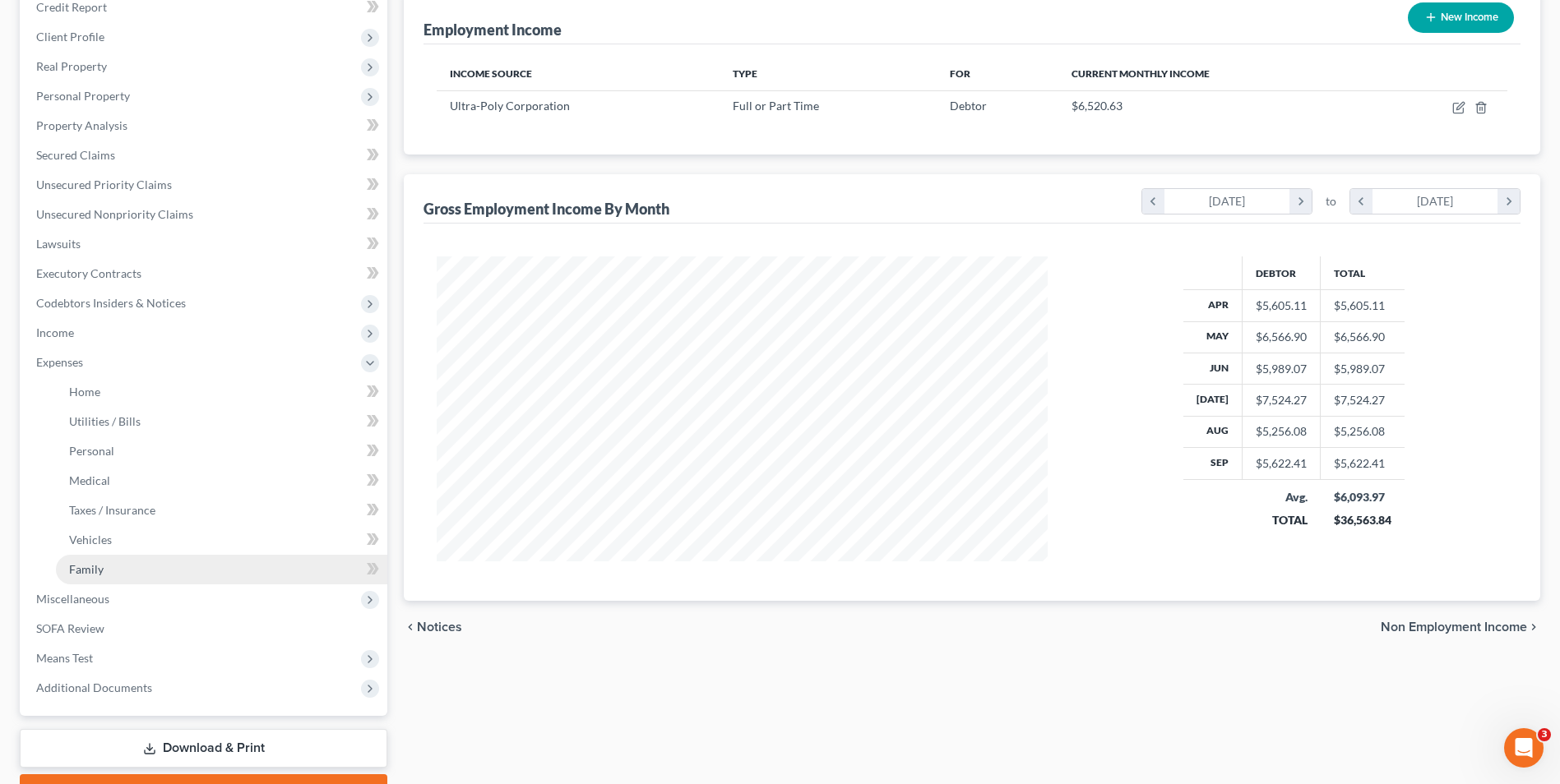
click at [80, 567] on span "Family" at bounding box center [86, 569] width 34 height 14
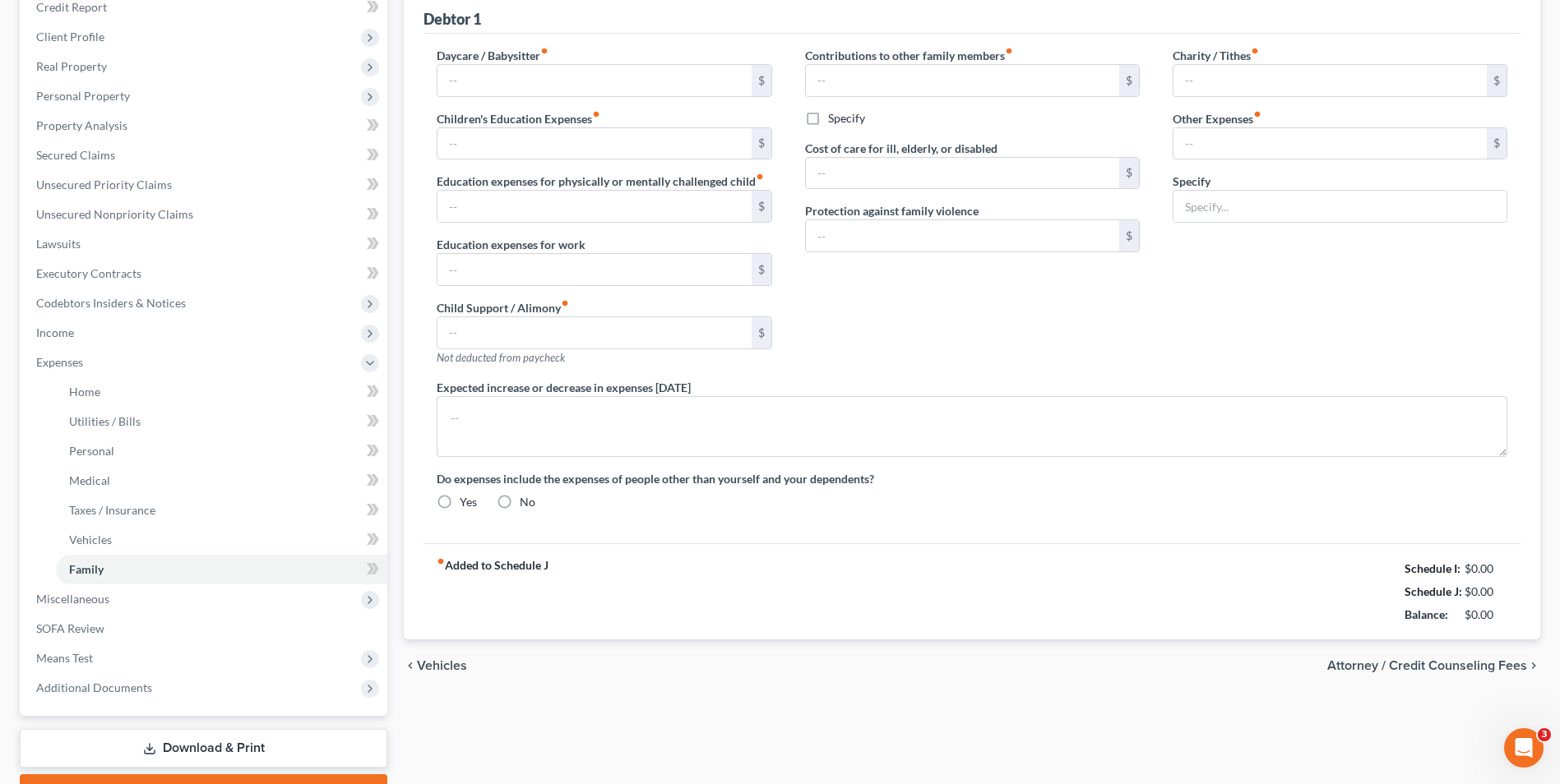
scroll to position [103, 0]
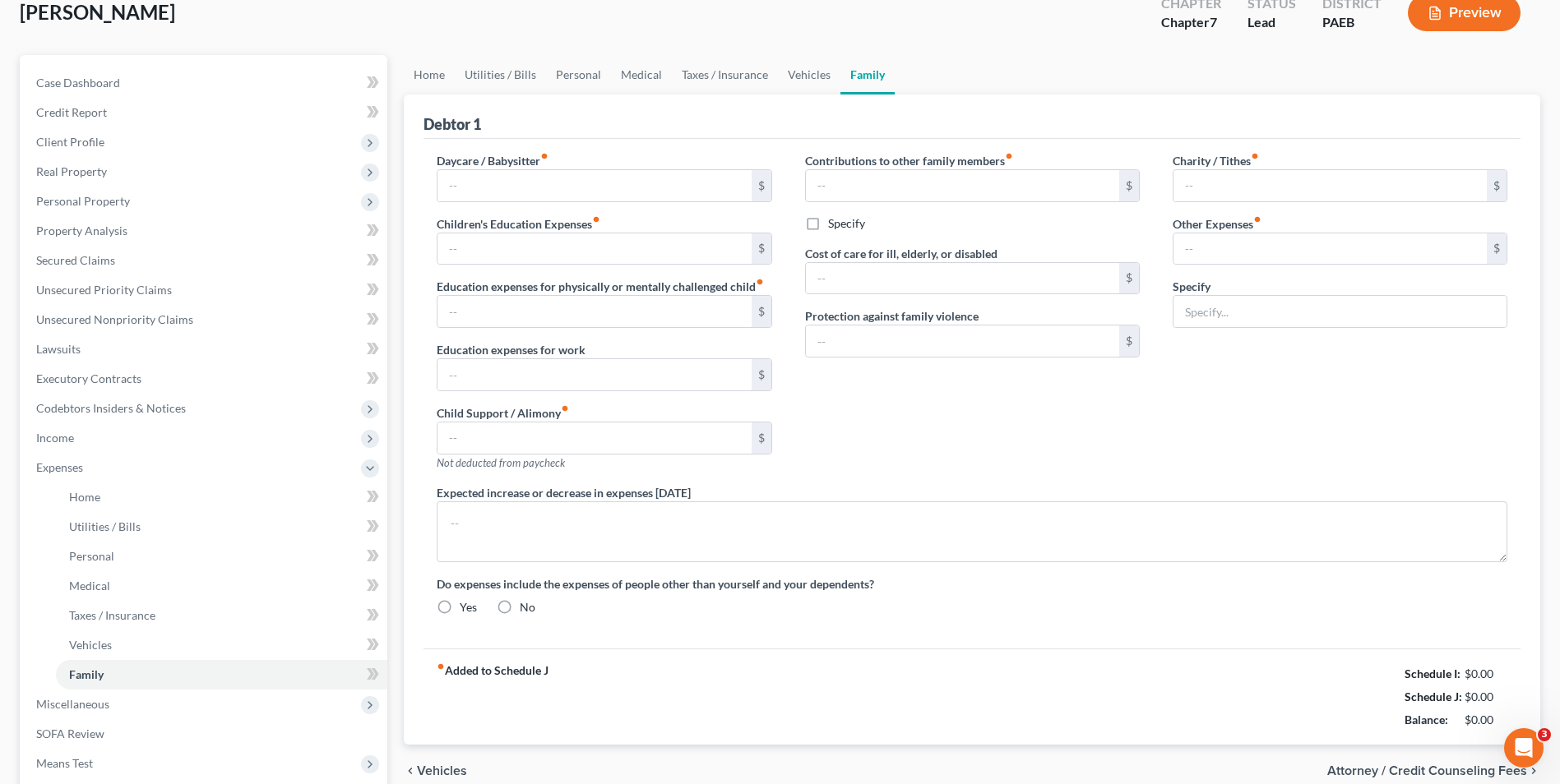
type input "0.00"
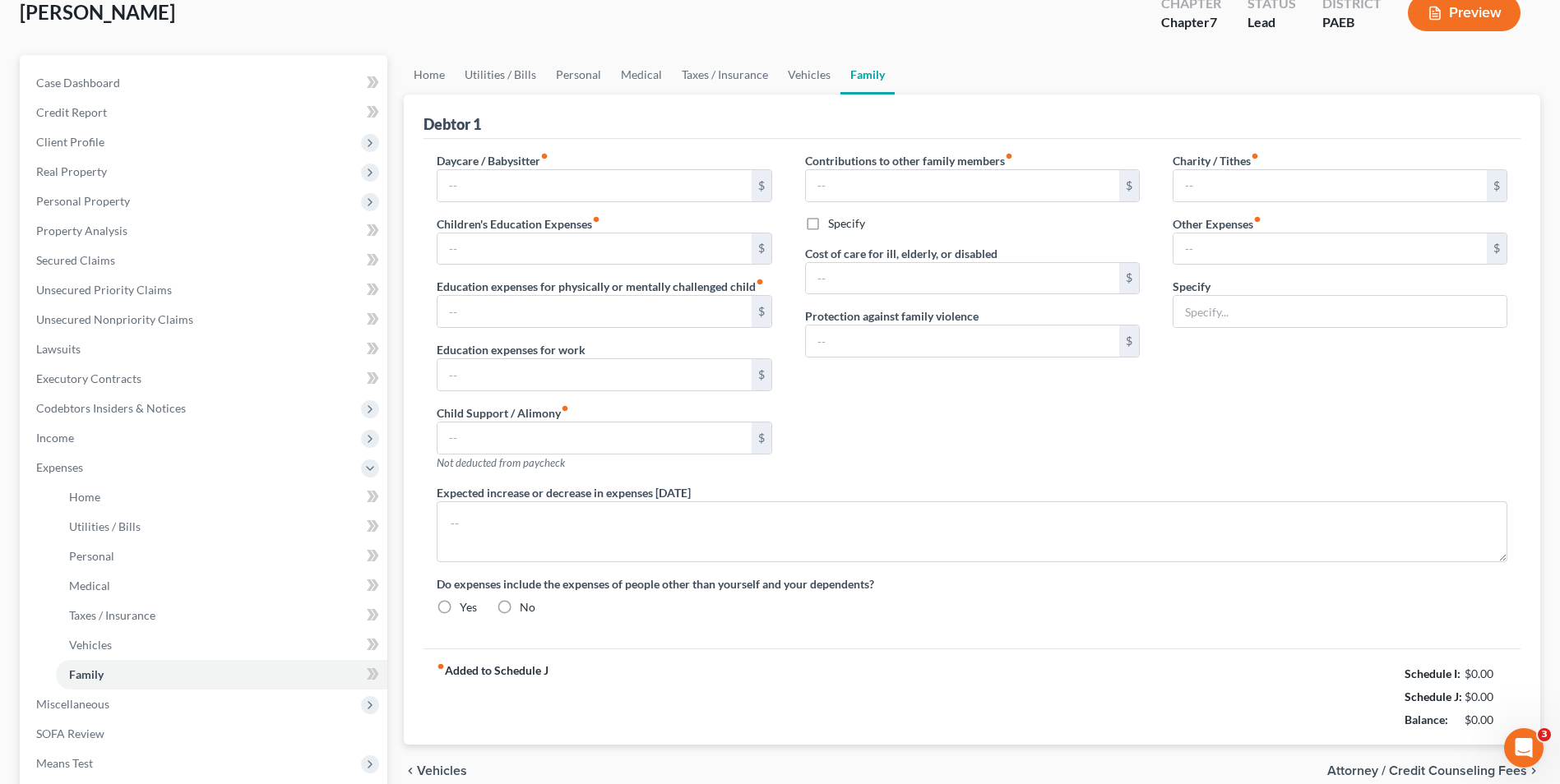
type input "200.00"
type input "0.00"
type input "10.00"
type input "70.00"
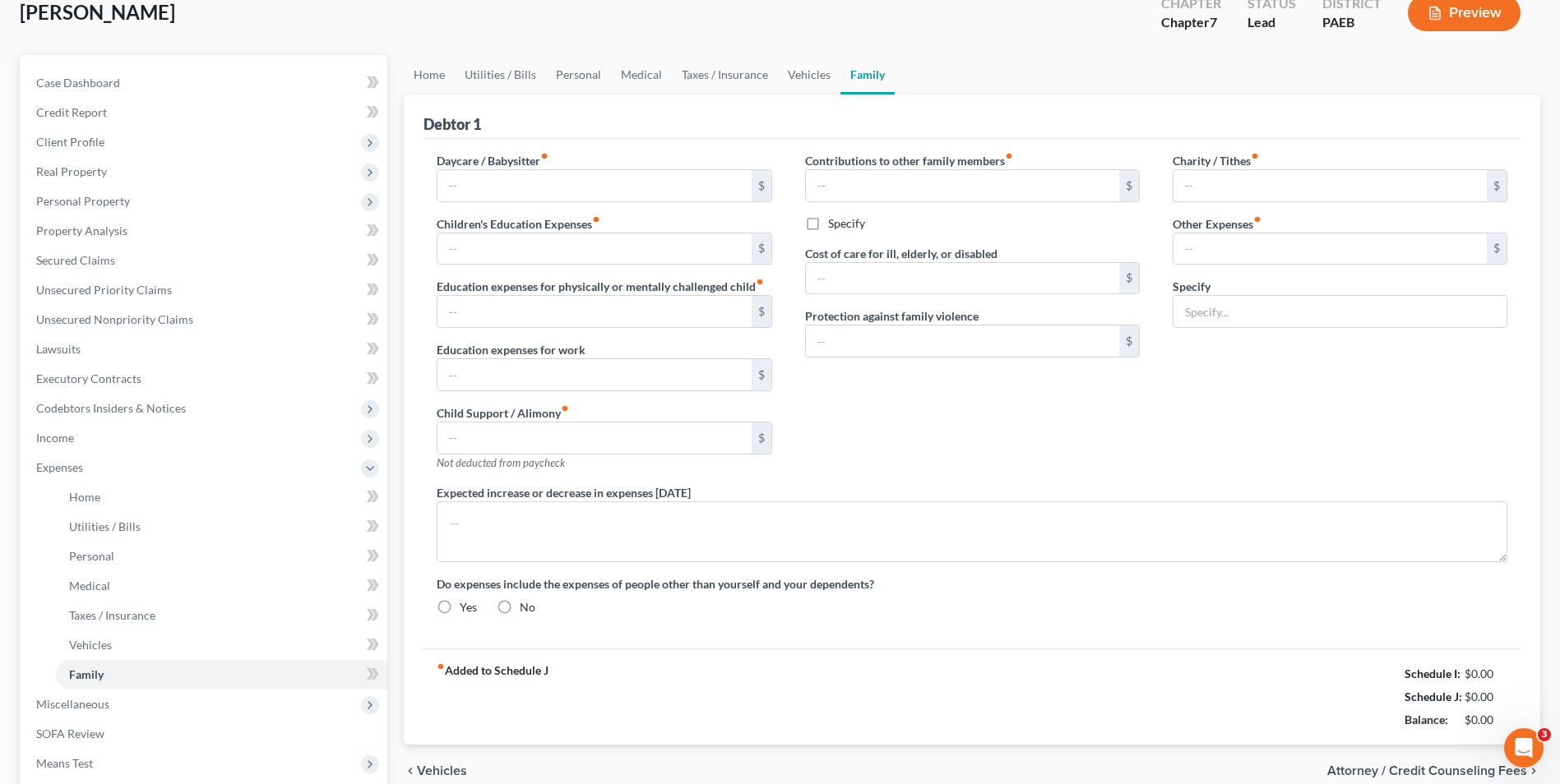
type input "Pet Care (3 cats and 1 dog)"
radio input "true"
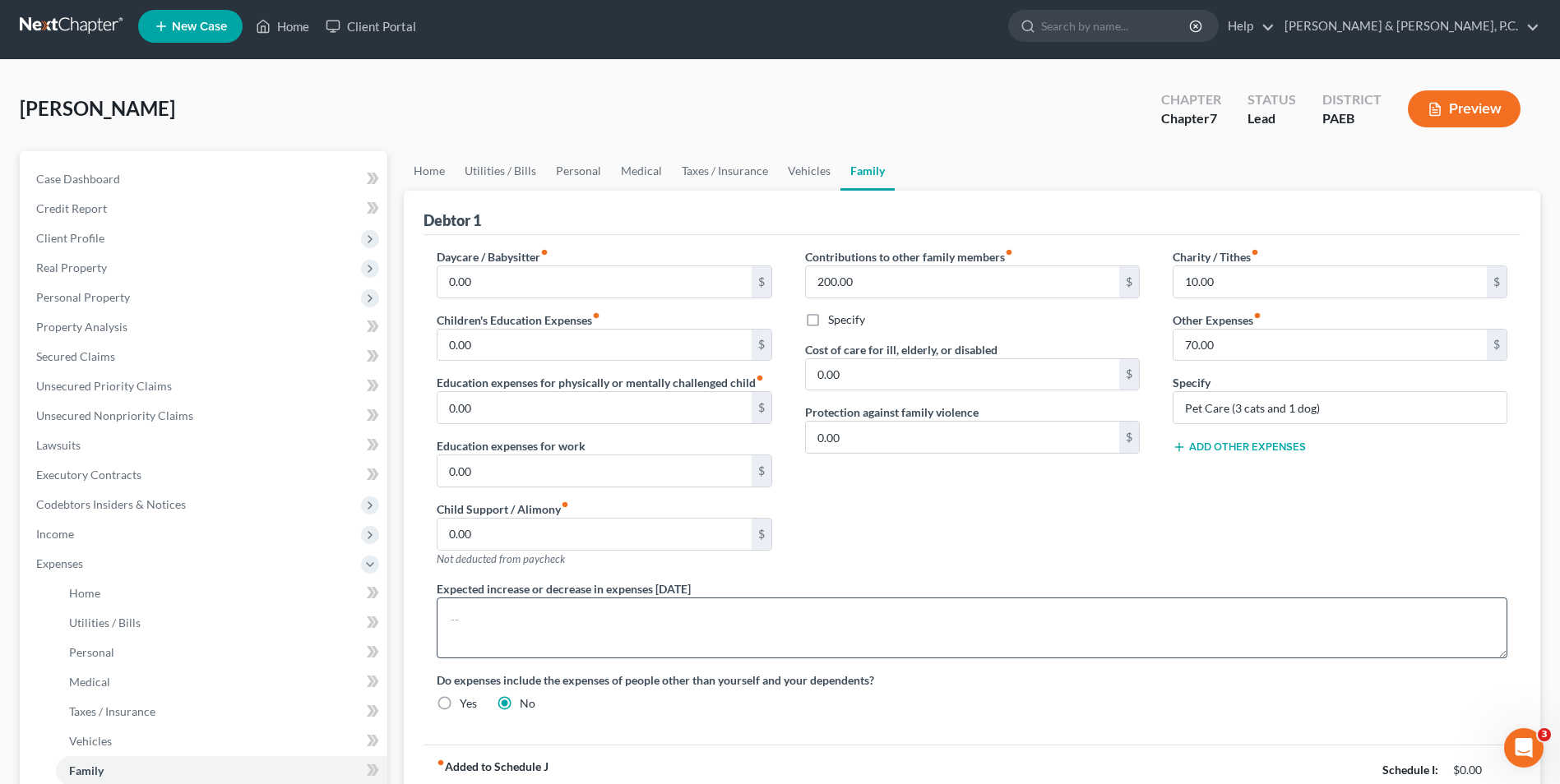
scroll to position [246, 0]
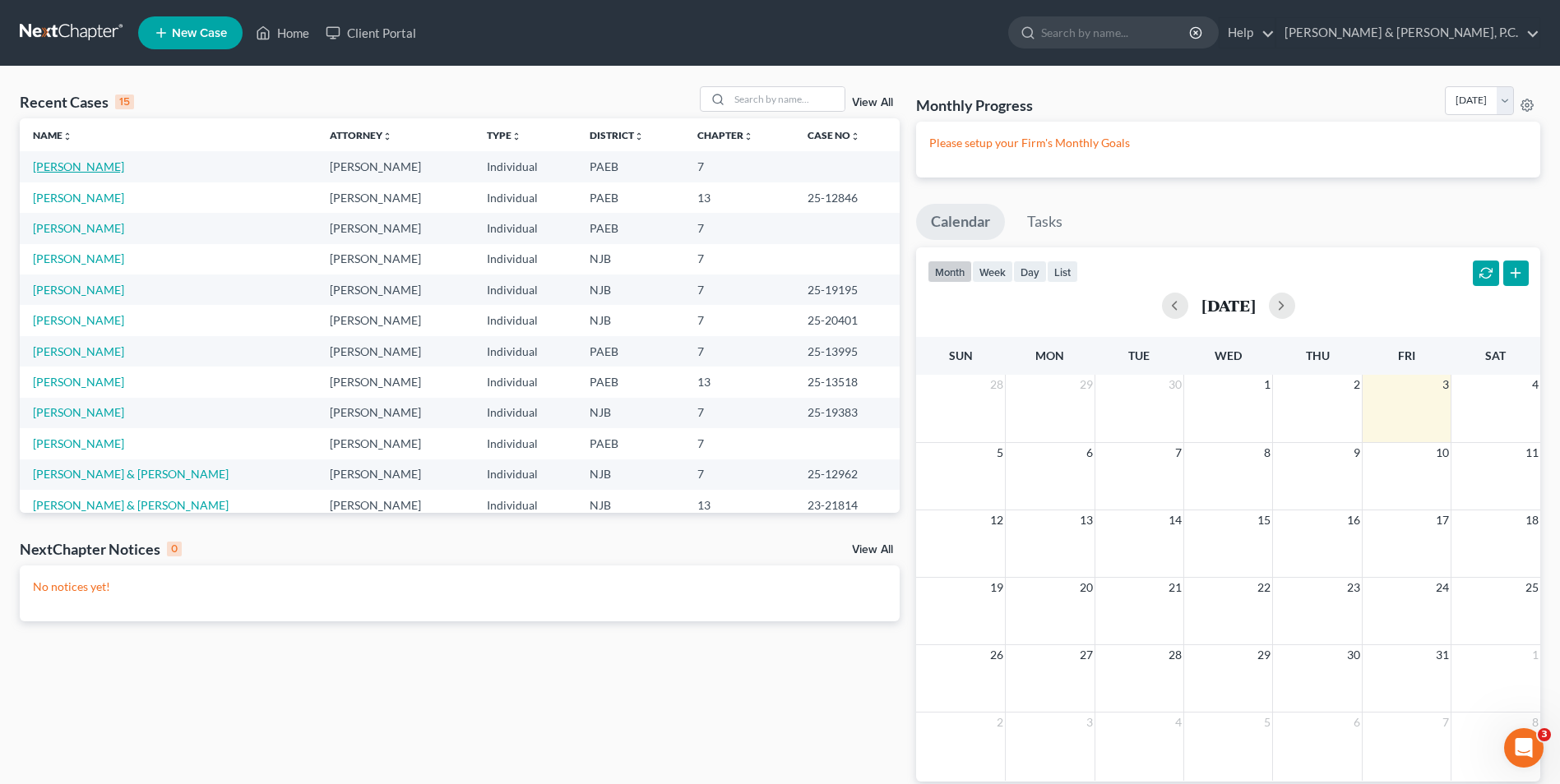
click at [101, 169] on link "[PERSON_NAME]" at bounding box center [78, 166] width 91 height 14
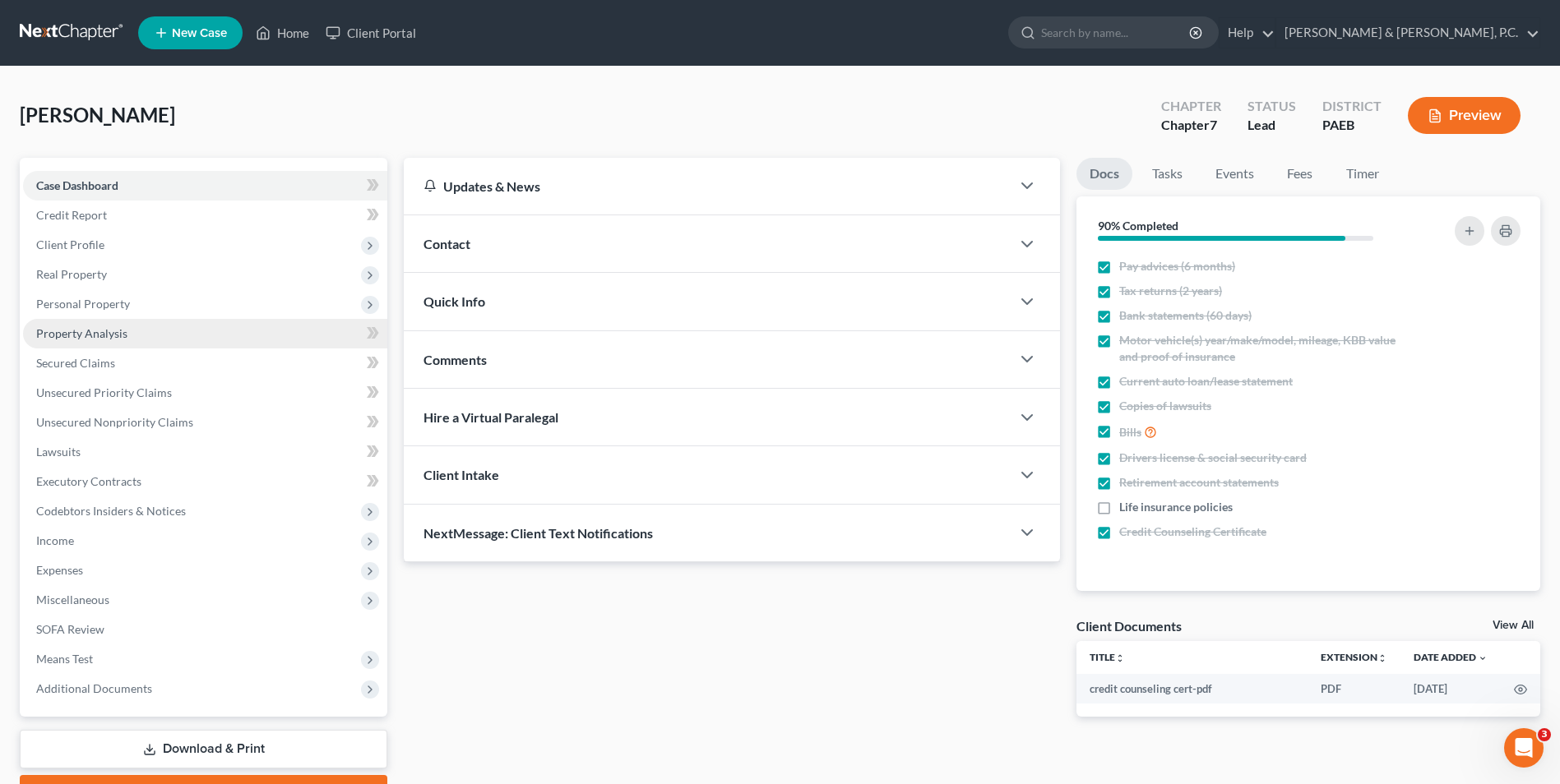
click at [80, 335] on span "Property Analysis" at bounding box center [81, 333] width 91 height 14
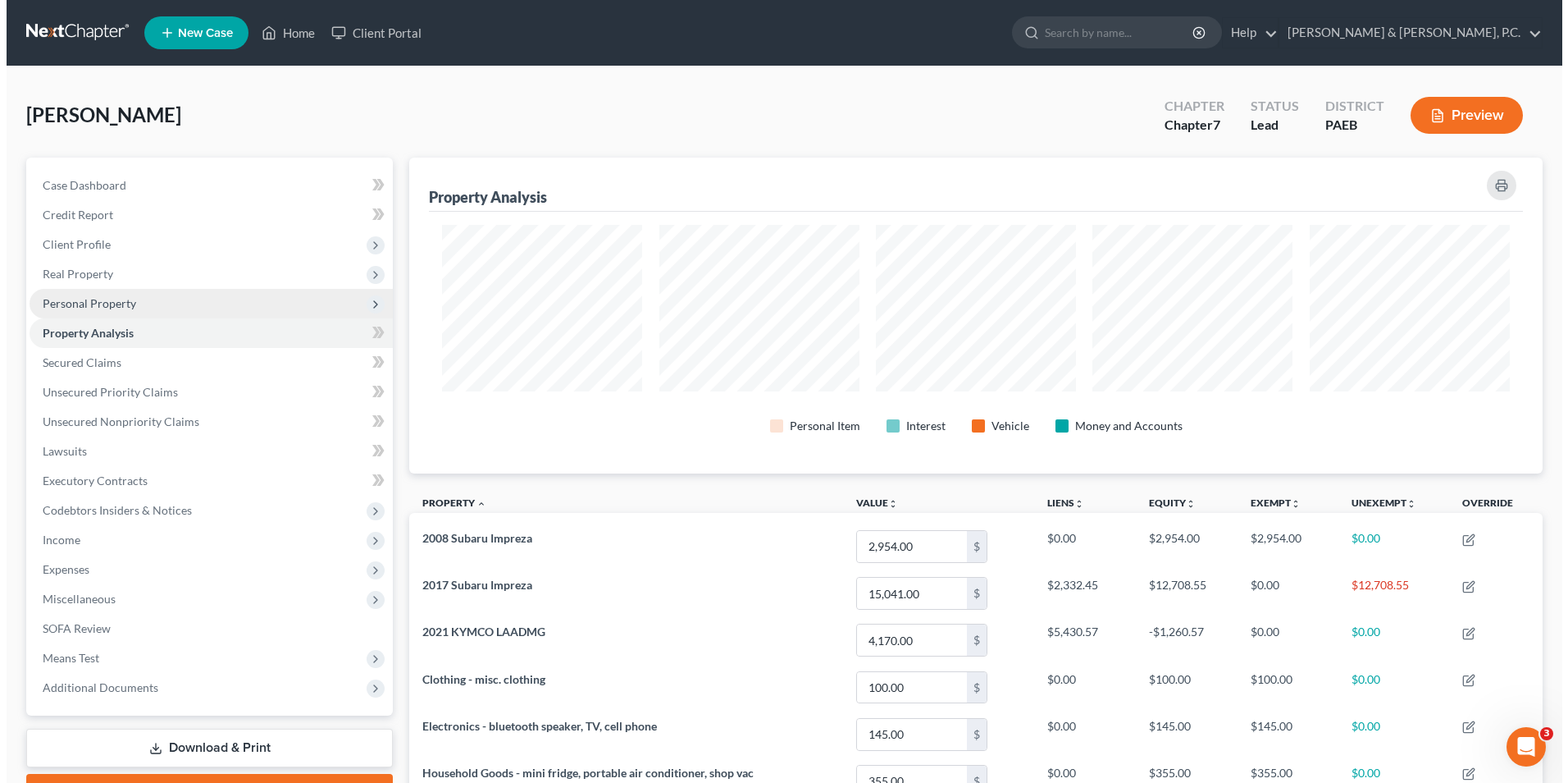
scroll to position [316, 1134]
click at [105, 297] on span "Personal Property" at bounding box center [83, 303] width 94 height 14
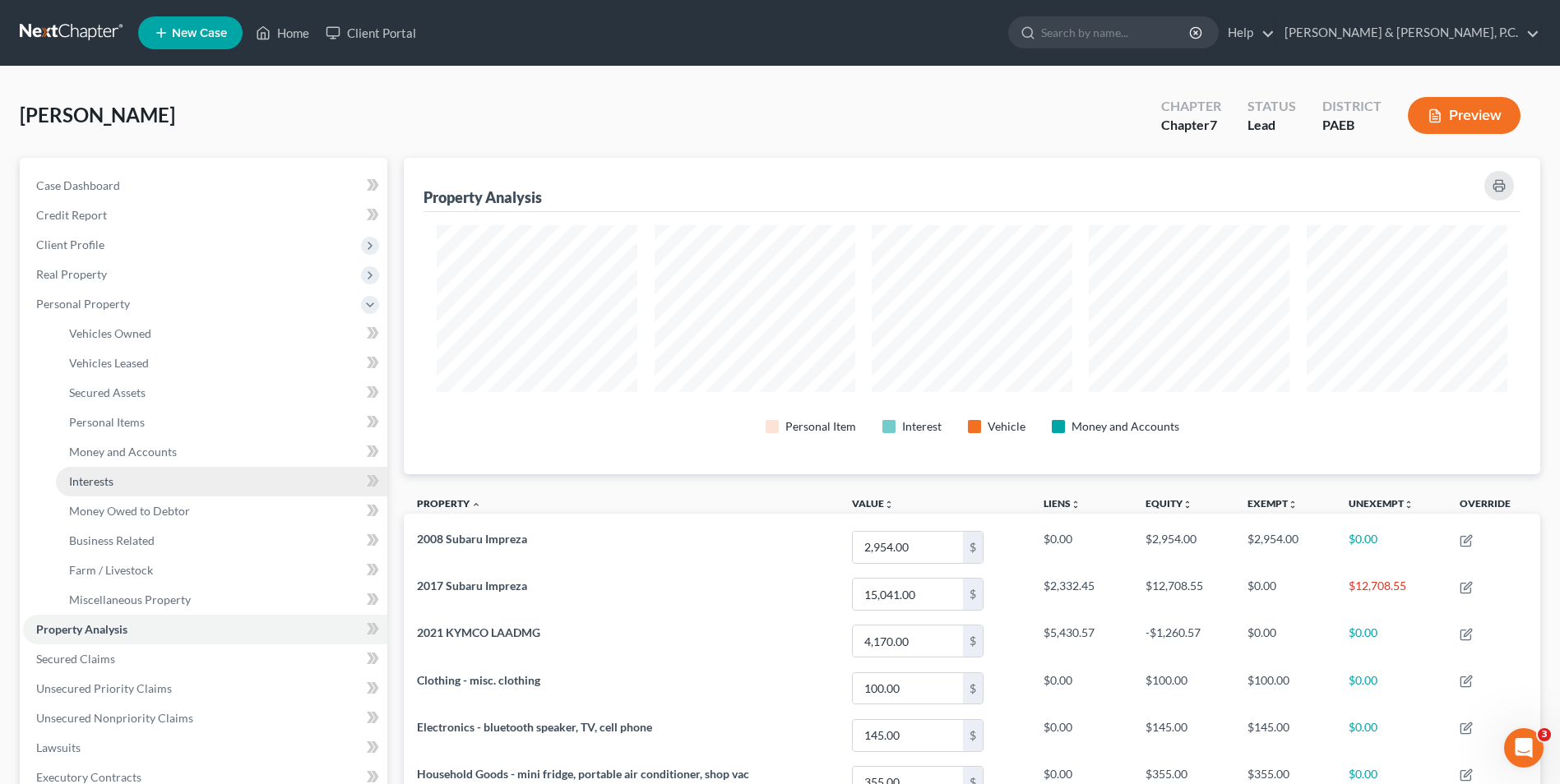
click at [129, 491] on link "Interests" at bounding box center [221, 481] width 332 height 29
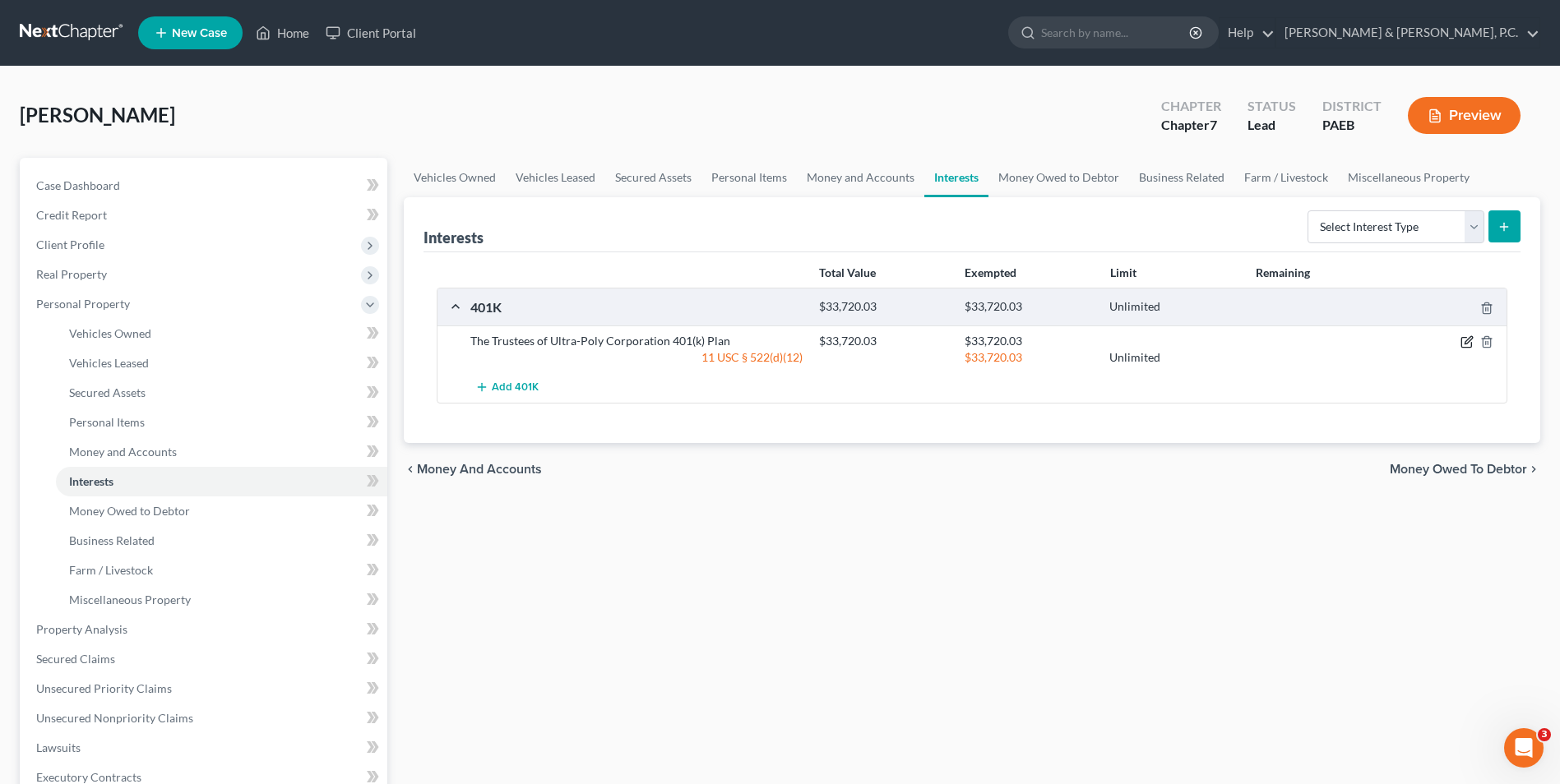
click at [1466, 345] on icon "button" at bounding box center [1466, 341] width 13 height 13
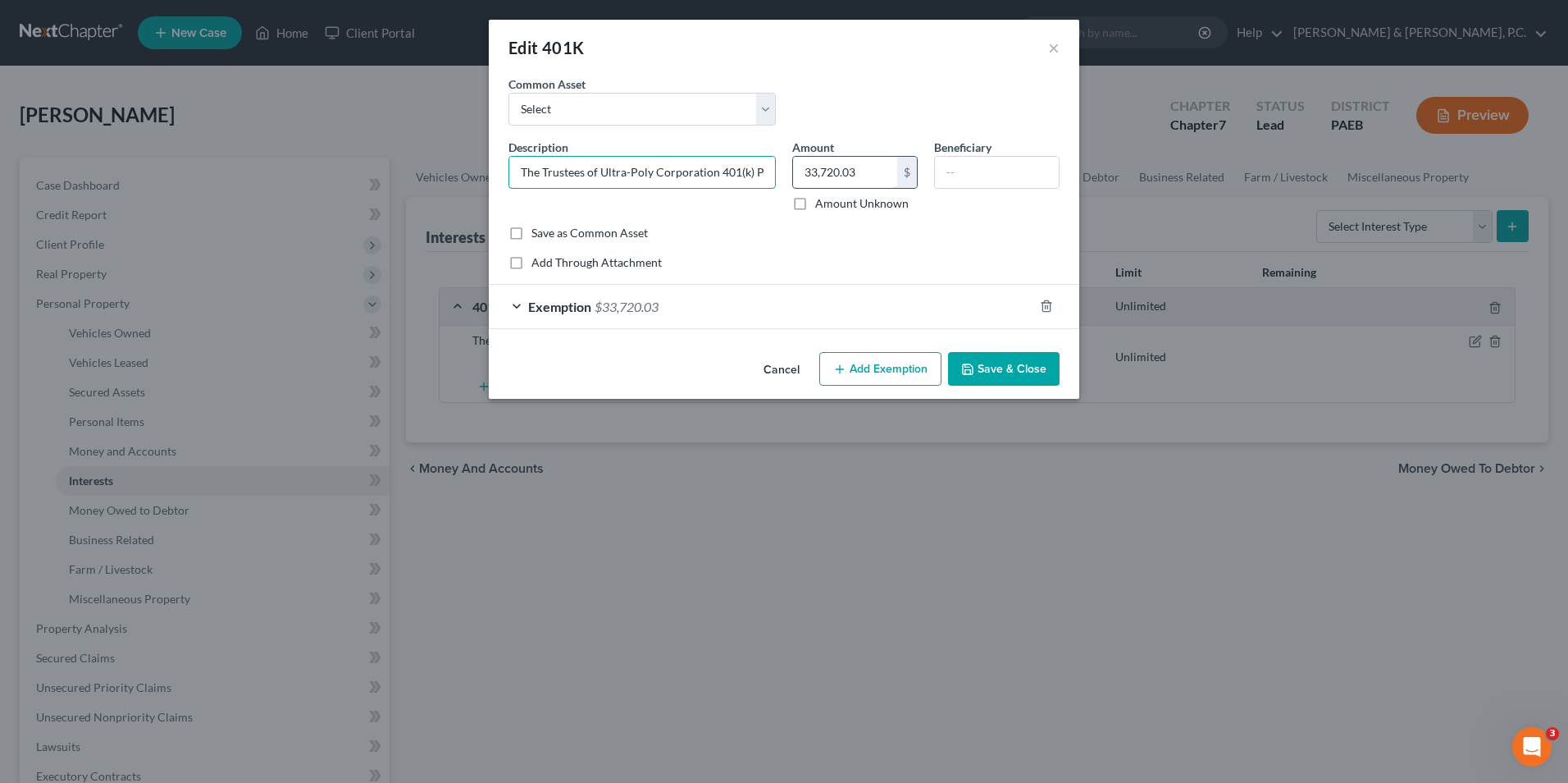
scroll to position [0, 12]
drag, startPoint x: 521, startPoint y: 170, endPoint x: 810, endPoint y: 170, distance: 289.0
click at [810, 170] on div "Description * The Trustees of Ultra-Poly Corporation 401(k) Plan Amount 33,720.…" at bounding box center [784, 182] width 568 height 86
click at [789, 370] on button "Cancel" at bounding box center [782, 370] width 62 height 33
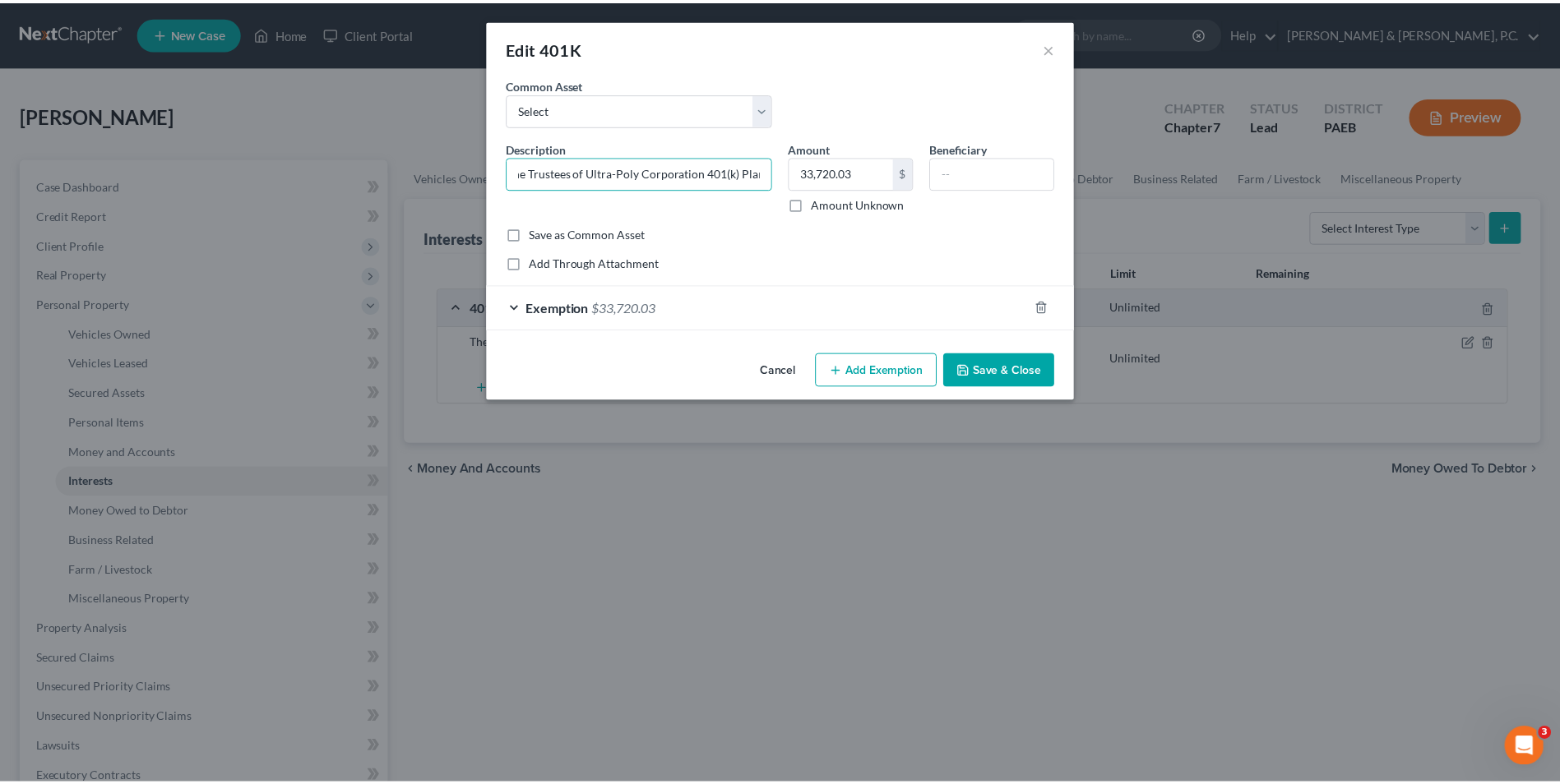
scroll to position [0, 0]
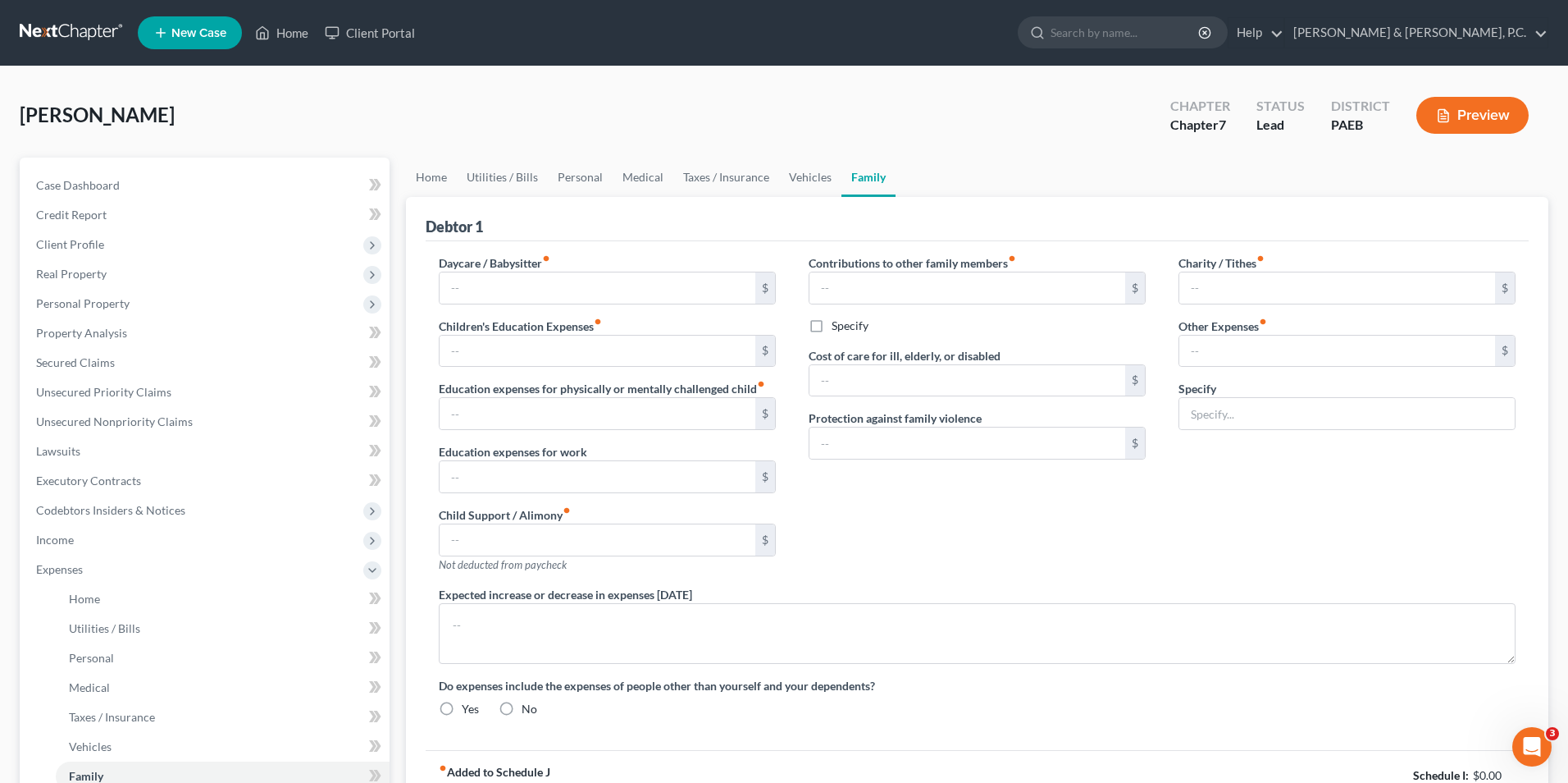
type input "0.00"
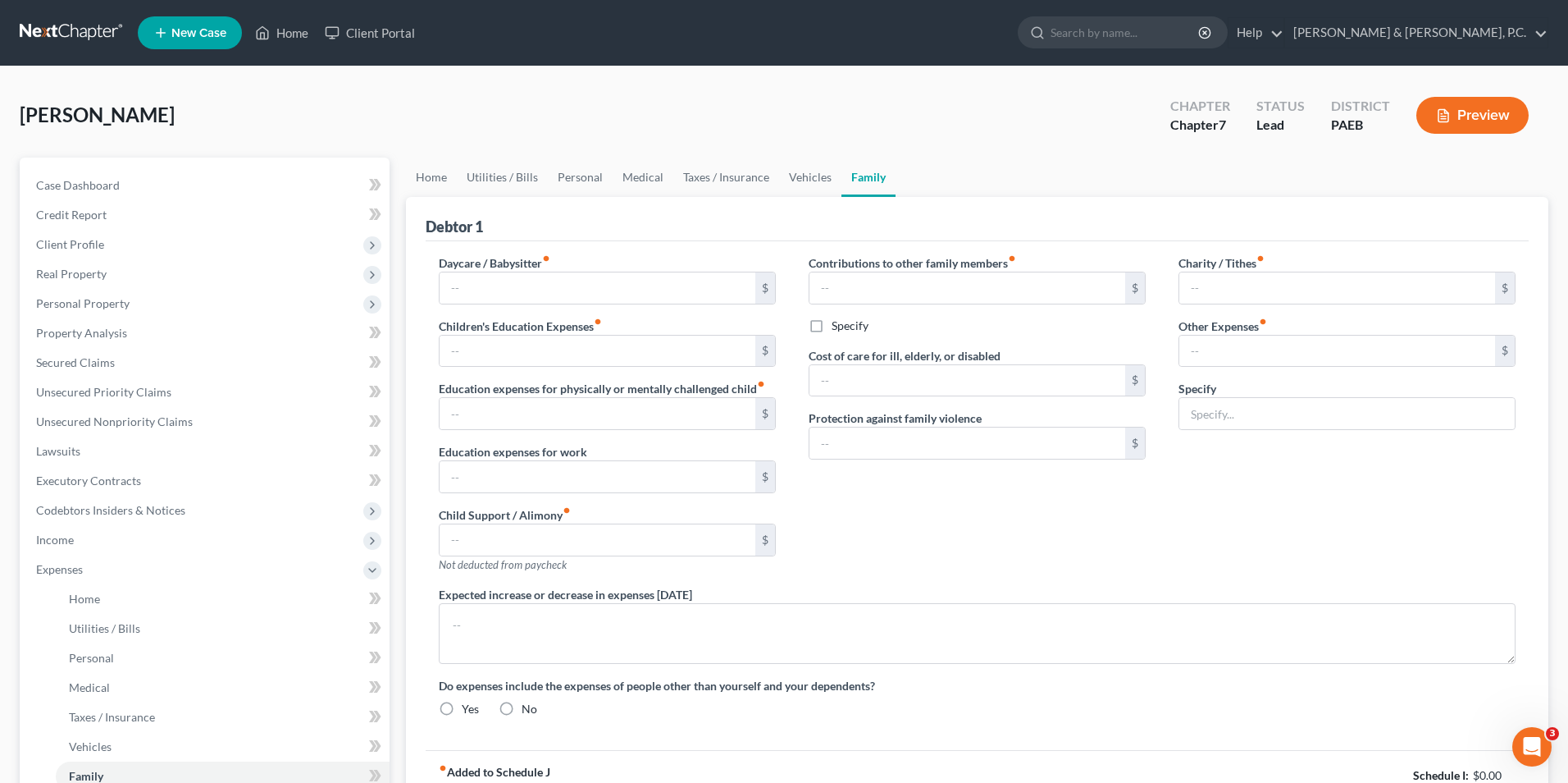
type input "200.00"
type input "0.00"
type input "10.00"
type input "70.00"
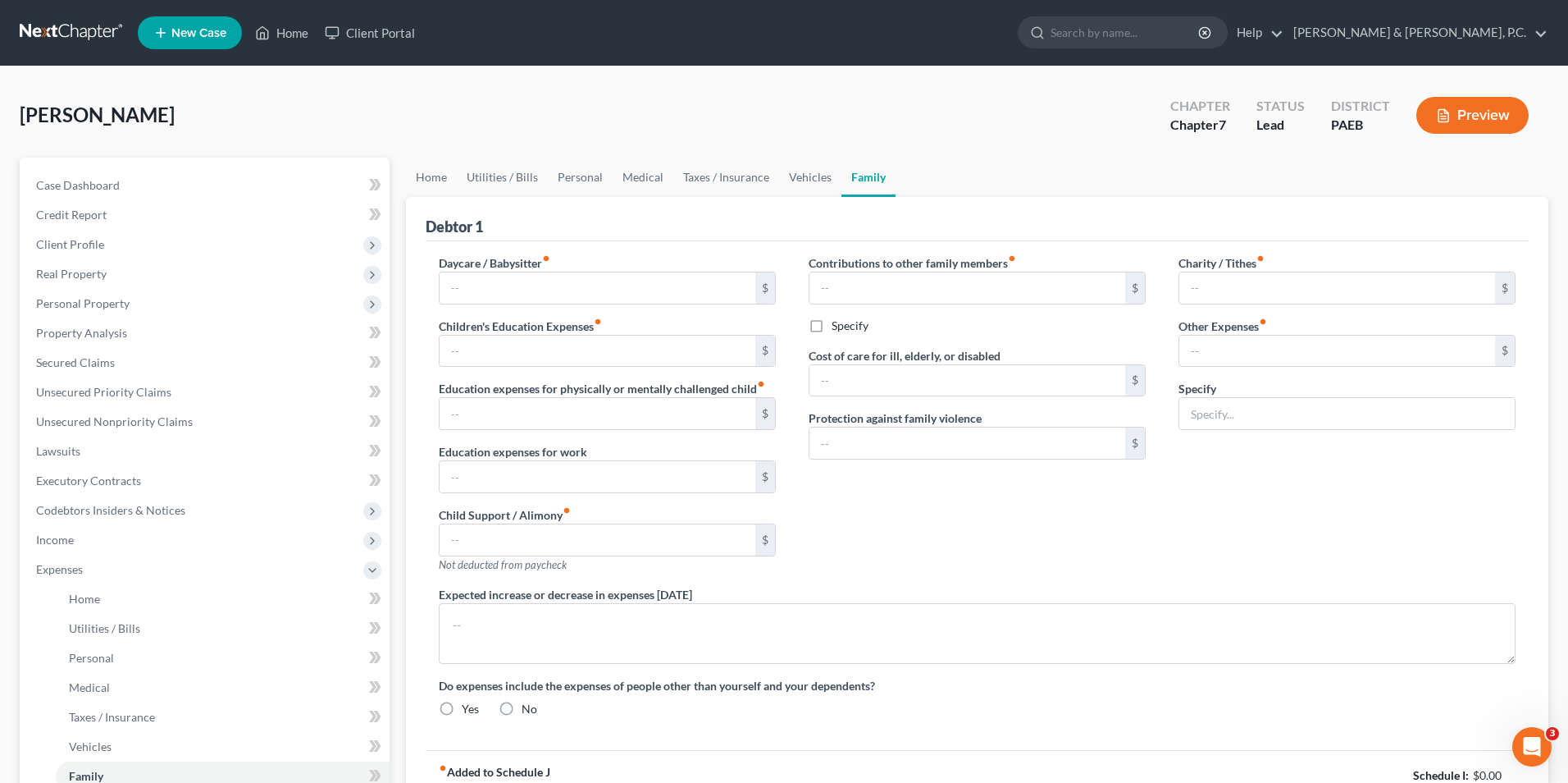
type input "Pet Care (3 cats and 1 dog)"
radio input "true"
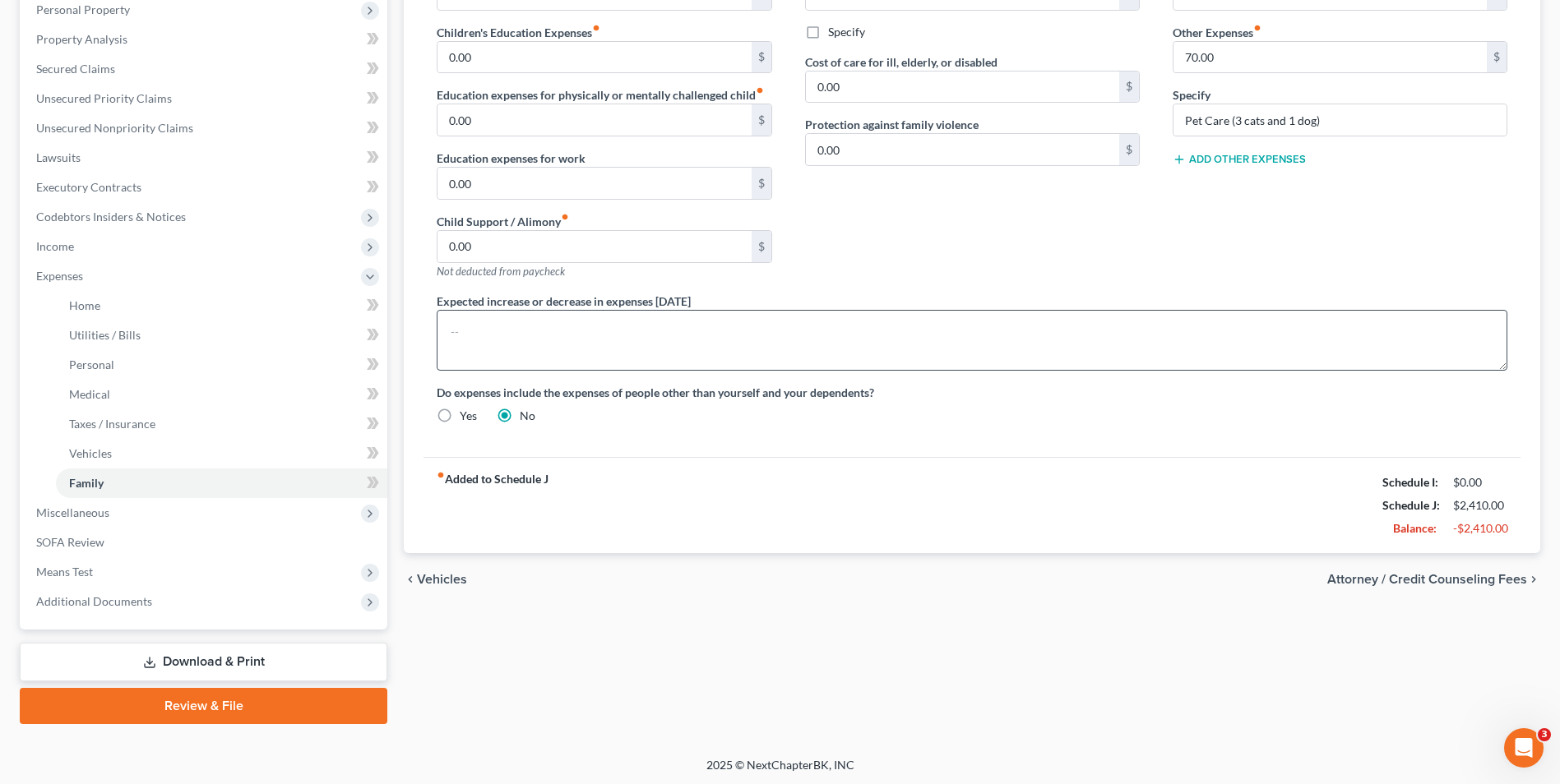
scroll to position [296, 0]
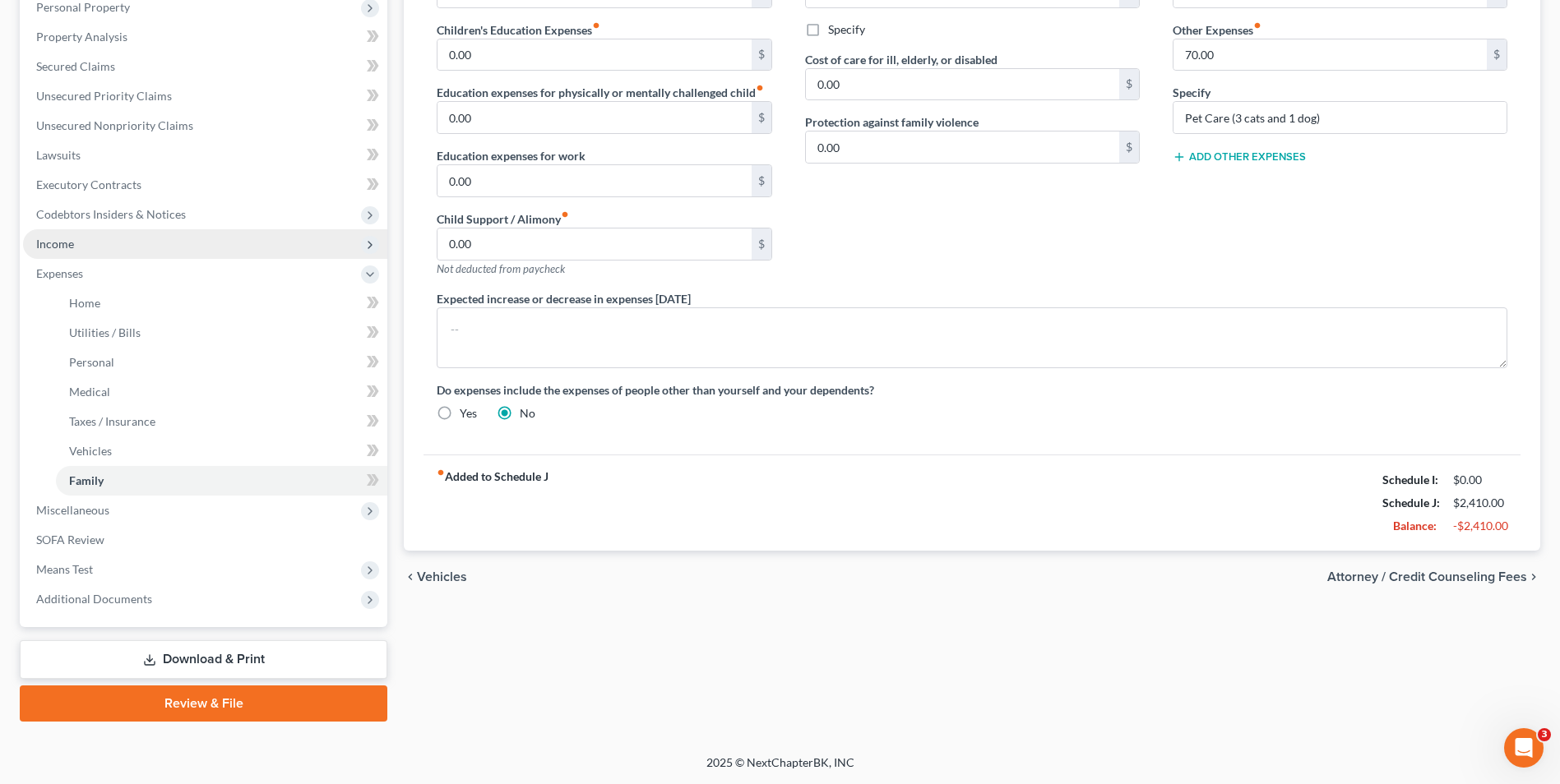
click at [75, 244] on span "Income" at bounding box center [205, 244] width 364 height 29
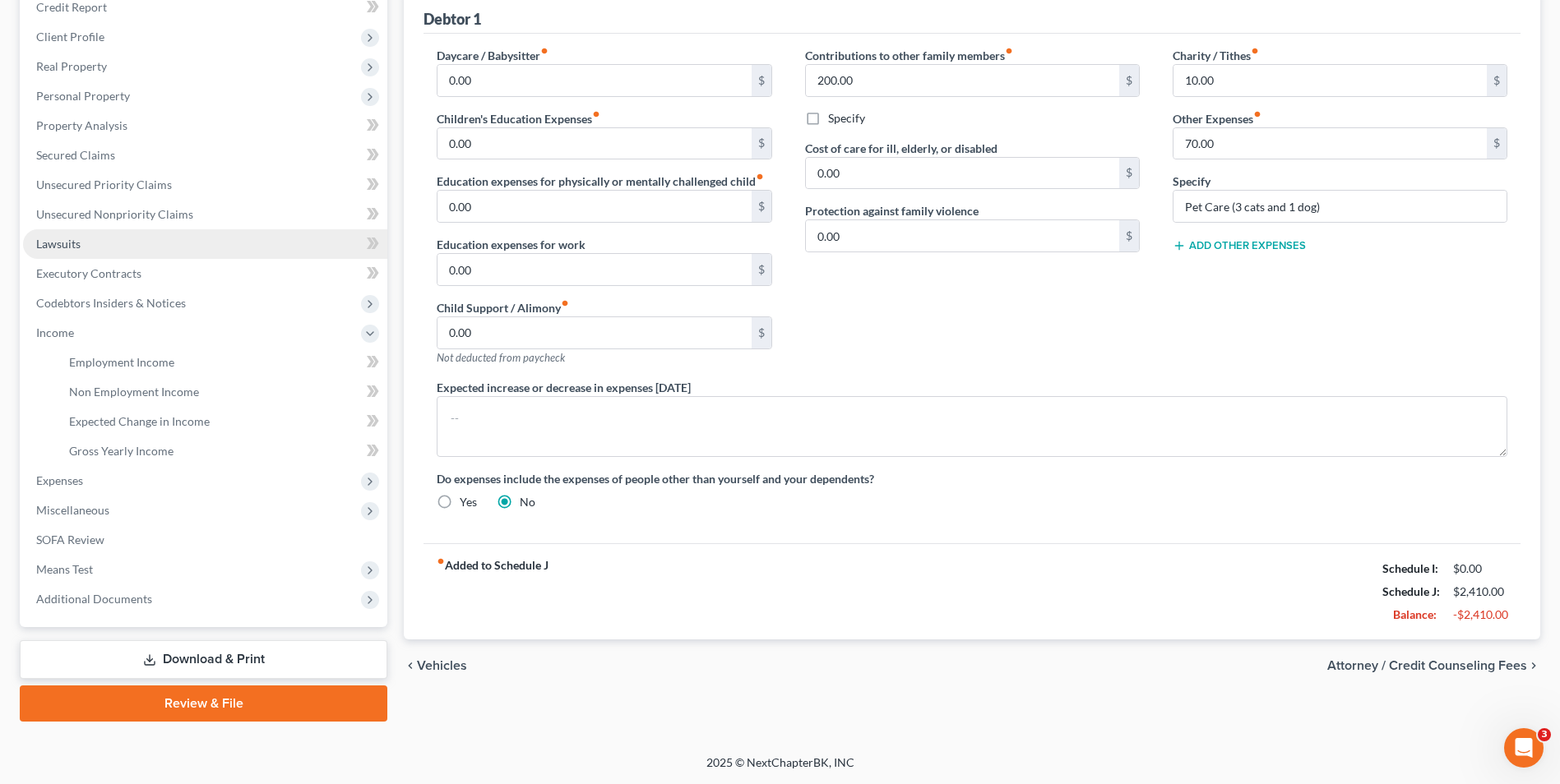
scroll to position [208, 0]
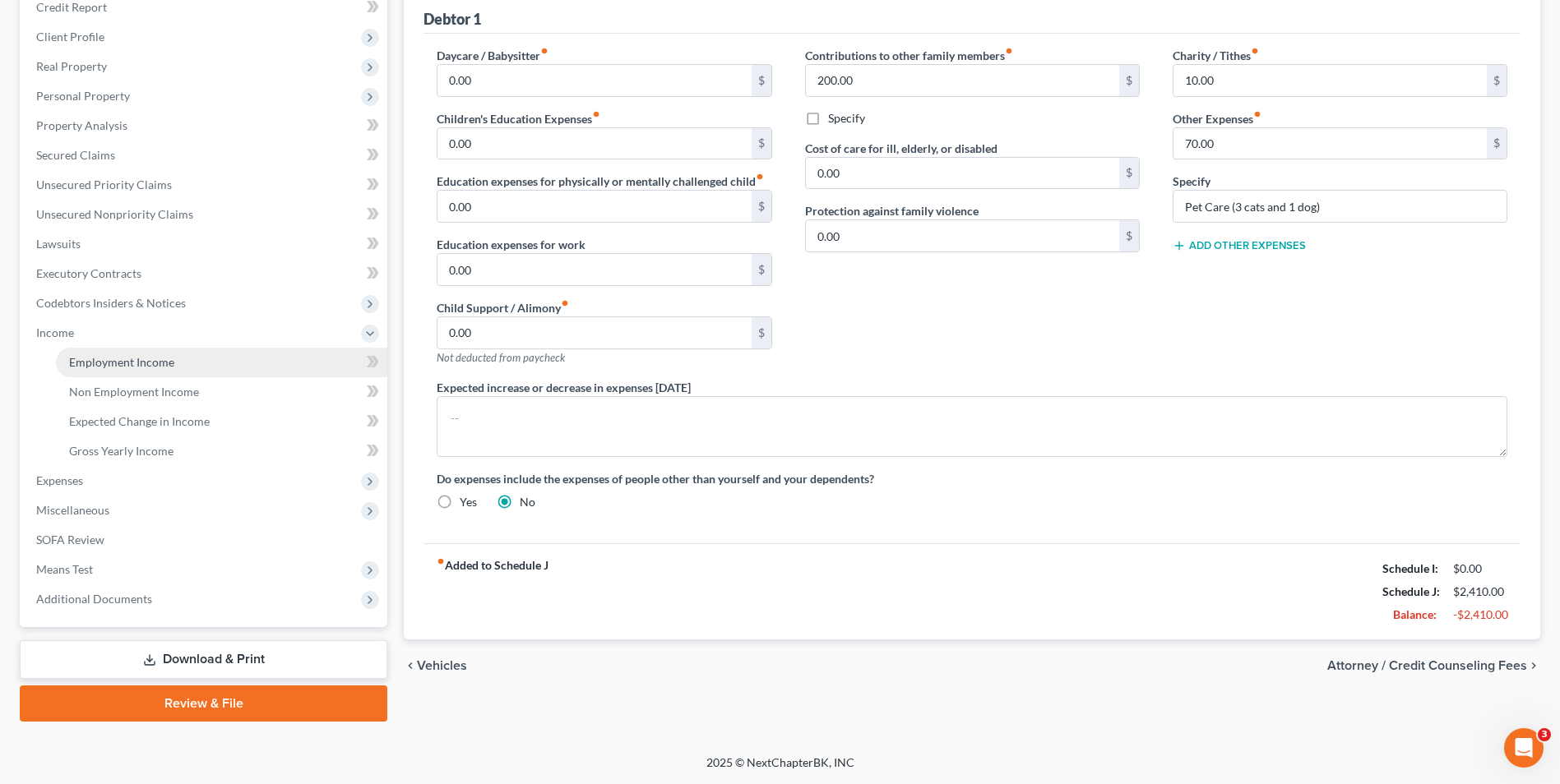
click at [100, 365] on span "Employment Income" at bounding box center [122, 362] width 106 height 14
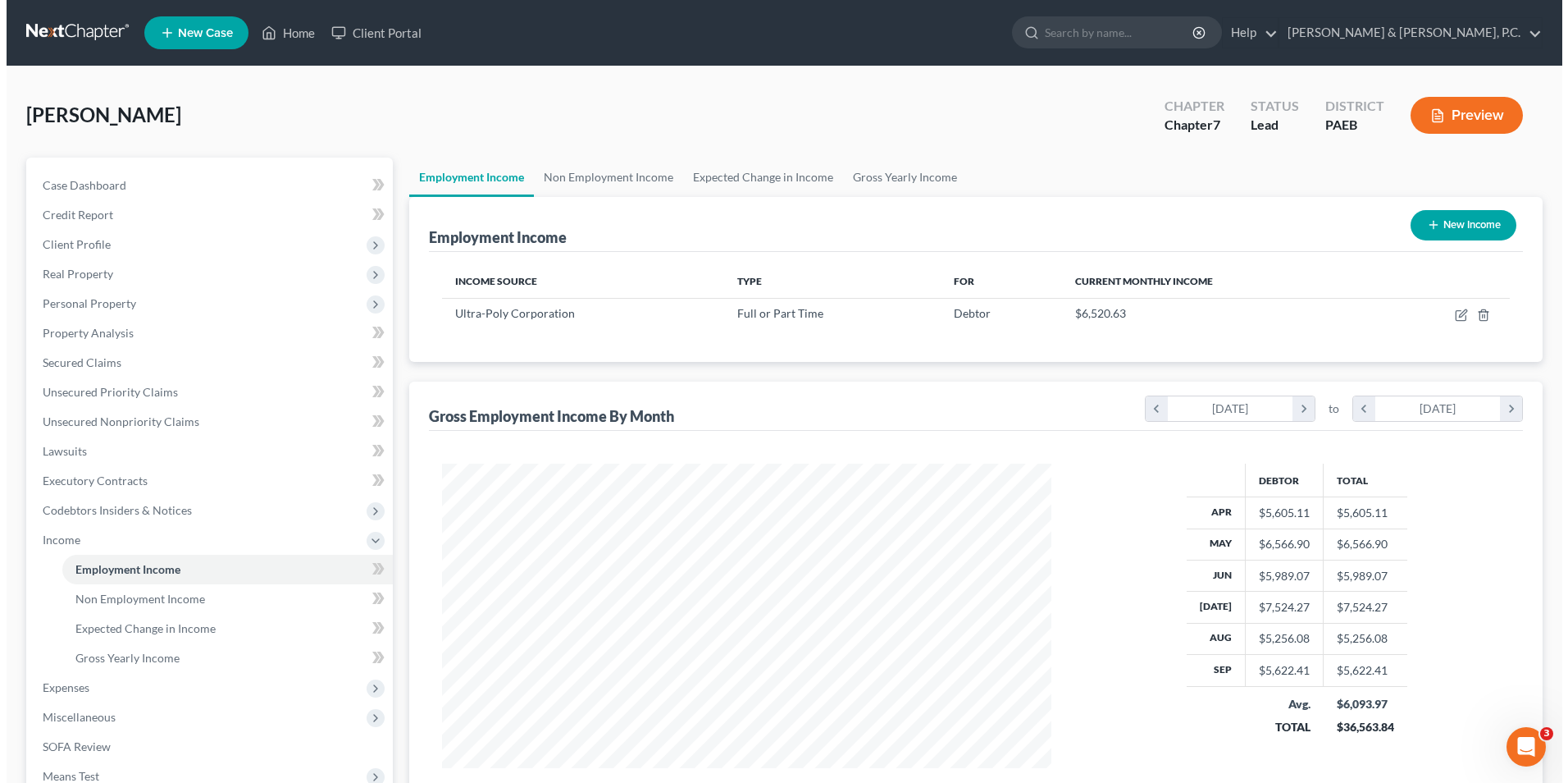
scroll to position [305, 641]
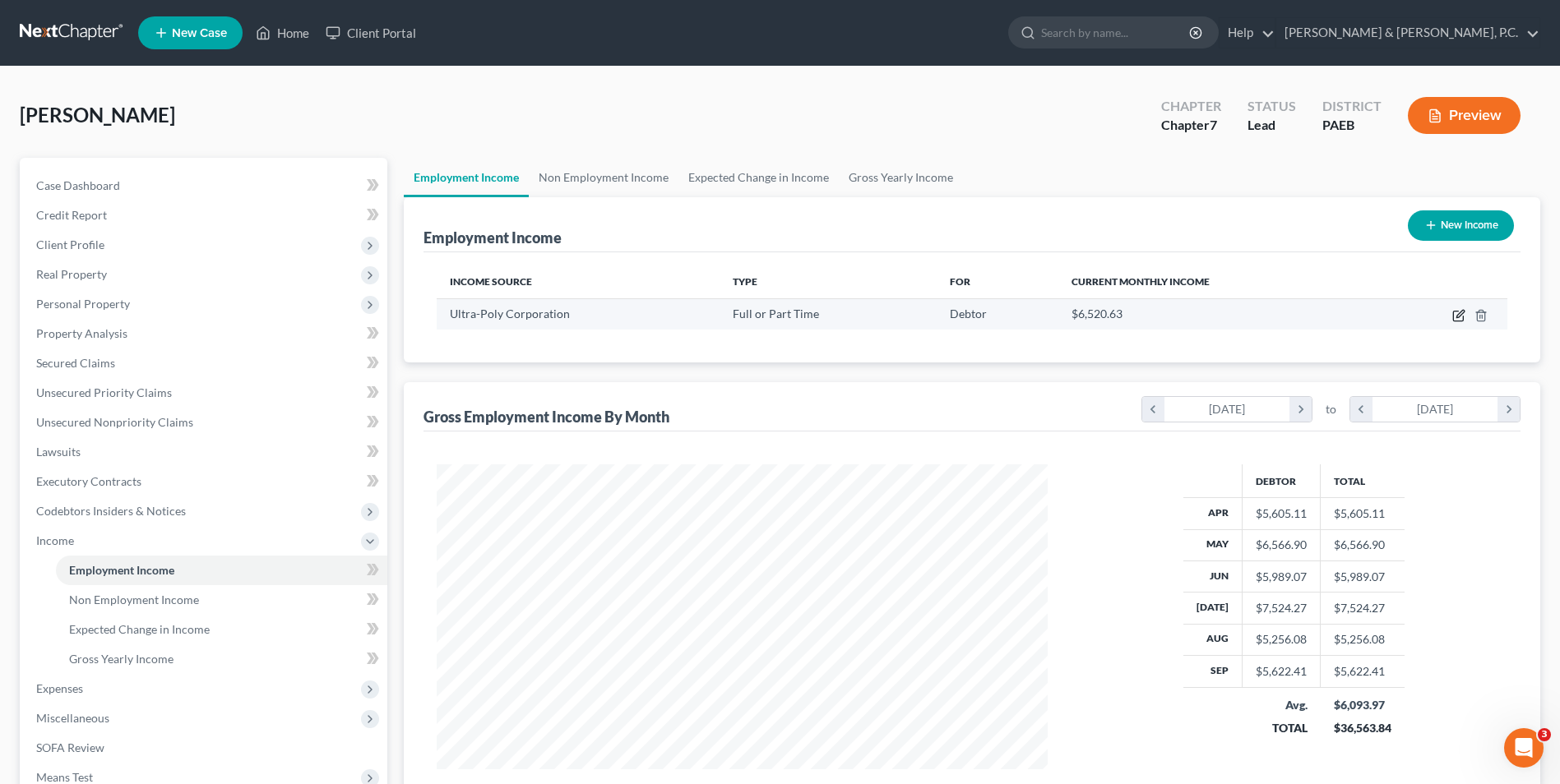
click at [1456, 319] on icon "button" at bounding box center [1457, 315] width 13 height 13
select select "0"
select select "39"
select select "3"
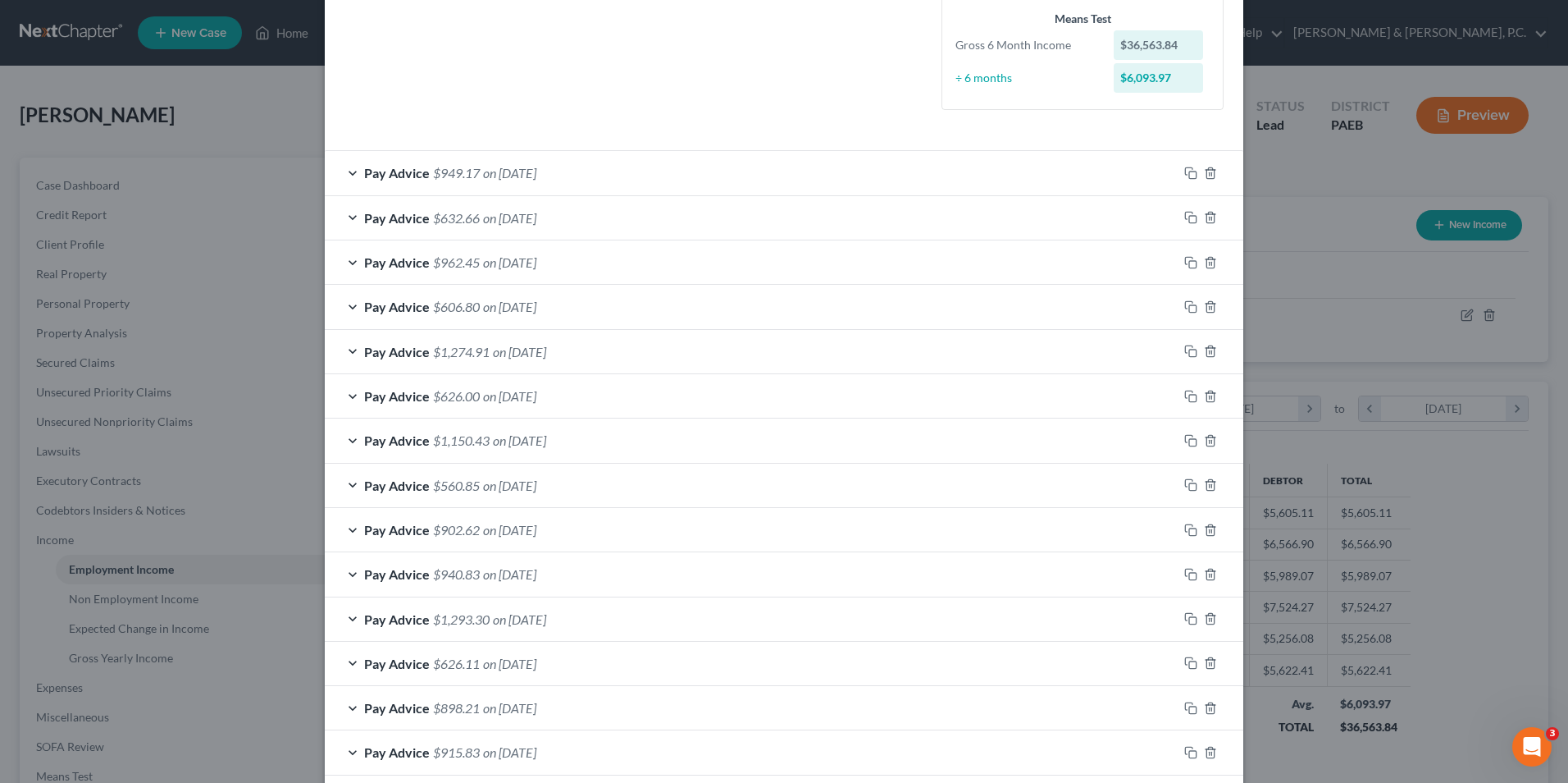
scroll to position [260, 0]
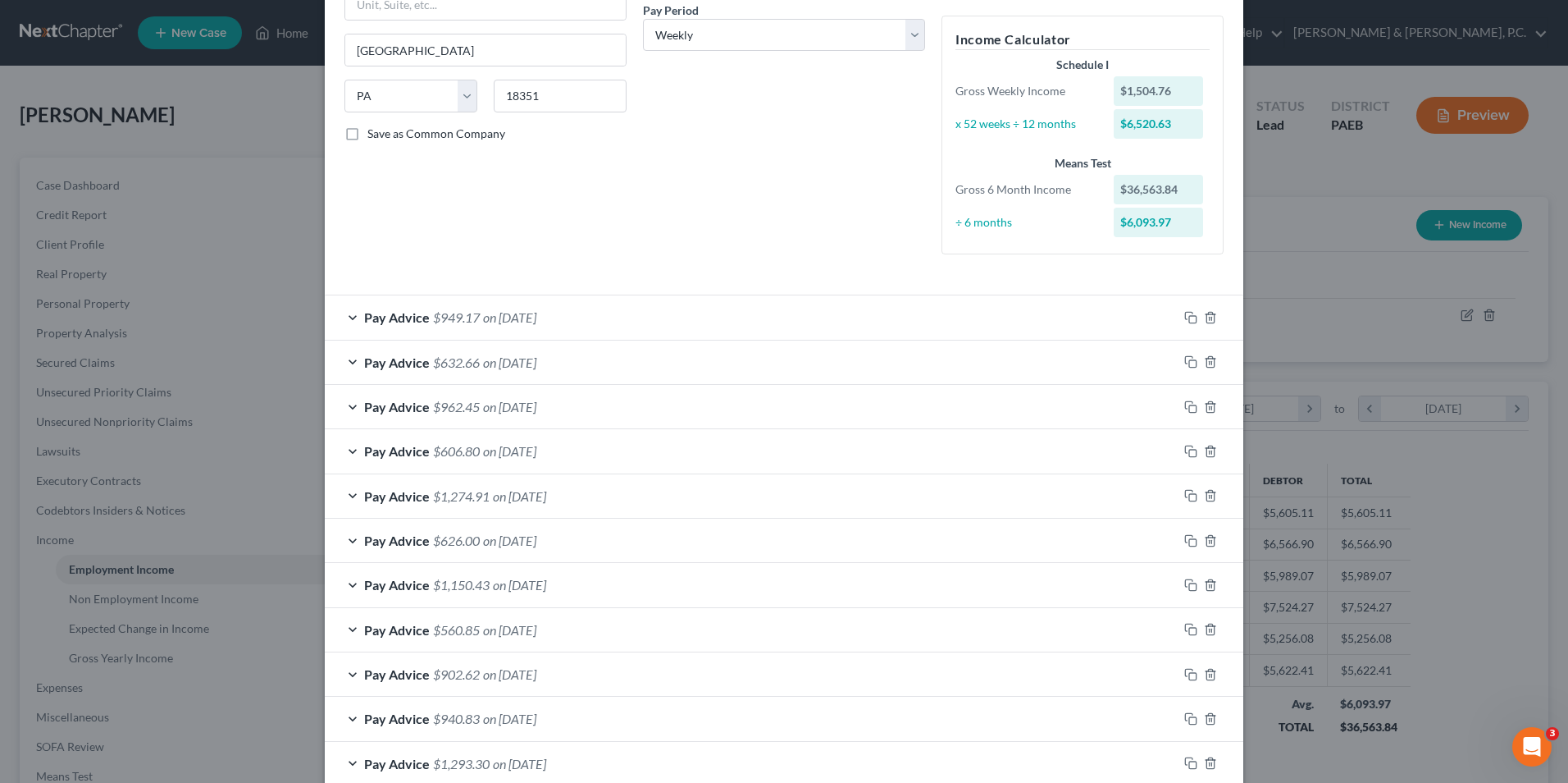
click at [342, 320] on div "Pay Advice $949.17 on 10/02/2025" at bounding box center [751, 317] width 853 height 44
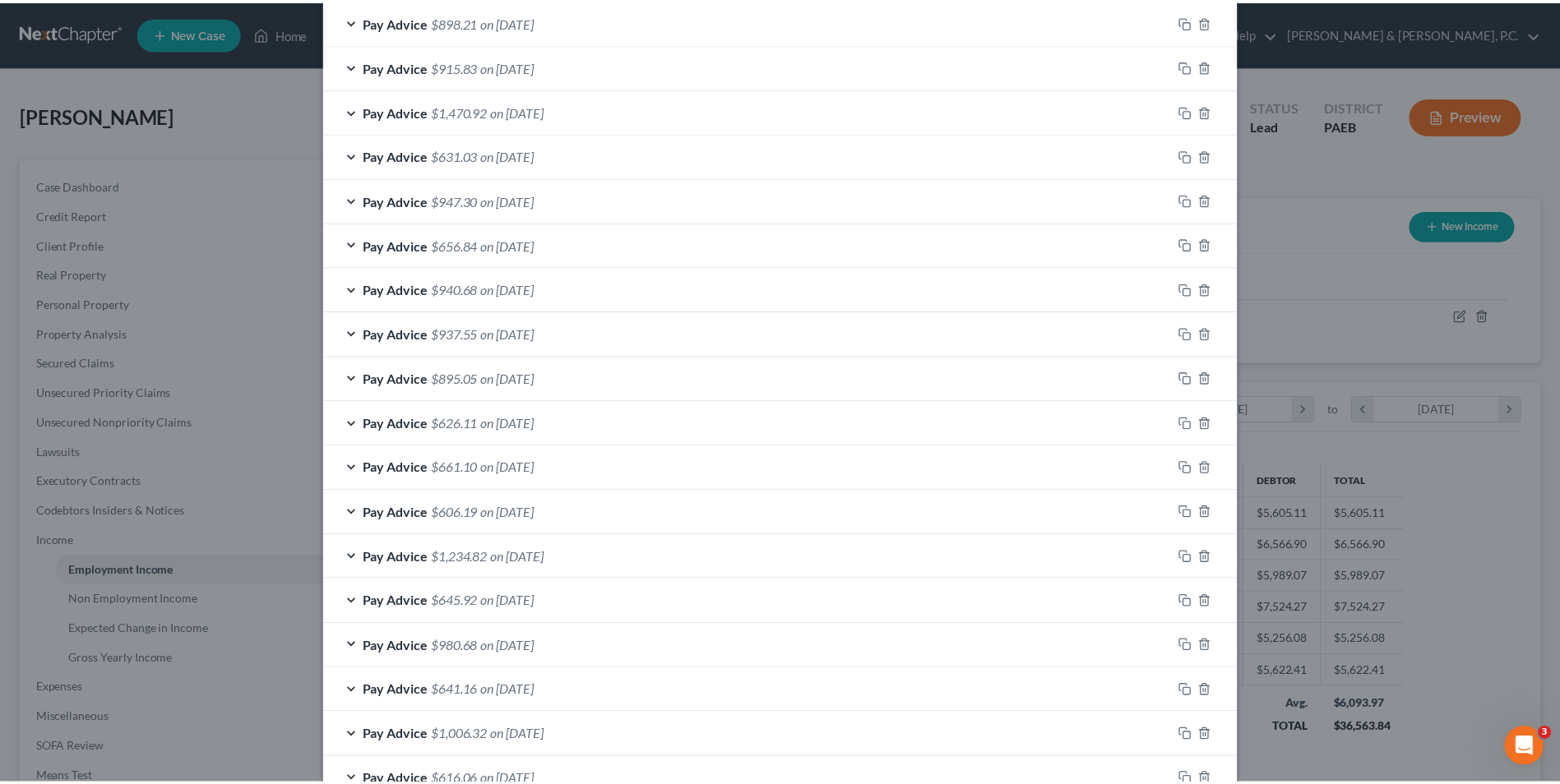
scroll to position [1832, 0]
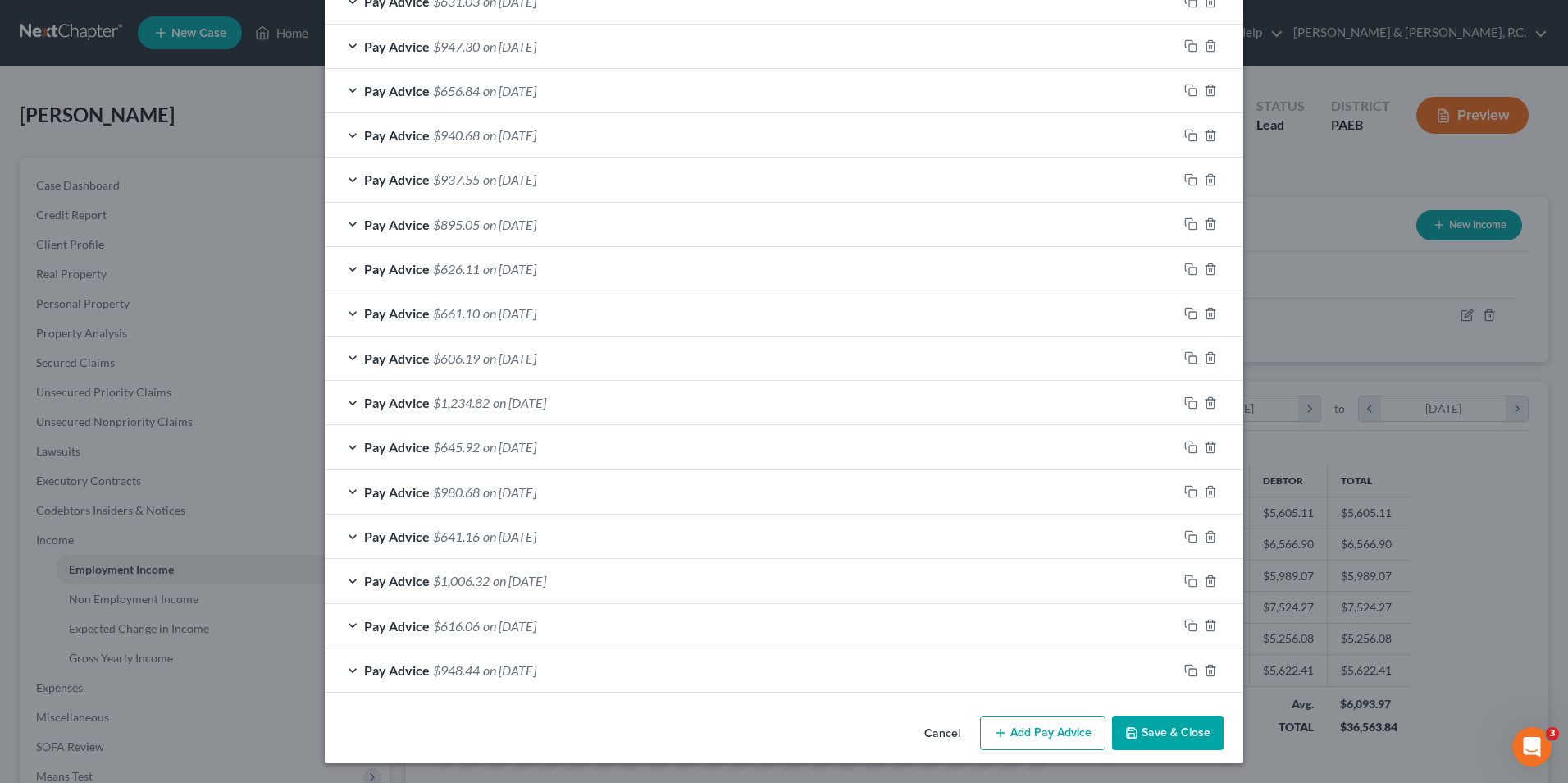
click at [1176, 733] on button "Save & Close" at bounding box center [1168, 732] width 111 height 34
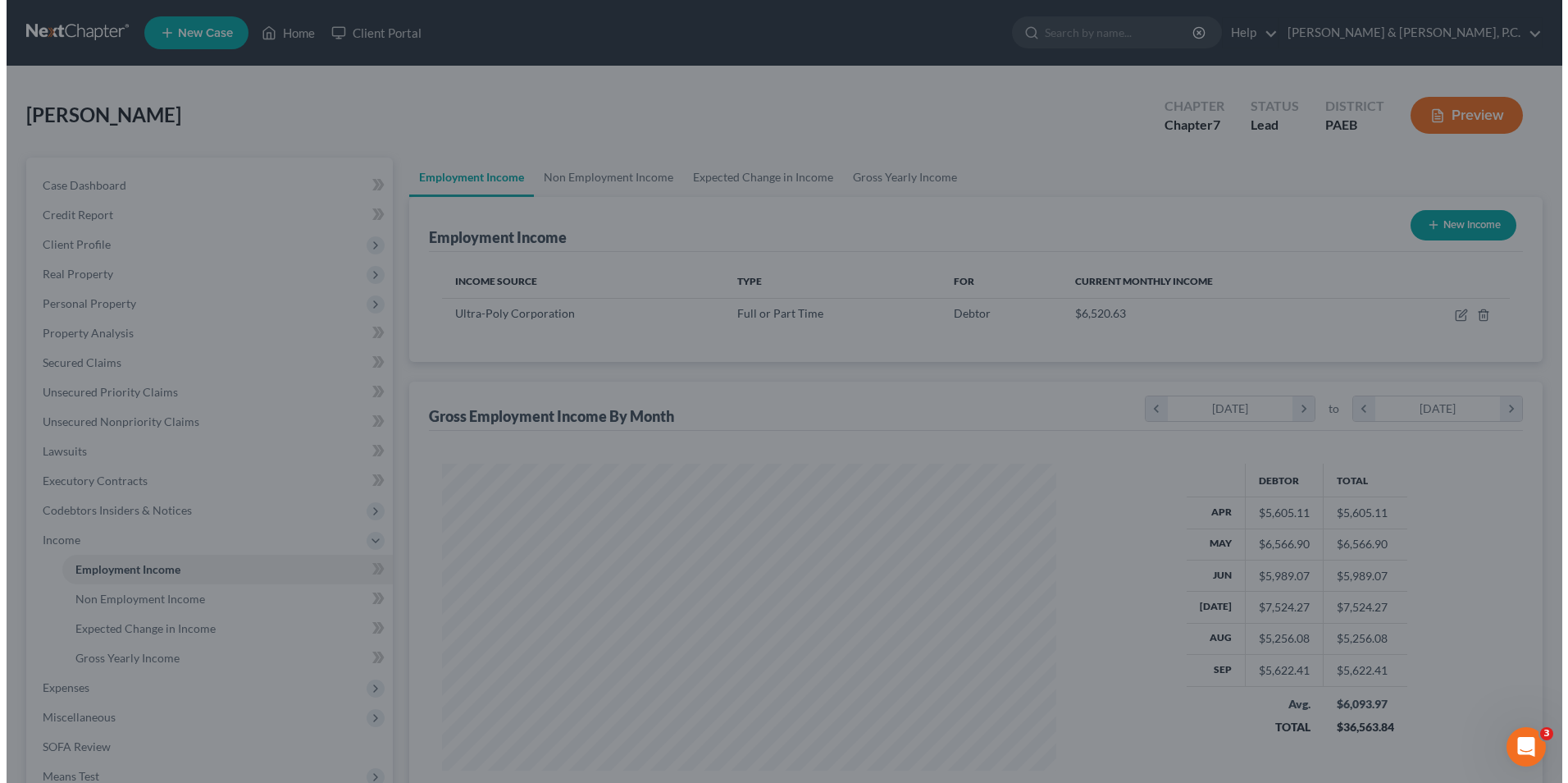
scroll to position [820347, 819523]
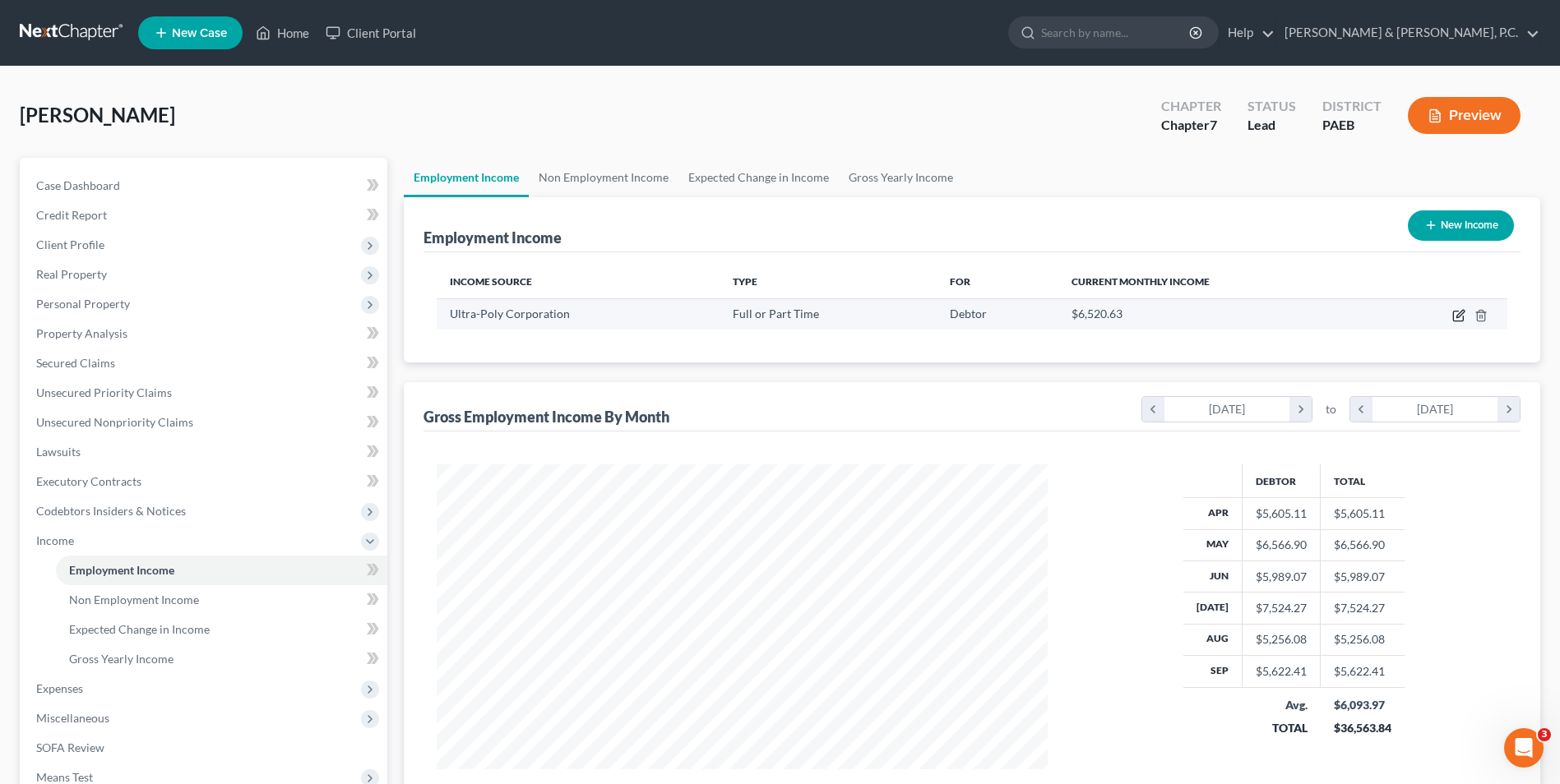
click at [1454, 317] on icon "button" at bounding box center [1457, 315] width 13 height 13
select select "0"
select select "39"
select select "3"
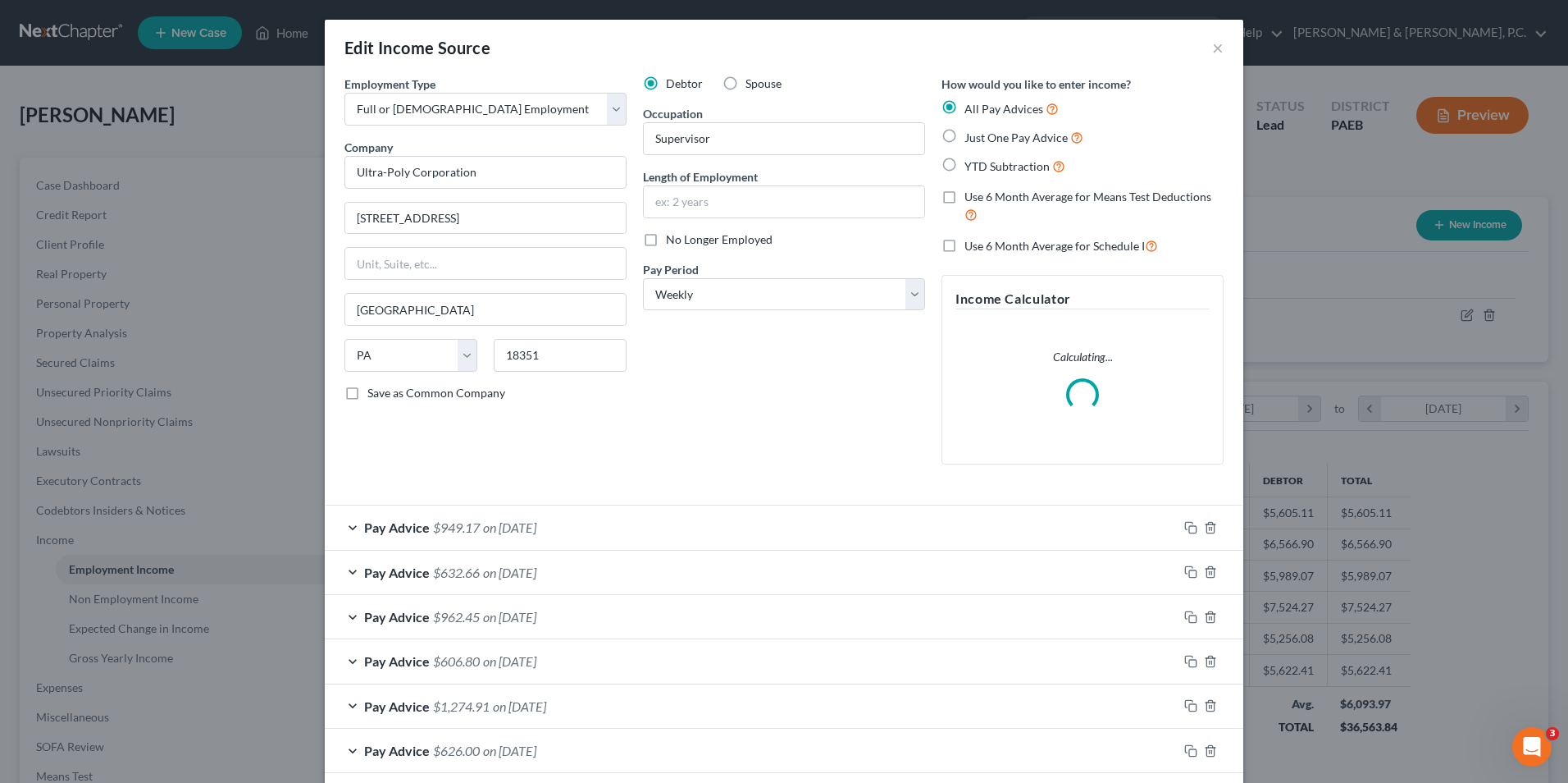
scroll to position [307, 648]
click at [737, 207] on input "text" at bounding box center [784, 202] width 280 height 31
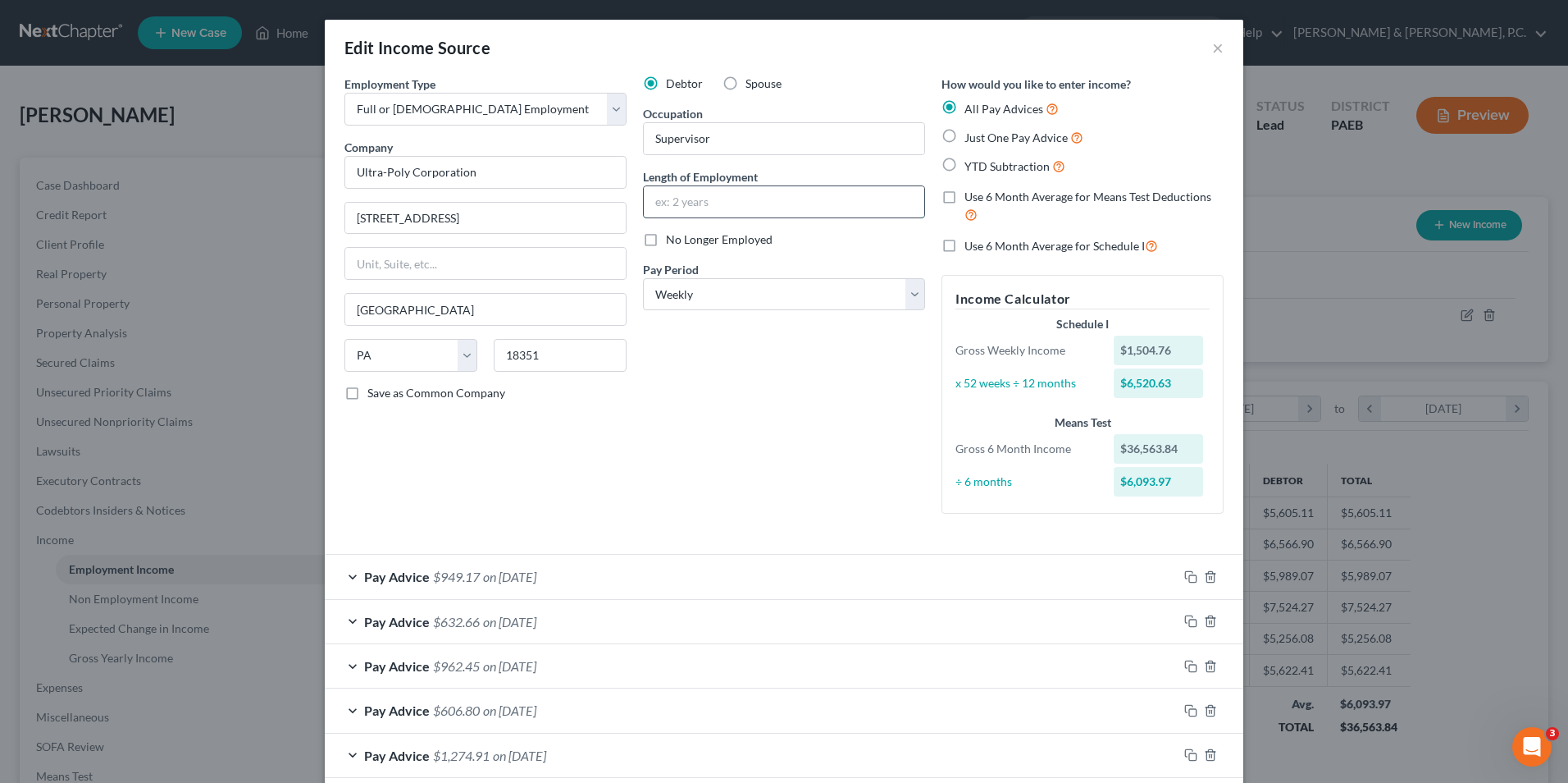
type input "3 years"
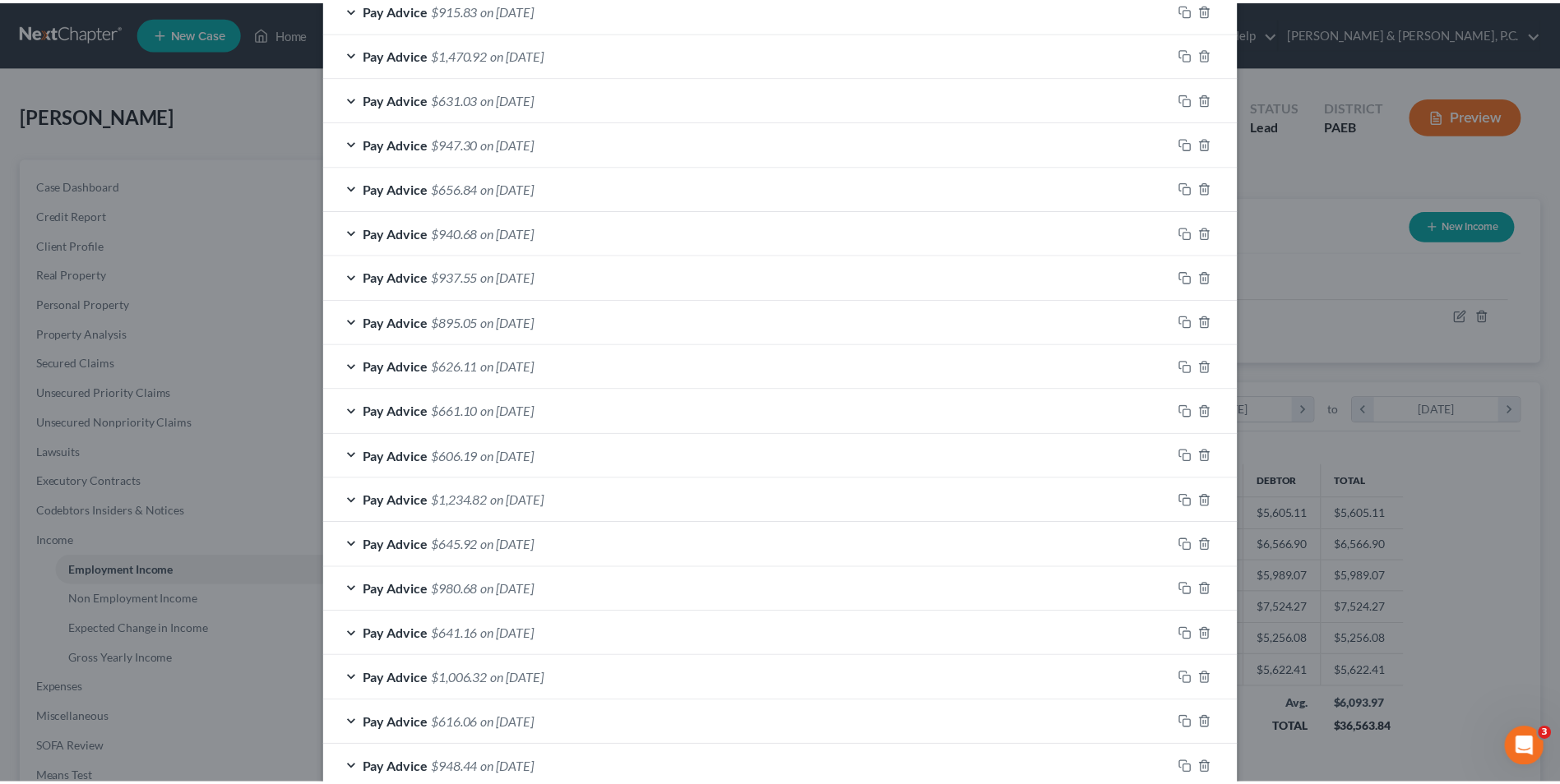
scroll to position [1245, 0]
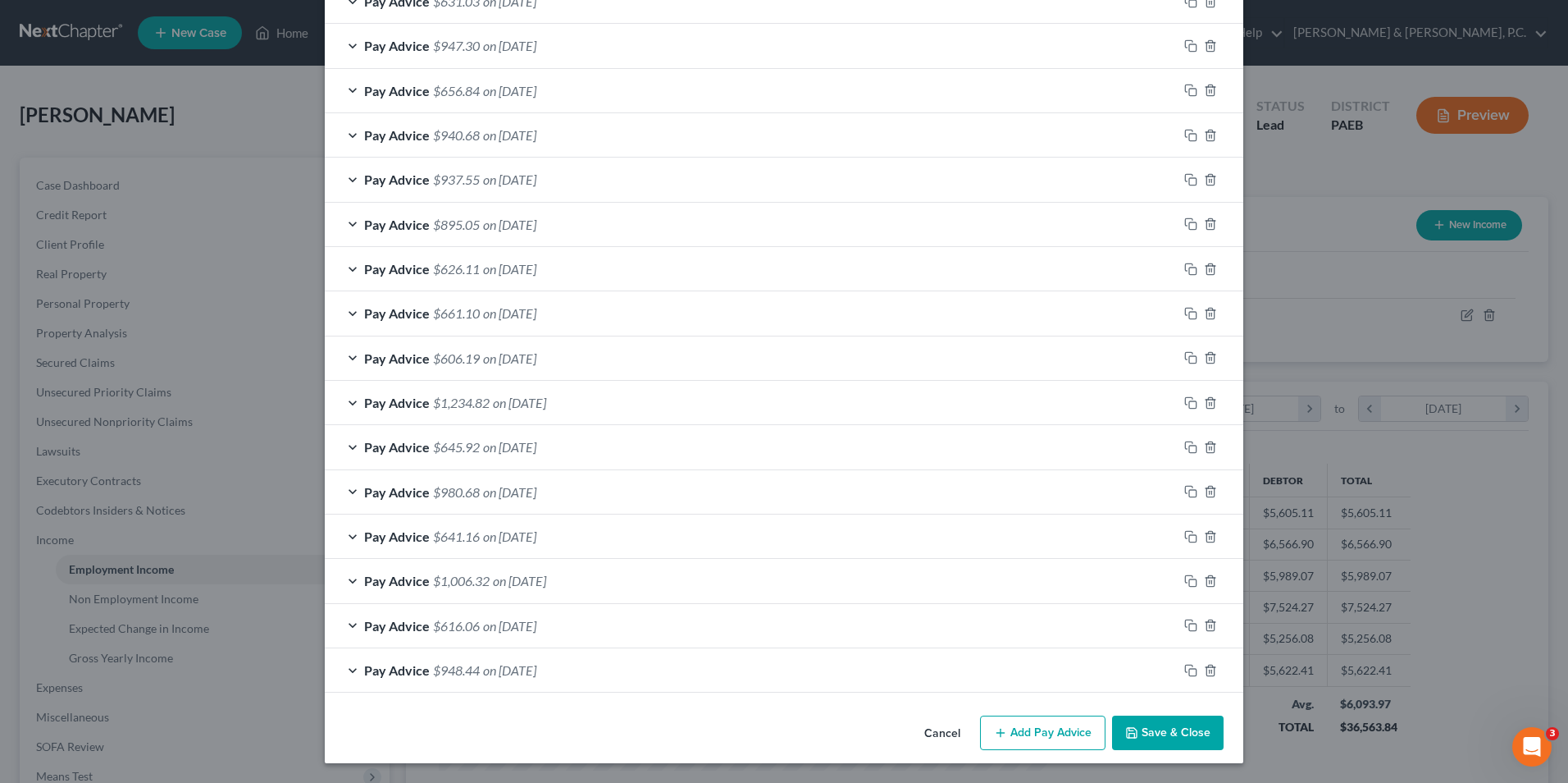
click at [1166, 735] on button "Save & Close" at bounding box center [1168, 732] width 111 height 34
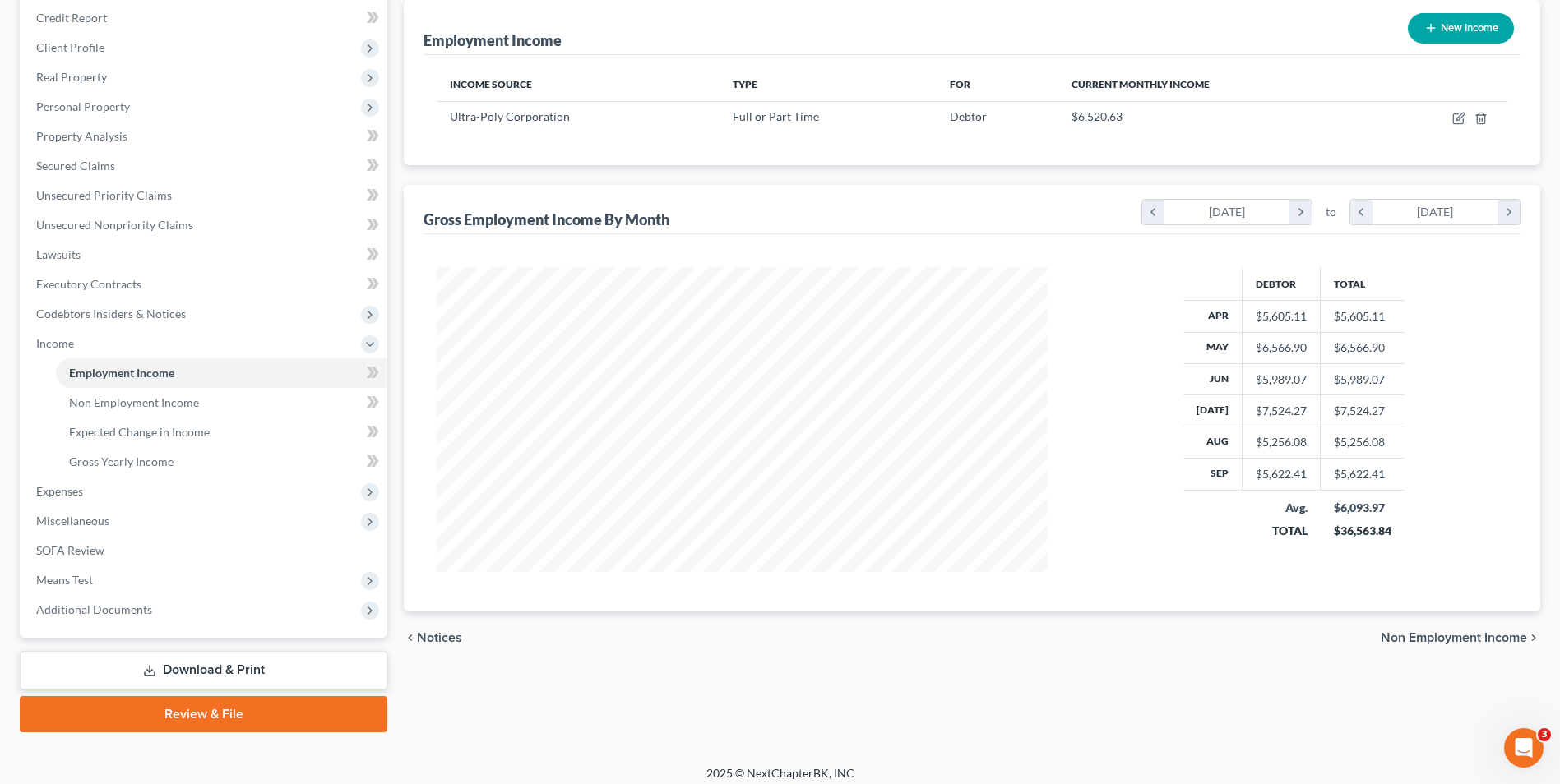
scroll to position [208, 0]
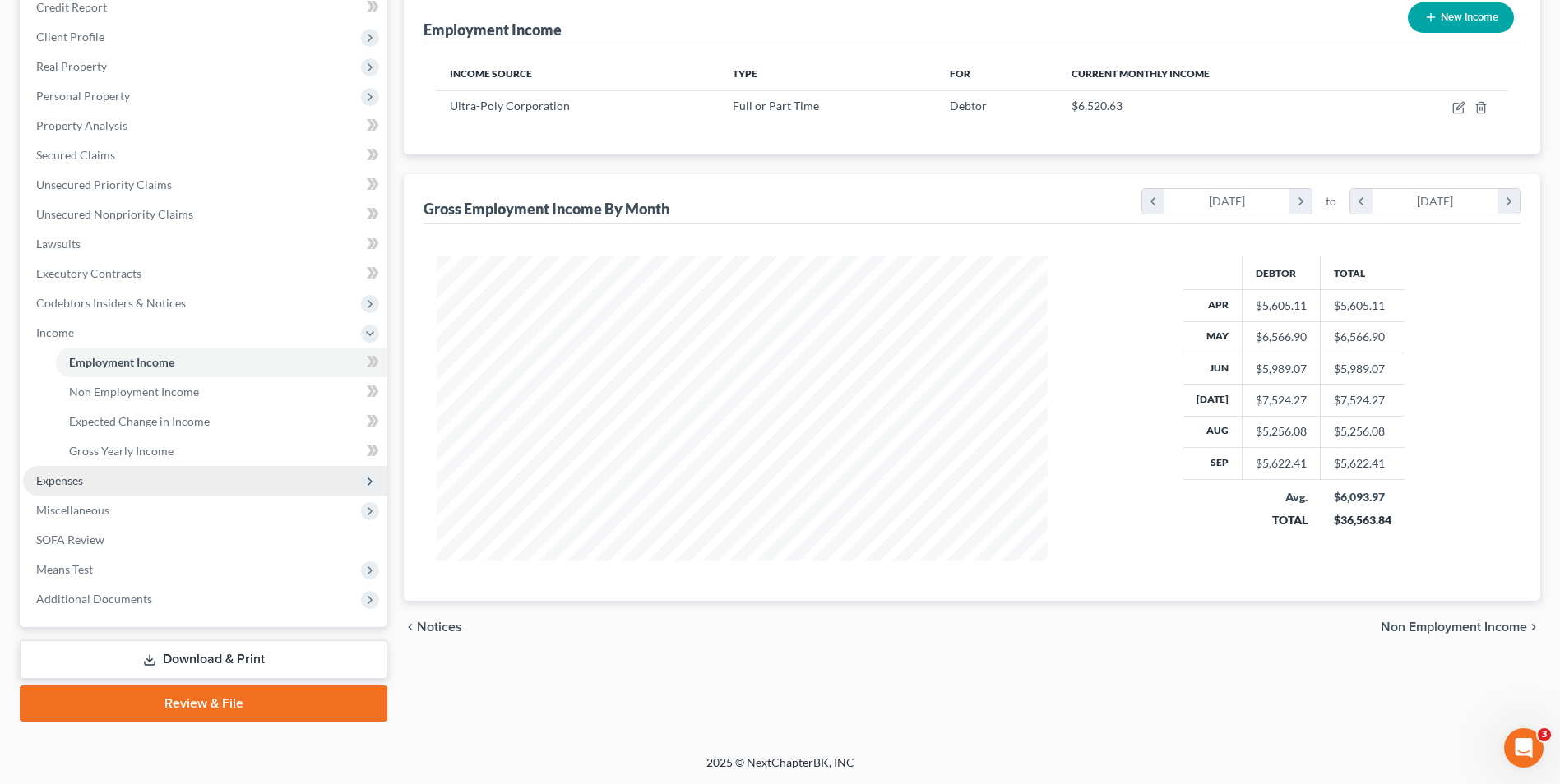
click at [54, 479] on span "Expenses" at bounding box center [60, 480] width 47 height 14
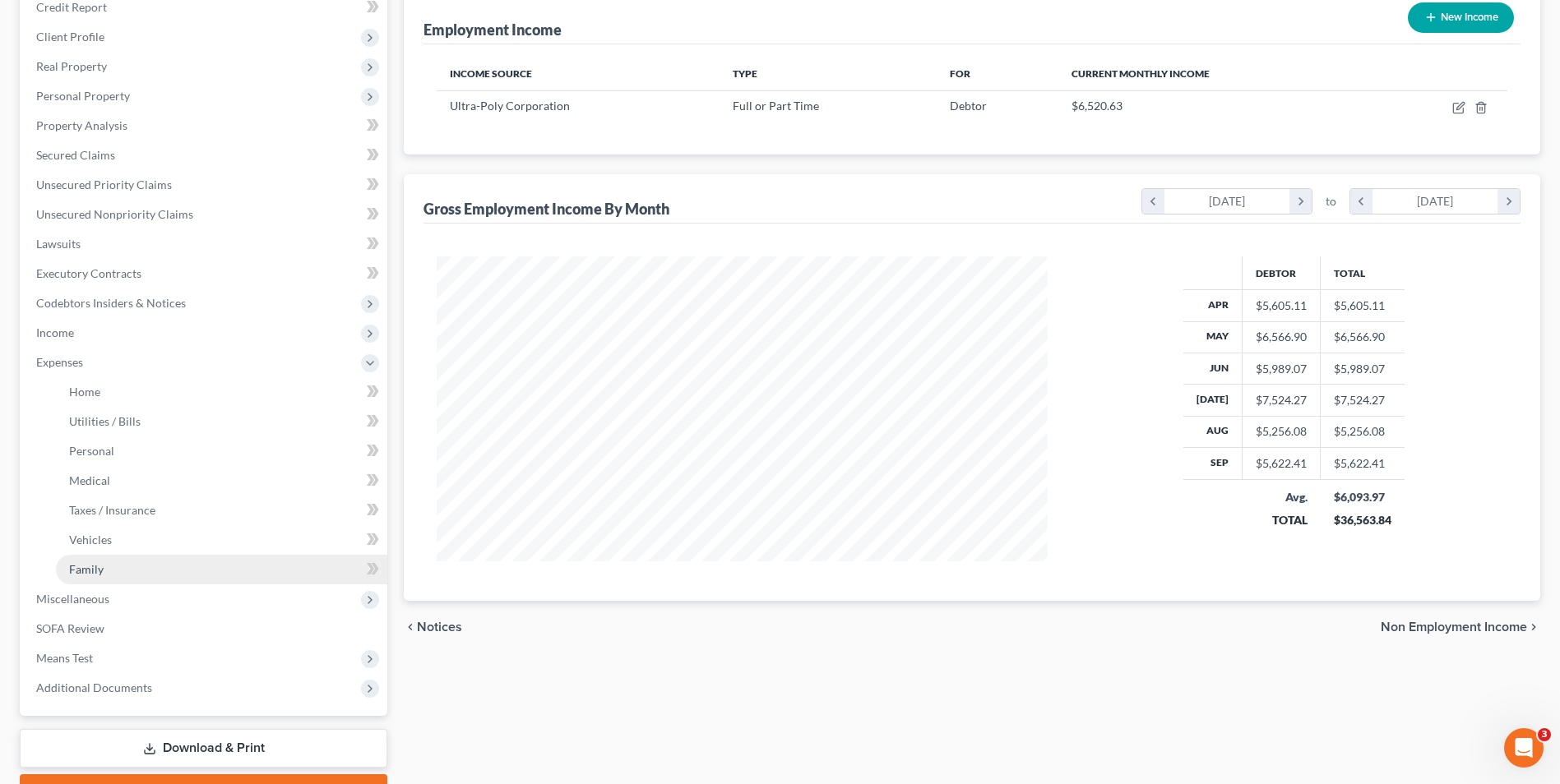
click at [114, 580] on link "Family" at bounding box center [221, 569] width 332 height 29
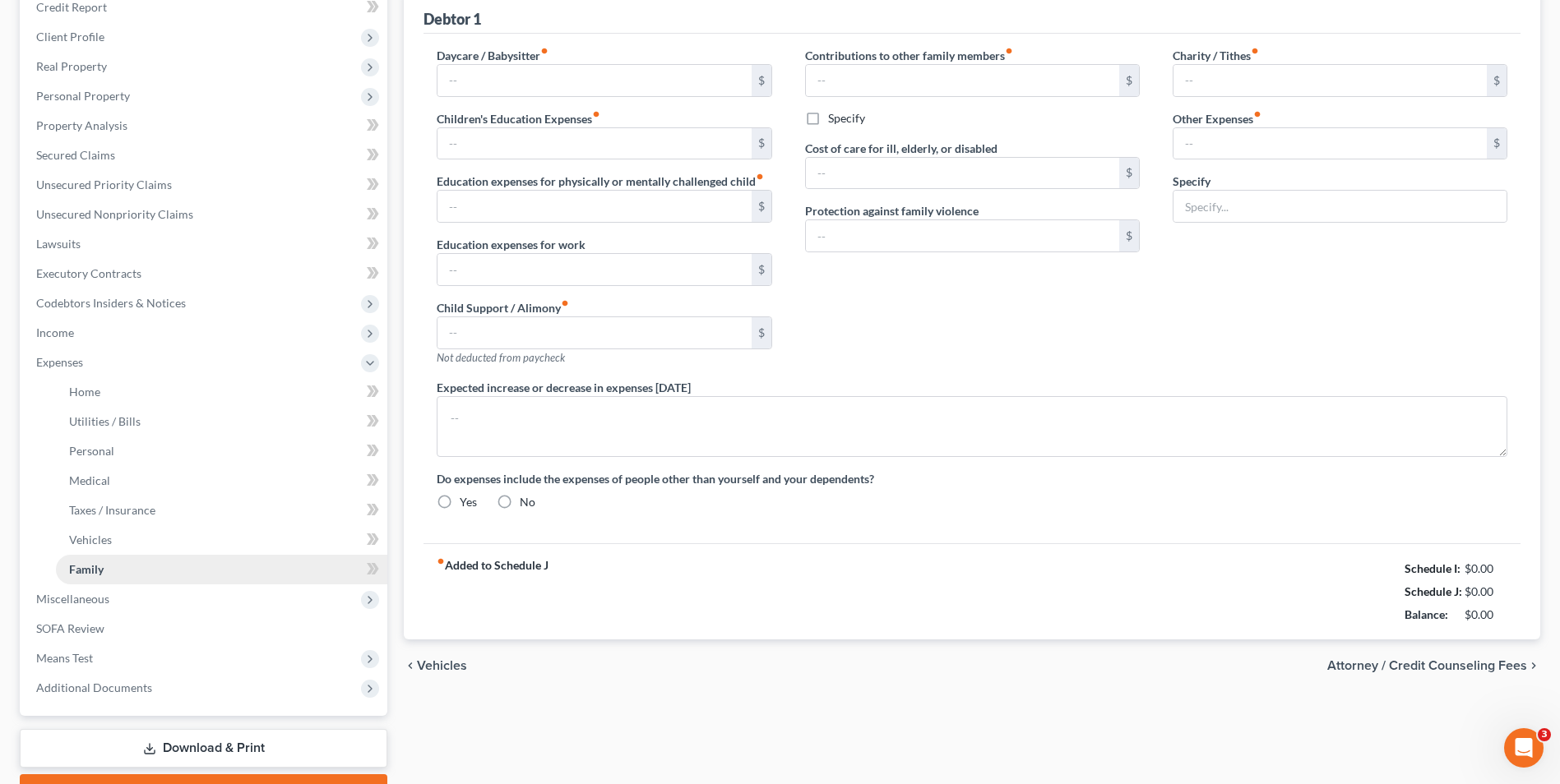
type input "0.00"
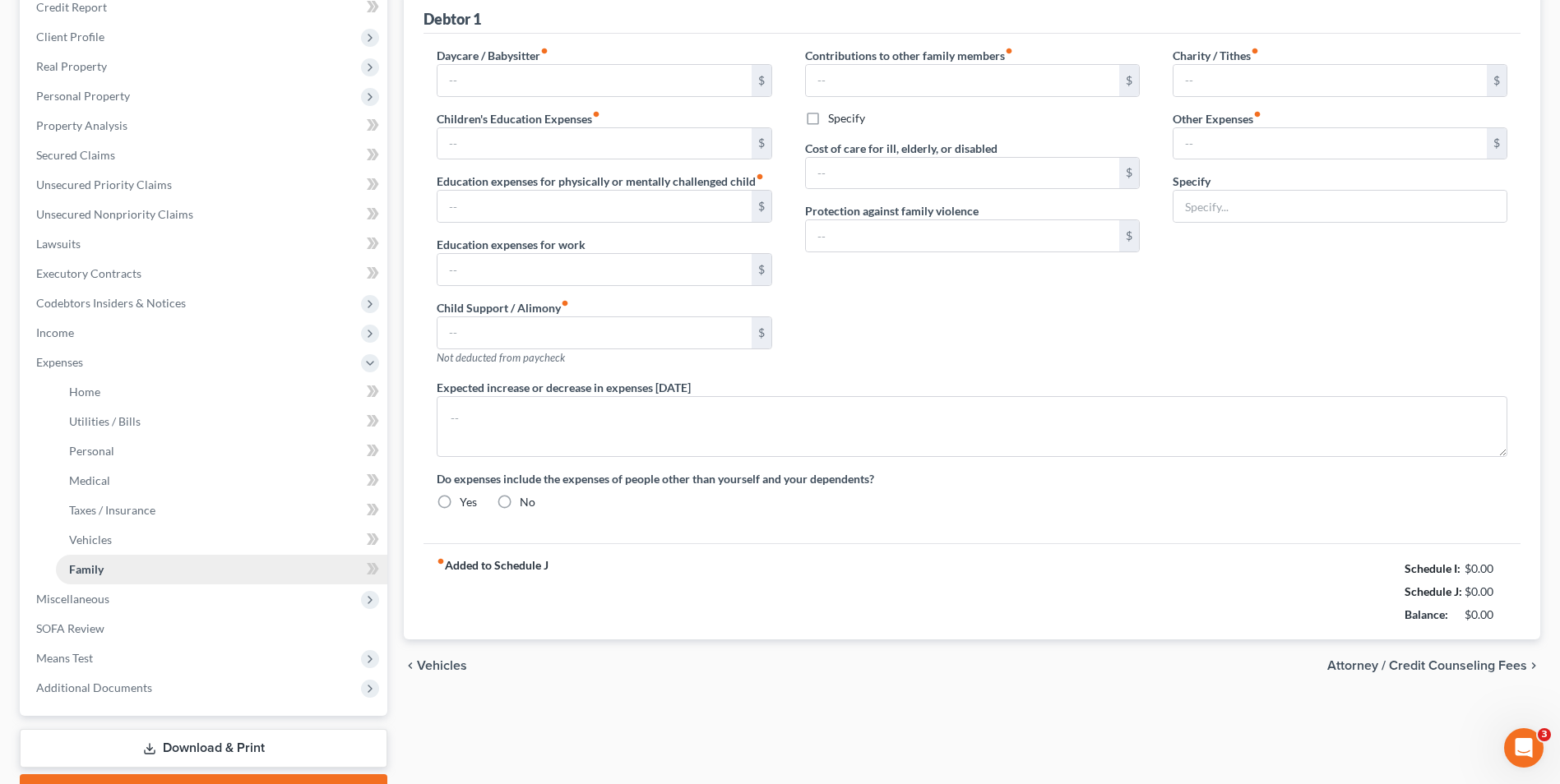
type input "200.00"
type input "0.00"
type input "10.00"
type input "70.00"
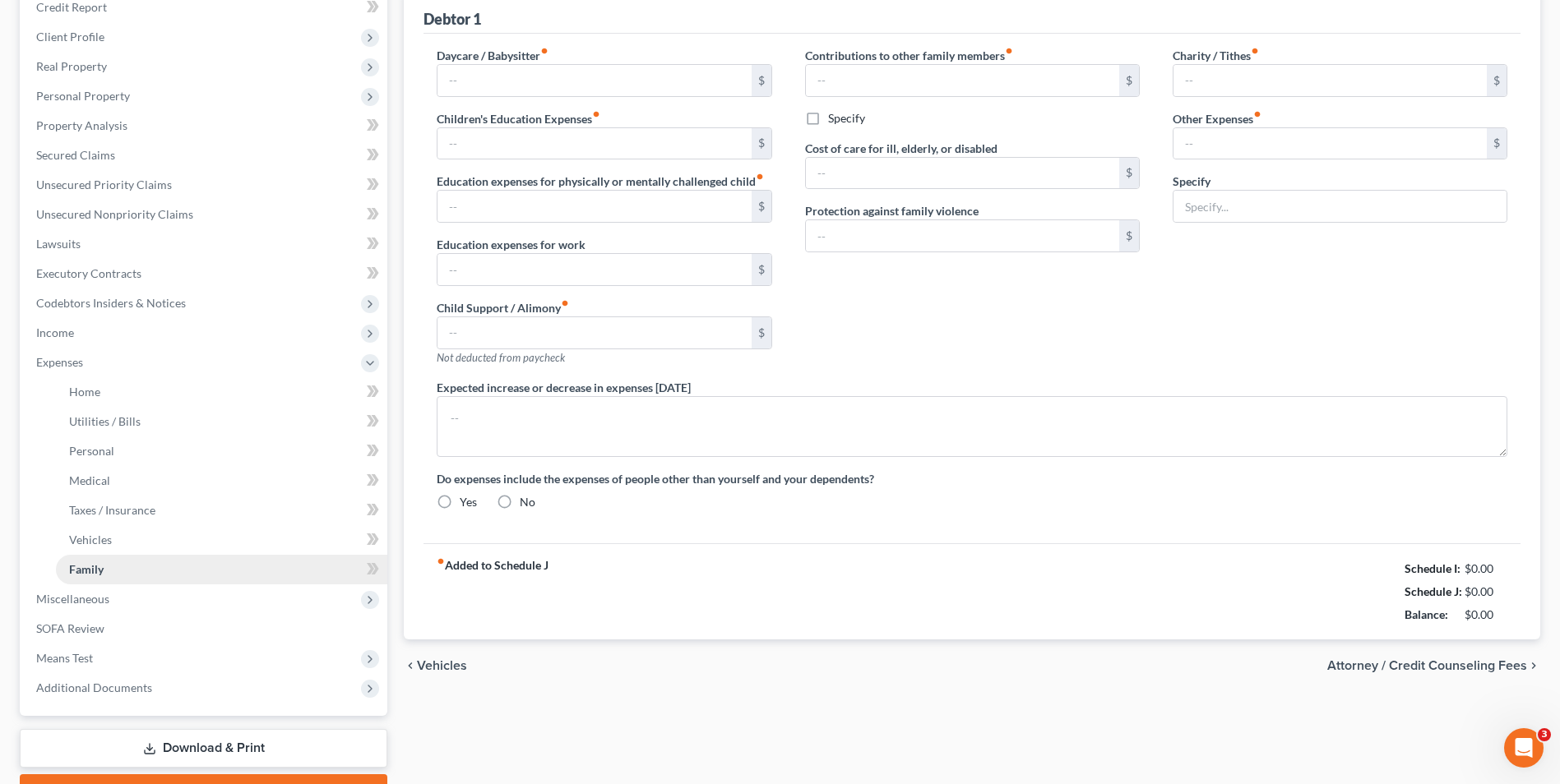
type input "Pet Care (3 cats and 1 dog)"
radio input "true"
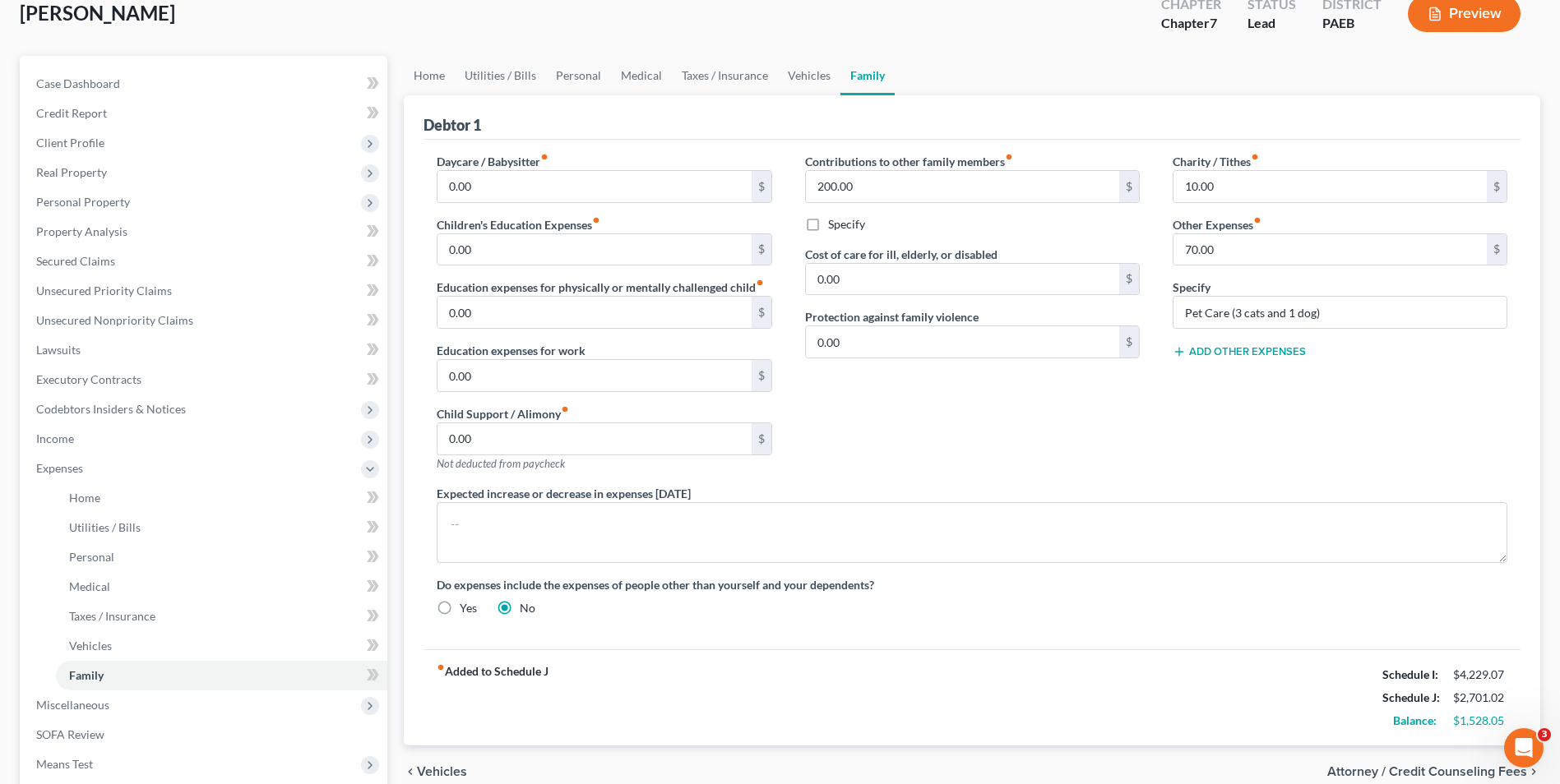
scroll to position [246, 0]
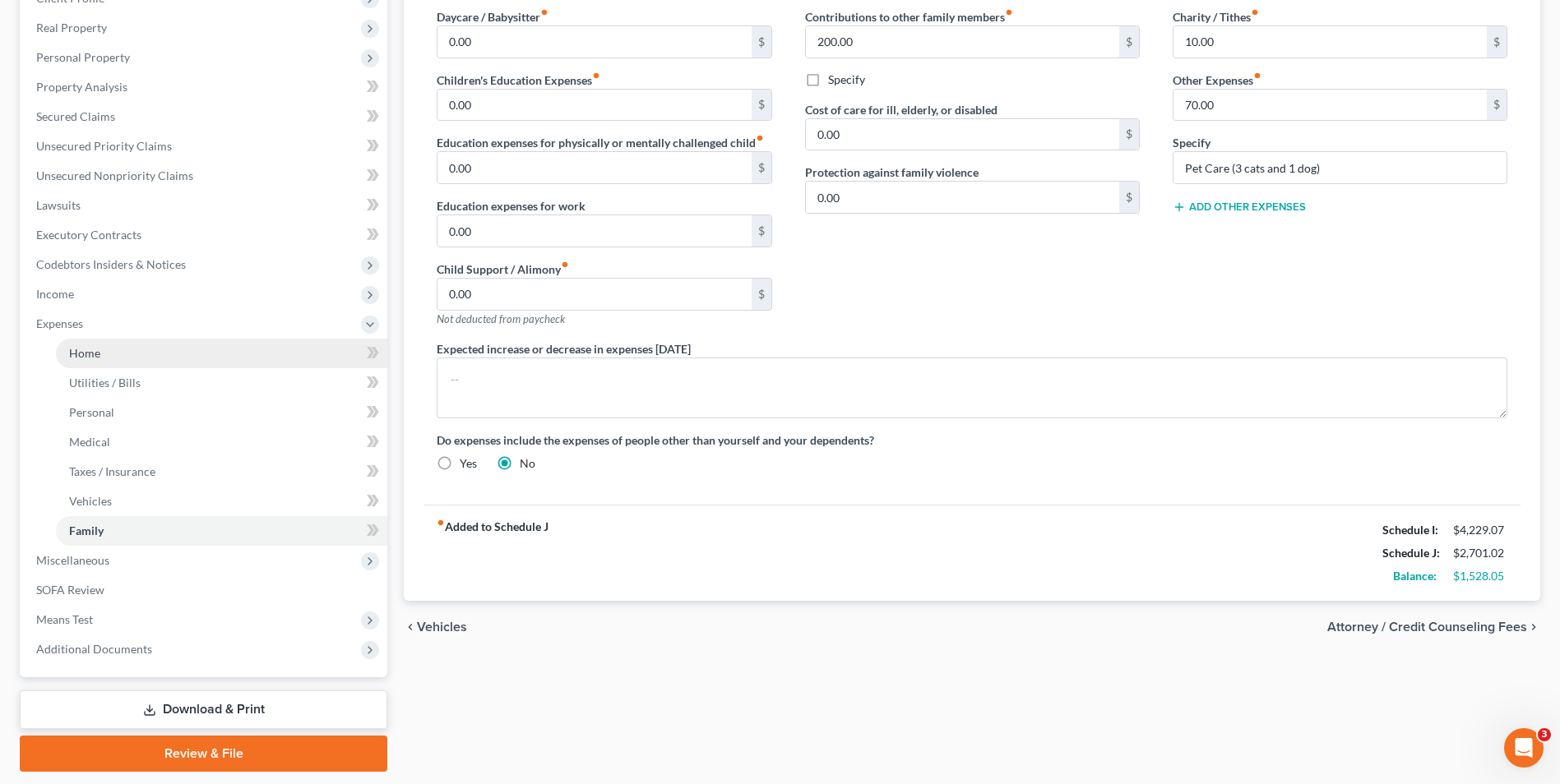
click at [96, 362] on link "Home" at bounding box center [221, 353] width 332 height 29
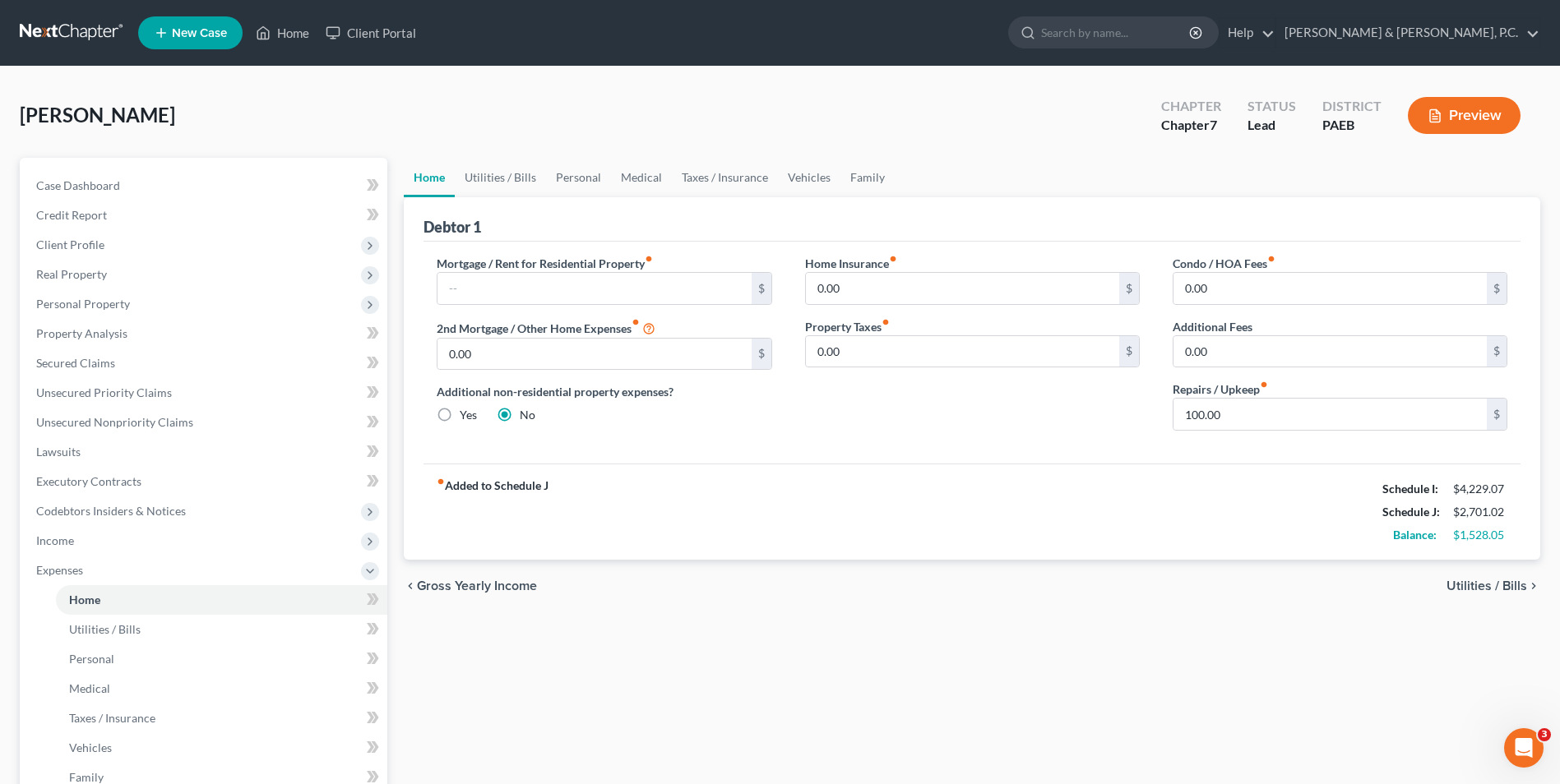
click at [1492, 586] on span "Utilities / Bills" at bounding box center [1487, 586] width 80 height 13
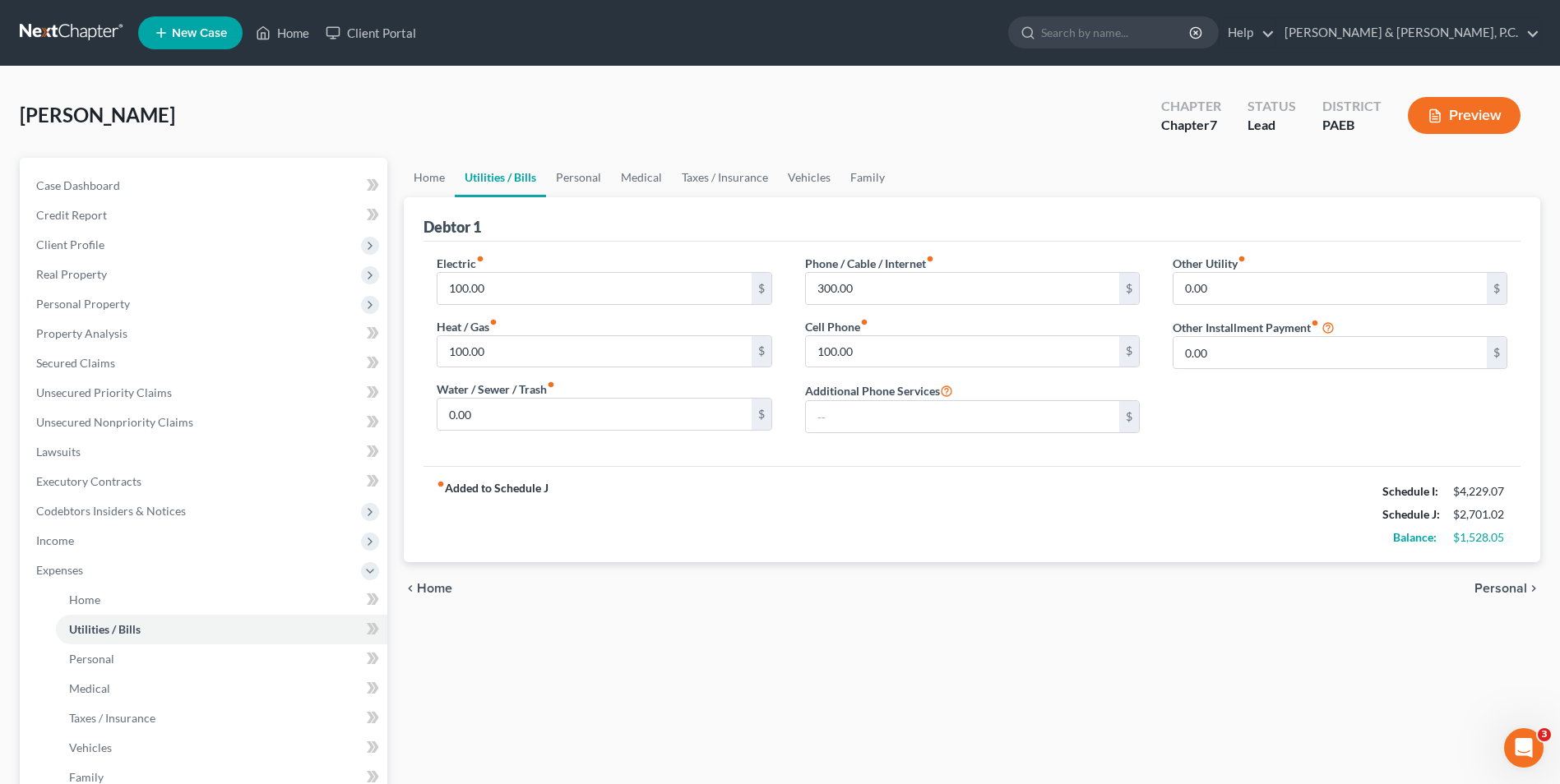
click at [1492, 586] on span "Personal" at bounding box center [1500, 588] width 53 height 13
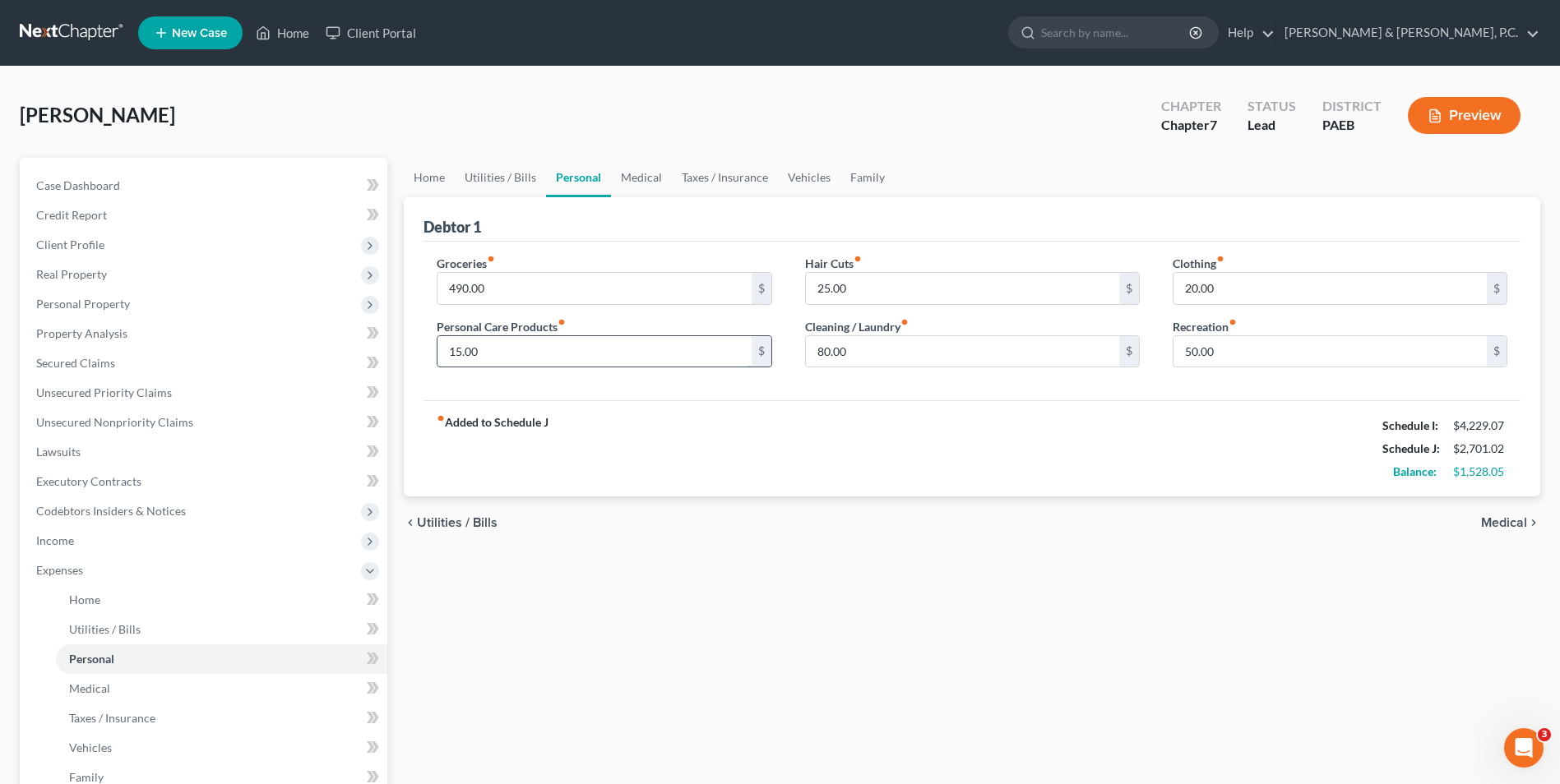
click at [485, 348] on input "15.00" at bounding box center [594, 352] width 313 height 31
type input "50.00"
click at [1518, 526] on span "Medical" at bounding box center [1503, 522] width 46 height 13
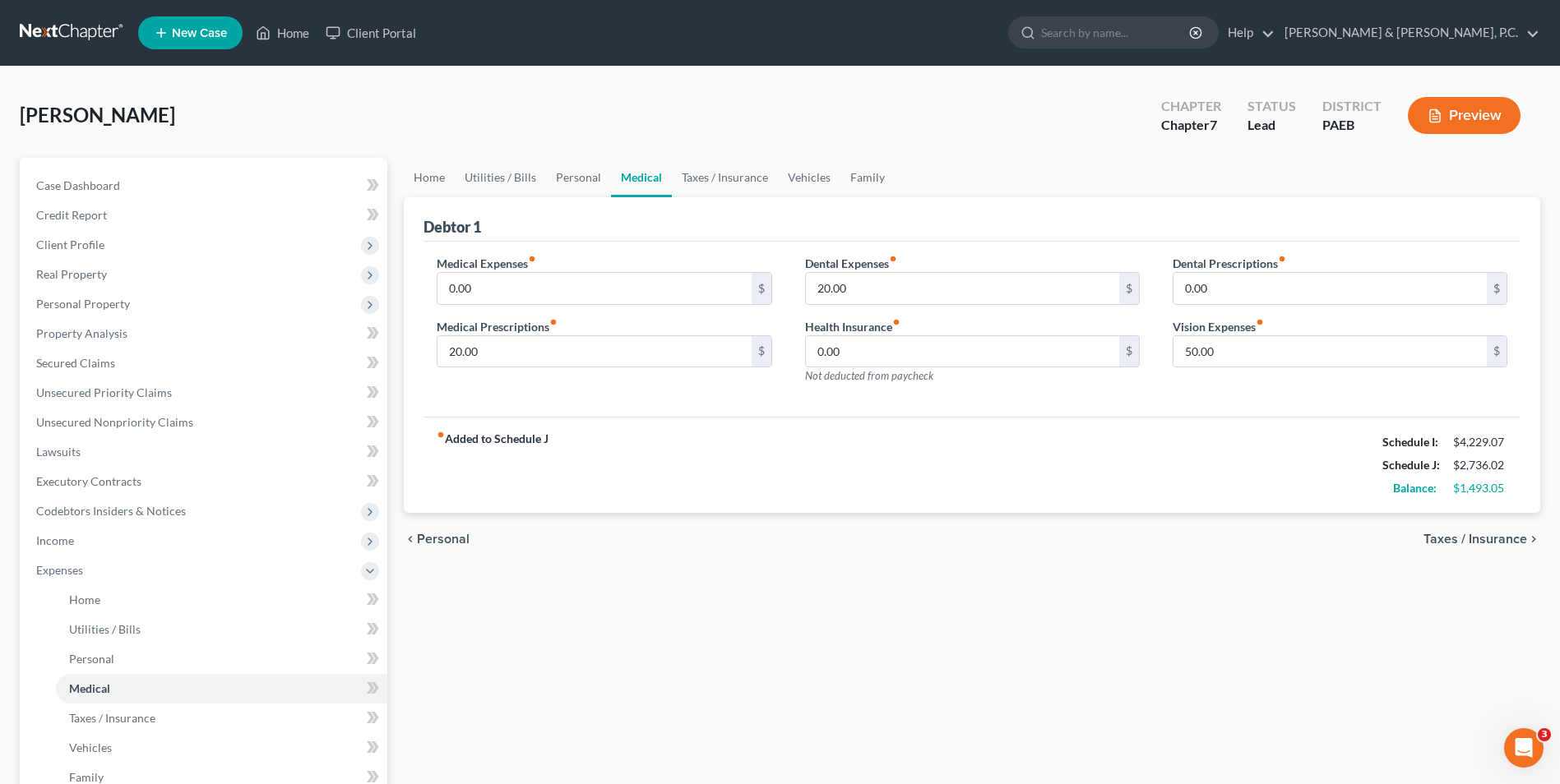
click at [1439, 539] on span "Taxes / Insurance" at bounding box center [1475, 539] width 104 height 13
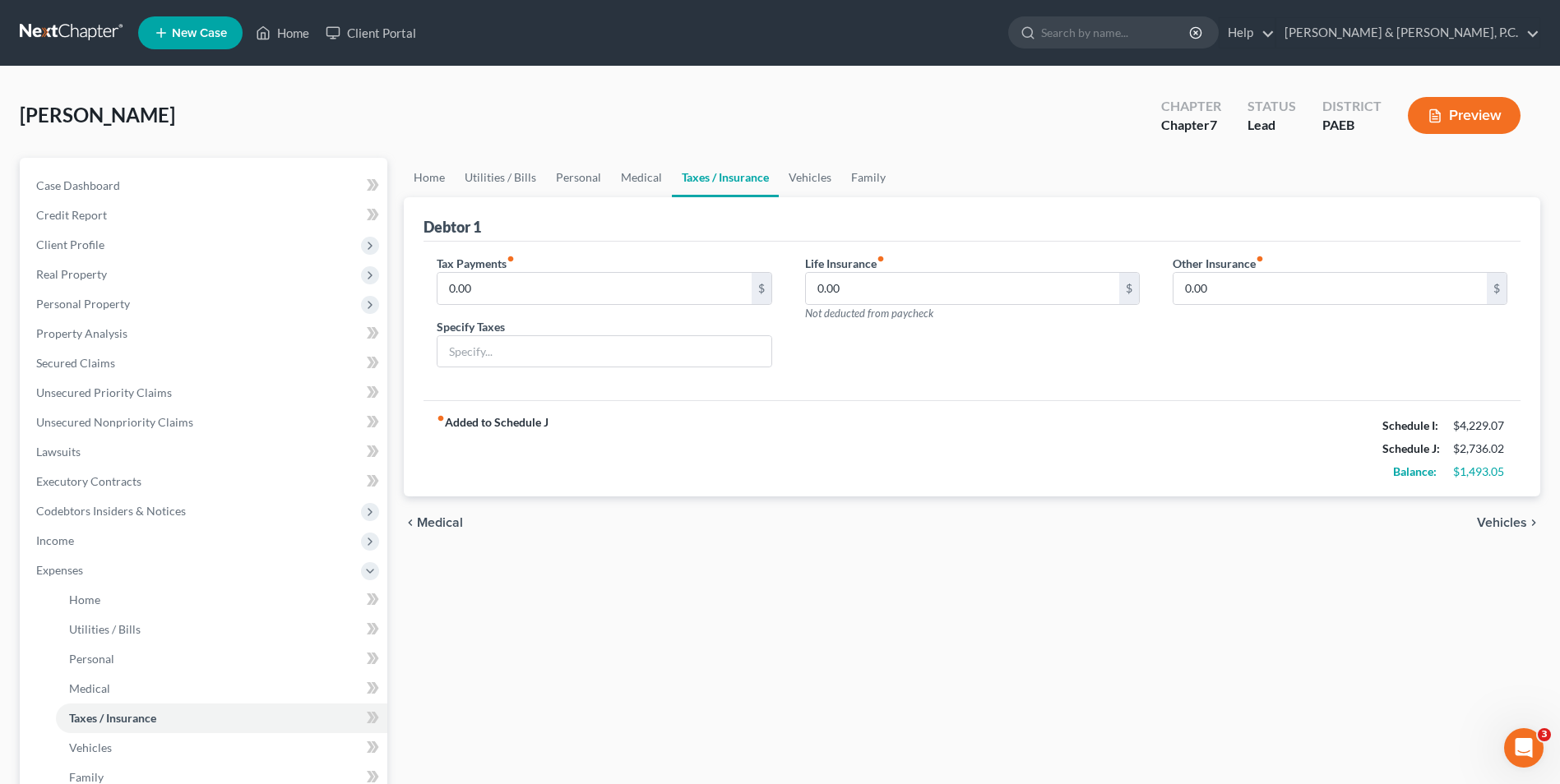
click at [1495, 522] on span "Vehicles" at bounding box center [1501, 522] width 50 height 13
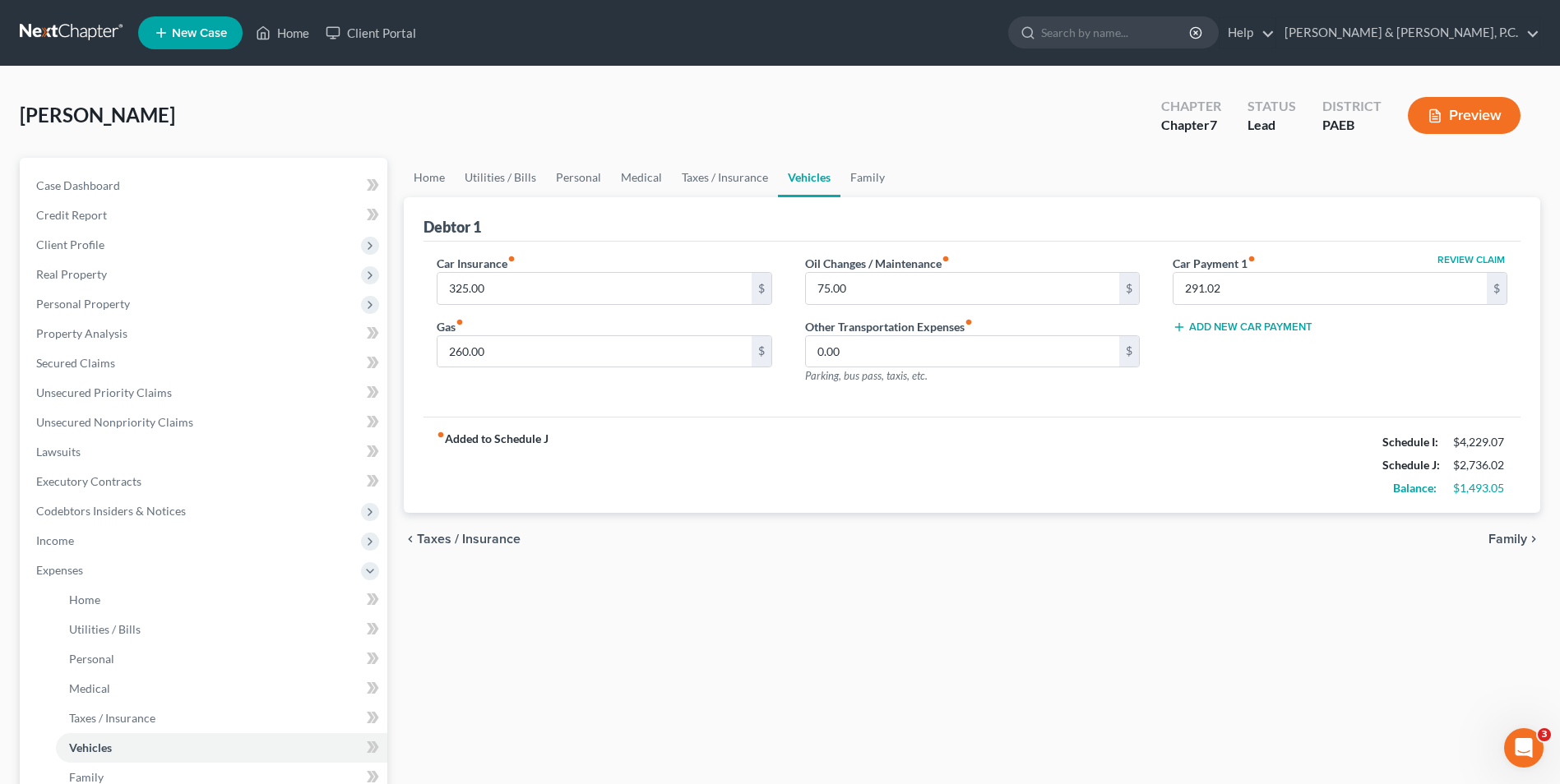
click at [1498, 535] on span "Family" at bounding box center [1507, 539] width 39 height 13
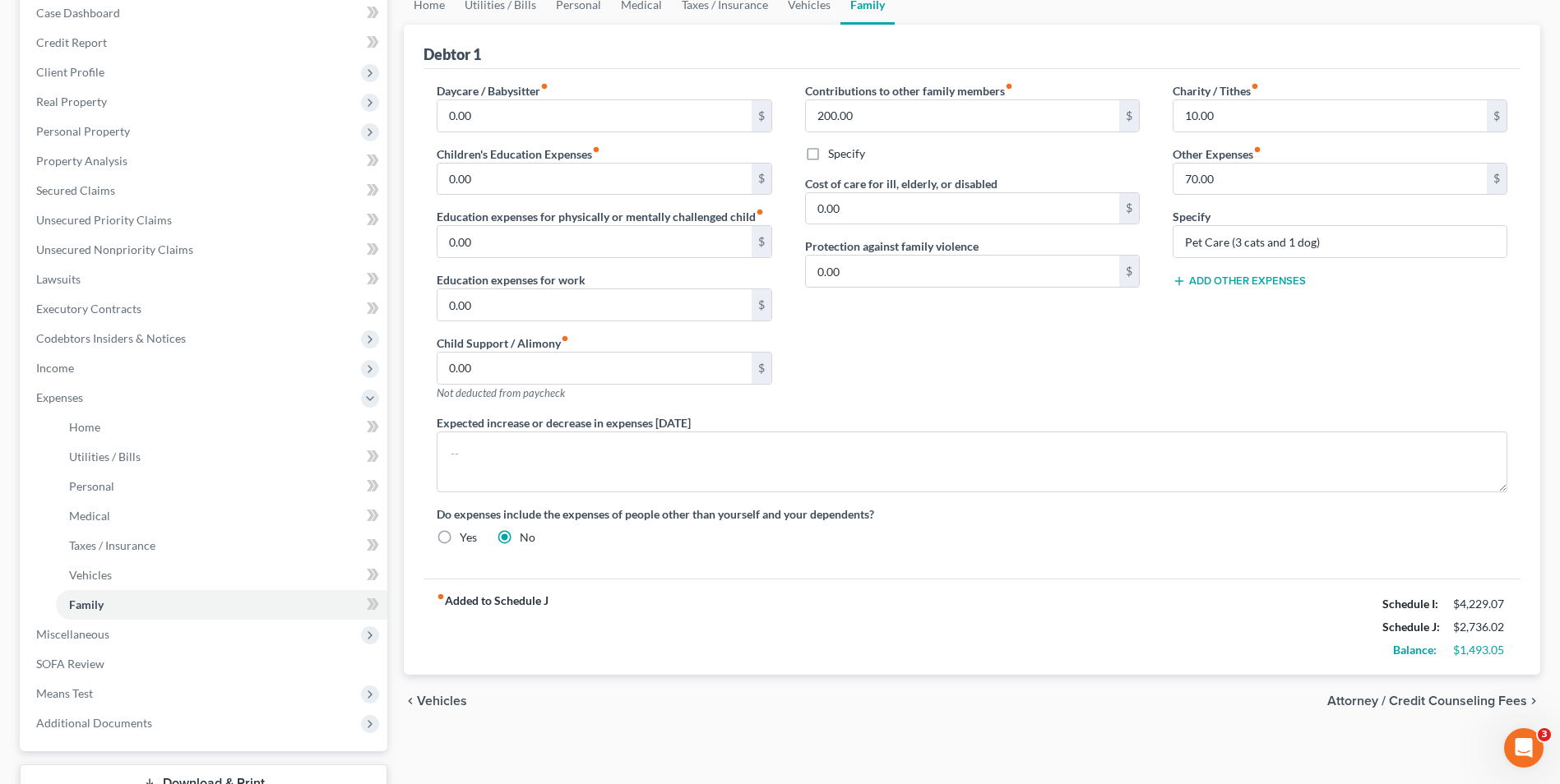
scroll to position [296, 0]
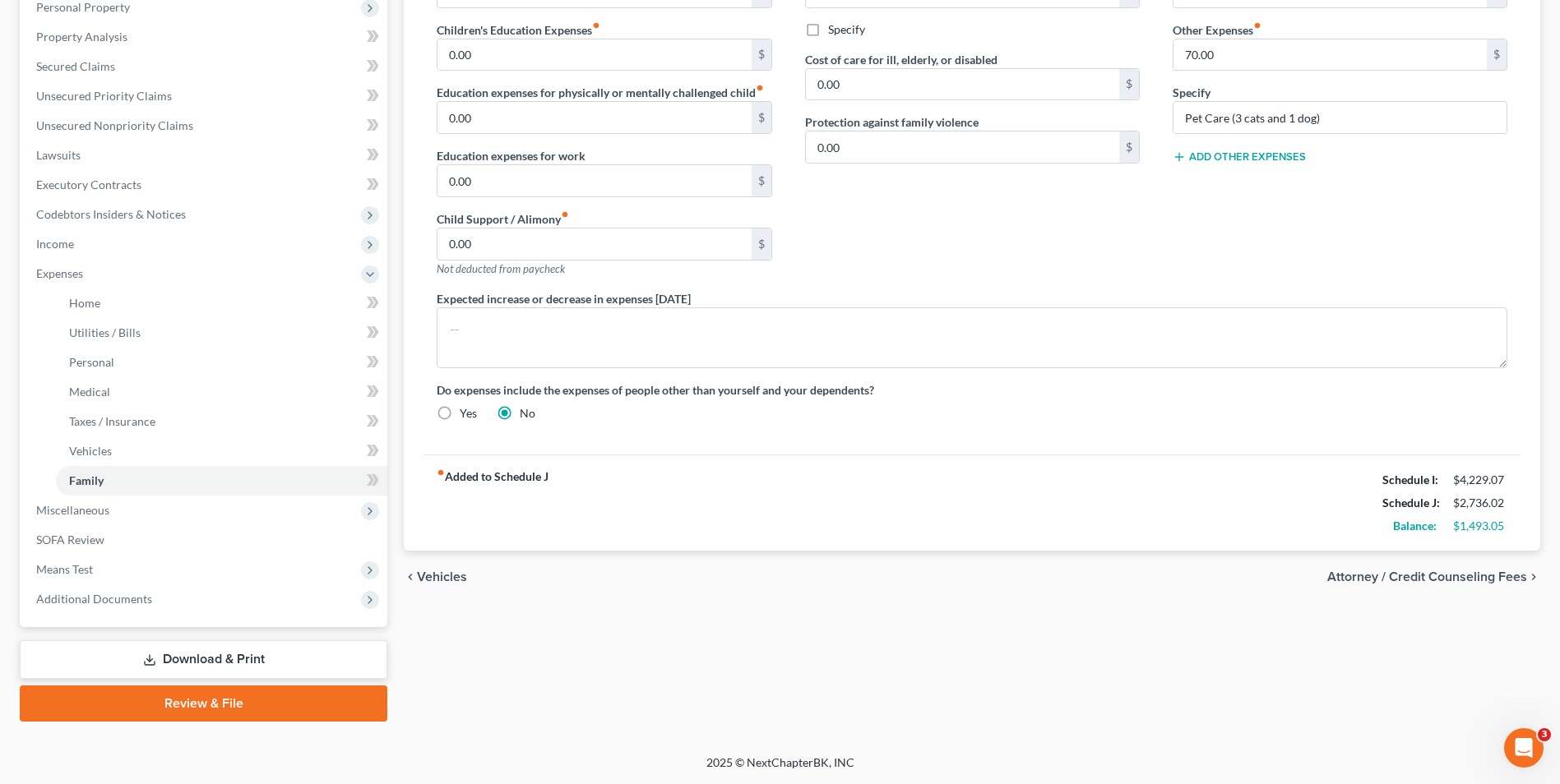
click at [1493, 580] on span "Attorney / Credit Counseling Fees" at bounding box center [1427, 576] width 200 height 13
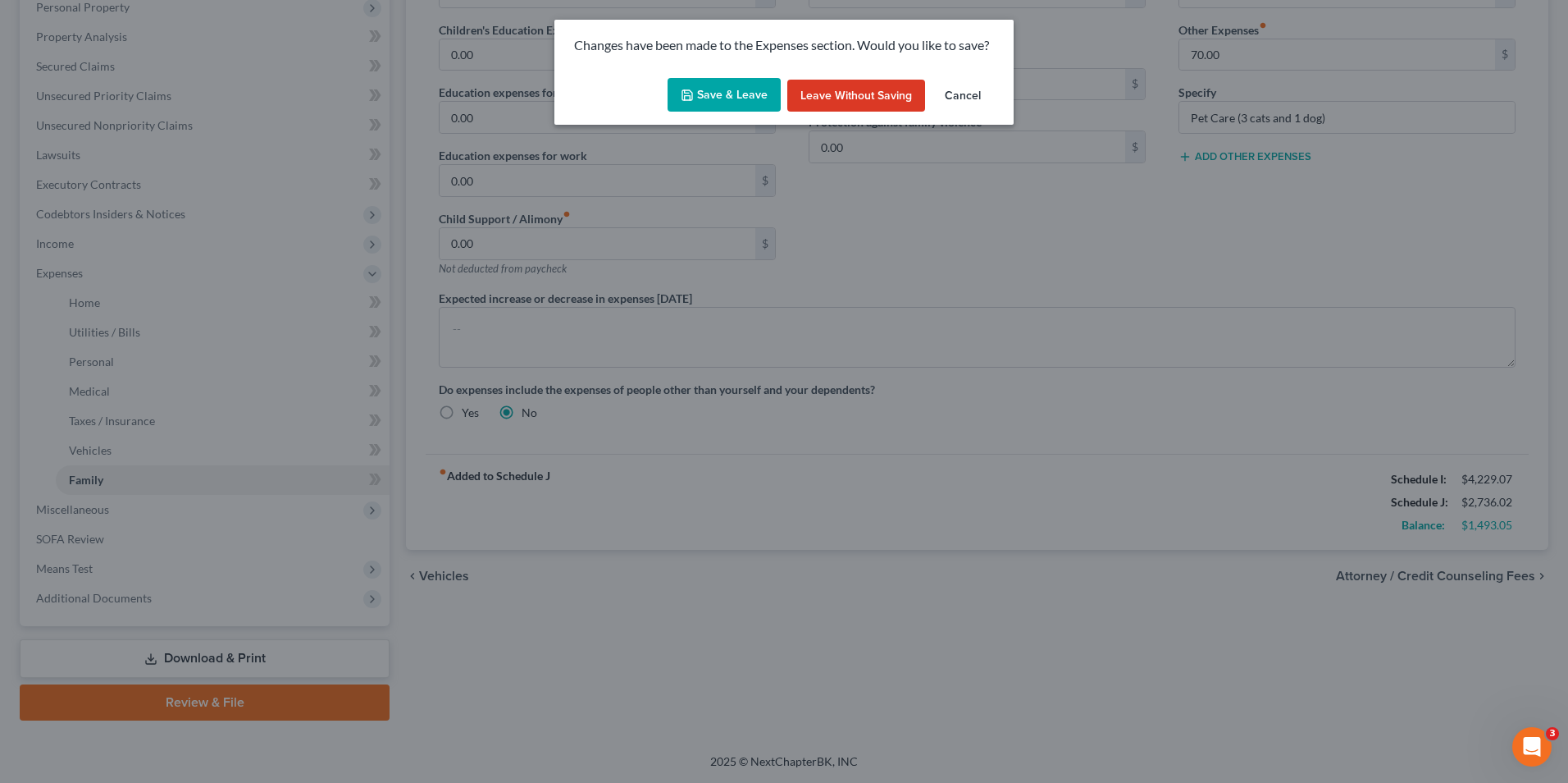
click at [703, 98] on button "Save & Leave" at bounding box center [724, 95] width 113 height 34
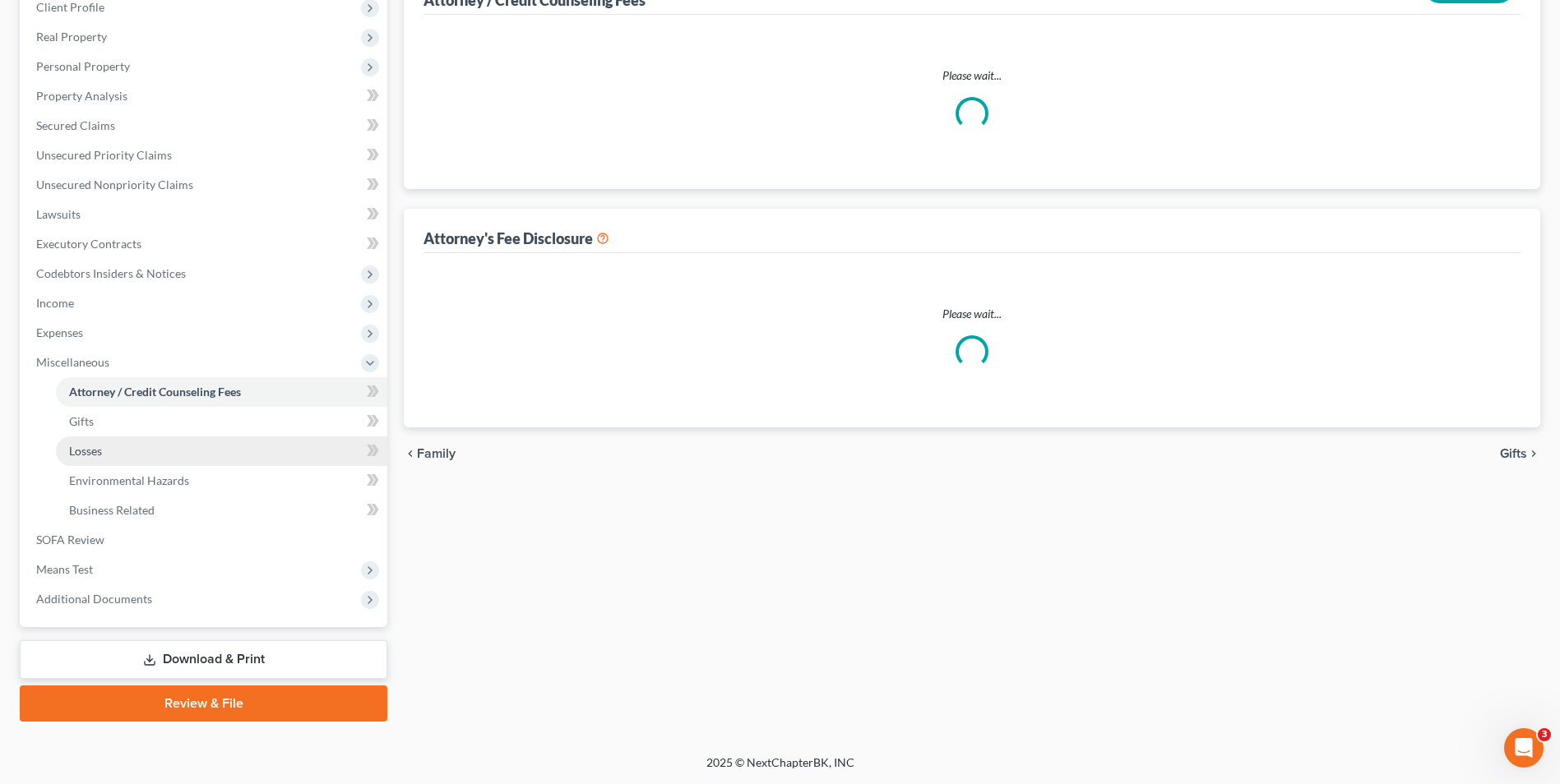
select select "0"
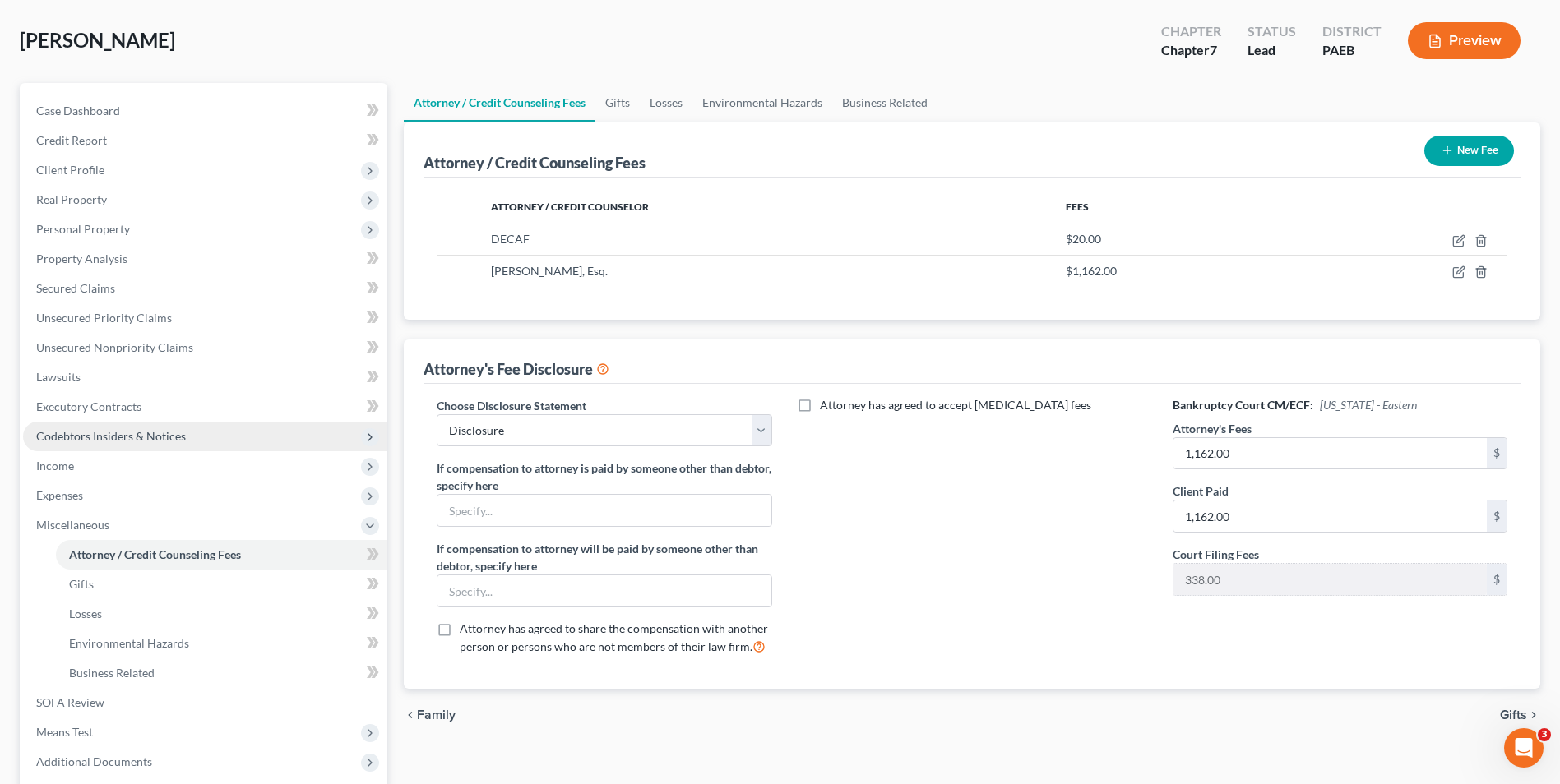
scroll to position [73, 0]
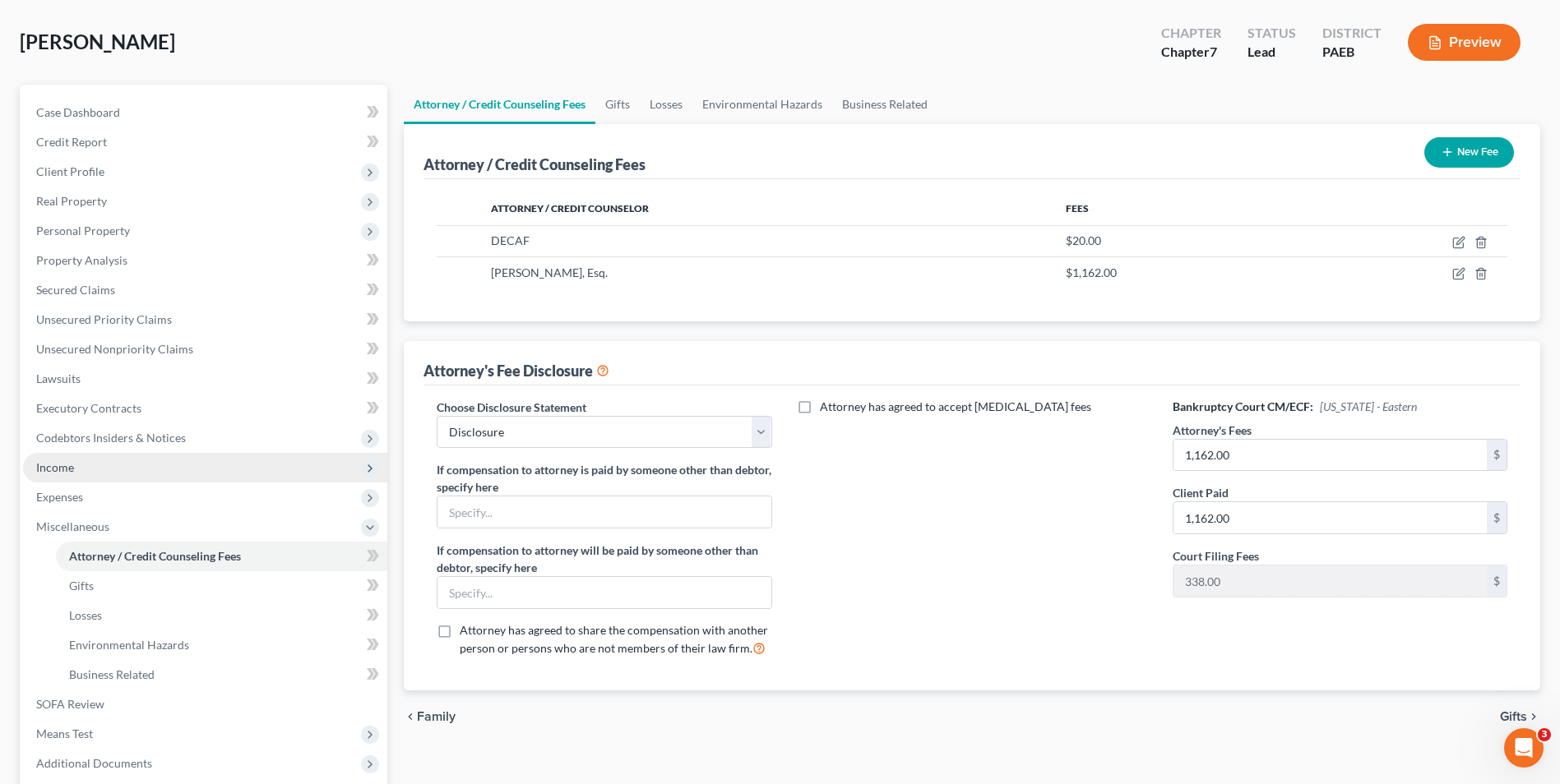
click at [57, 463] on span "Income" at bounding box center [55, 467] width 38 height 14
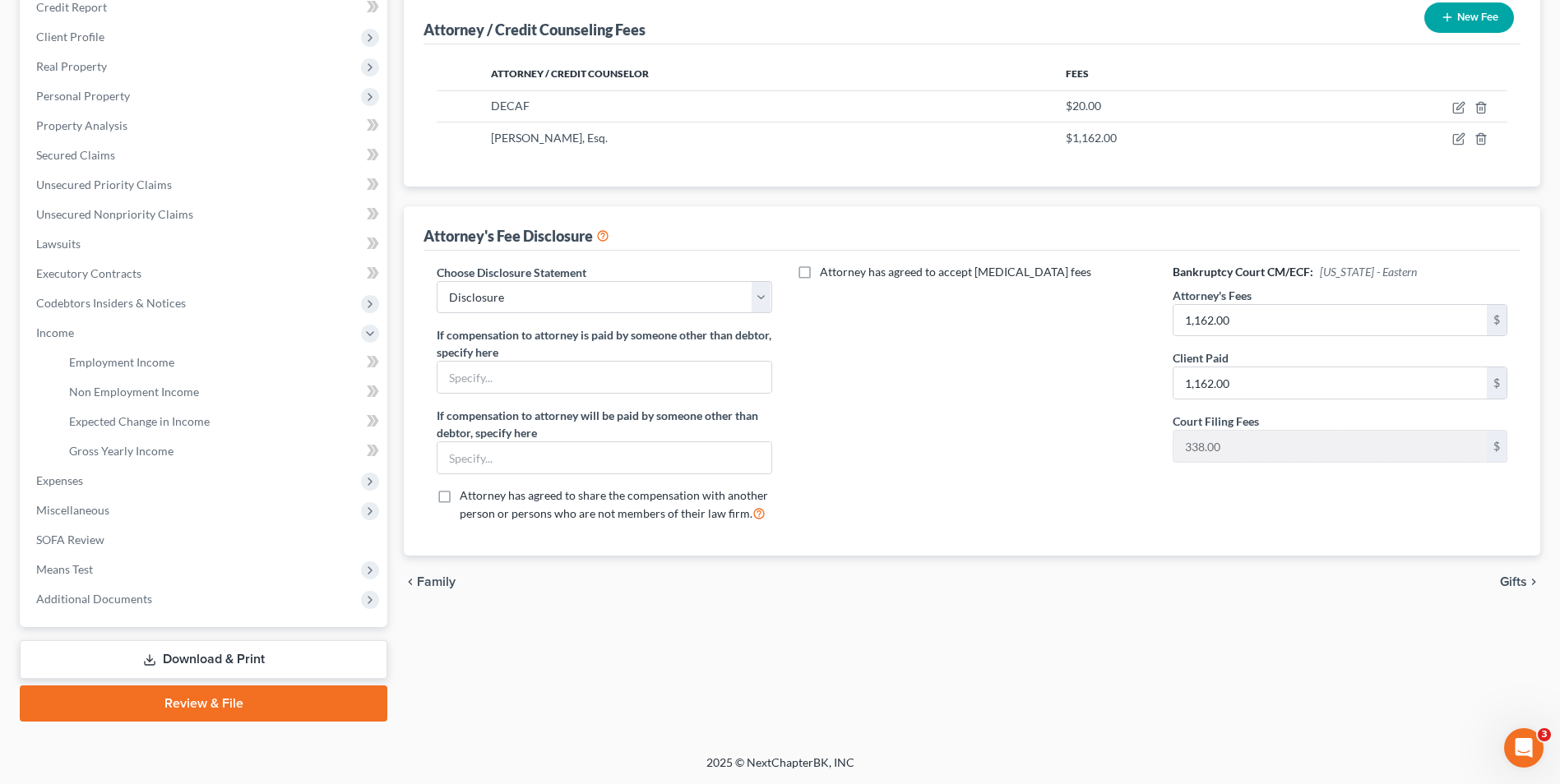
click at [194, 650] on link "Download & Print" at bounding box center [203, 660] width 368 height 39
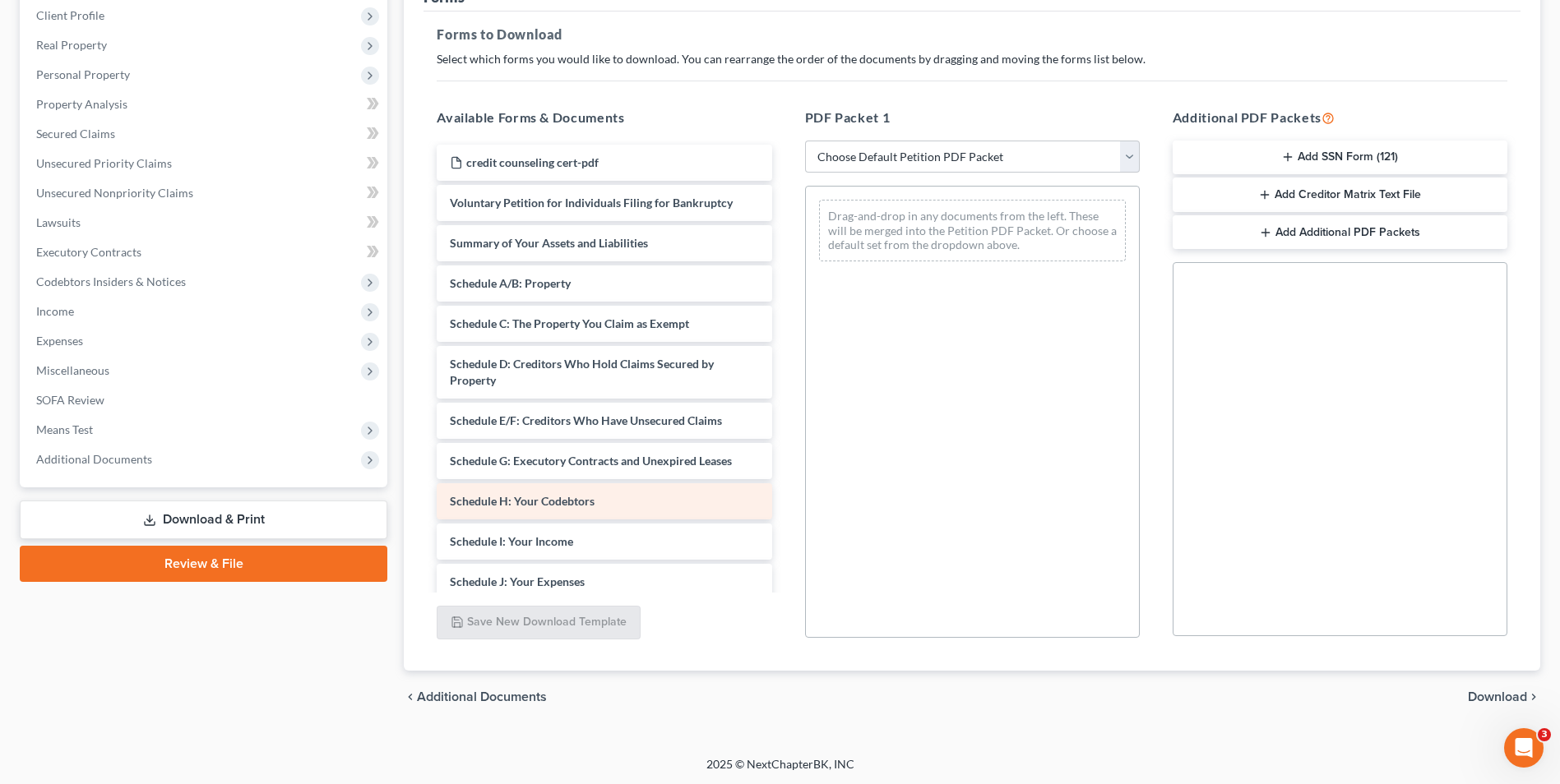
scroll to position [231, 0]
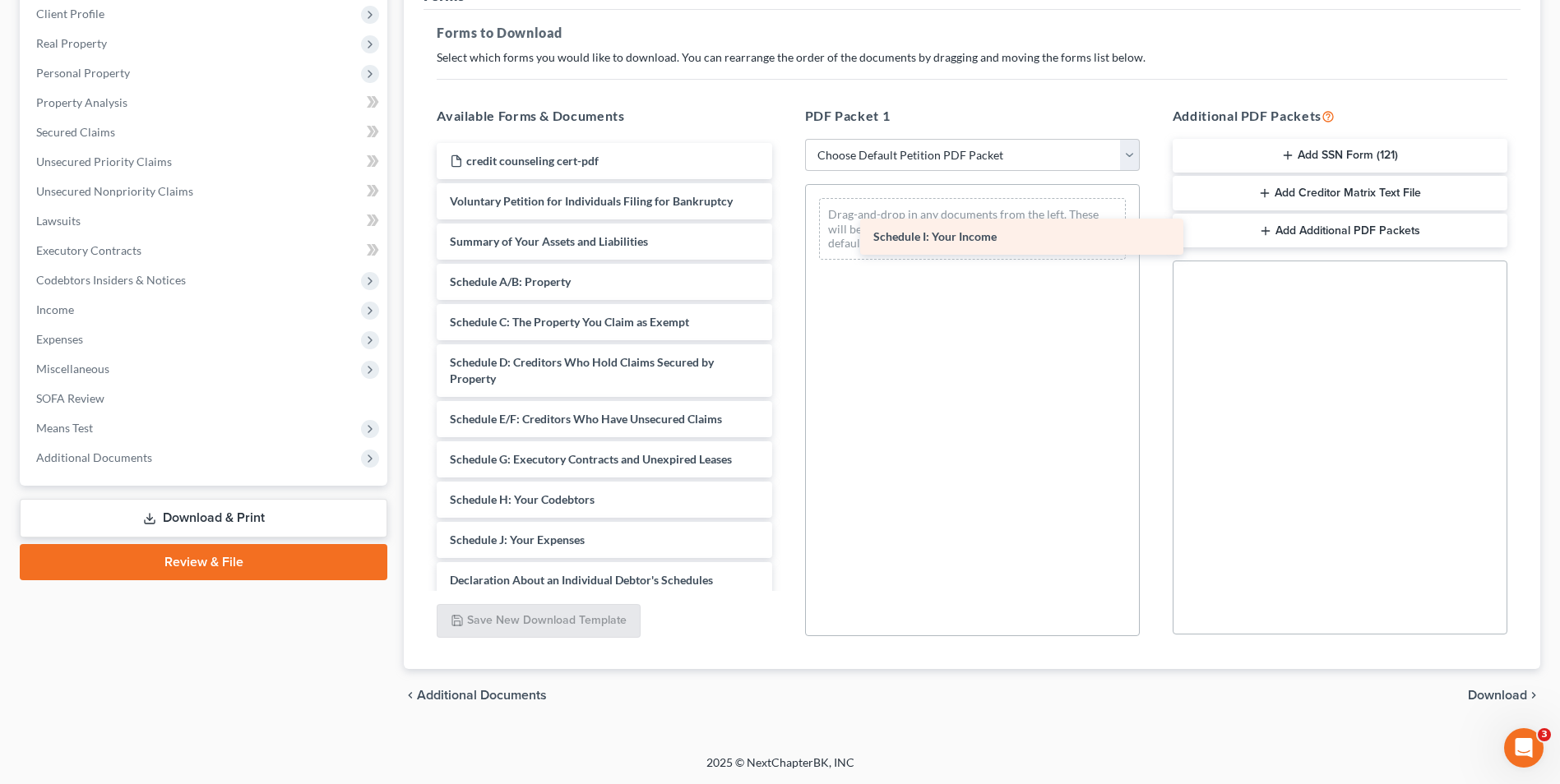
drag, startPoint x: 555, startPoint y: 544, endPoint x: 978, endPoint y: 240, distance: 520.9
click at [784, 240] on div "Schedule I: Your Income credit counseling cert-pdf Voluntary Petition for Indiv…" at bounding box center [603, 544] width 361 height 803
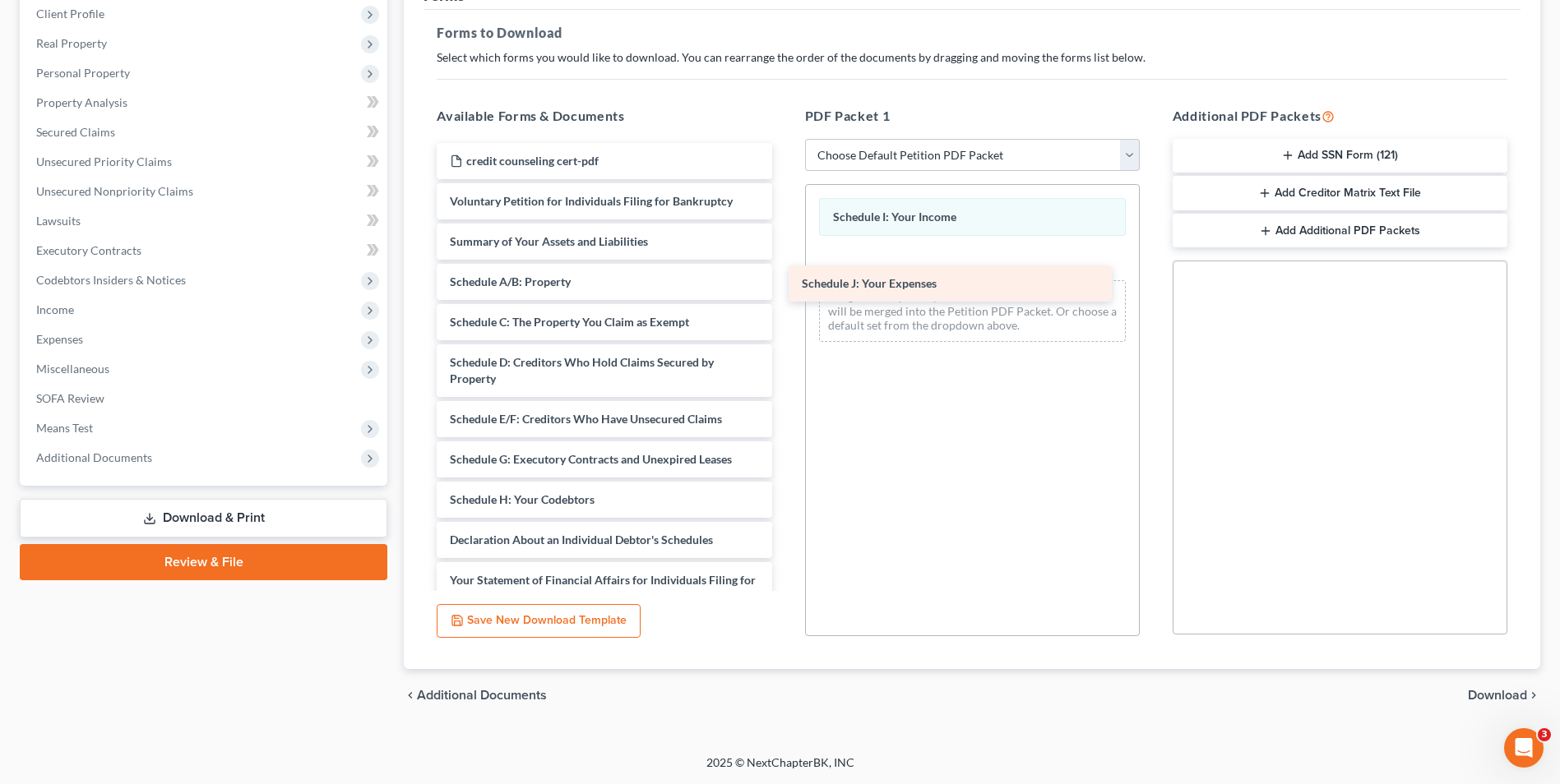
drag, startPoint x: 524, startPoint y: 539, endPoint x: 875, endPoint y: 283, distance: 434.4
click at [784, 283] on div "Schedule J: Your Expenses credit counseling cert-pdf Voluntary Petition for Ind…" at bounding box center [603, 524] width 361 height 762
click at [1491, 692] on span "Download" at bounding box center [1496, 694] width 60 height 13
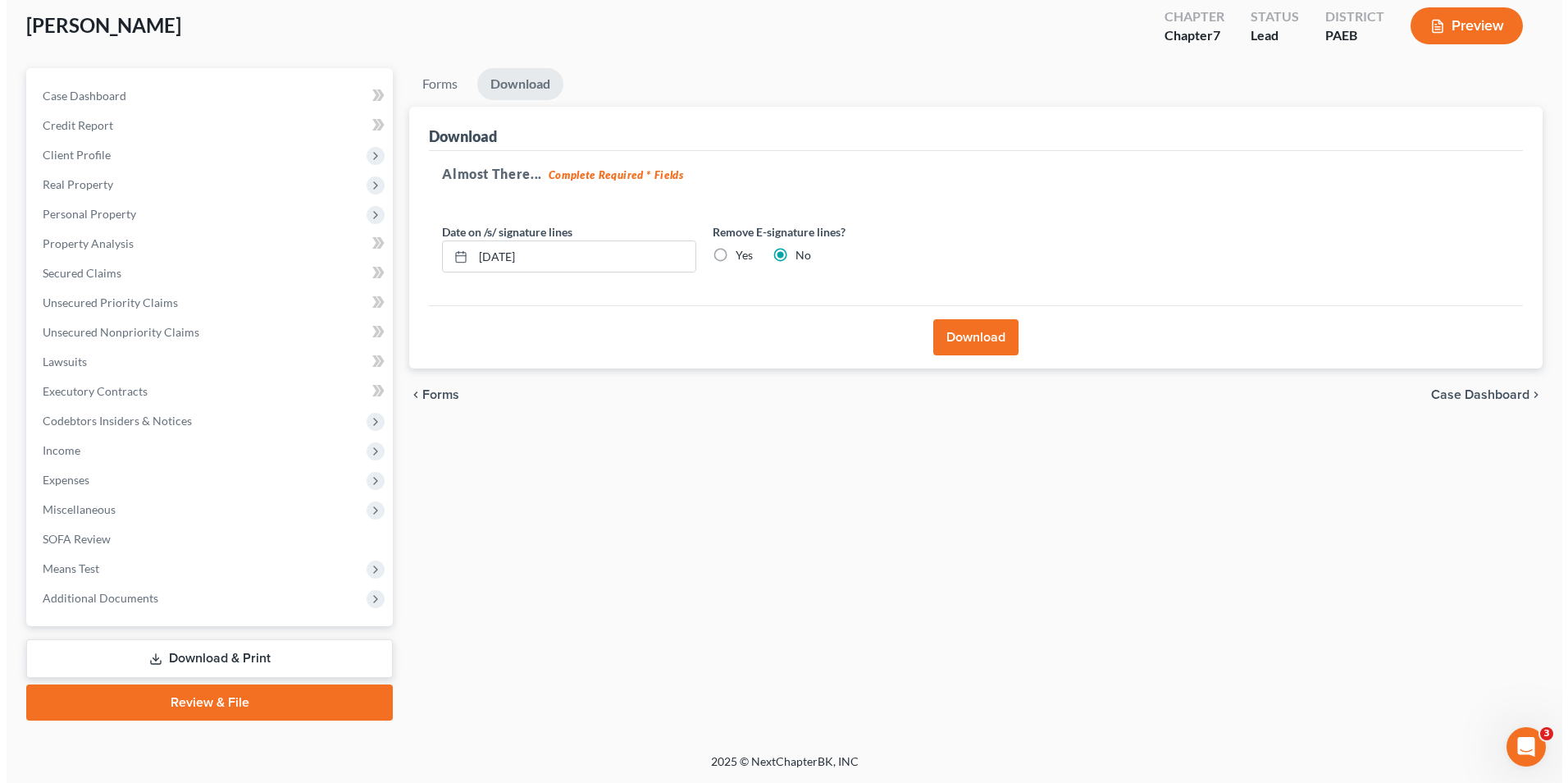
scroll to position [90, 0]
click at [550, 264] on input "10/03/2025" at bounding box center [578, 257] width 222 height 31
type input "1"
click at [729, 257] on label "Yes" at bounding box center [738, 255] width 18 height 17
click at [736, 257] on input "Yes" at bounding box center [741, 252] width 11 height 11
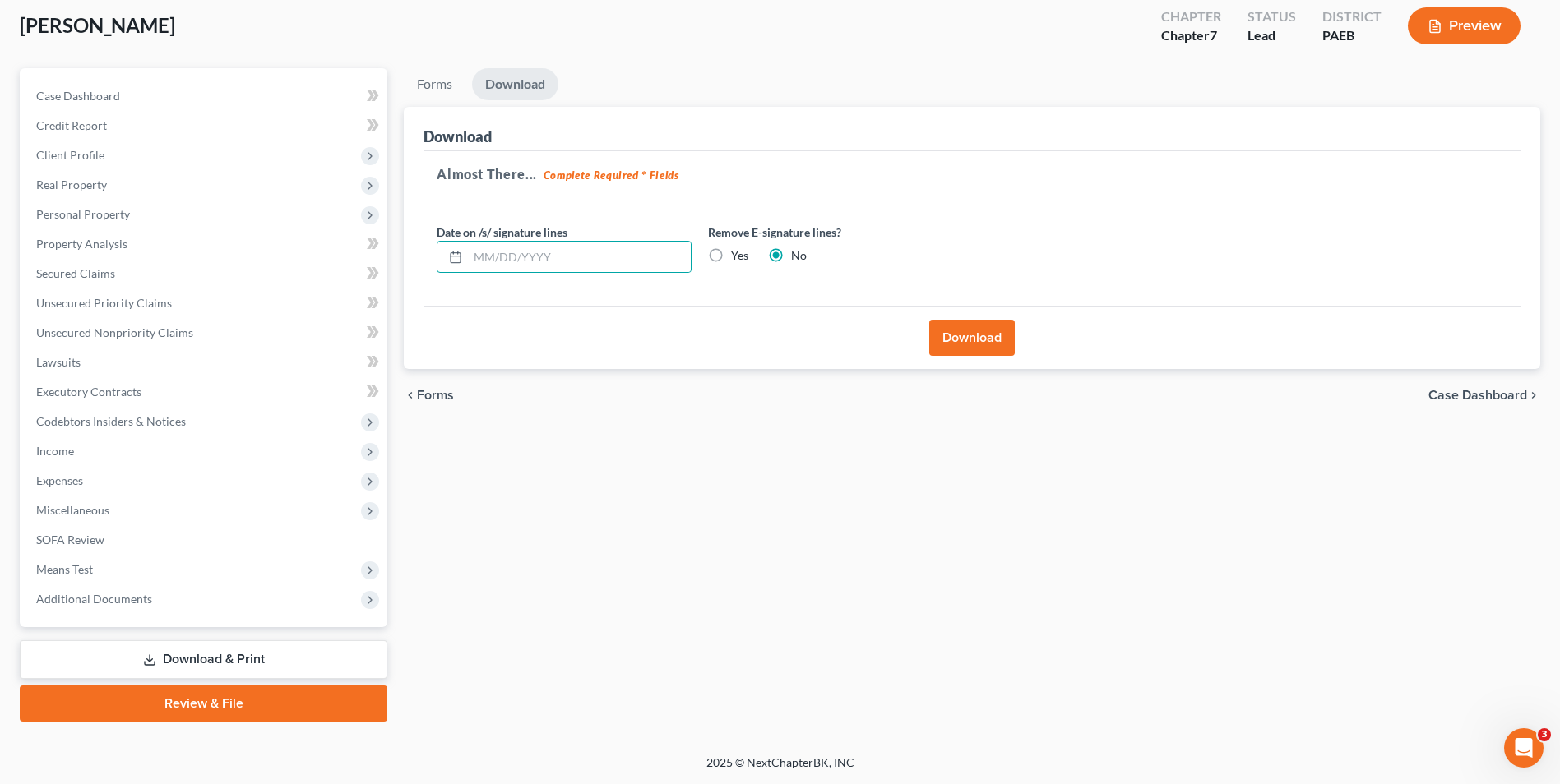
radio input "true"
radio input "false"
click at [961, 333] on button "Download" at bounding box center [971, 337] width 85 height 36
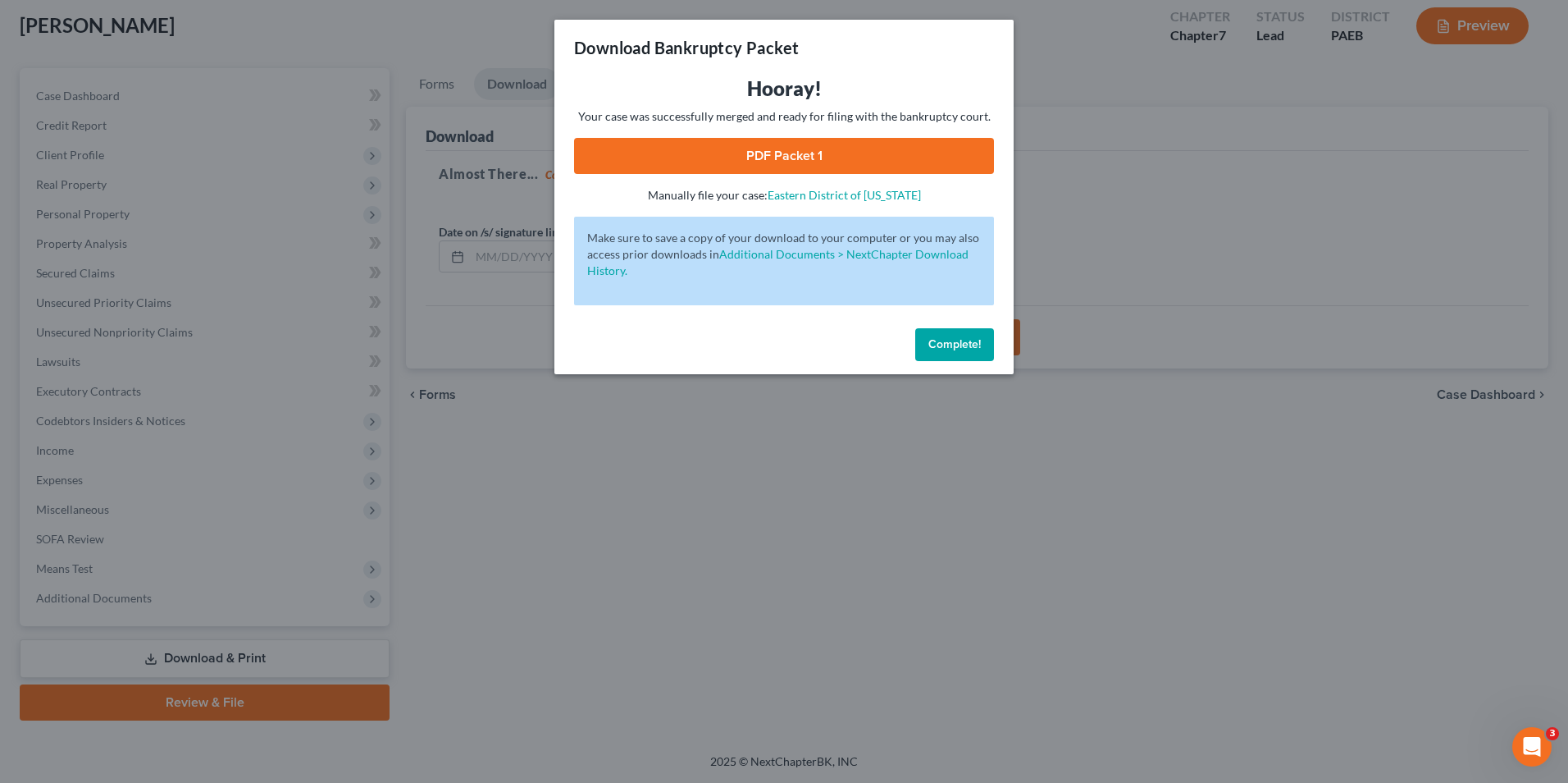
click at [833, 155] on link "PDF Packet 1" at bounding box center [784, 155] width 420 height 36
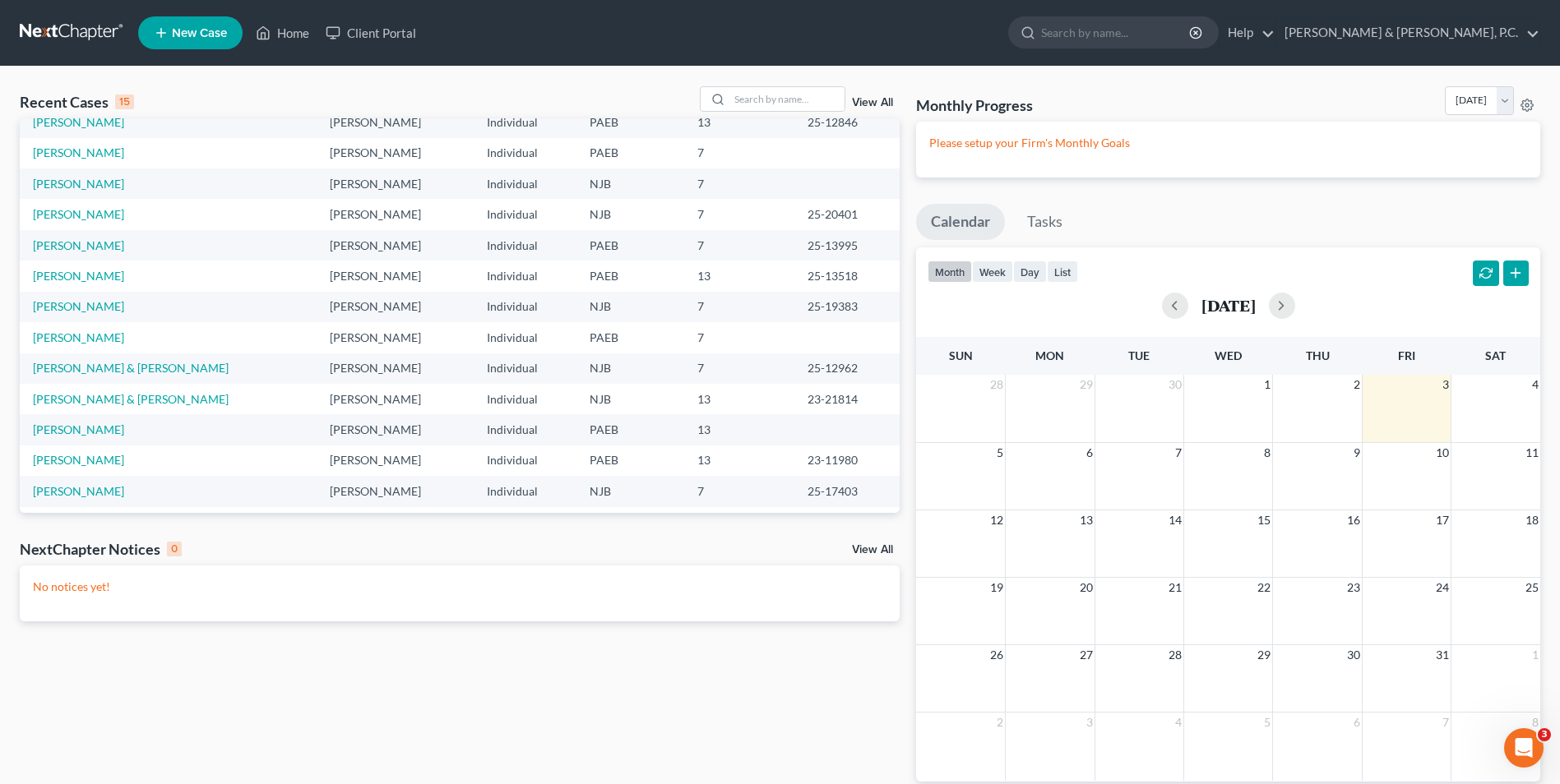
scroll to position [112, 0]
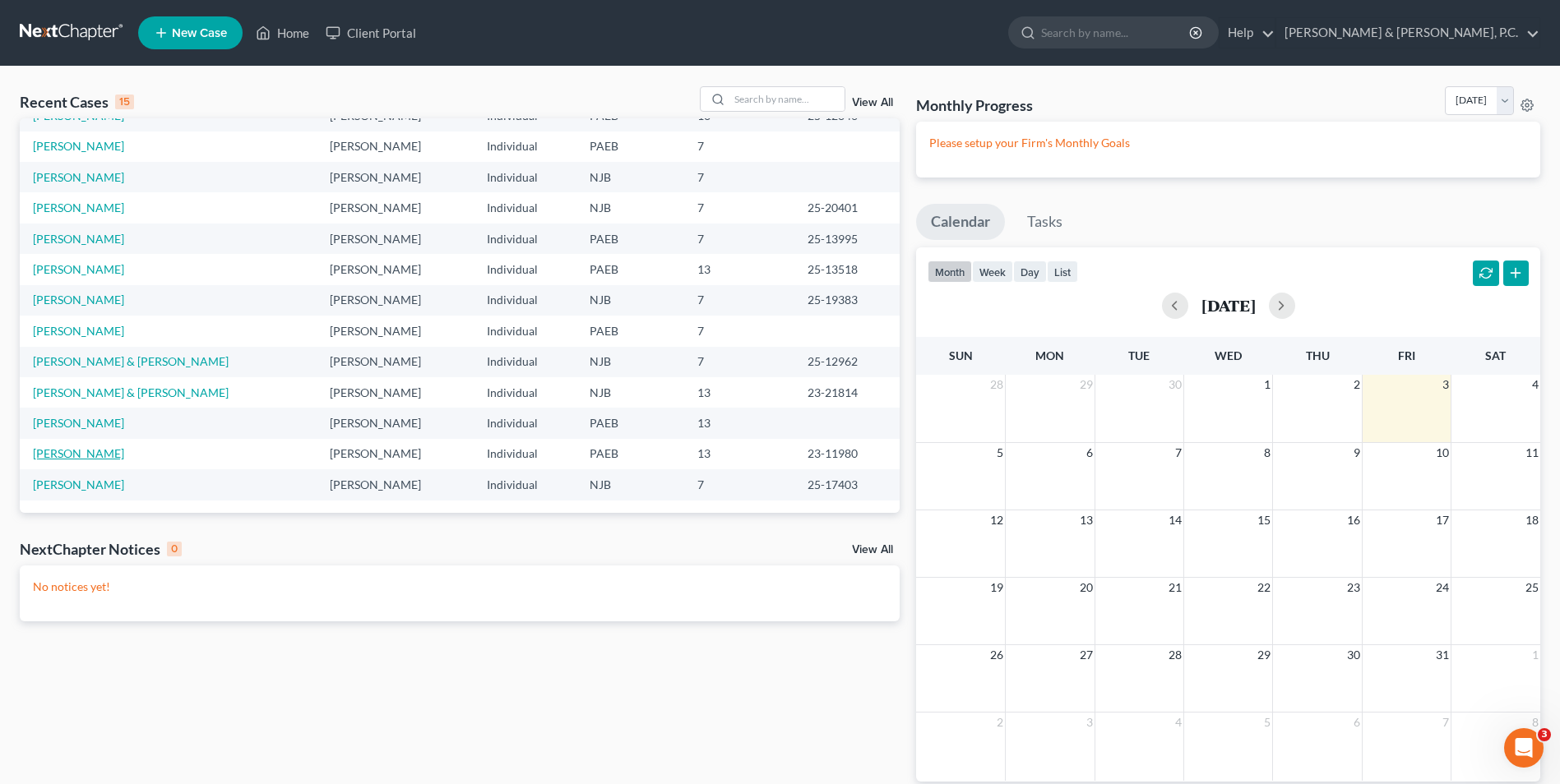
click at [71, 457] on link "[PERSON_NAME]" at bounding box center [78, 453] width 91 height 14
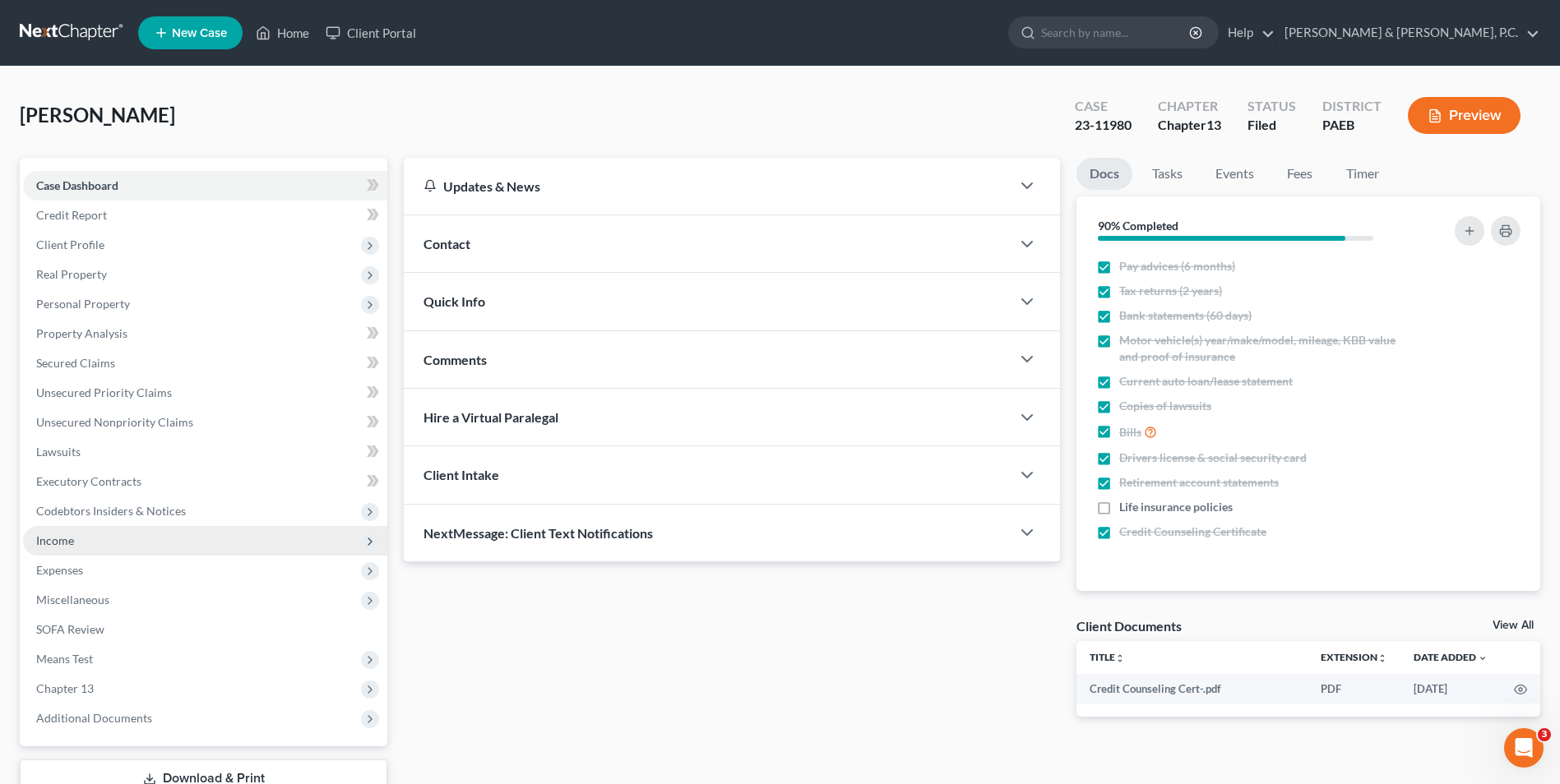
click at [85, 544] on span "Income" at bounding box center [205, 541] width 364 height 29
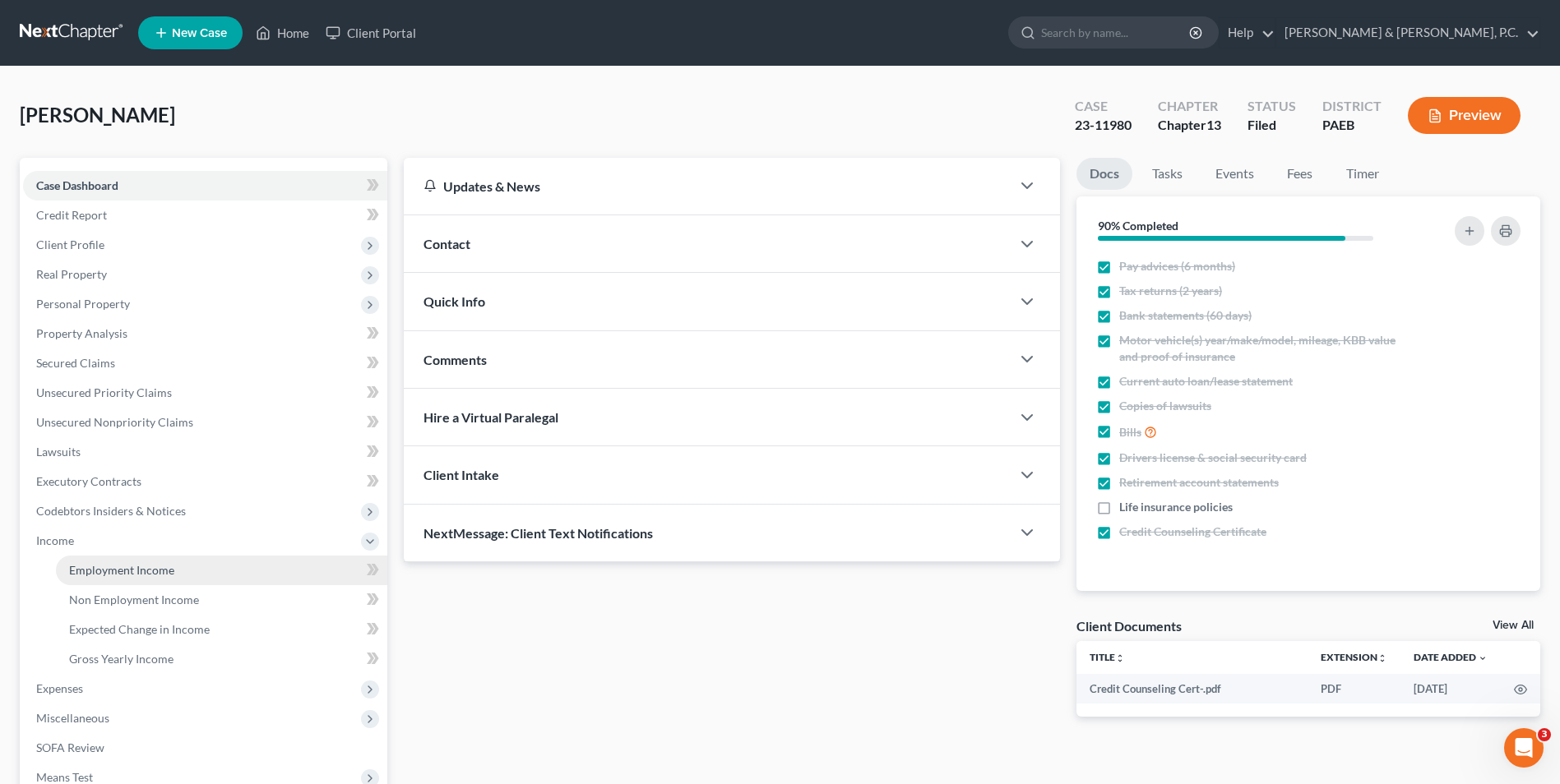
click at [94, 566] on span "Employment Income" at bounding box center [122, 570] width 106 height 14
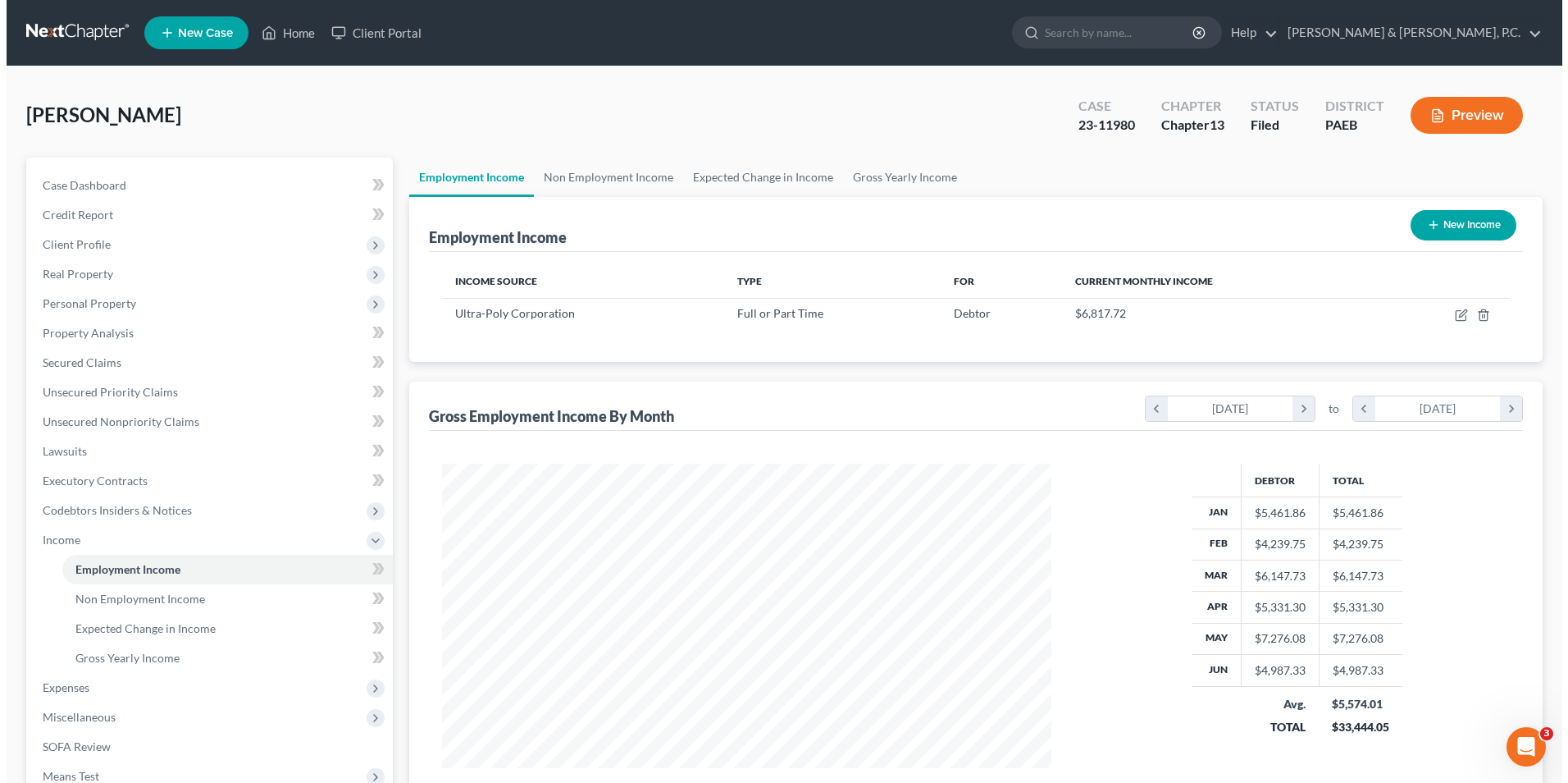
scroll to position [305, 641]
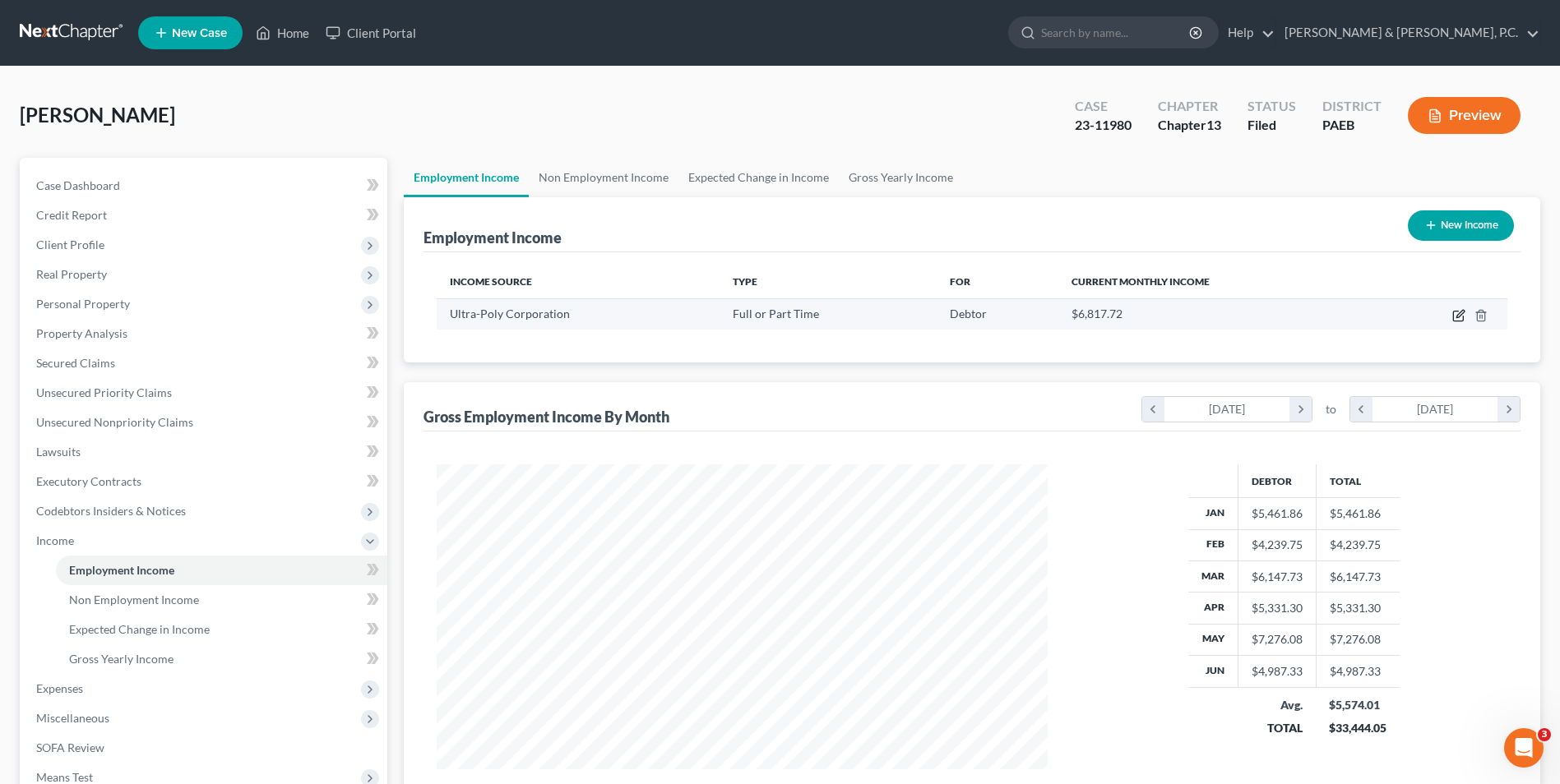
click at [1454, 313] on icon "button" at bounding box center [1457, 315] width 13 height 13
select select "0"
select select "39"
select select "3"
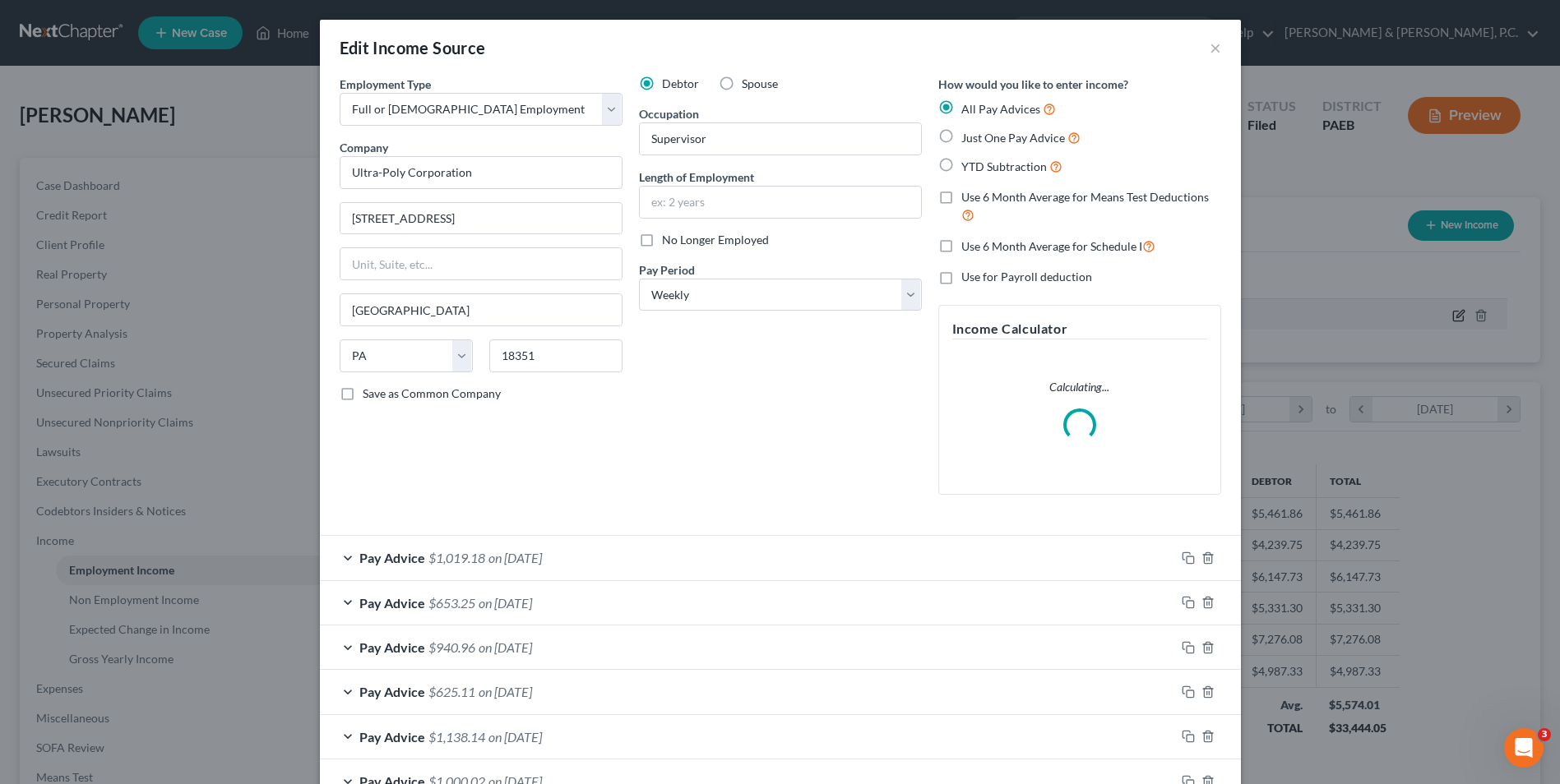
scroll to position [307, 649]
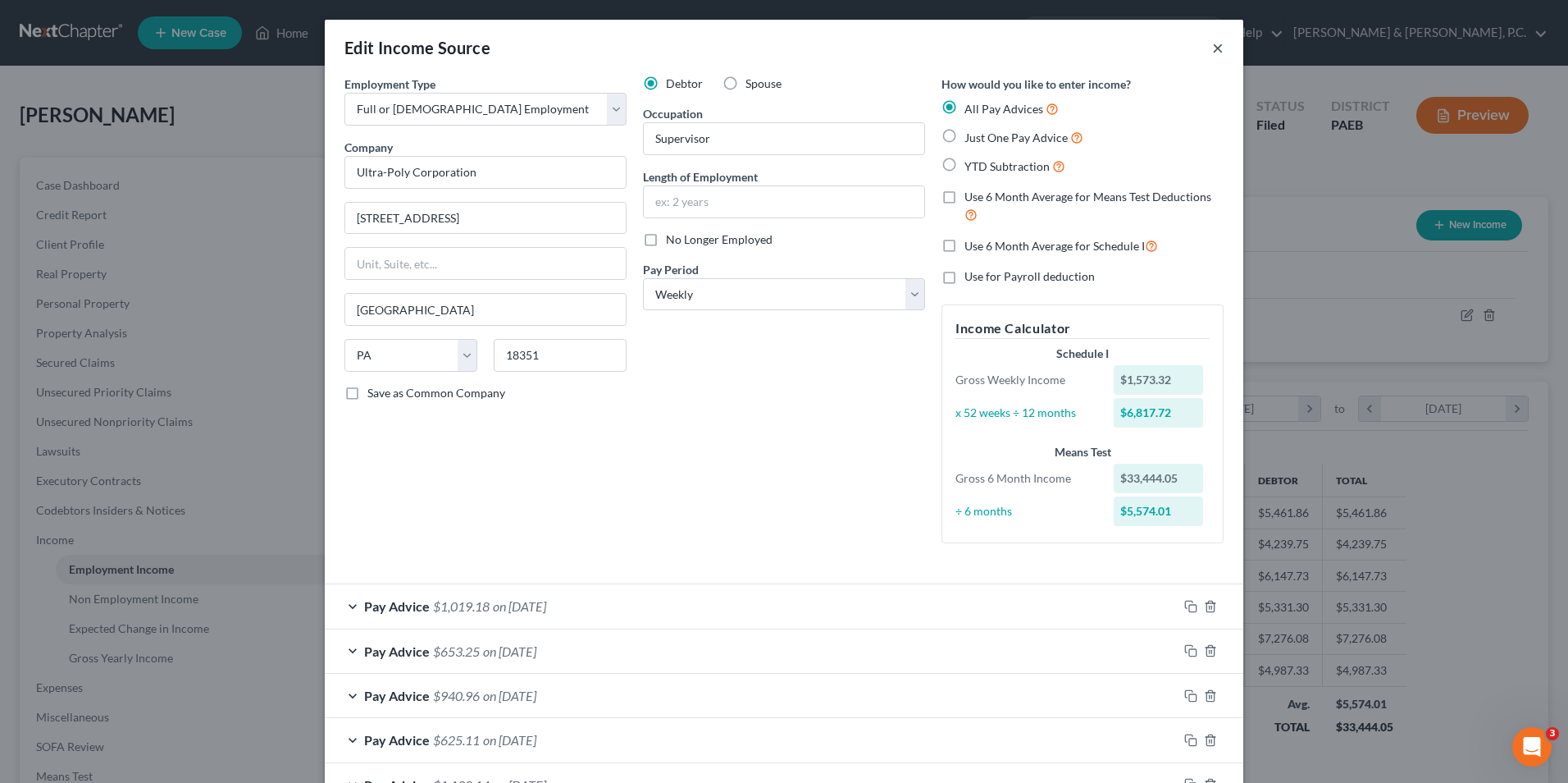
click at [1212, 50] on button "×" at bounding box center [1218, 48] width 12 height 20
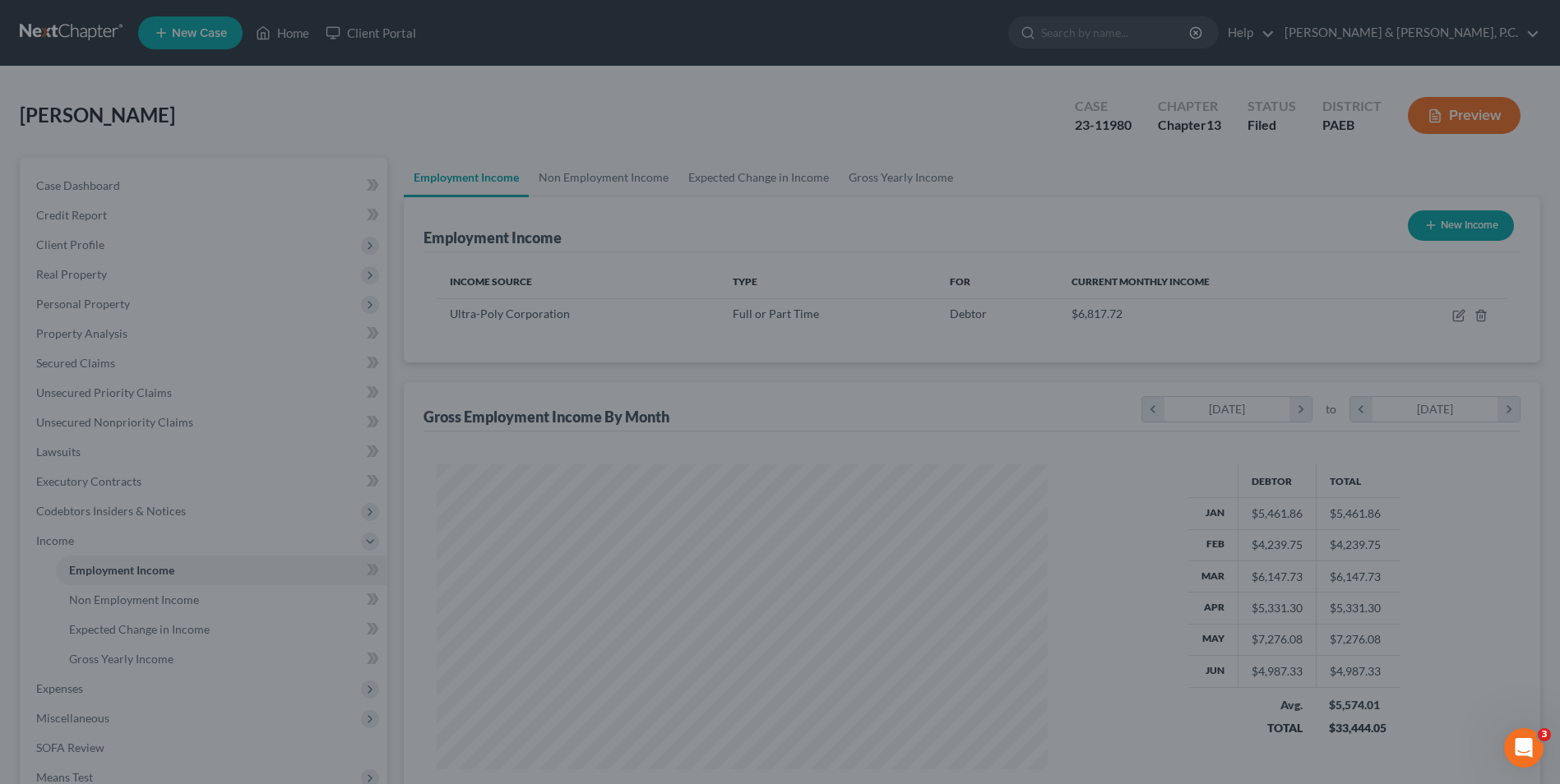
scroll to position [821394, 821476]
